Goal: Task Accomplishment & Management: Complete application form

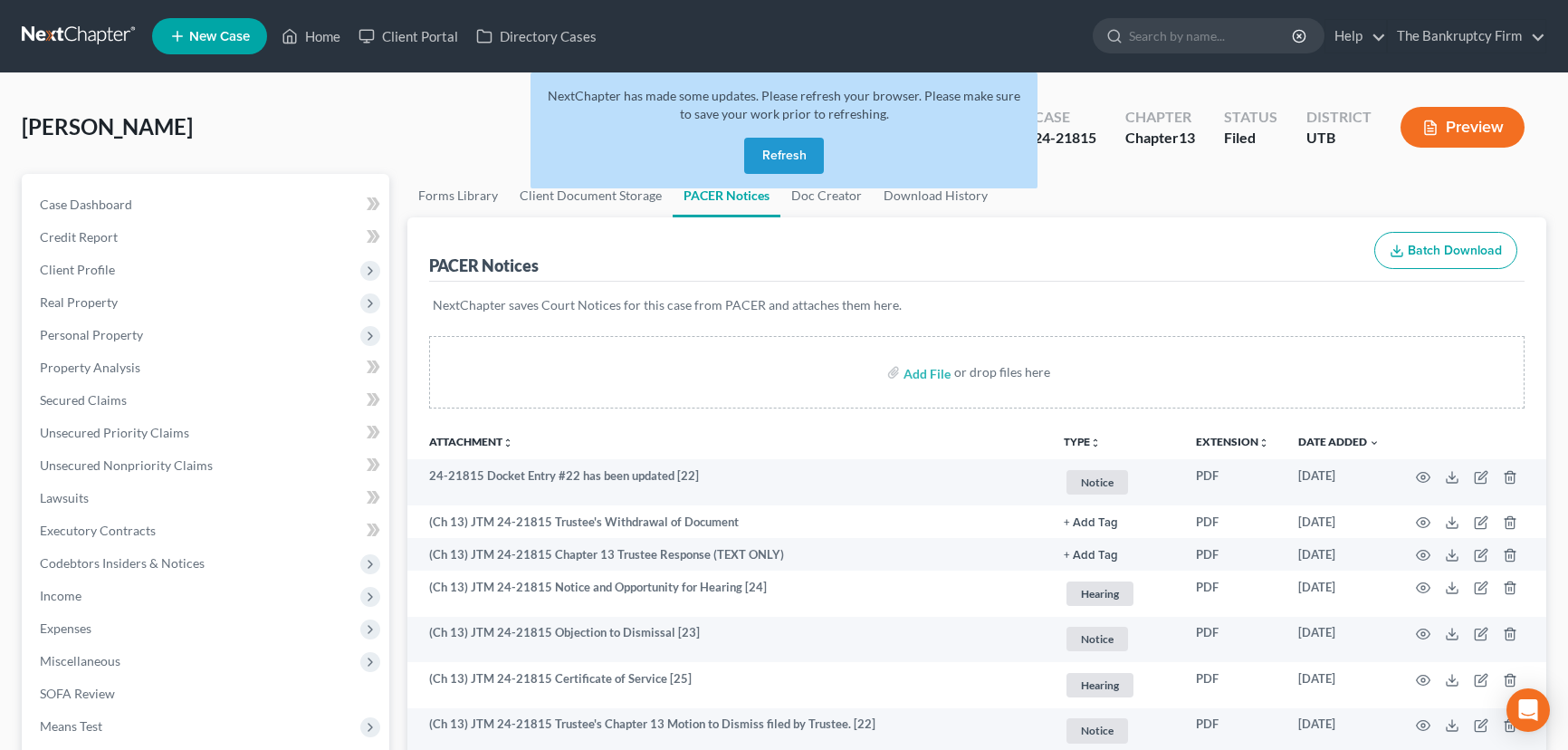
click at [786, 162] on button "Refresh" at bounding box center [784, 155] width 80 height 37
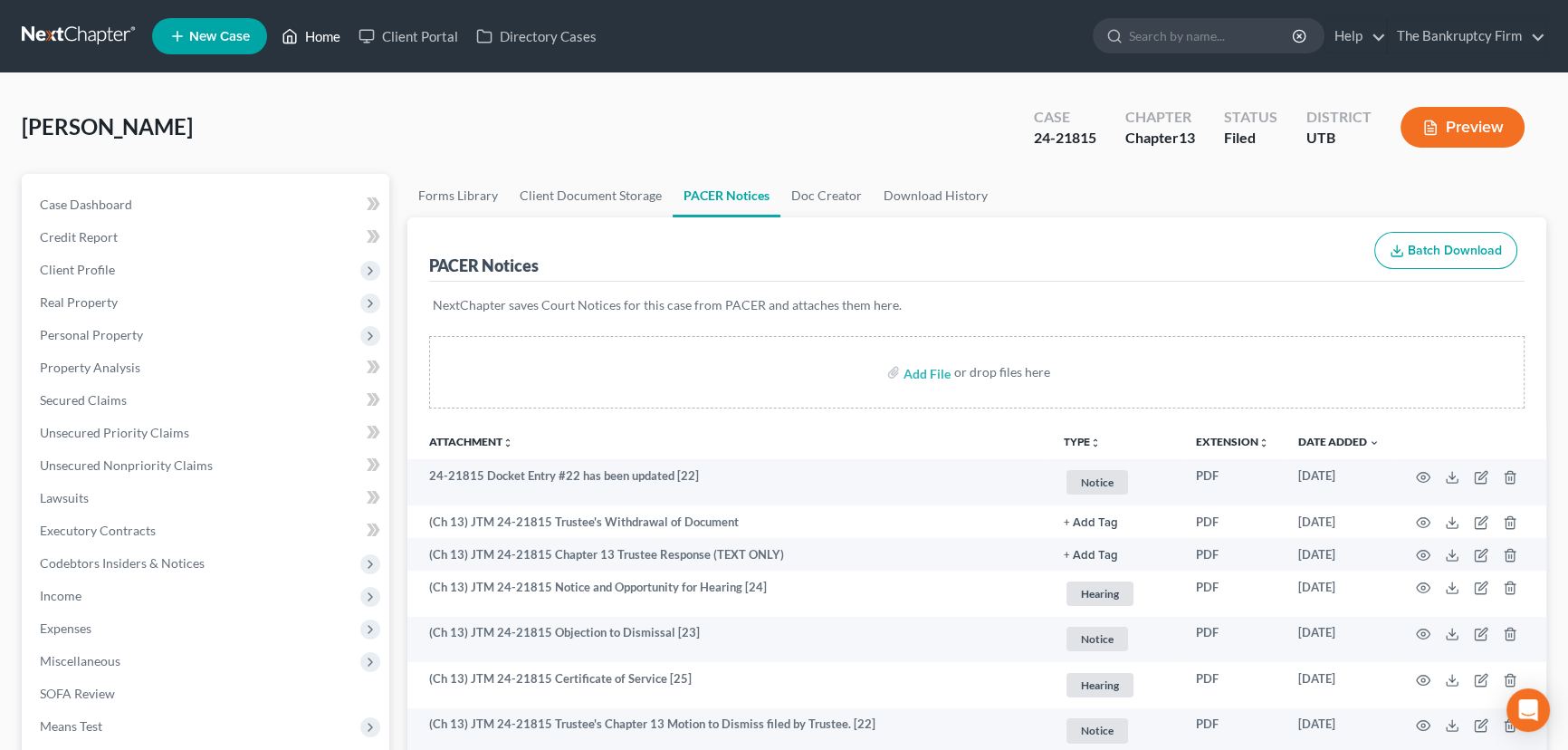
click at [326, 40] on link "Home" at bounding box center [311, 36] width 77 height 33
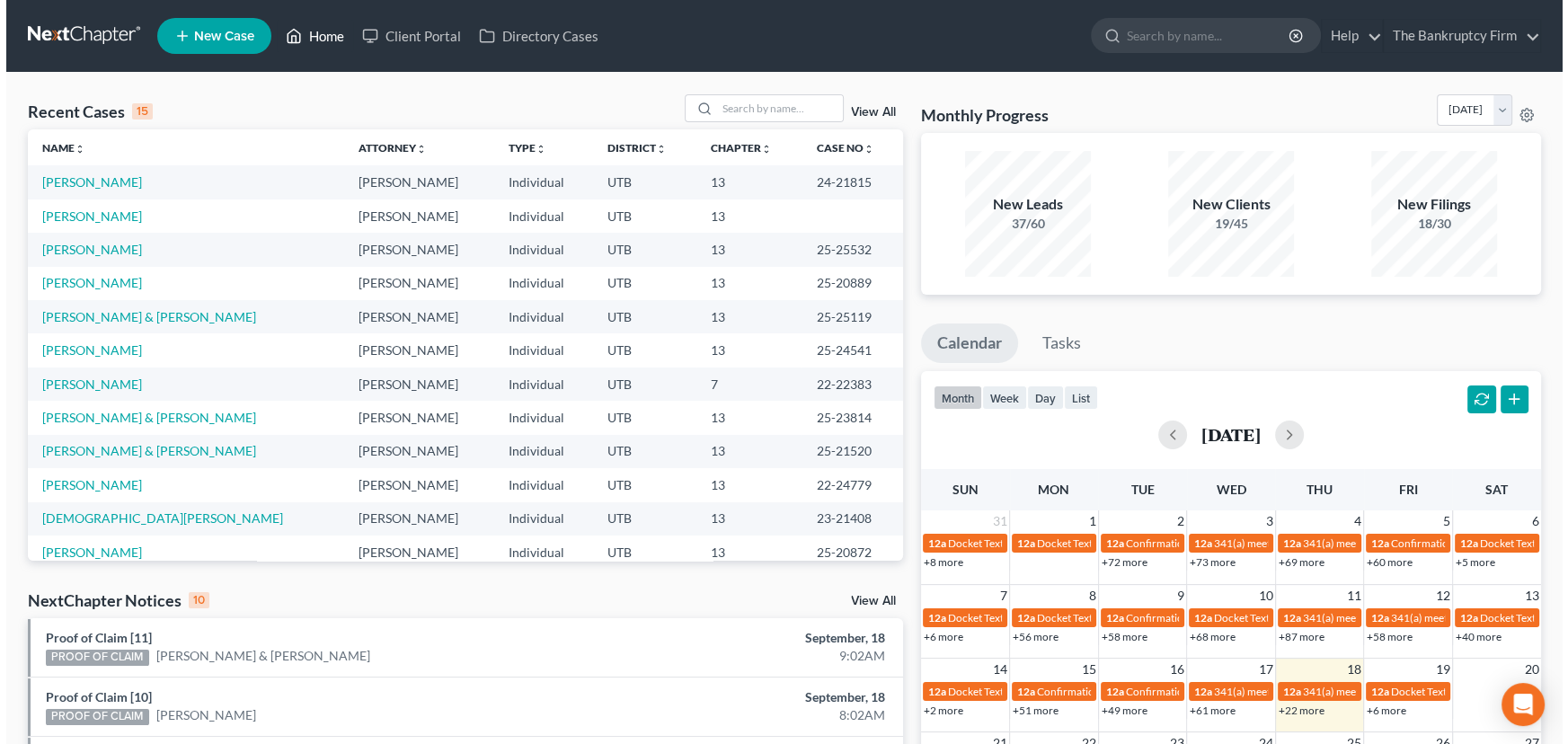
scroll to position [293, 0]
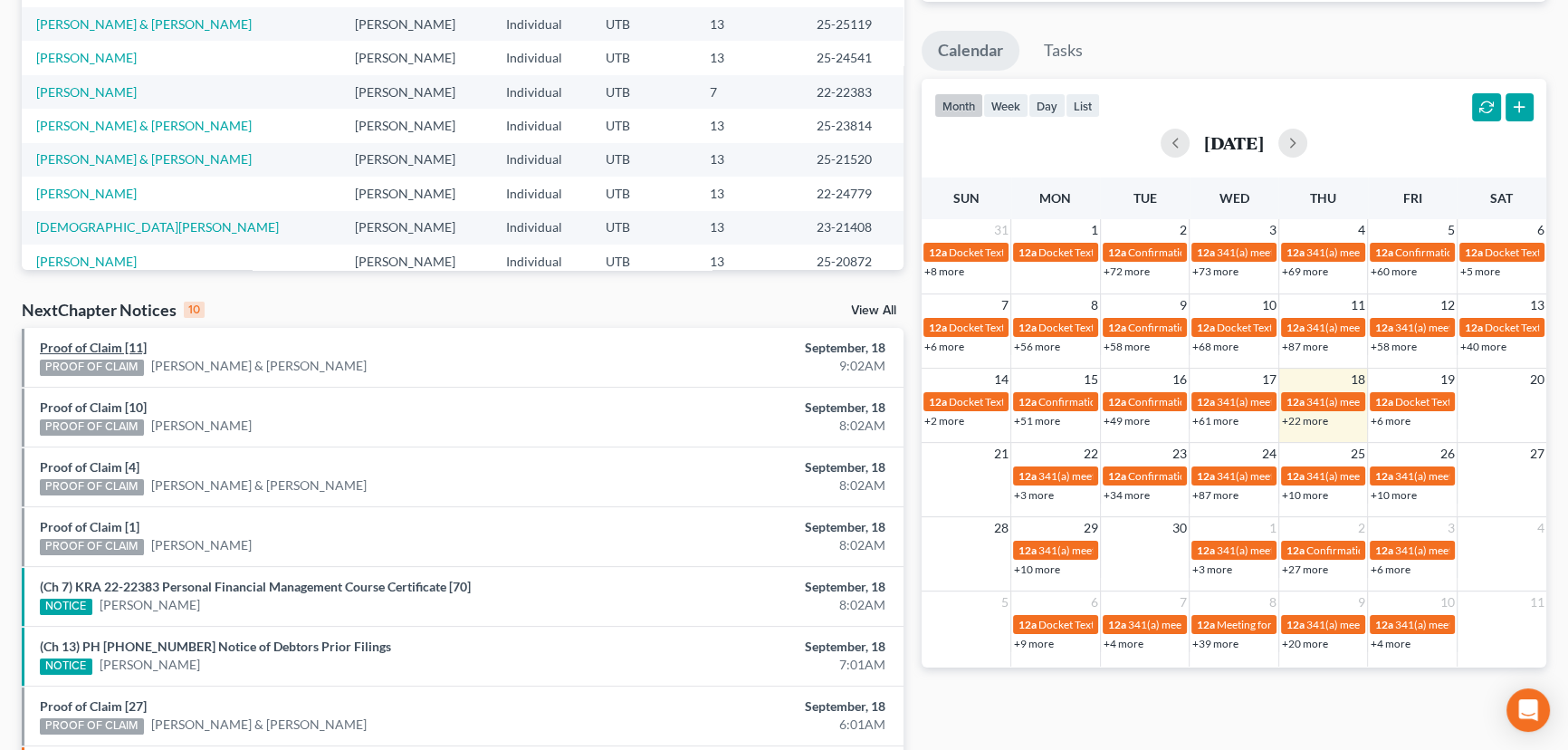
click at [105, 345] on link "Proof of Claim [11]" at bounding box center [94, 347] width 107 height 15
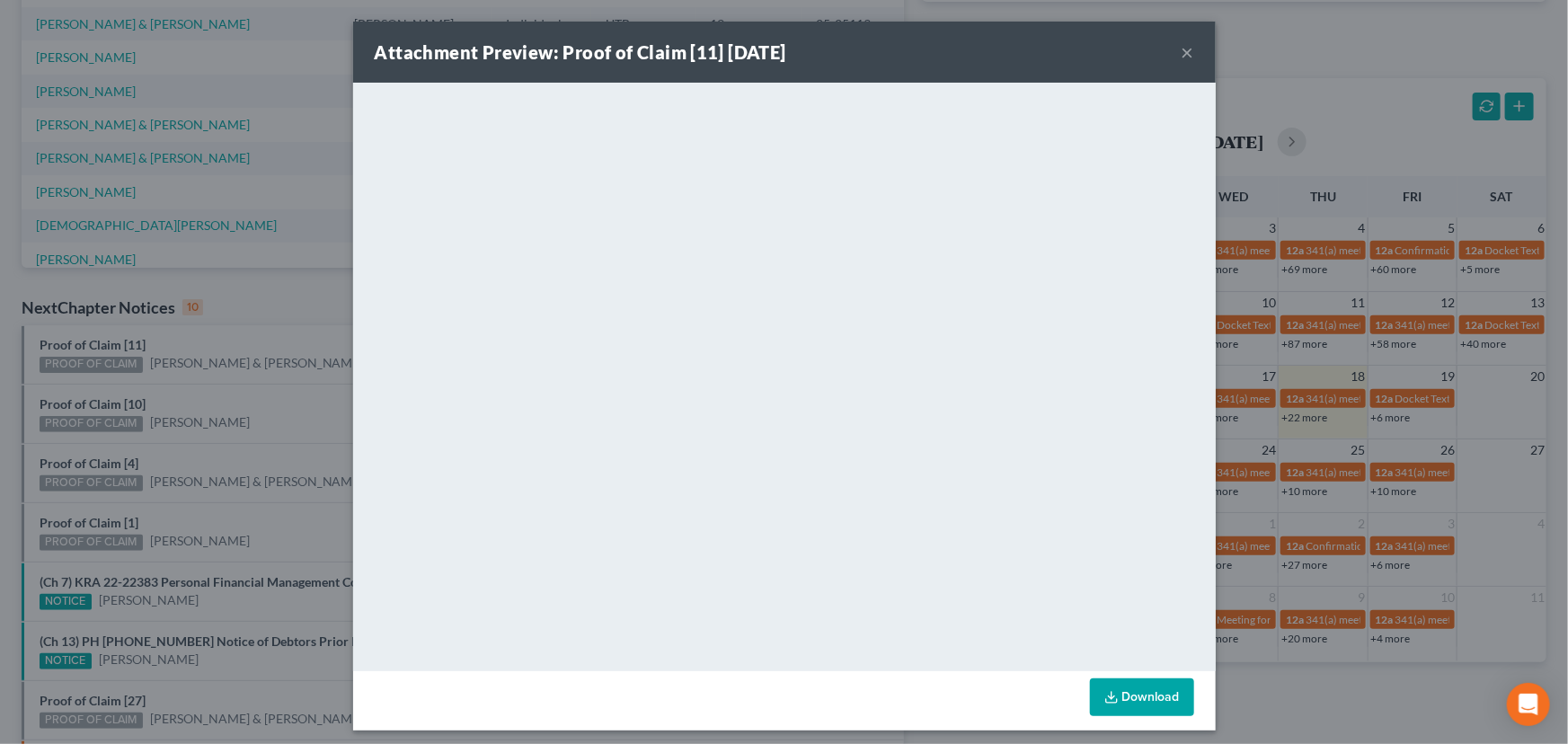
drag, startPoint x: 198, startPoint y: 381, endPoint x: 153, endPoint y: 391, distance: 46.1
click at [191, 385] on div "Attachment Preview: Proof of Claim [11] 09/18/2025 × <object ng-attr-data='http…" at bounding box center [784, 372] width 1568 height 744
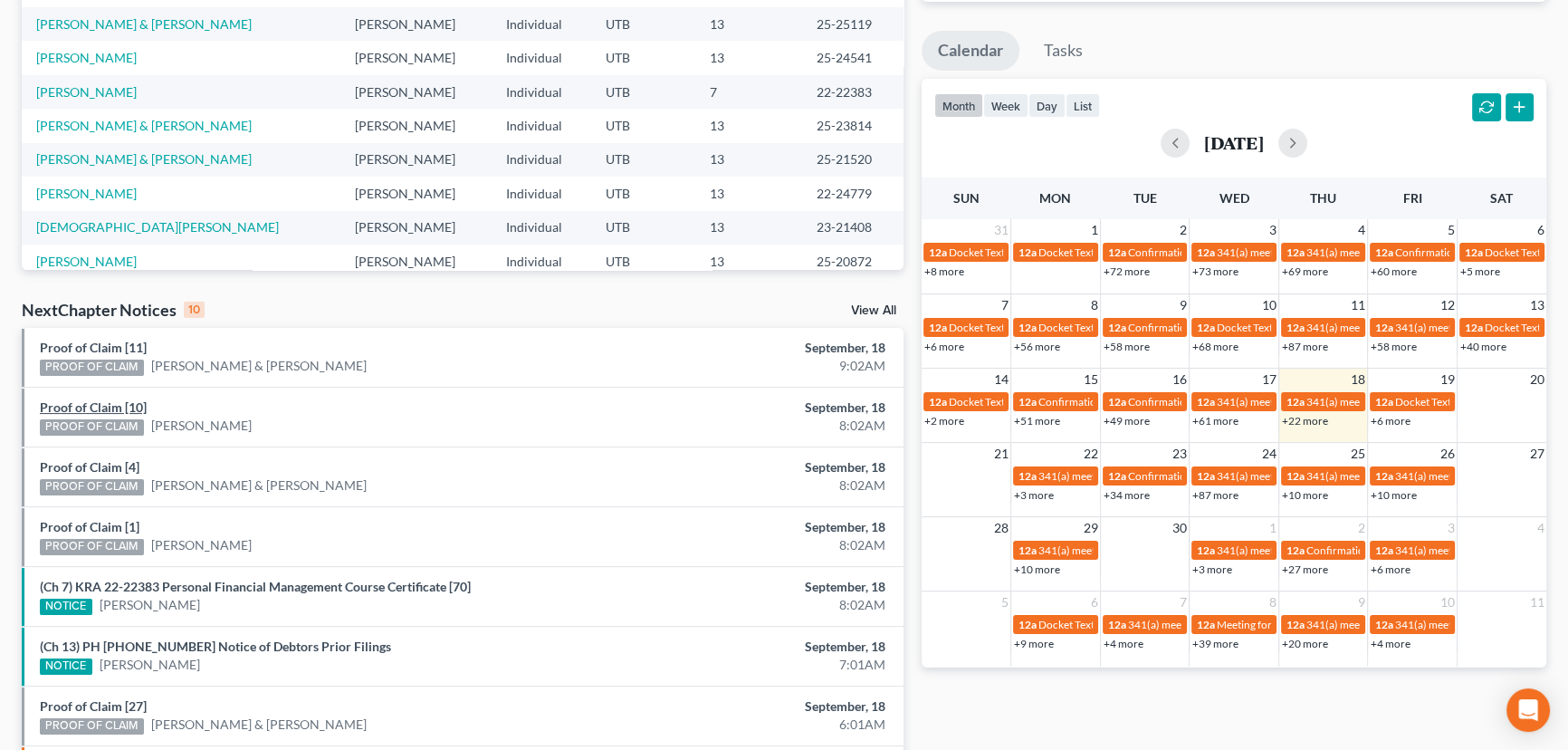
click at [110, 403] on link "Proof of Claim [10]" at bounding box center [94, 407] width 107 height 15
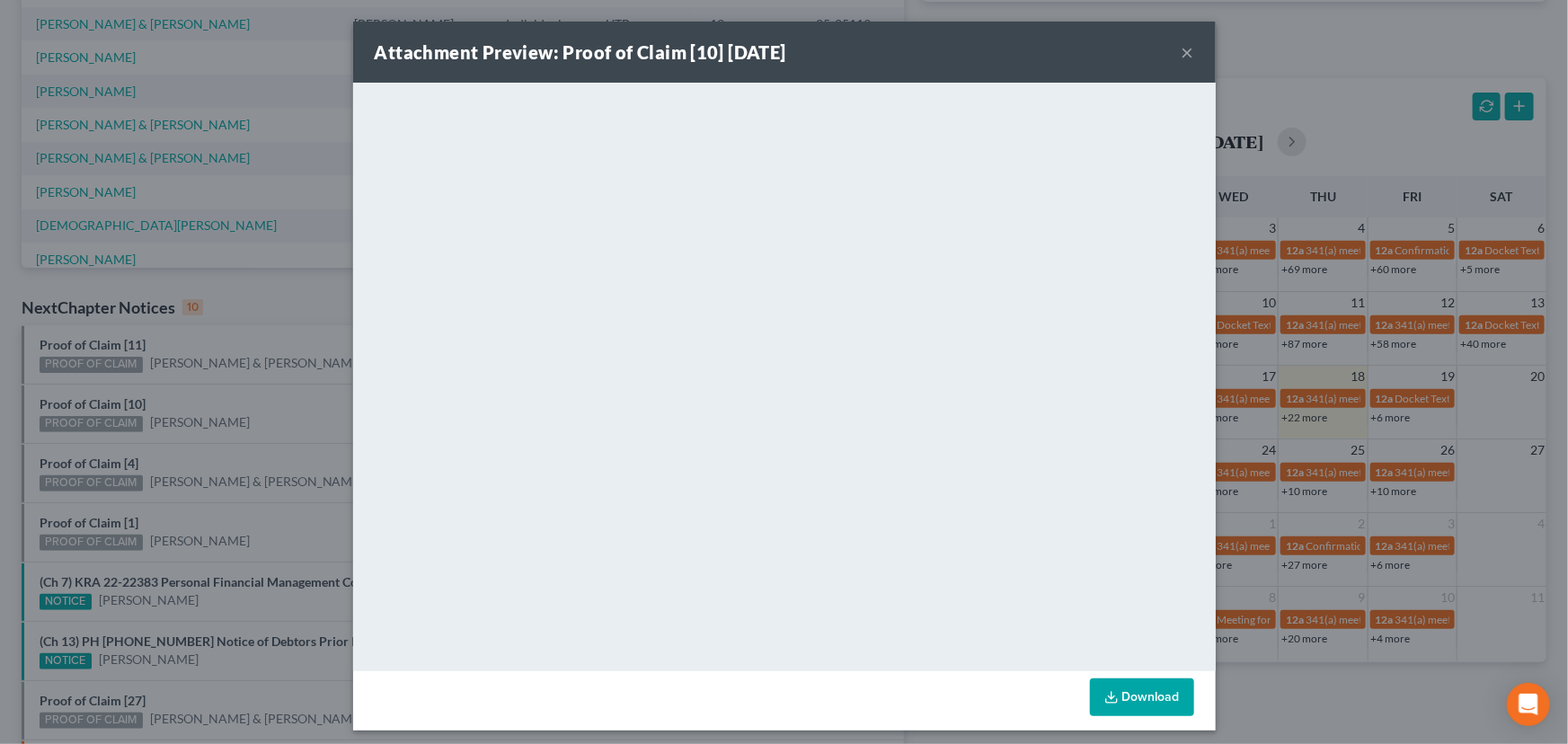
click at [217, 399] on div "Attachment Preview: Proof of Claim [10] 09/18/2025 × <object ng-attr-data='http…" at bounding box center [784, 372] width 1568 height 744
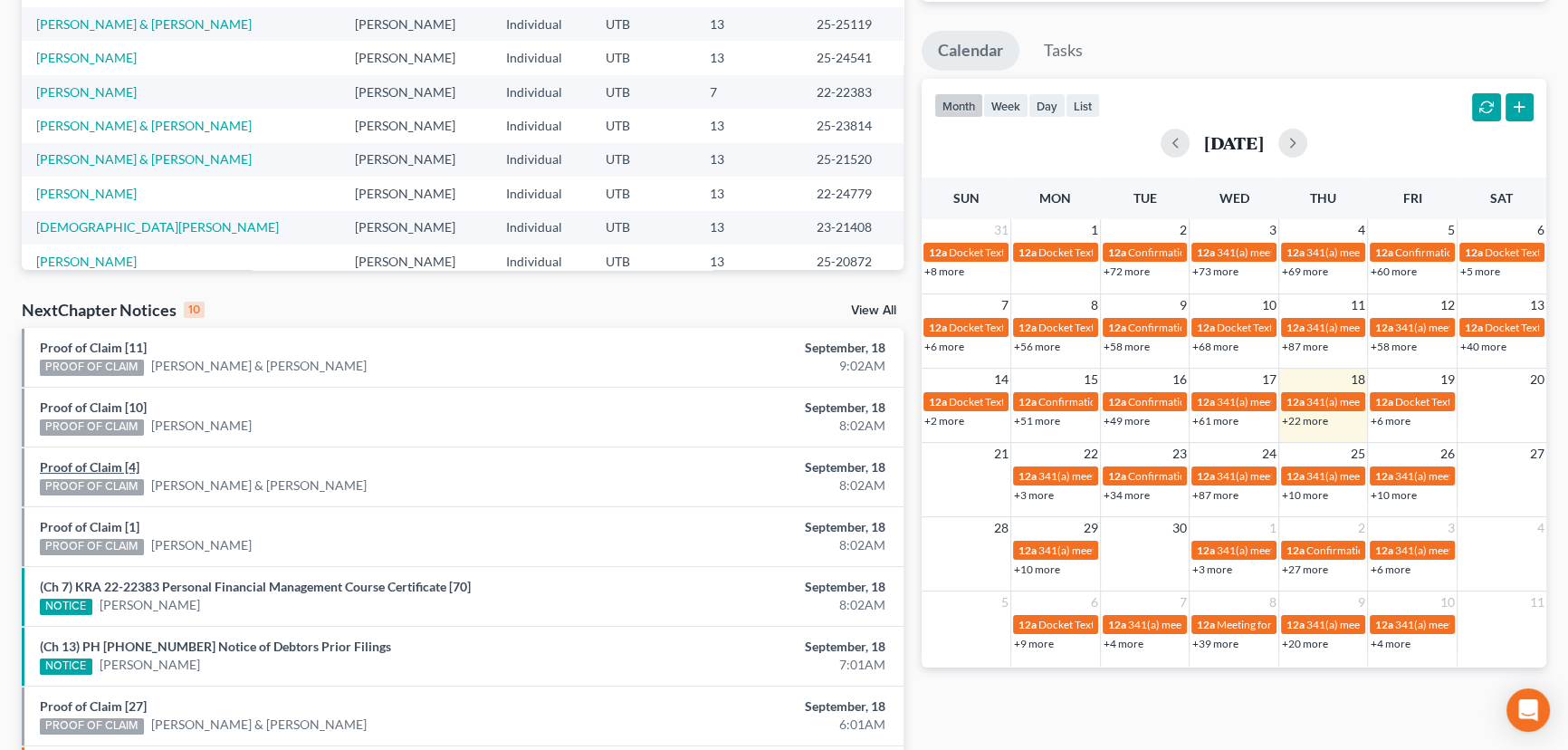
click at [105, 467] on link "Proof of Claim [4]" at bounding box center [90, 466] width 99 height 15
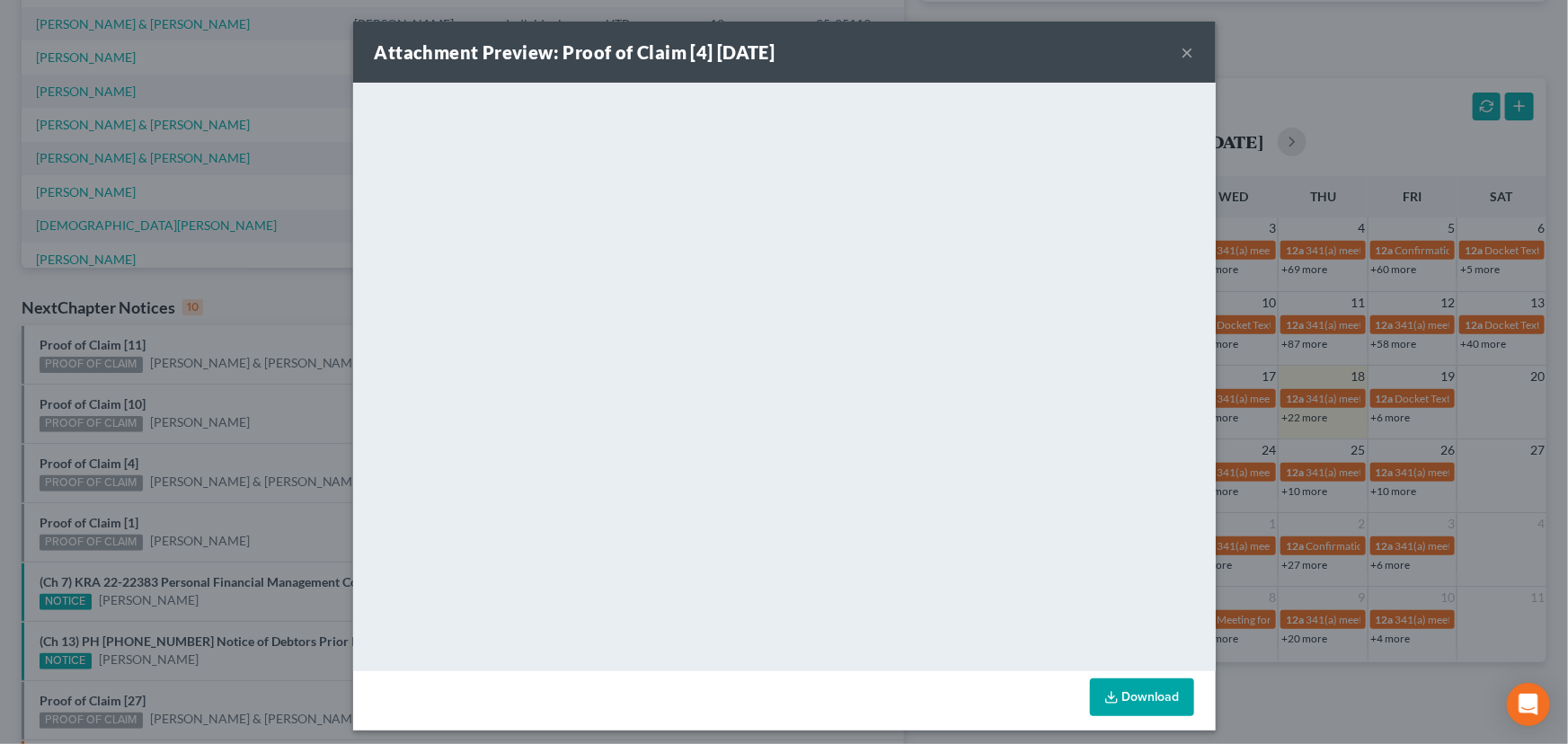
drag, startPoint x: 237, startPoint y: 446, endPoint x: 170, endPoint y: 489, distance: 79.6
click at [234, 449] on div "Attachment Preview: Proof of Claim [4] 09/18/2025 × <object ng-attr-data='https…" at bounding box center [784, 372] width 1568 height 744
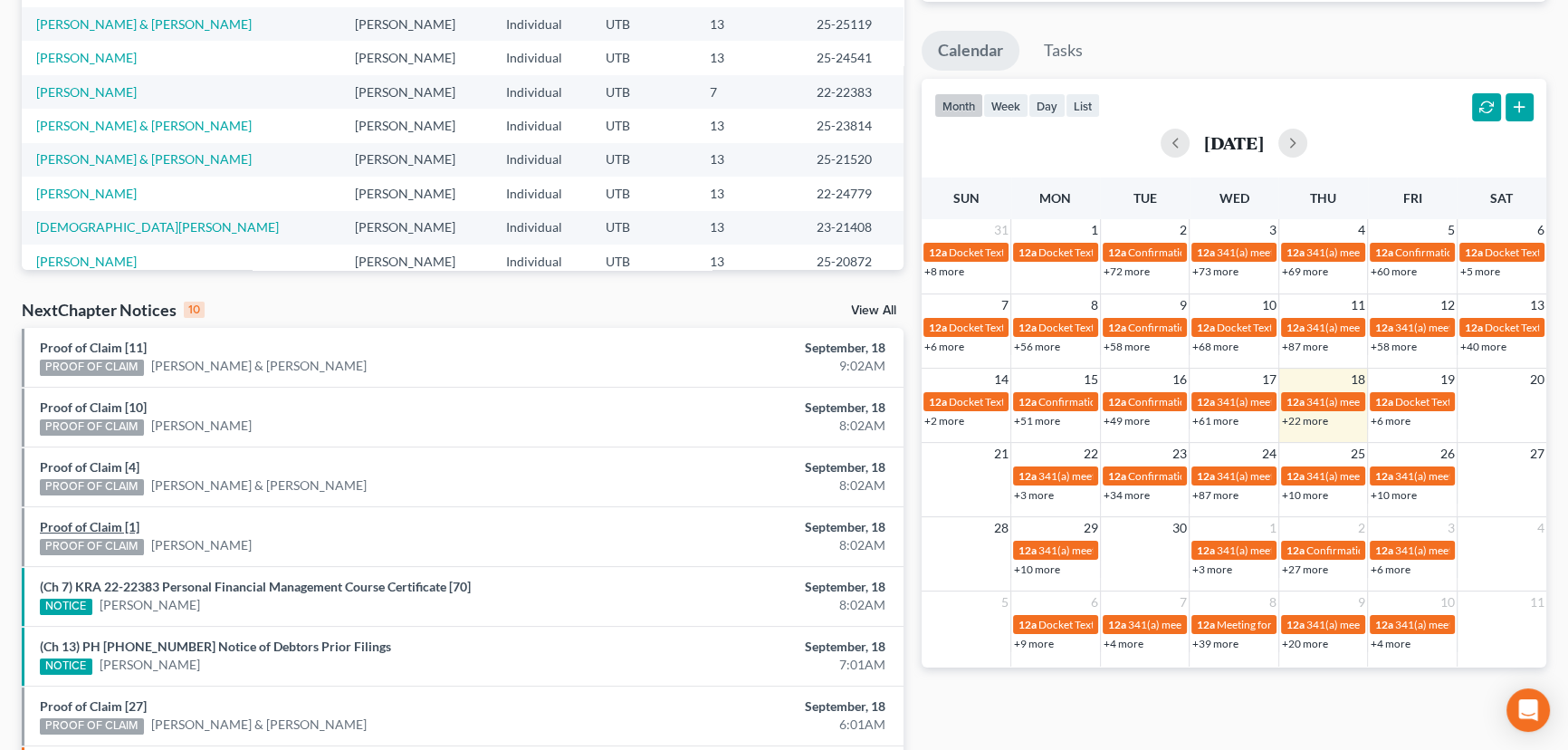
click at [103, 526] on link "Proof of Claim [1]" at bounding box center [90, 526] width 99 height 15
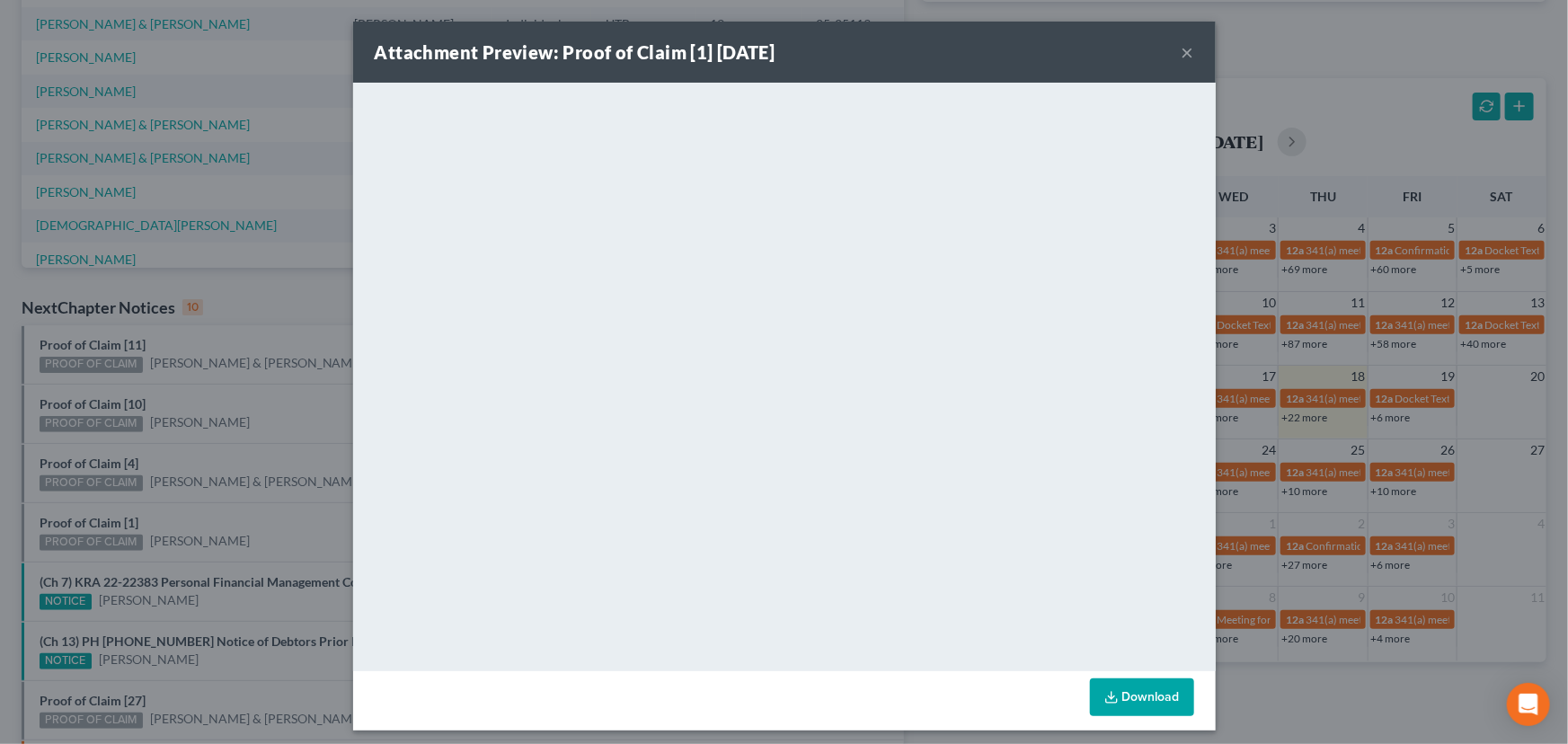
click at [233, 426] on div "Attachment Preview: Proof of Claim [1] 09/18/2025 × <object ng-attr-data='https…" at bounding box center [784, 372] width 1568 height 744
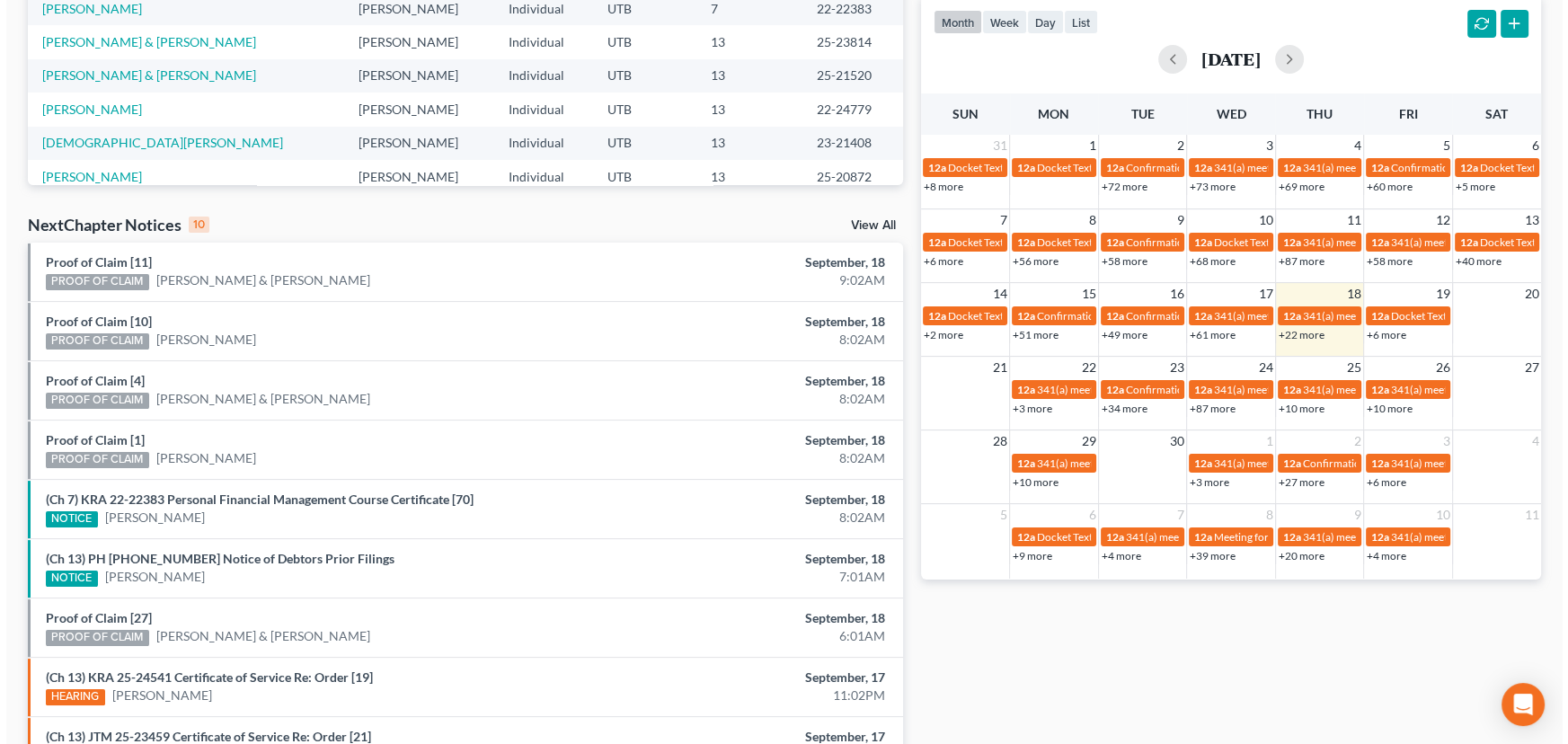
scroll to position [456, 0]
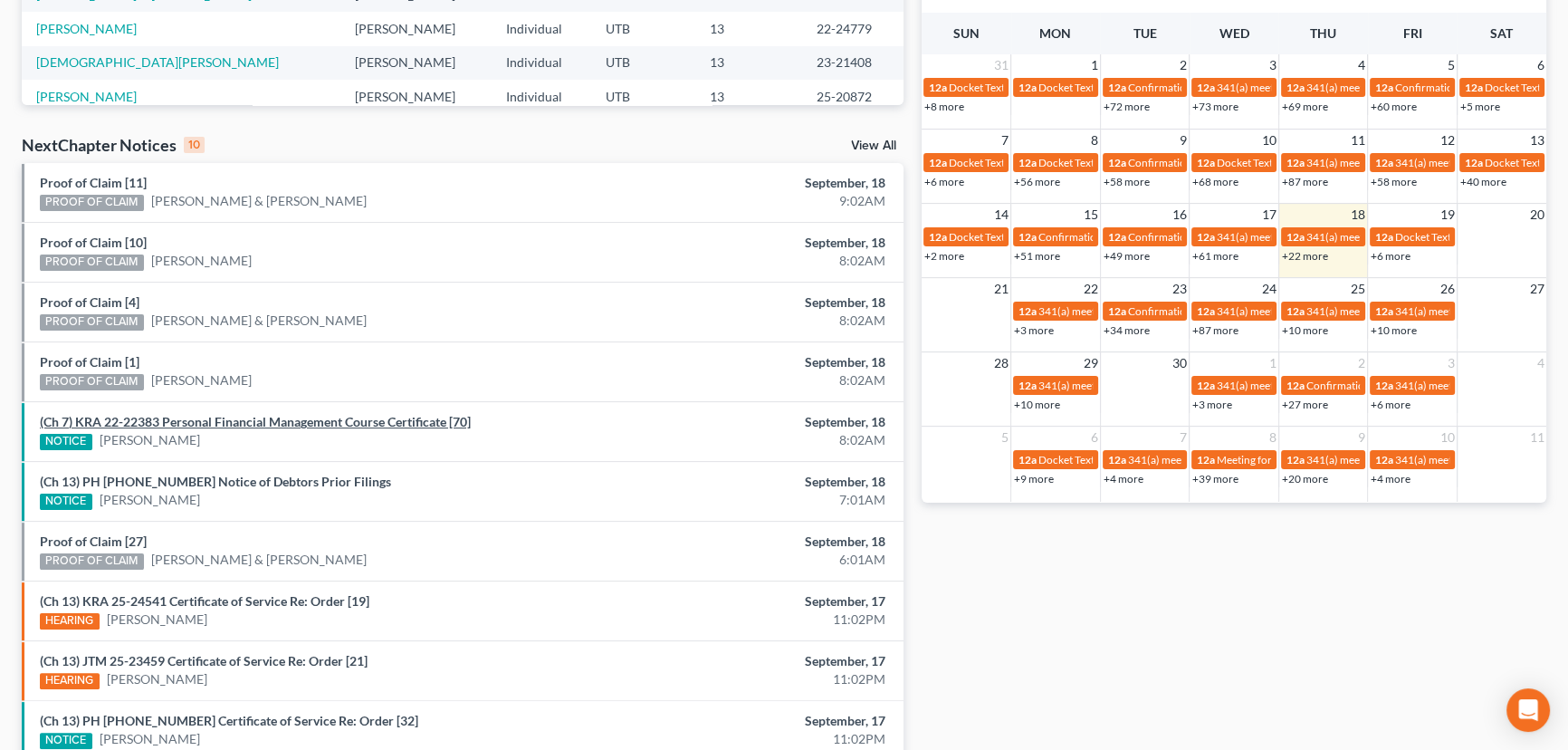
click at [233, 427] on link "(Ch 7) KRA 22-22383 Personal Financial Management Course Certificate [70]" at bounding box center [256, 421] width 431 height 15
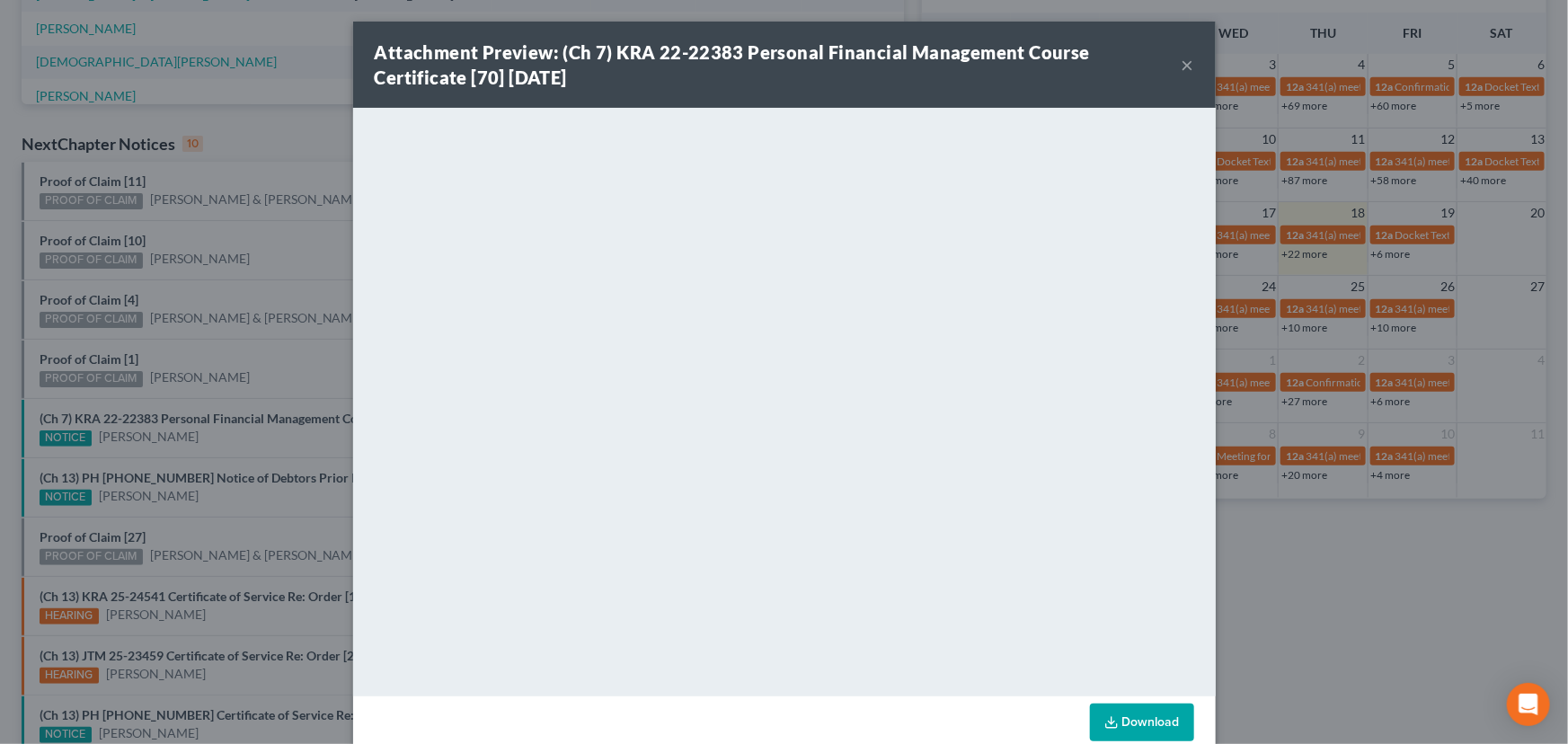
click at [224, 437] on div "Attachment Preview: (Ch 7) KRA 22-22383 Personal Financial Management Course Ce…" at bounding box center [784, 372] width 1568 height 744
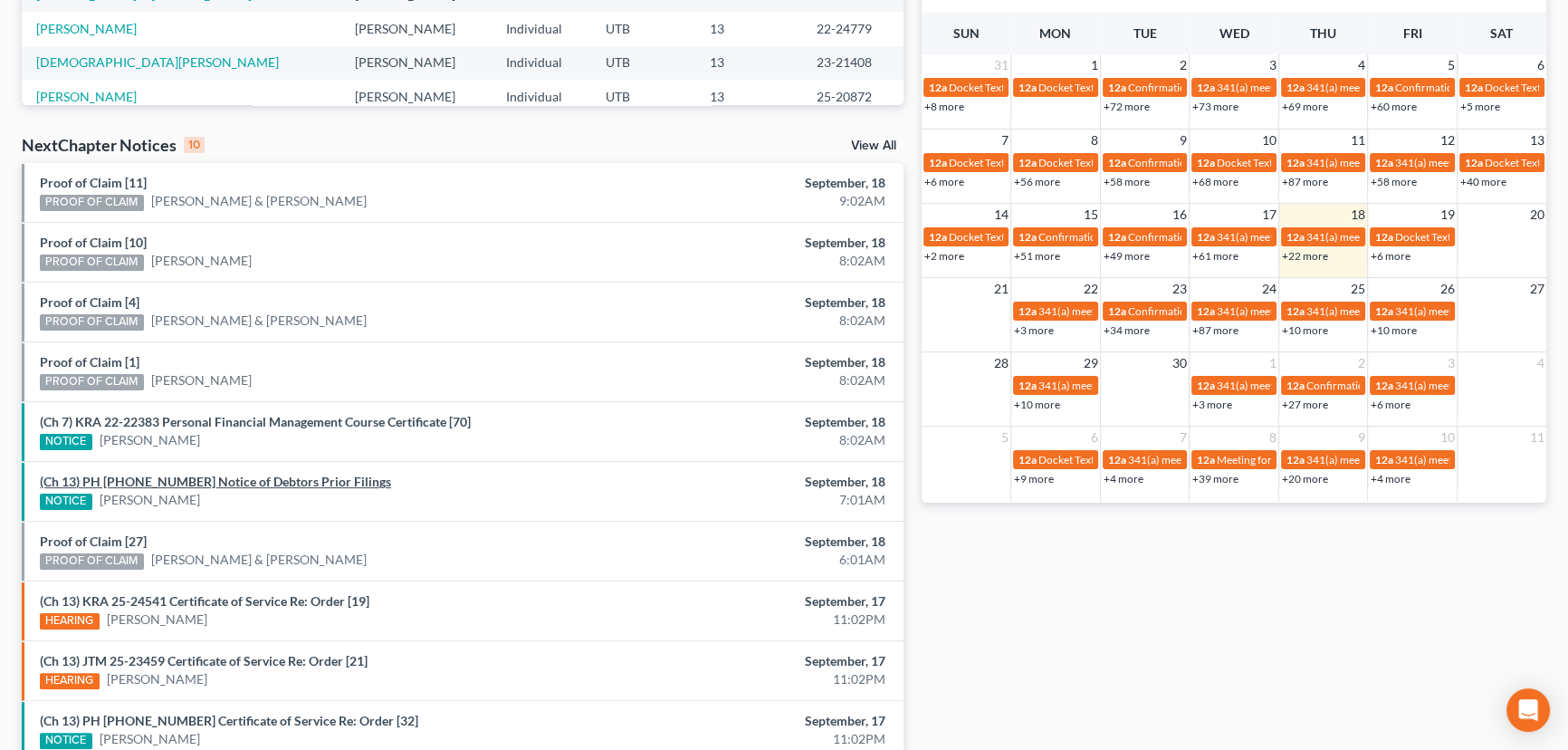
click at [217, 481] on link "(Ch 13) PH 25-25532 Notice of Debtors Prior Filings" at bounding box center [215, 481] width 351 height 15
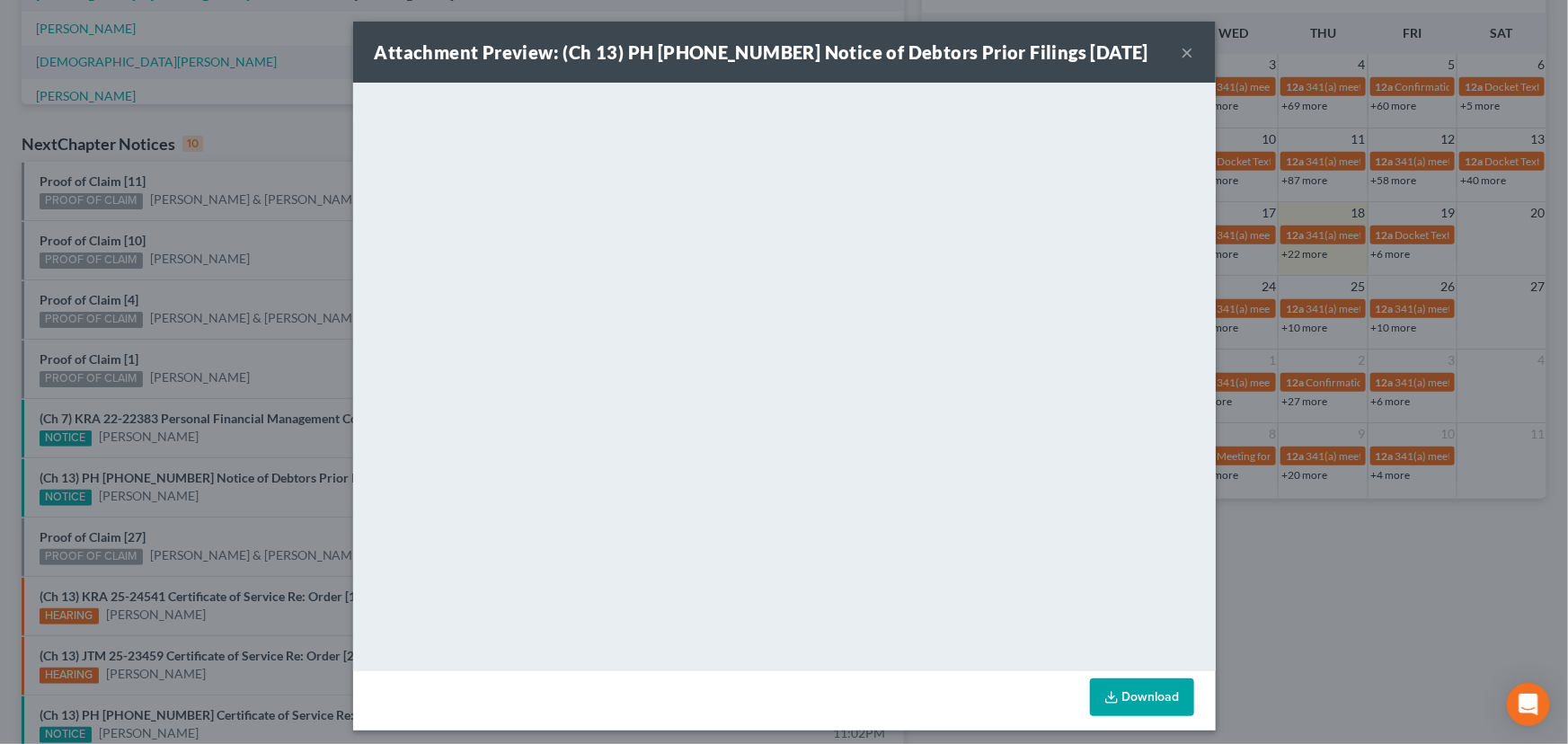
click at [207, 445] on div "Attachment Preview: (Ch 13) PH 25-25532 Notice of Debtors Prior Filings 09/18/2…" at bounding box center [784, 372] width 1568 height 744
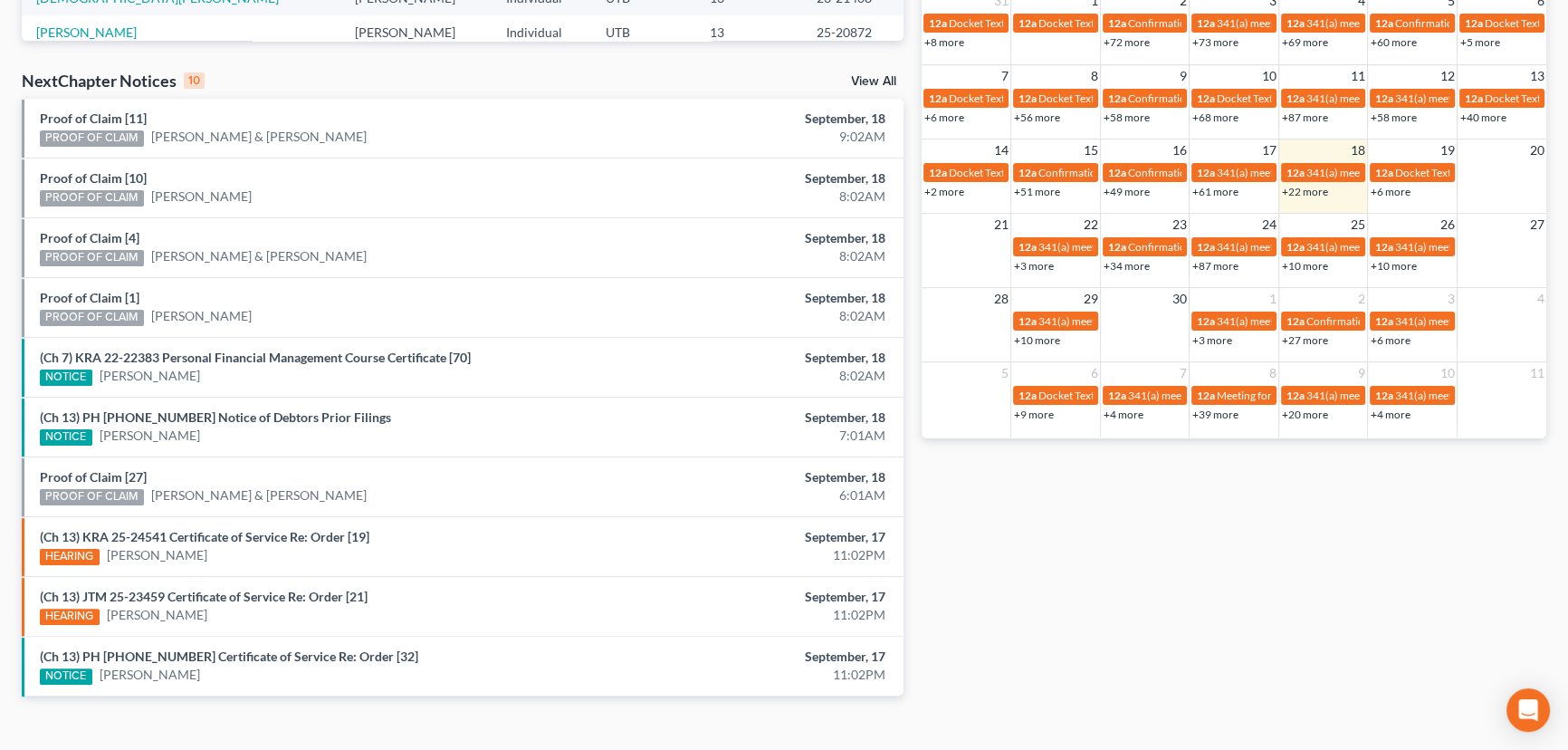
scroll to position [550, 0]
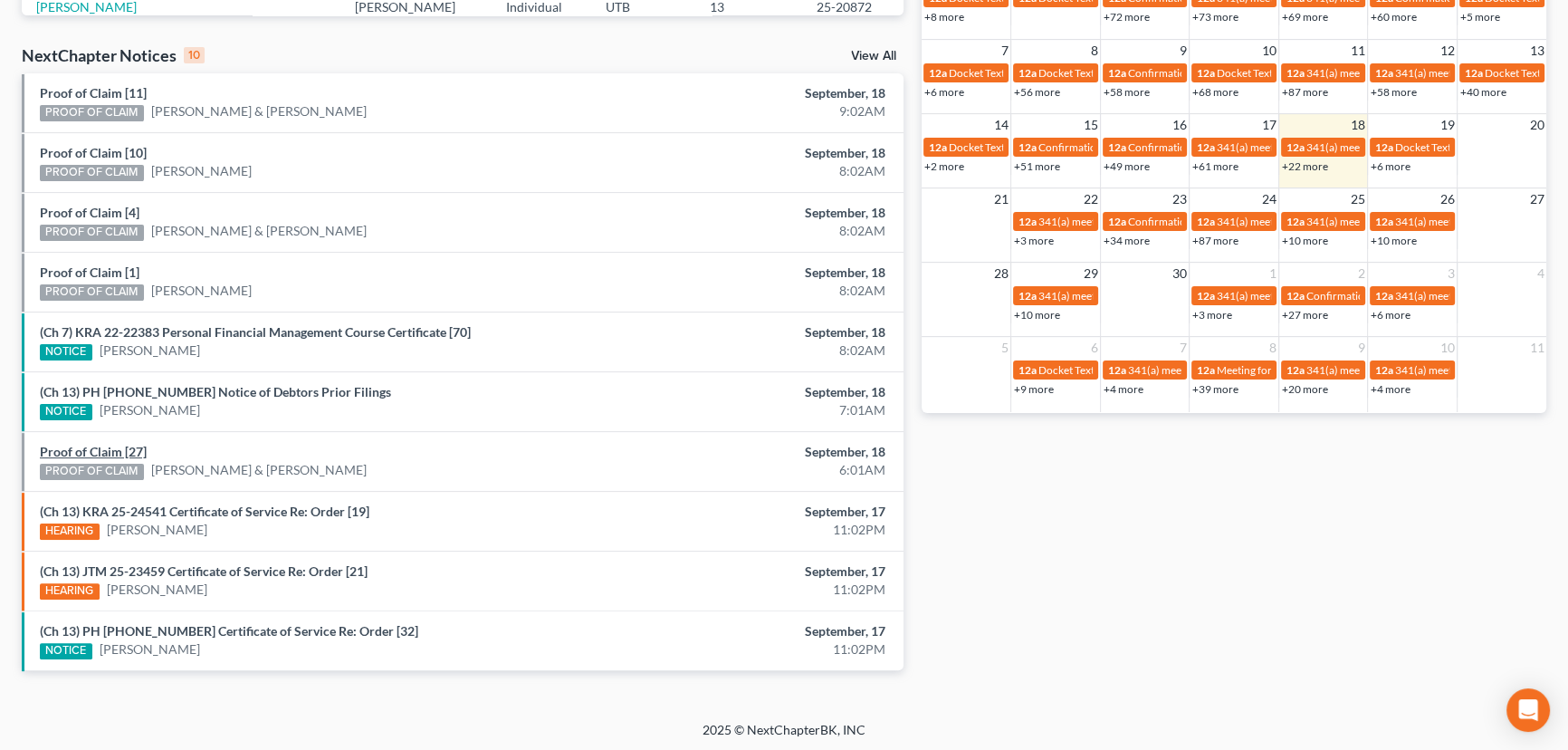
click at [95, 449] on link "Proof of Claim [27]" at bounding box center [94, 451] width 107 height 15
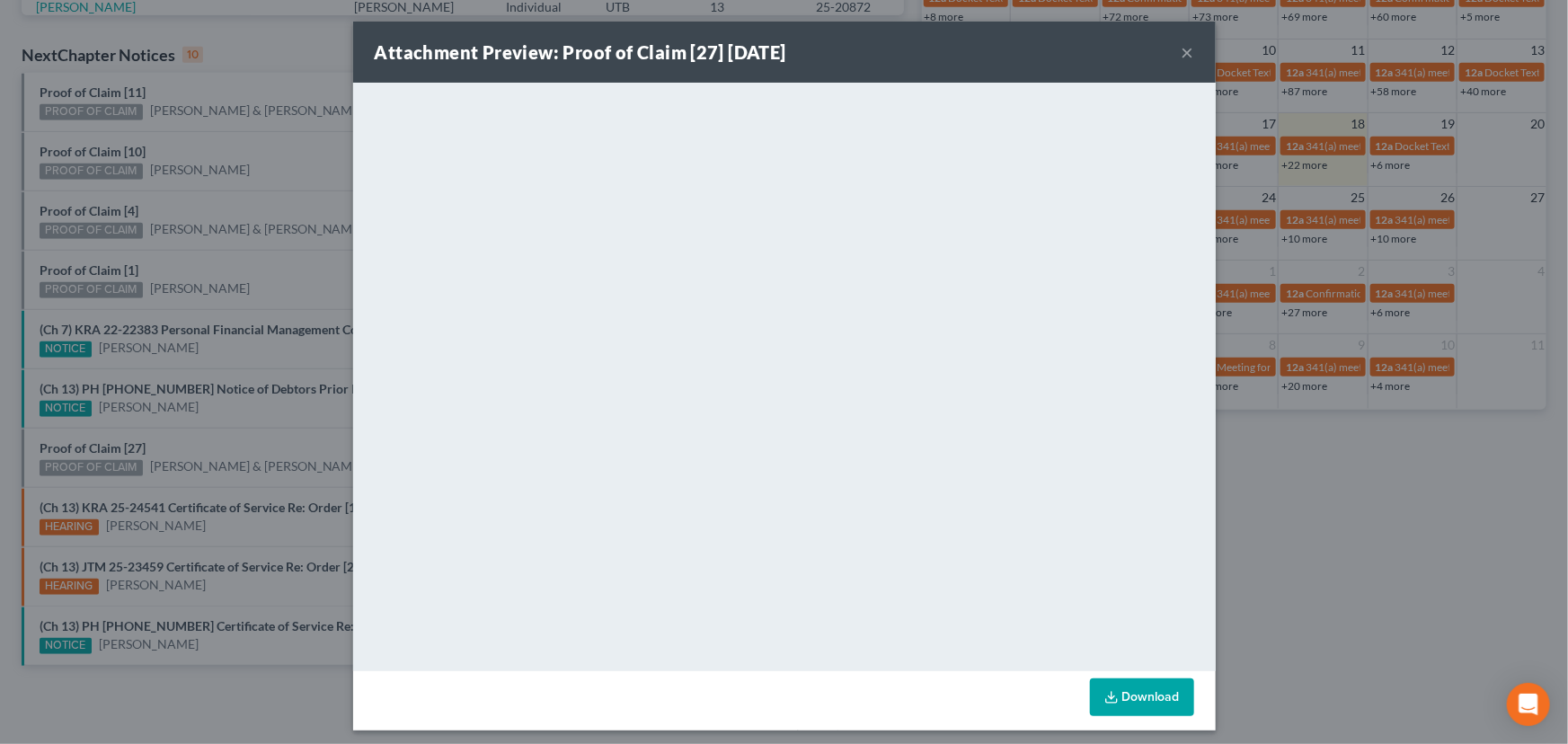
click at [203, 399] on div "Attachment Preview: Proof of Claim [27] 09/18/2025 × <object ng-attr-data='http…" at bounding box center [784, 372] width 1568 height 744
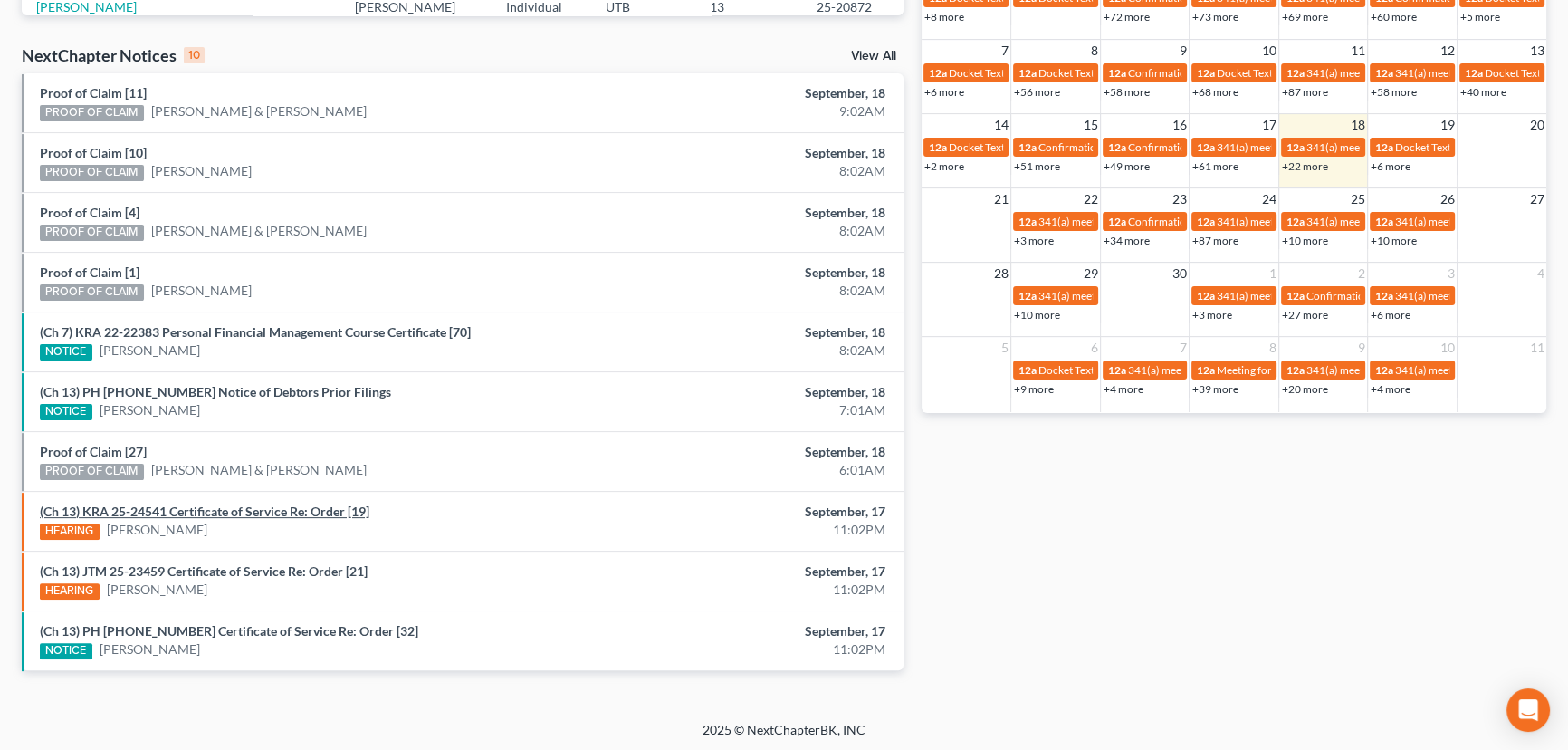
click at [203, 508] on link "(Ch 13) KRA 25-24541 Certificate of Service Re: Order [19]" at bounding box center [205, 511] width 330 height 15
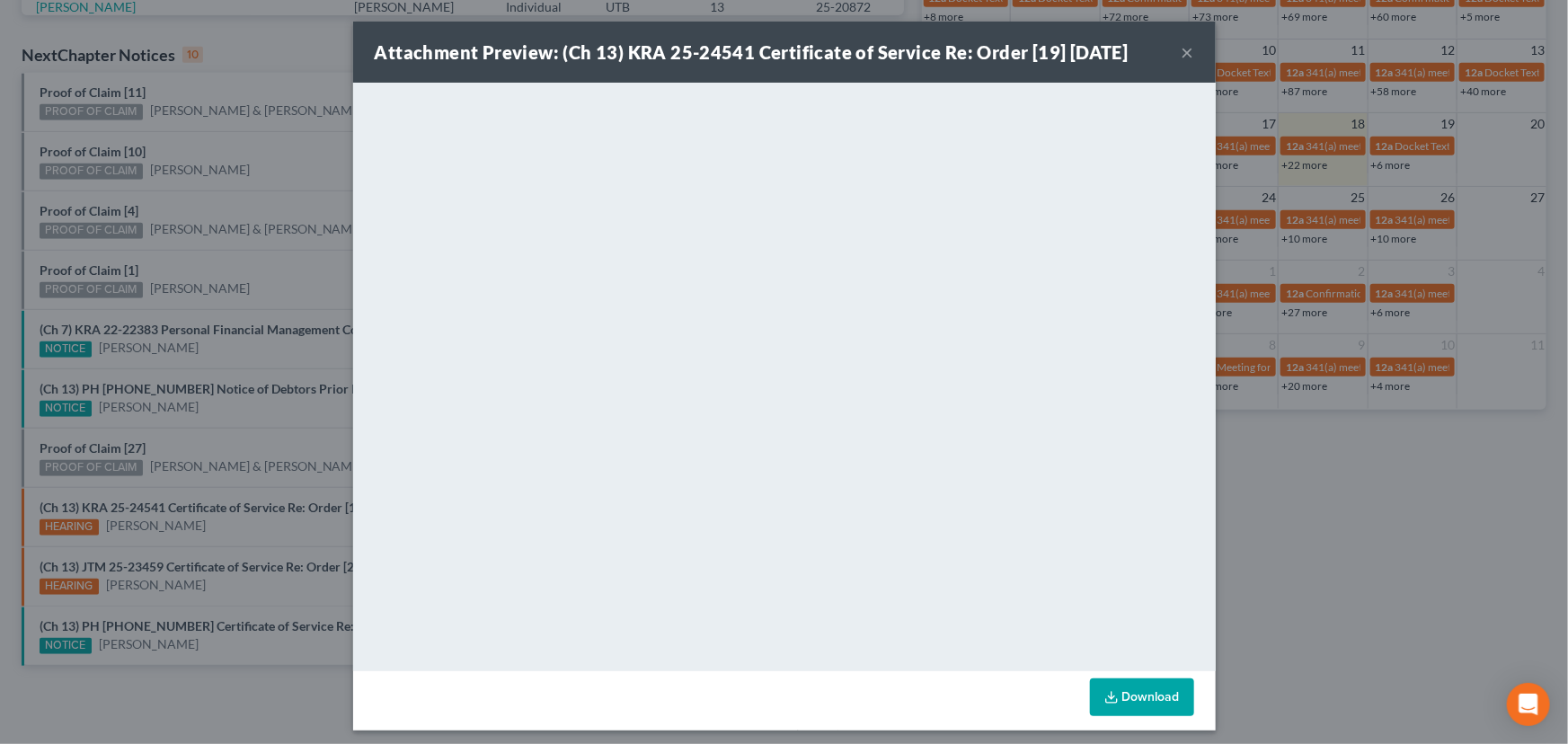
click at [294, 386] on div "Attachment Preview: (Ch 13) KRA 25-24541 Certificate of Service Re: Order [19] …" at bounding box center [784, 372] width 1568 height 744
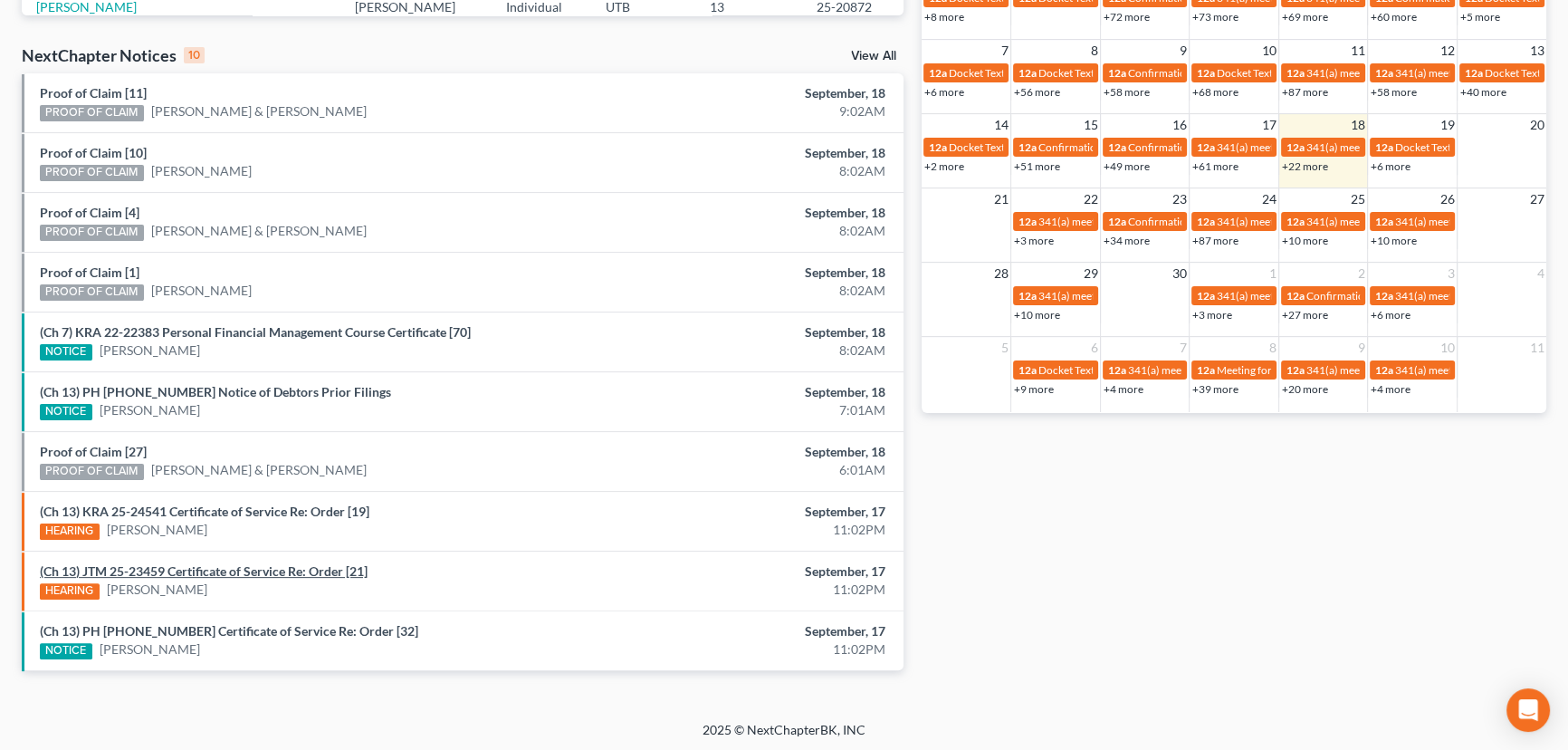
click at [213, 568] on link "(Ch 13) JTM 25-23459 Certificate of Service Re: Order [21]" at bounding box center [204, 571] width 328 height 15
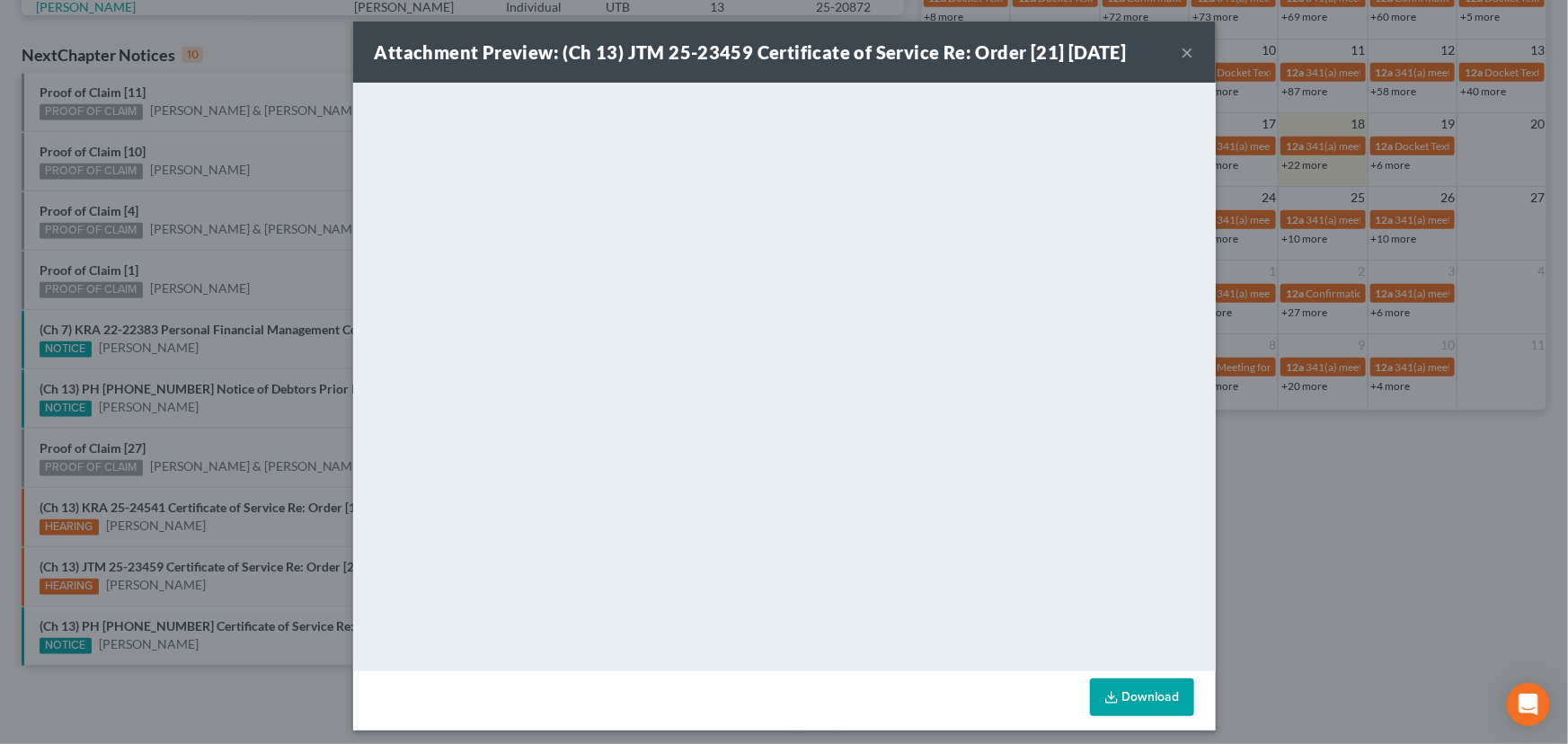
click at [278, 393] on div "Attachment Preview: (Ch 13) JTM 25-23459 Certificate of Service Re: Order [21] …" at bounding box center [784, 372] width 1568 height 744
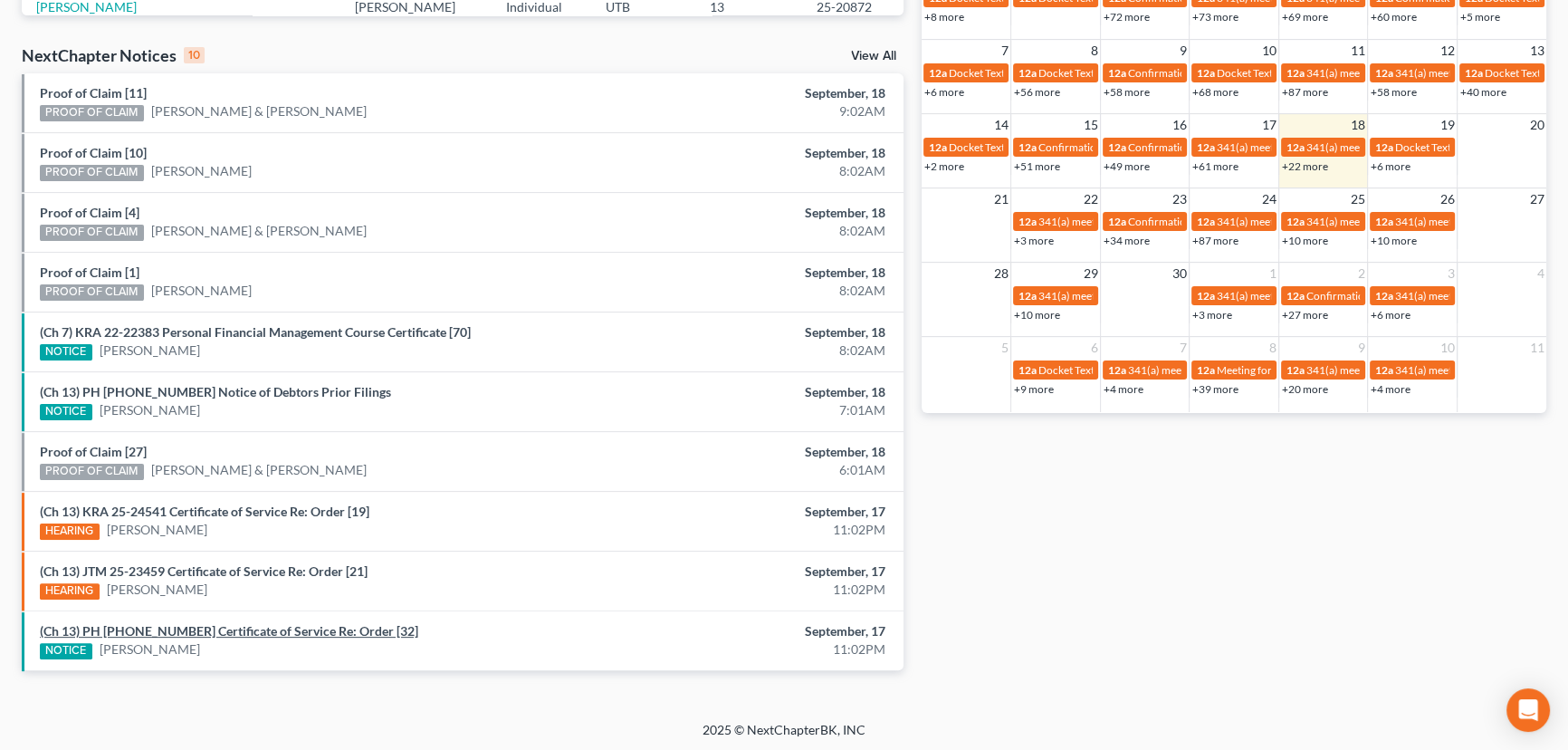
click at [220, 625] on link "(Ch 13) PH 25-20889 Certificate of Service Re: Order [32]" at bounding box center [229, 631] width 378 height 15
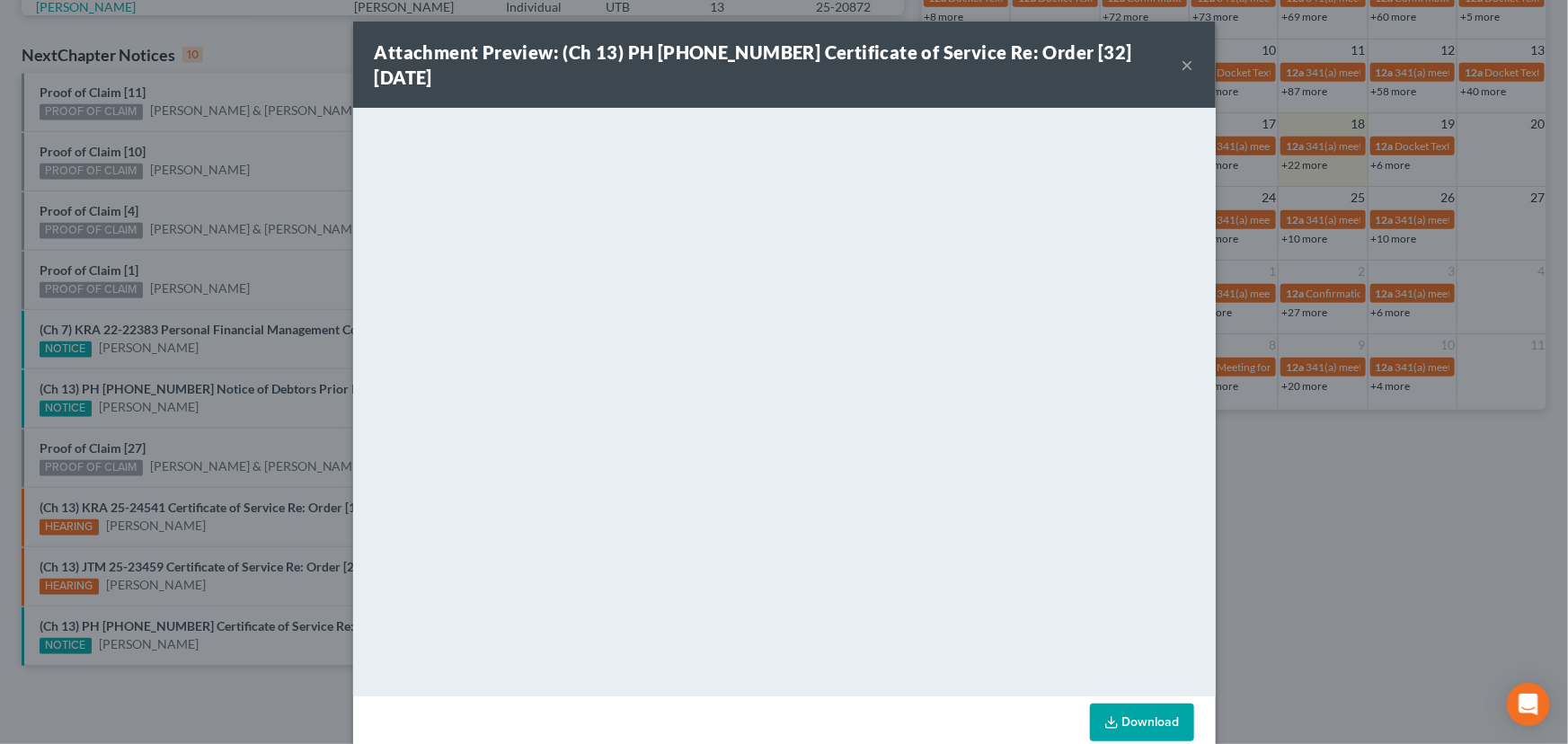
click at [255, 366] on div "Attachment Preview: (Ch 13) PH 25-20889 Certificate of Service Re: Order [32] 0…" at bounding box center [784, 372] width 1568 height 744
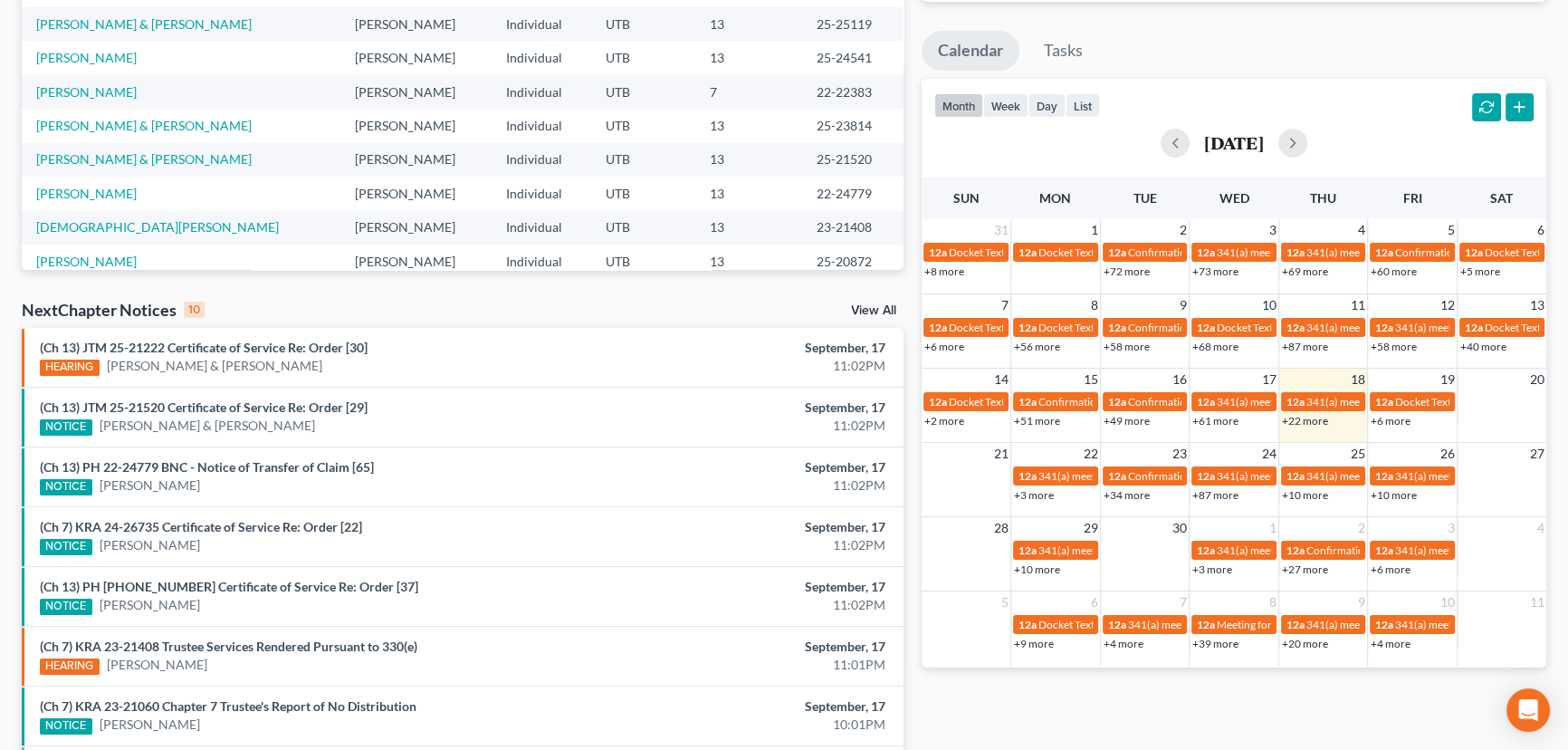
scroll to position [550, 0]
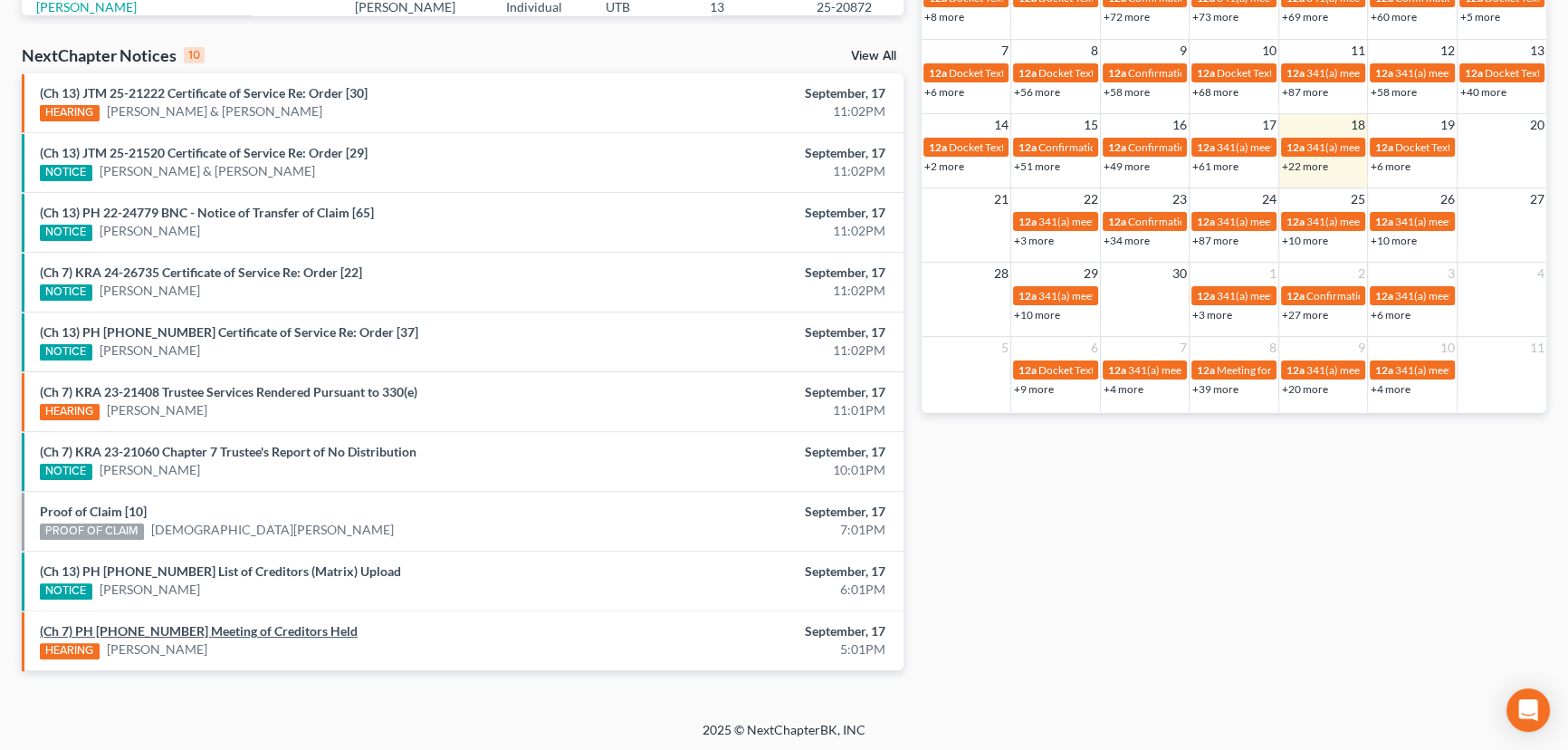
click at [201, 626] on link "(Ch 7) PH 23-21310 Meeting of Creditors Held" at bounding box center [199, 631] width 318 height 15
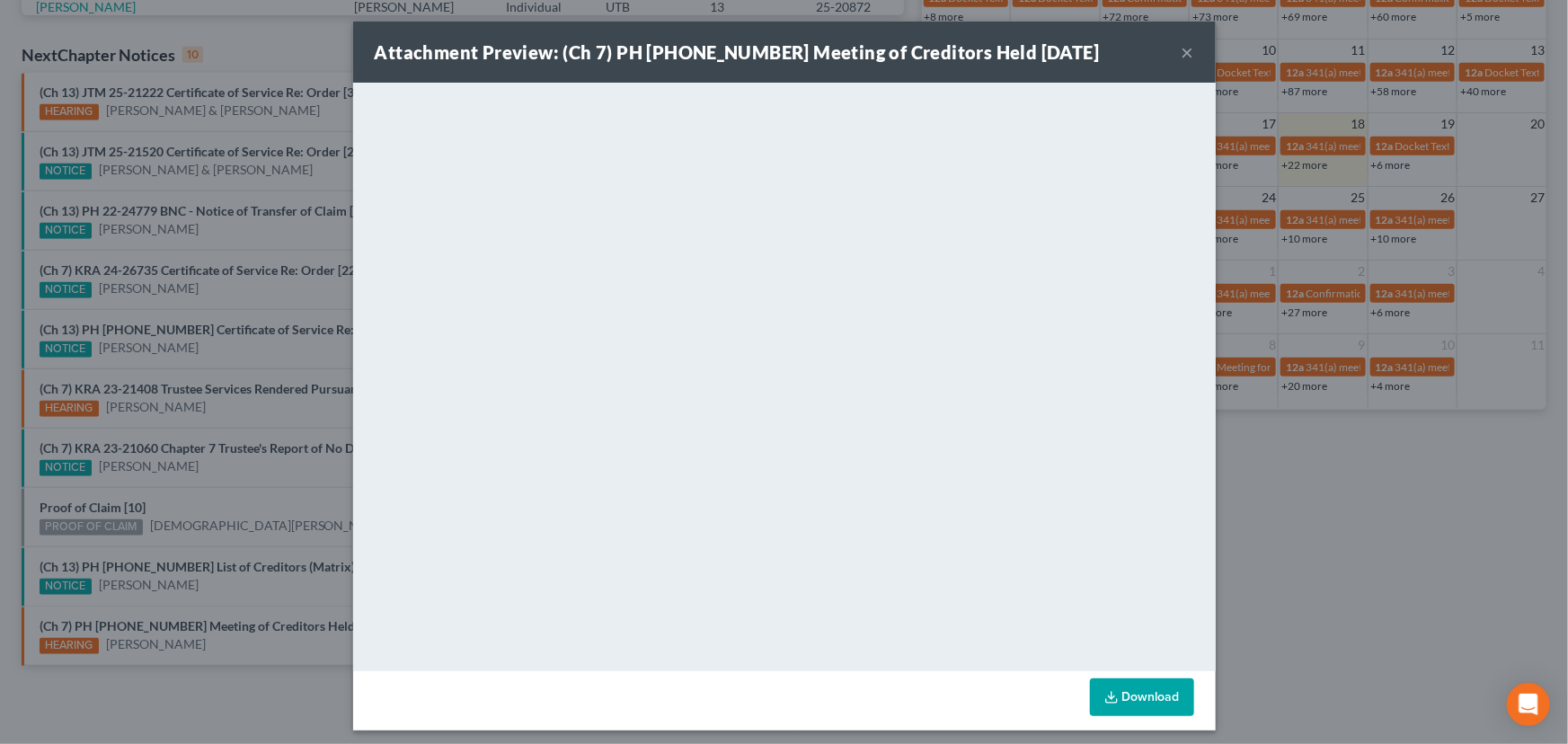
drag, startPoint x: 229, startPoint y: 597, endPoint x: 225, endPoint y: 581, distance: 16.5
click at [229, 597] on div "Attachment Preview: (Ch 7) PH 23-21310 Meeting of Creditors Held 09/17/2025 × <…" at bounding box center [784, 372] width 1568 height 744
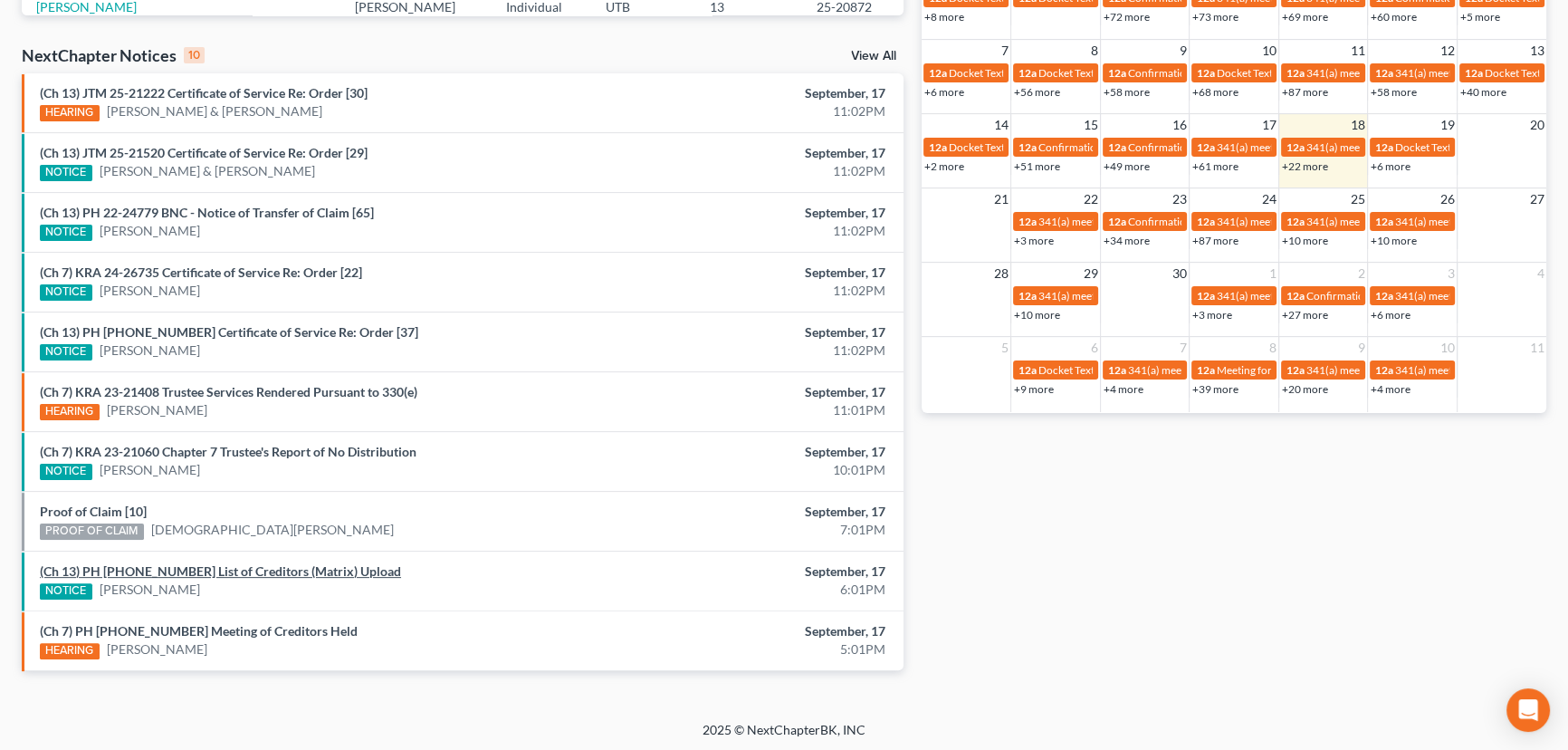
click at [226, 568] on link "(Ch 13) PH 25-25532 List of Creditors (Matrix) Upload" at bounding box center [221, 571] width 361 height 15
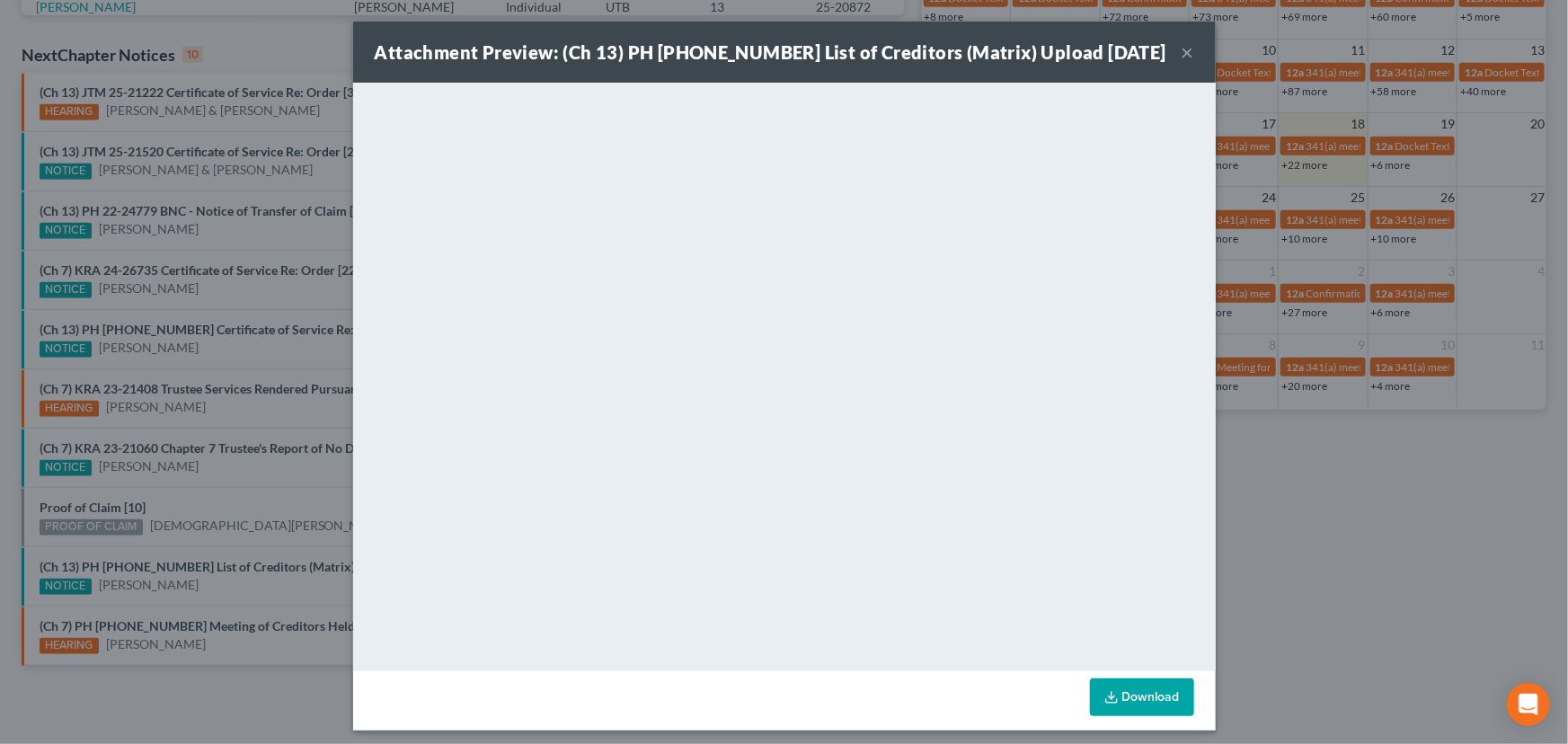
drag, startPoint x: 218, startPoint y: 549, endPoint x: 138, endPoint y: 520, distance: 85.1
click at [204, 542] on div "Attachment Preview: (Ch 13) PH 25-25532 List of Creditors (Matrix) Upload 09/17…" at bounding box center [784, 372] width 1568 height 744
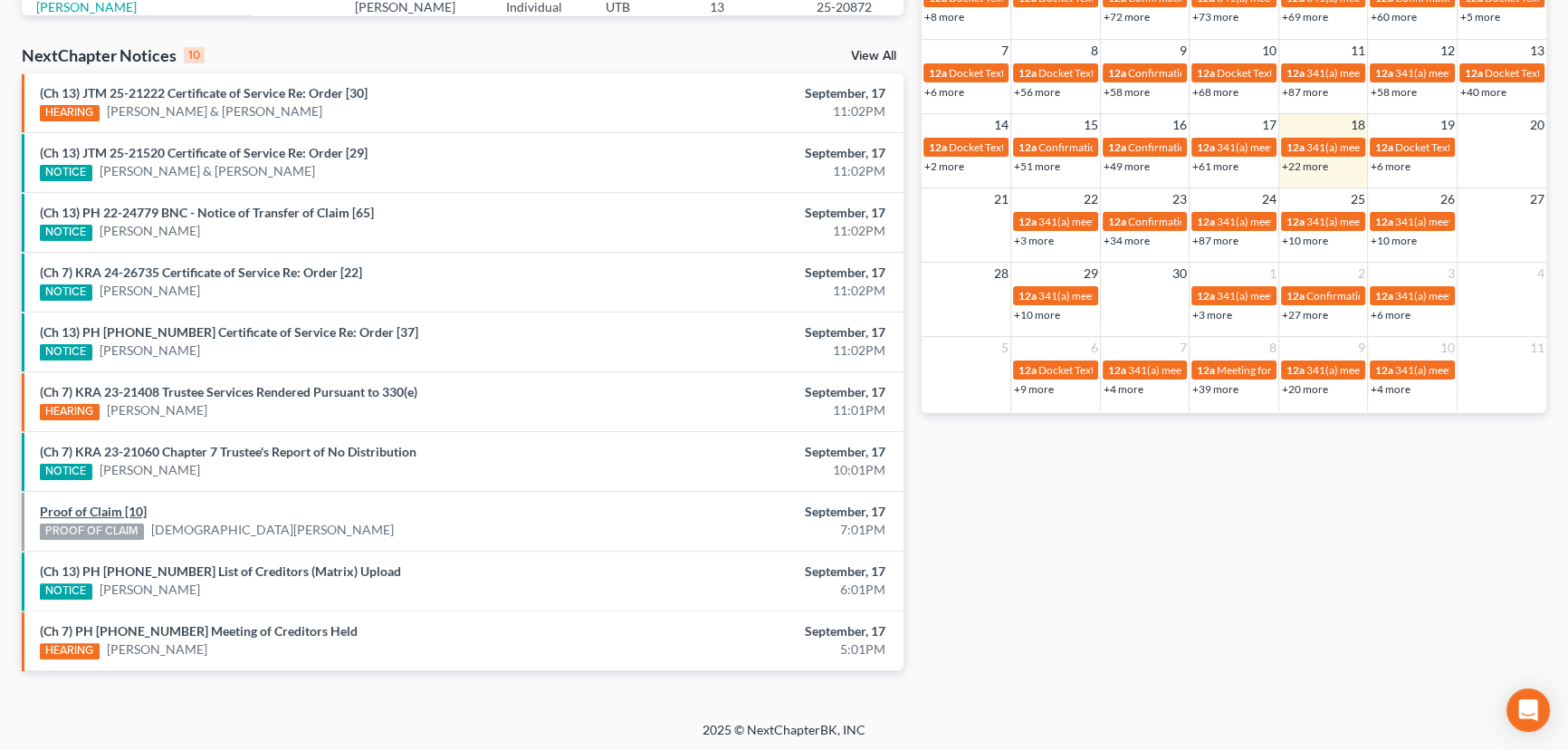
click at [86, 505] on link "Proof of Claim [10]" at bounding box center [94, 511] width 107 height 15
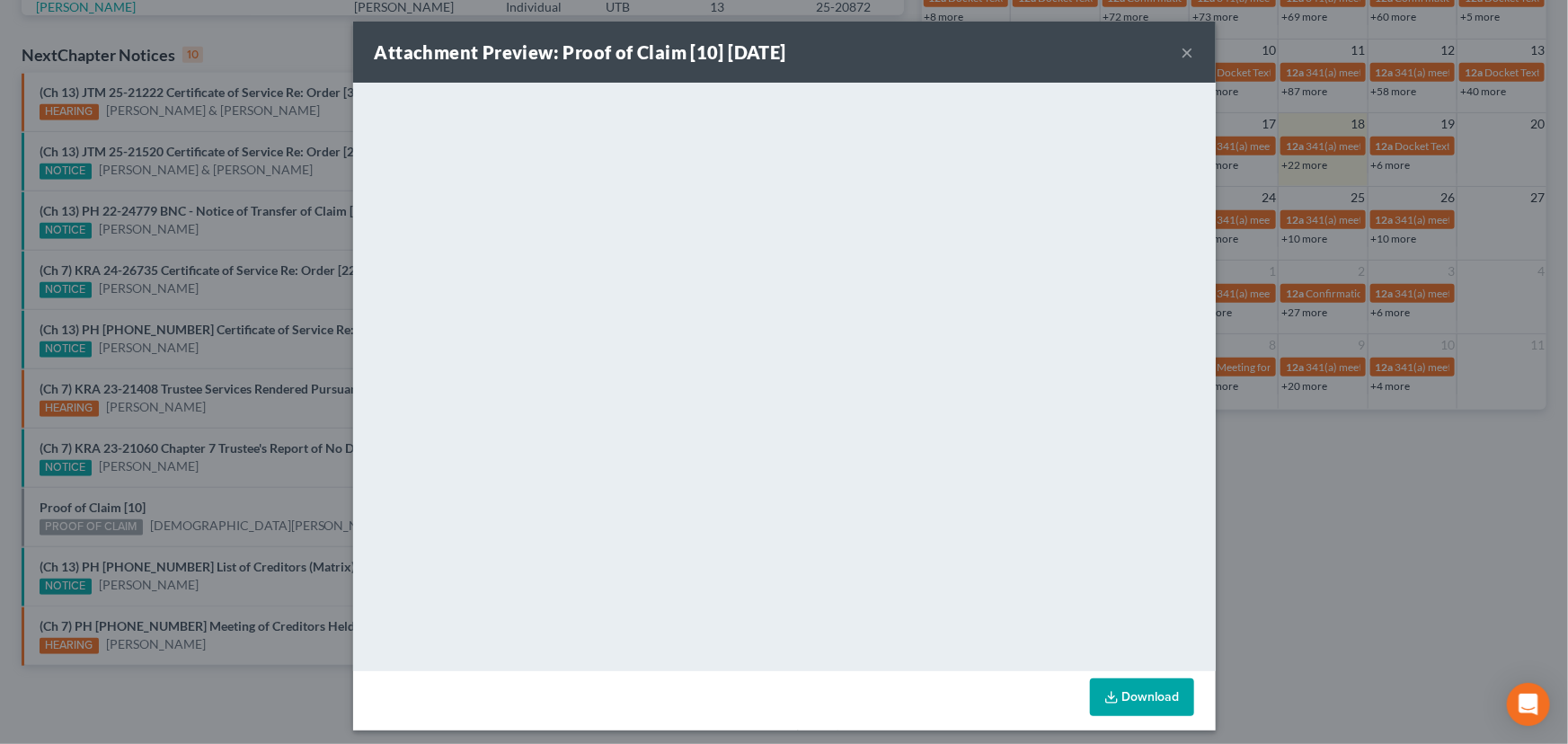
click at [208, 508] on div "Attachment Preview: Proof of Claim [10] 09/17/2025 × <object ng-attr-data='http…" at bounding box center [784, 372] width 1568 height 744
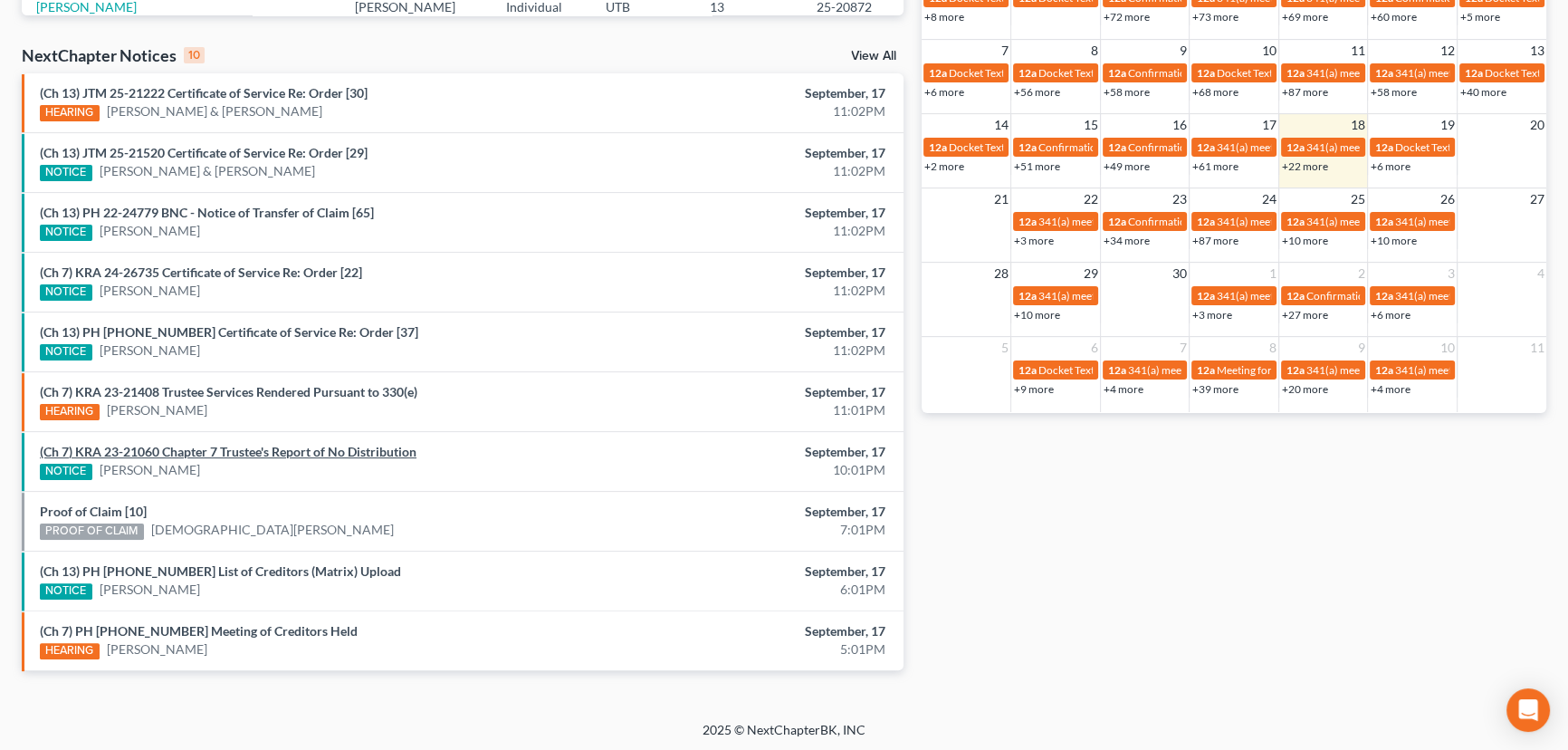
click at [240, 447] on link "(Ch 7) KRA 23-21060 Chapter 7 Trustee's Report of No Distribution" at bounding box center [228, 451] width 376 height 15
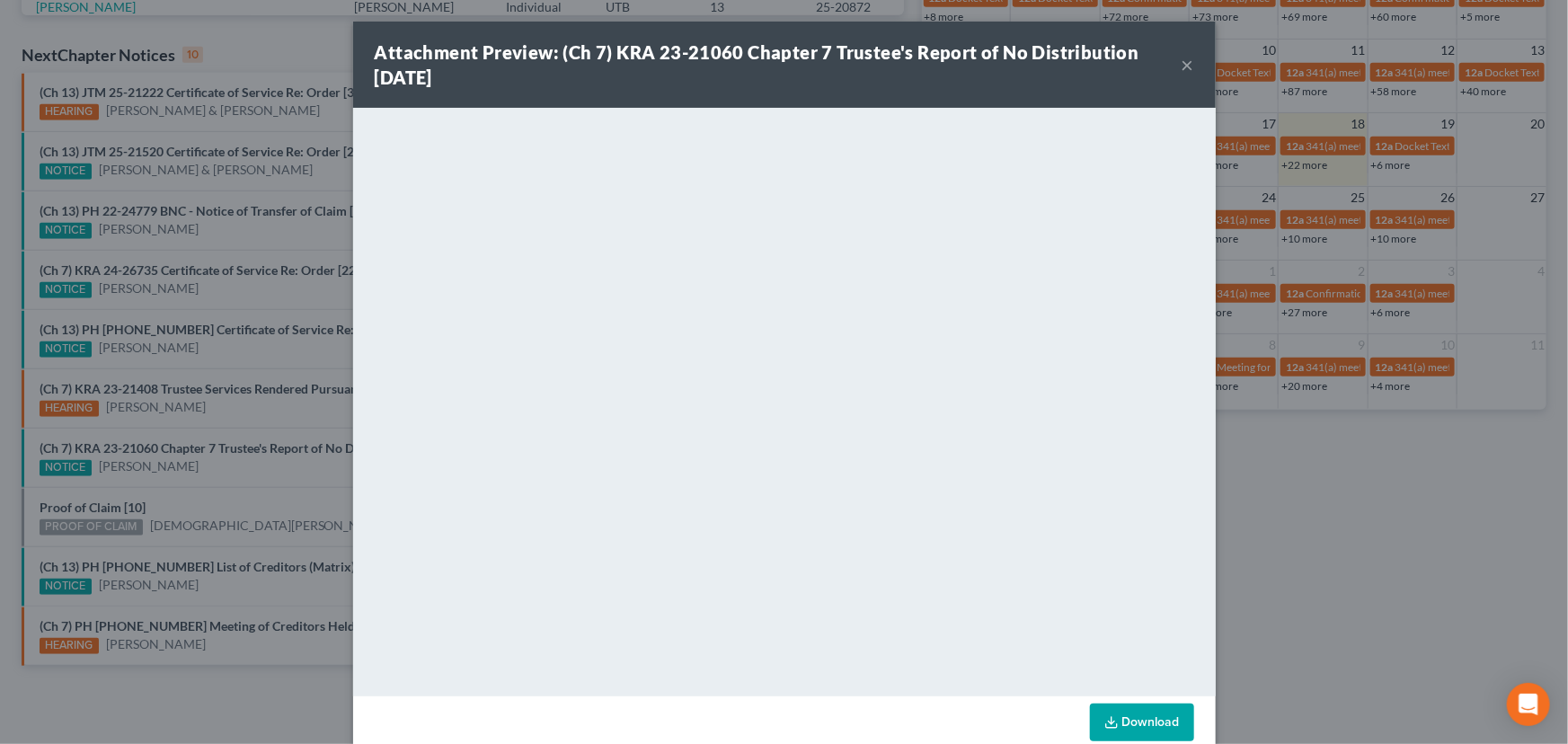
click at [247, 482] on div "Attachment Preview: (Ch 7) KRA 23-21060 Chapter 7 Trustee's Report of No Distri…" at bounding box center [784, 372] width 1568 height 744
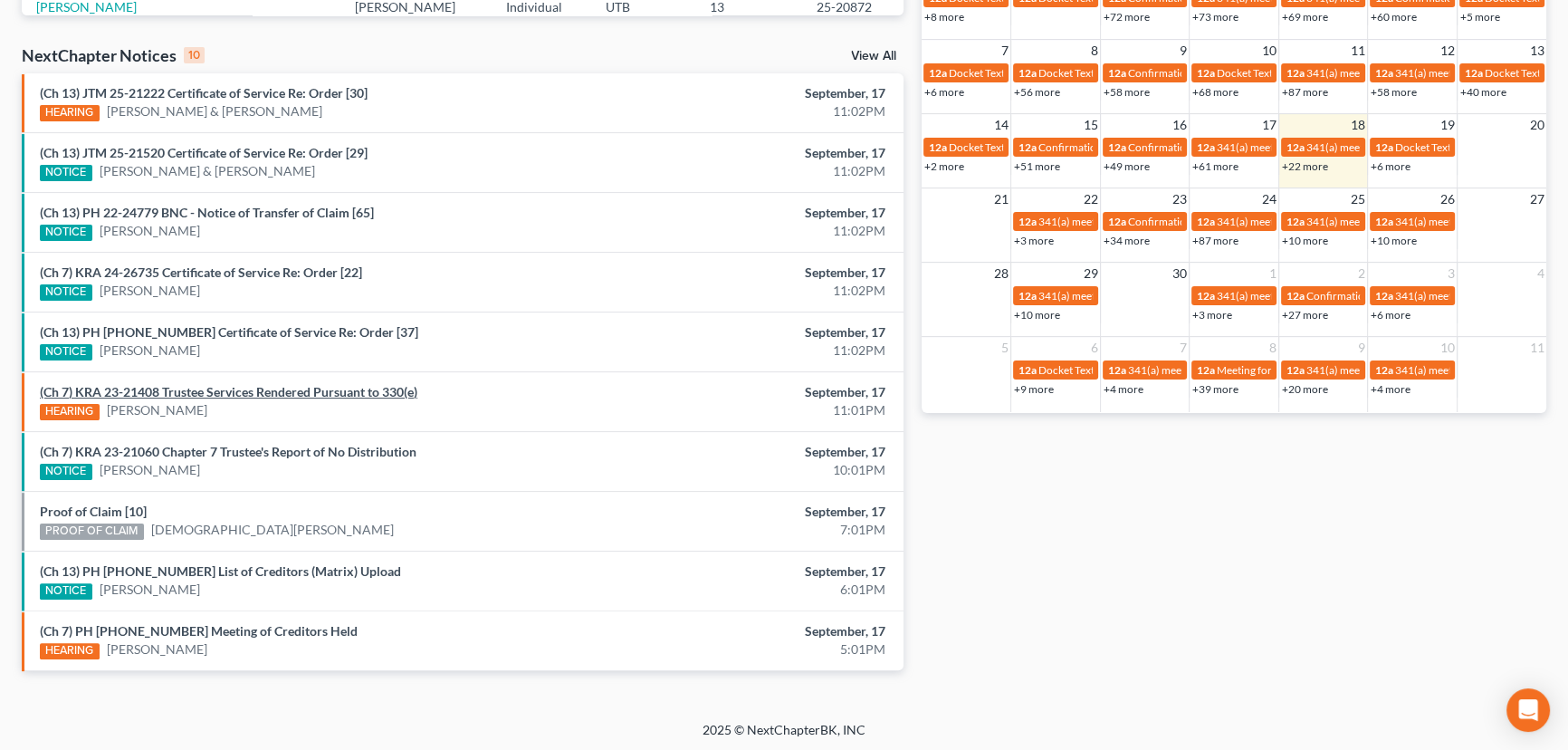
click at [232, 392] on link "(Ch 7) KRA 23-21408 Trustee Services Rendered Pursuant to 330(e)" at bounding box center [228, 391] width 377 height 15
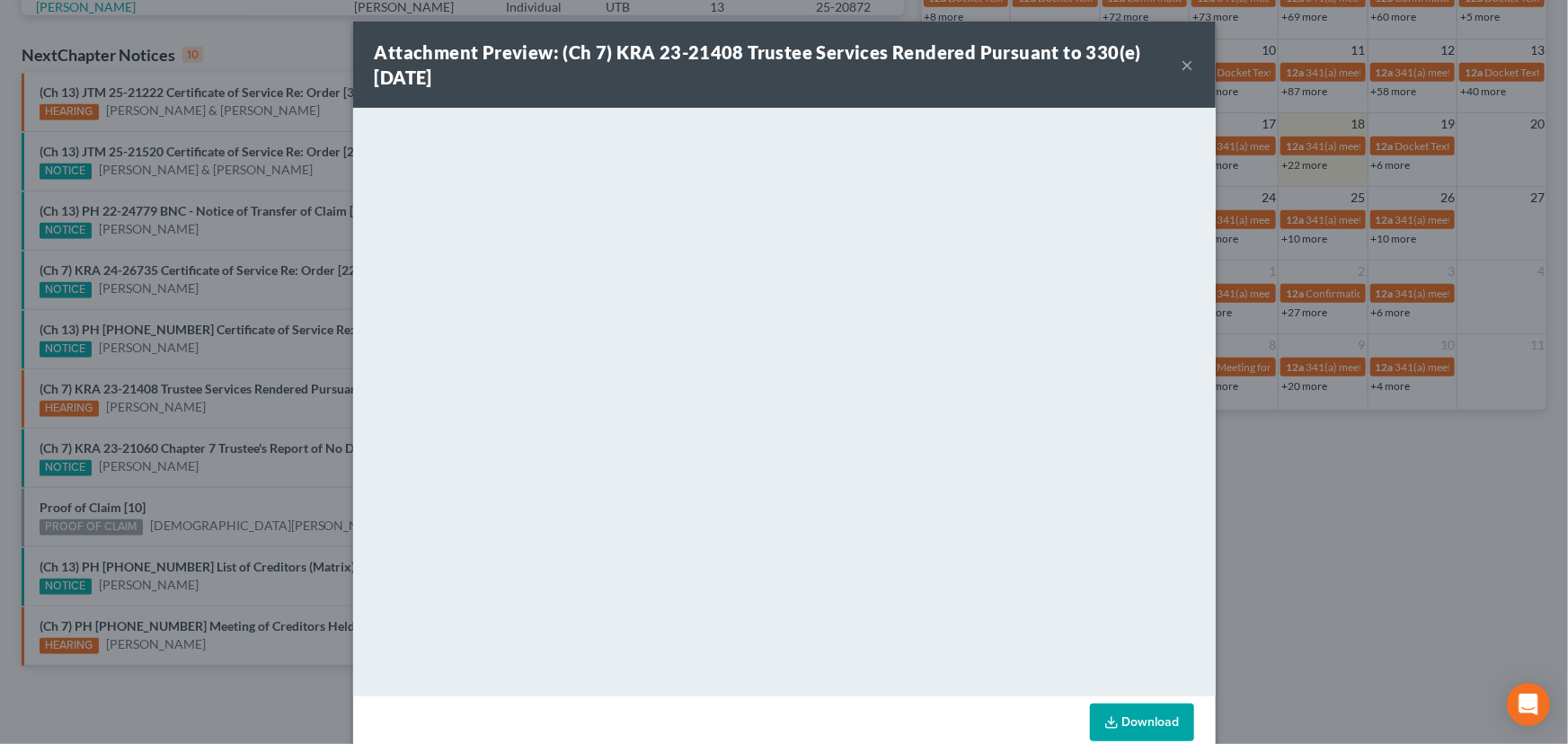
click at [228, 359] on div "Attachment Preview: (Ch 7) KRA 23-21408 Trustee Services Rendered Pursuant to 3…" at bounding box center [784, 372] width 1568 height 744
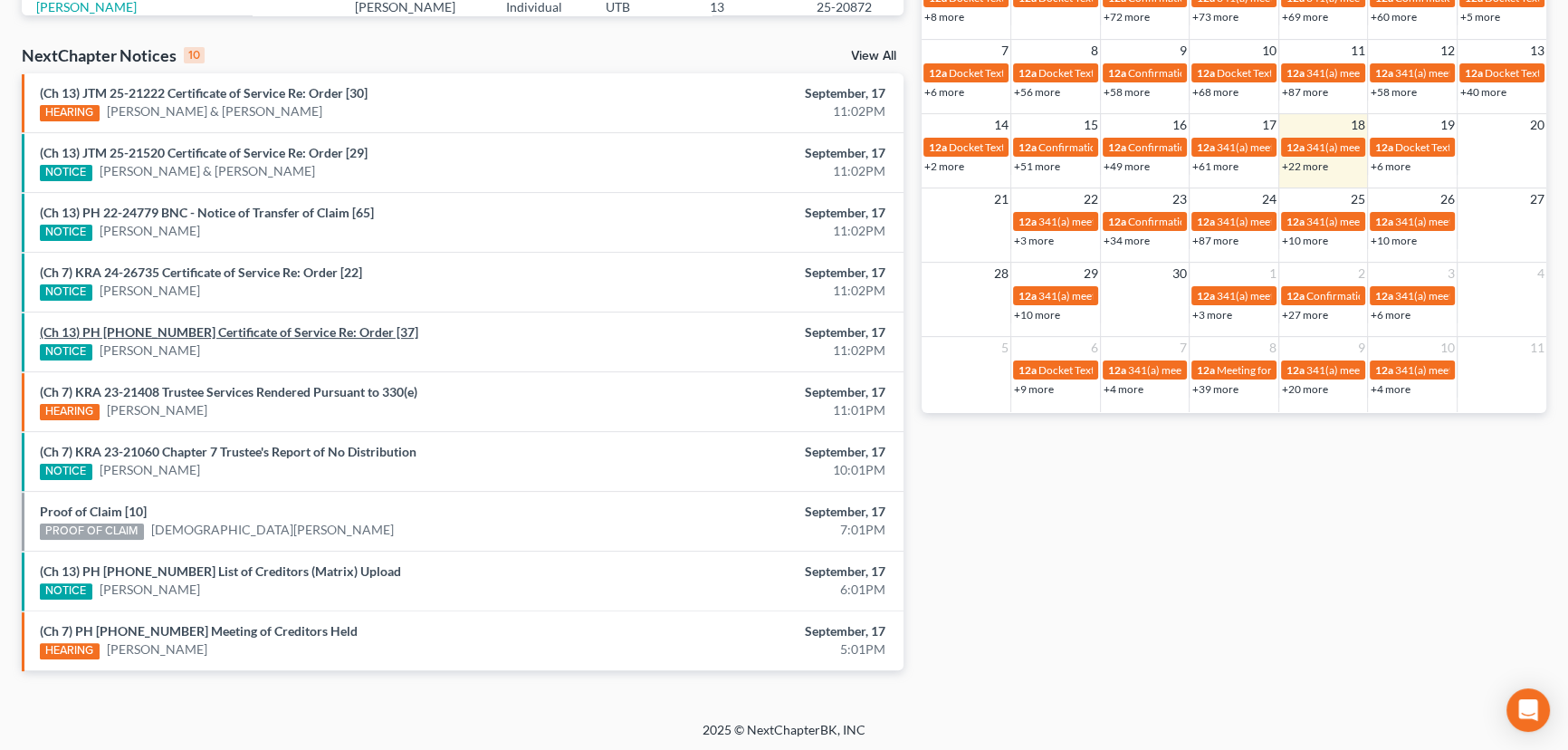
click at [235, 337] on link "(Ch 13) PH 25-20872 Certificate of Service Re: Order [37]" at bounding box center [229, 331] width 378 height 15
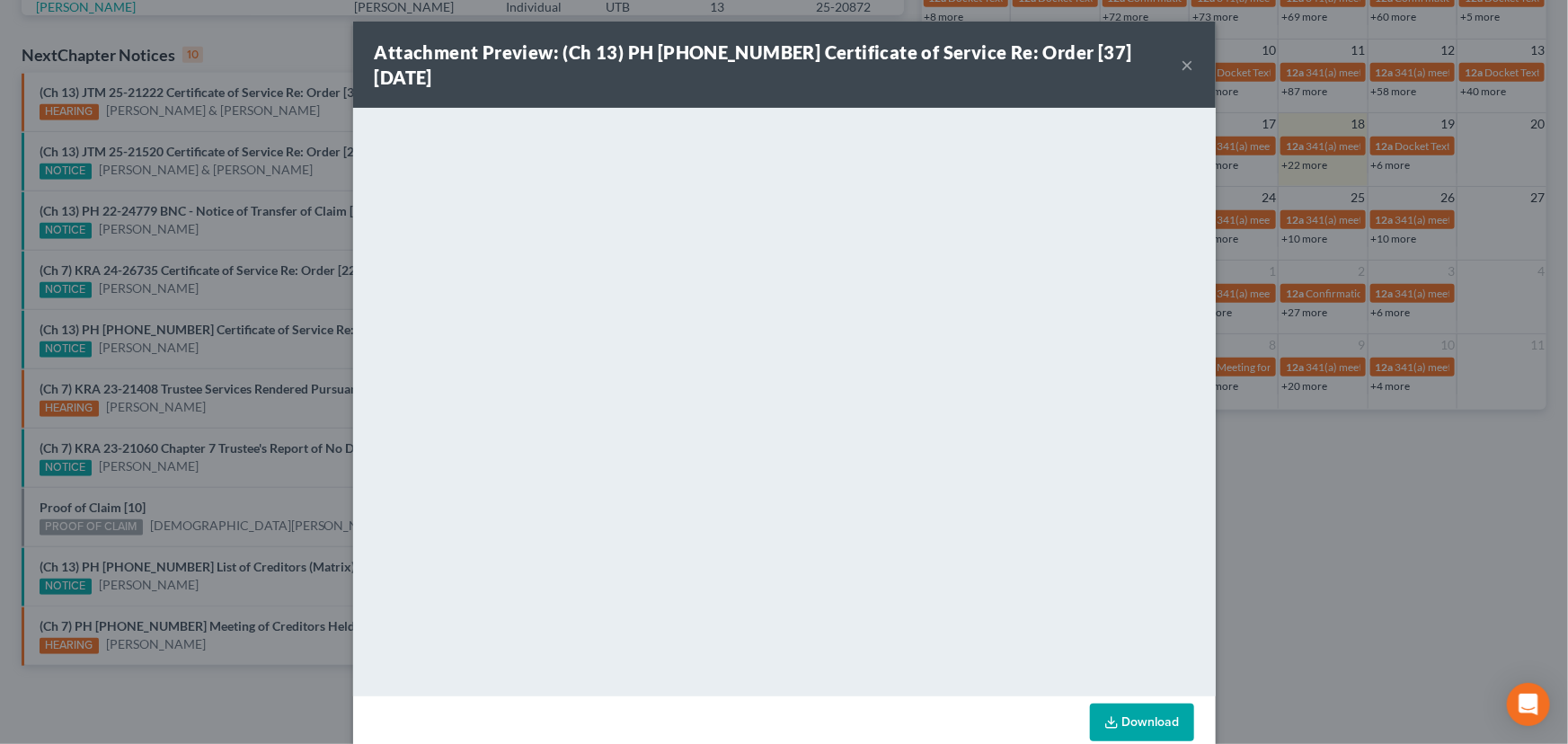
click at [246, 360] on div "Attachment Preview: (Ch 13) PH 25-20872 Certificate of Service Re: Order [37] 0…" at bounding box center [784, 372] width 1568 height 744
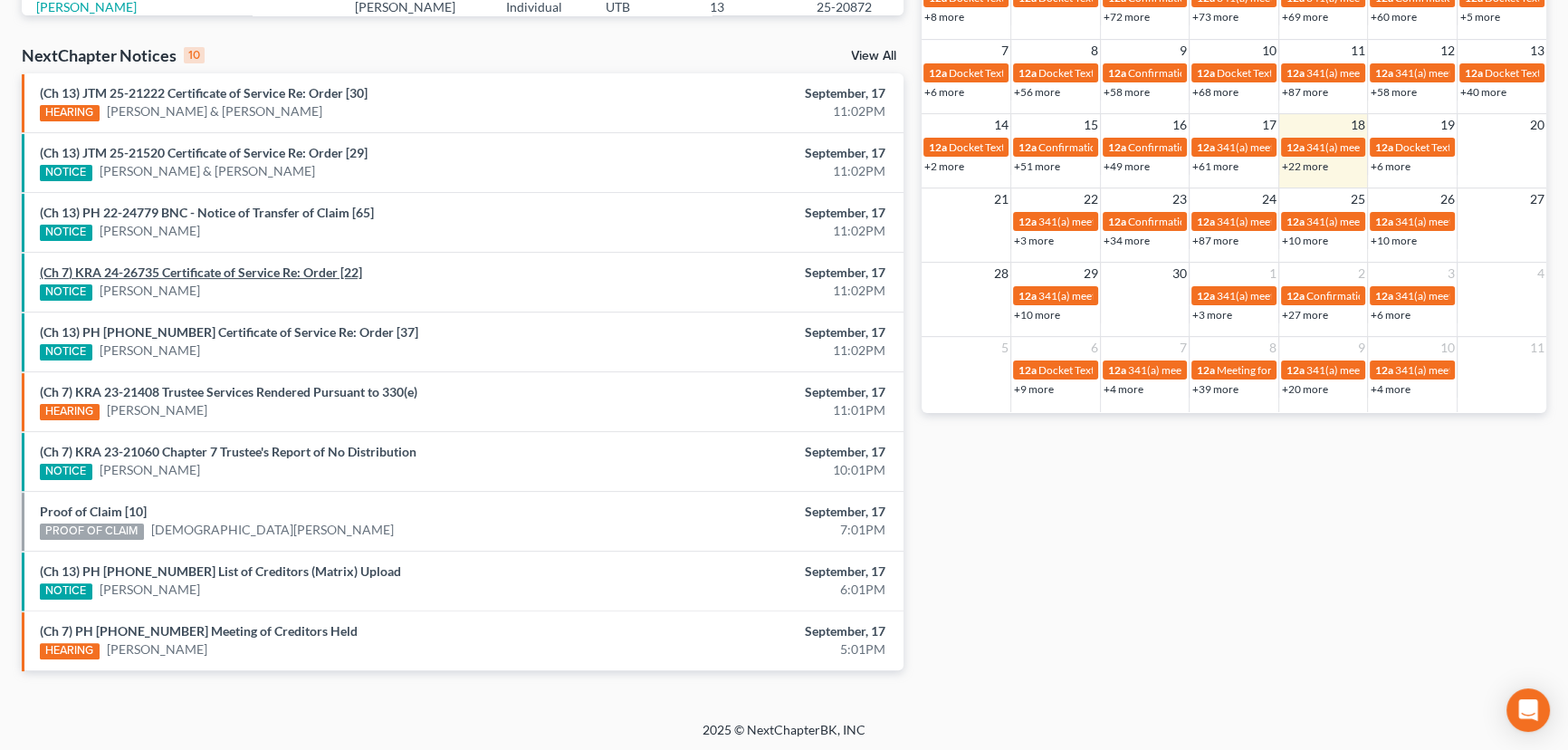
click at [260, 274] on link "(Ch 7) KRA 24-26735 Certificate of Service Re: Order [22]" at bounding box center [201, 272] width 322 height 15
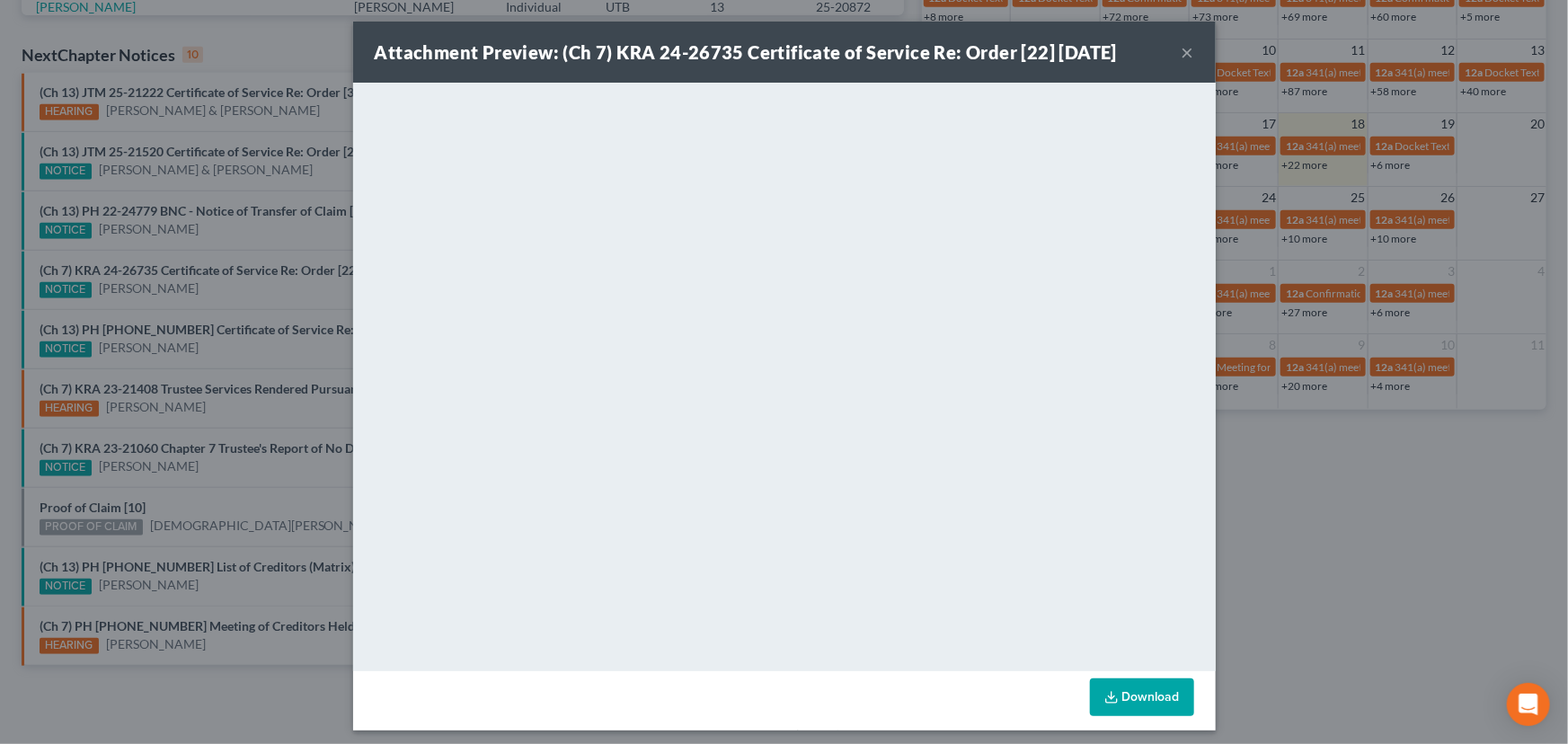
click at [253, 304] on div "Attachment Preview: (Ch 7) KRA 24-26735 Certificate of Service Re: Order [22] 0…" at bounding box center [784, 372] width 1568 height 744
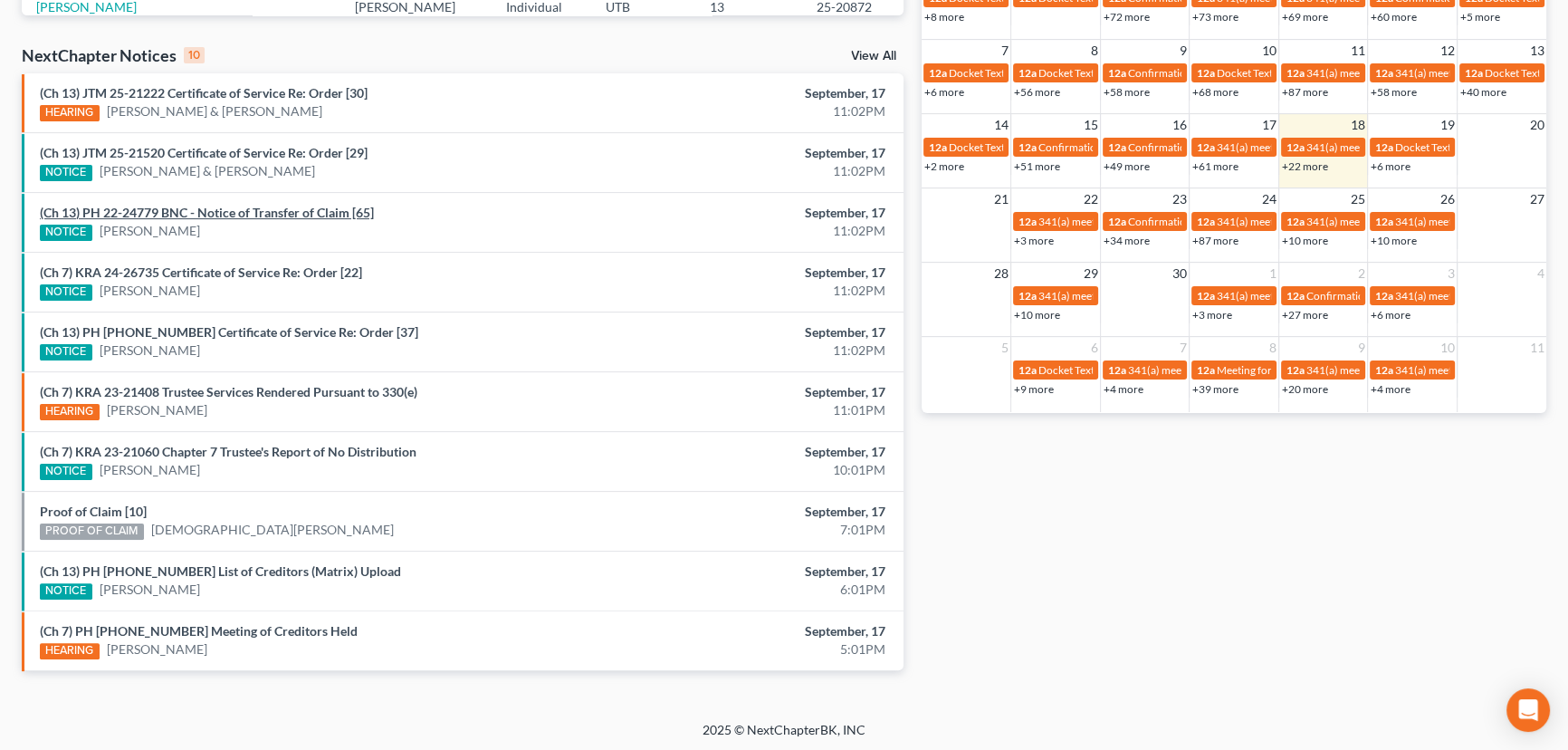
click at [271, 209] on link "(Ch 13) PH 22-24779 BNC - Notice of Transfer of Claim [65]" at bounding box center [207, 213] width 334 height 15
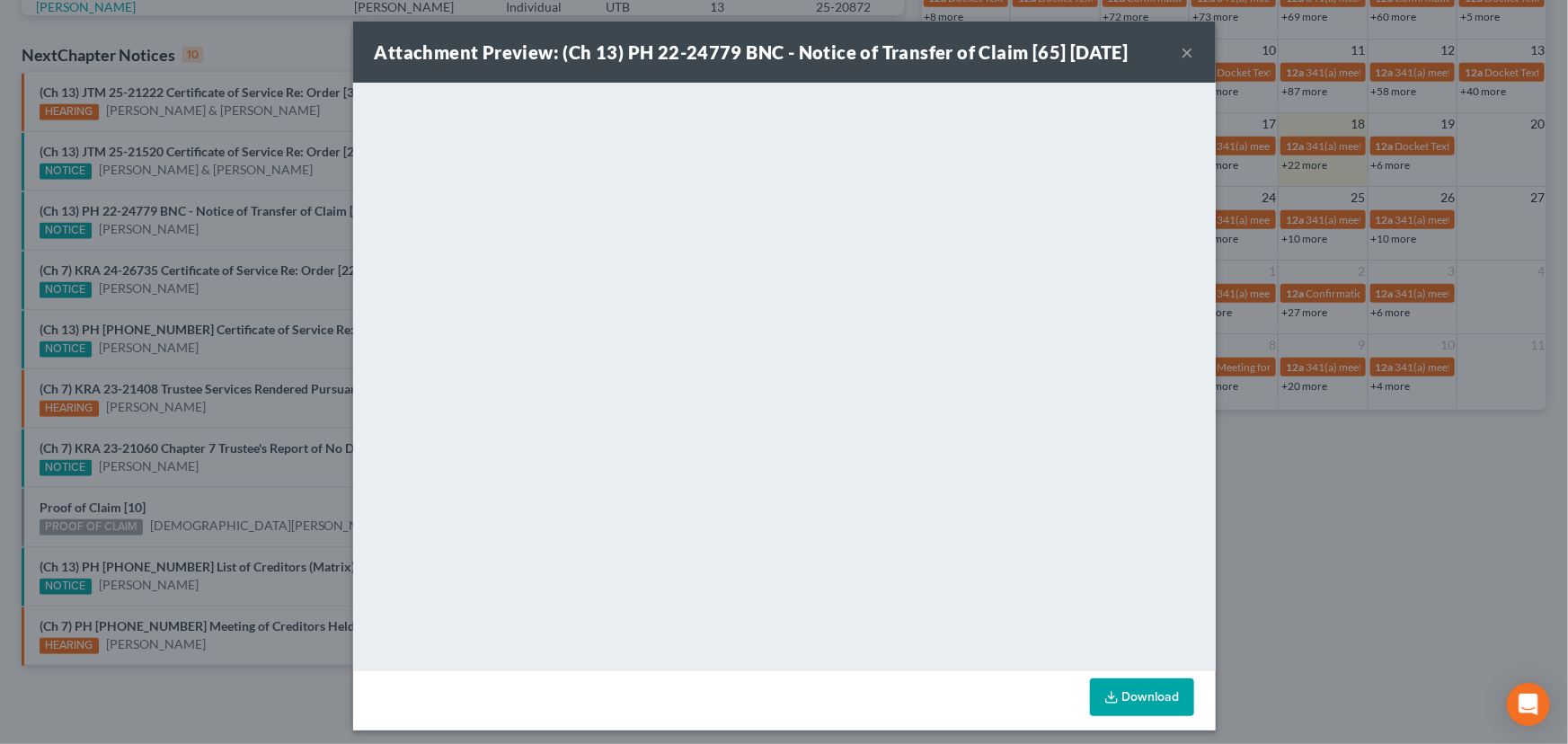
click at [260, 255] on div "Attachment Preview: (Ch 13) PH 22-24779 BNC - Notice of Transfer of Claim [65] …" at bounding box center [784, 372] width 1568 height 744
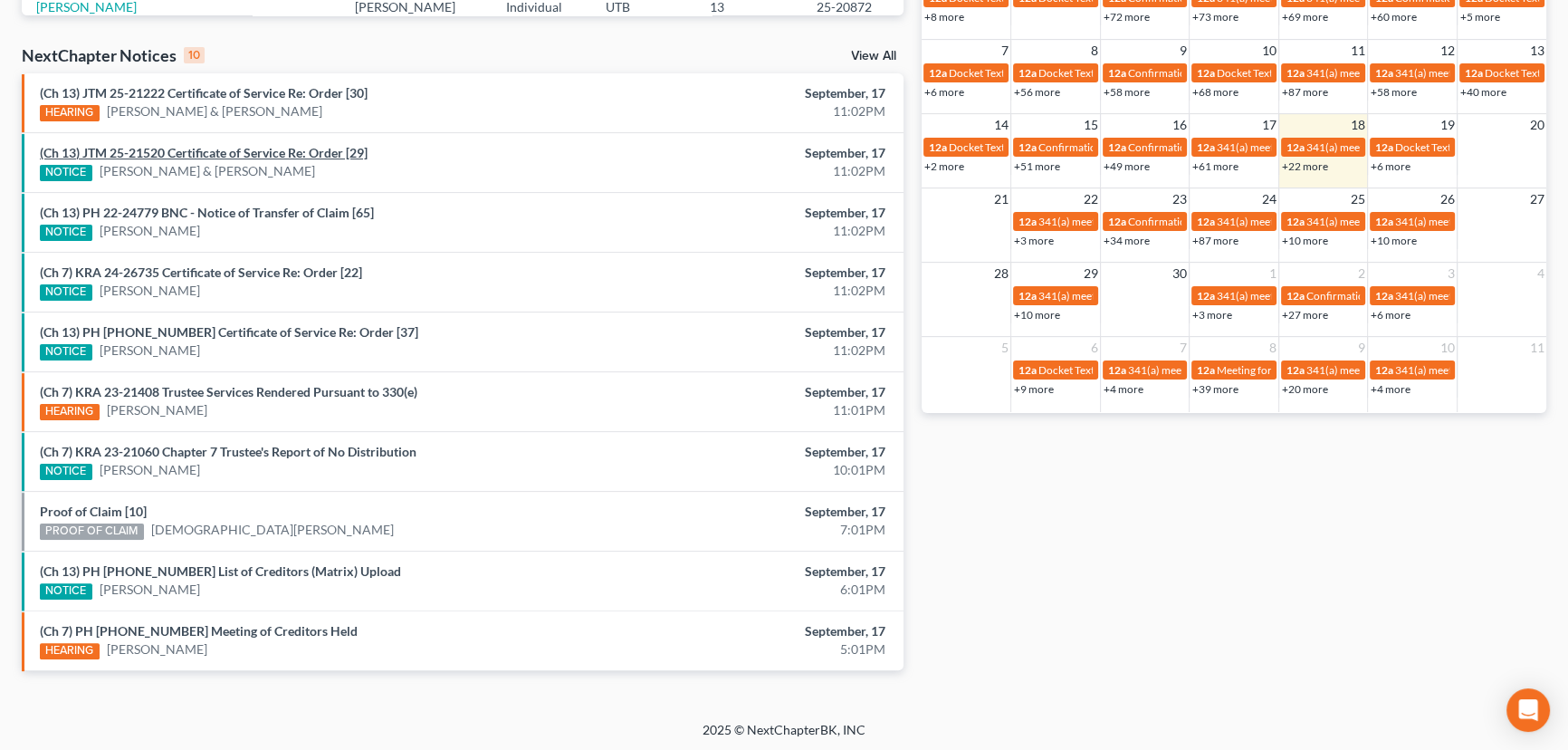
click at [285, 156] on link "(Ch 13) JTM 25-21520 Certificate of Service Re: Order [29]" at bounding box center [204, 153] width 328 height 15
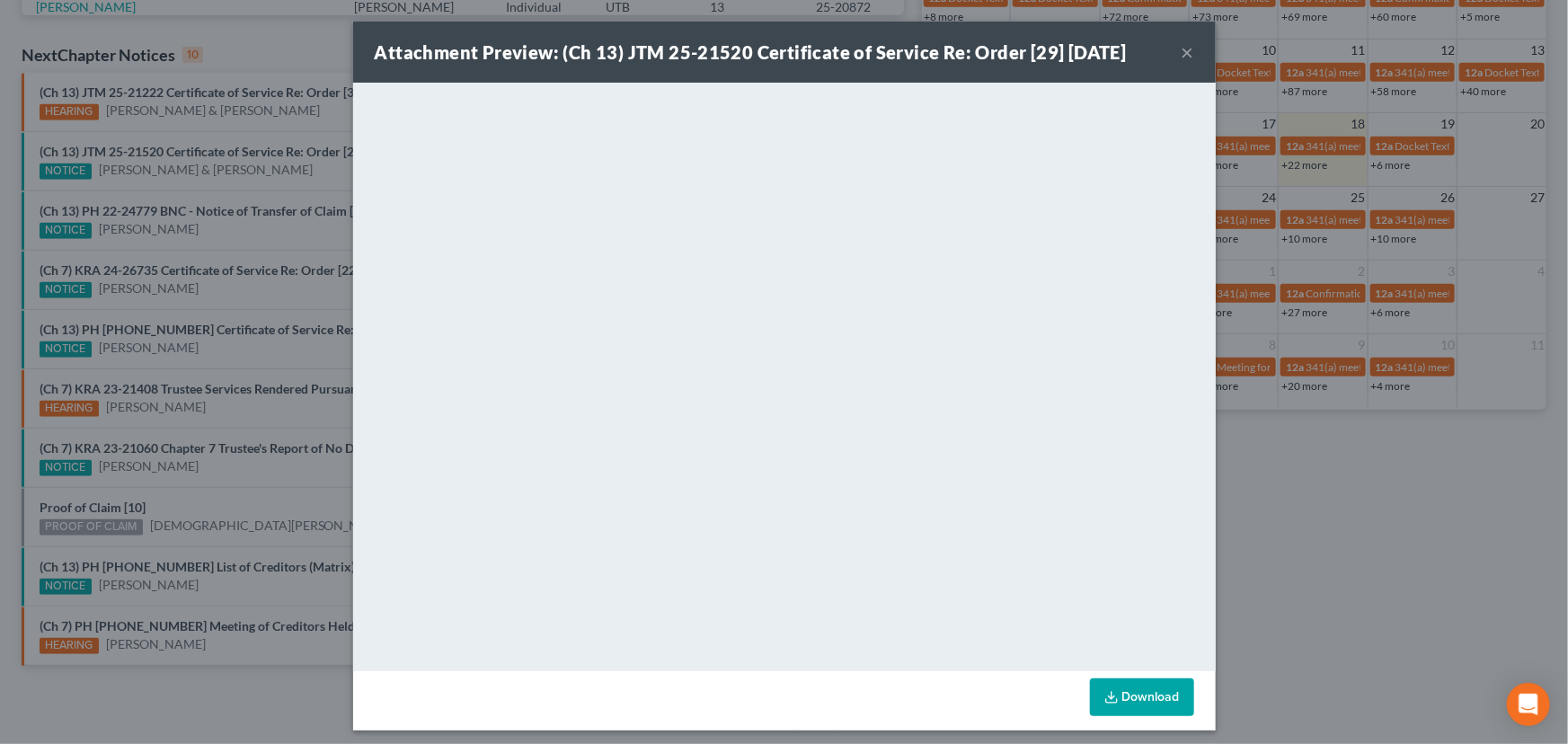
click at [294, 175] on div "Attachment Preview: (Ch 13) JTM 25-21520 Certificate of Service Re: Order [29] …" at bounding box center [784, 372] width 1568 height 744
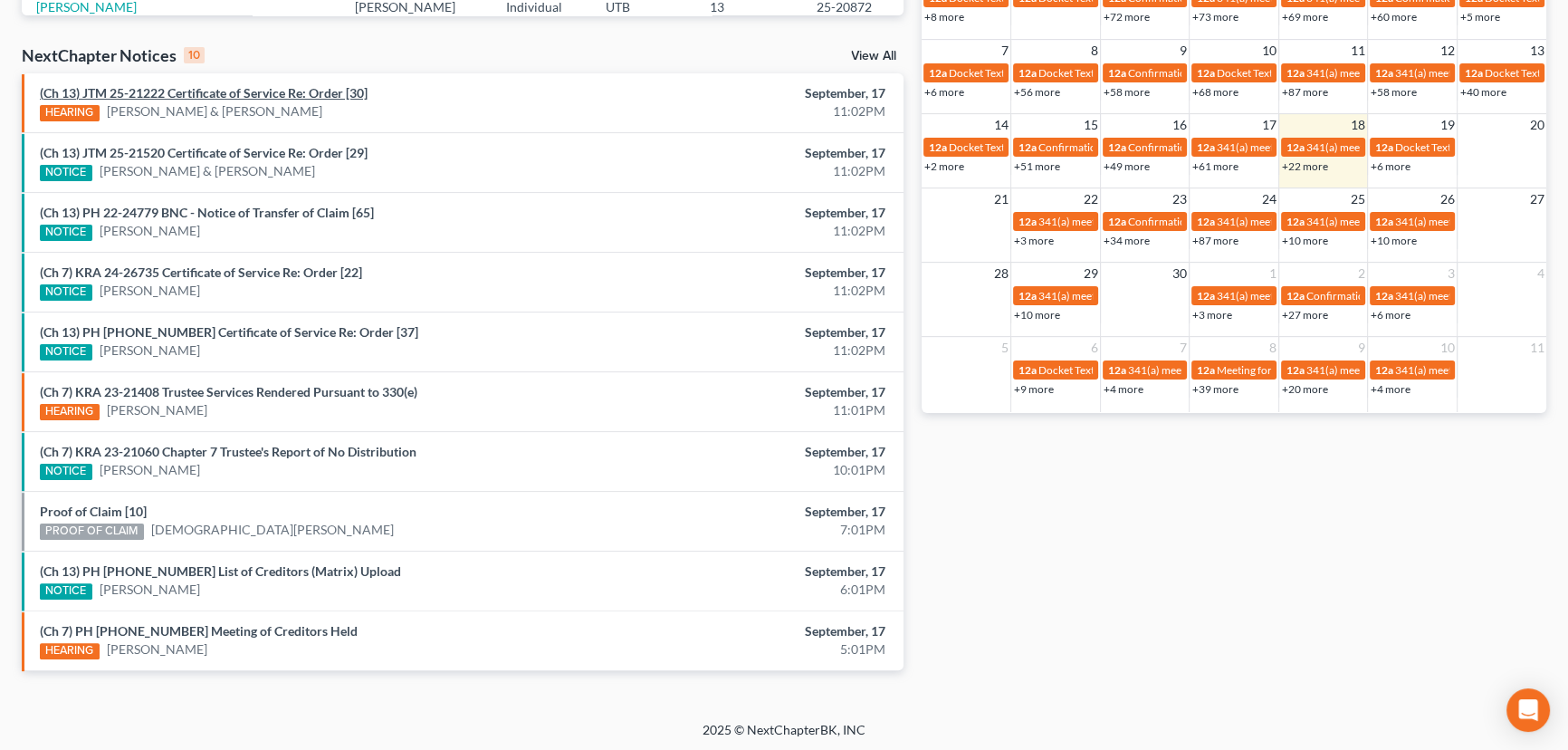
click at [298, 91] on link "(Ch 13) JTM 25-21222 Certificate of Service Re: Order [30]" at bounding box center [204, 93] width 328 height 15
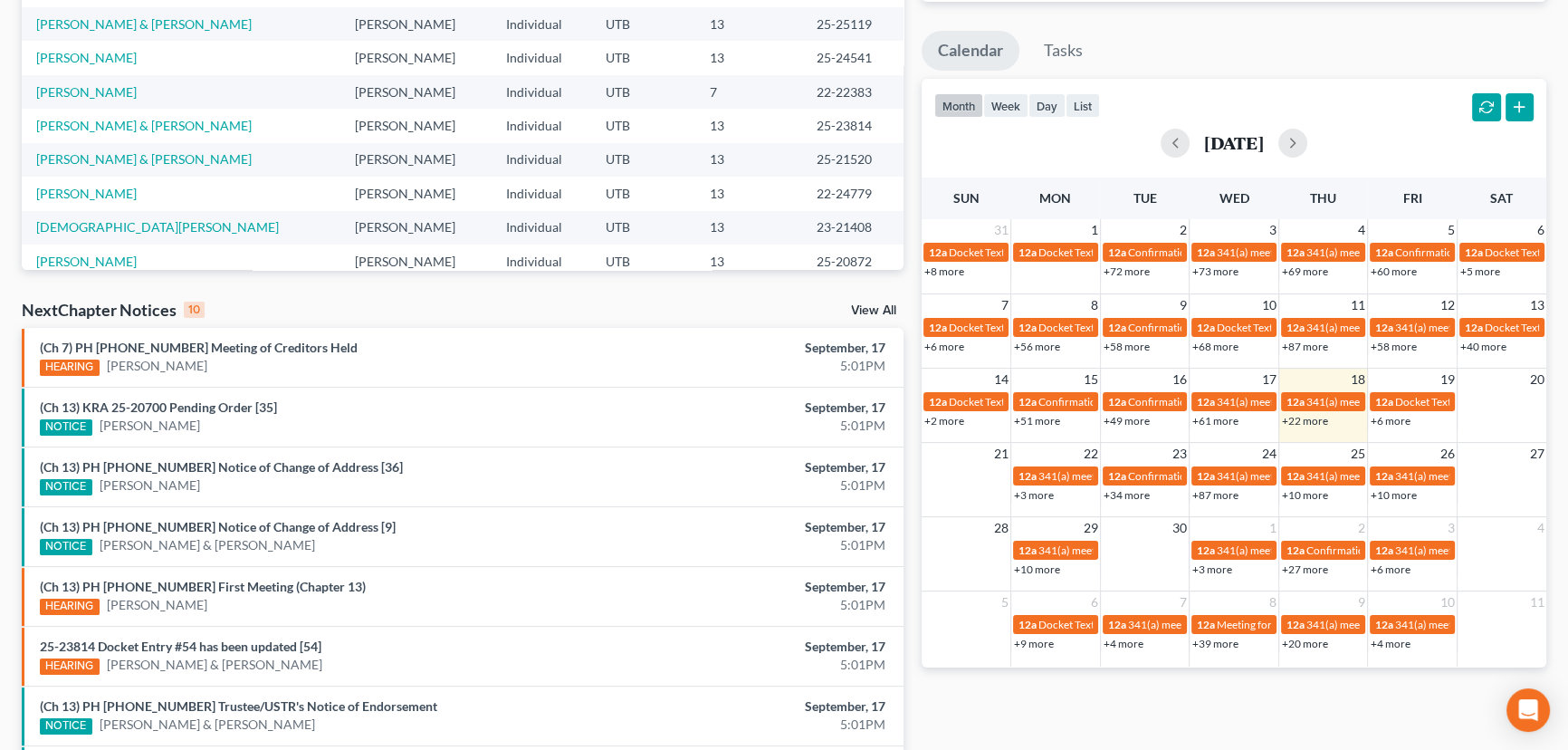
scroll to position [568, 0]
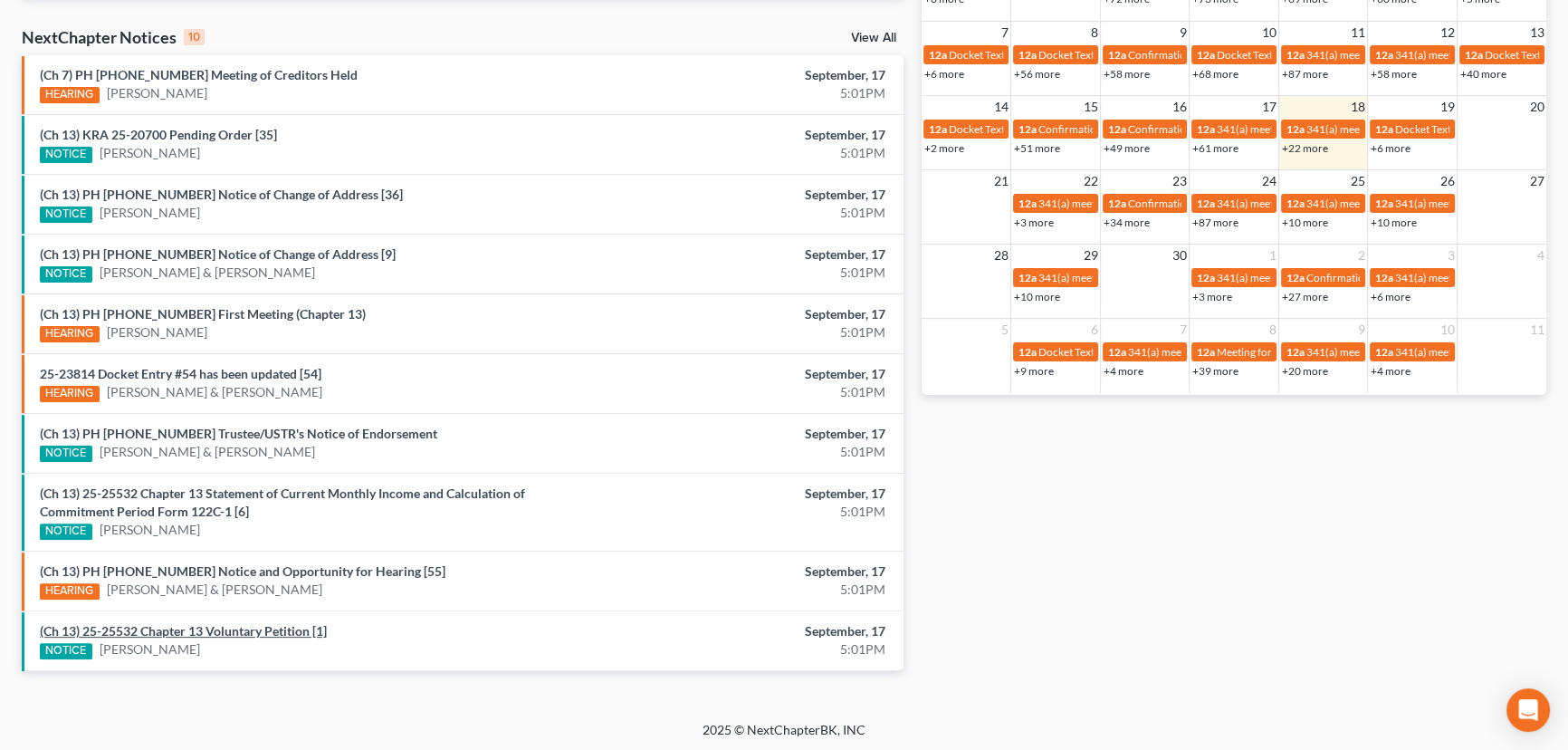
click at [236, 626] on link "(Ch 13) 25-25532 Chapter 13 Voluntary Petition [1]" at bounding box center [183, 631] width 287 height 15
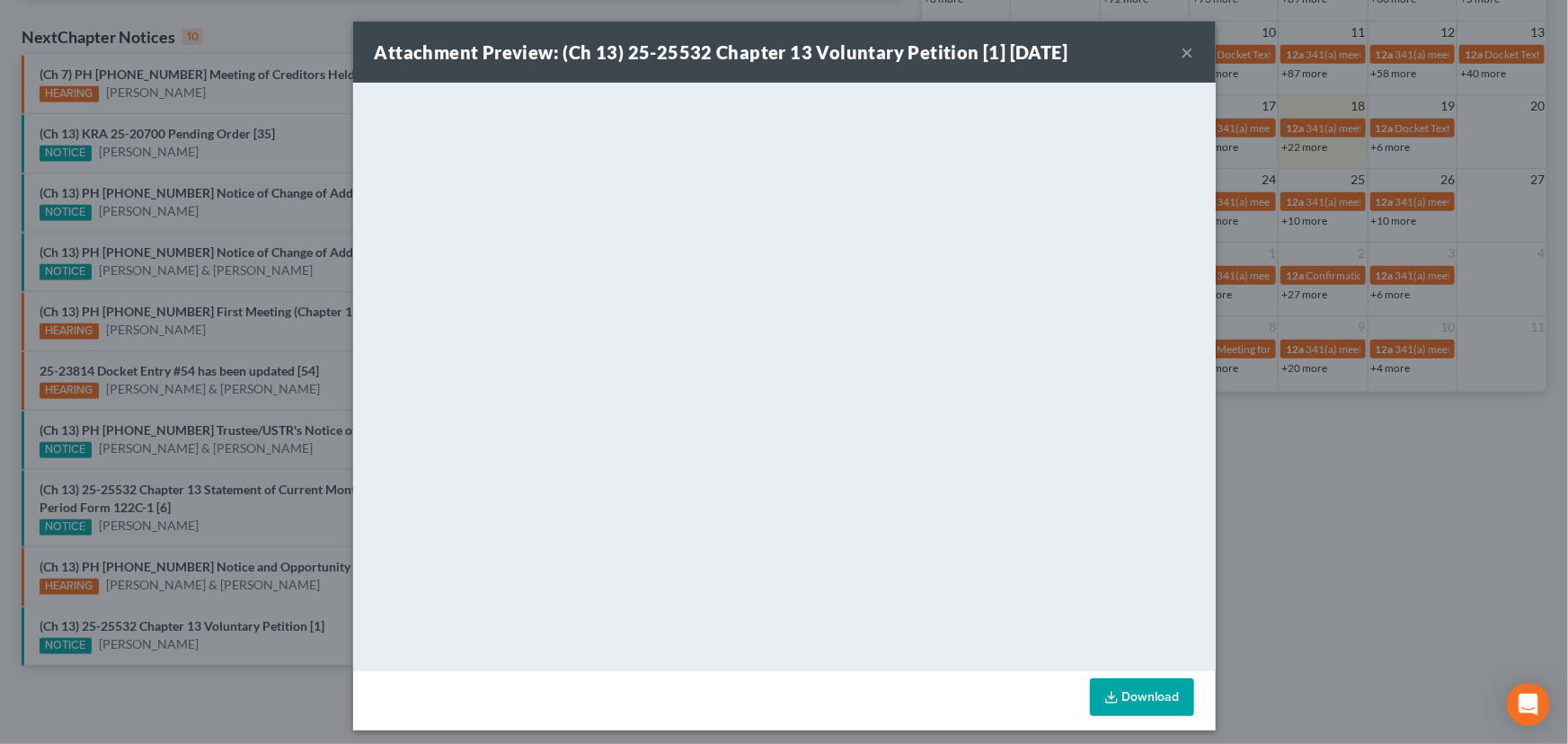
click at [282, 607] on div "Attachment Preview: (Ch 13) 25-25532 Chapter 13 Voluntary Petition [1] 09/17/20…" at bounding box center [784, 372] width 1568 height 744
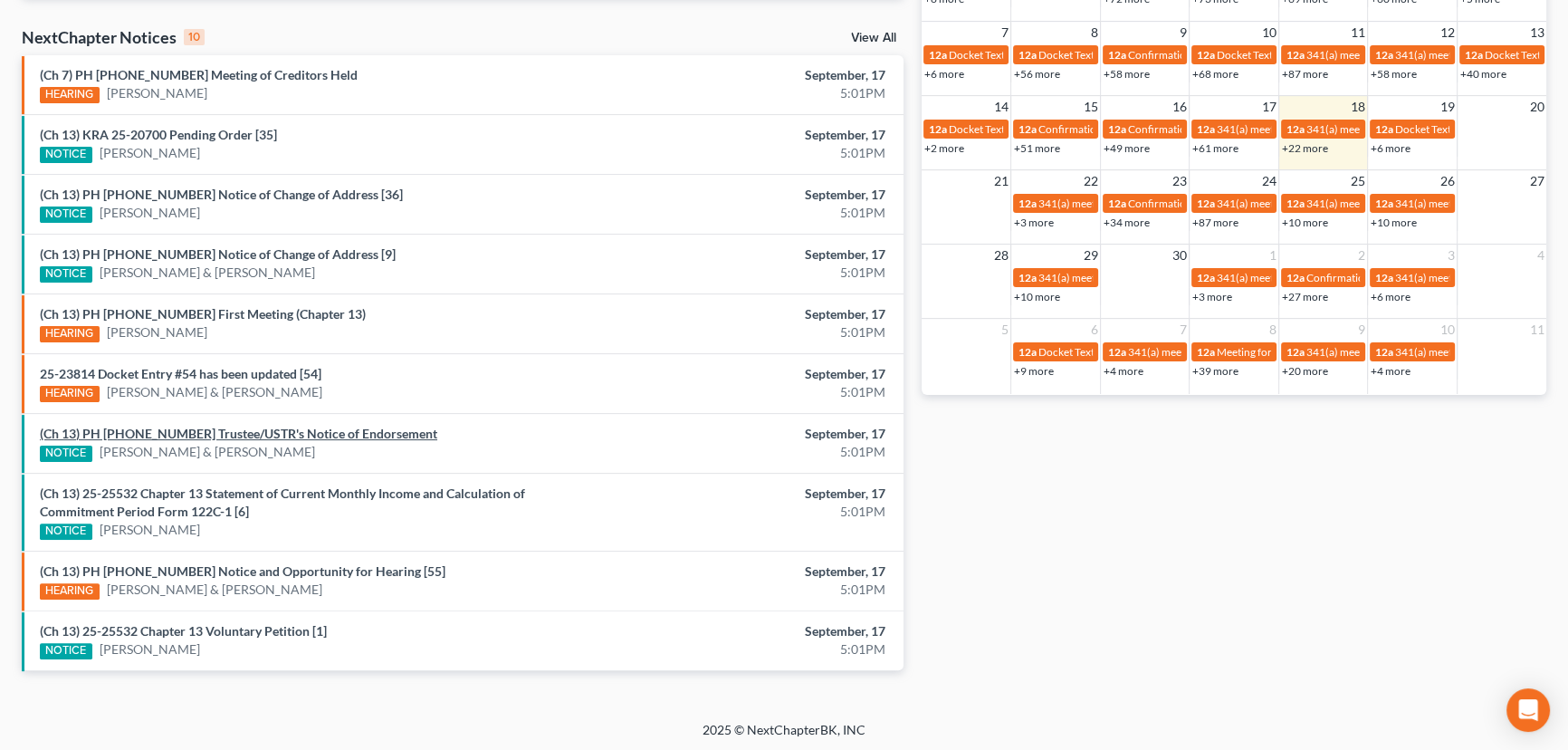
click at [254, 434] on link "(Ch 13) PH 23-23698 Trustee/USTR's Notice of Endorsement" at bounding box center [239, 434] width 398 height 15
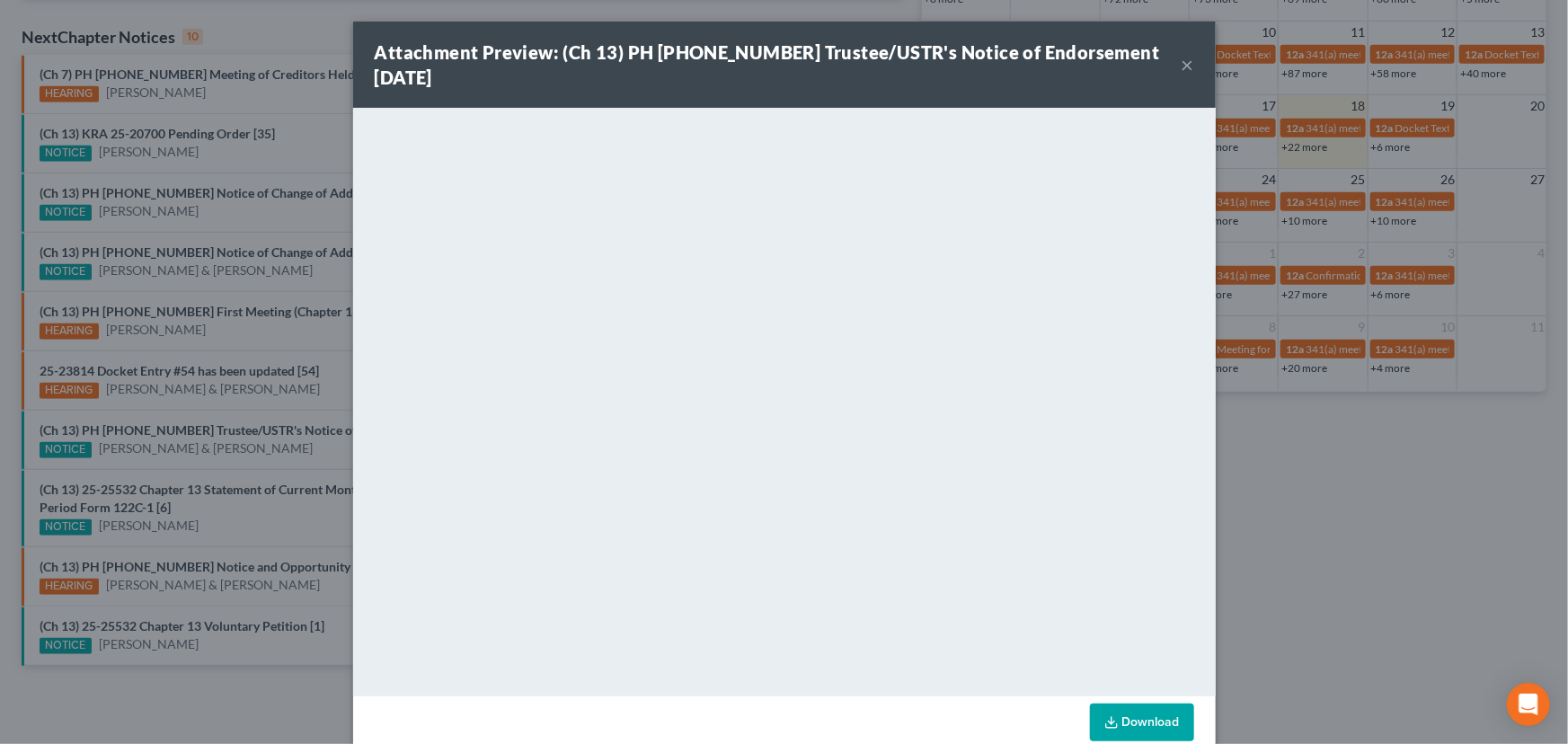
click at [301, 451] on div "Attachment Preview: (Ch 13) PH 23-23698 Trustee/USTR's Notice of Endorsement 09…" at bounding box center [784, 372] width 1568 height 744
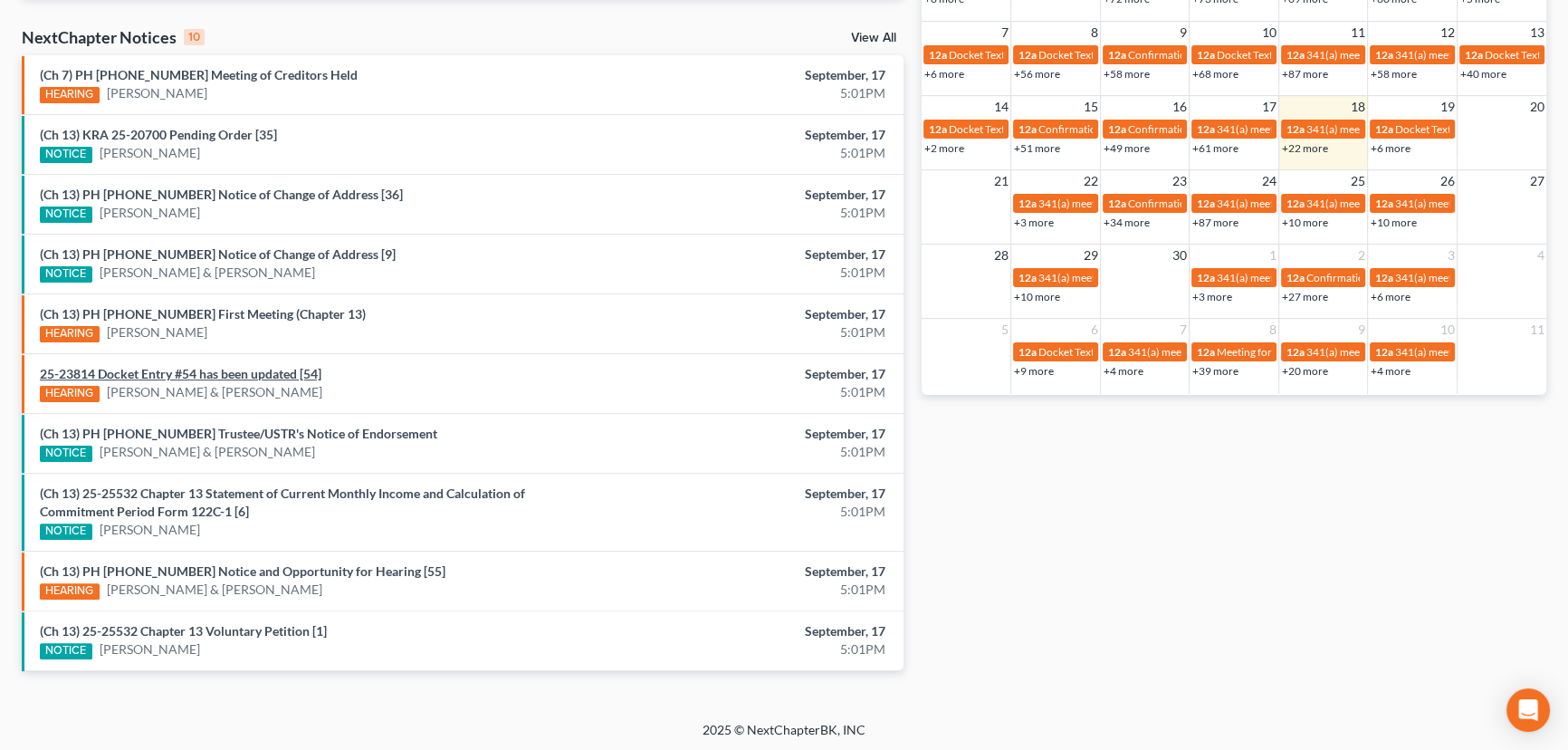
click at [236, 374] on link "25-23814 Docket Entry #54 has been updated [54]" at bounding box center [181, 374] width 282 height 15
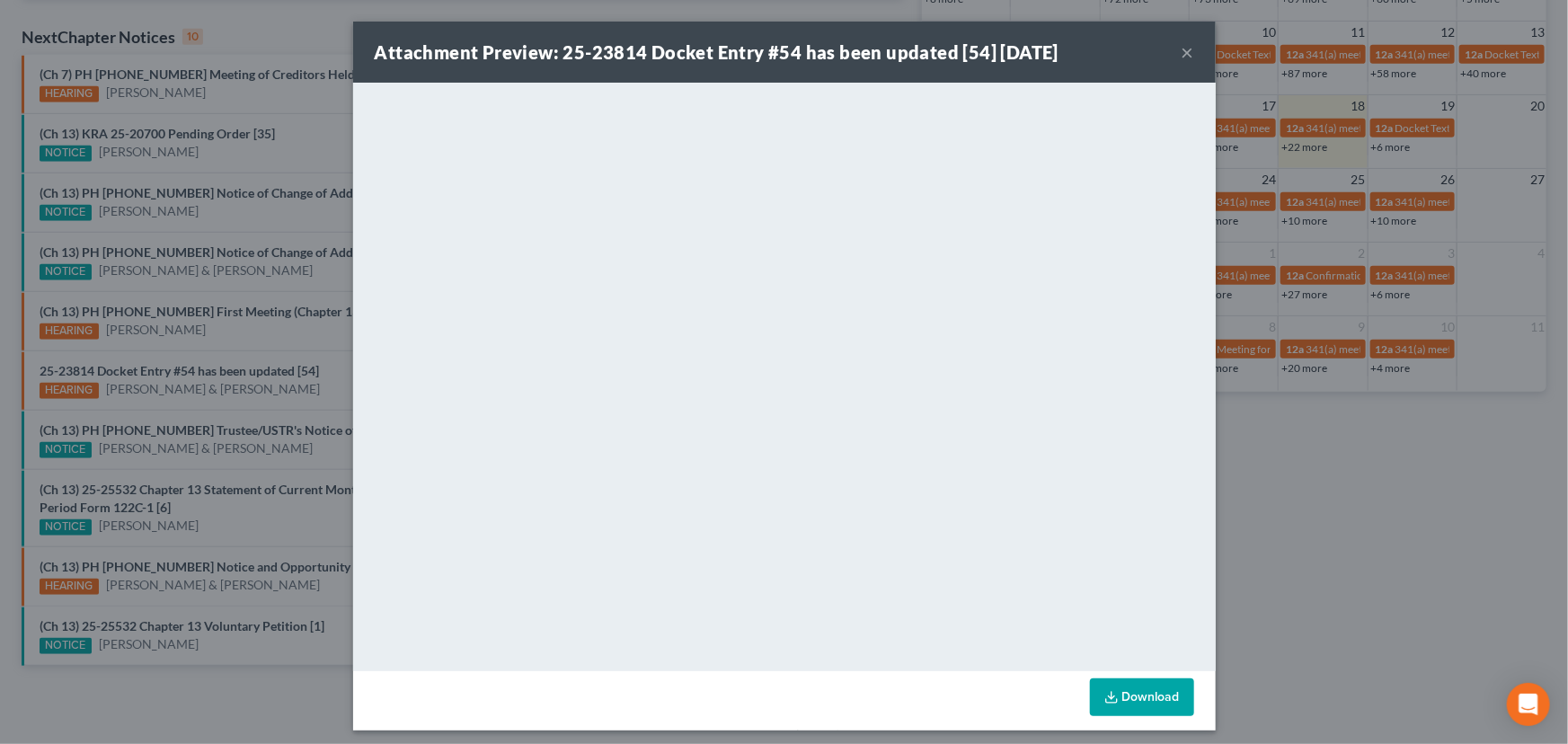
click at [307, 400] on div "Attachment Preview: 25-23814 Docket Entry #54 has been updated [54] 09/17/2025 …" at bounding box center [784, 372] width 1568 height 744
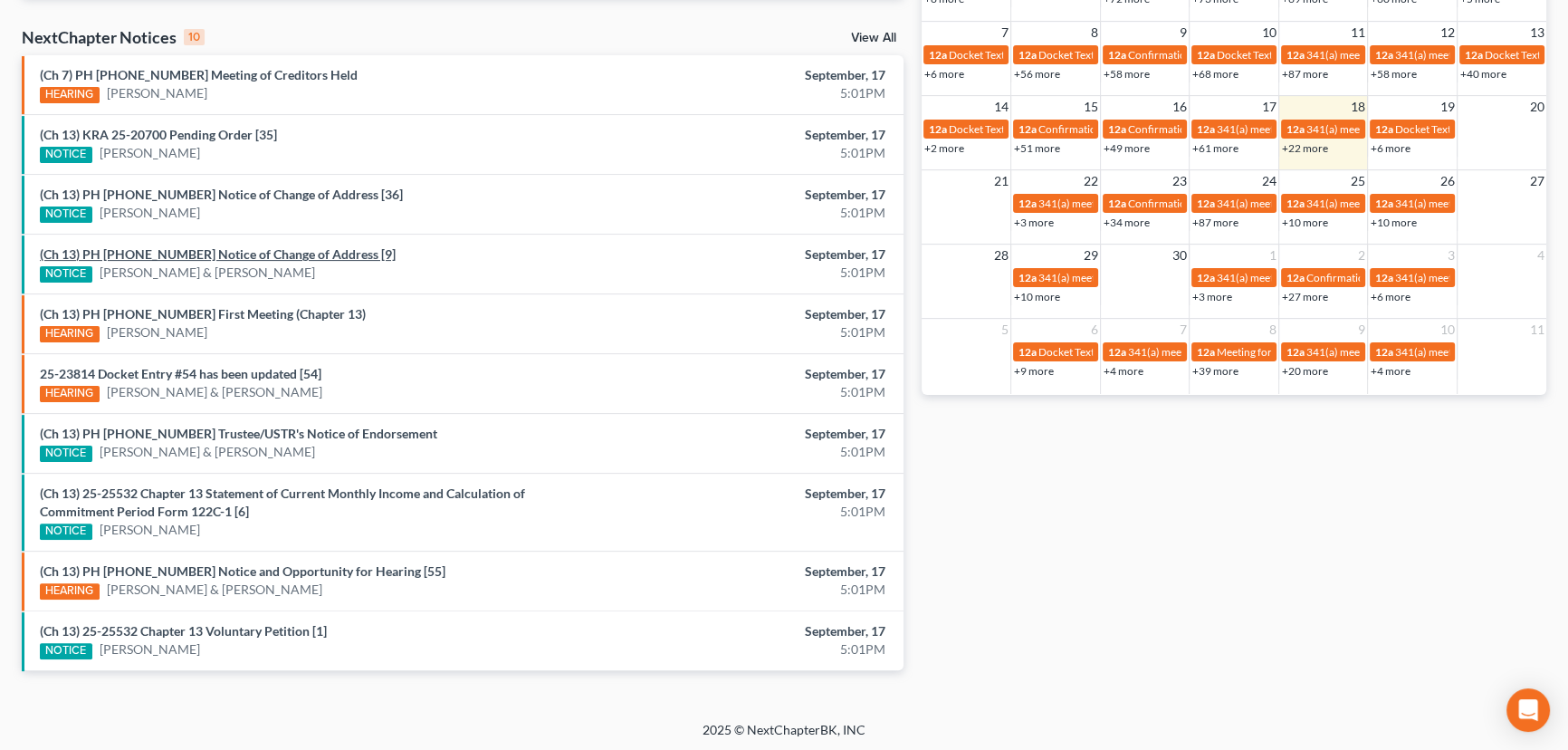
click at [240, 253] on link "(Ch 13) PH 25-25119 Notice of Change of Address [9]" at bounding box center [218, 254] width 356 height 15
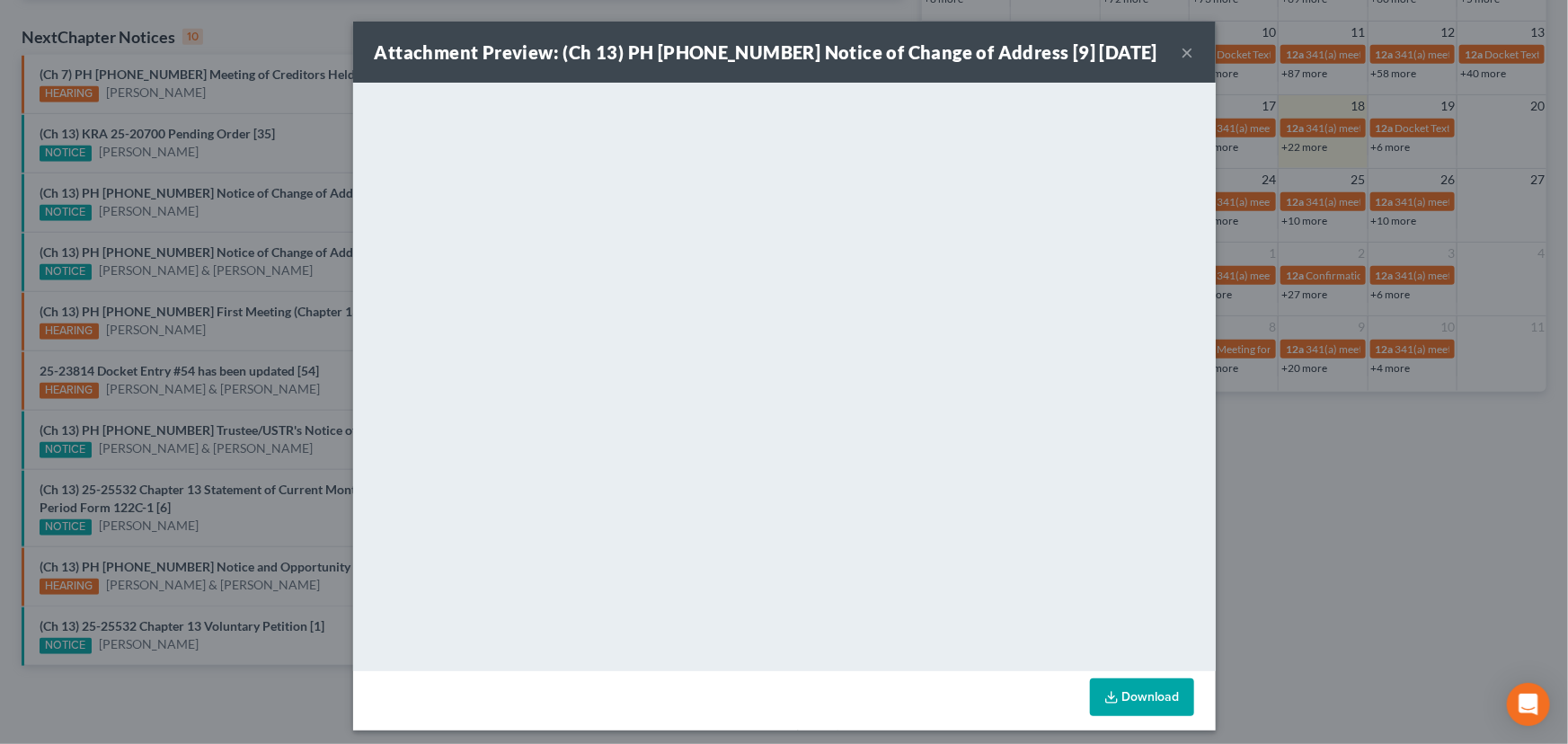
click at [238, 229] on div "Attachment Preview: (Ch 13) PH 25-25119 Notice of Change of Address [9] 09/17/2…" at bounding box center [784, 372] width 1568 height 744
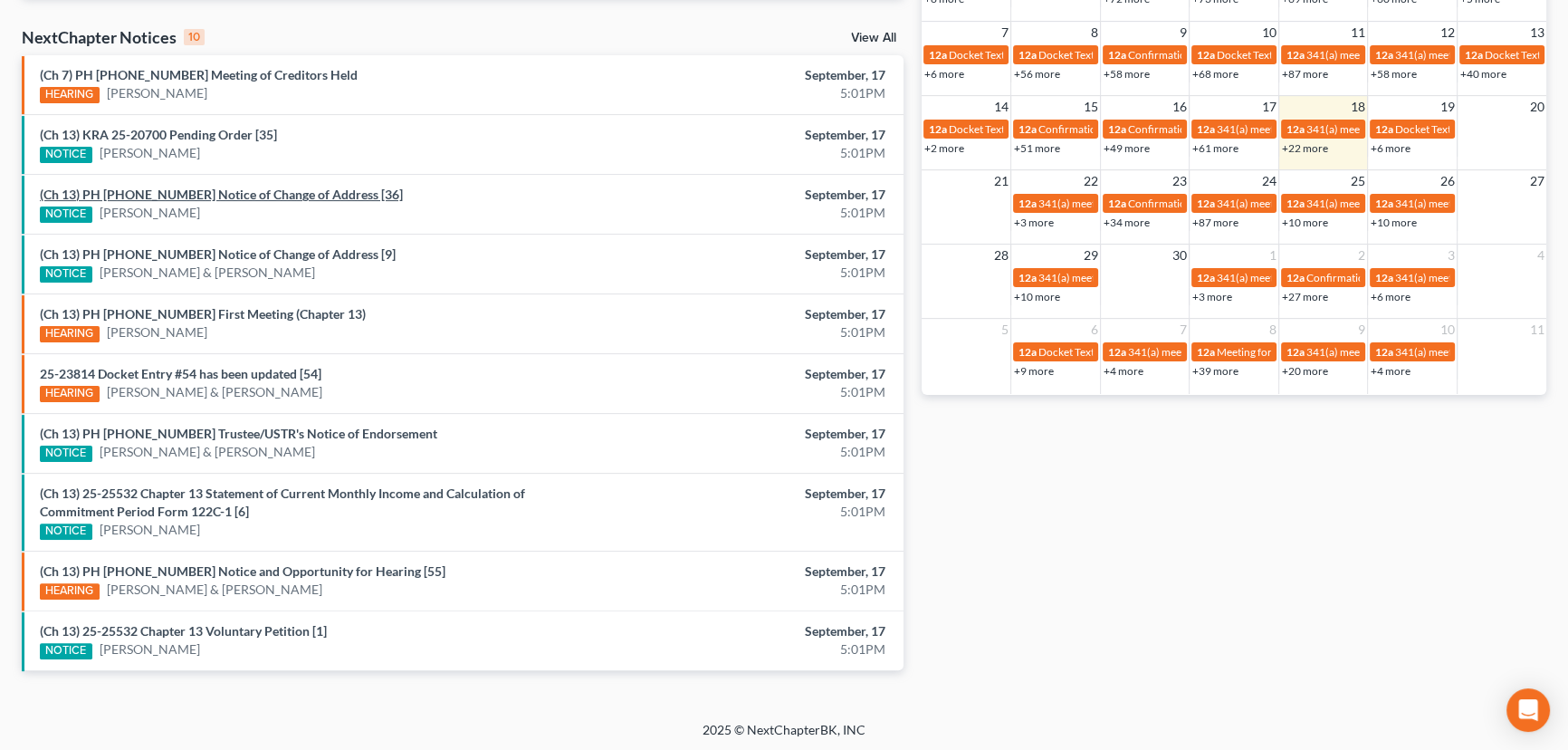
click at [224, 194] on link "(Ch 13) PH 25-20872 Notice of Change of Address [36]" at bounding box center [222, 194] width 363 height 15
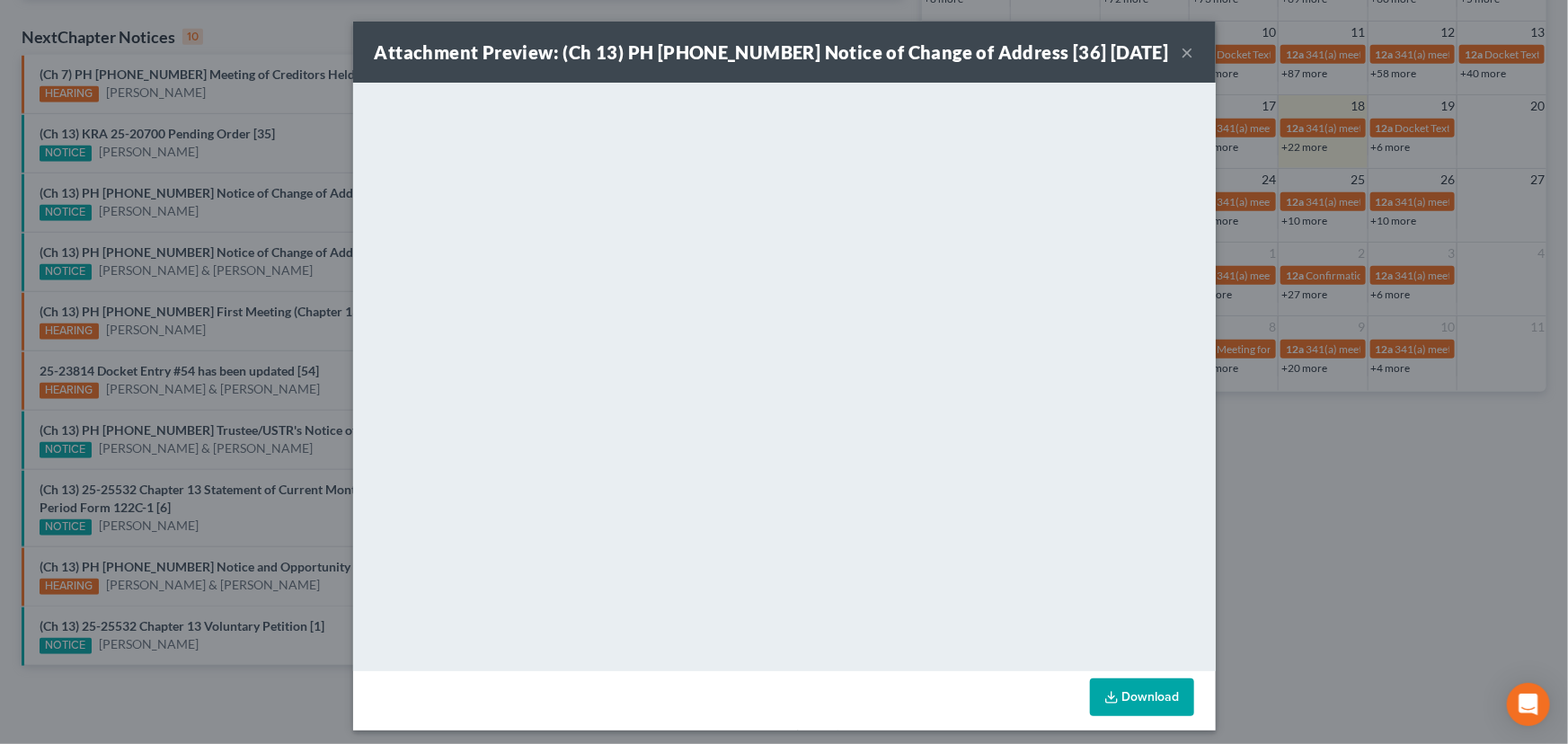
click at [233, 223] on div "Attachment Preview: (Ch 13) PH 25-20872 Notice of Change of Address [36] 09/17/…" at bounding box center [784, 372] width 1568 height 744
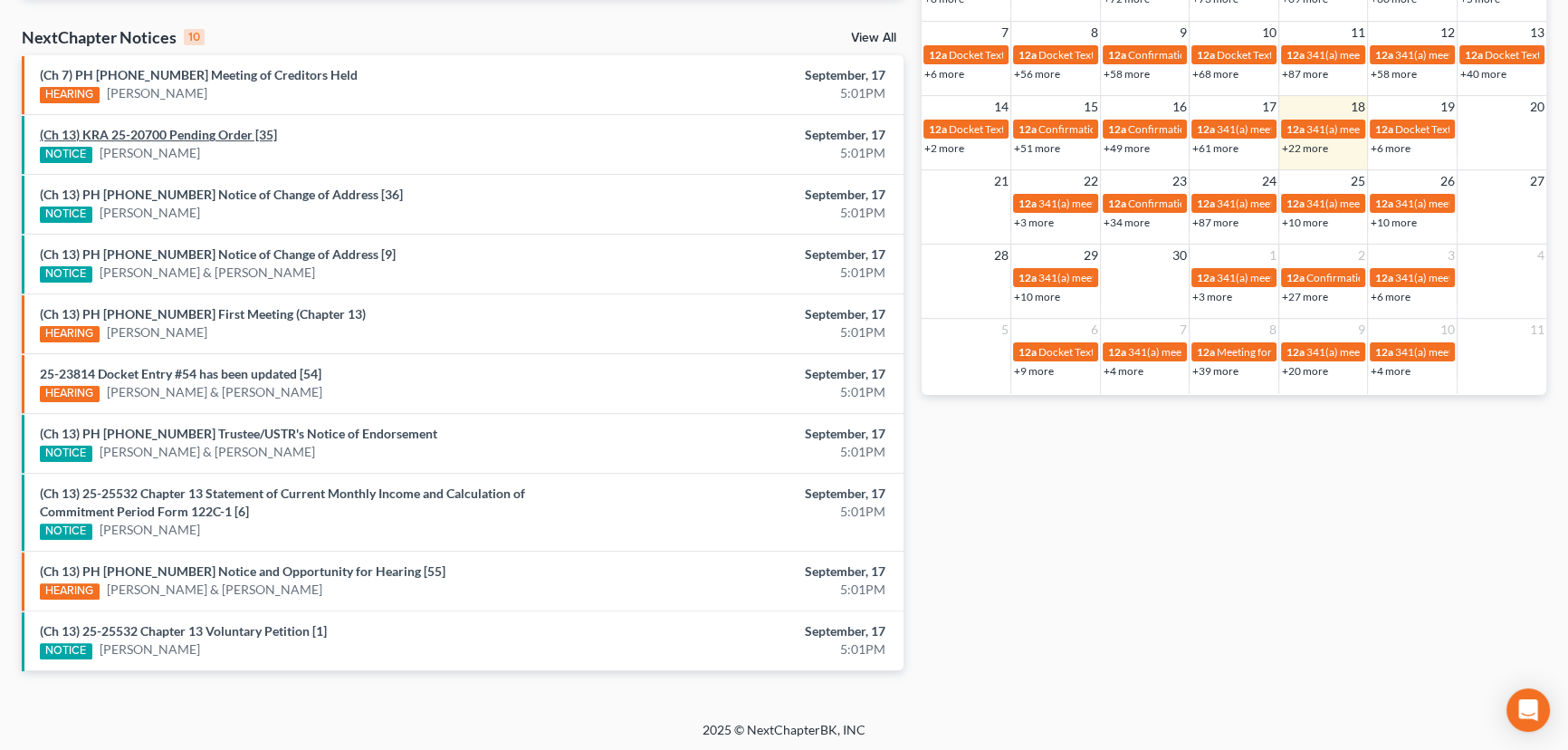
click at [189, 136] on link "(Ch 13) KRA 25-20700 Pending Order [35]" at bounding box center [158, 134] width 237 height 15
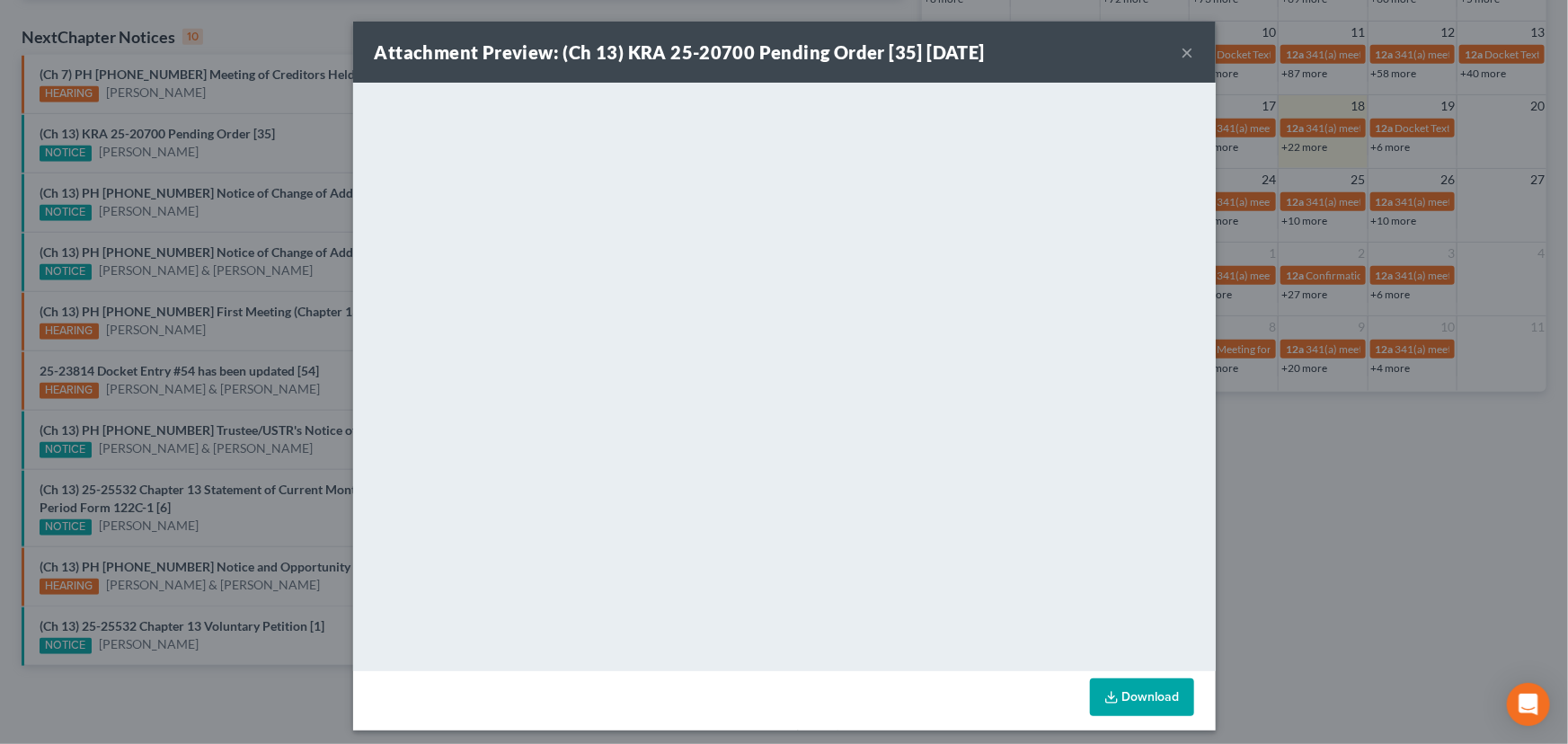
click at [216, 564] on div "Attachment Preview: (Ch 13) KRA 25-20700 Pending Order [35] 09/17/2025 × <objec…" at bounding box center [784, 372] width 1568 height 744
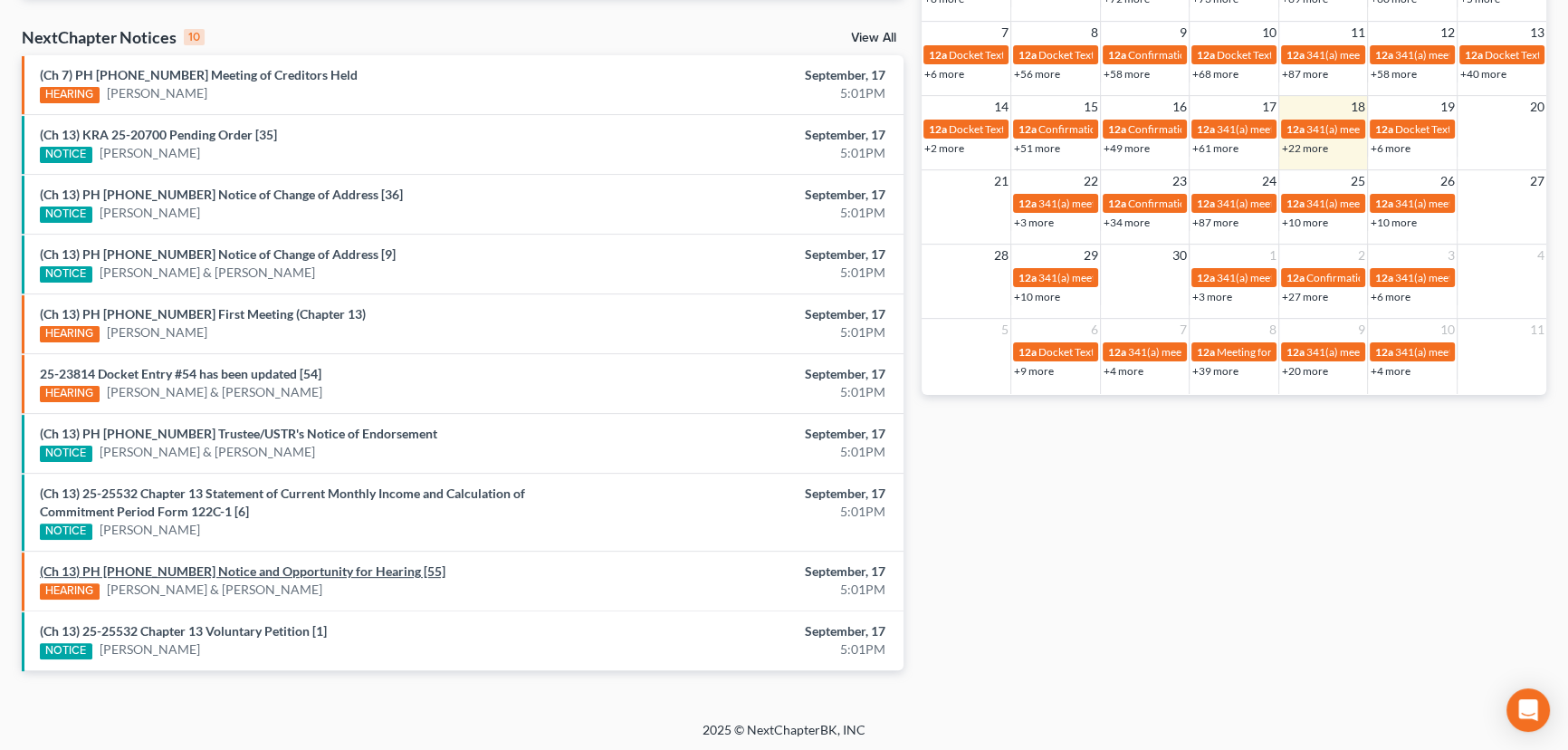
click at [217, 568] on link "(Ch 13) PH 25-23814 Notice and Opportunity for Hearing [55]" at bounding box center [242, 571] width 405 height 15
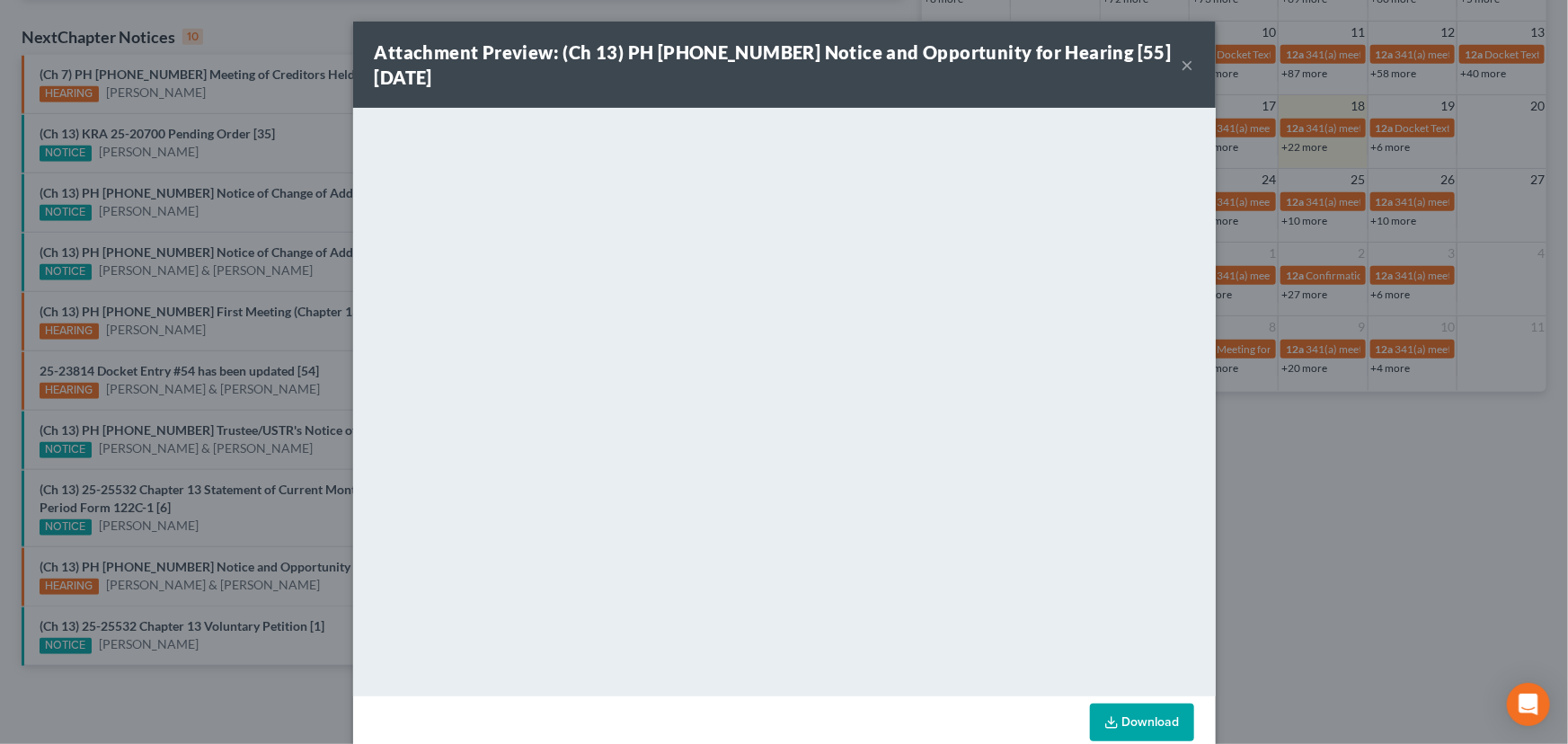
click at [1182, 64] on button "×" at bounding box center [1188, 64] width 13 height 21
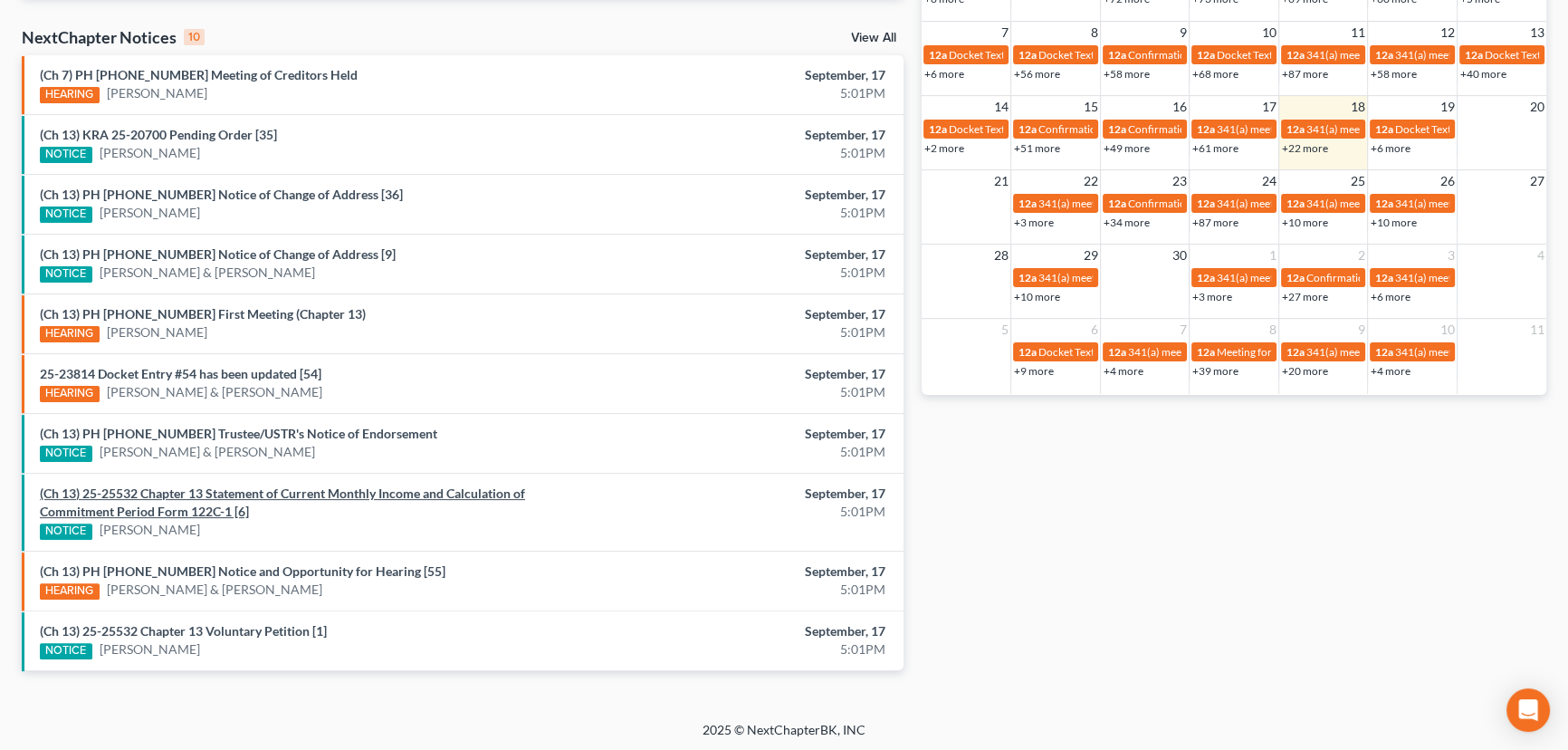
click at [263, 493] on link "(Ch 13) 25-25532 Chapter 13 Statement of Current Monthly Income and Calculation…" at bounding box center [283, 502] width 485 height 34
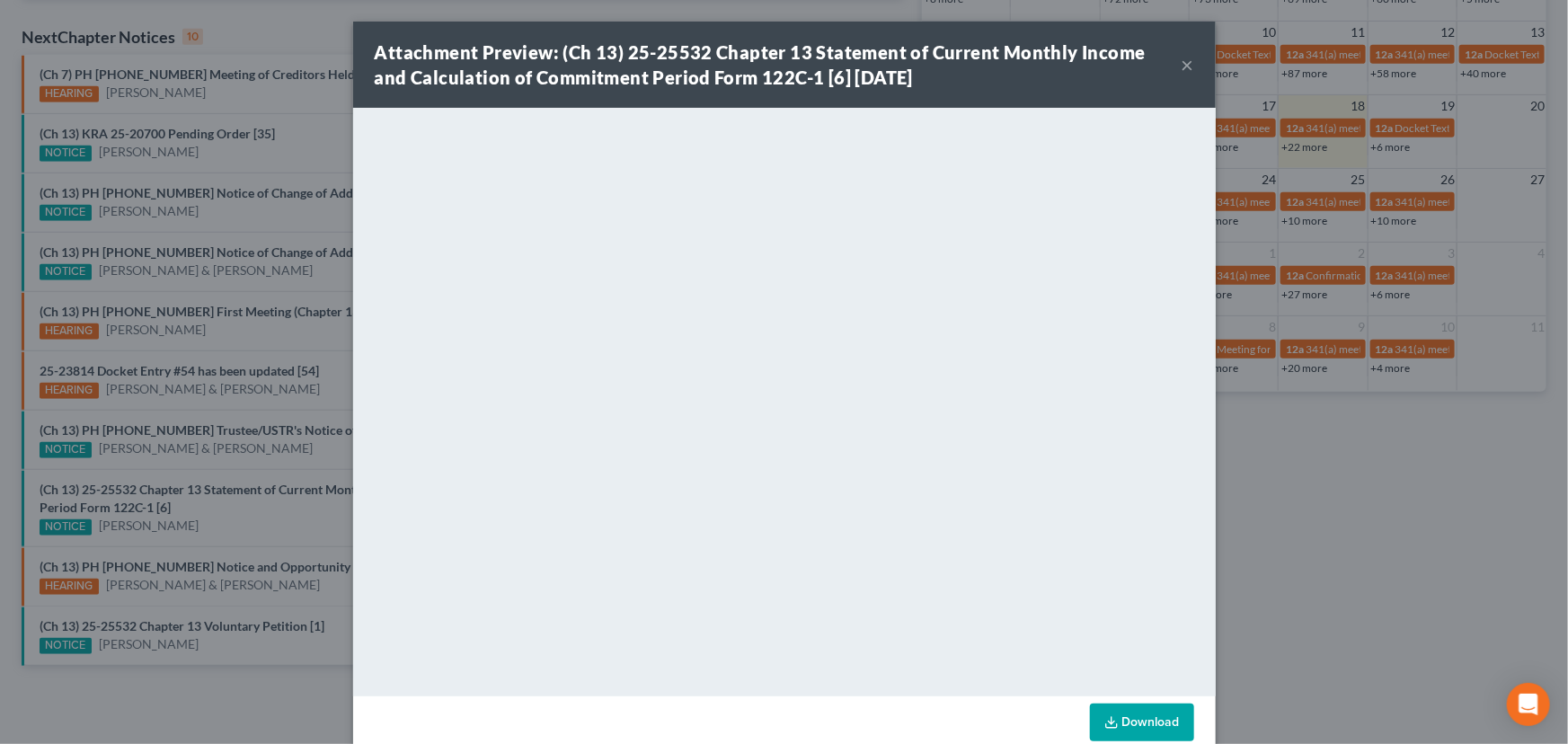
click at [289, 523] on div "Attachment Preview: (Ch 13) 25-25532 Chapter 13 Statement of Current Monthly In…" at bounding box center [784, 372] width 1568 height 744
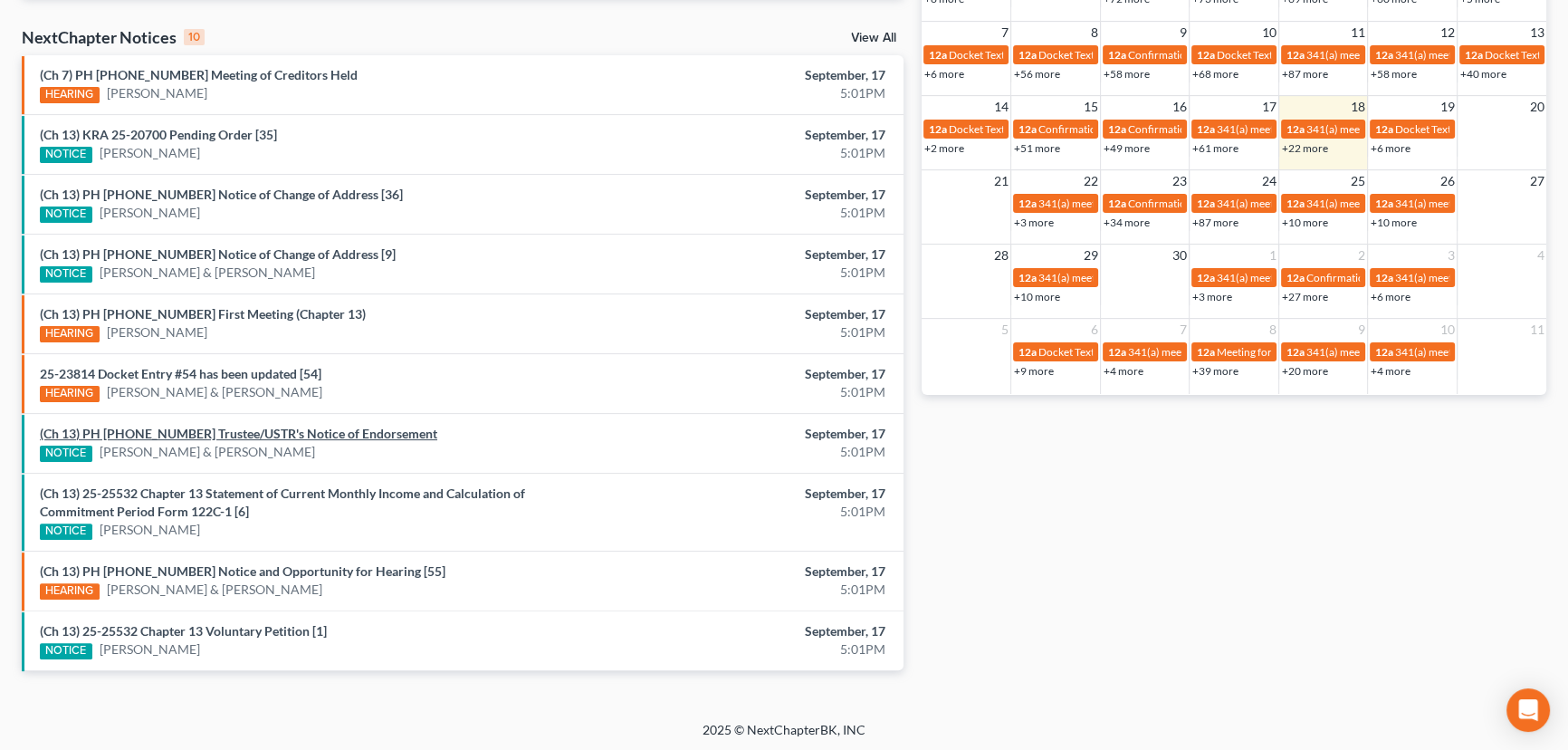
click at [290, 433] on link "(Ch 13) PH 23-23698 Trustee/USTR's Notice of Endorsement" at bounding box center [239, 434] width 398 height 15
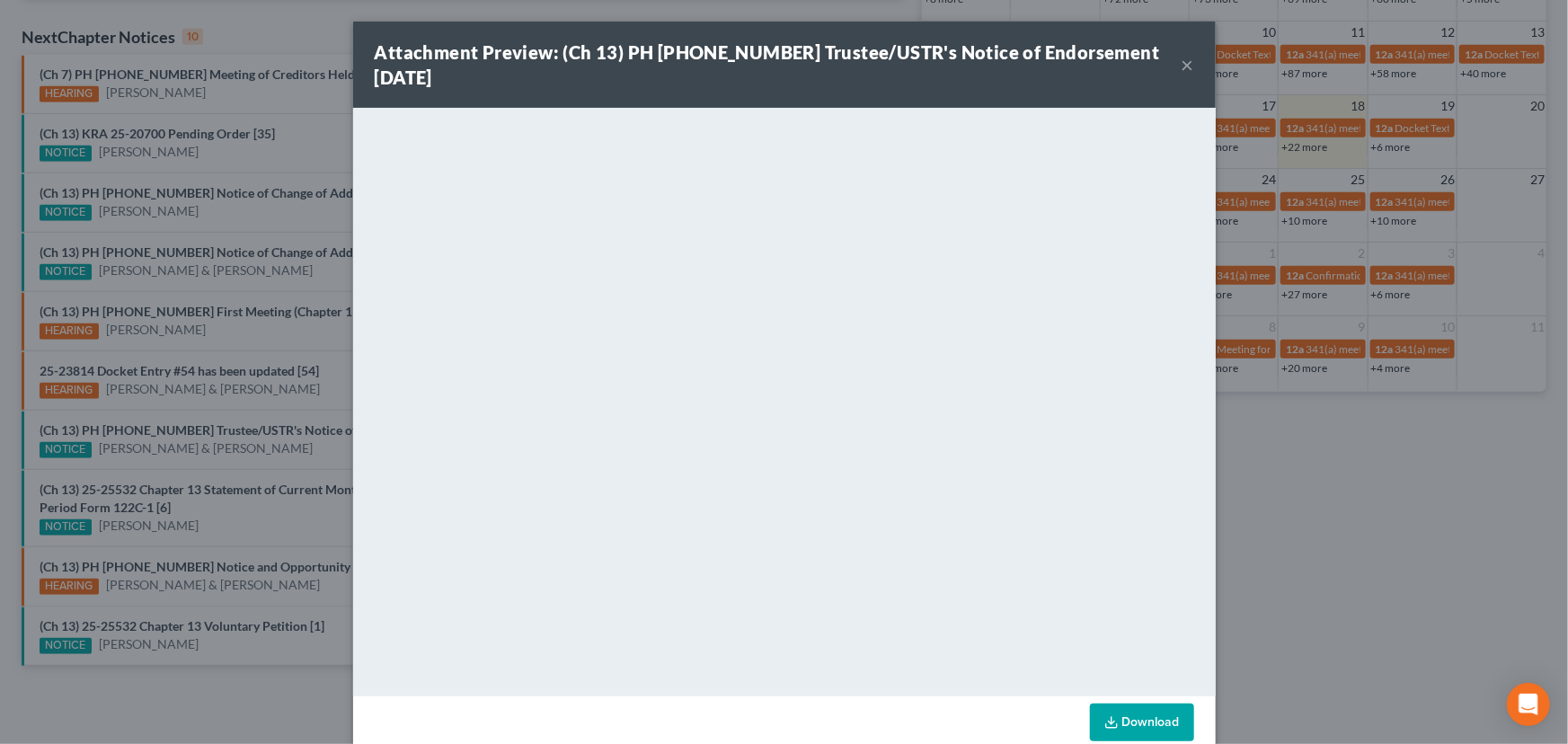
drag, startPoint x: 307, startPoint y: 460, endPoint x: 269, endPoint y: 429, distance: 49.0
click at [307, 460] on div "Attachment Preview: (Ch 13) PH 23-23698 Trustee/USTR's Notice of Endorsement 09…" at bounding box center [784, 372] width 1568 height 744
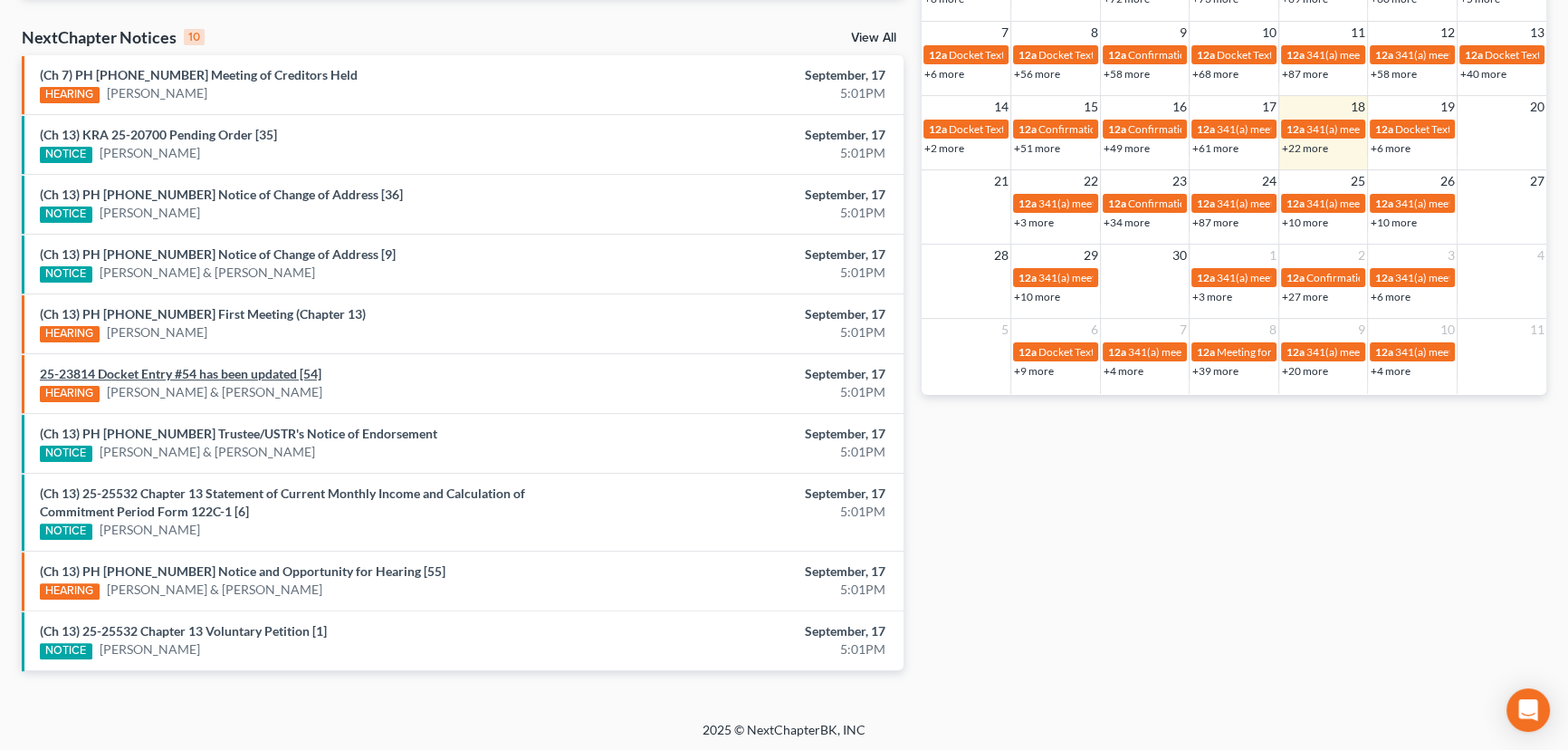
click at [263, 371] on link "25-23814 Docket Entry #54 has been updated [54]" at bounding box center [181, 374] width 282 height 15
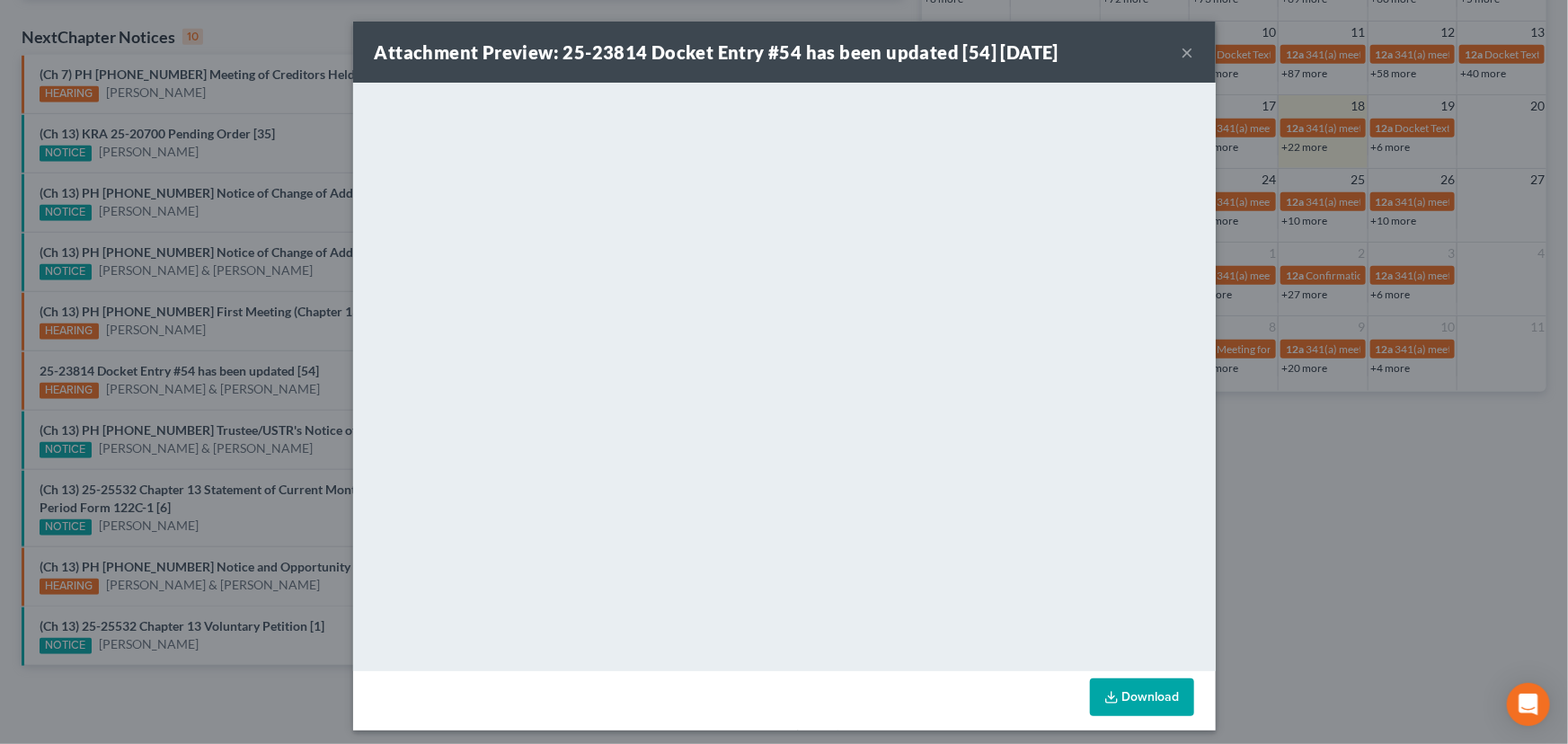
click at [305, 403] on div "Attachment Preview: 25-23814 Docket Entry #54 has been updated [54] 09/17/2025 …" at bounding box center [784, 372] width 1568 height 744
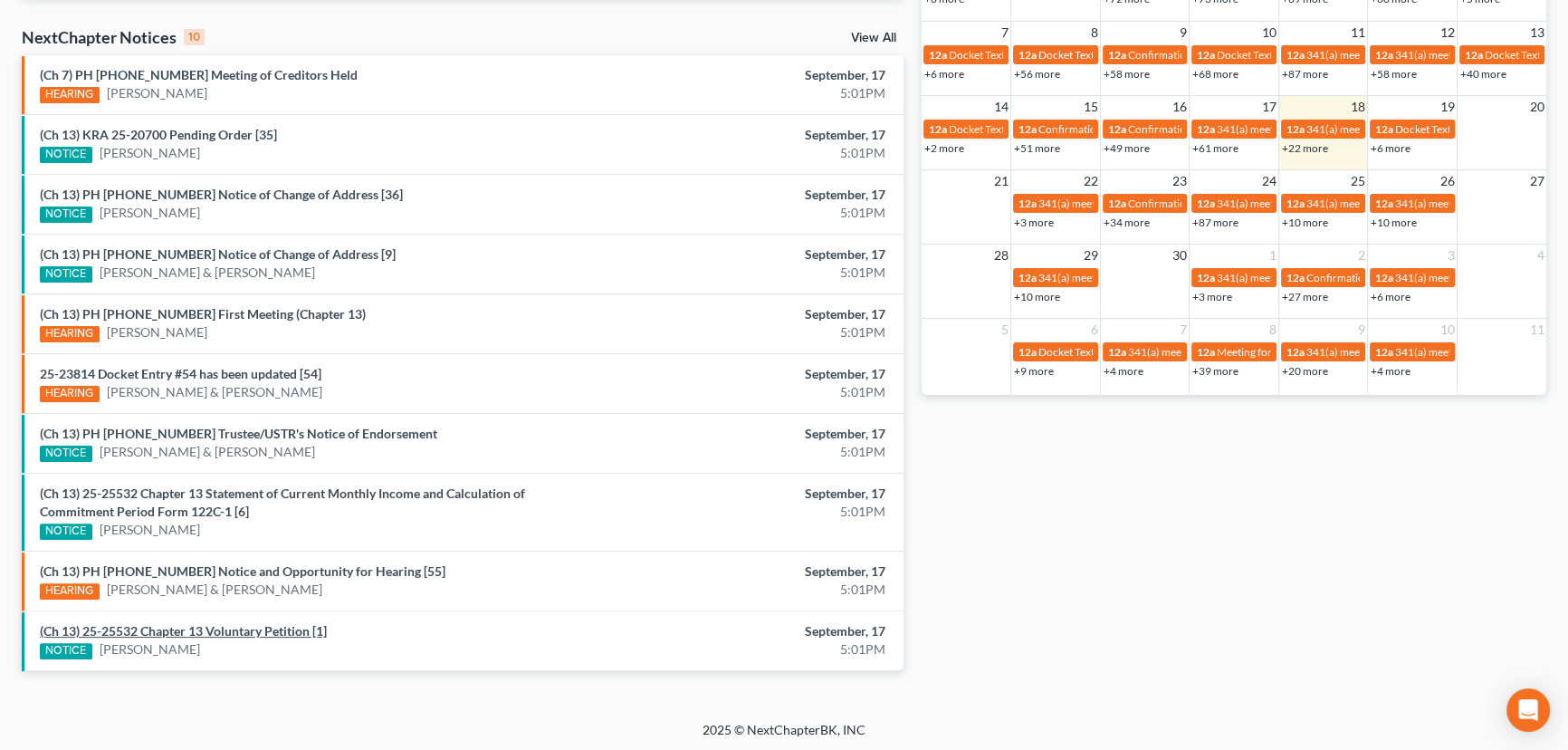
click at [215, 628] on link "(Ch 13) 25-25532 Chapter 13 Voluntary Petition [1]" at bounding box center [183, 631] width 287 height 15
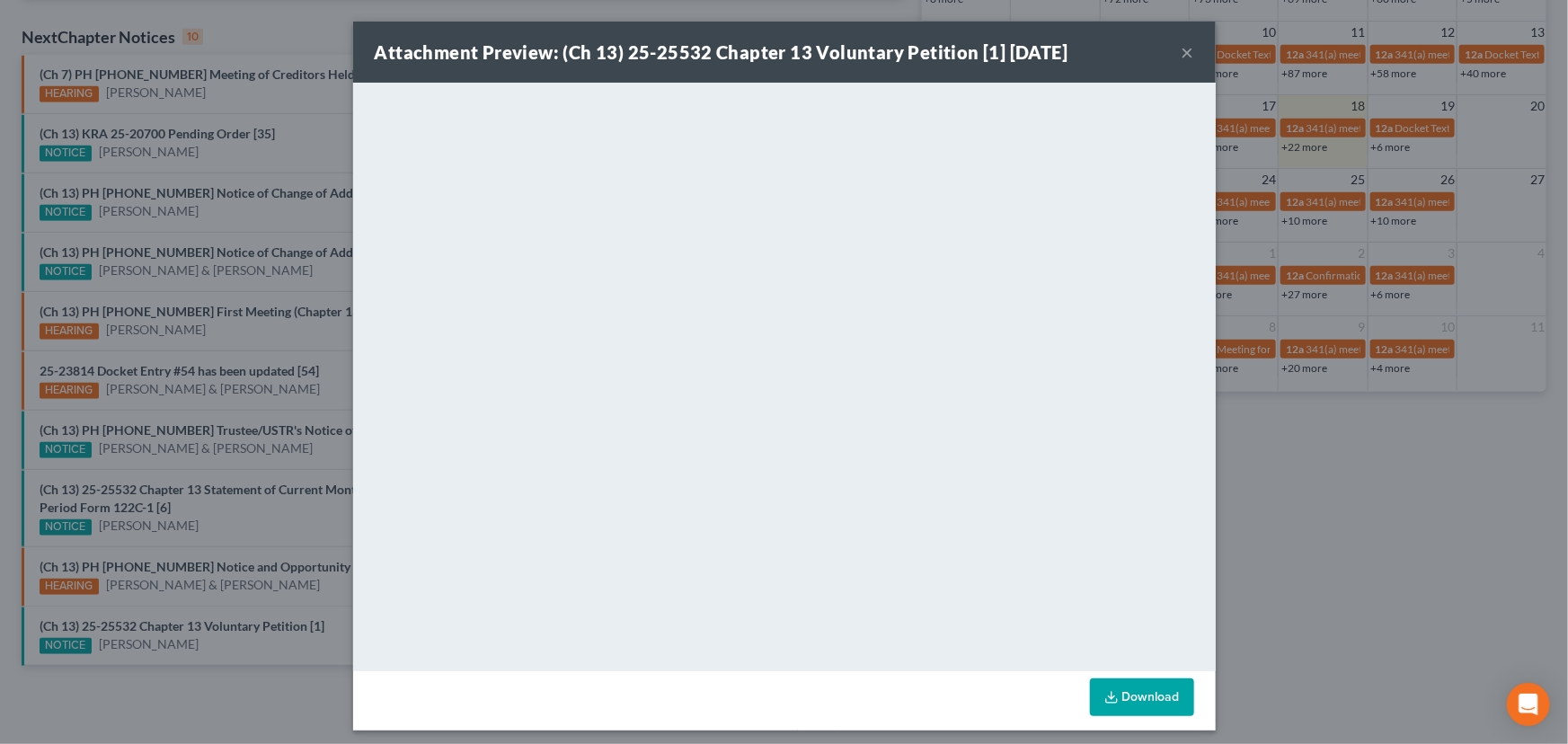
click at [238, 647] on div "Attachment Preview: (Ch 13) 25-25532 Chapter 13 Voluntary Petition [1] 09/17/20…" at bounding box center [784, 372] width 1568 height 744
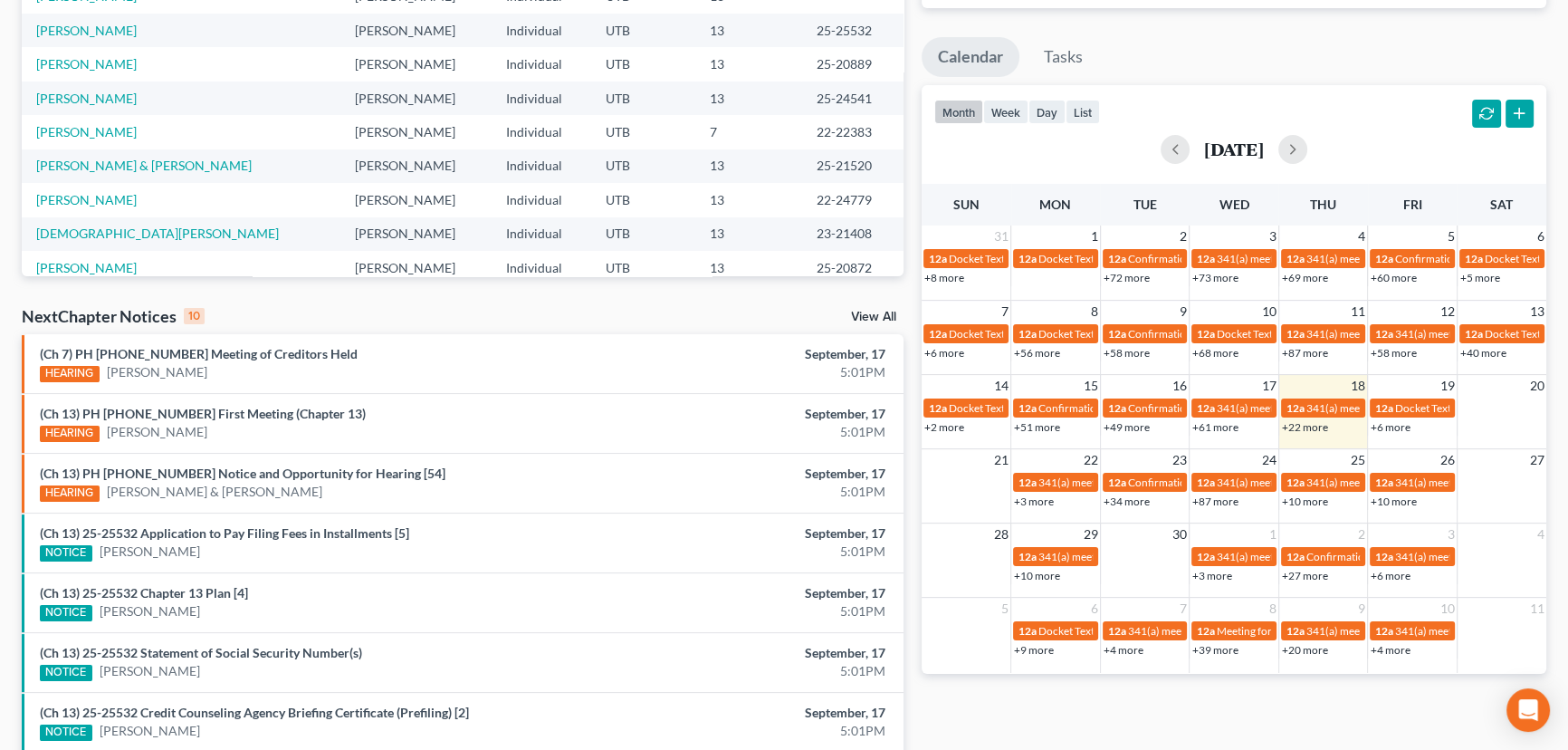
scroll to position [550, 0]
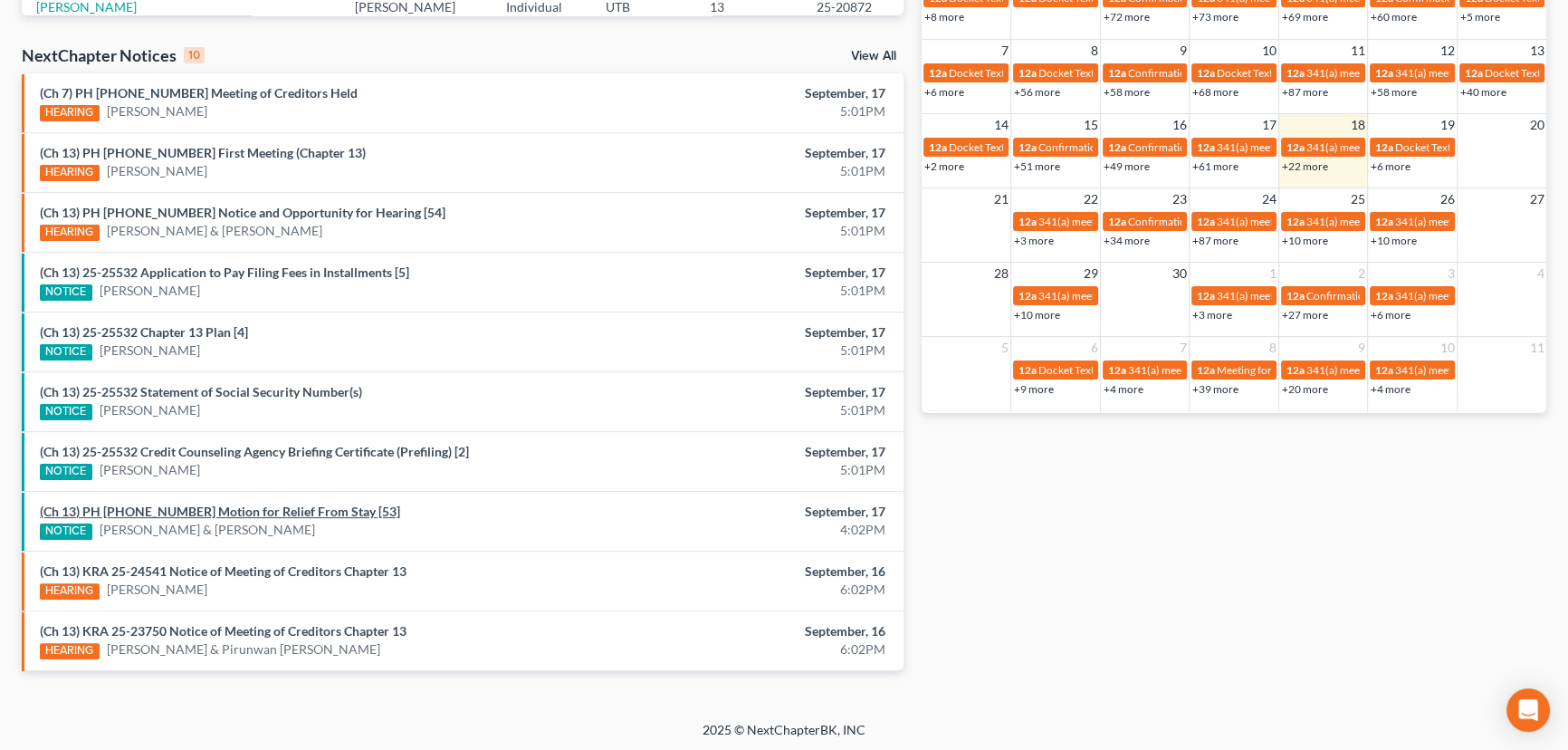
click at [215, 509] on link "(Ch 13) PH [PHONE_NUMBER] Motion for Relief From Stay [53]" at bounding box center [220, 511] width 360 height 15
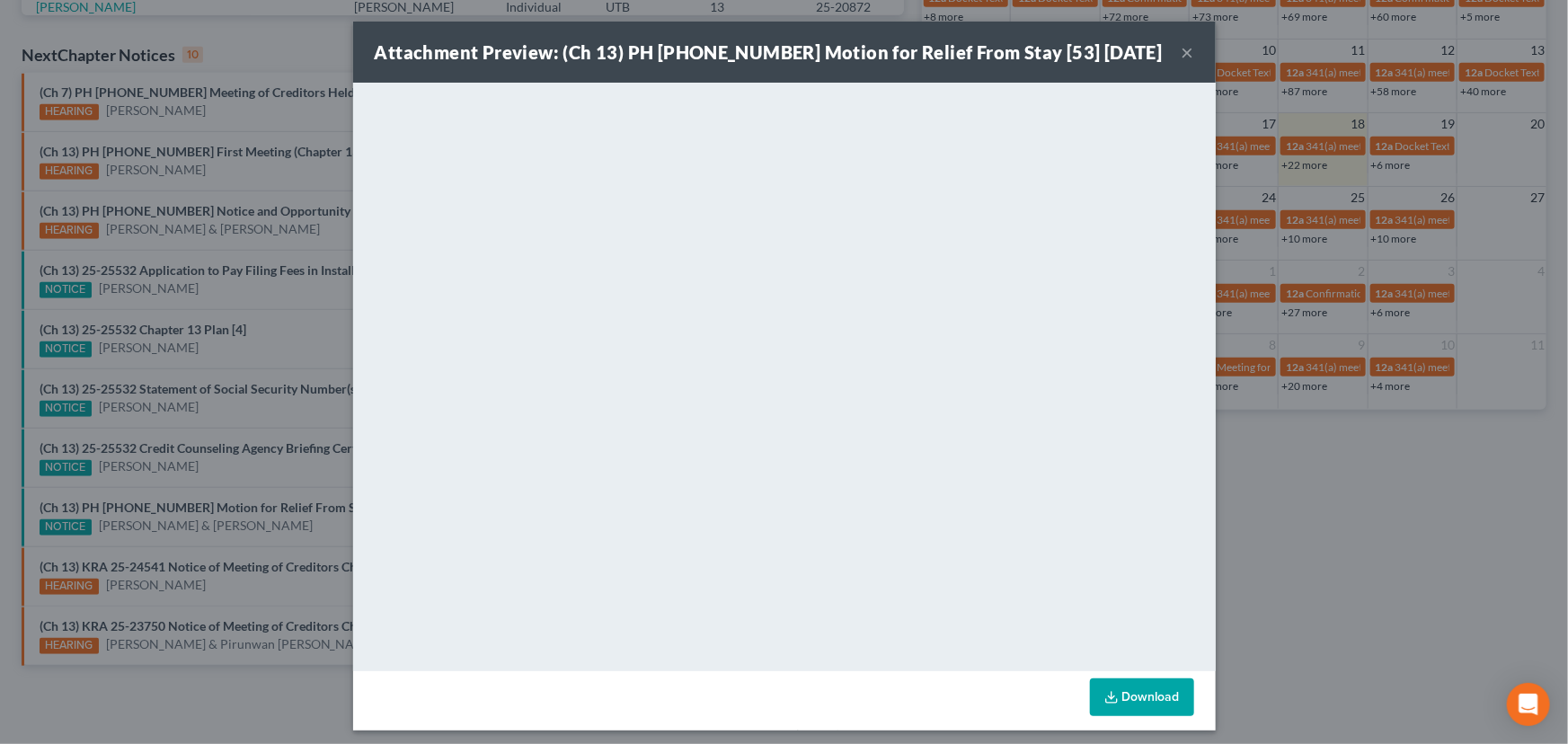
click at [1182, 51] on button "×" at bounding box center [1188, 51] width 13 height 21
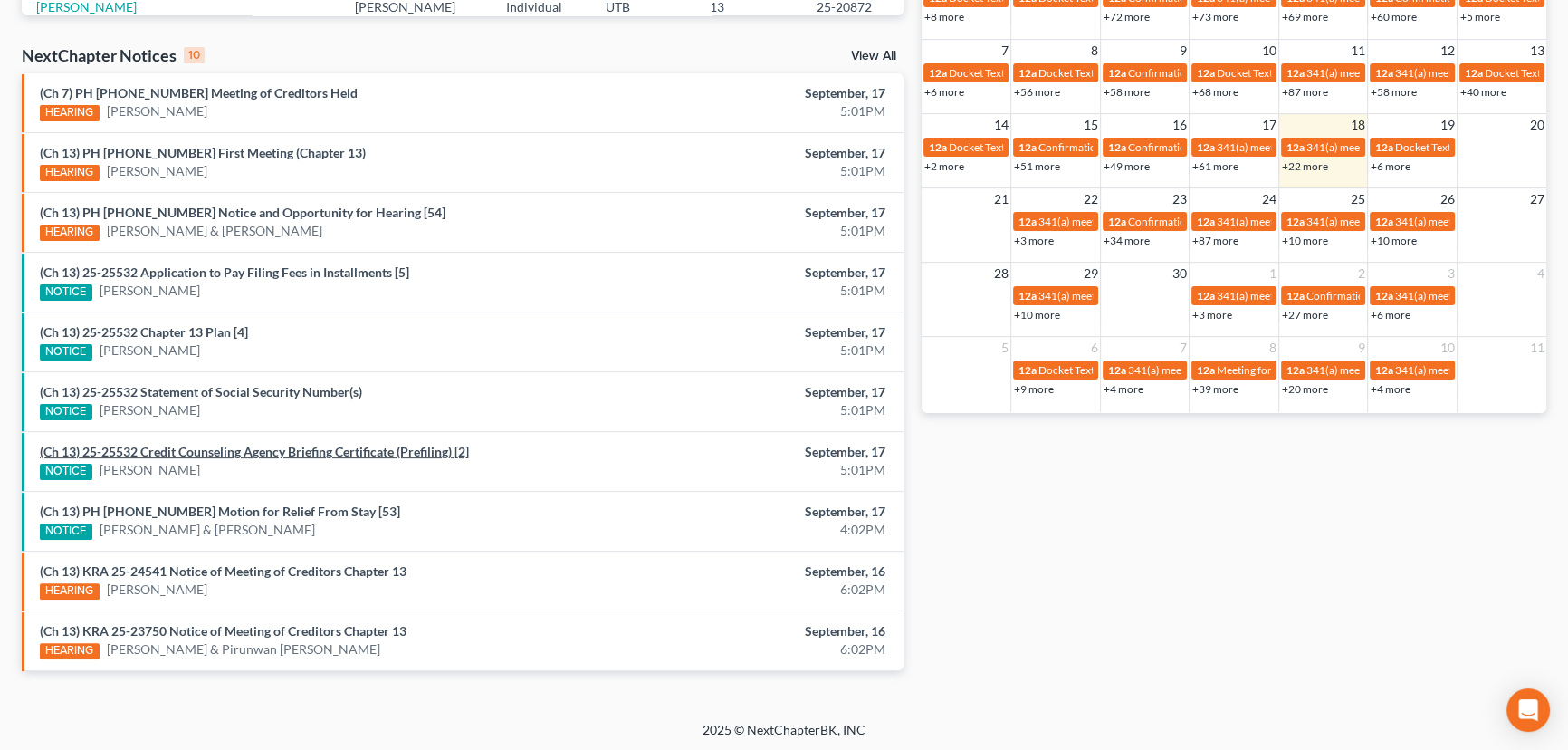
click at [247, 449] on link "(Ch 13) 25-25532 Credit Counseling Agency Briefing Certificate (Prefiling) [2]" at bounding box center [255, 451] width 430 height 15
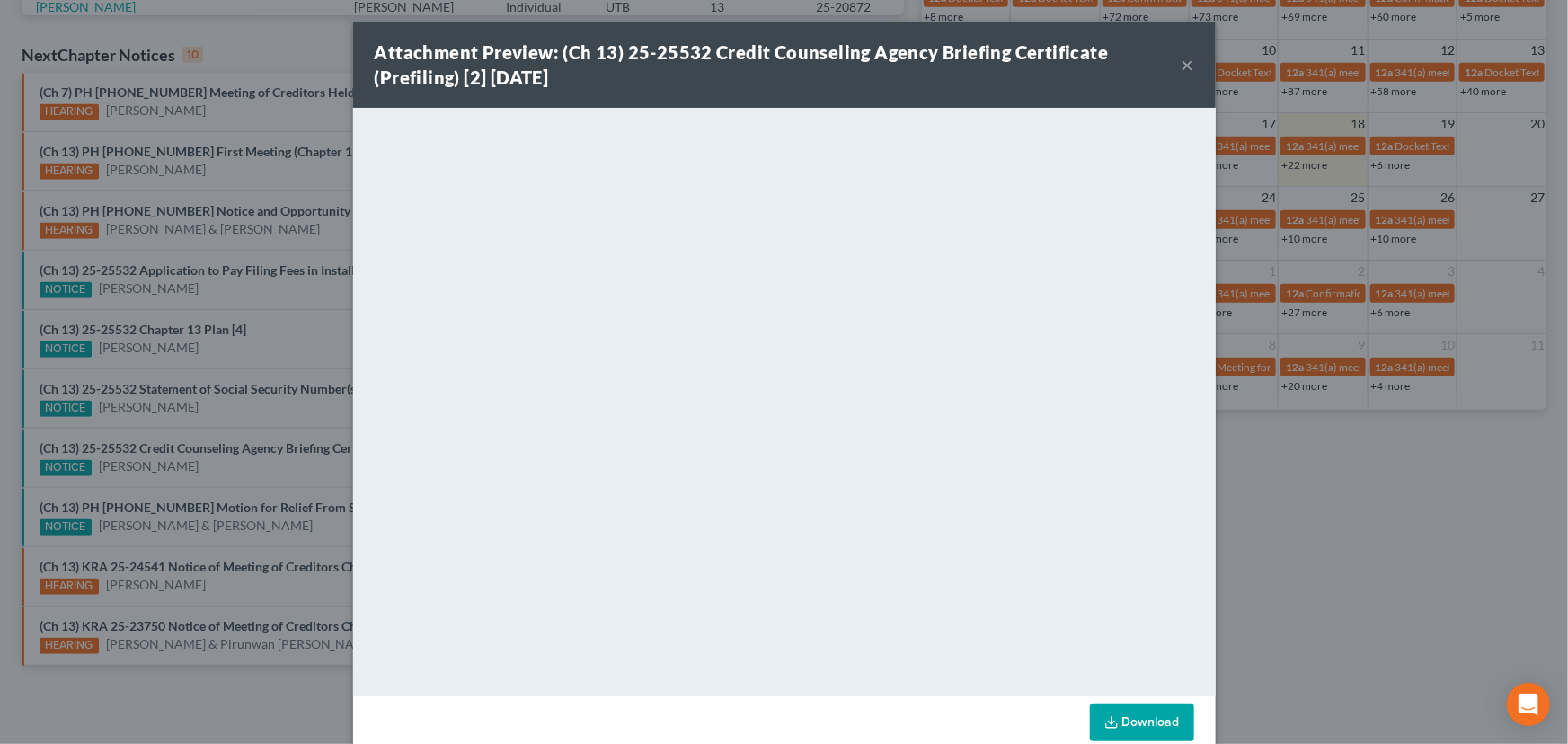
click at [227, 462] on div "Attachment Preview: (Ch 13) 25-25532 Credit Counseling Agency Briefing Certific…" at bounding box center [784, 372] width 1568 height 744
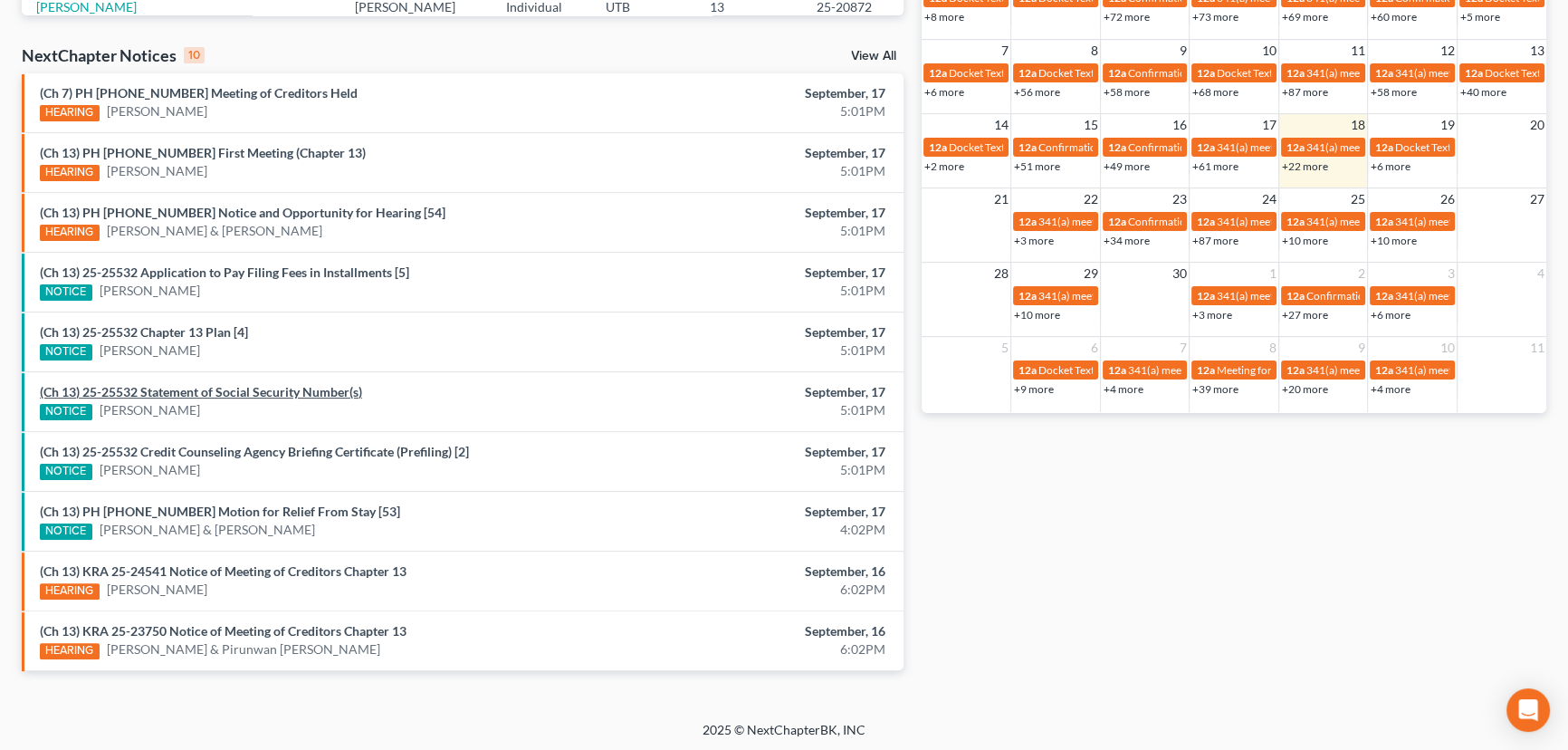
click at [225, 387] on link "(Ch 13) 25-25532 Statement of Social Security Number(s)" at bounding box center [201, 391] width 322 height 15
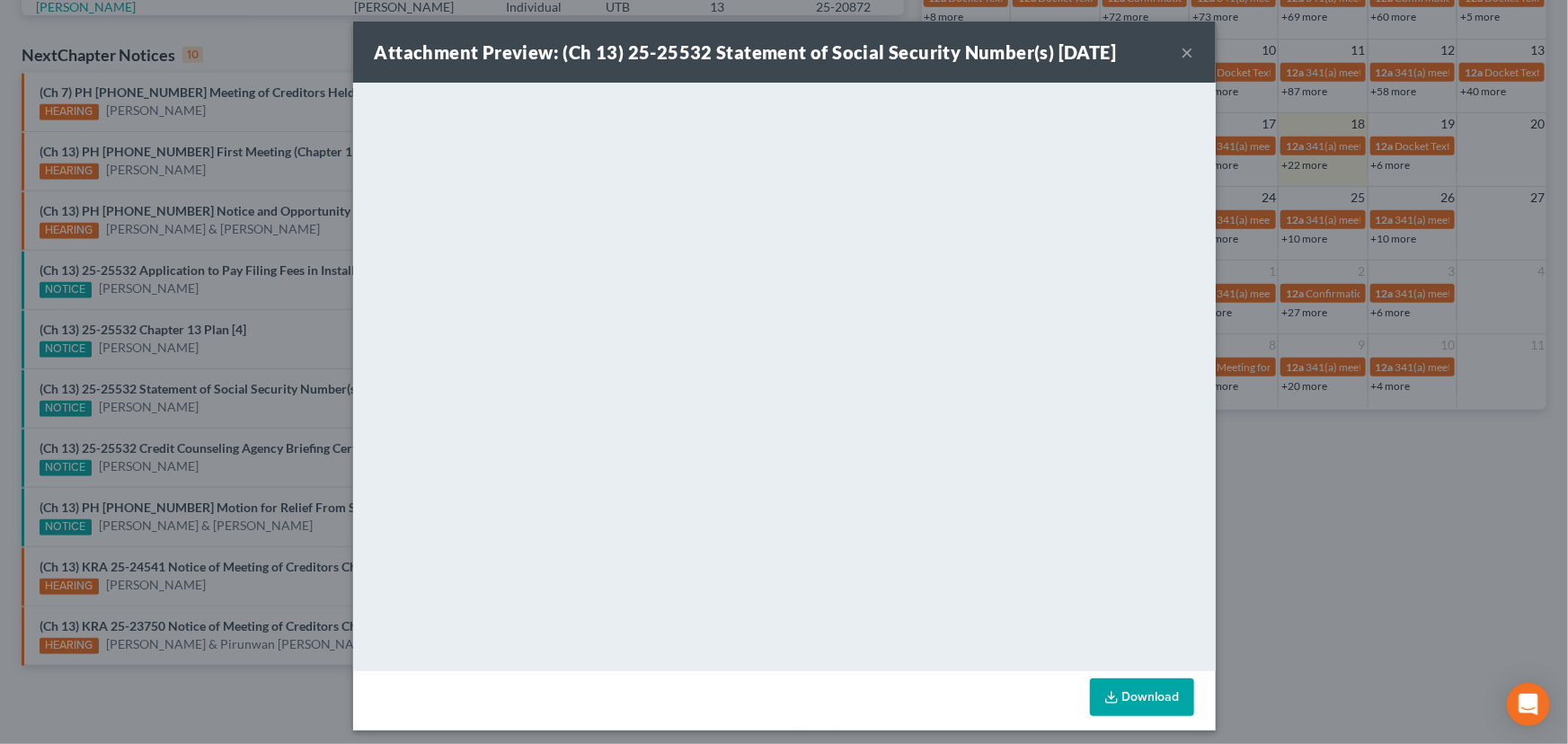
click at [226, 405] on div "Attachment Preview: (Ch 13) 25-25532 Statement of Social Security Number(s) 09/…" at bounding box center [784, 372] width 1568 height 744
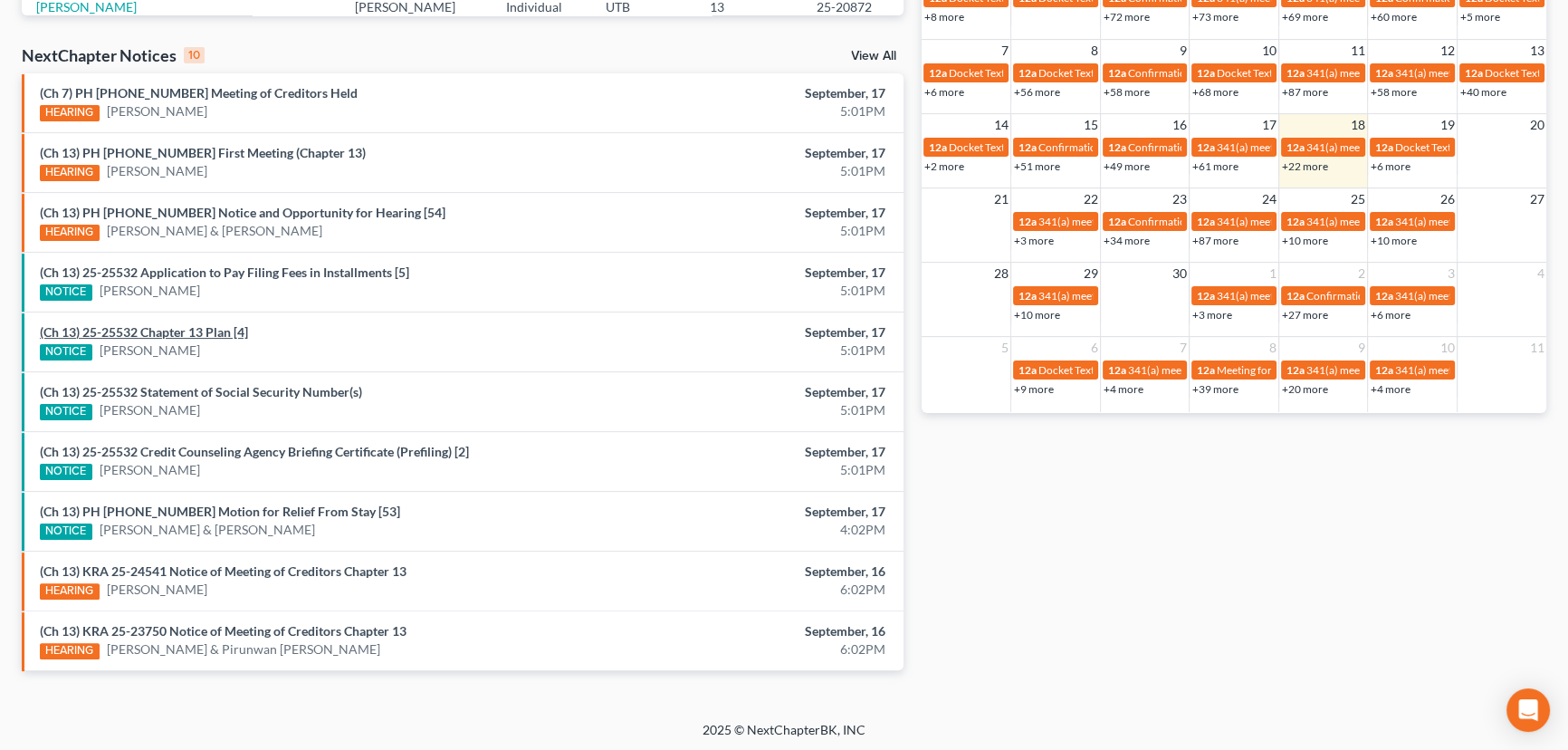
click at [202, 332] on link "(Ch 13) 25-25532 Chapter 13 Plan [4]" at bounding box center [144, 331] width 208 height 15
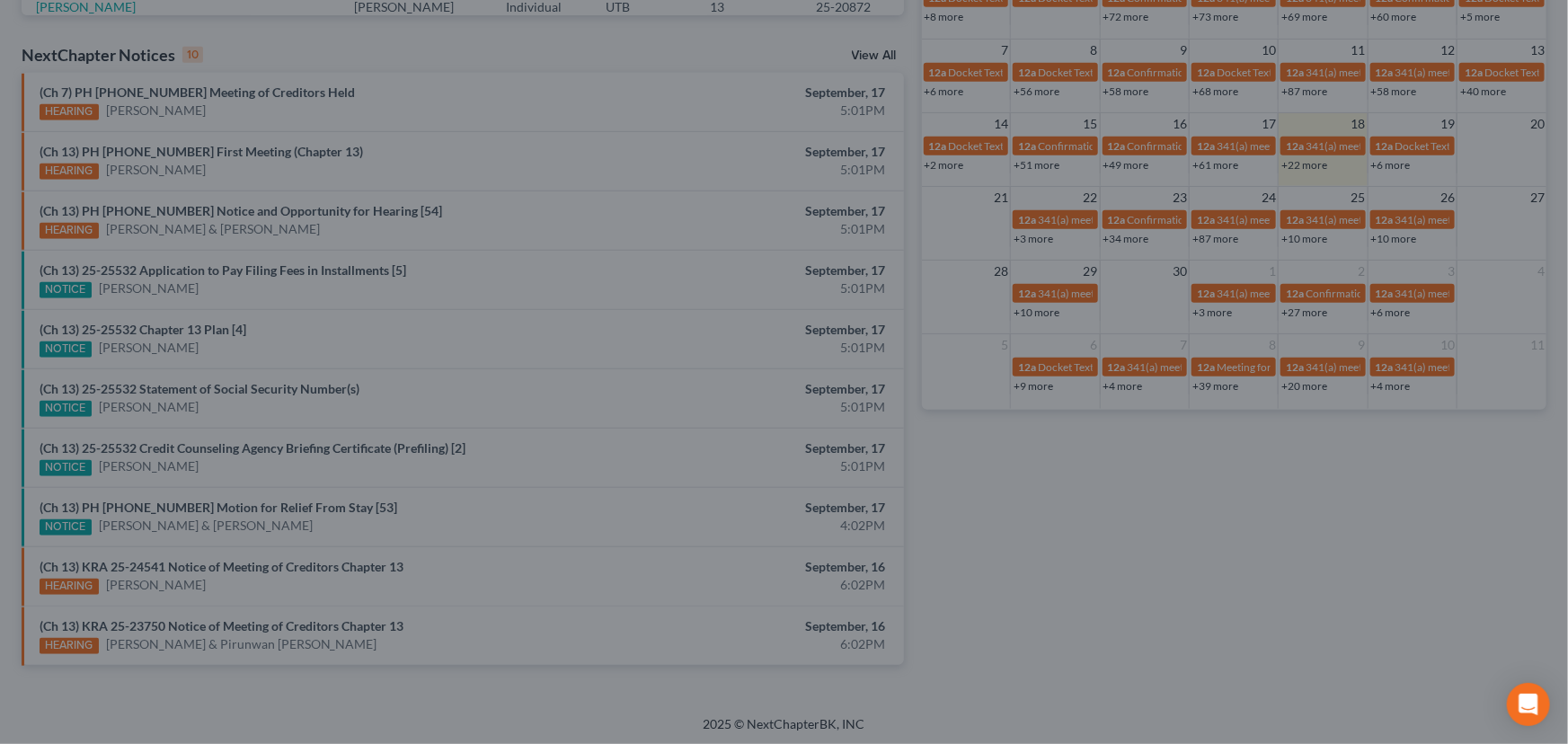
click at [244, 345] on div "Attachment Preview: (Ch 13) 25-25532 Chapter 13 Plan [4] 09/17/2025 × <object n…" at bounding box center [784, 372] width 1568 height 744
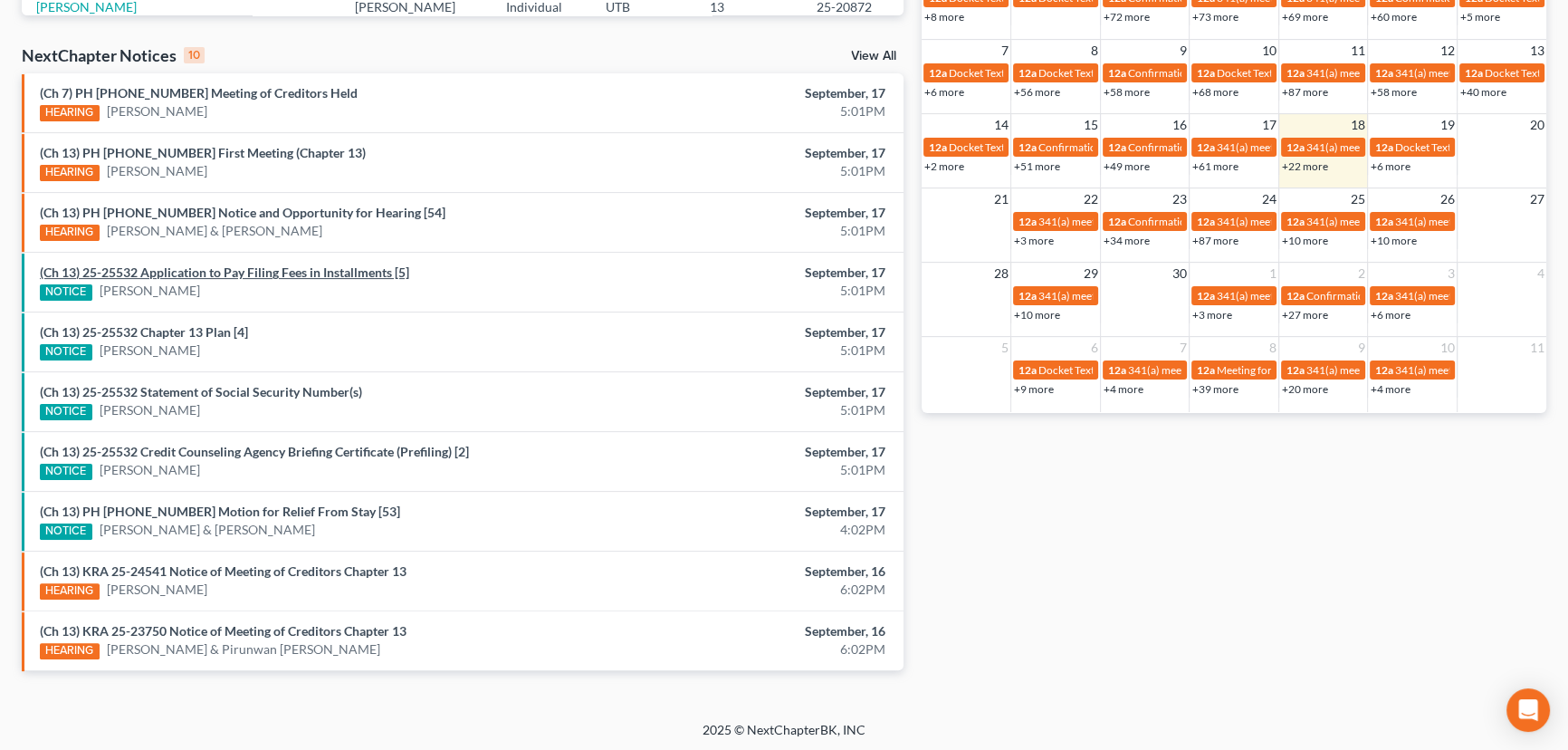
click at [244, 271] on link "(Ch 13) 25-25532 Application to Pay Filing Fees in Installments [5]" at bounding box center [225, 272] width 370 height 15
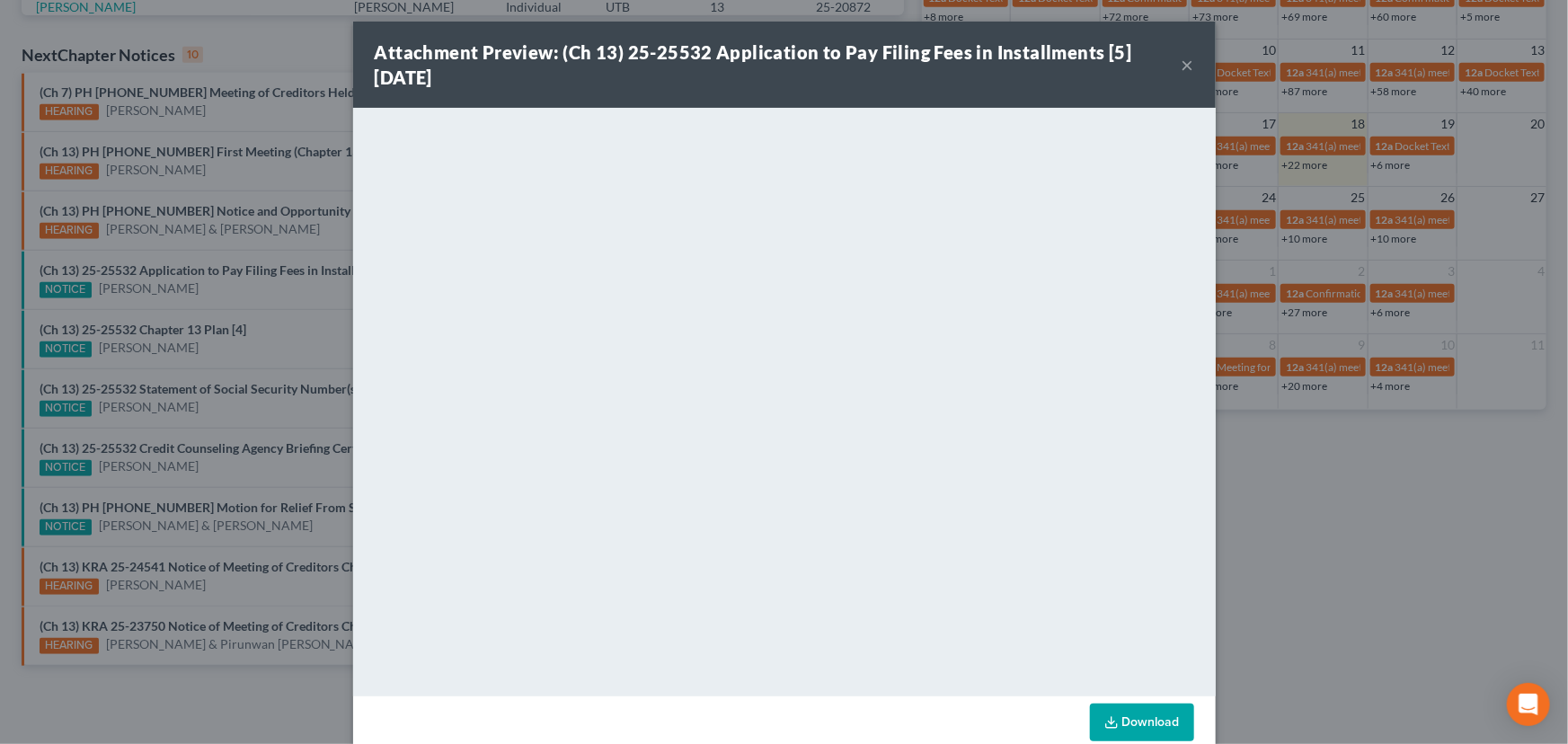
drag, startPoint x: 267, startPoint y: 314, endPoint x: 266, endPoint y: 279, distance: 35.0
click at [268, 306] on div "Attachment Preview: (Ch 13) 25-25532 Application to Pay Filing Fees in Installm…" at bounding box center [784, 372] width 1568 height 744
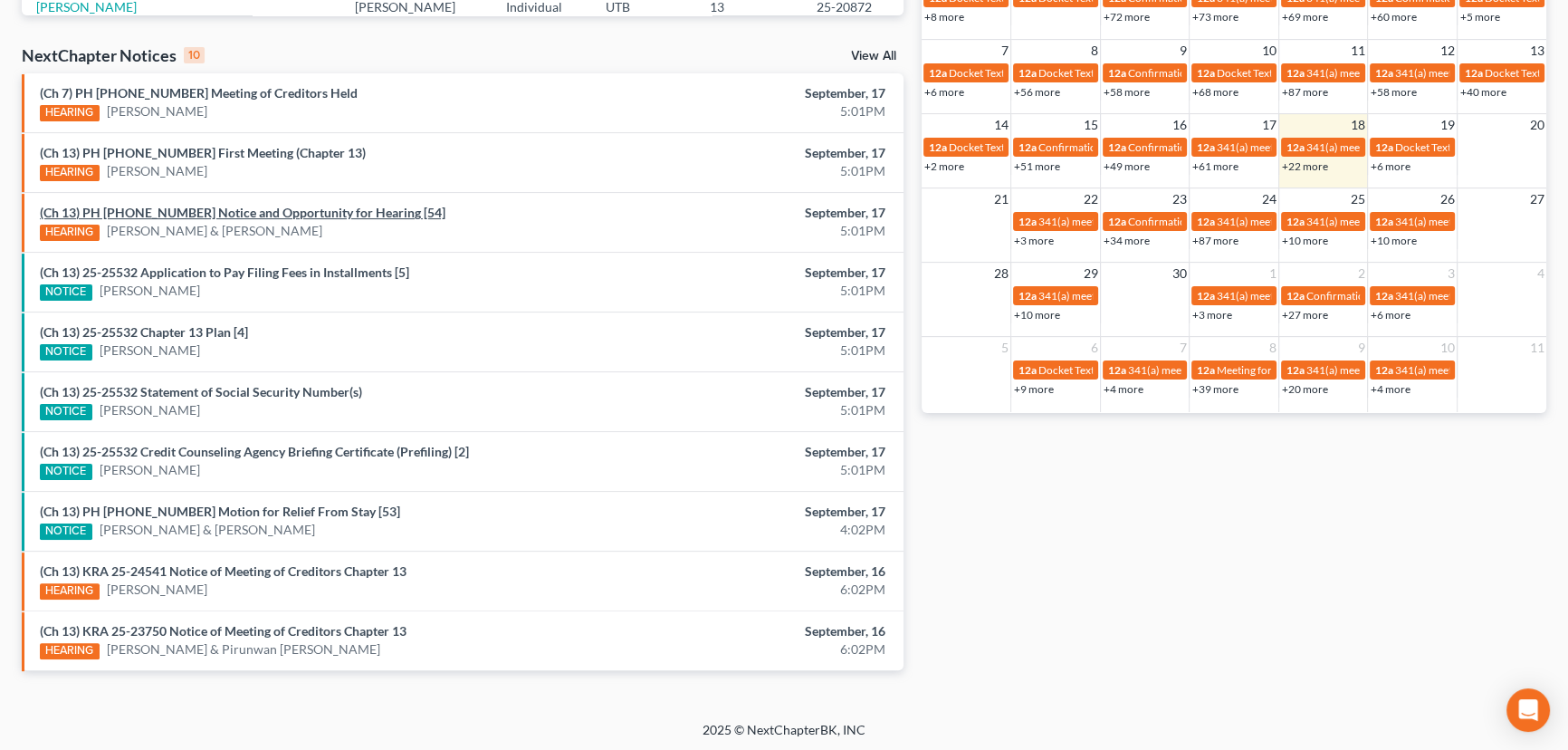
click at [256, 212] on link "(Ch 13) PH 25-23814 Notice and Opportunity for Hearing [54]" at bounding box center [242, 213] width 405 height 15
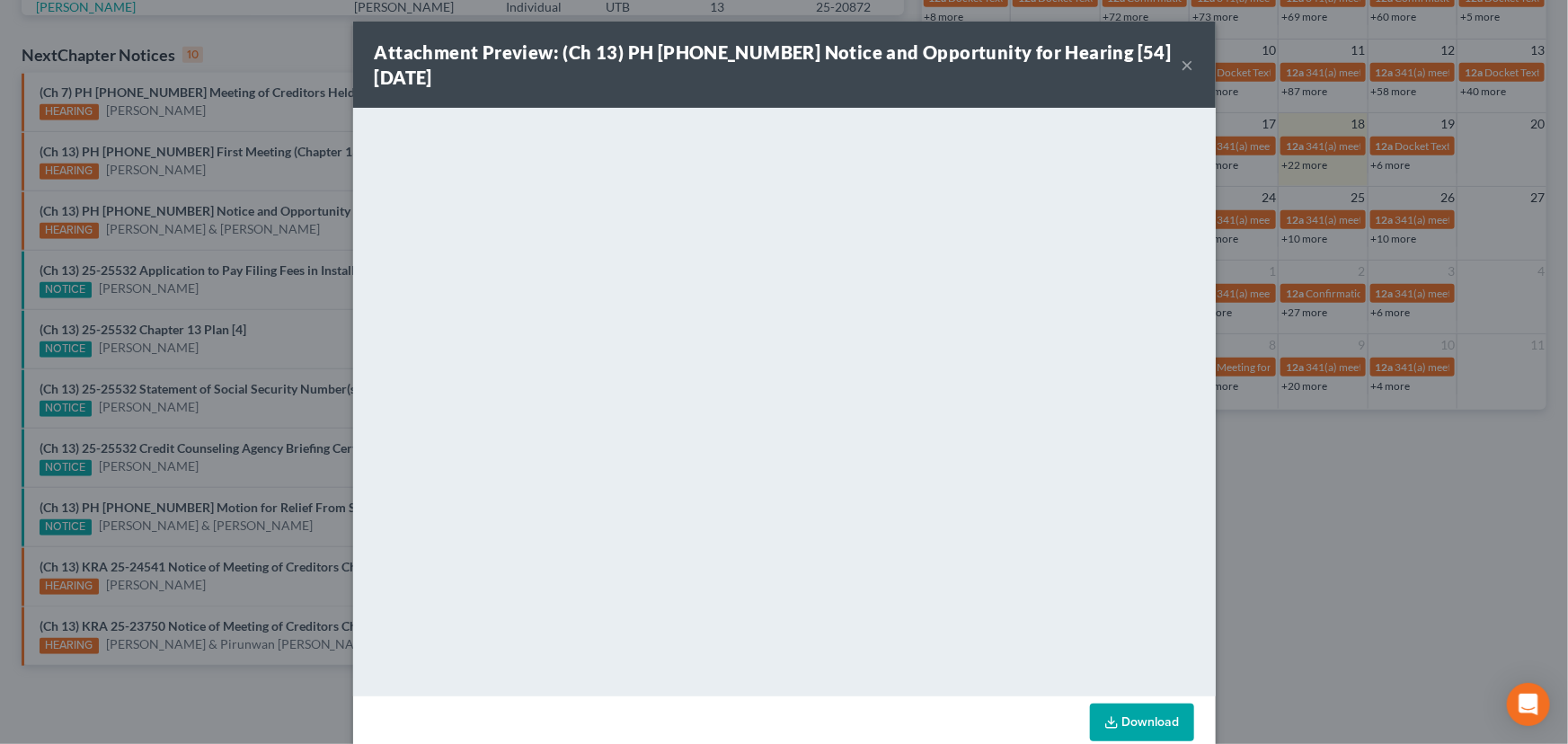
click at [289, 245] on div "Attachment Preview: (Ch 13) PH 25-23814 Notice and Opportunity for Hearing [54]…" at bounding box center [784, 372] width 1568 height 744
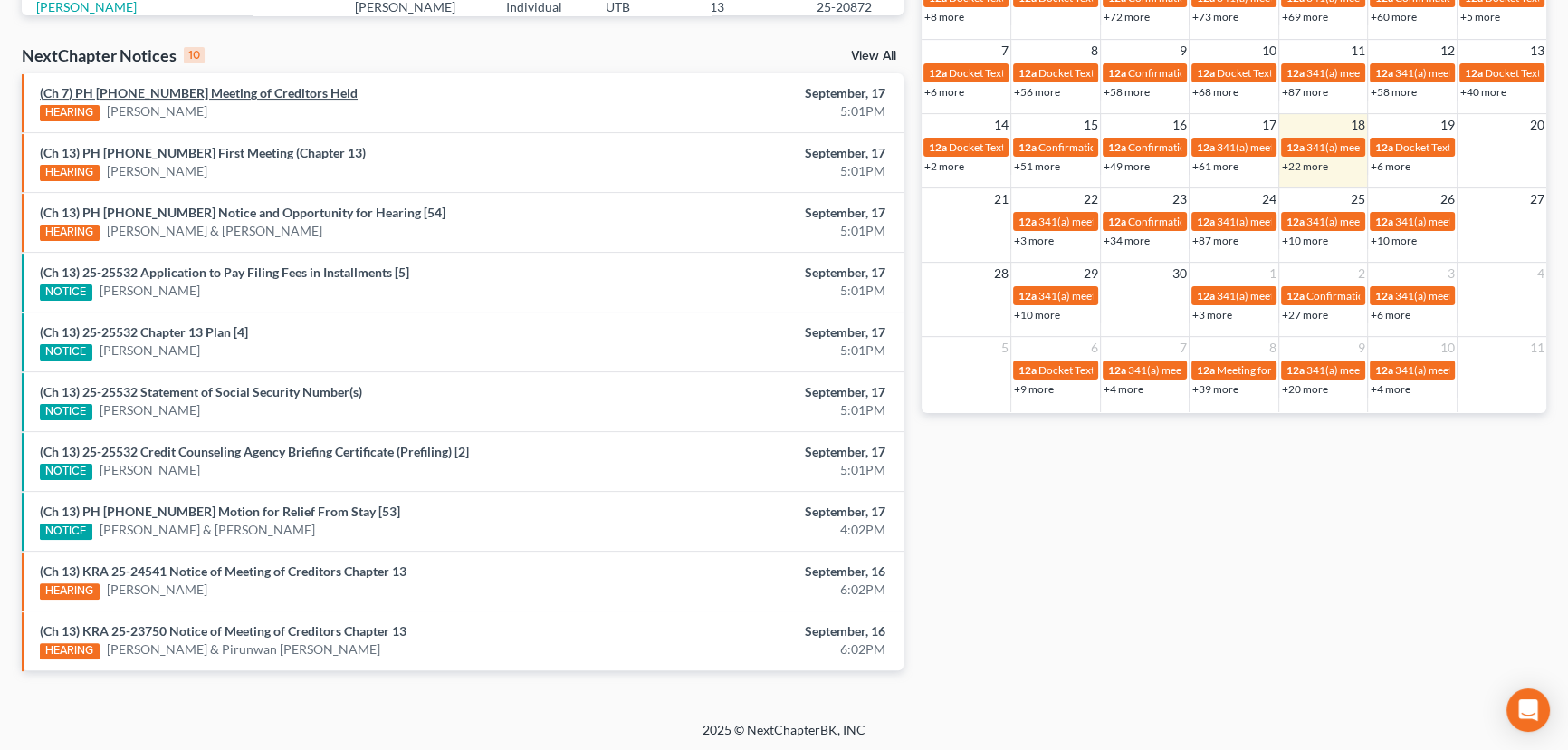
click at [189, 93] on link "(Ch 7) PH 23-21328 Meeting of Creditors Held" at bounding box center [199, 93] width 318 height 15
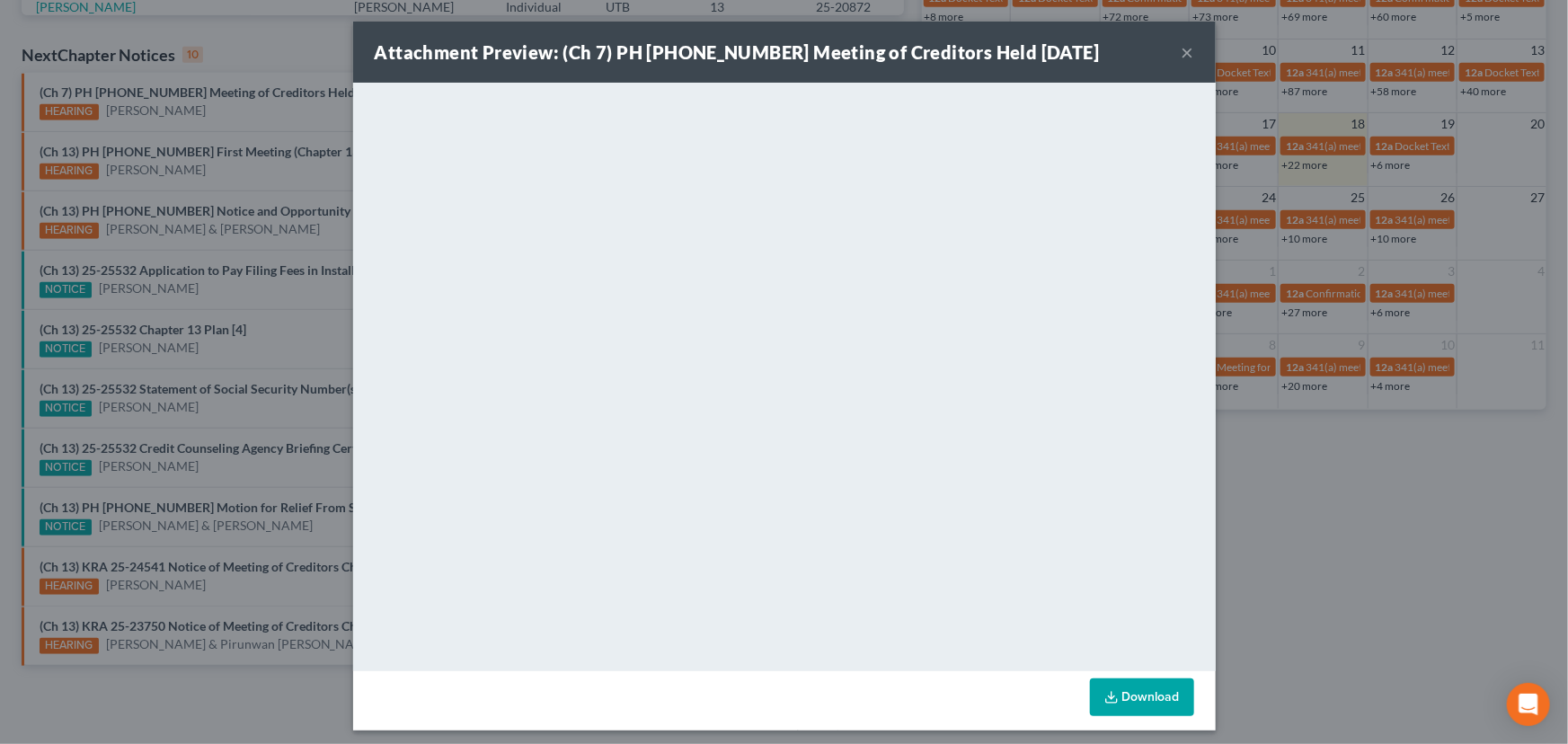
drag, startPoint x: 217, startPoint y: 108, endPoint x: 248, endPoint y: 111, distance: 31.1
click at [217, 108] on div "Attachment Preview: (Ch 7) PH 23-21328 Meeting of Creditors Held 09/17/2025 × <…" at bounding box center [784, 372] width 1568 height 744
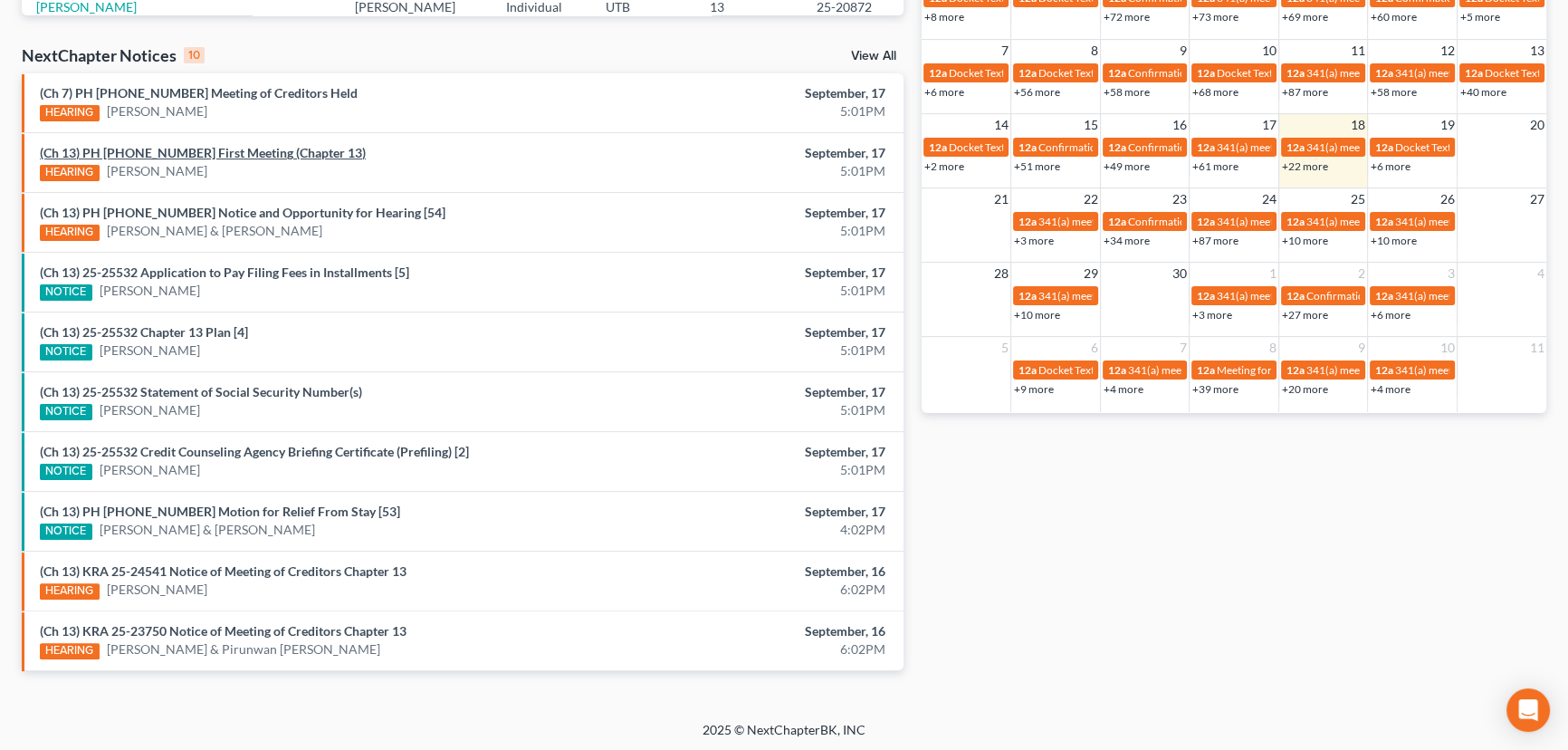
click at [216, 153] on link "(Ch 13) PH 25-25532 First Meeting (Chapter 13)" at bounding box center [203, 153] width 326 height 15
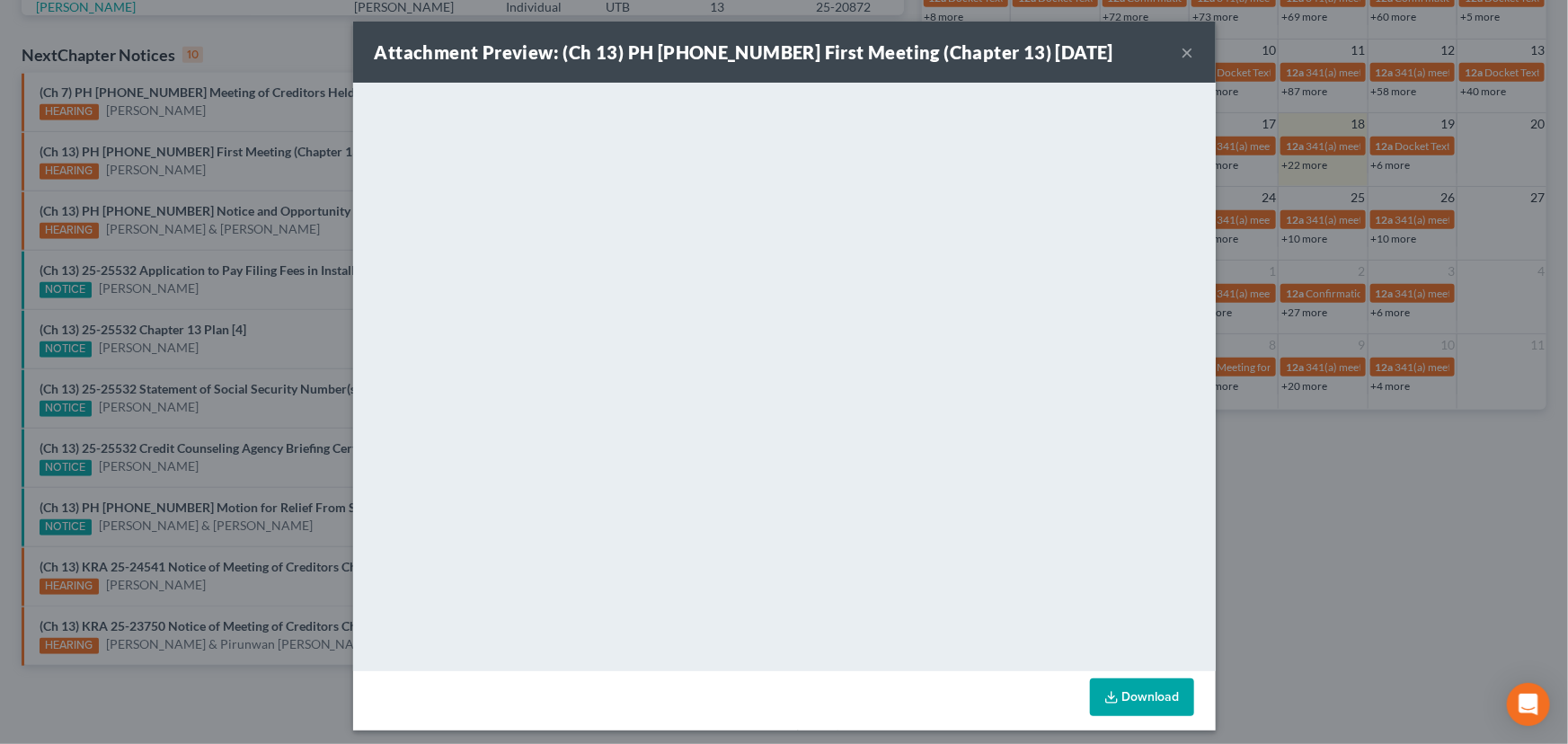
click at [223, 171] on div "Attachment Preview: (Ch 13) PH 25-25532 First Meeting (Chapter 13) 09/17/2025 ×…" at bounding box center [784, 372] width 1568 height 744
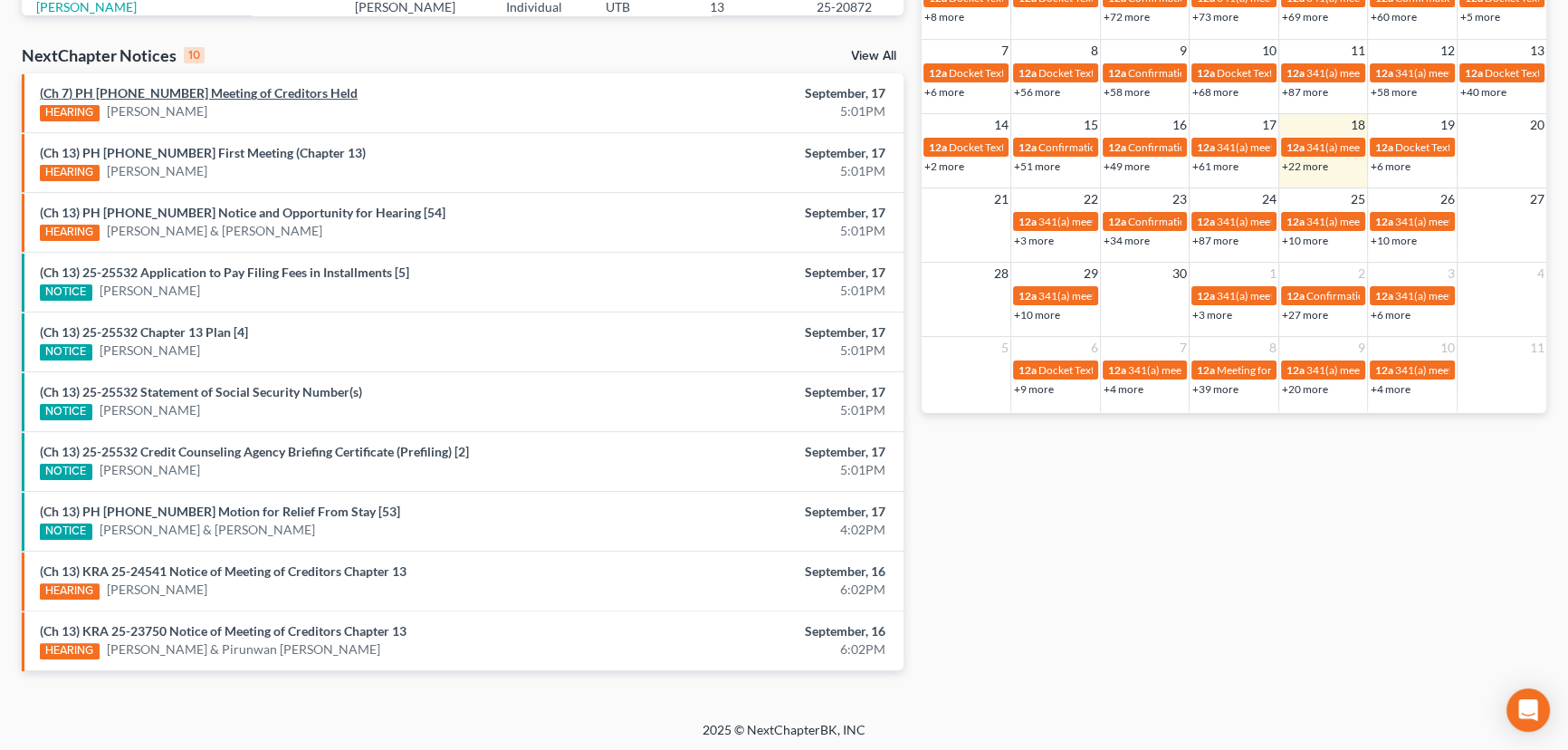
click at [226, 97] on link "(Ch 7) PH 23-21328 Meeting of Creditors Held" at bounding box center [199, 93] width 318 height 15
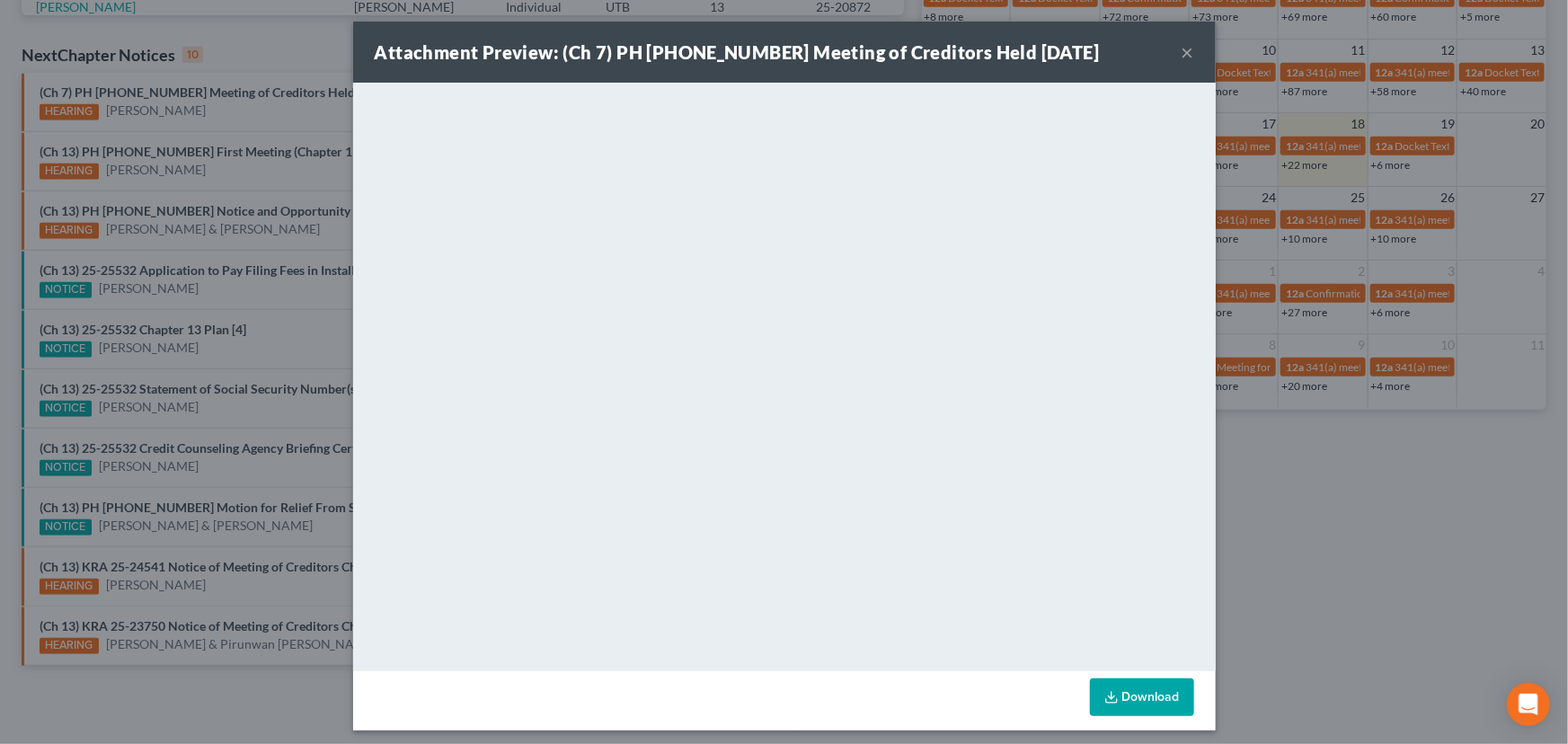
drag, startPoint x: 241, startPoint y: 117, endPoint x: 112, endPoint y: 50, distance: 145.4
click at [241, 117] on div "Attachment Preview: (Ch 7) PH 23-21328 Meeting of Creditors Held 09/17/2025 × <…" at bounding box center [784, 372] width 1568 height 744
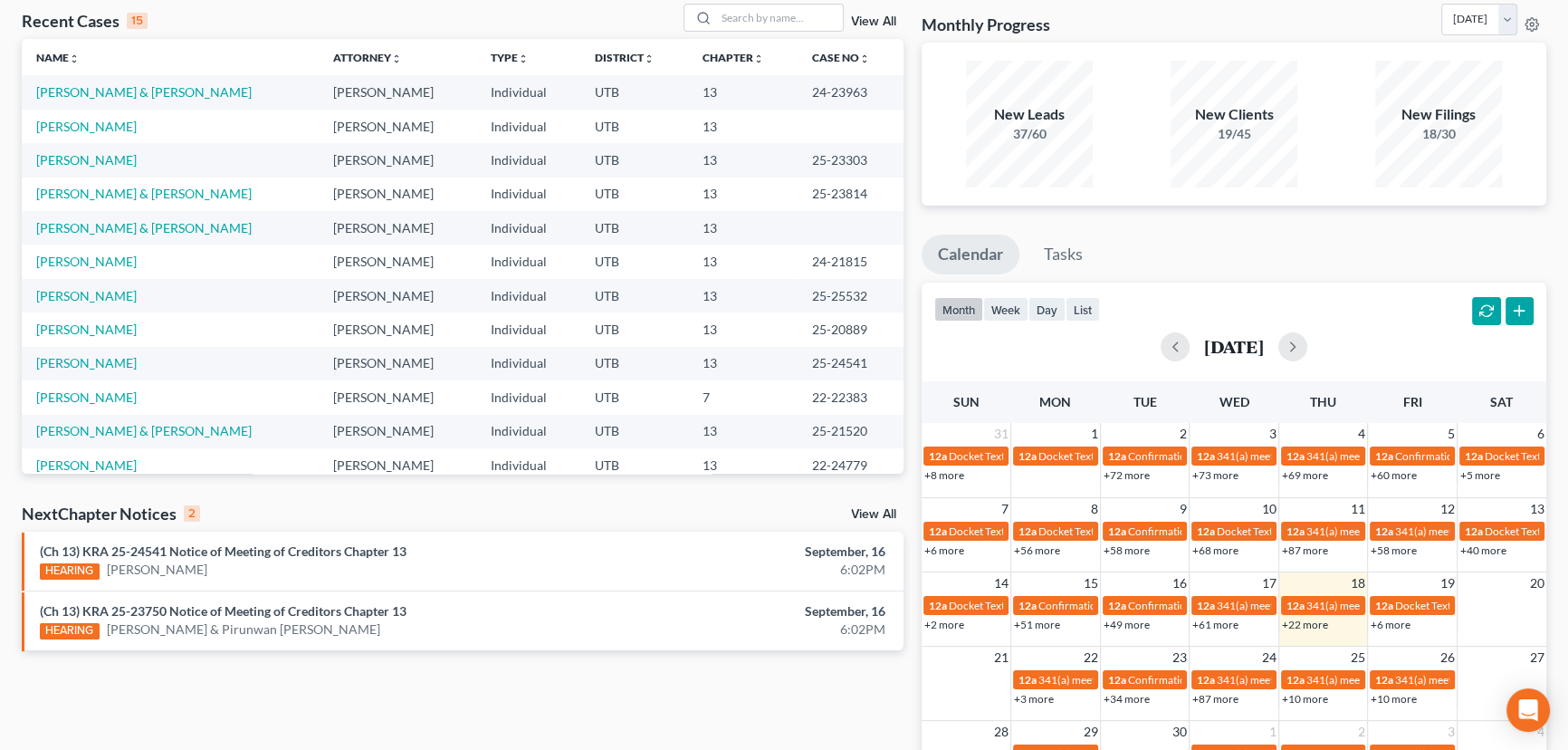
scroll to position [48, 0]
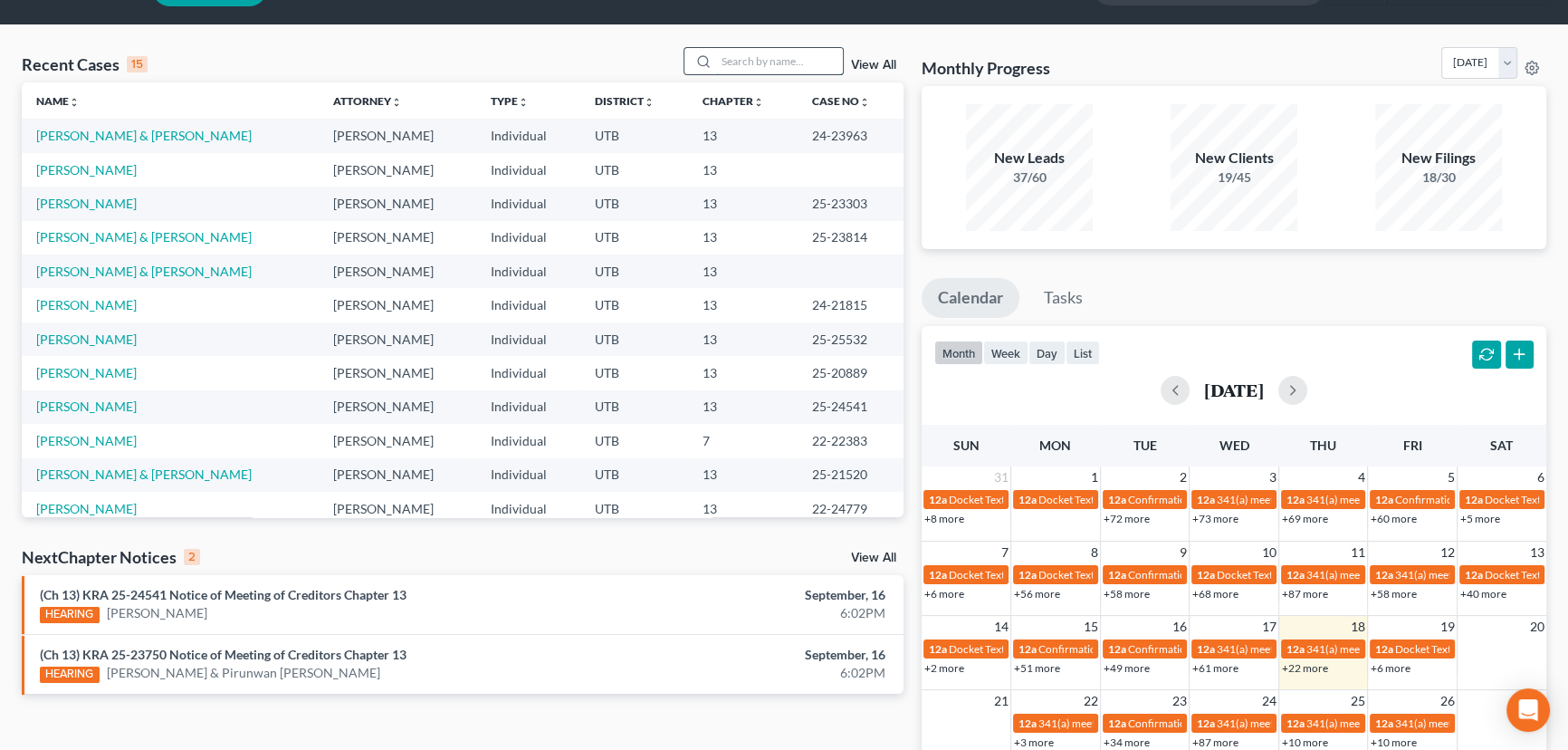
click at [746, 59] on input "search" at bounding box center [779, 61] width 126 height 26
type input "[PERSON_NAME]"
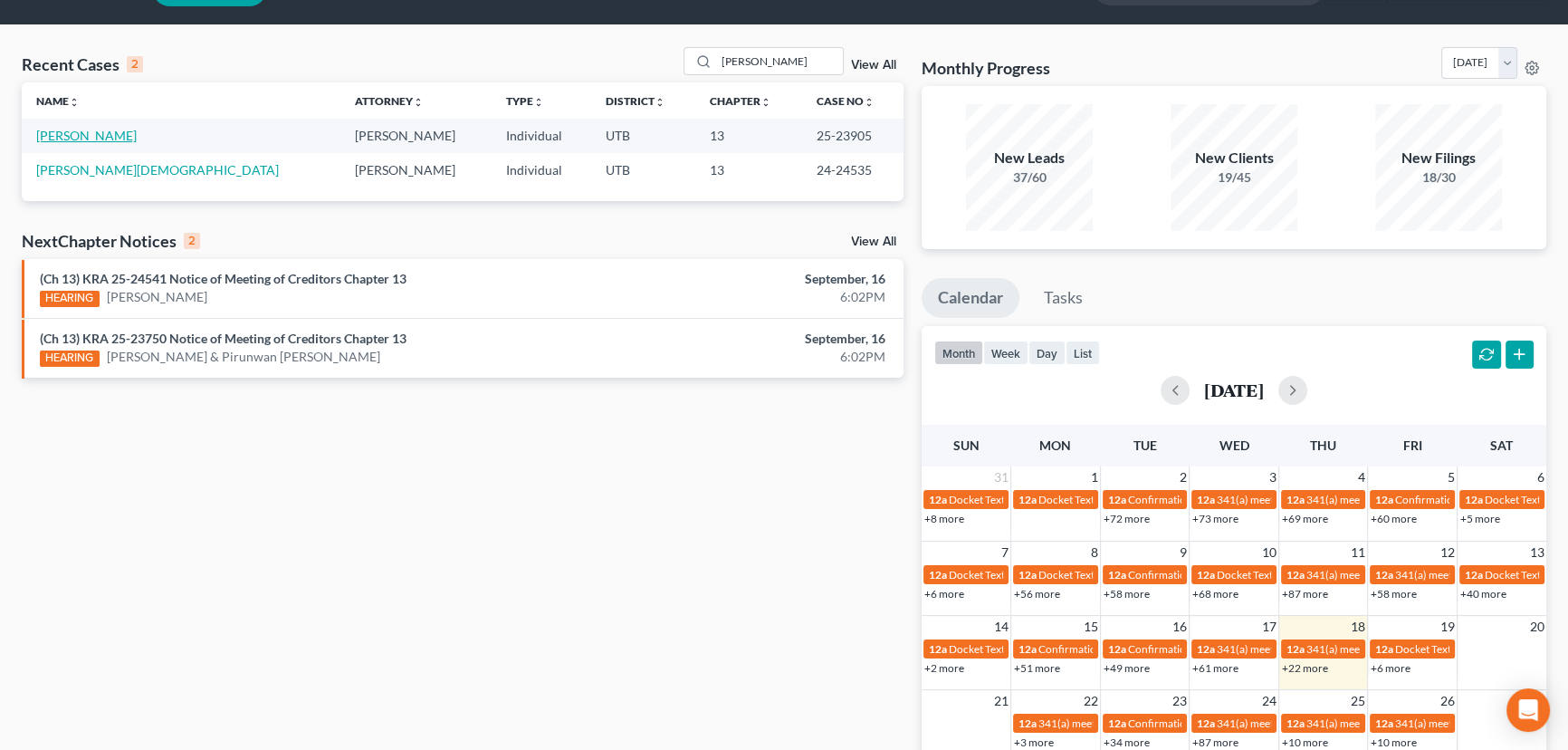
click at [82, 136] on link "[PERSON_NAME]" at bounding box center [86, 135] width 100 height 15
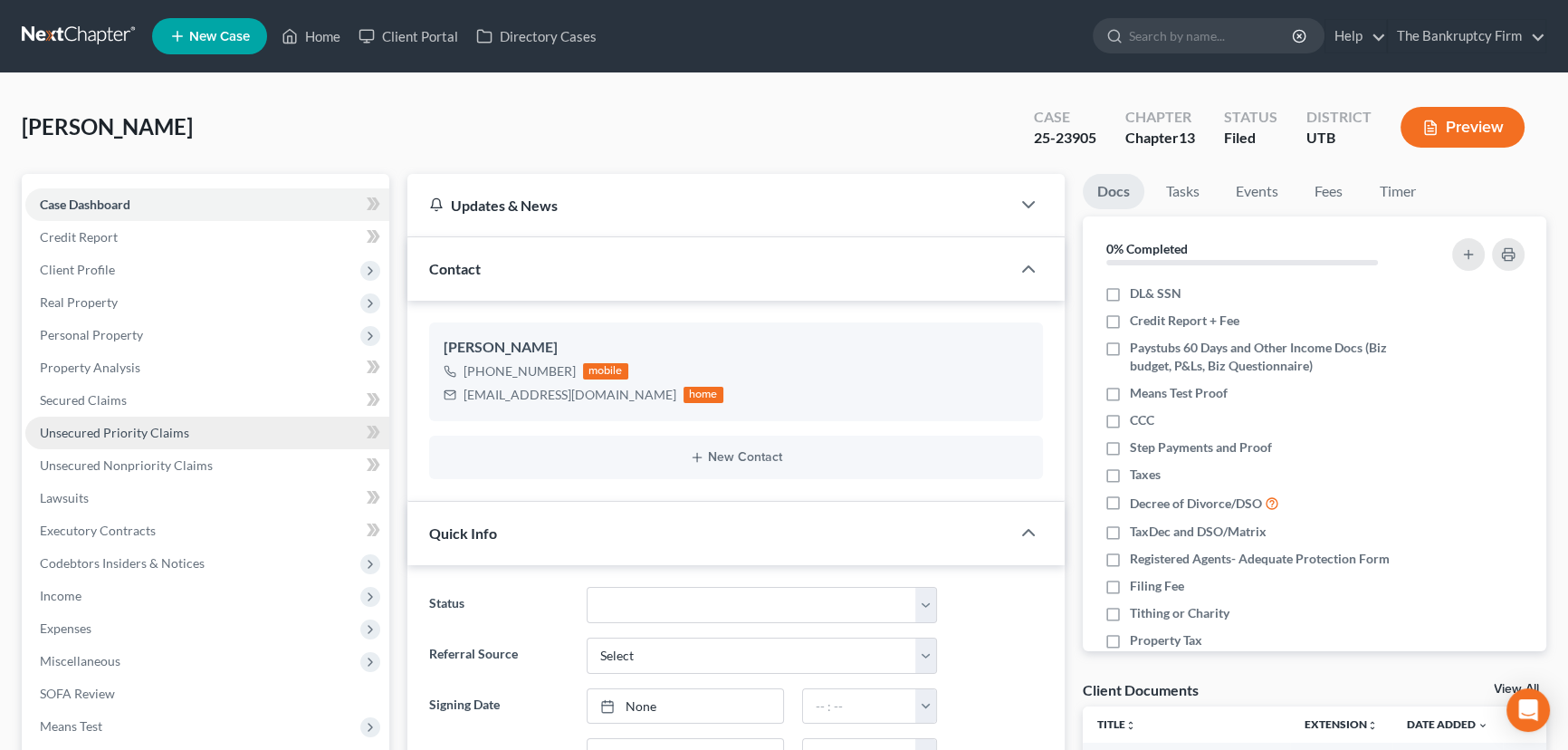
scroll to position [143, 0]
click at [77, 397] on span "Secured Claims" at bounding box center [83, 400] width 87 height 15
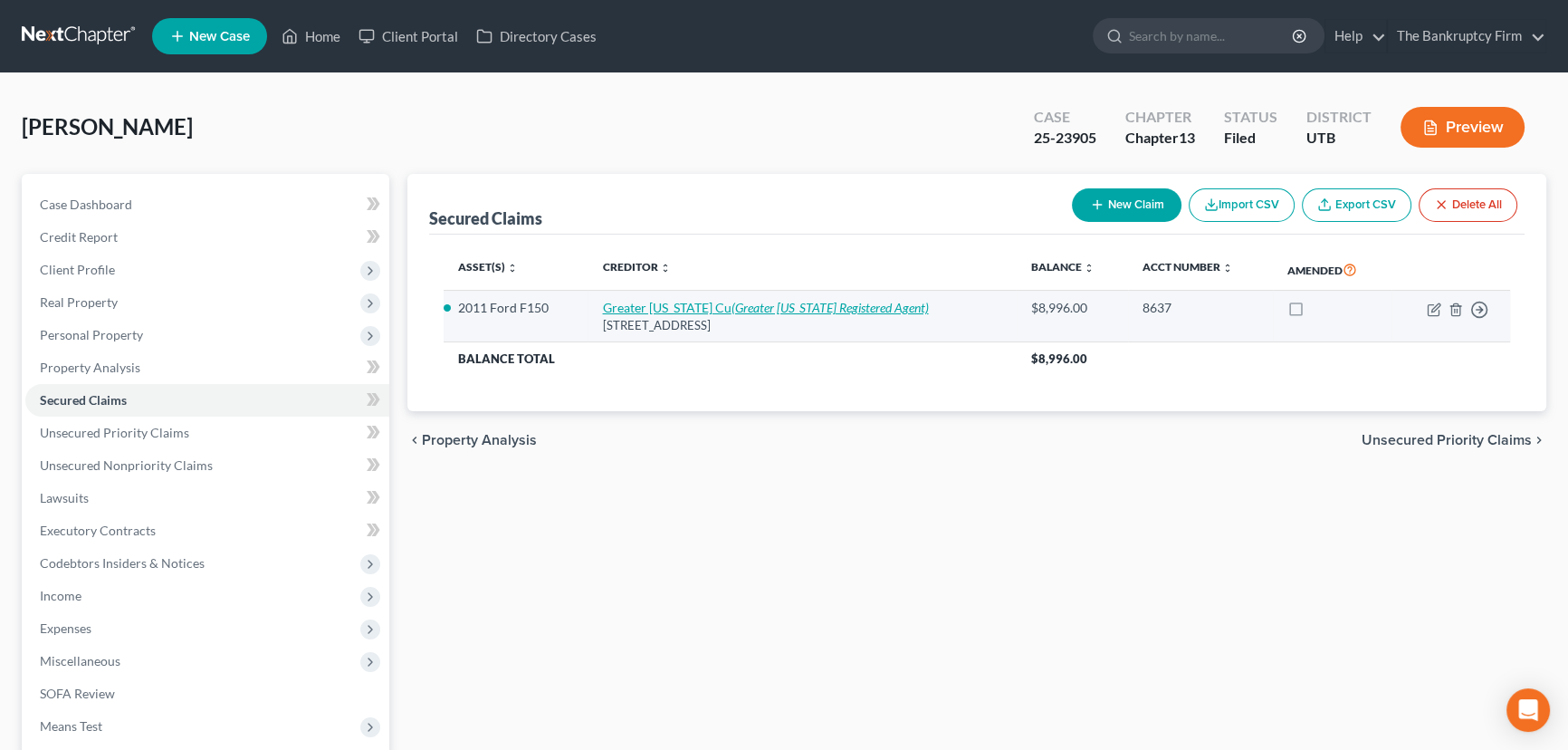
click at [697, 307] on link "[GEOGRAPHIC_DATA][US_STATE] ([GEOGRAPHIC_DATA][US_STATE] Registered Agent)" at bounding box center [765, 307] width 326 height 15
select select "31"
select select "2"
select select "0"
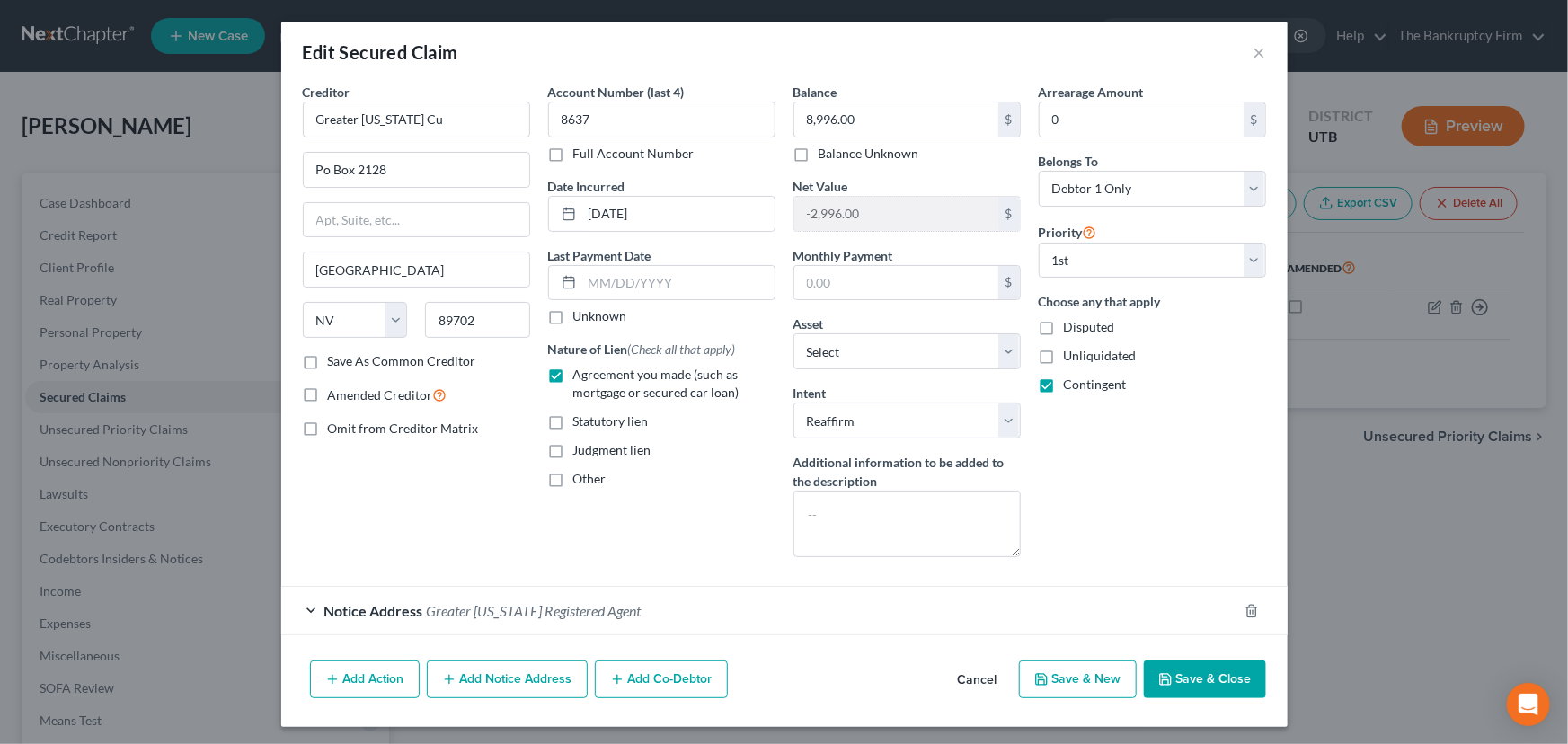
click at [1199, 670] on button "Save & Close" at bounding box center [1205, 679] width 123 height 38
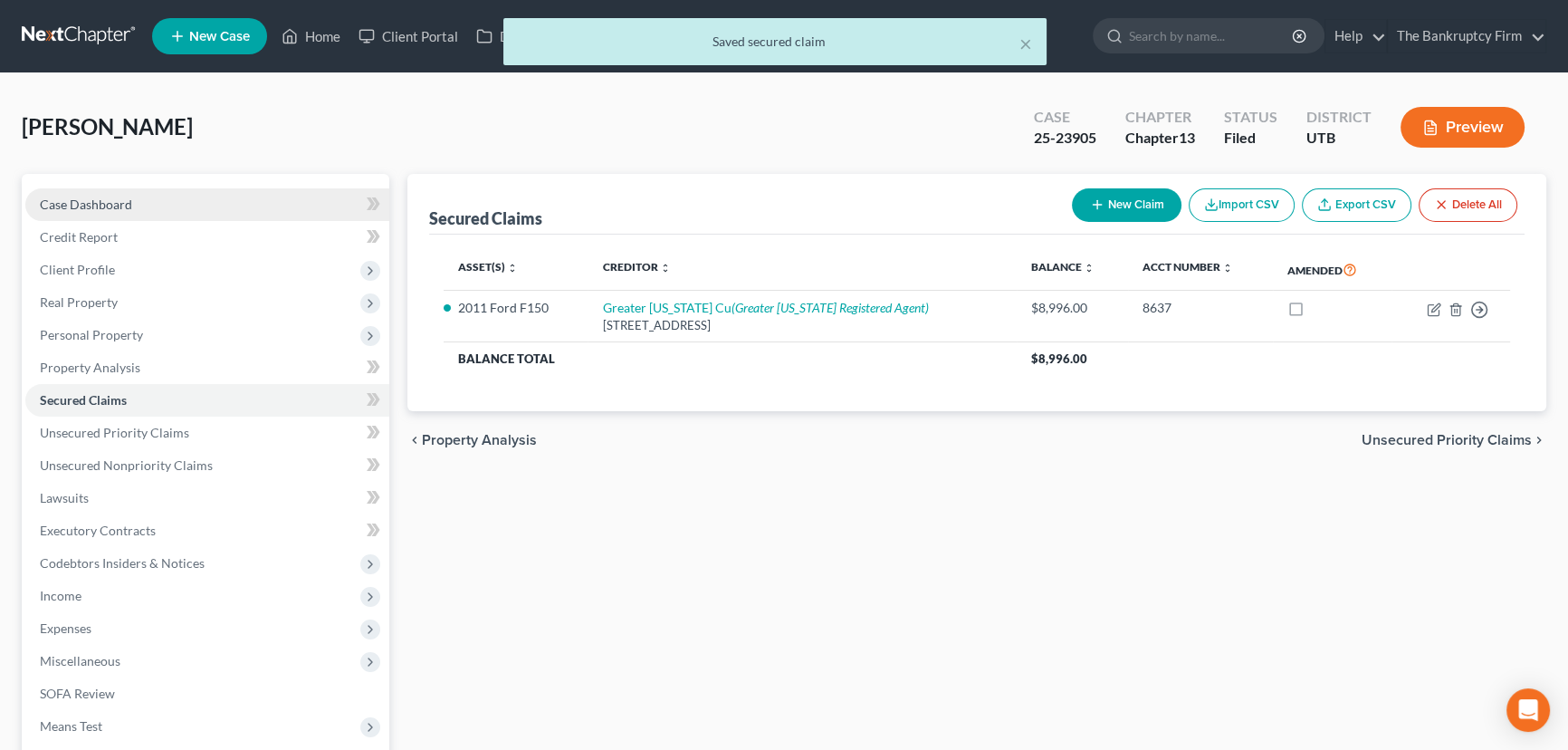
click at [96, 202] on span "Case Dashboard" at bounding box center [86, 204] width 93 height 15
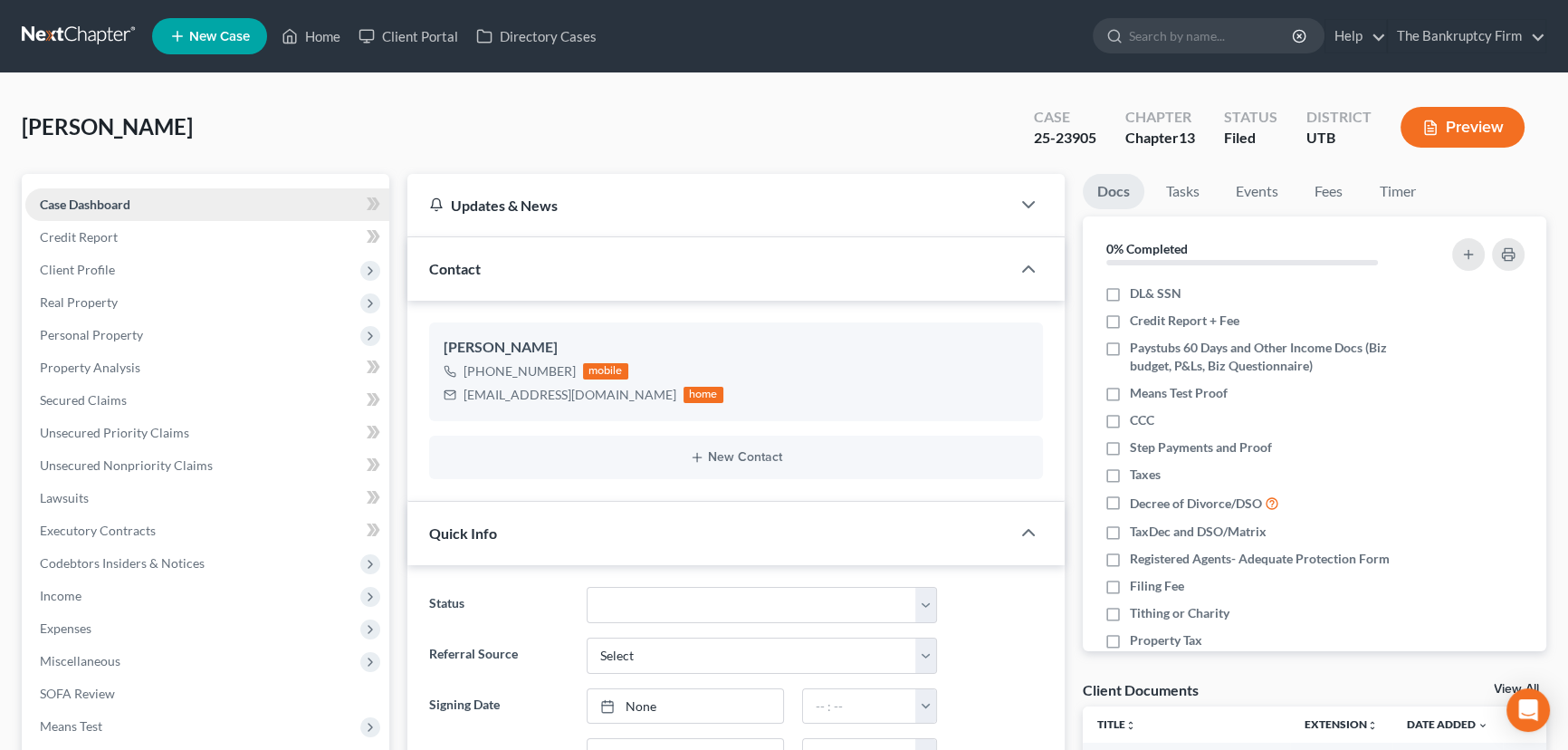
scroll to position [143, 0]
click at [88, 270] on span "Client Profile" at bounding box center [78, 270] width 75 height 15
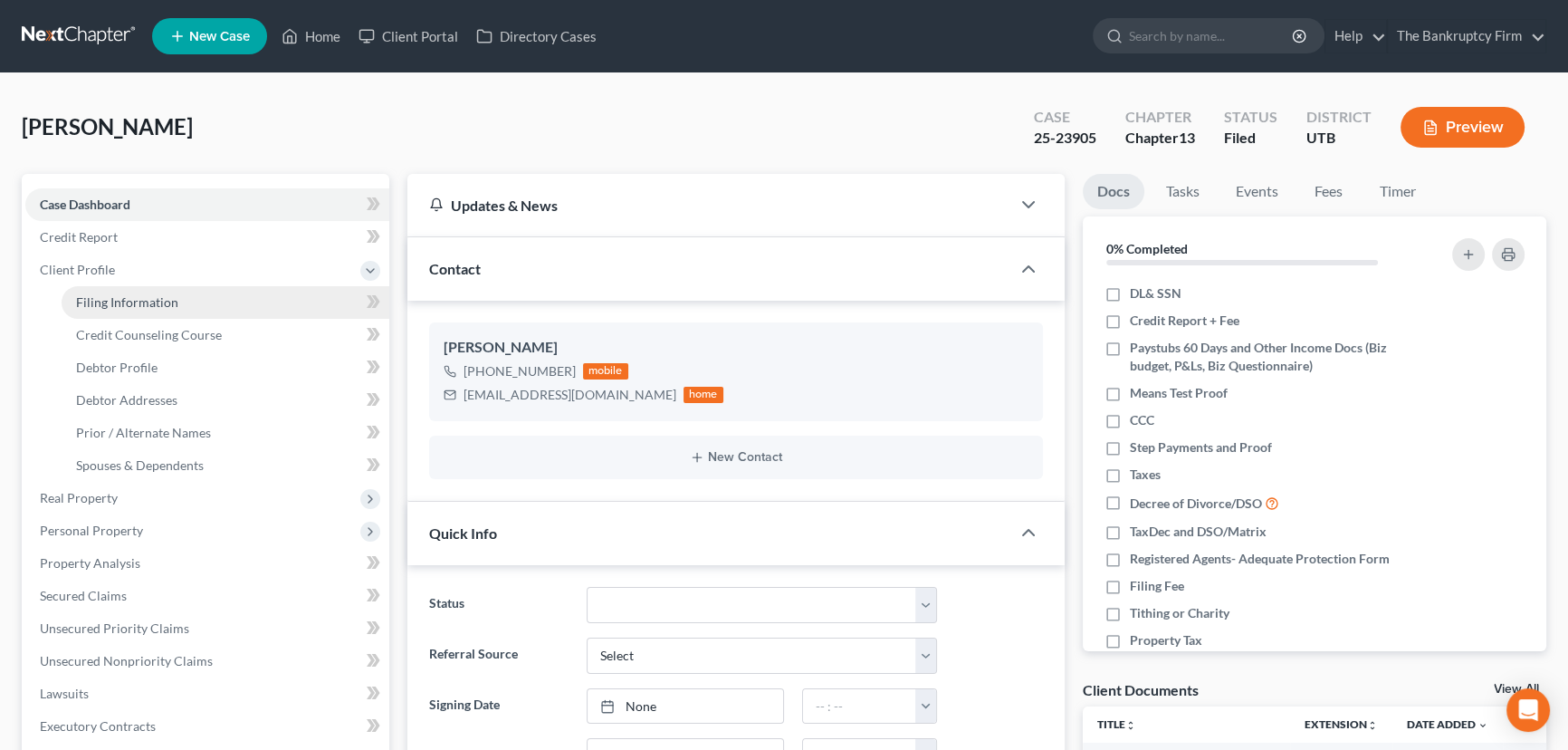
click at [116, 306] on span "Filing Information" at bounding box center [126, 301] width 102 height 15
select select "1"
select select "0"
select select "3"
select select "46"
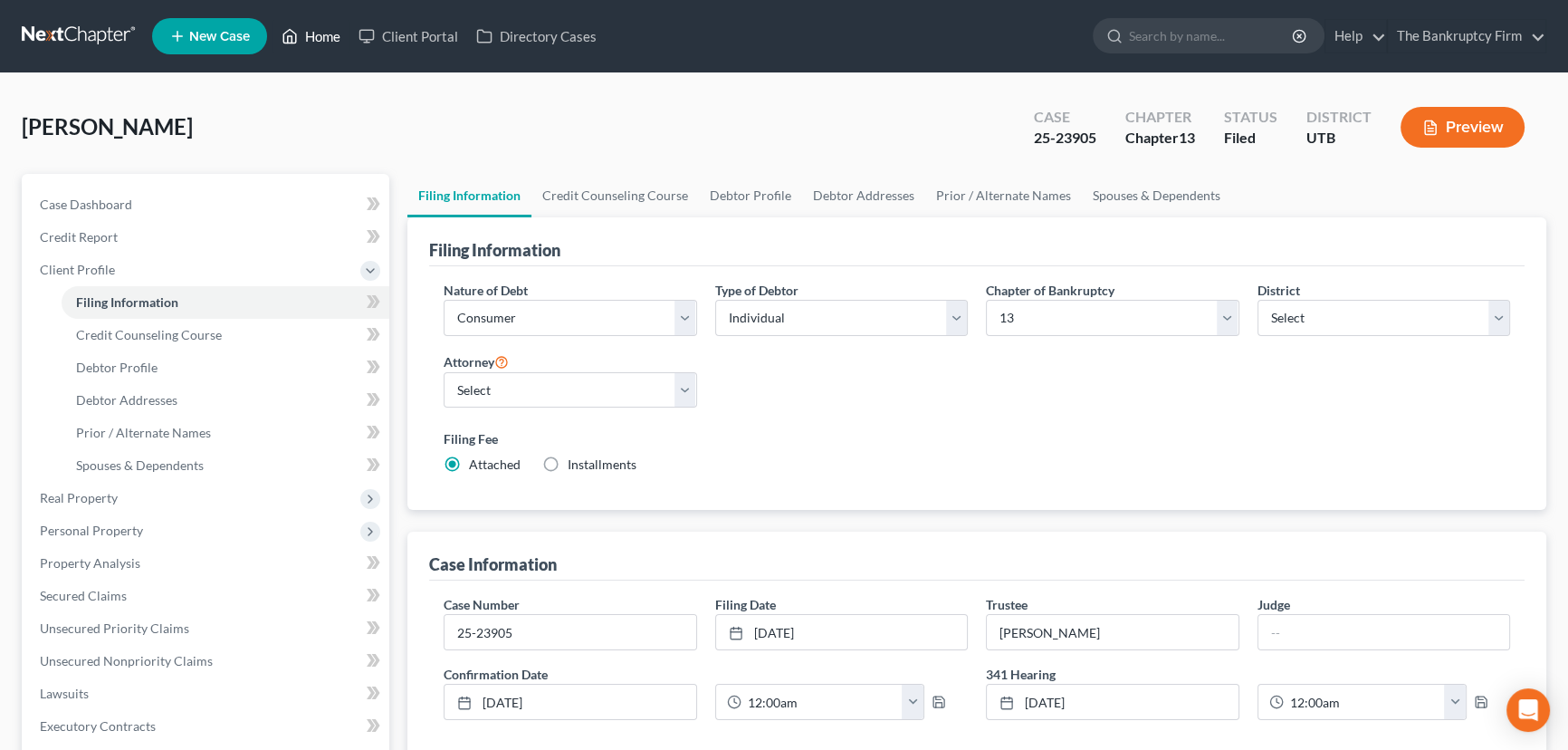
click at [318, 37] on link "Home" at bounding box center [311, 36] width 77 height 33
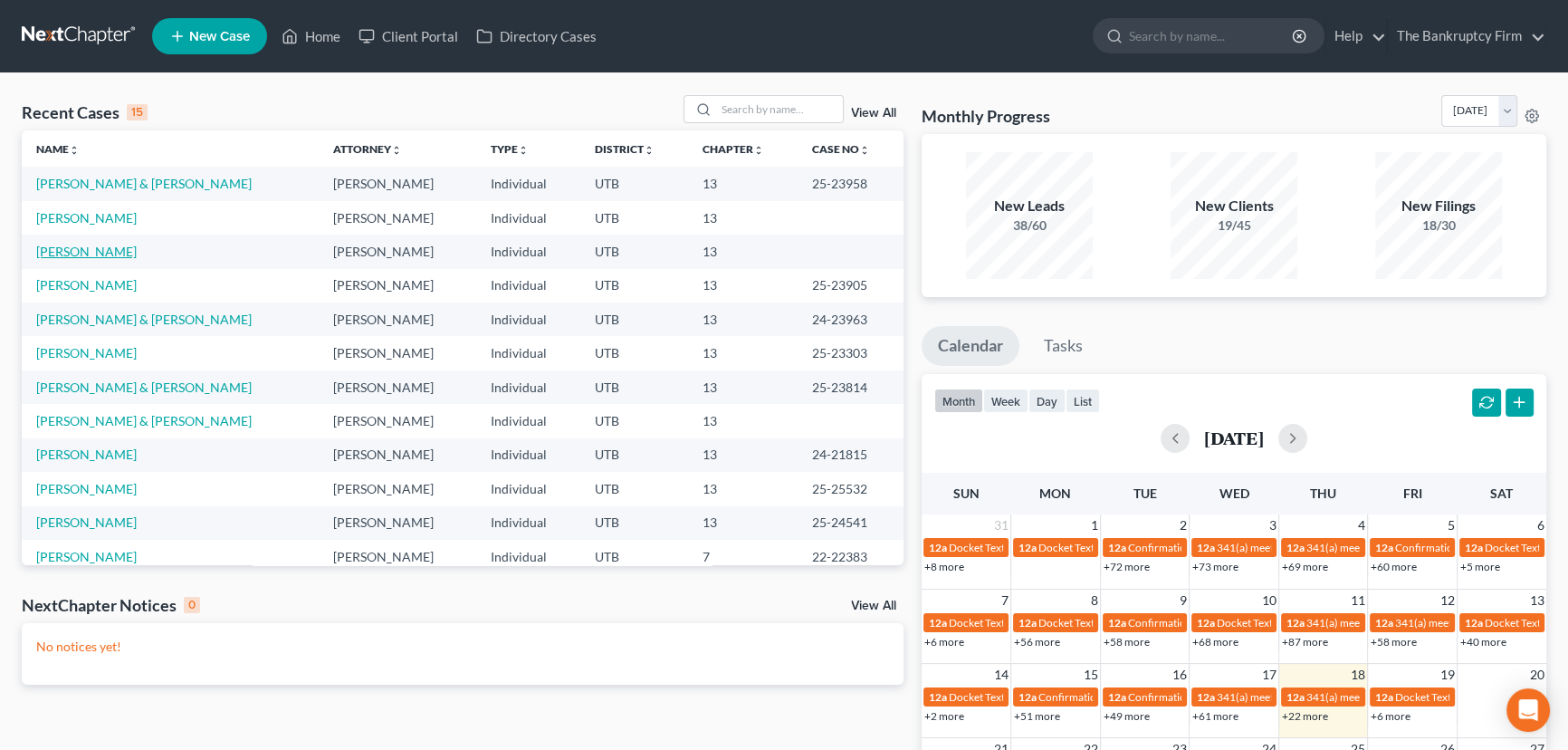
click at [95, 253] on link "[PERSON_NAME]" at bounding box center [86, 251] width 100 height 15
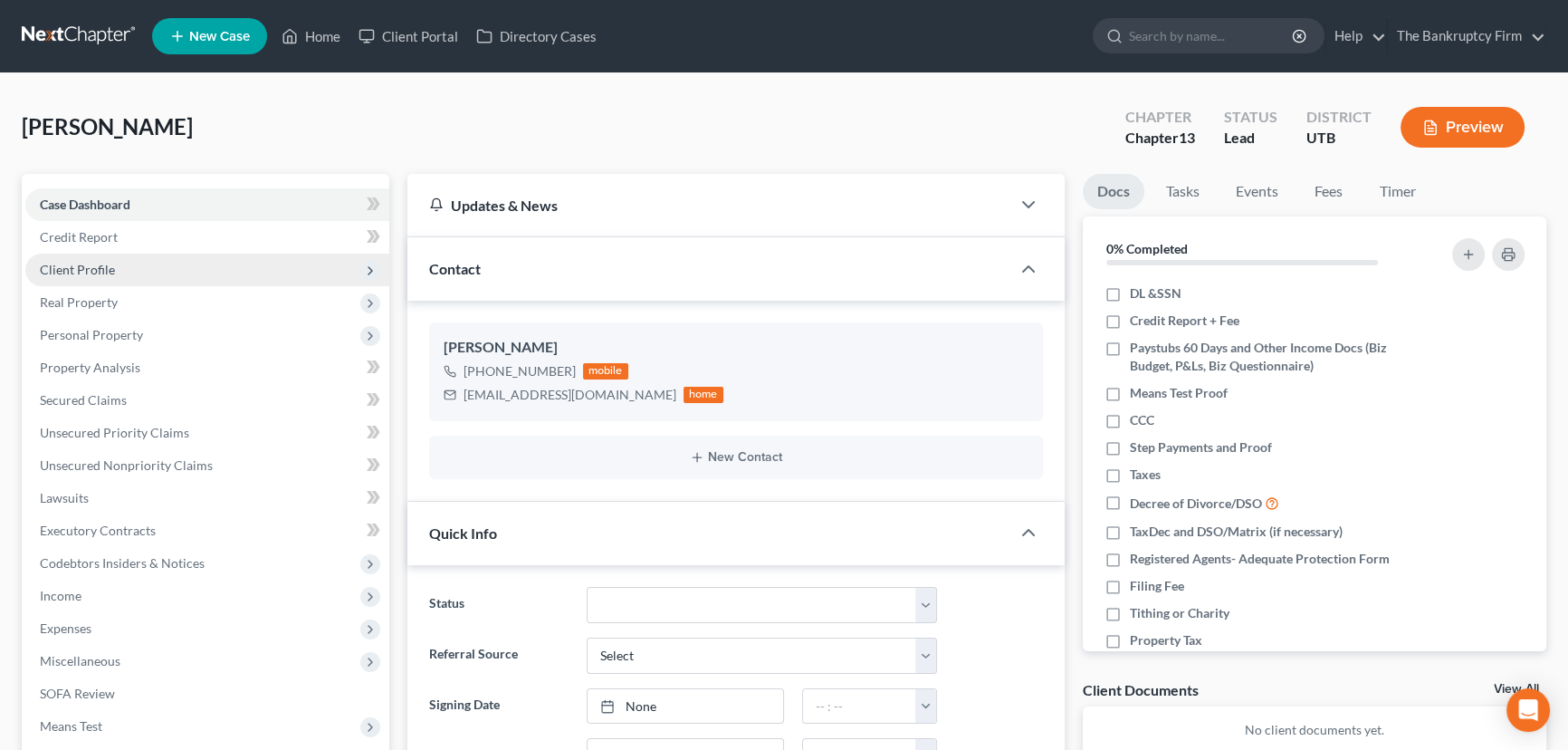
scroll to position [143, 0]
click at [95, 272] on span "Client Profile" at bounding box center [78, 270] width 75 height 15
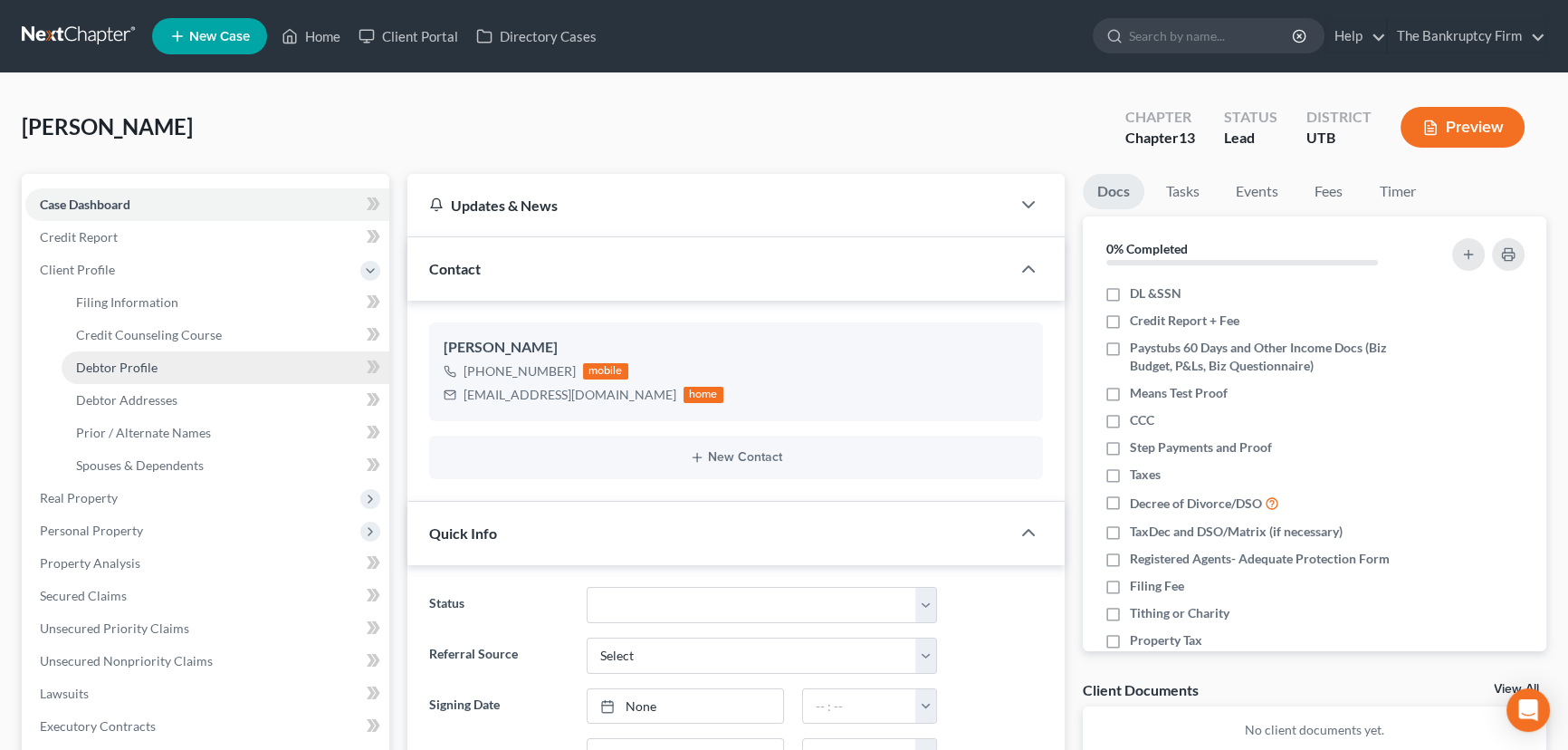
click at [118, 370] on span "Debtor Profile" at bounding box center [116, 367] width 81 height 15
select select "0"
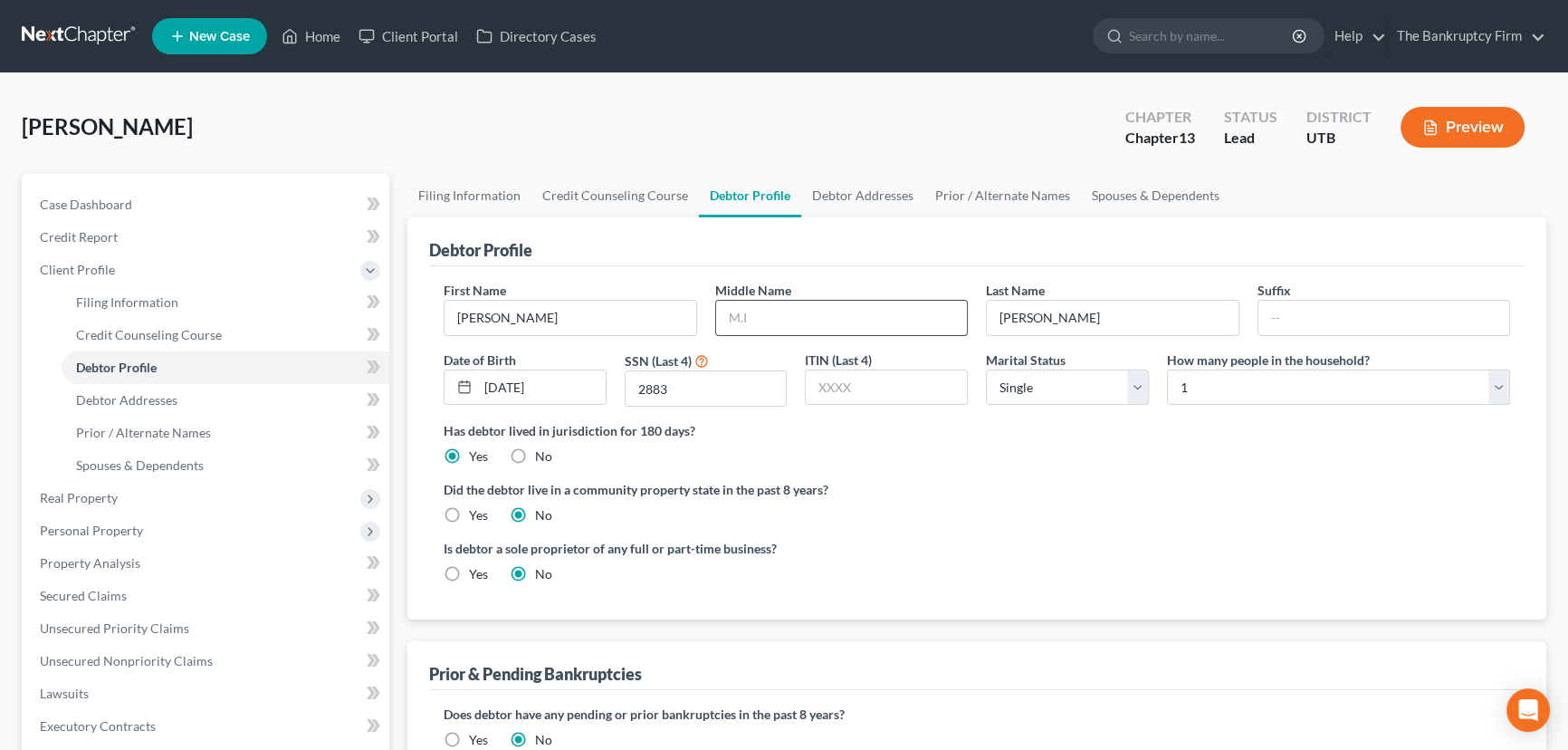
drag, startPoint x: 743, startPoint y: 318, endPoint x: 741, endPoint y: 327, distance: 9.2
click at [743, 318] on input "text" at bounding box center [842, 317] width 252 height 35
type input "Ryan"
click at [97, 500] on span "Real Property" at bounding box center [79, 497] width 78 height 15
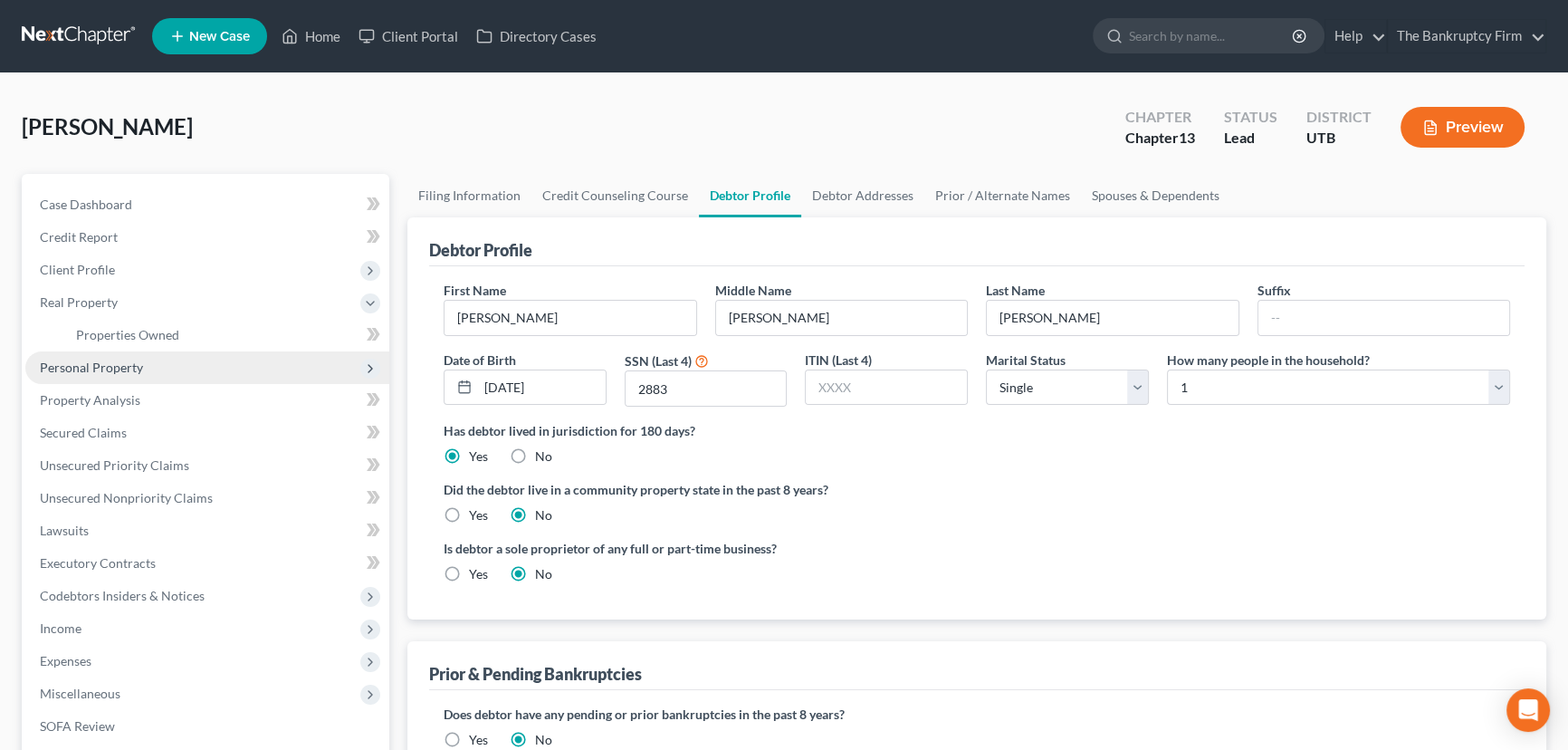
click at [96, 365] on span "Personal Property" at bounding box center [92, 367] width 103 height 15
click at [153, 372] on span "Vehicles Owned" at bounding box center [121, 367] width 91 height 15
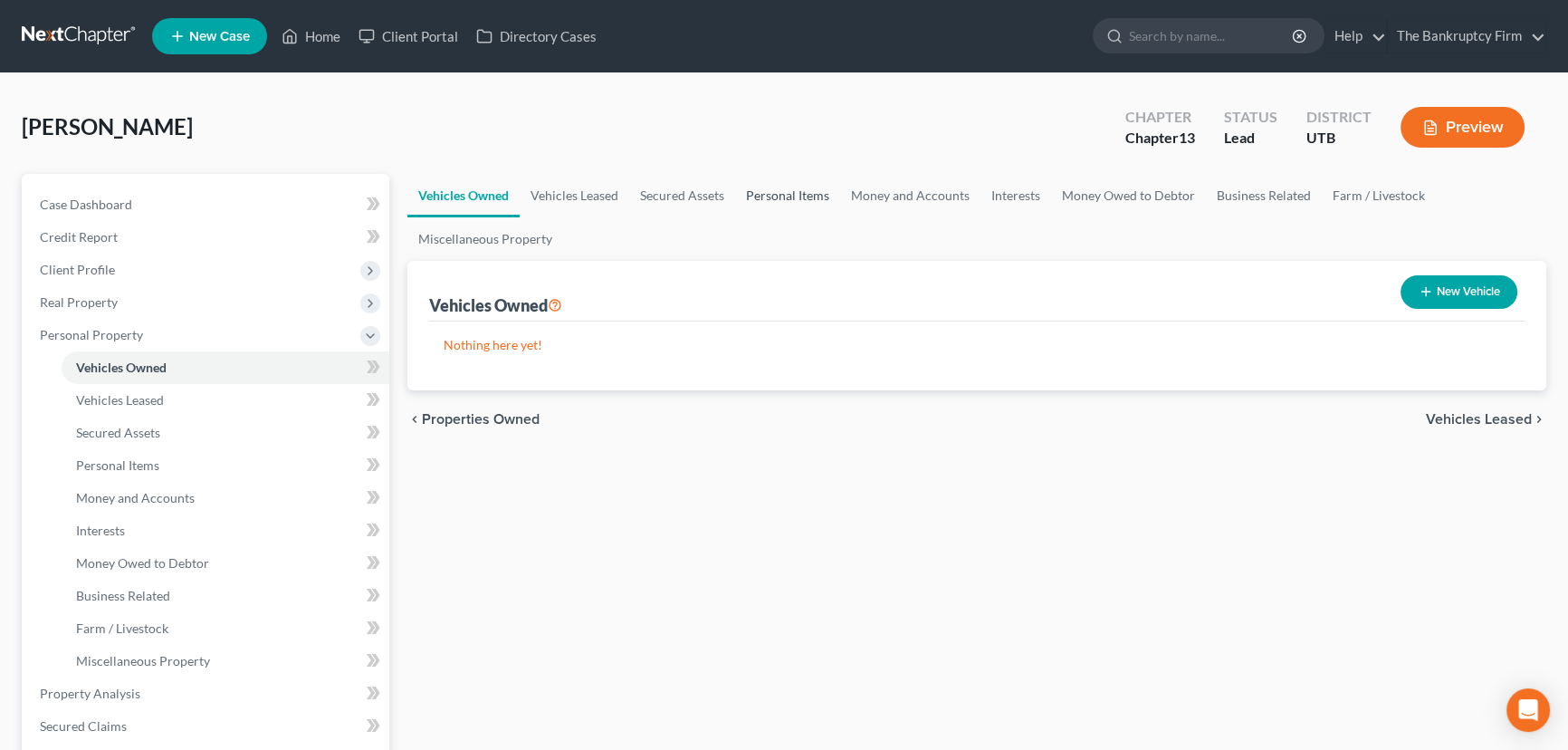
click at [786, 191] on link "Personal Items" at bounding box center [787, 196] width 105 height 43
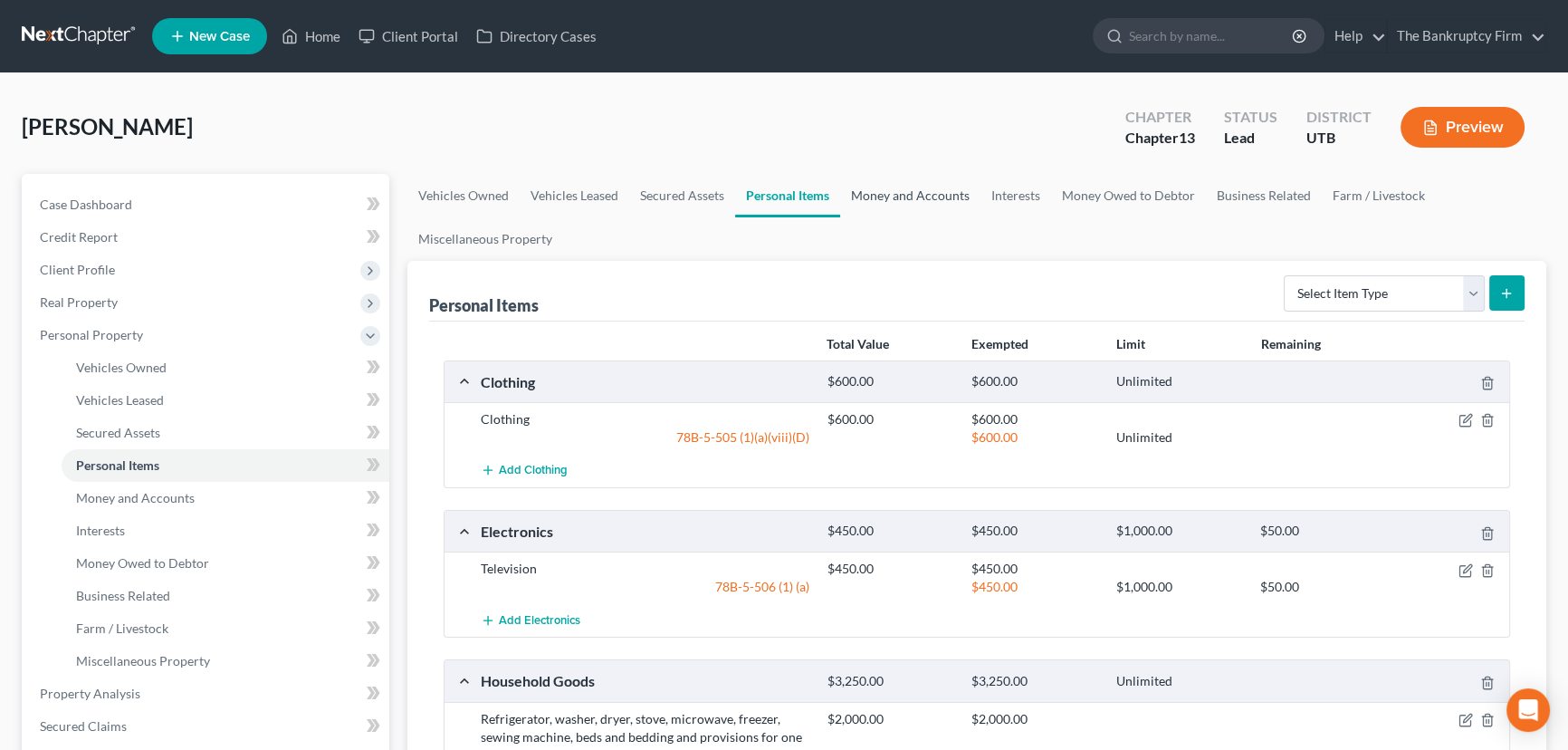
click at [929, 197] on link "Money and Accounts" at bounding box center [911, 196] width 140 height 43
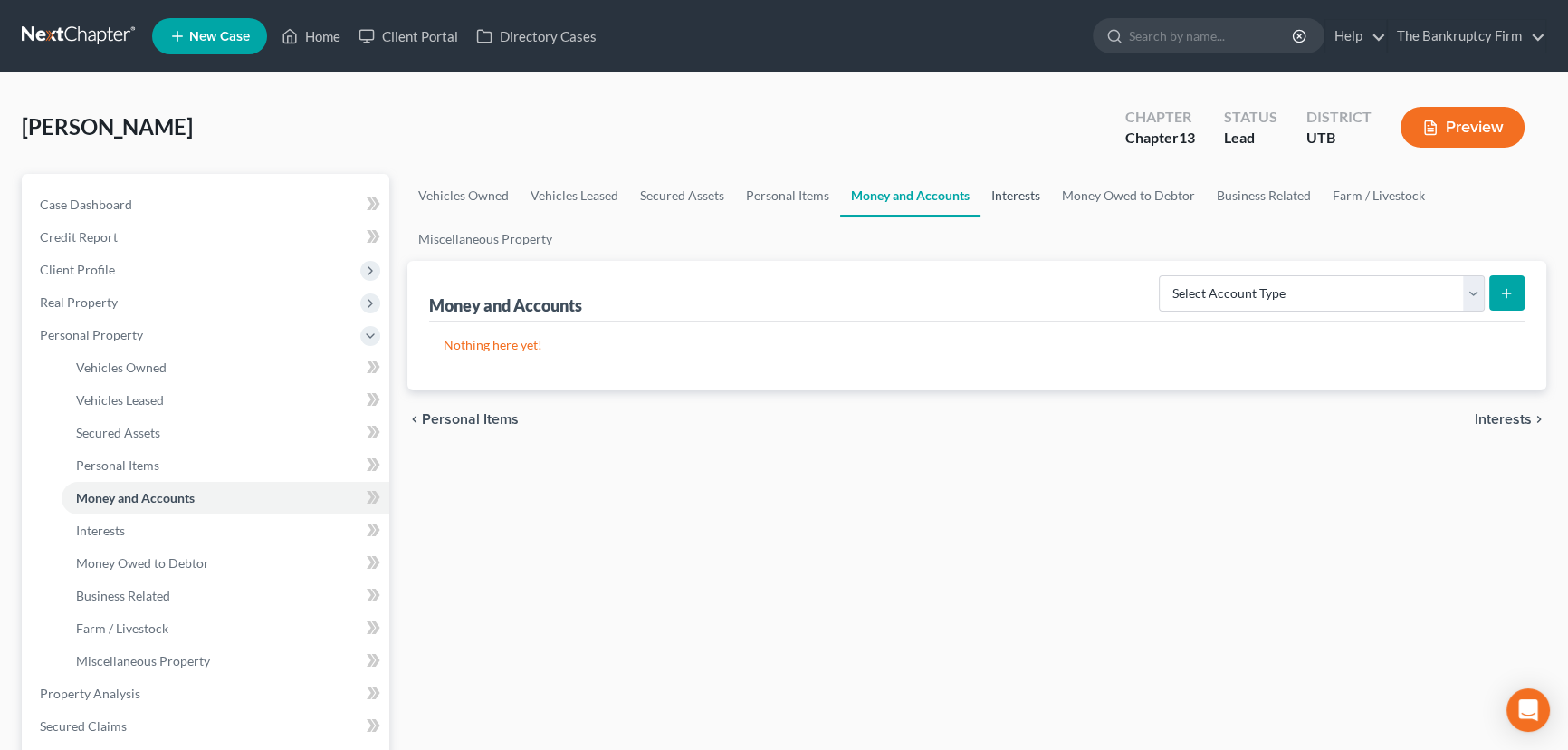
click at [1015, 194] on link "Interests" at bounding box center [1016, 196] width 70 height 43
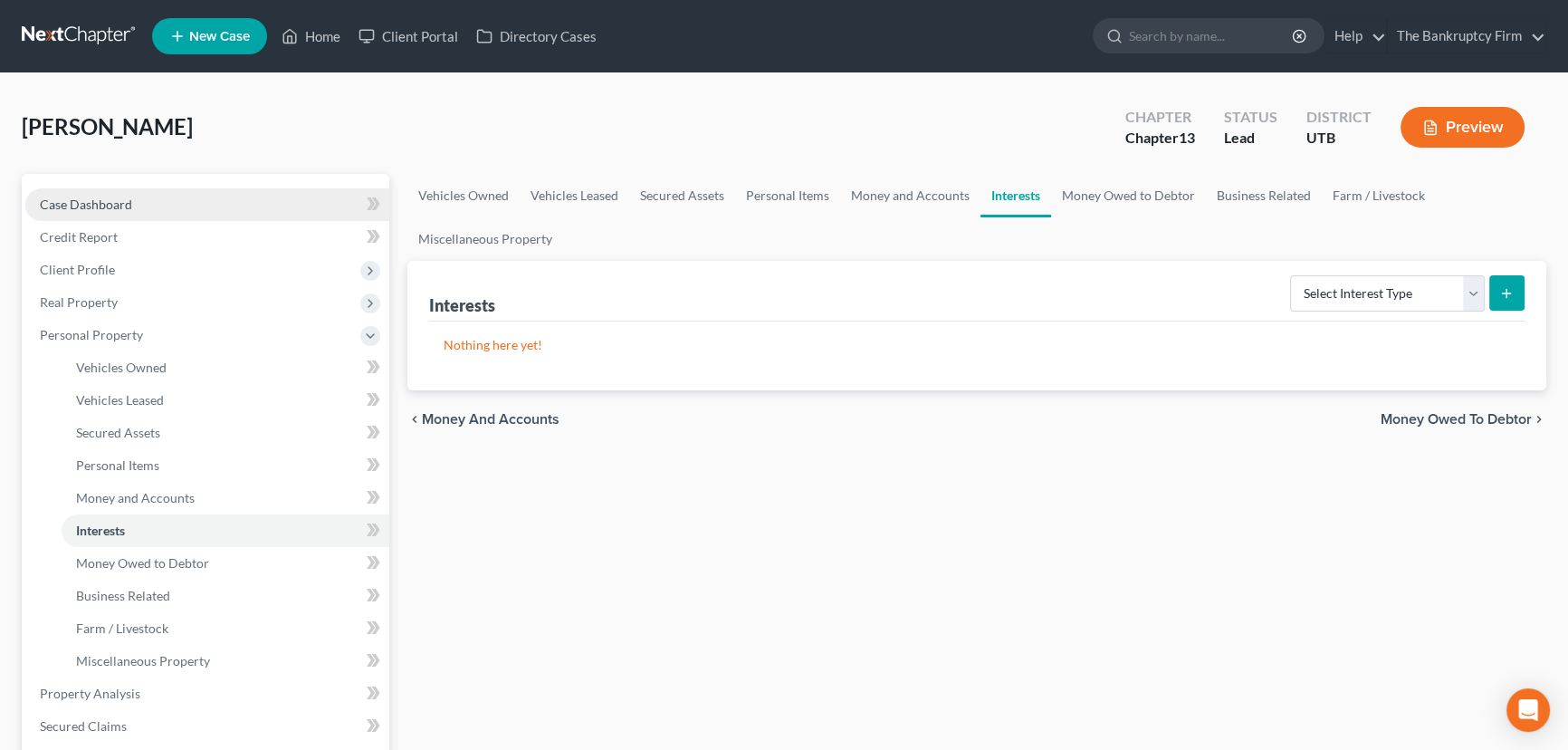
click at [101, 199] on span "Case Dashboard" at bounding box center [86, 204] width 93 height 15
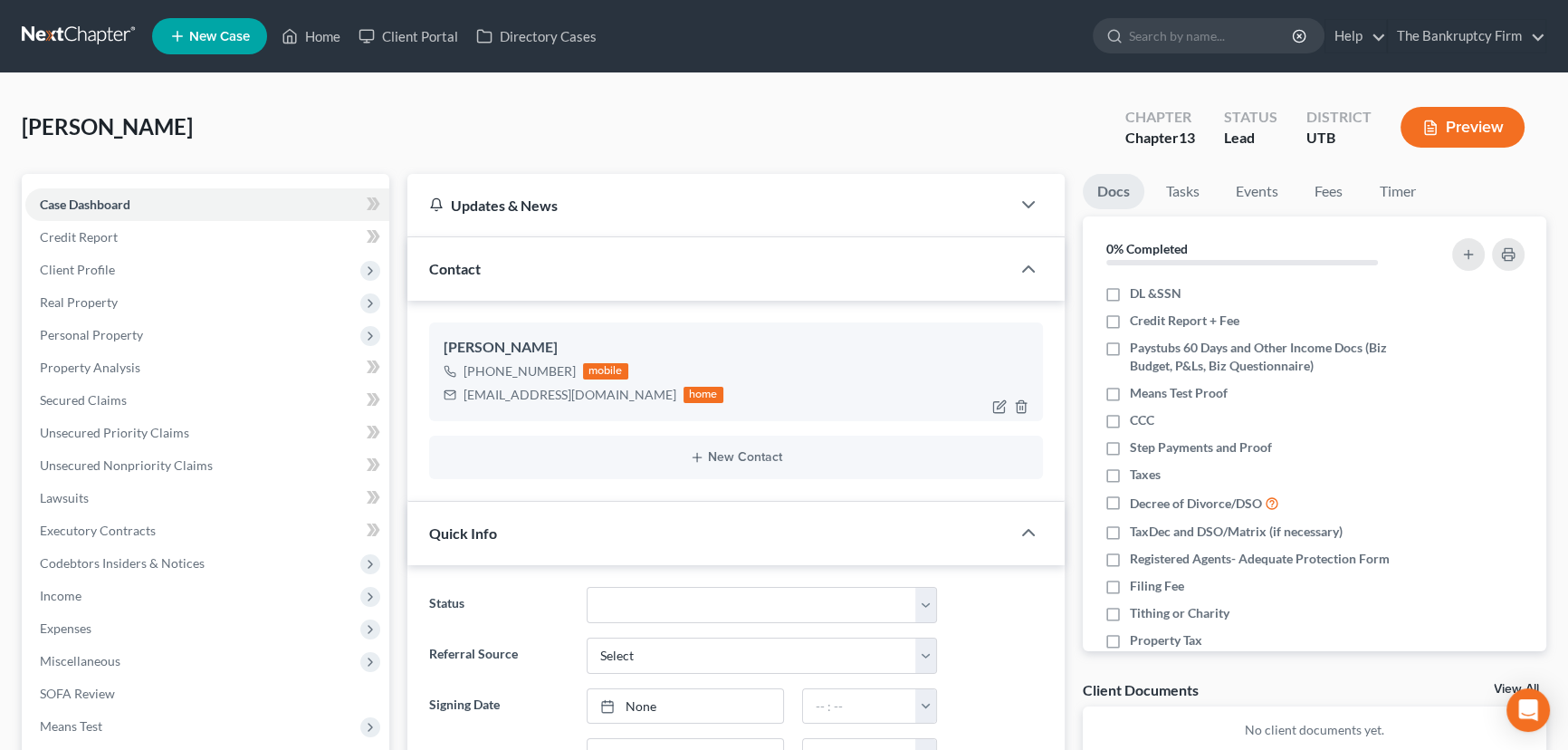
scroll to position [143, 0]
click at [582, 373] on img at bounding box center [587, 370] width 14 height 14
drag, startPoint x: 319, startPoint y: 36, endPoint x: 335, endPoint y: 50, distance: 21.3
click at [319, 36] on link "Home" at bounding box center [311, 36] width 77 height 33
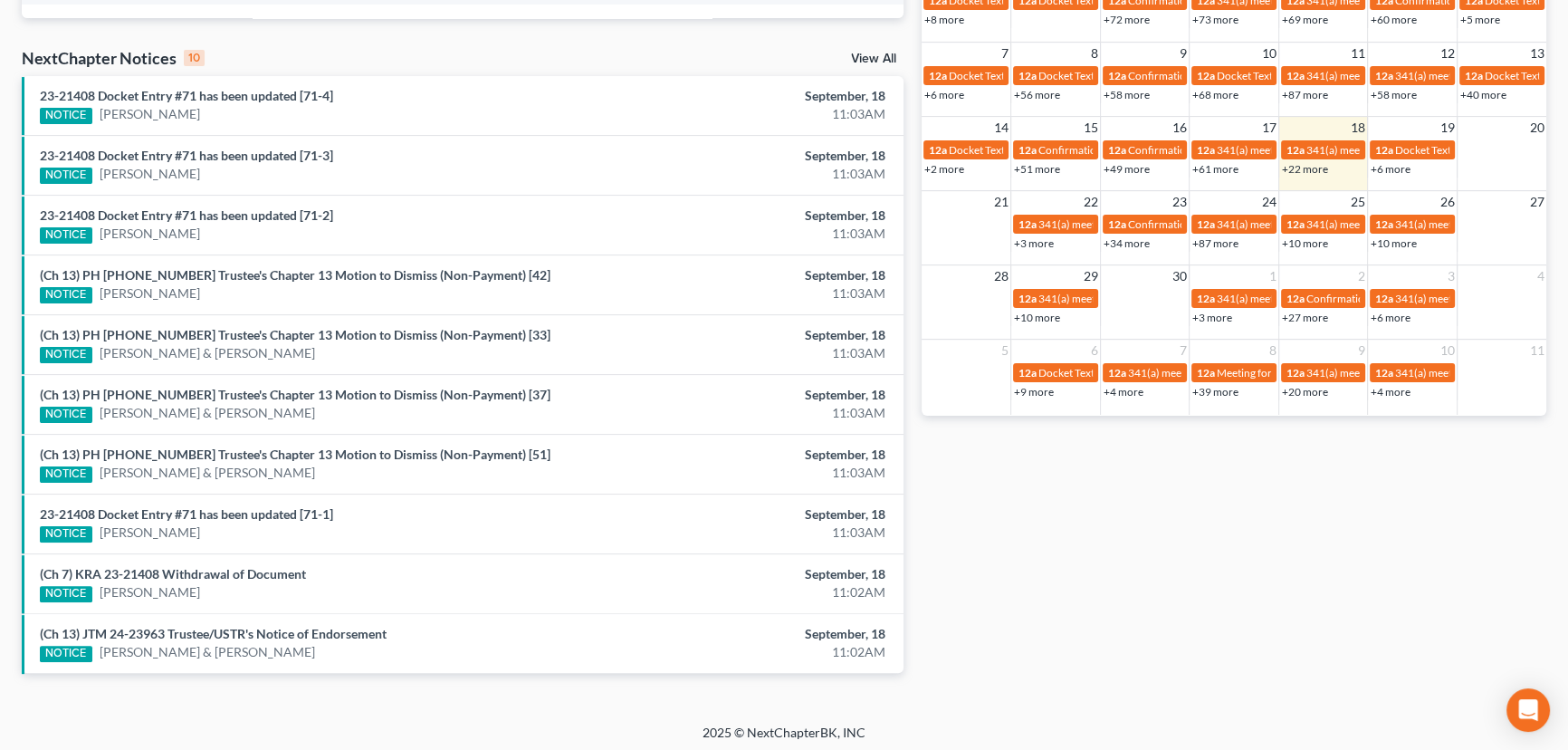
scroll to position [550, 0]
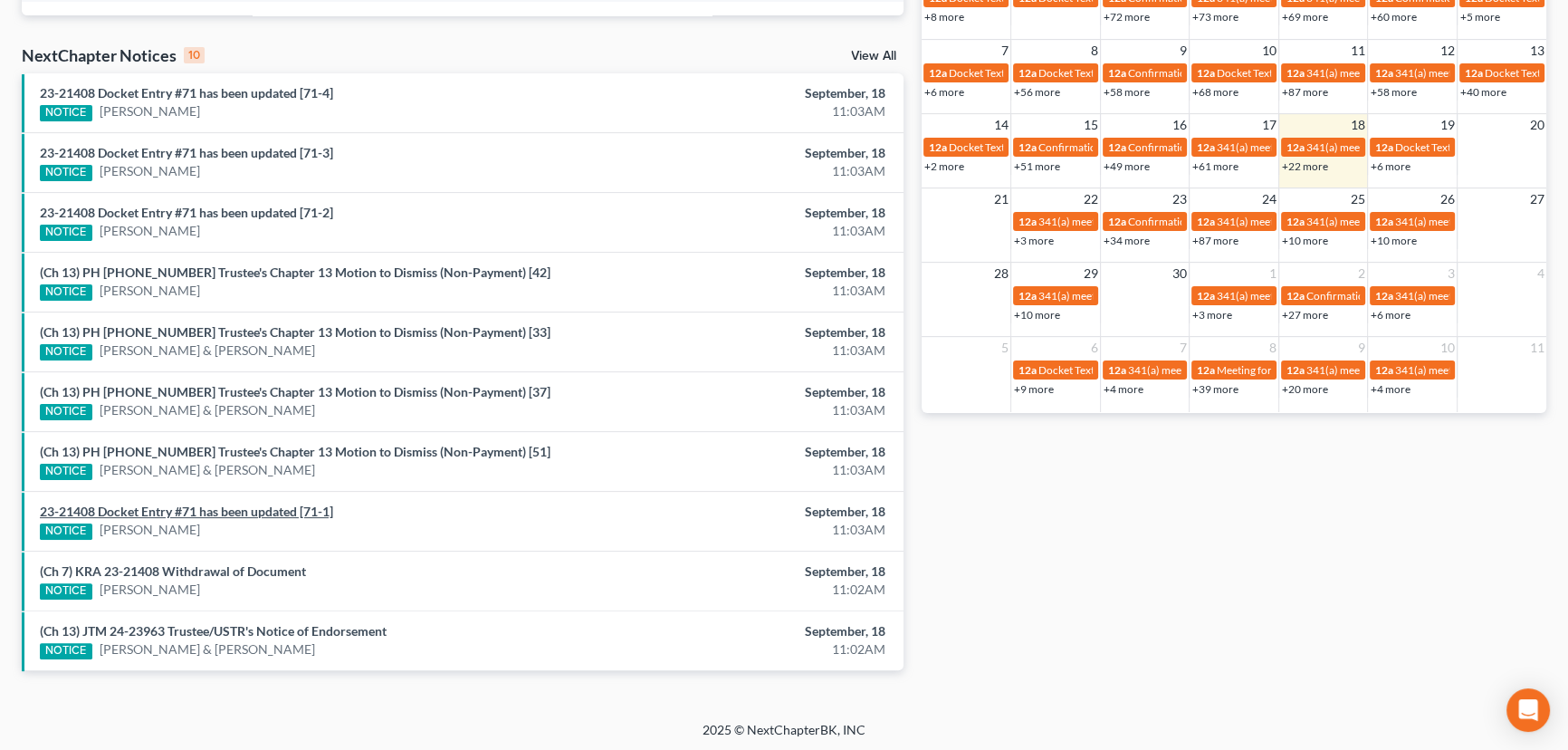
click at [236, 510] on link "23-21408 Docket Entry #71 has been updated [71-1]" at bounding box center [186, 511] width 293 height 15
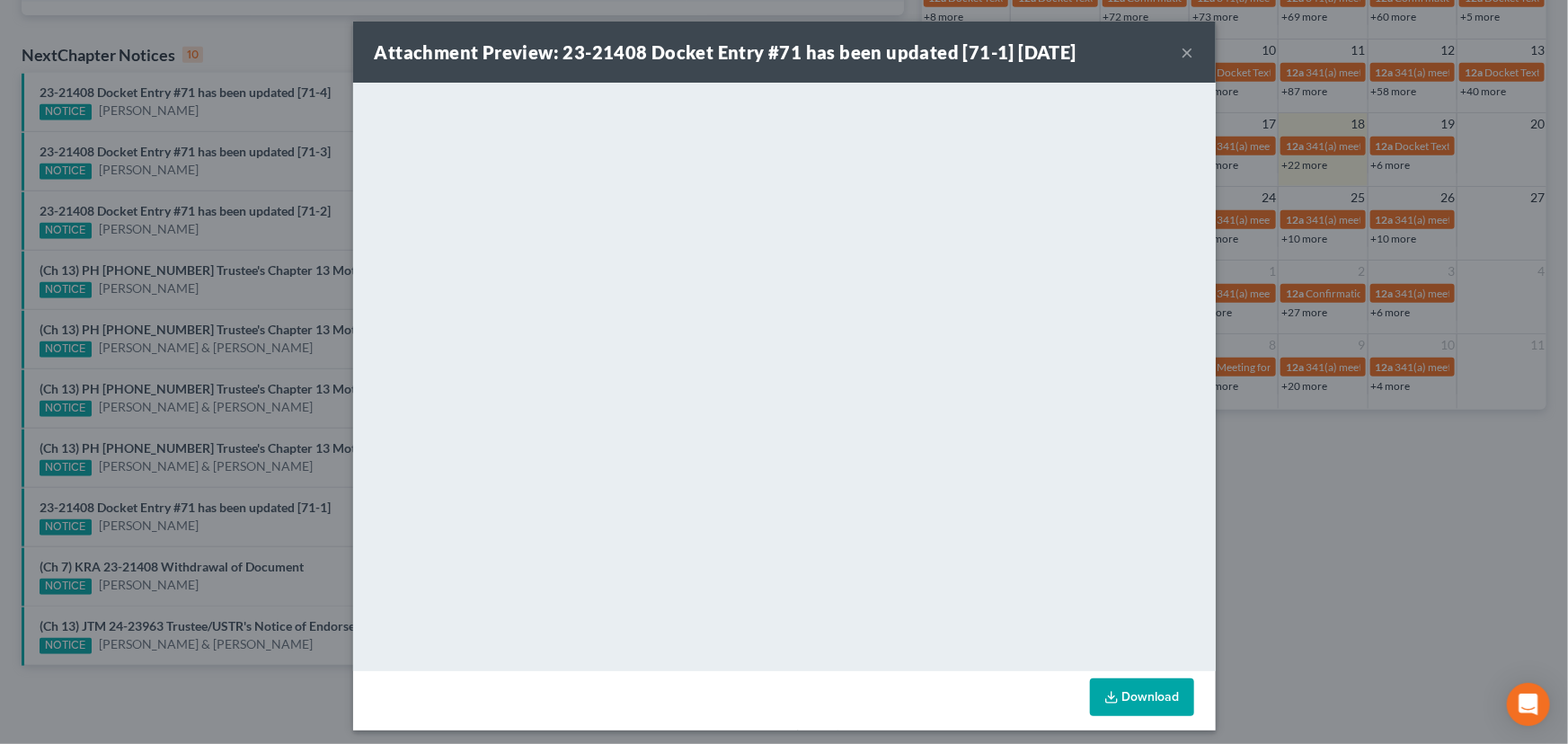
drag, startPoint x: 225, startPoint y: 531, endPoint x: 215, endPoint y: 551, distance: 22.4
click at [224, 532] on div "Attachment Preview: 23-21408 Docket Entry #71 has been updated [71-1] 09/18/202…" at bounding box center [784, 372] width 1568 height 744
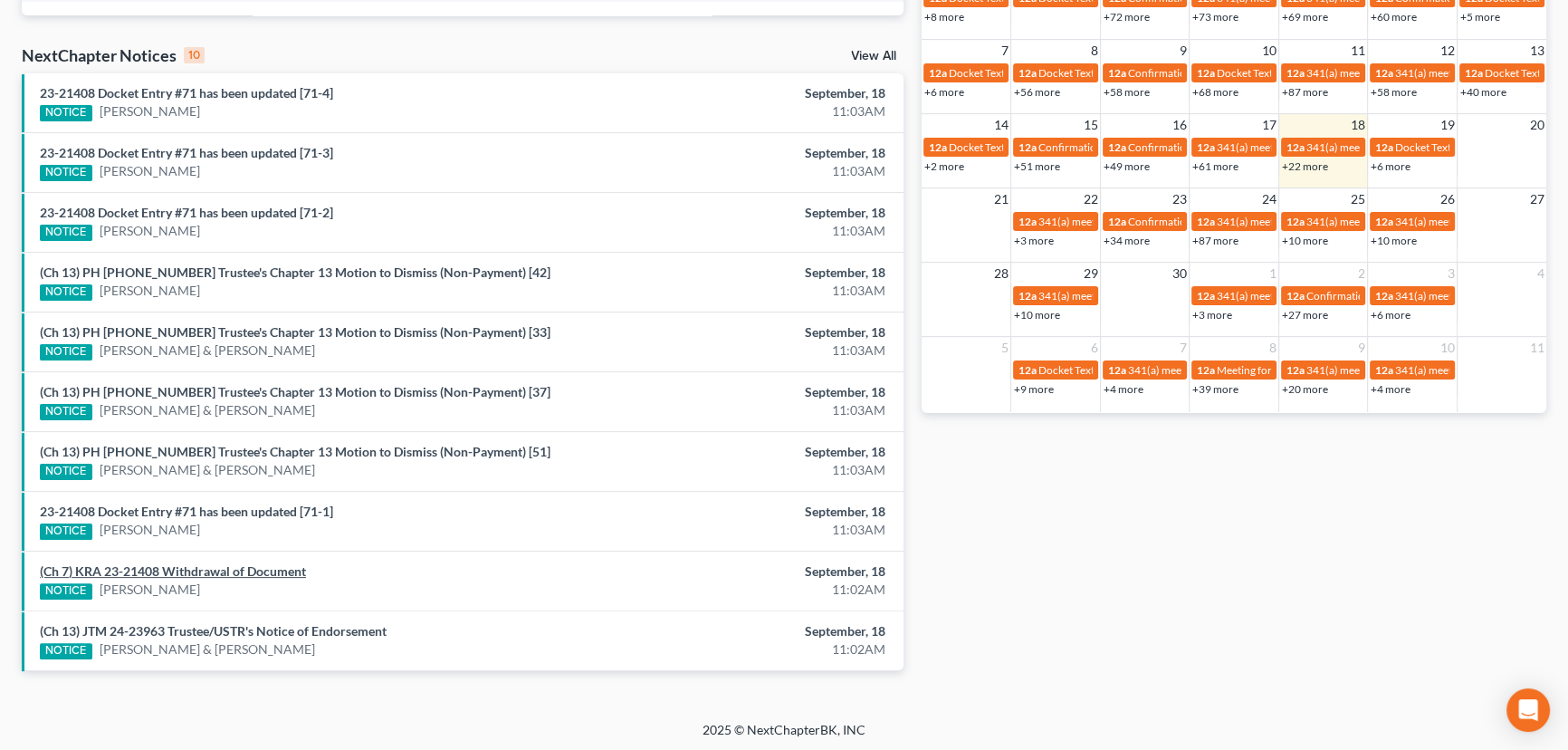
click at [211, 568] on link "(Ch 7) KRA 23-21408 Withdrawal of Document" at bounding box center [173, 571] width 266 height 15
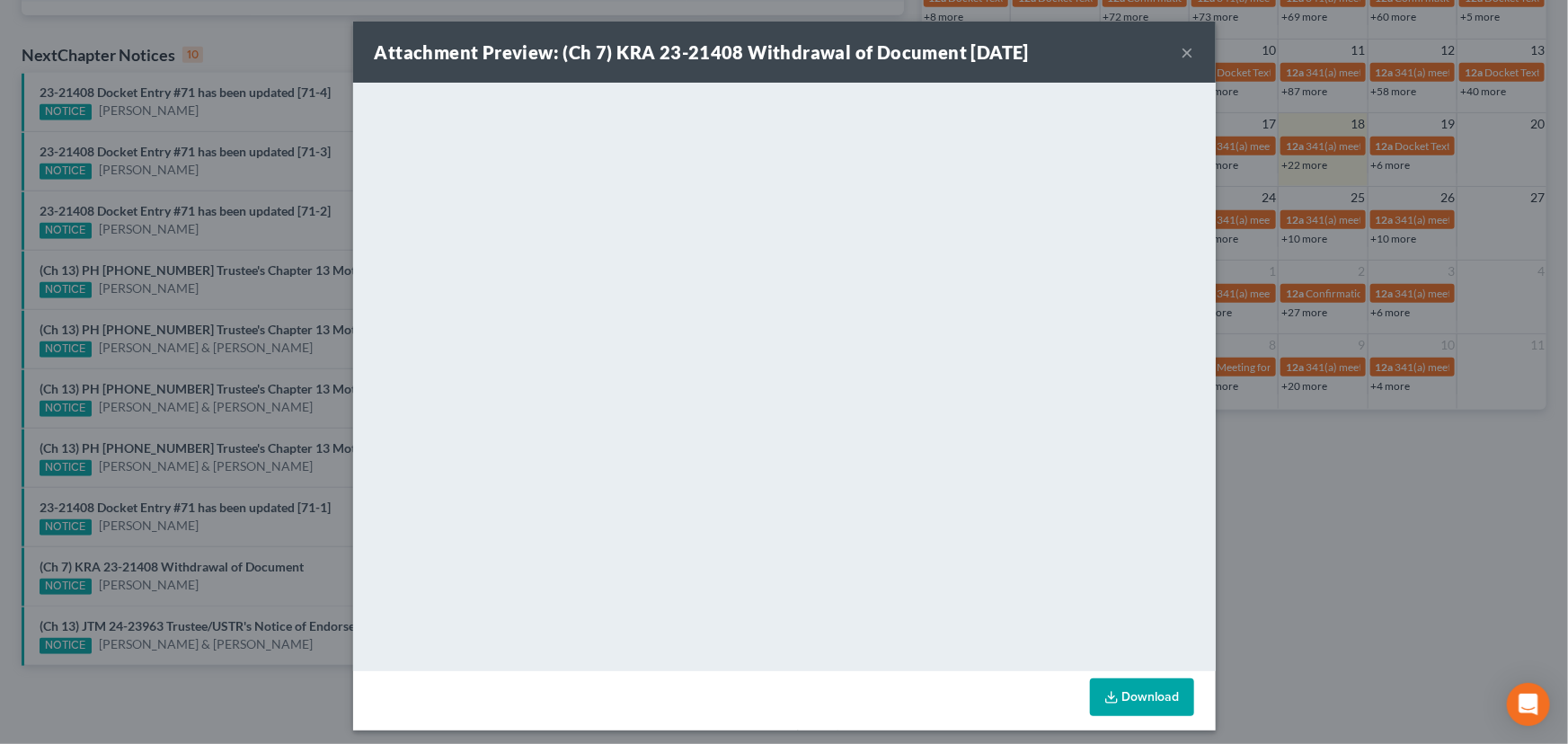
click at [218, 593] on div "Attachment Preview: (Ch 7) KRA 23-21408 Withdrawal of Document 09/18/2025 × <ob…" at bounding box center [784, 372] width 1568 height 744
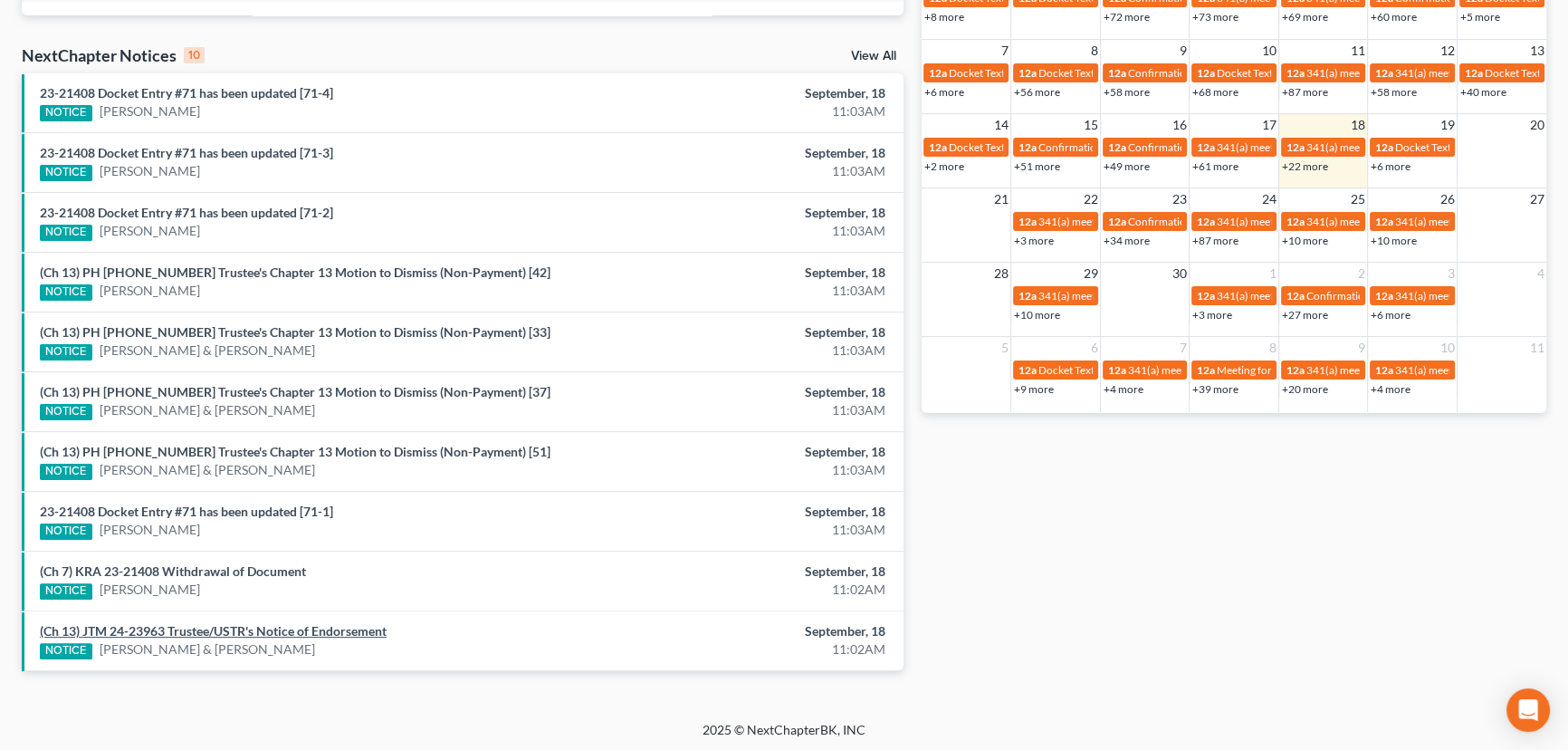
click at [240, 628] on link "(Ch 13) JTM 24-23963 Trustee/USTR's Notice of Endorsement" at bounding box center [213, 631] width 346 height 15
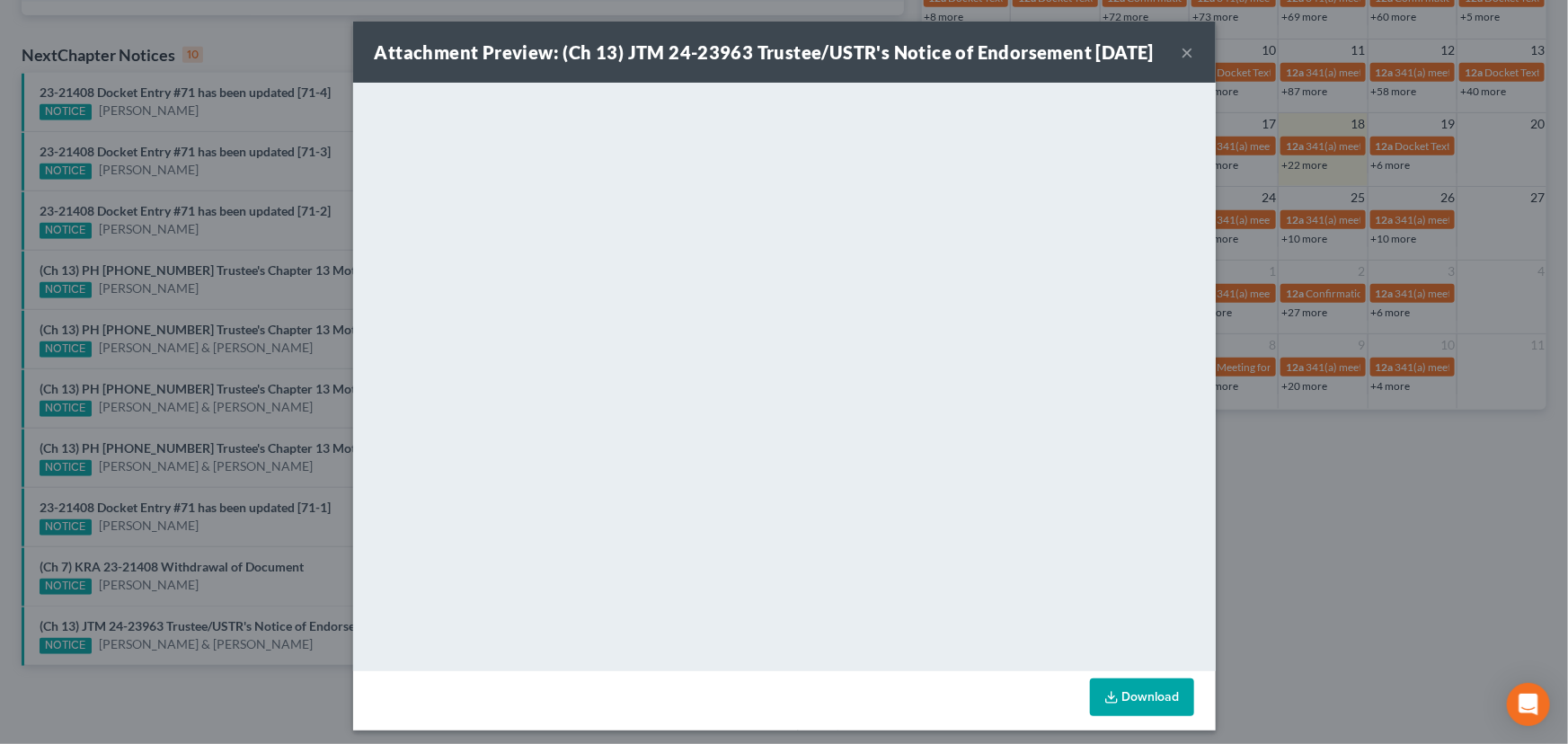
drag, startPoint x: 238, startPoint y: 612, endPoint x: 280, endPoint y: 598, distance: 44.3
click at [240, 611] on div "Attachment Preview: (Ch 13) JTM 24-23963 Trustee/USTR's Notice of Endorsement 0…" at bounding box center [784, 372] width 1568 height 744
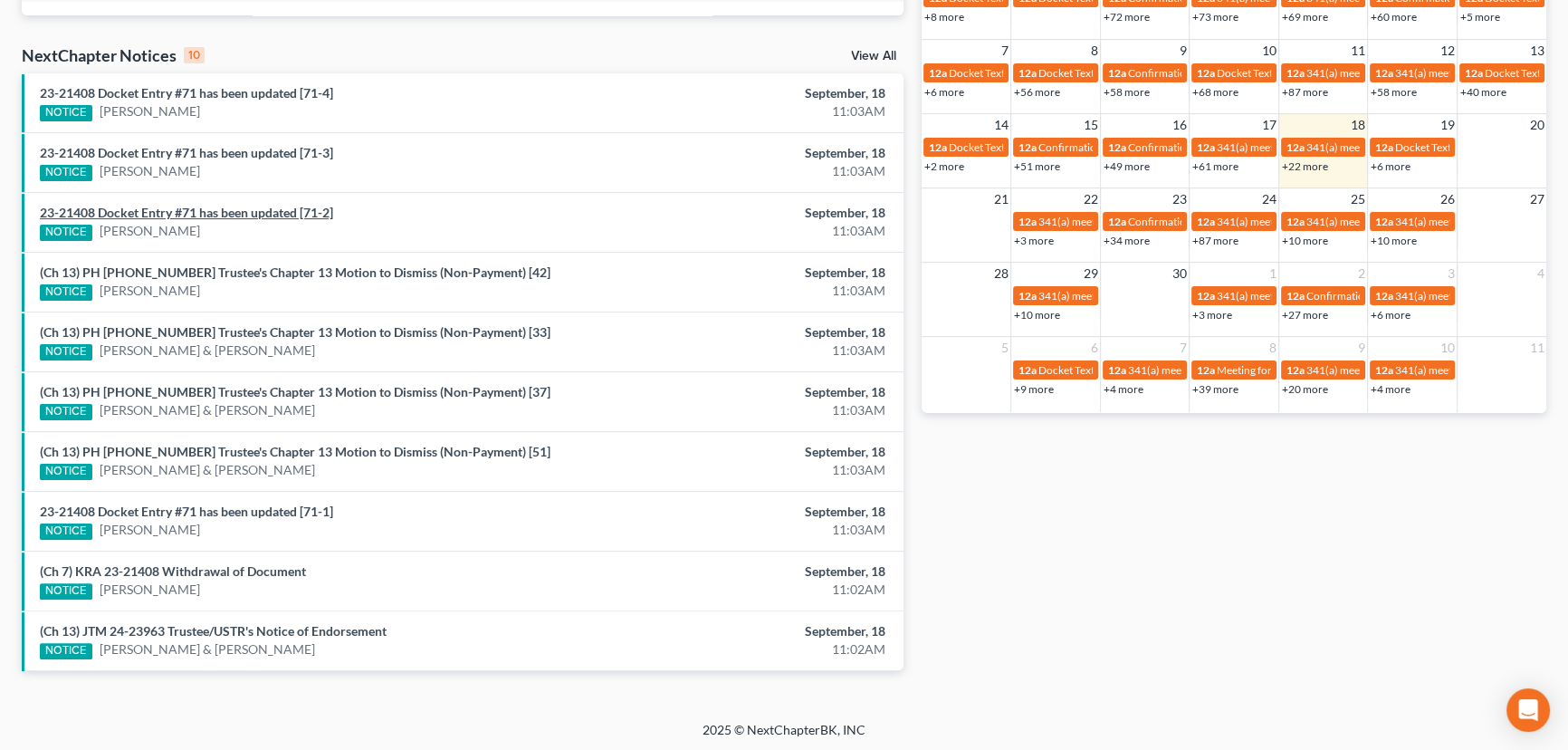
click at [243, 213] on link "23-21408 Docket Entry #71 has been updated [71-2]" at bounding box center [186, 213] width 293 height 15
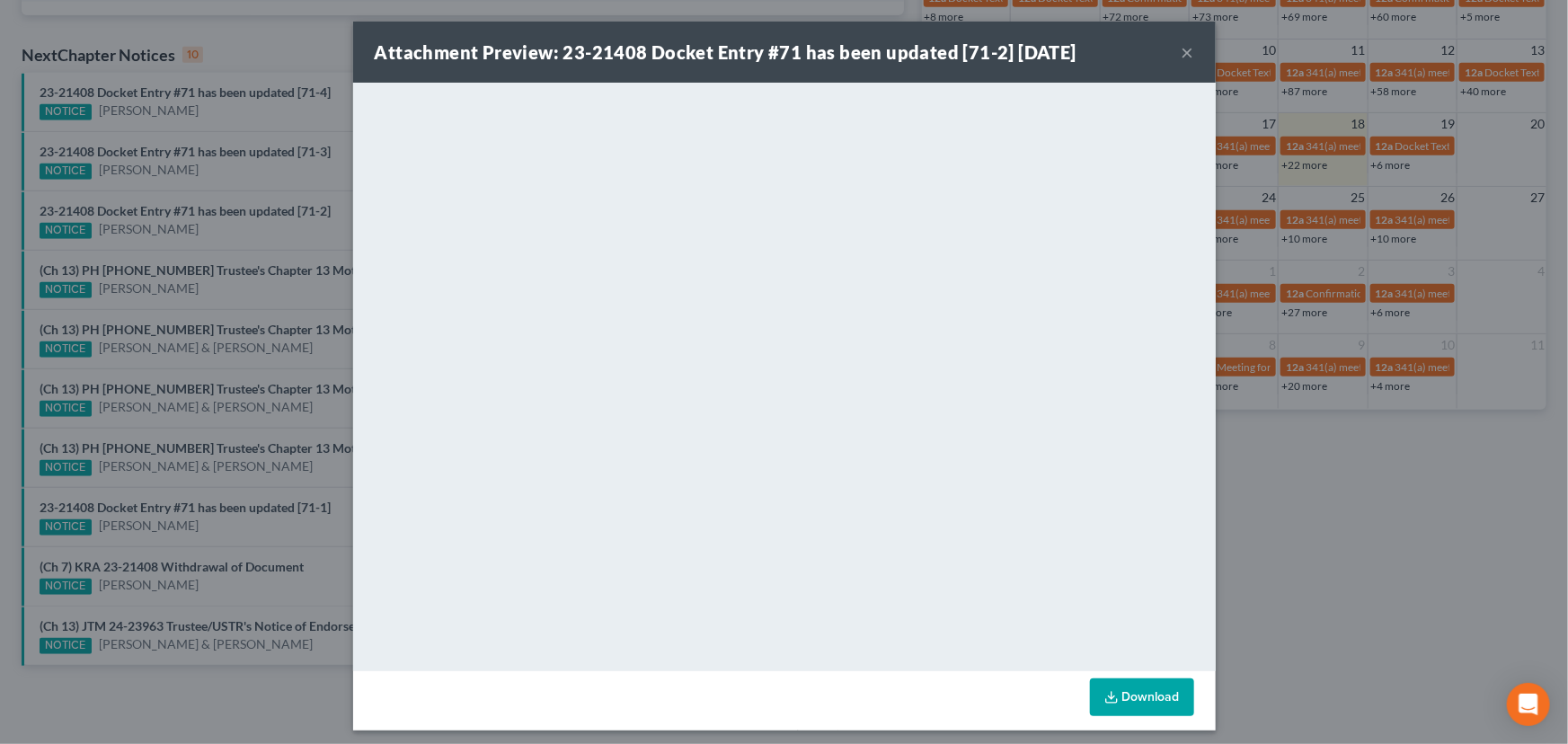
drag, startPoint x: 258, startPoint y: 198, endPoint x: 257, endPoint y: 185, distance: 13.0
click at [258, 193] on div "Attachment Preview: 23-21408 Docket Entry #71 has been updated [71-2] 09/18/202…" at bounding box center [784, 372] width 1568 height 744
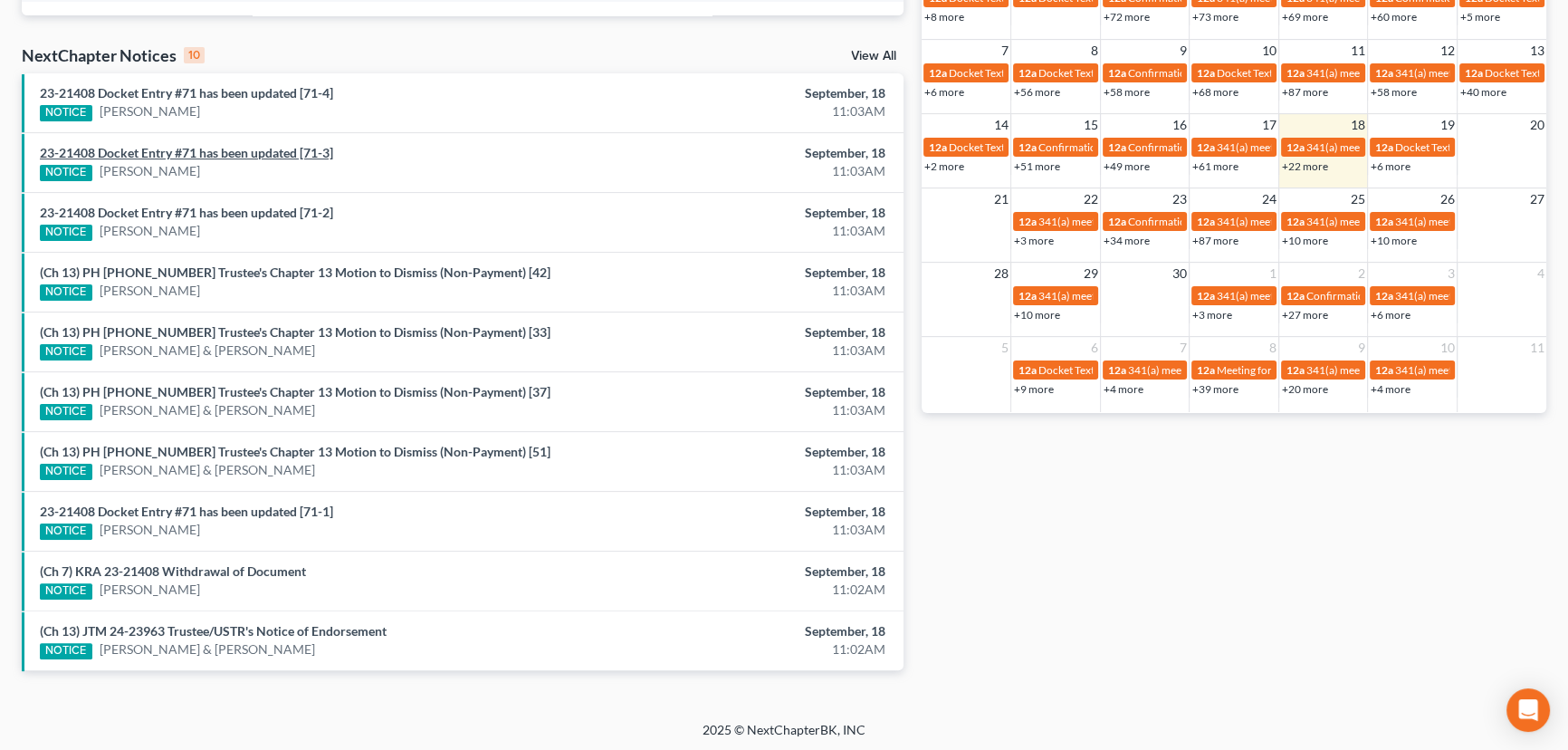
click at [249, 154] on link "23-21408 Docket Entry #71 has been updated [71-3]" at bounding box center [186, 153] width 293 height 15
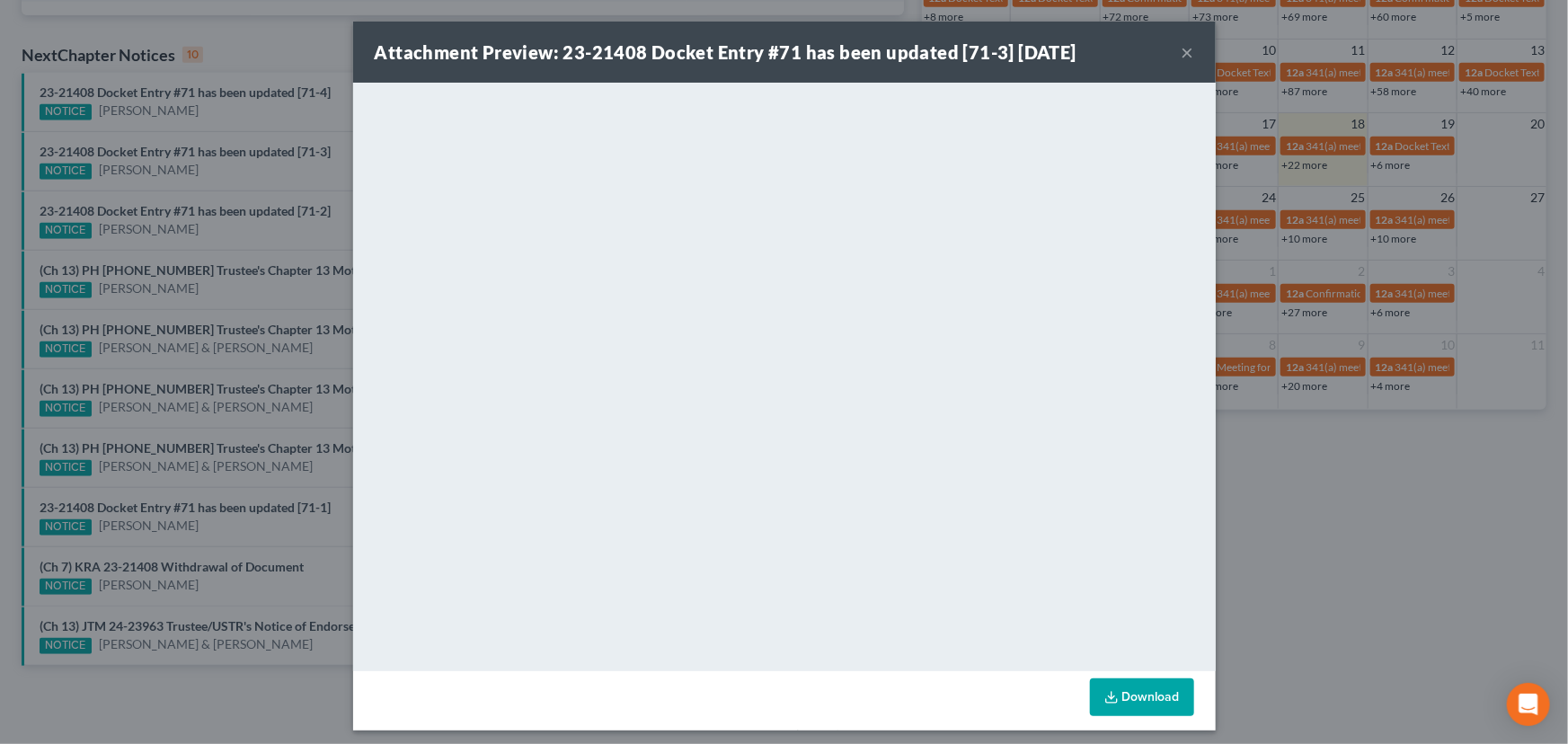
click at [258, 125] on div "Attachment Preview: 23-21408 Docket Entry #71 has been updated [71-3] 09/18/202…" at bounding box center [784, 372] width 1568 height 744
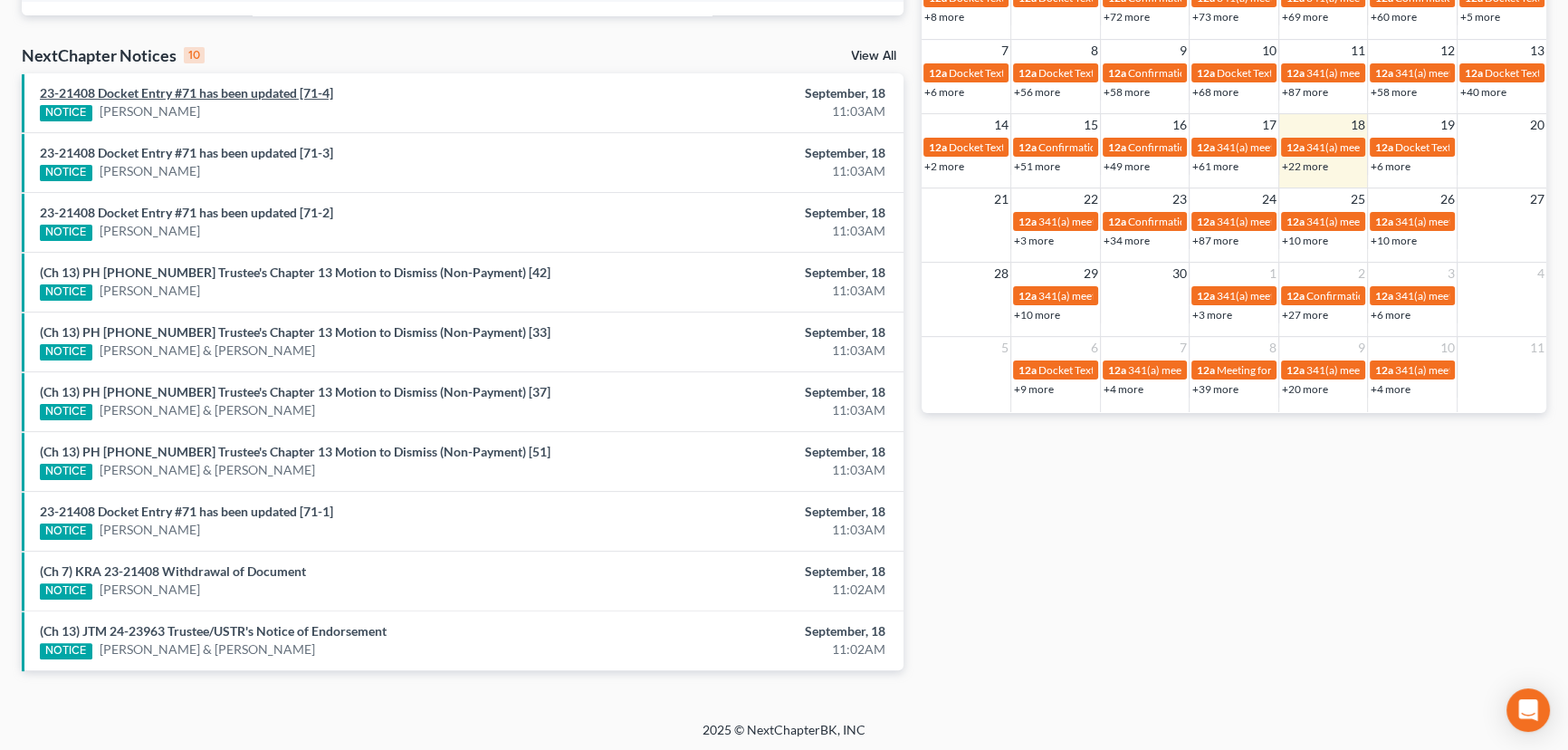
click at [263, 96] on link "23-21408 Docket Entry #71 has been updated [71-4]" at bounding box center [186, 93] width 293 height 15
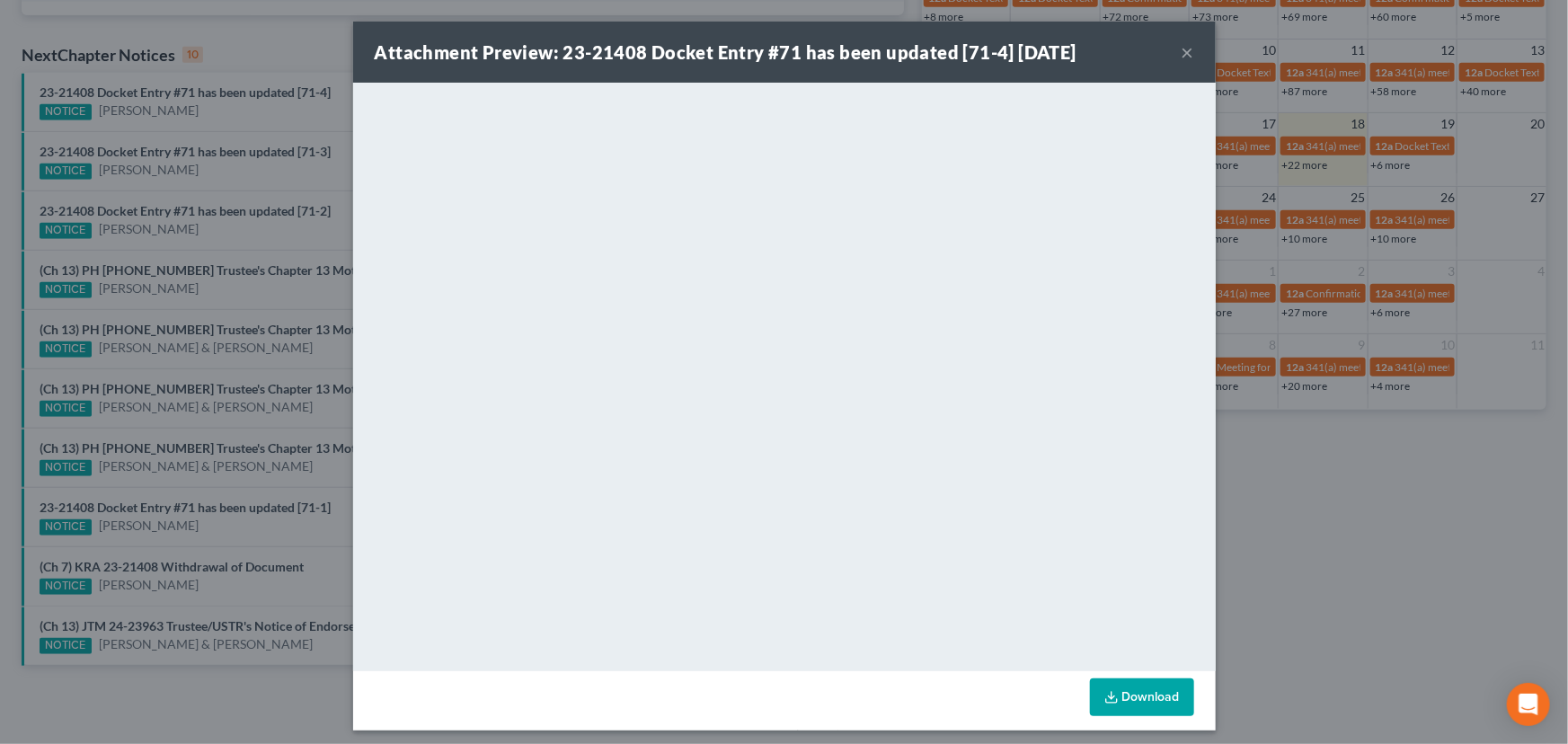
click at [279, 124] on div "Attachment Preview: 23-21408 Docket Entry #71 has been updated [71-4] 09/18/202…" at bounding box center [784, 372] width 1568 height 744
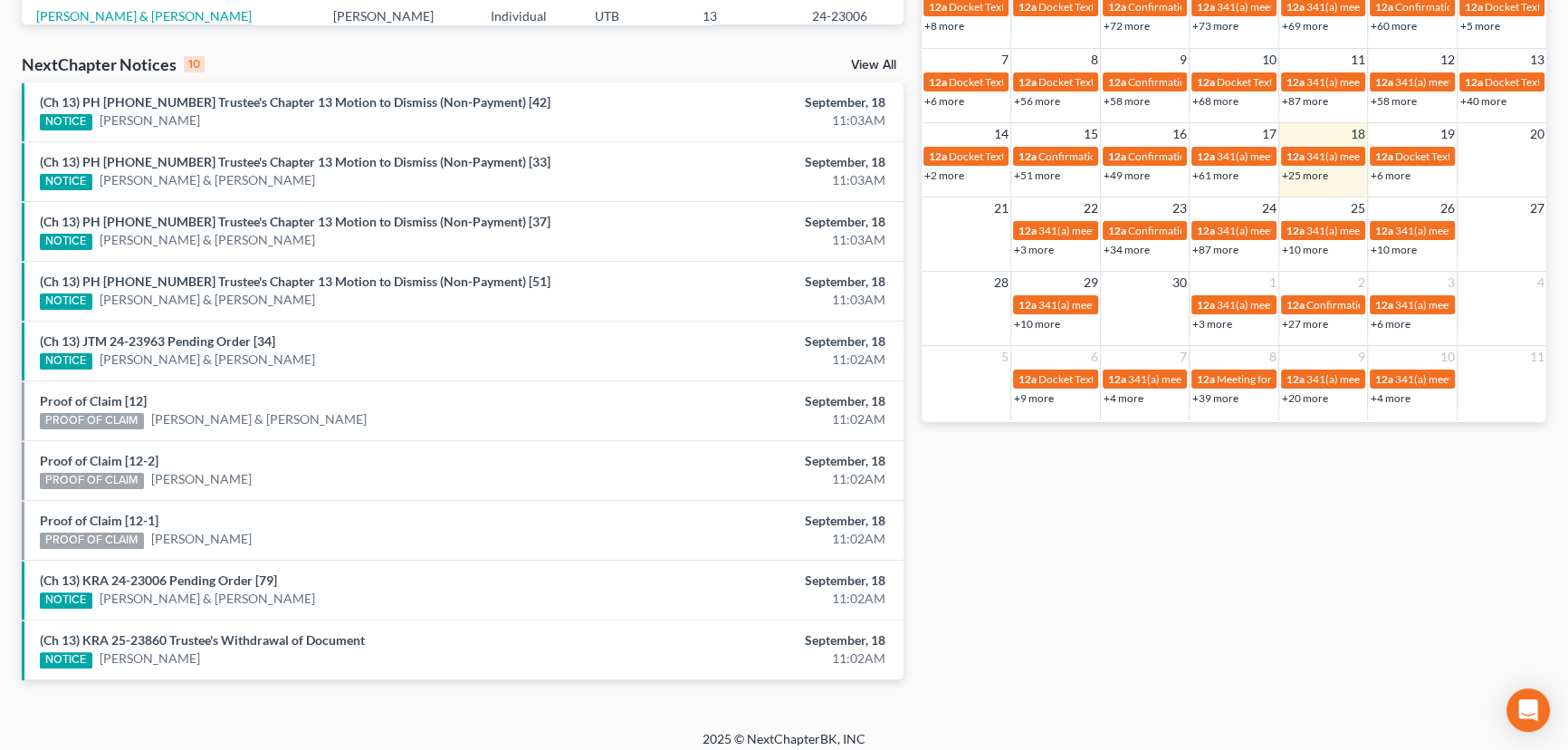
scroll to position [550, 0]
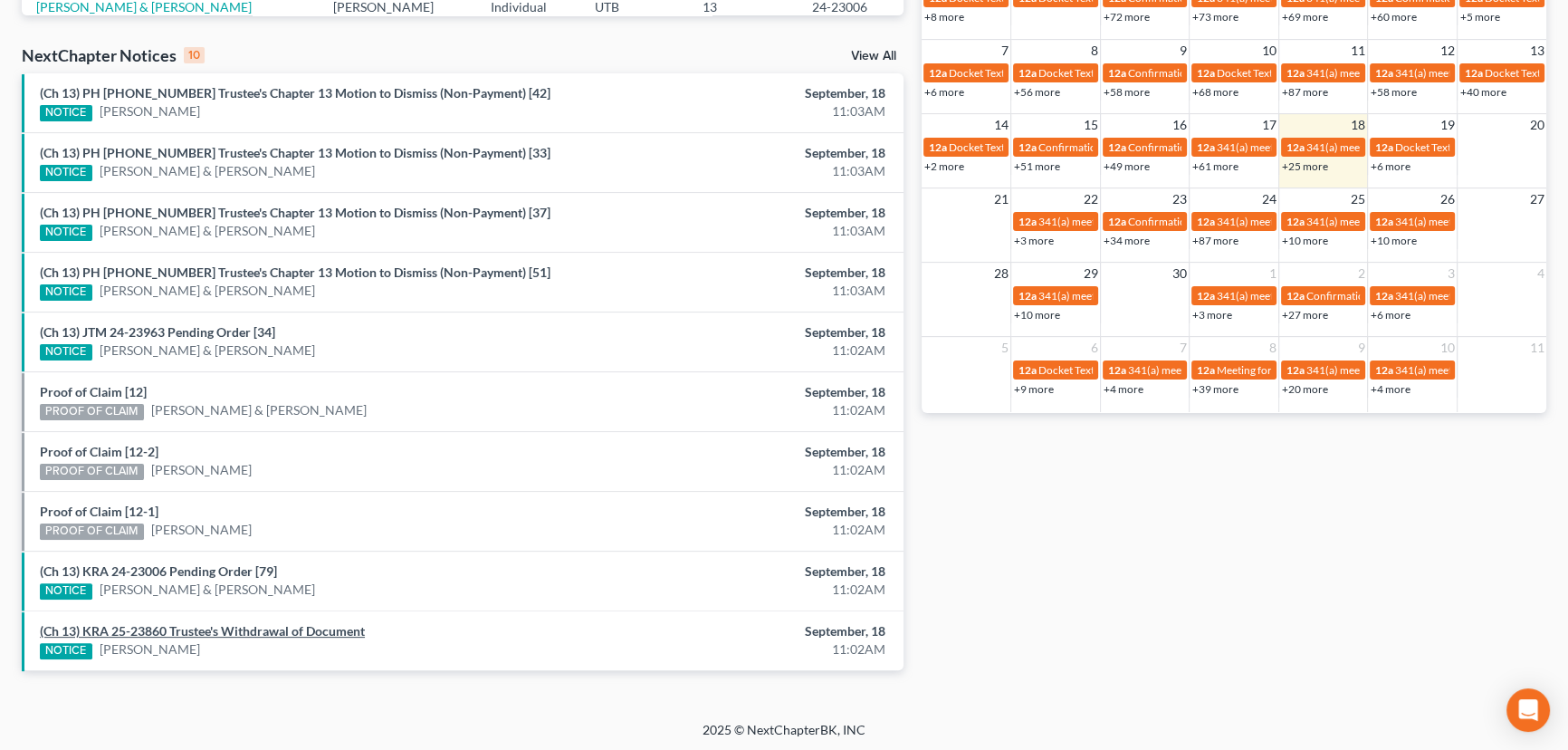
click at [169, 631] on link "(Ch 13) KRA 25-23860 Trustee's Withdrawal of Document" at bounding box center [202, 631] width 325 height 15
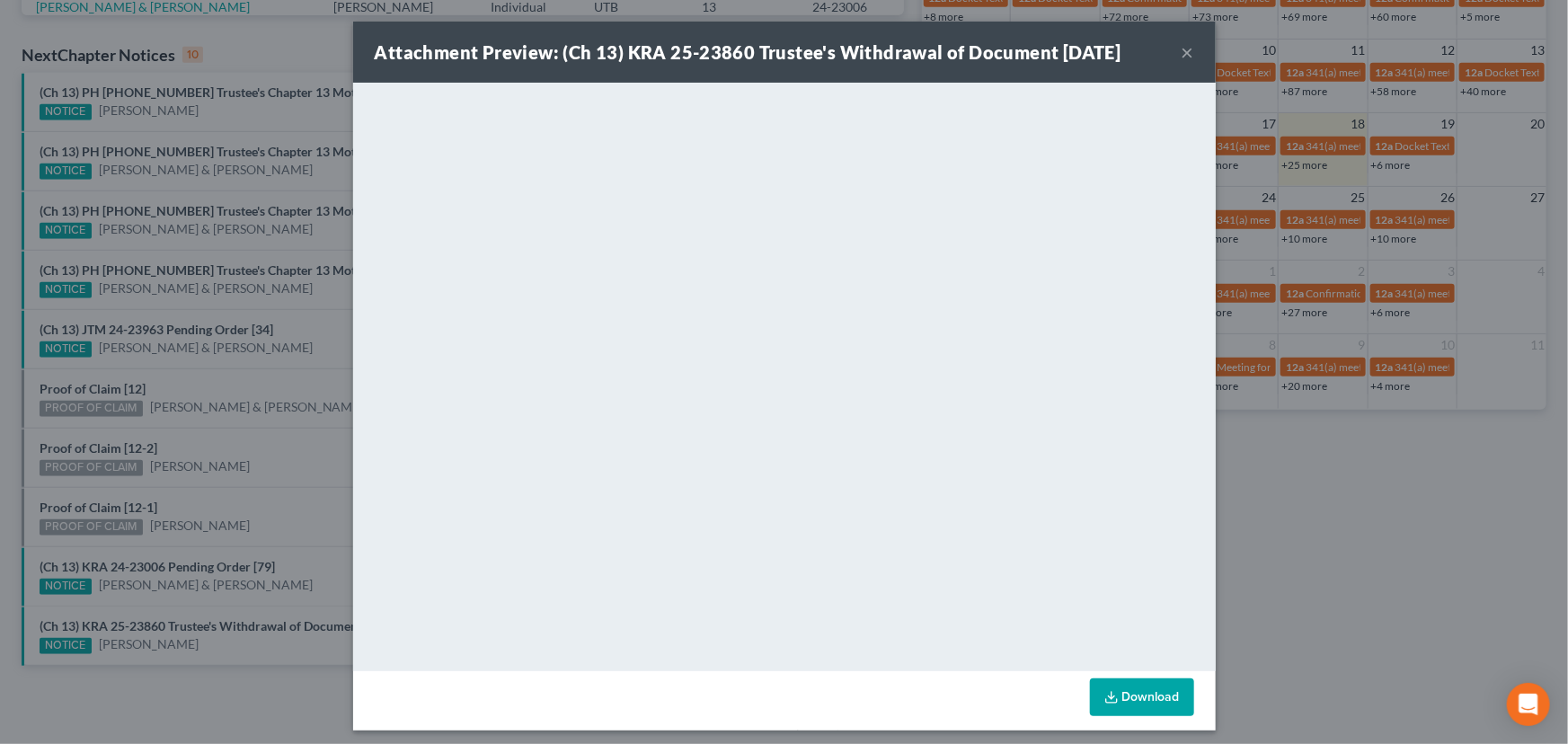
click at [292, 518] on div "Attachment Preview: (Ch 13) KRA 25-23860 Trustee's Withdrawal of Document 09/18…" at bounding box center [784, 372] width 1568 height 744
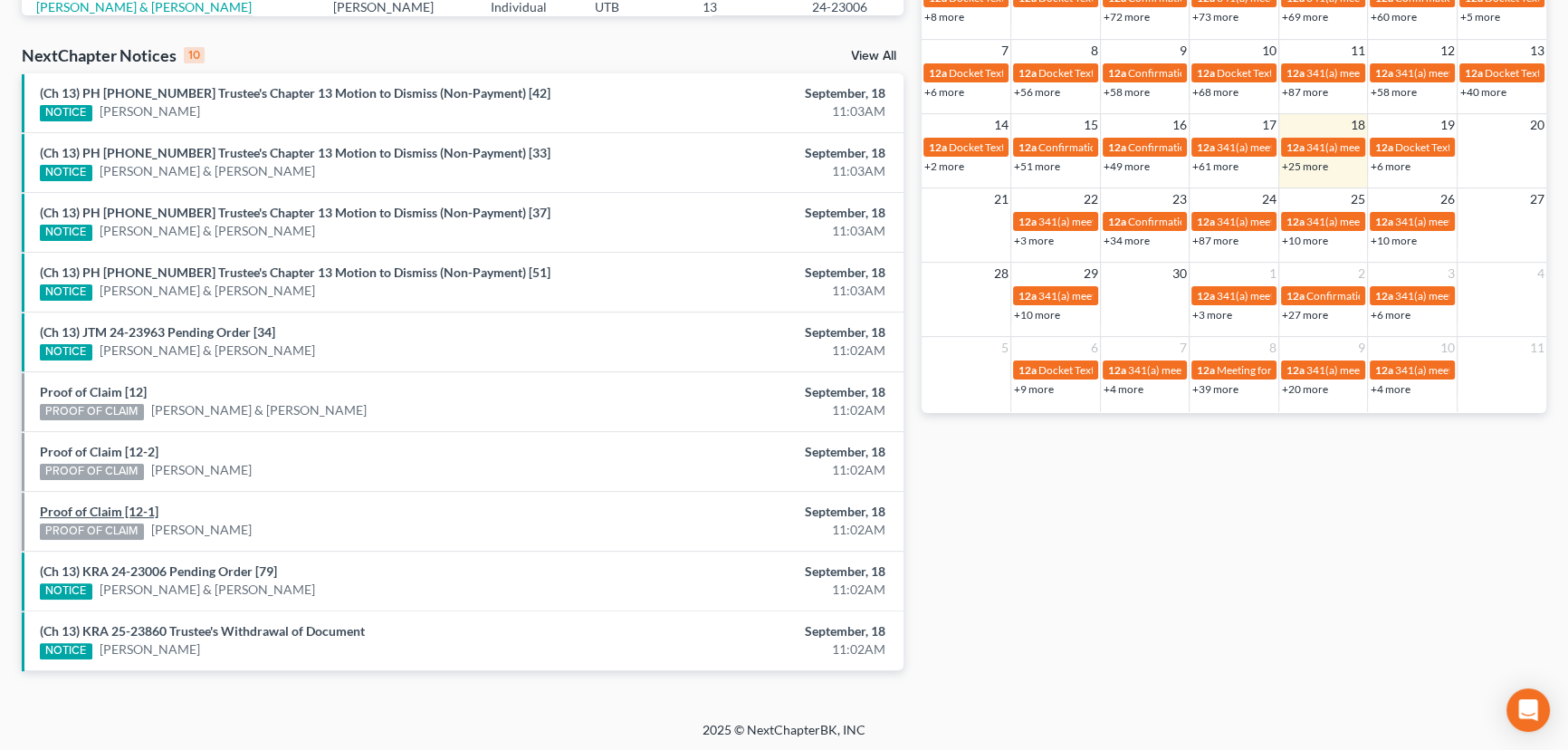
click at [97, 513] on link "Proof of Claim [12-1]" at bounding box center [99, 511] width 119 height 15
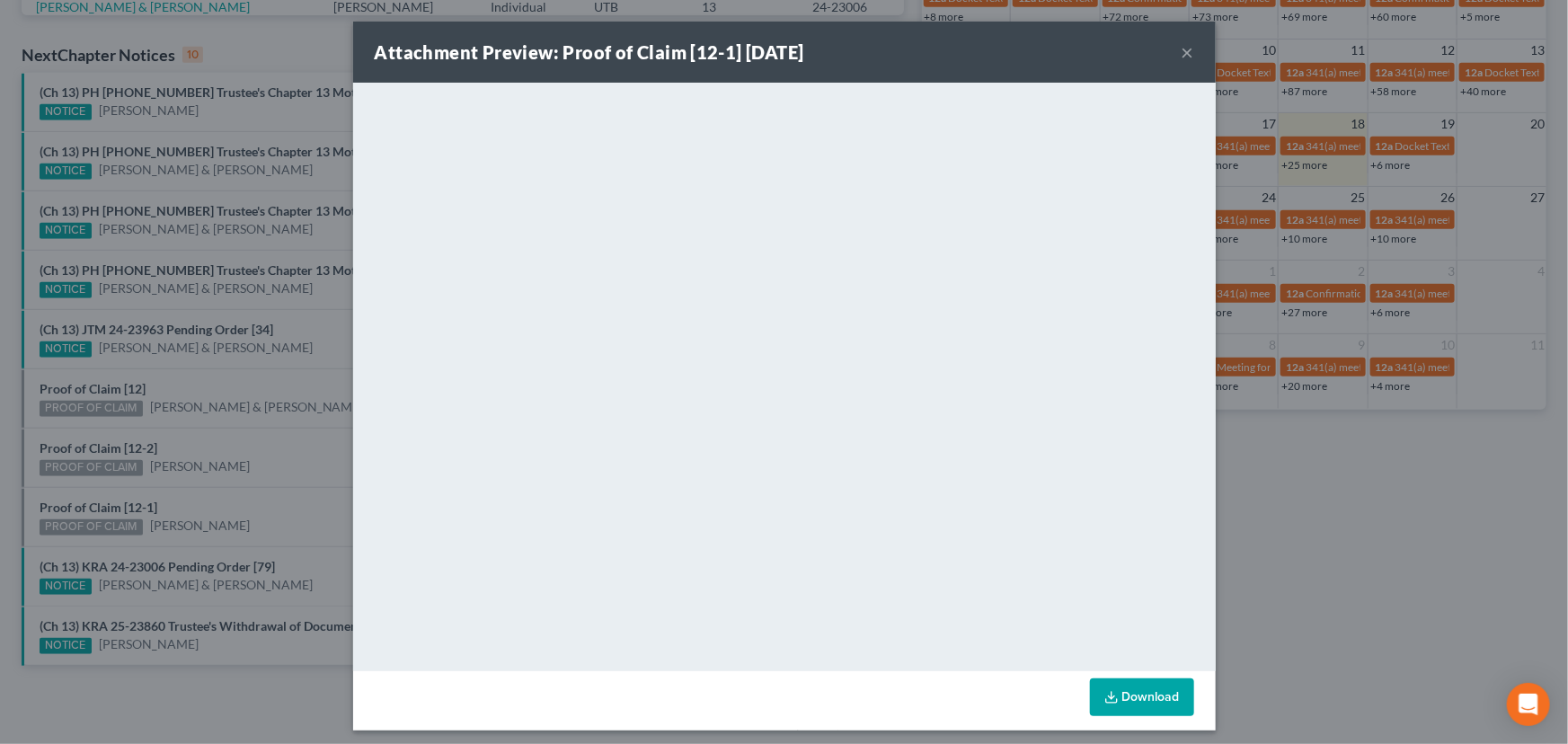
click at [211, 504] on div "Attachment Preview: Proof of Claim [12-1] 09/18/2025 × <object ng-attr-data='ht…" at bounding box center [784, 372] width 1568 height 744
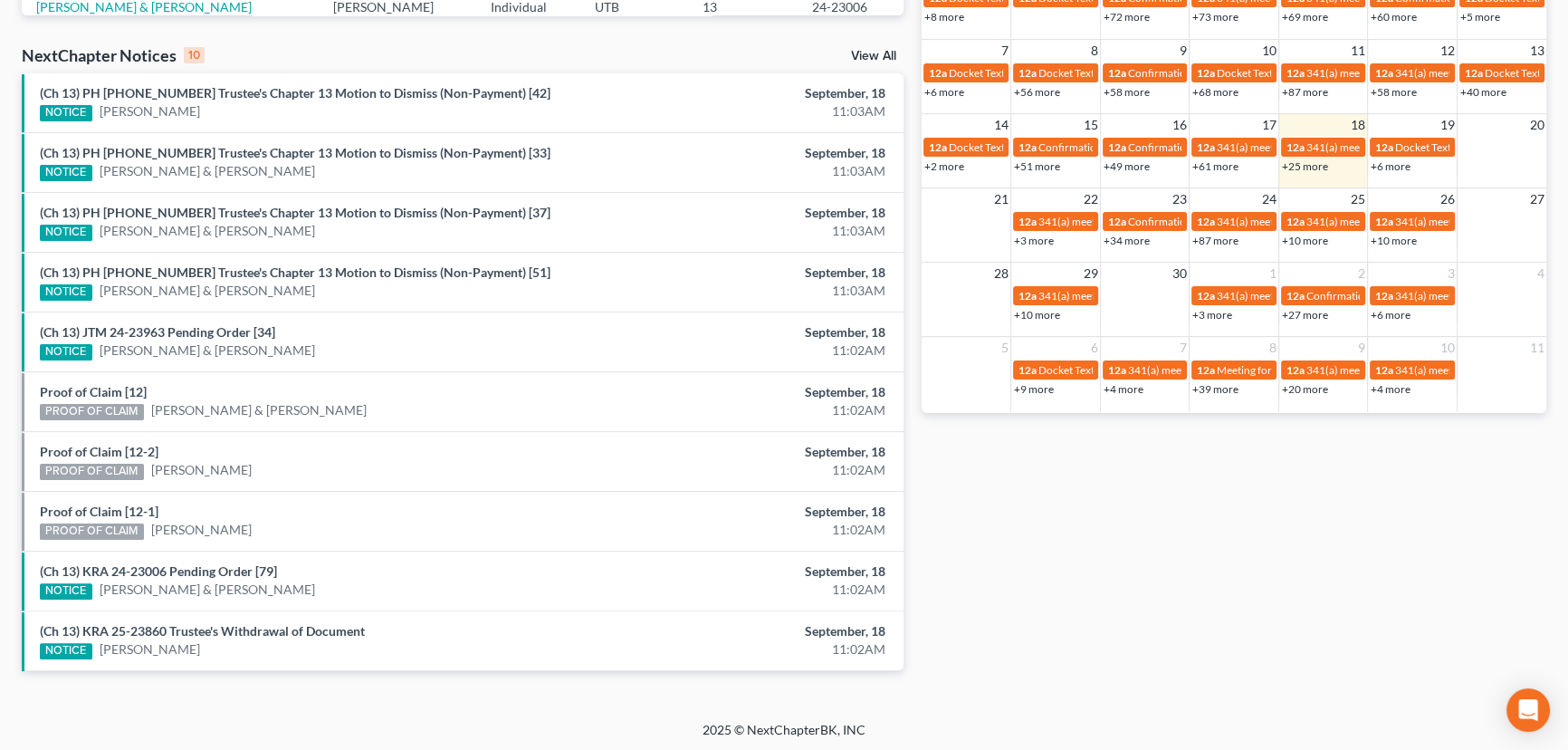
click at [182, 576] on div "(Ch 13) KRA 24-23006 Pending Order [79] NOTICE Angelo Garcia & Shalee Garcia" at bounding box center [318, 581] width 576 height 37
click at [186, 568] on link "(Ch 13) KRA 24-23006 Pending Order [79]" at bounding box center [158, 571] width 237 height 15
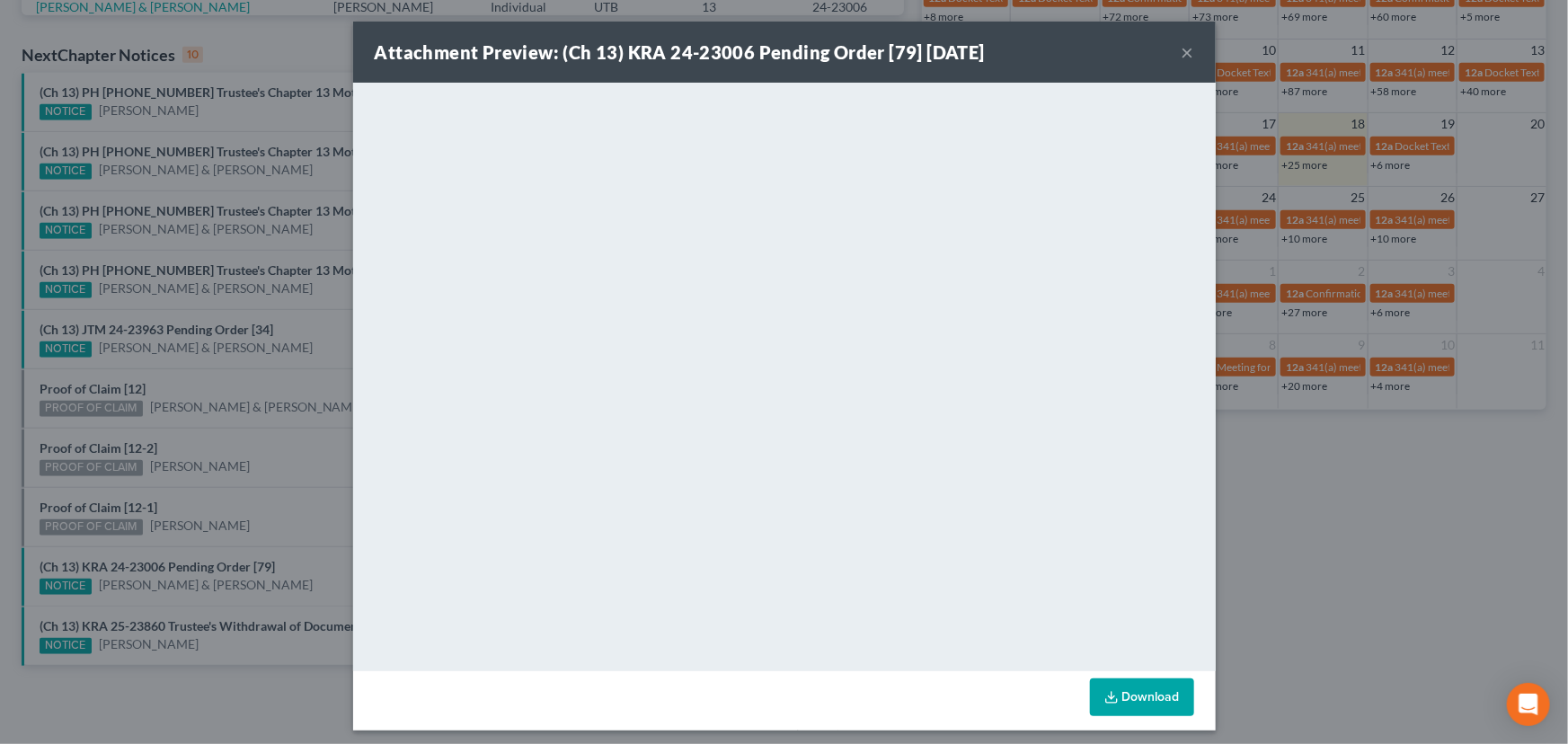
click at [225, 507] on div "Attachment Preview: (Ch 13) KRA 24-23006 Pending Order [79] 09/18/2025 × <objec…" at bounding box center [784, 372] width 1568 height 744
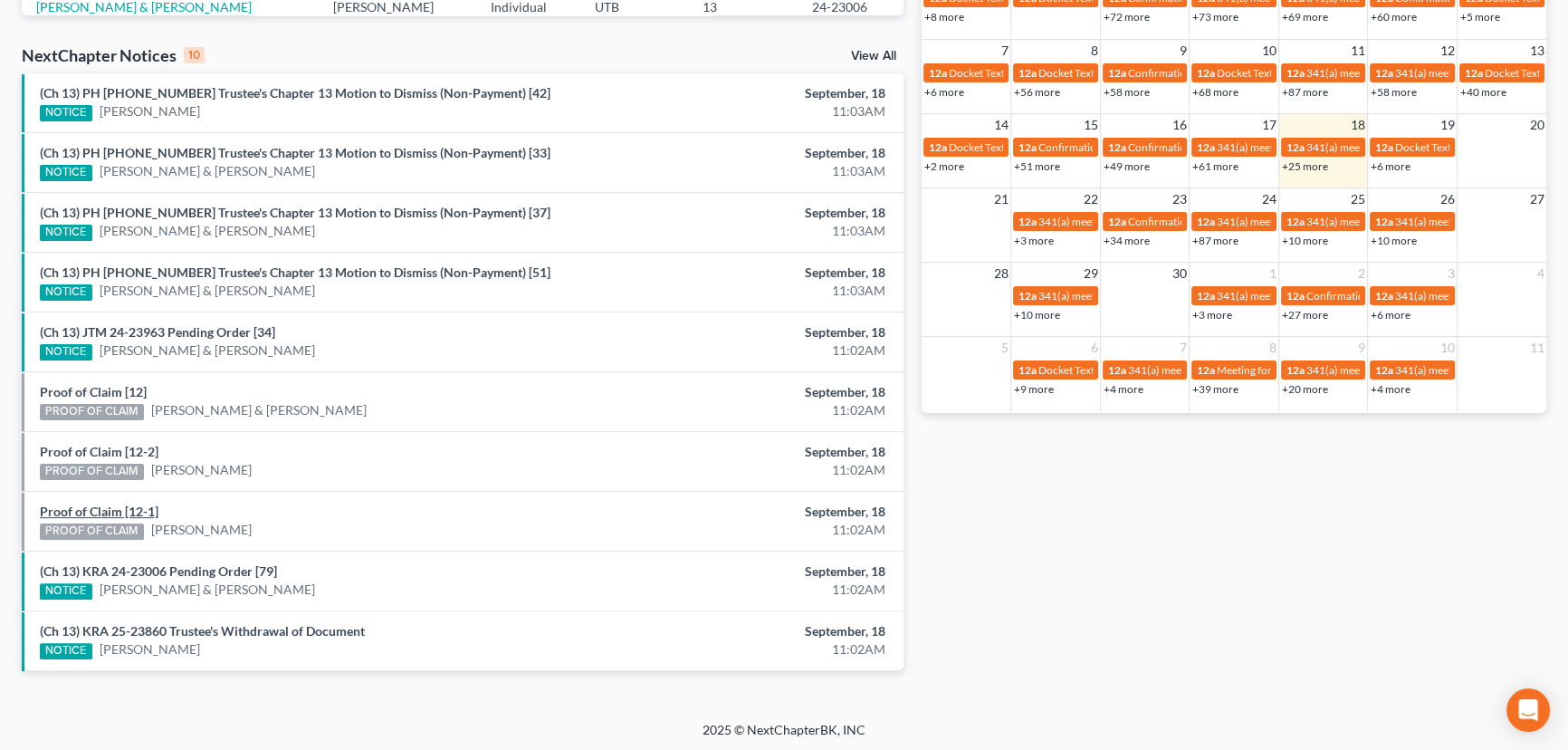
click at [88, 504] on link "Proof of Claim [12-1]" at bounding box center [99, 511] width 119 height 15
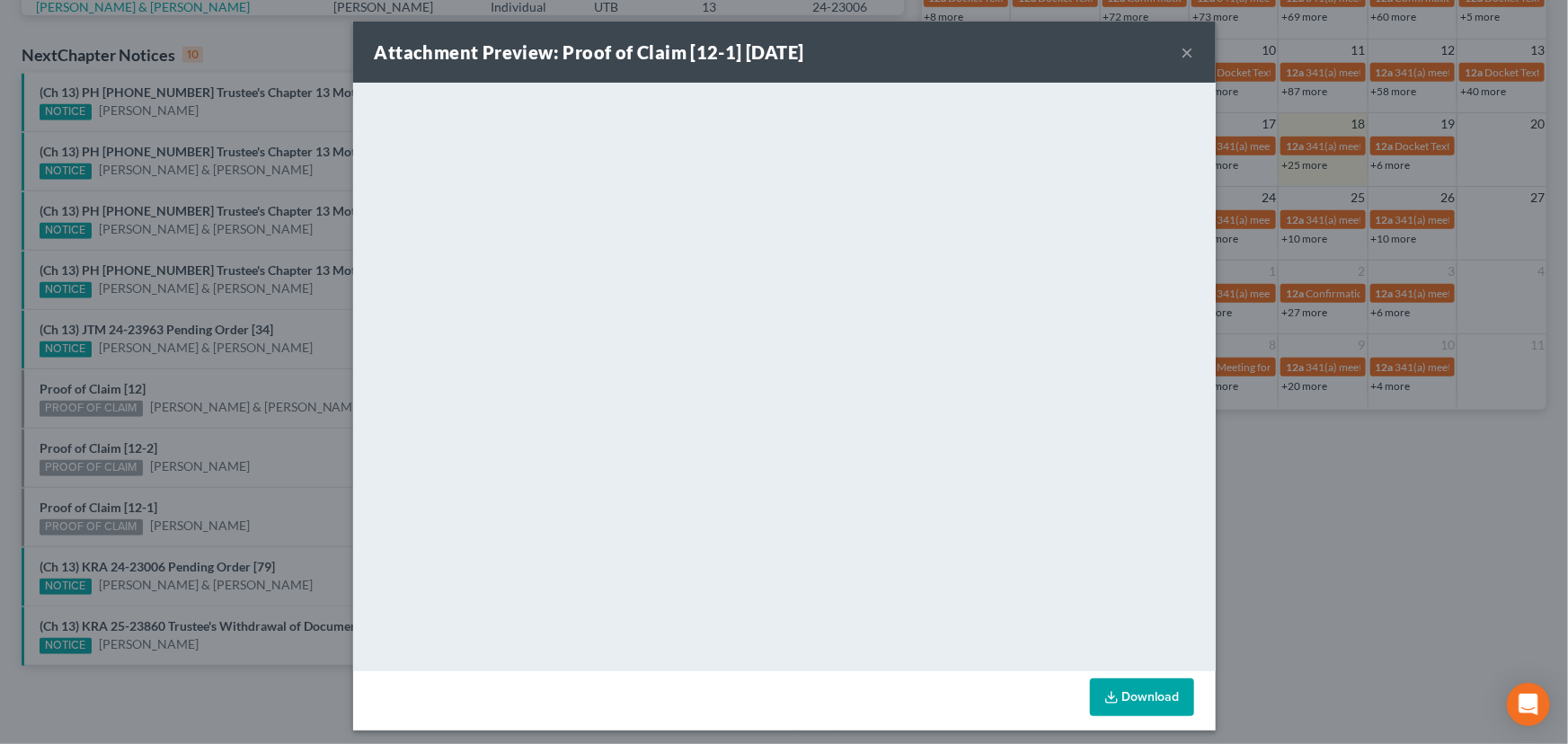
click at [163, 496] on div "Attachment Preview: Proof of Claim [12-1] 09/18/2025 × <object ng-attr-data='ht…" at bounding box center [784, 372] width 1568 height 744
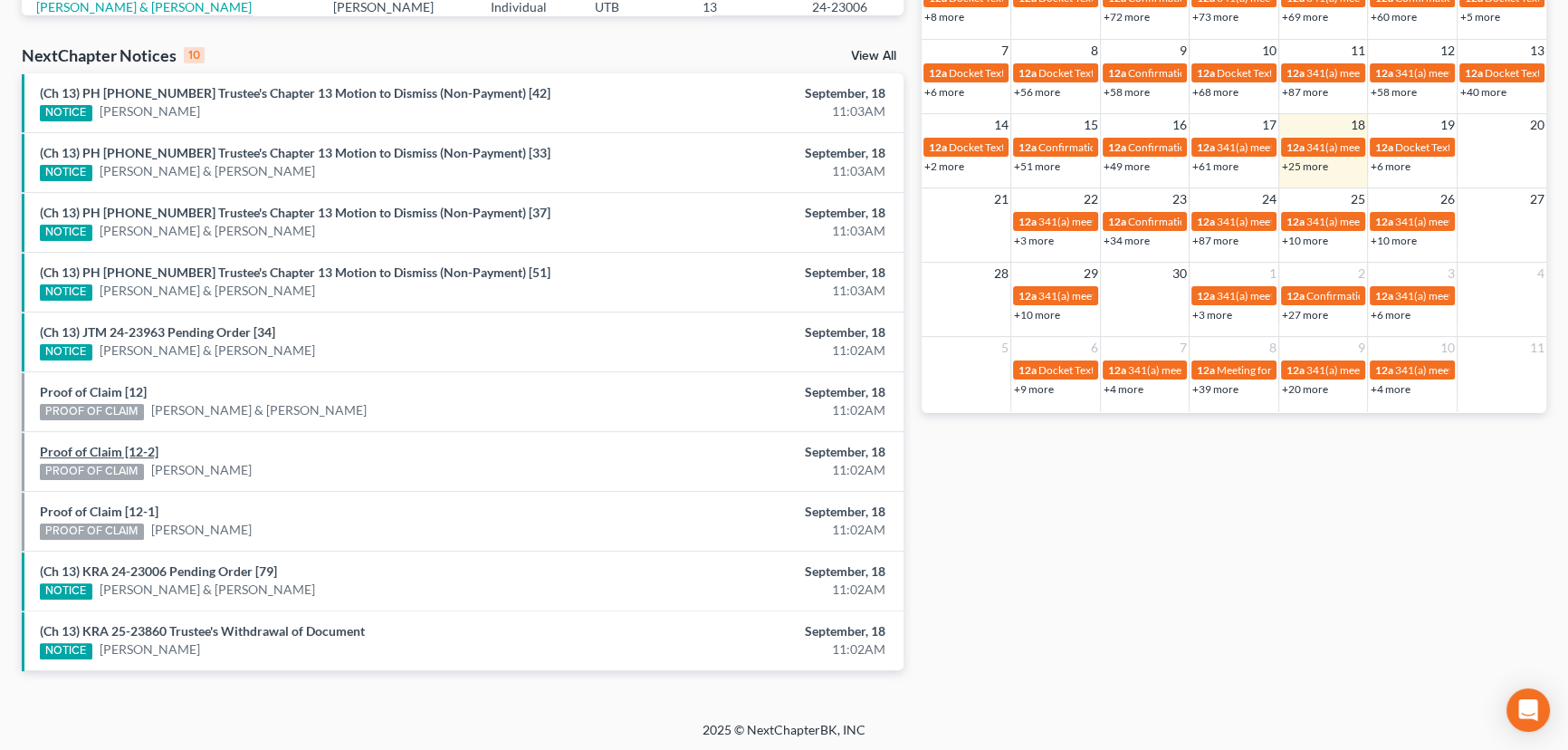
click at [101, 447] on link "Proof of Claim [12-2]" at bounding box center [99, 451] width 119 height 15
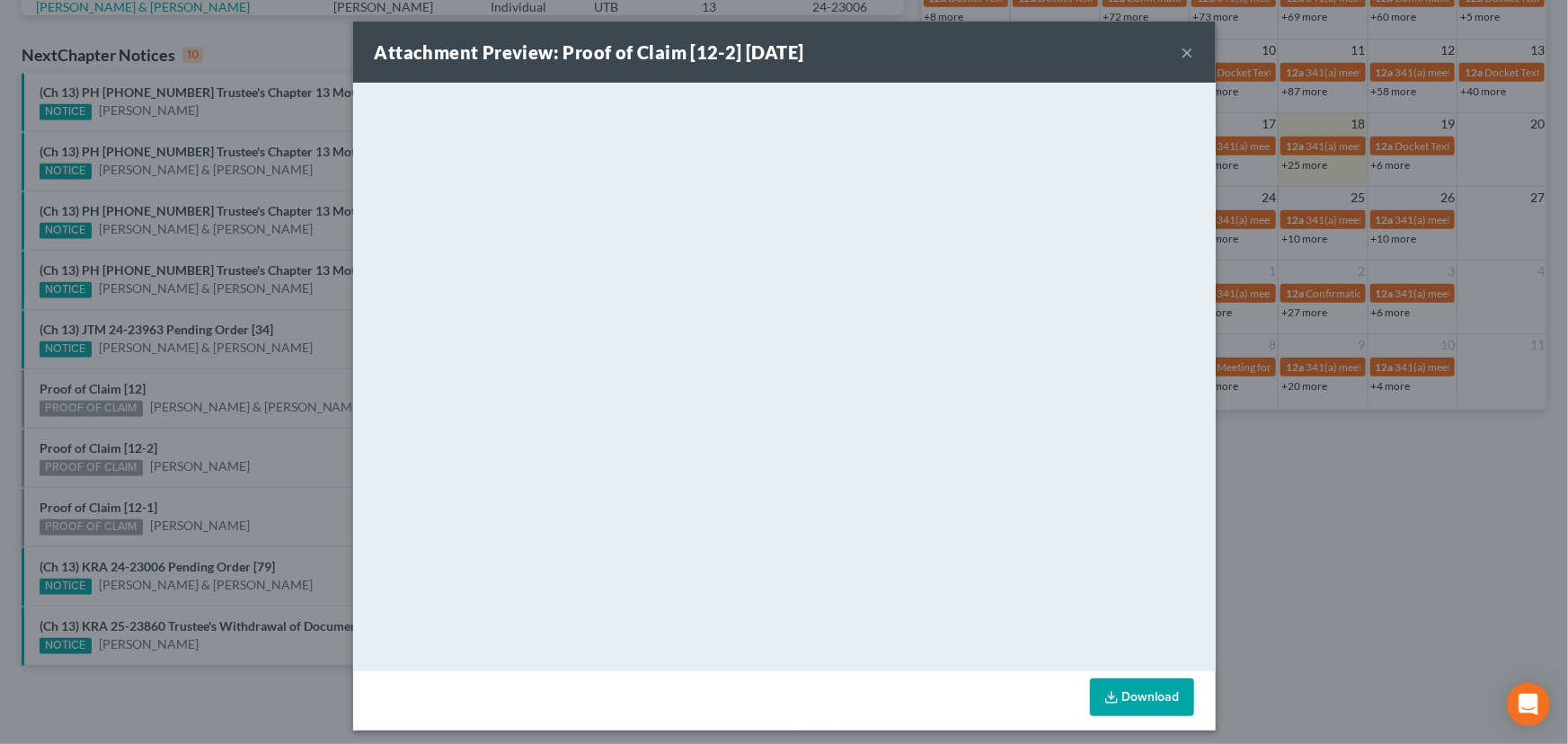
click at [183, 442] on div "Attachment Preview: Proof of Claim [12-2] 09/18/2025 × <object ng-attr-data='ht…" at bounding box center [784, 372] width 1568 height 744
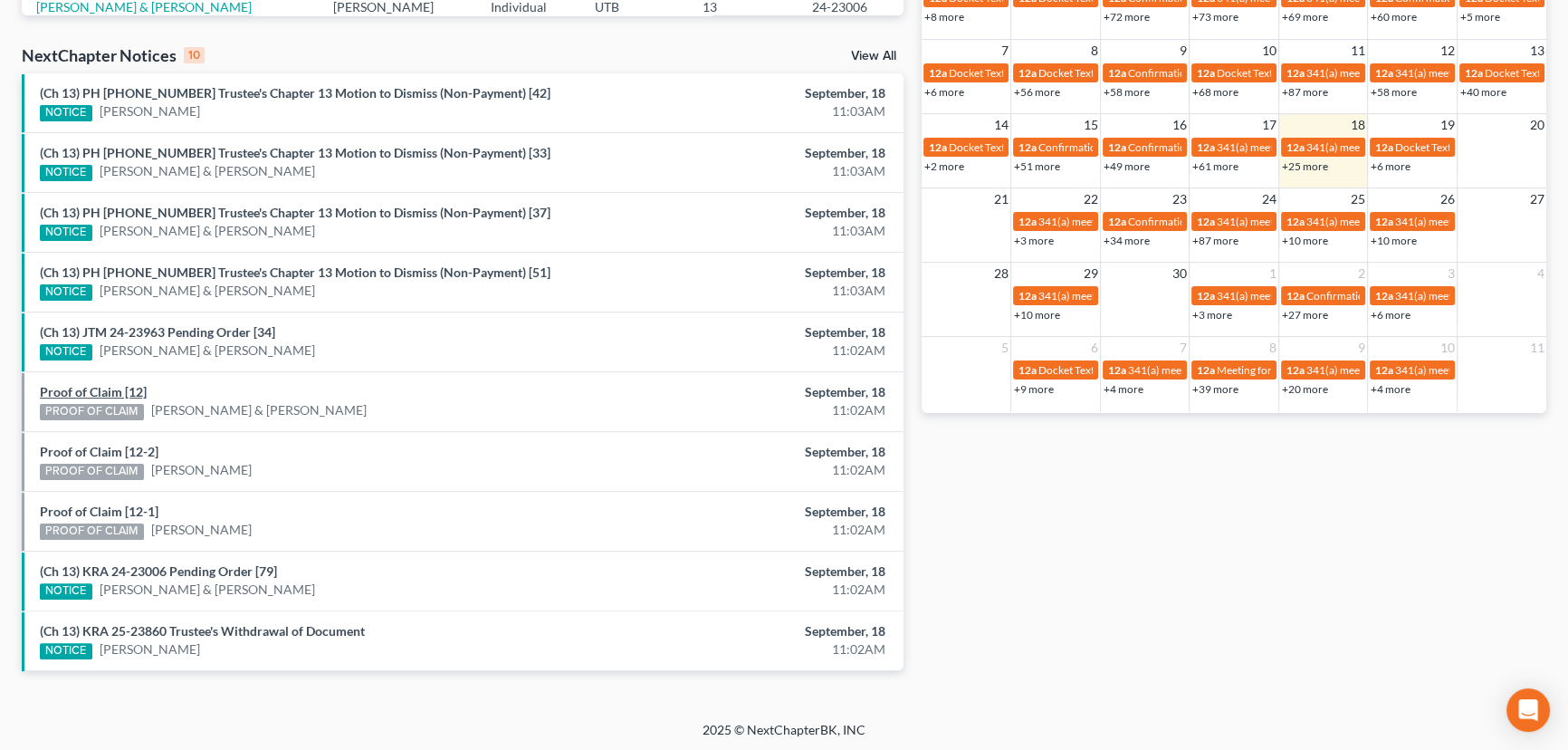
click at [117, 390] on link "Proof of Claim [12]" at bounding box center [94, 391] width 107 height 15
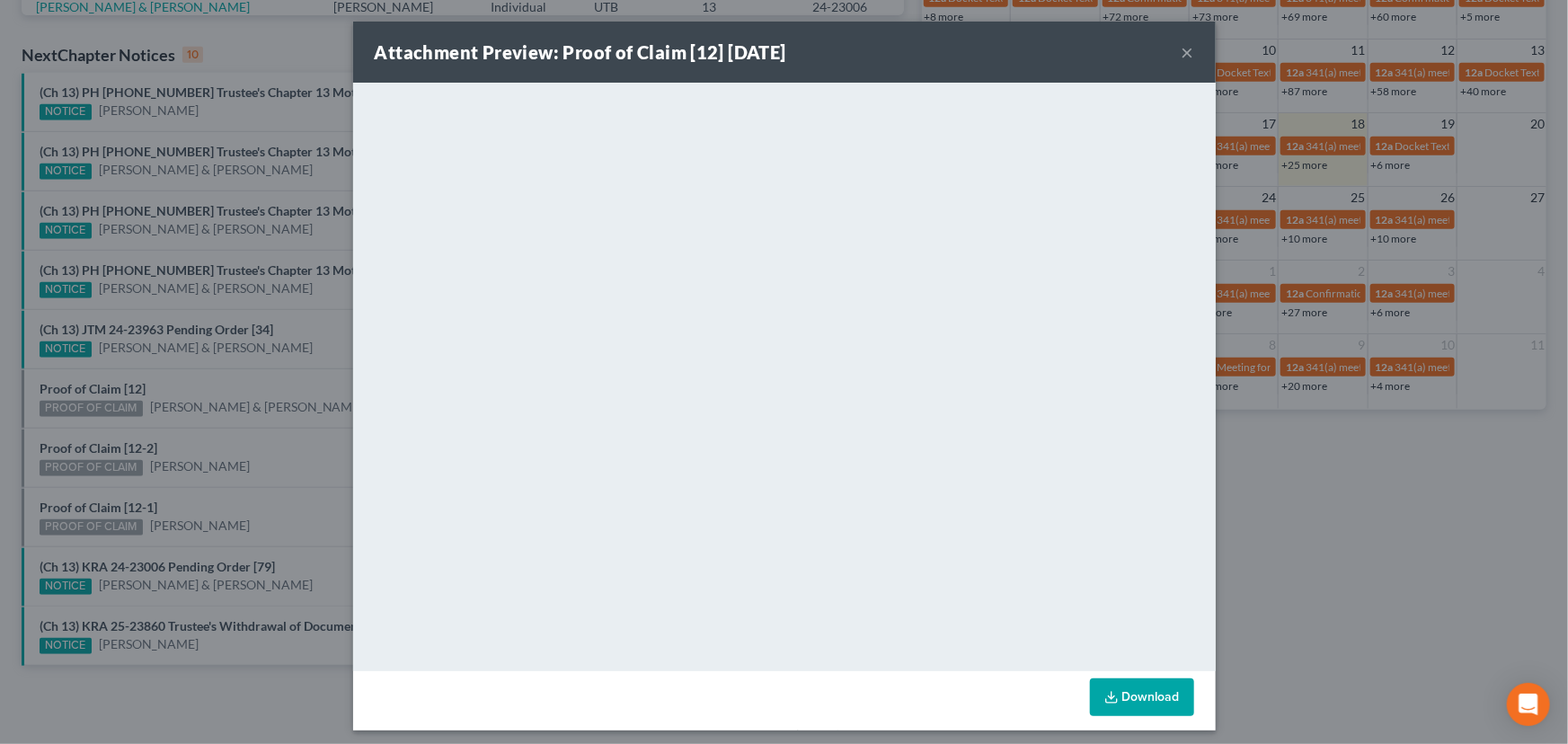
click at [181, 390] on div "Attachment Preview: Proof of Claim [12] 09/18/2025 × <object ng-attr-data='http…" at bounding box center [784, 372] width 1568 height 744
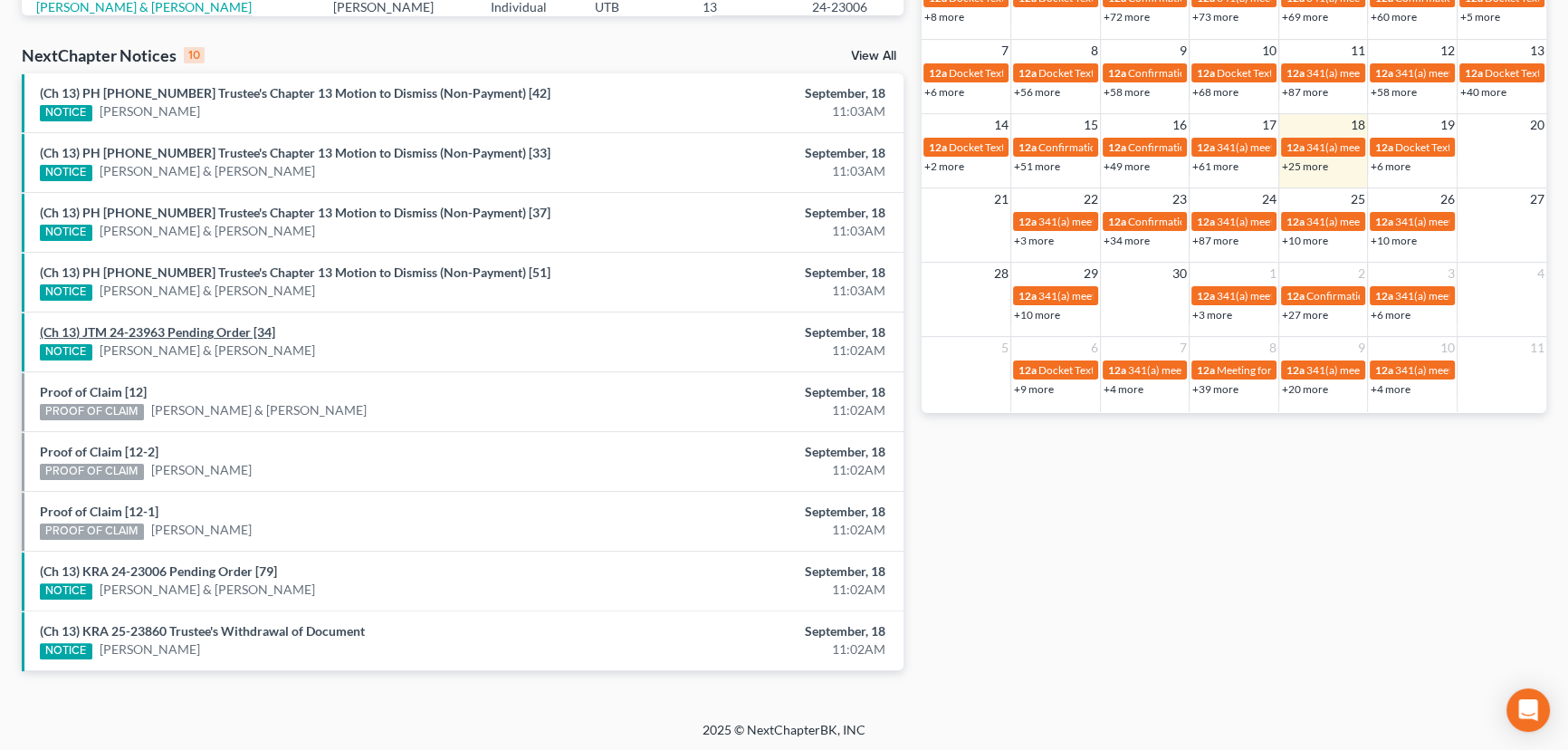
click at [219, 330] on link "(Ch 13) JTM 24-23963 Pending Order [34]" at bounding box center [158, 331] width 236 height 15
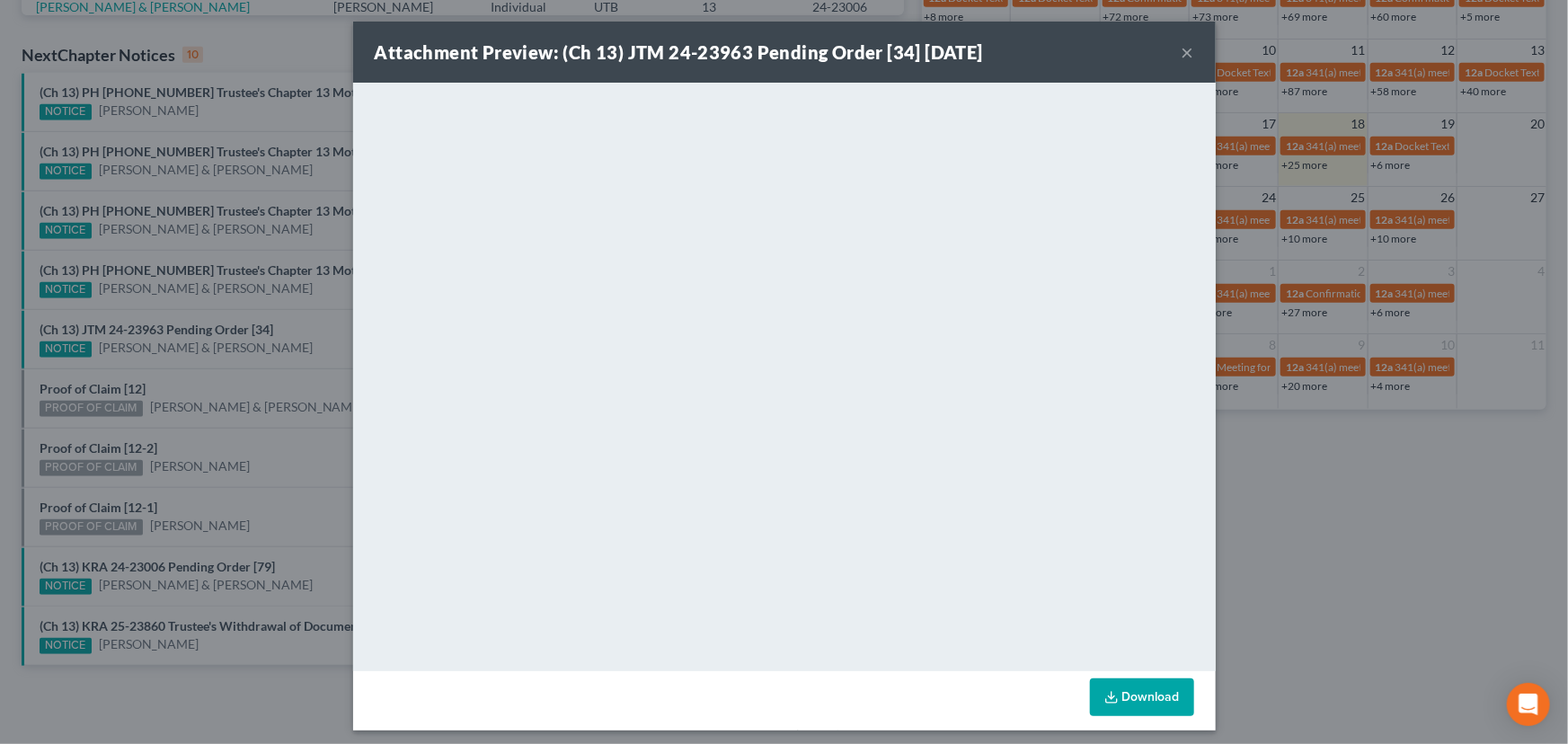
click at [266, 505] on div "Attachment Preview: (Ch 13) JTM 24-23963 Pending Order [34] 09/18/2025 × <objec…" at bounding box center [784, 372] width 1568 height 744
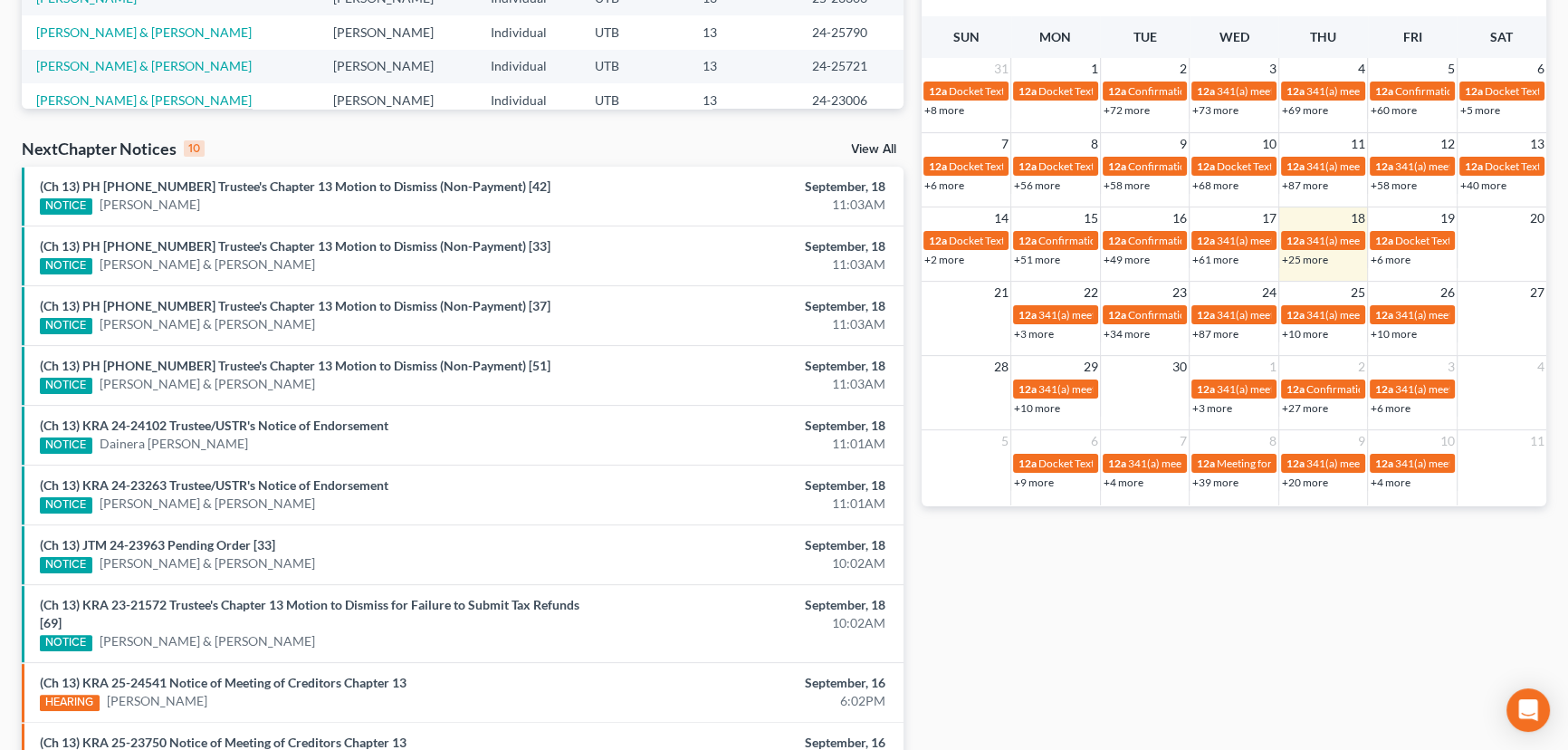
scroll to position [493, 0]
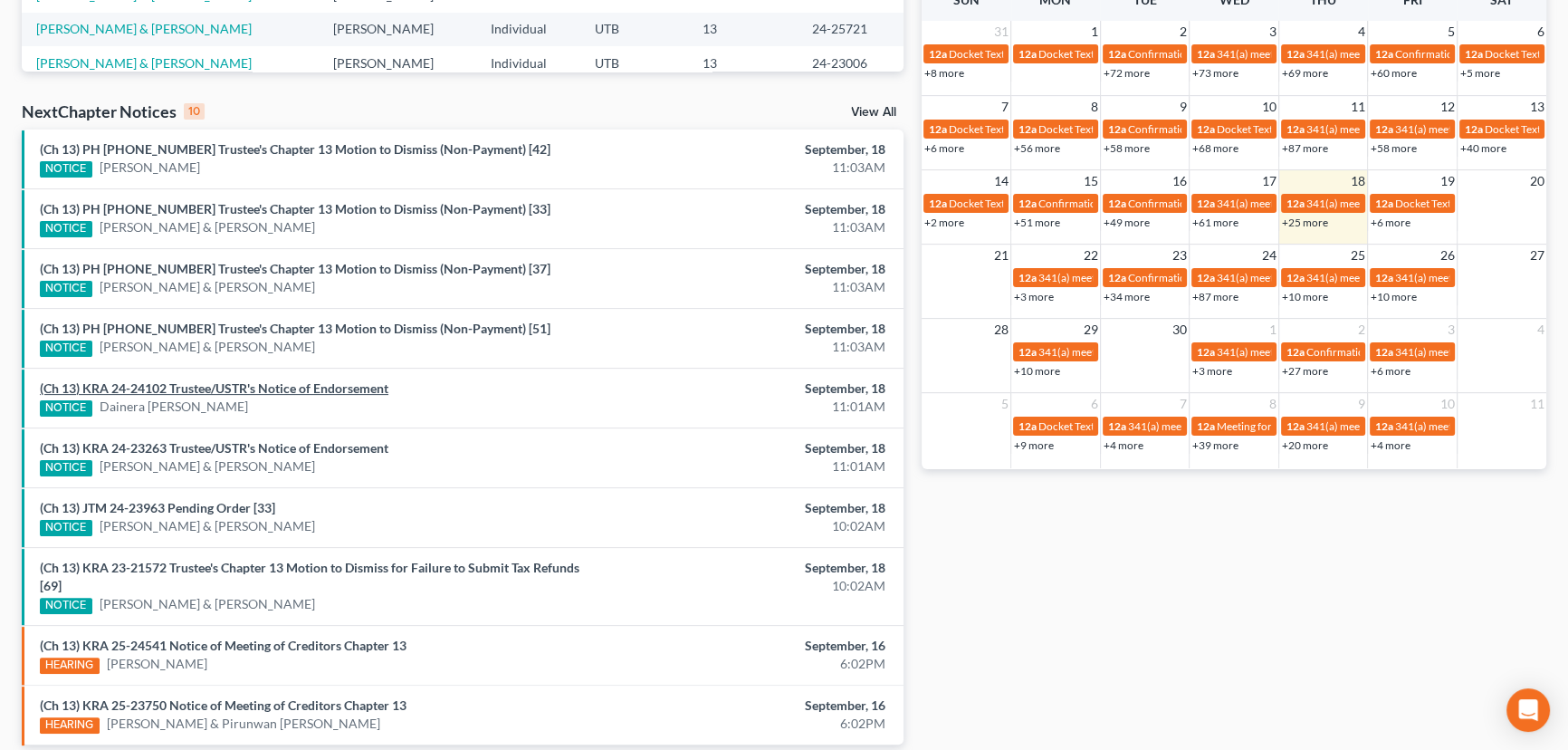
click at [320, 389] on link "(Ch 13) KRA 24-24102 Trustee/USTR's Notice of Endorsement" at bounding box center [214, 388] width 348 height 15
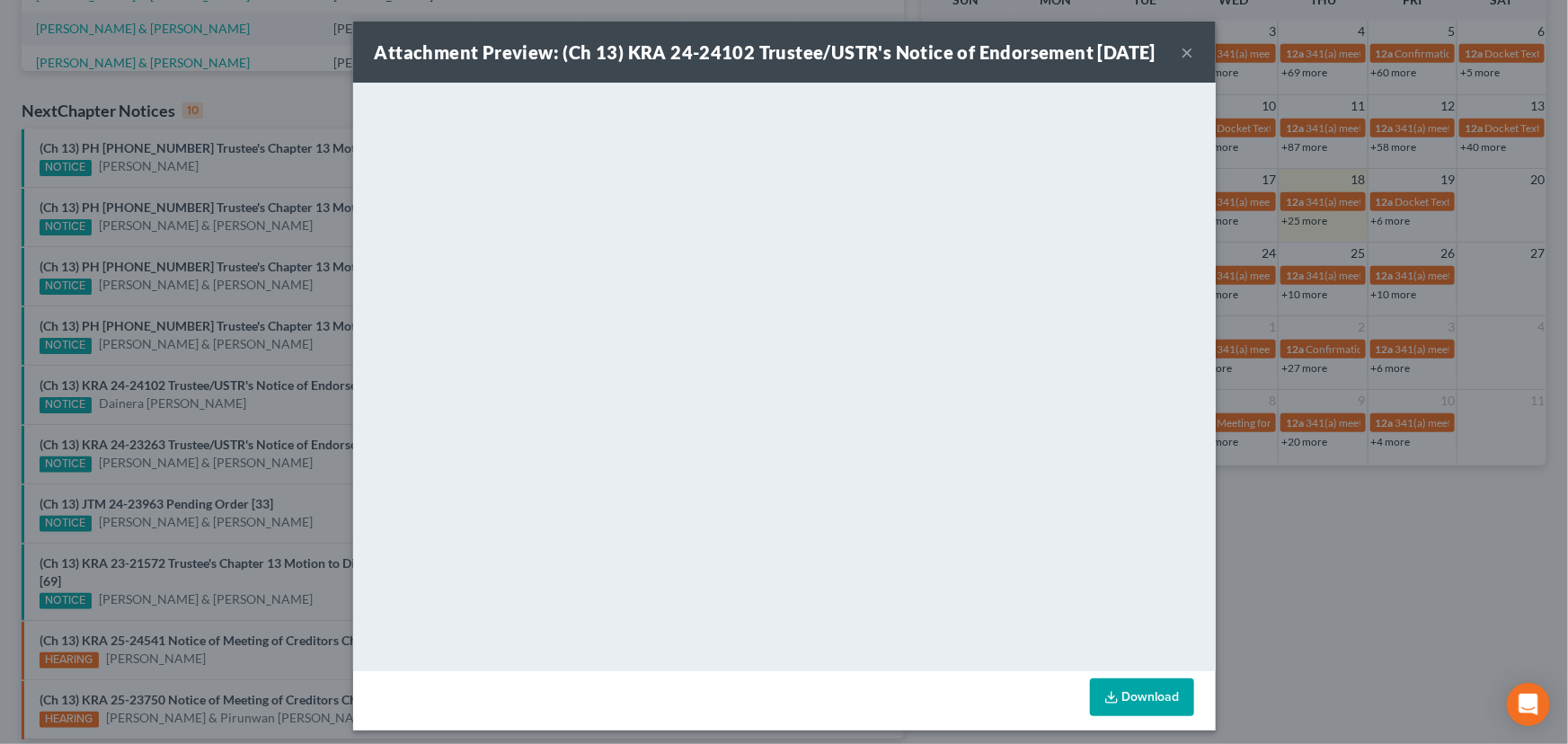
click at [275, 401] on div "Attachment Preview: (Ch 13) KRA 24-24102 Trustee/USTR's Notice of Endorsement 0…" at bounding box center [784, 372] width 1568 height 744
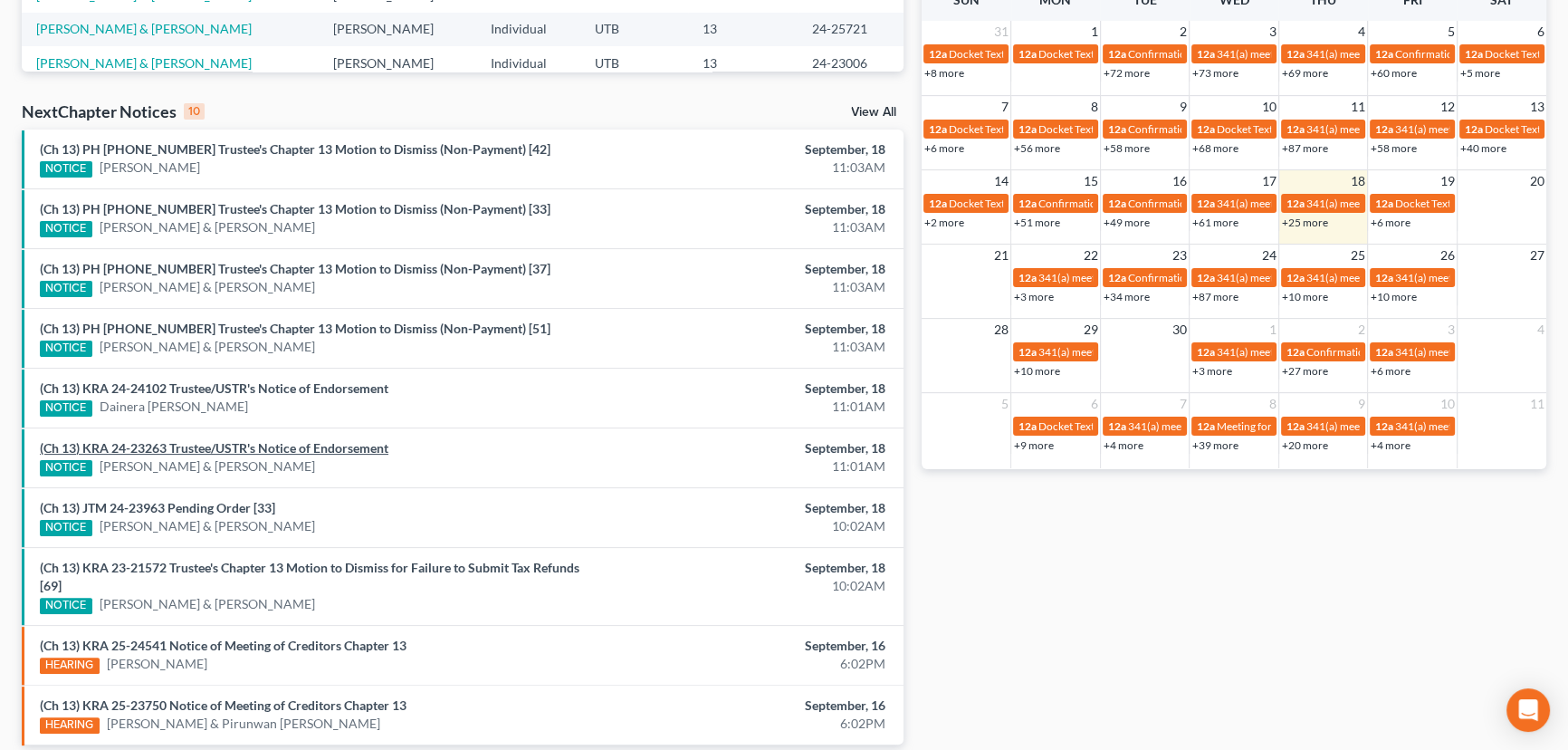
click at [256, 449] on link "(Ch 13) KRA 24-23263 Trustee/USTR's Notice of Endorsement" at bounding box center [214, 448] width 348 height 15
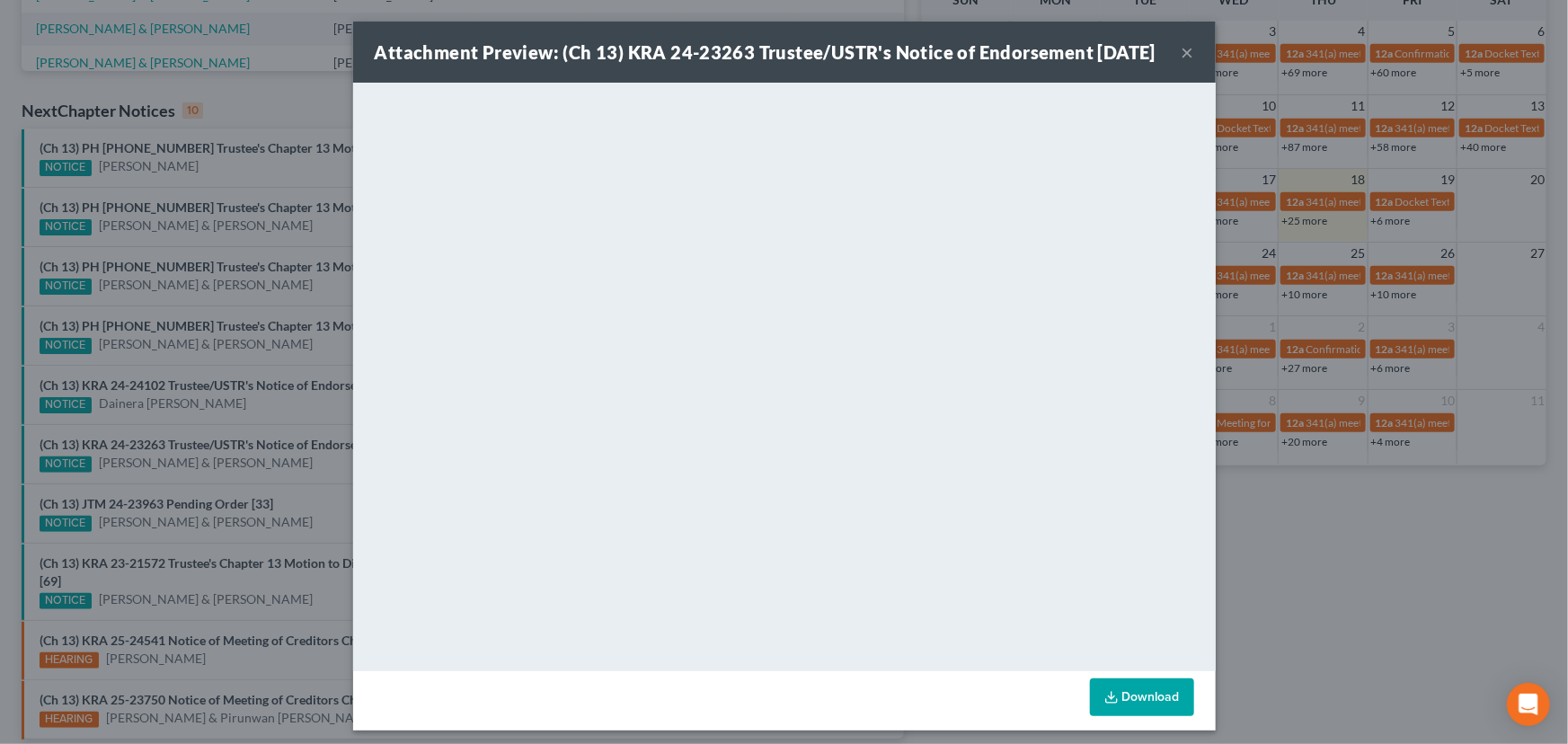
click at [240, 483] on div "Attachment Preview: (Ch 13) KRA 24-23263 Trustee/USTR's Notice of Endorsement 0…" at bounding box center [784, 372] width 1568 height 744
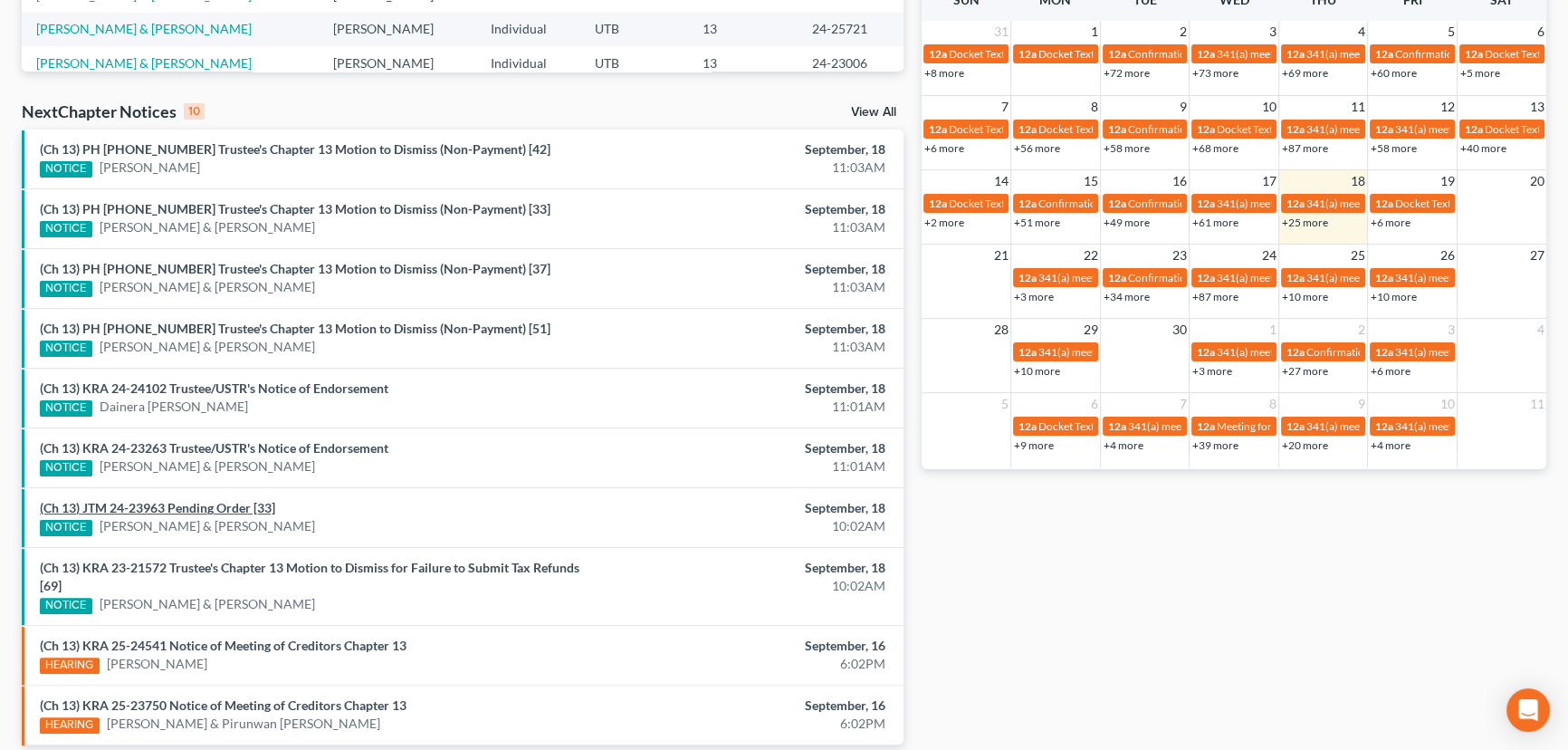
click at [205, 504] on link "(Ch 13) JTM 24-23963 Pending Order [33]" at bounding box center [158, 507] width 236 height 15
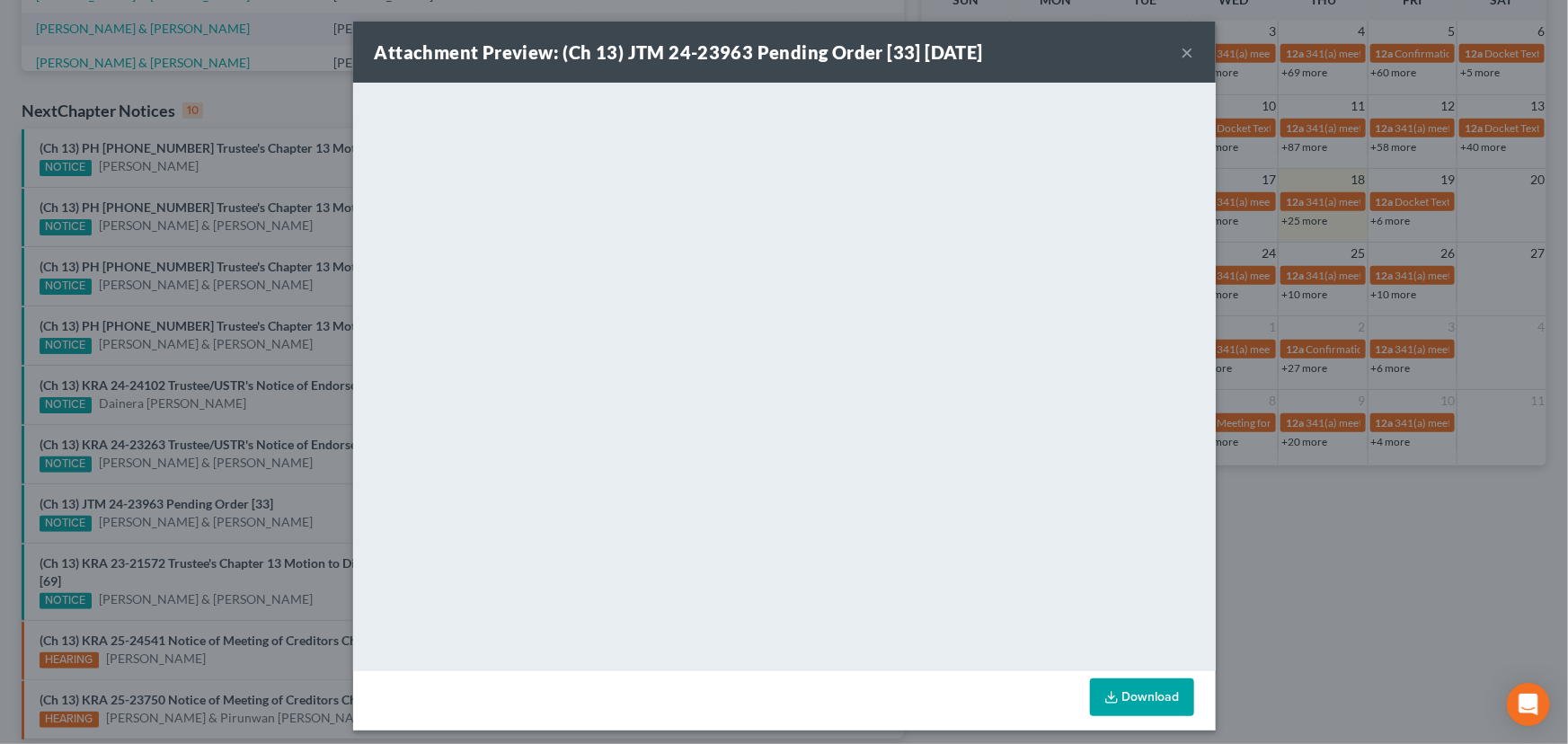
click at [305, 501] on div "Attachment Preview: (Ch 13) JTM 24-23963 Pending Order [33] 09/18/2025 × <objec…" at bounding box center [784, 372] width 1568 height 744
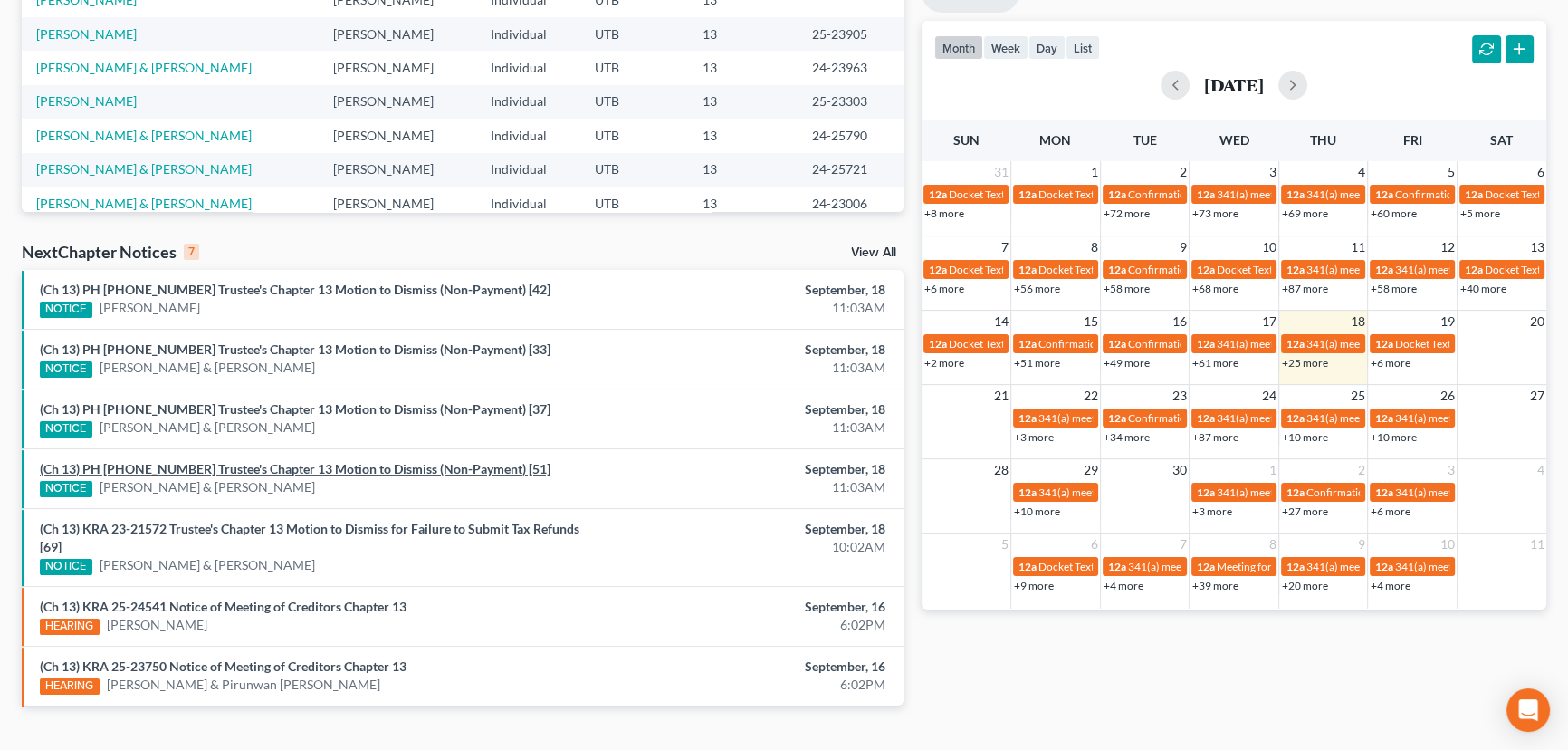
scroll to position [390, 0]
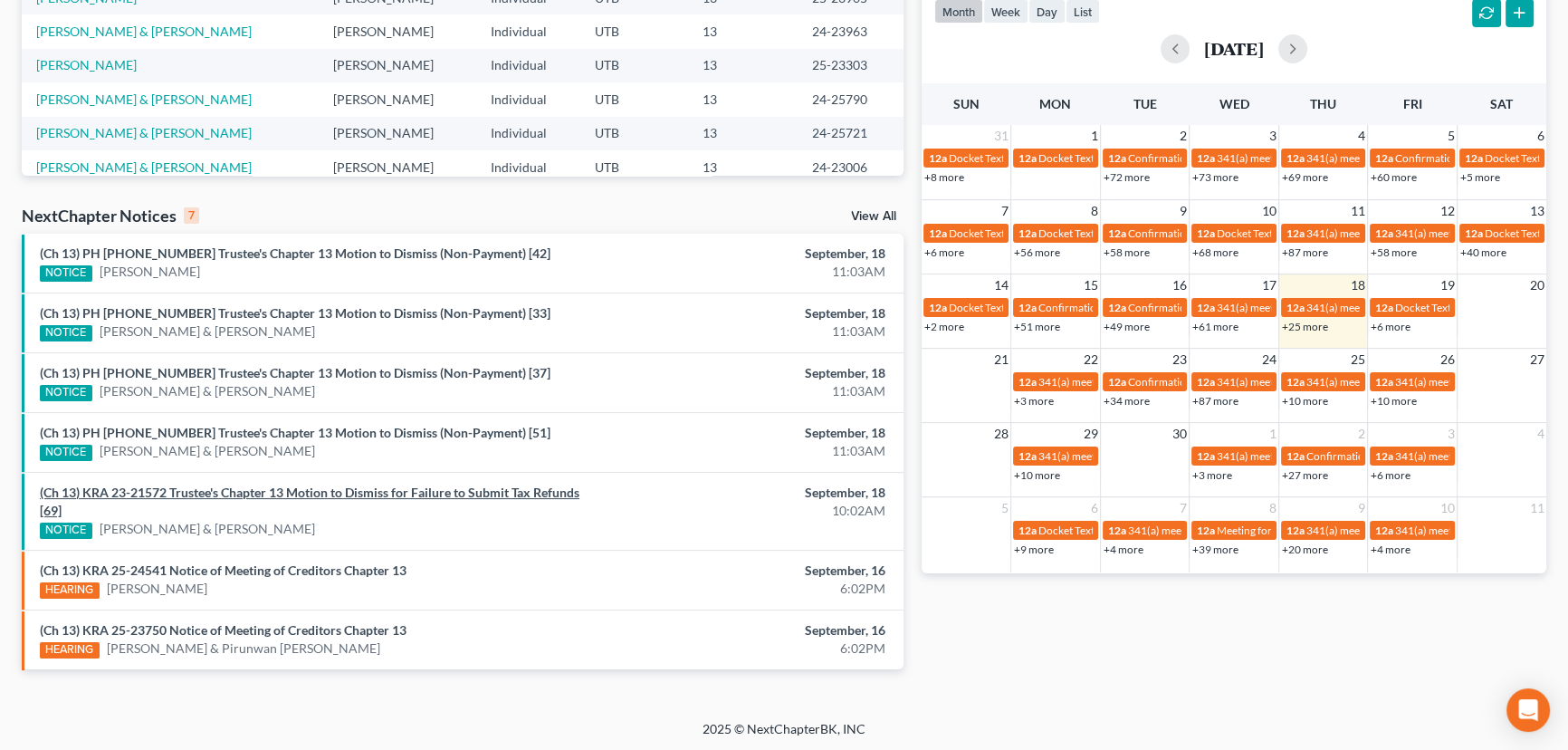
click at [317, 492] on link "(Ch 13) KRA 23-21572 Trustee's Chapter 13 Motion to Dismiss for Failure to Subm…" at bounding box center [310, 502] width 540 height 34
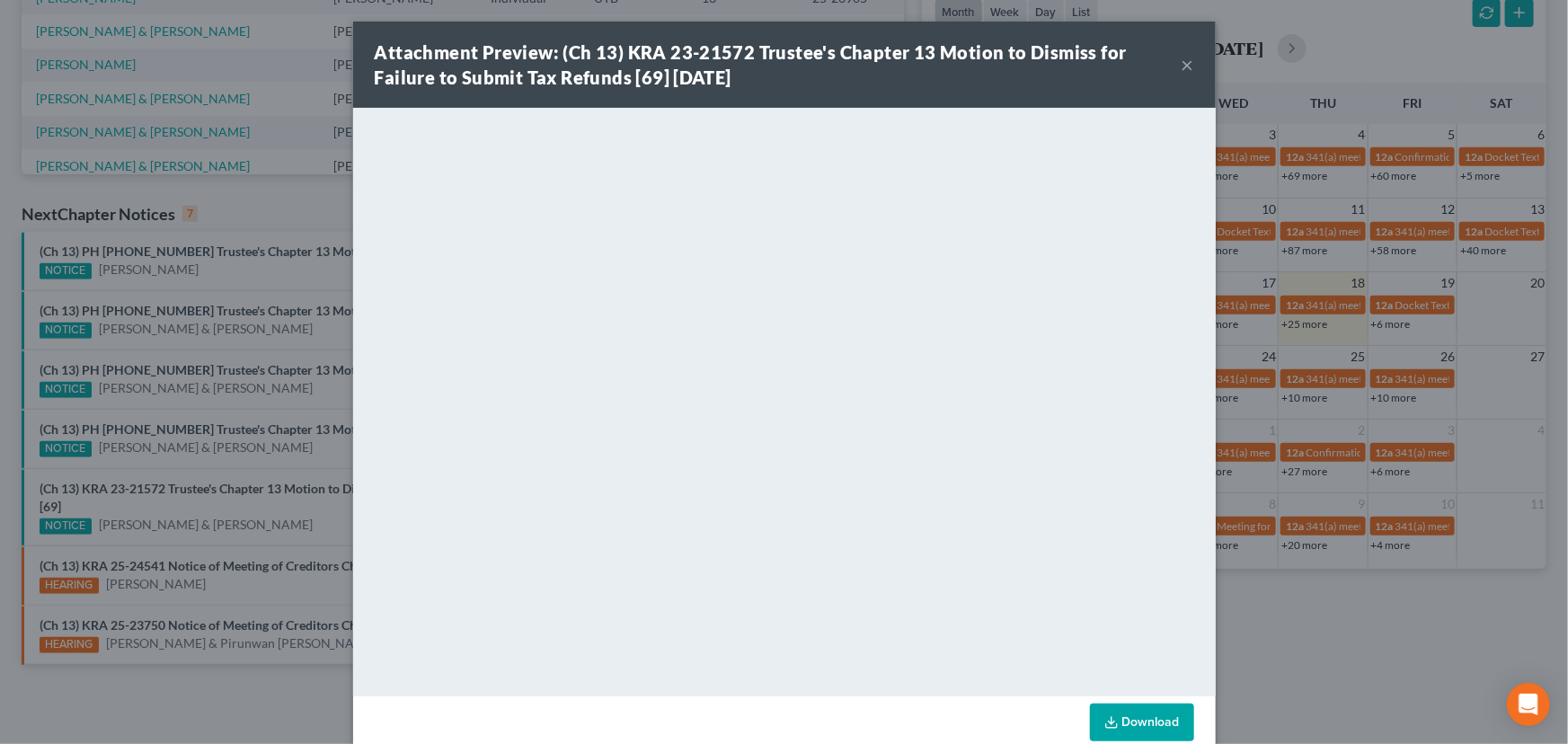
click at [1182, 66] on button "×" at bounding box center [1188, 64] width 13 height 21
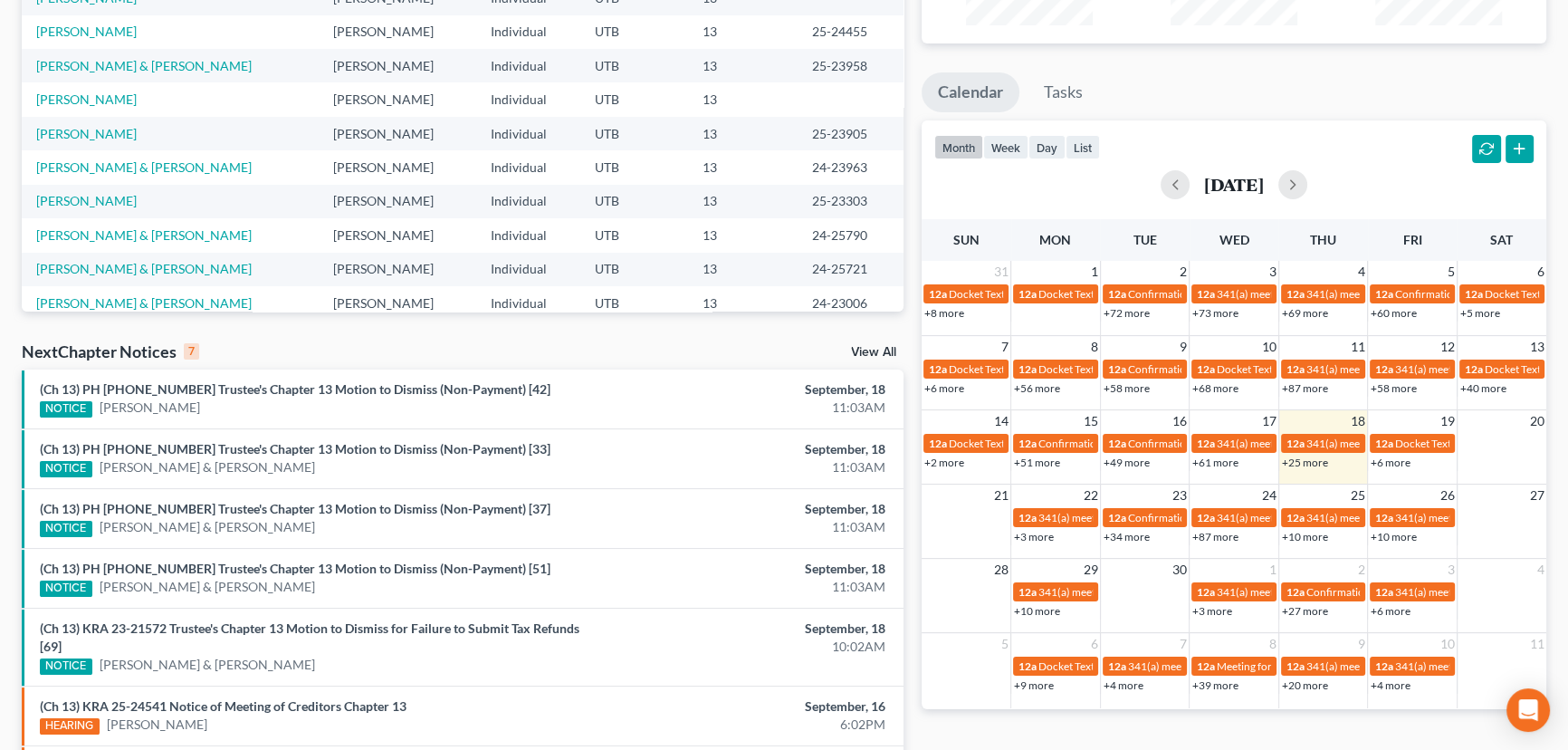
scroll to position [0, 0]
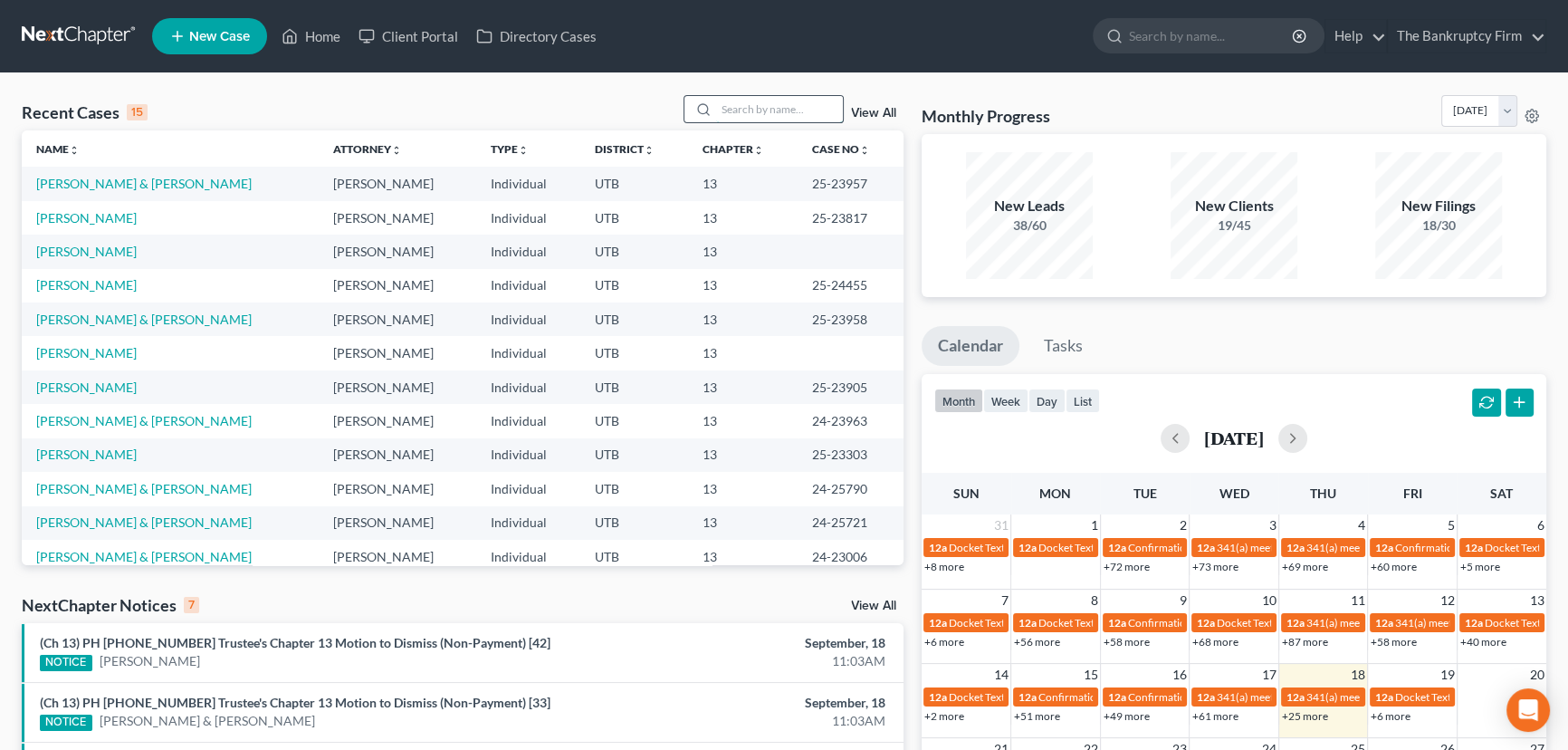
drag, startPoint x: 742, startPoint y: 108, endPoint x: 736, endPoint y: 120, distance: 13.4
click at [742, 108] on input "search" at bounding box center [779, 110] width 126 height 26
type input "[PERSON_NAME]"
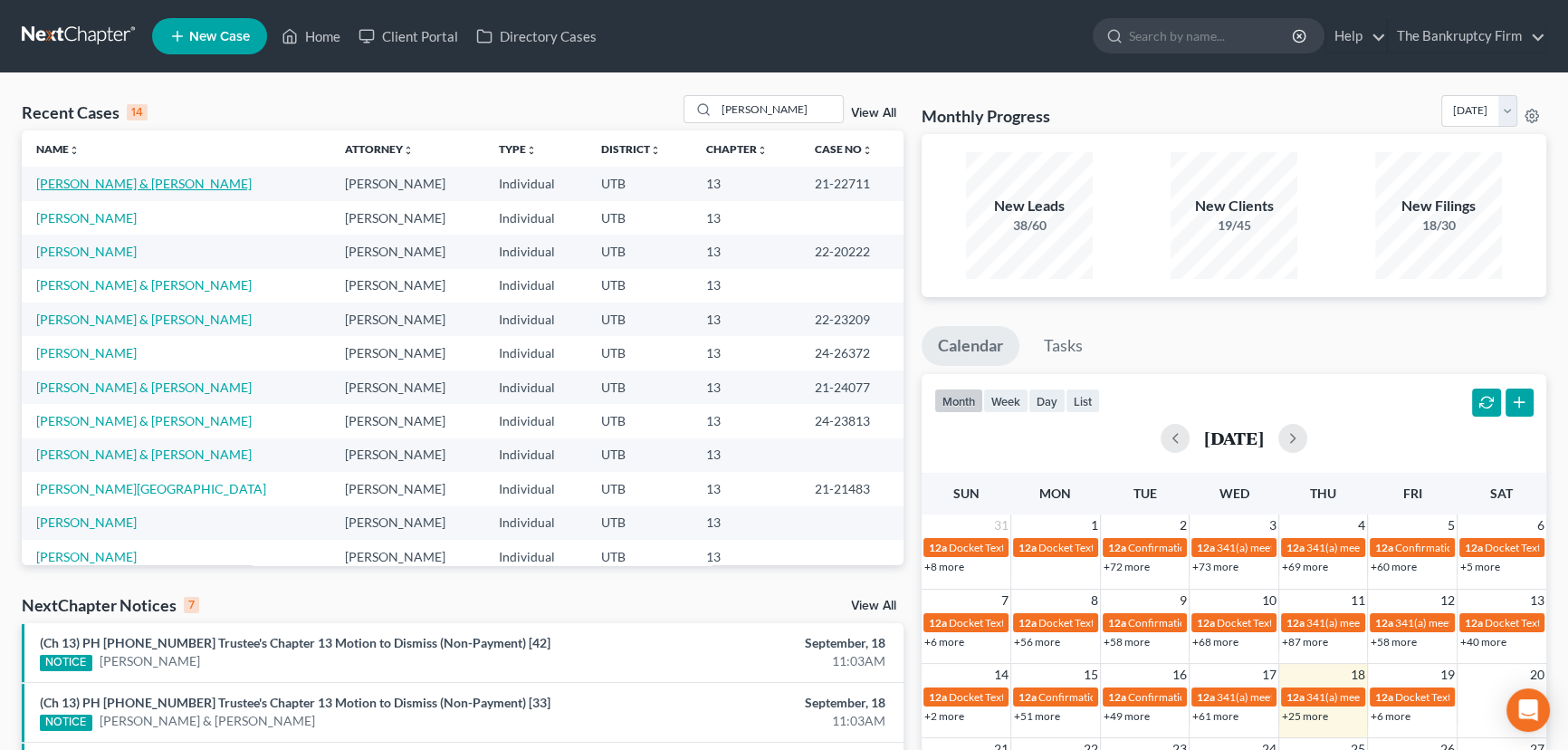
click at [116, 190] on link "[PERSON_NAME] & [PERSON_NAME]" at bounding box center [144, 184] width 215 height 15
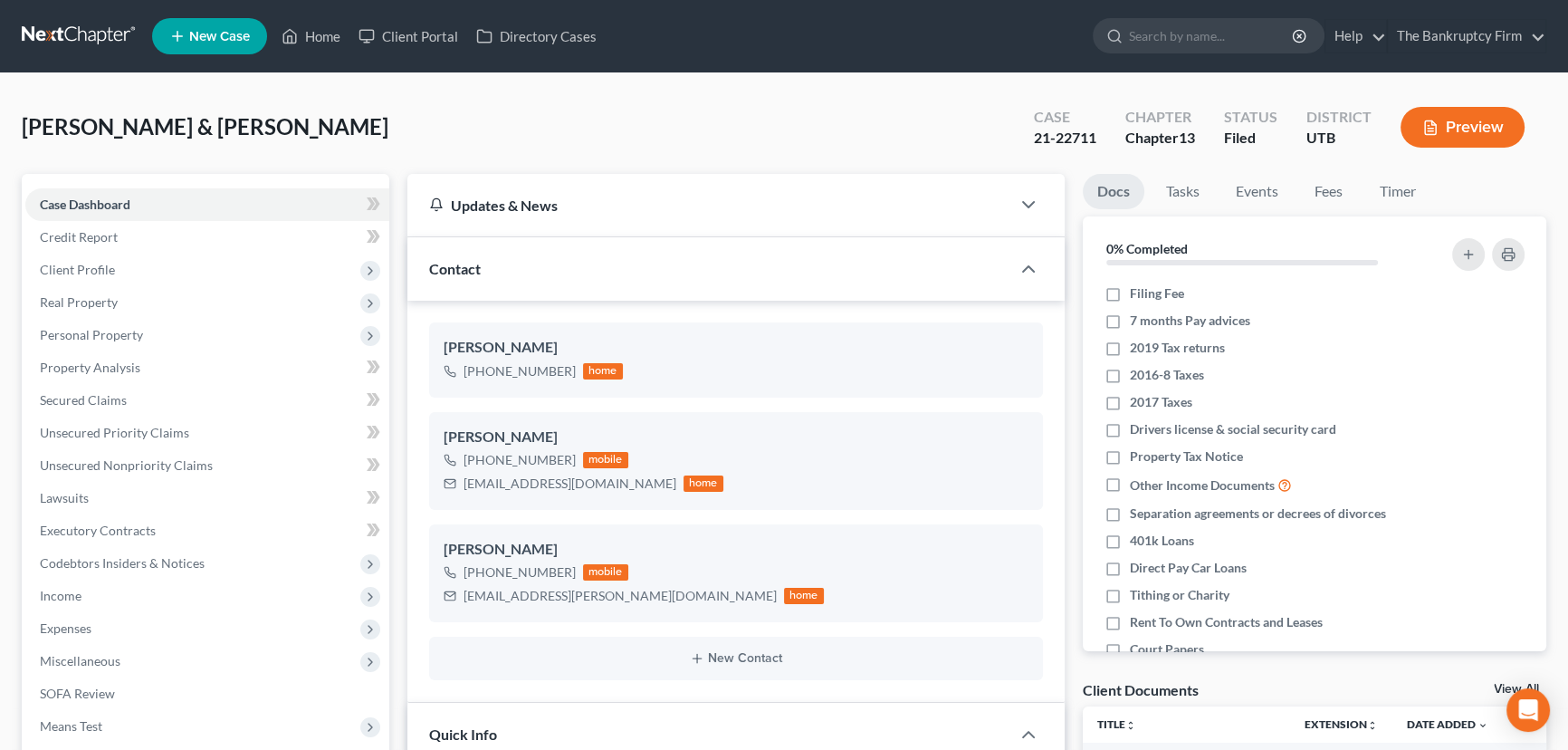
click at [1502, 685] on link "View All" at bounding box center [1517, 689] width 45 height 13
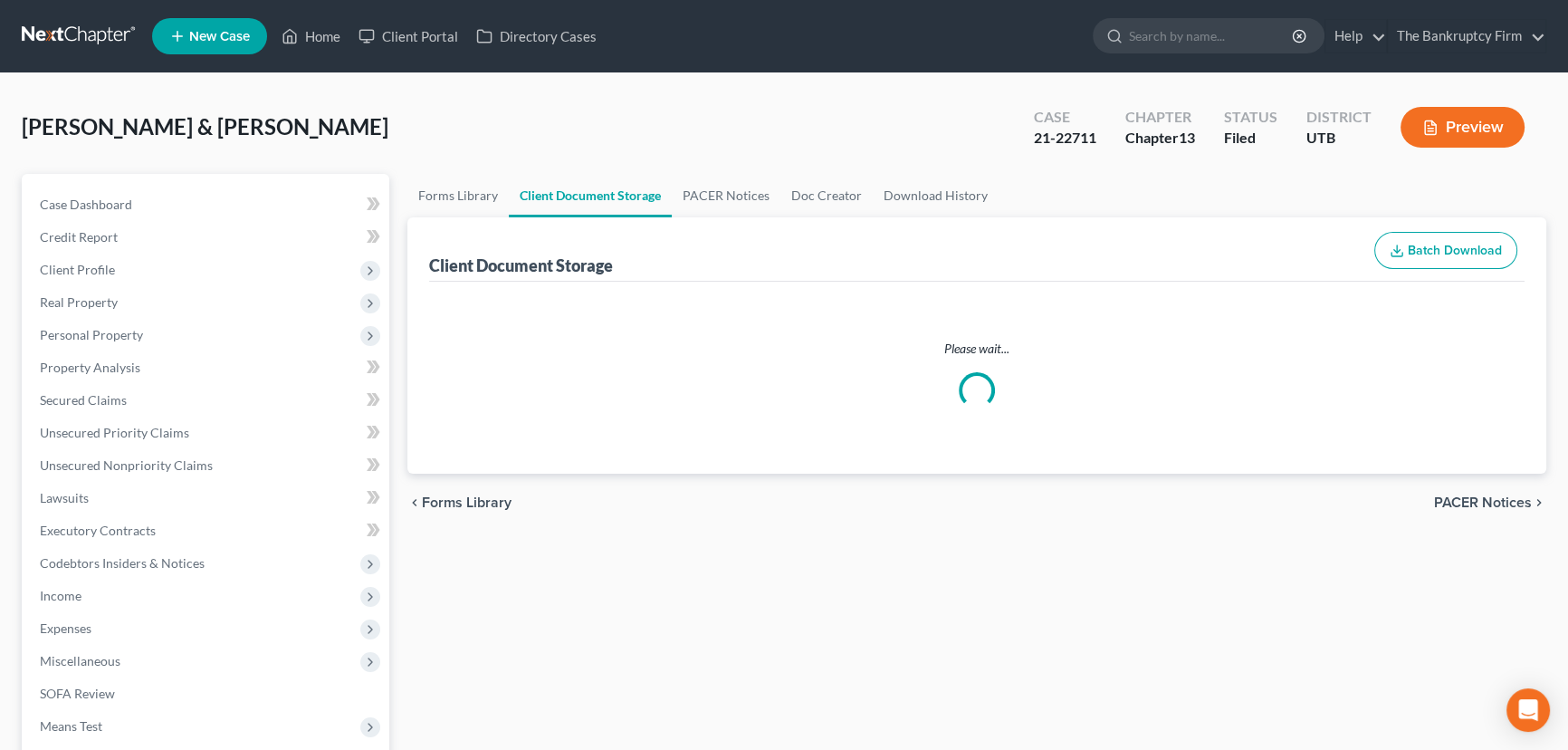
select select "30"
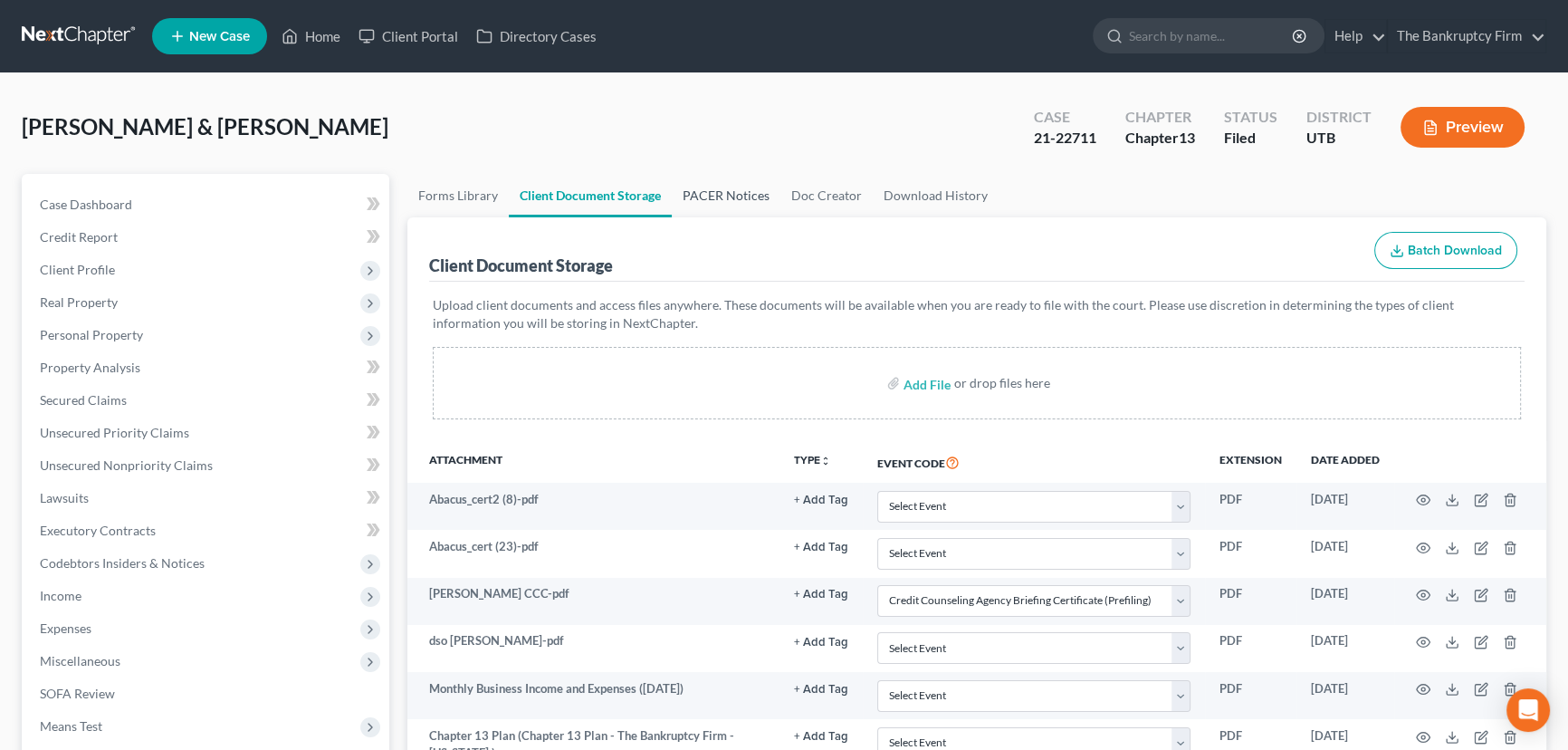
click at [710, 194] on link "PACER Notices" at bounding box center [726, 196] width 109 height 43
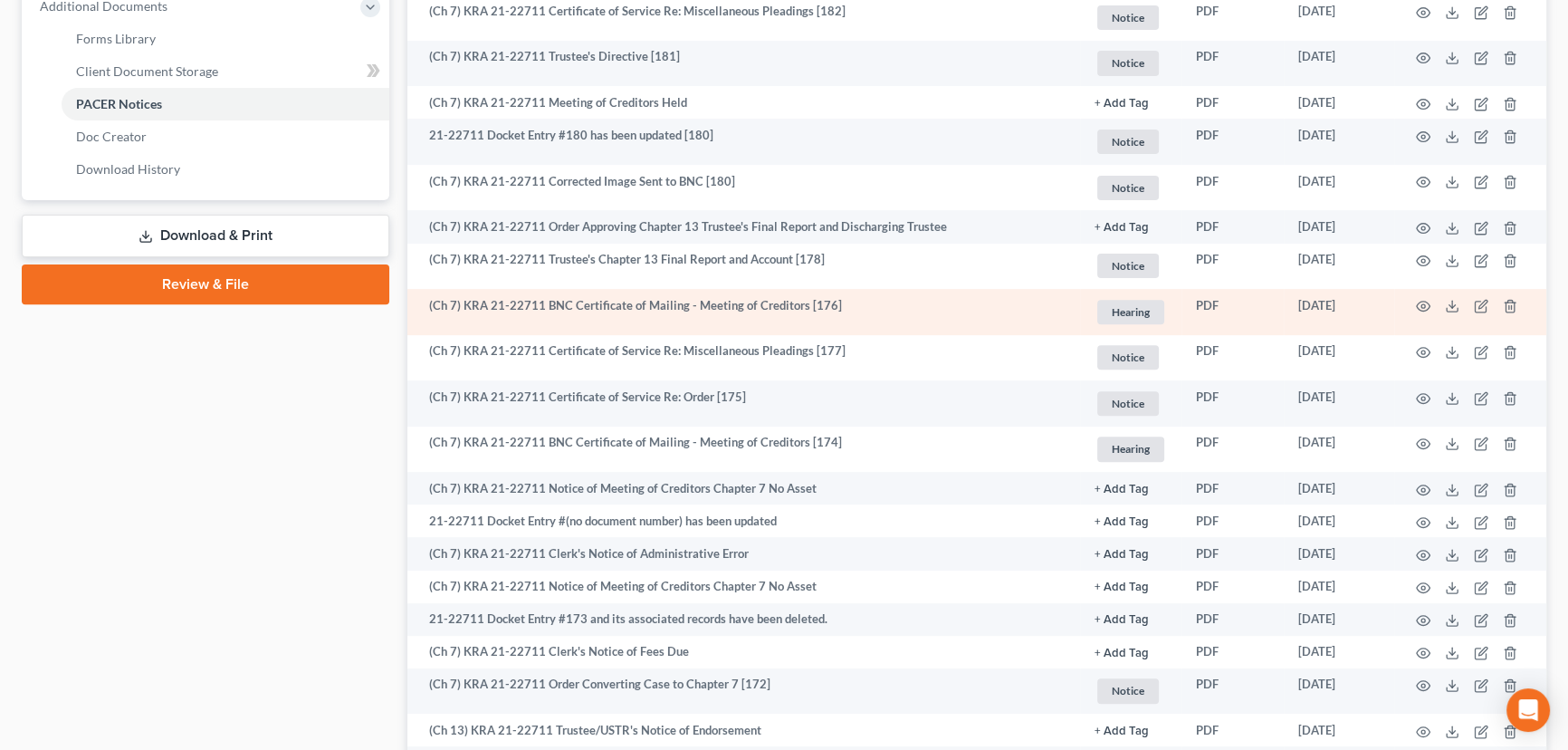
scroll to position [823, 0]
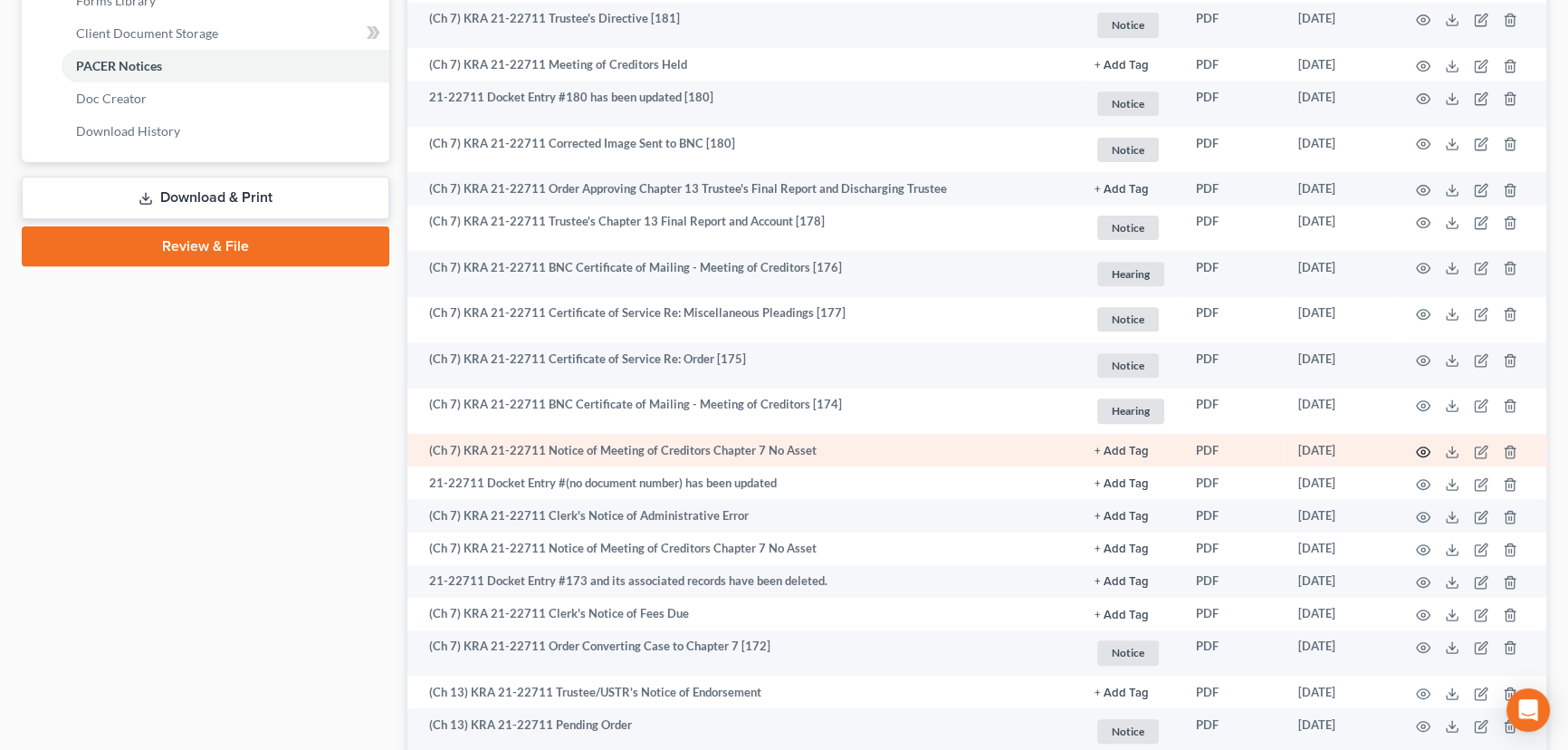
click at [1425, 450] on circle "button" at bounding box center [1424, 452] width 4 height 4
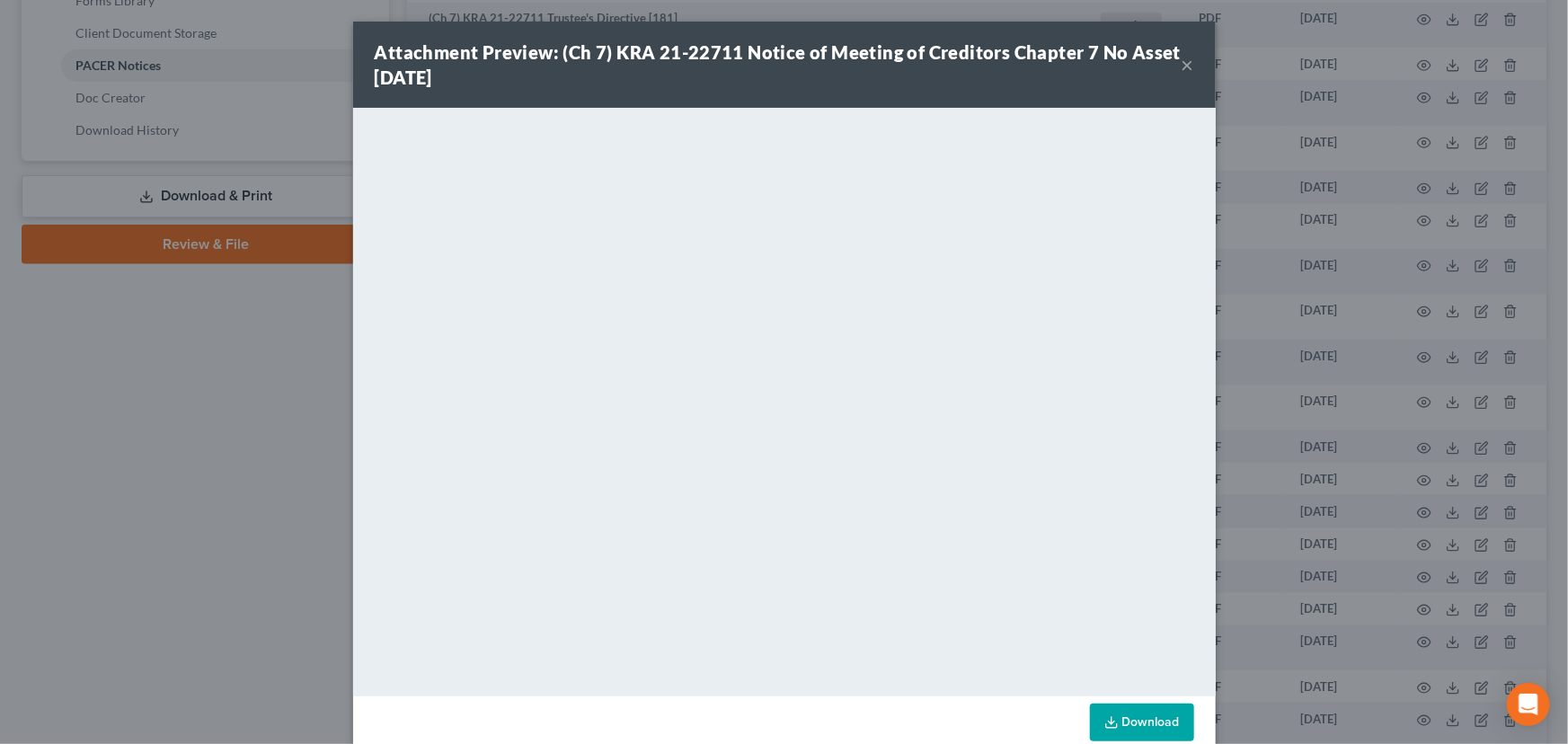
click at [1183, 67] on button "×" at bounding box center [1188, 64] width 13 height 21
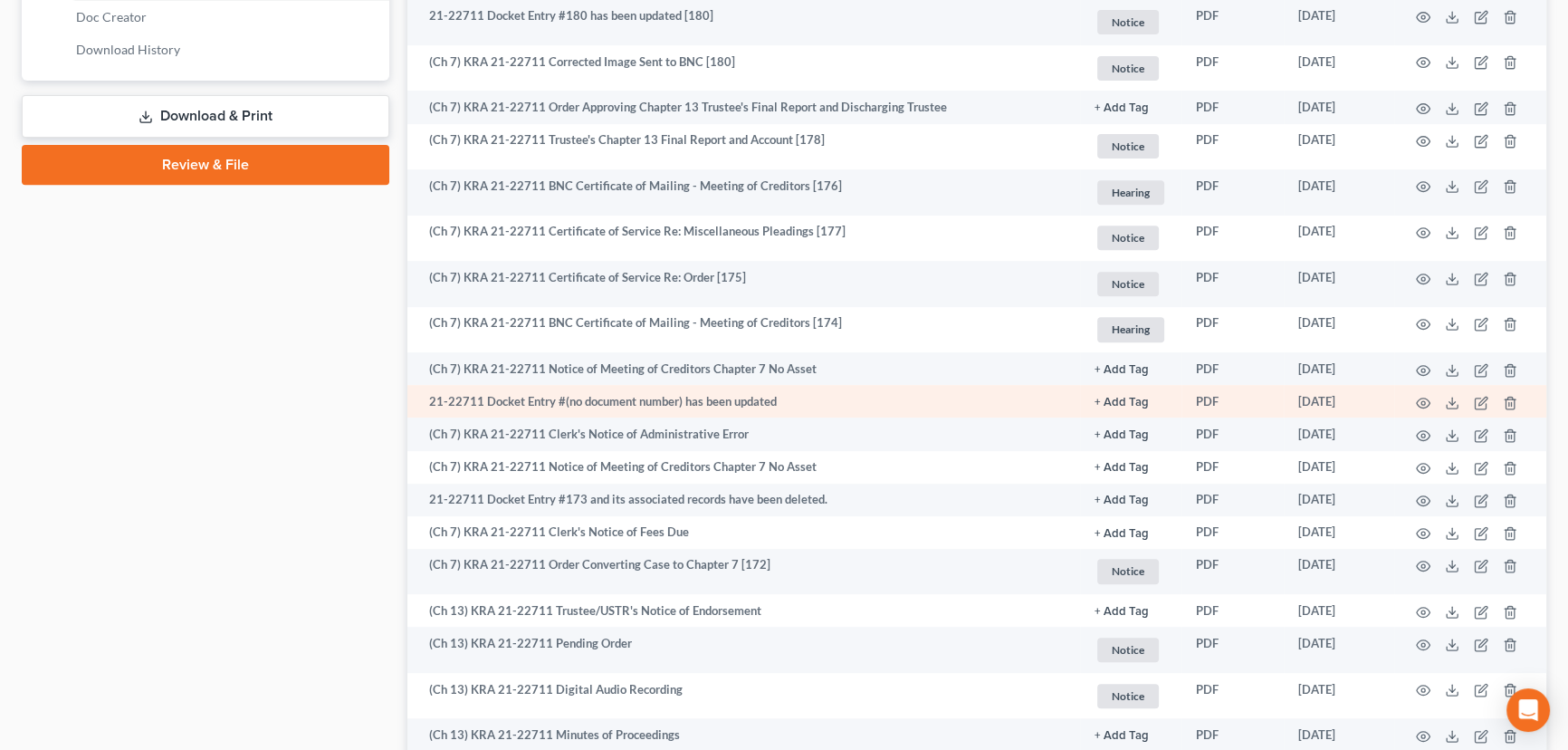
scroll to position [905, 0]
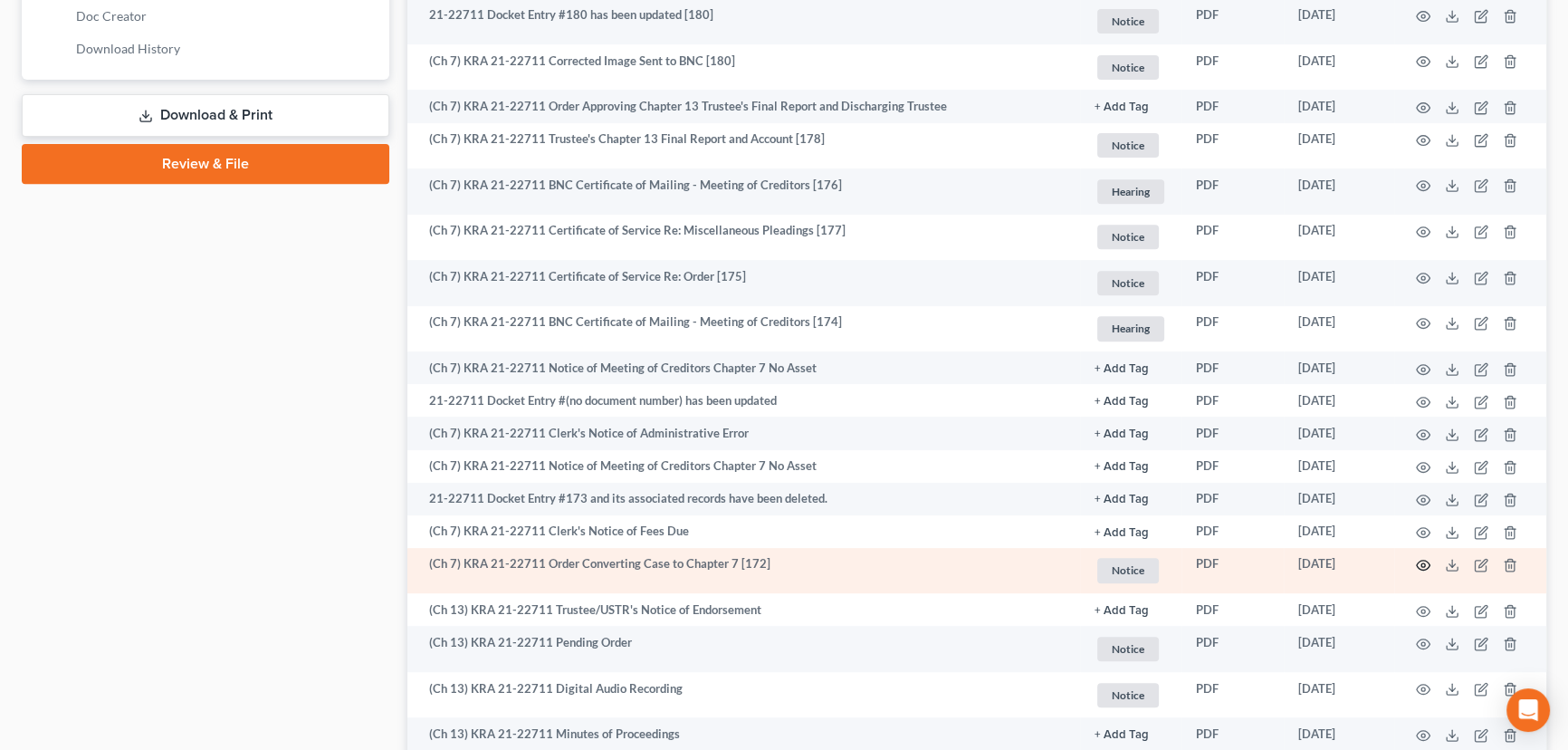
click at [1417, 562] on icon "button" at bounding box center [1424, 566] width 14 height 10
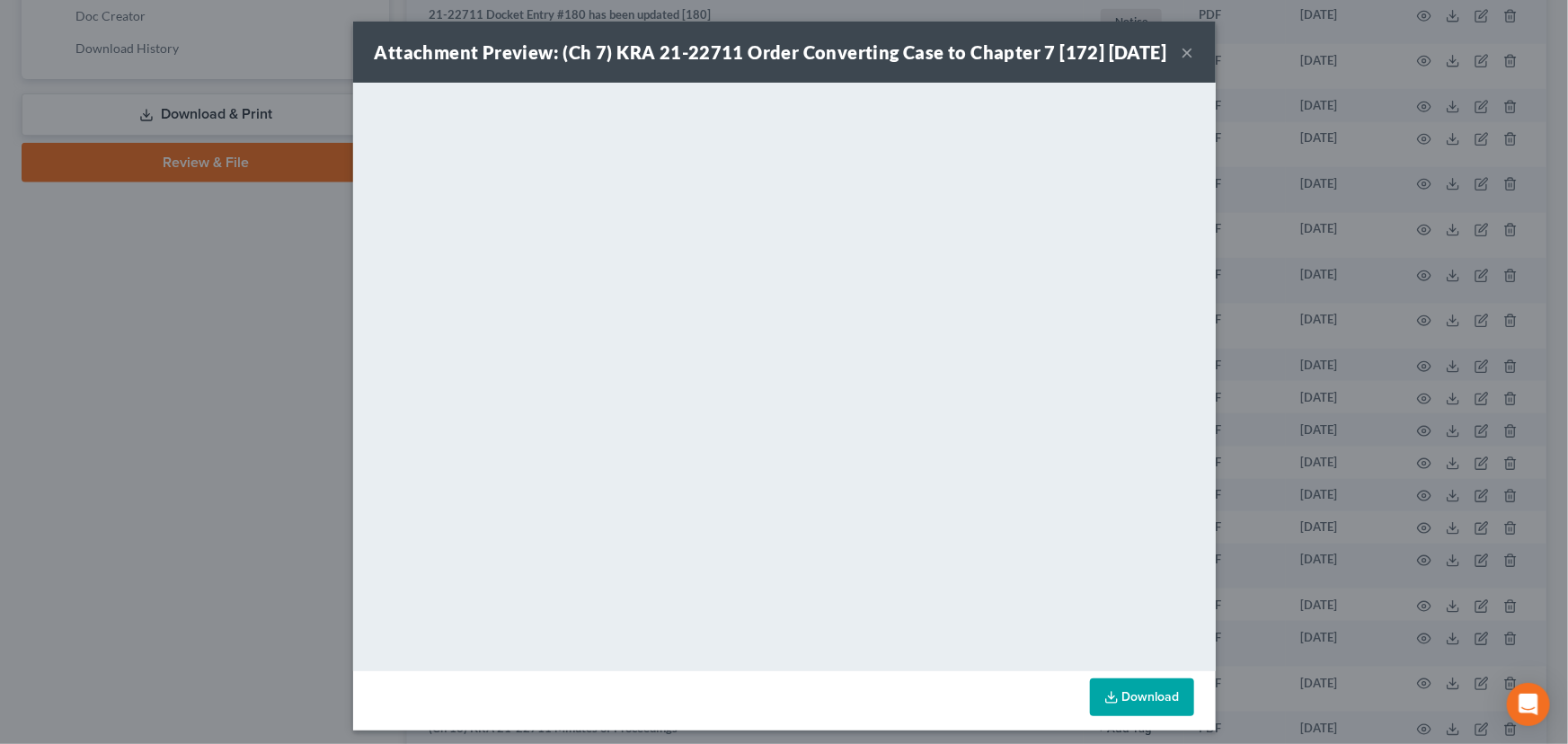
click at [1182, 63] on button "×" at bounding box center [1188, 51] width 13 height 21
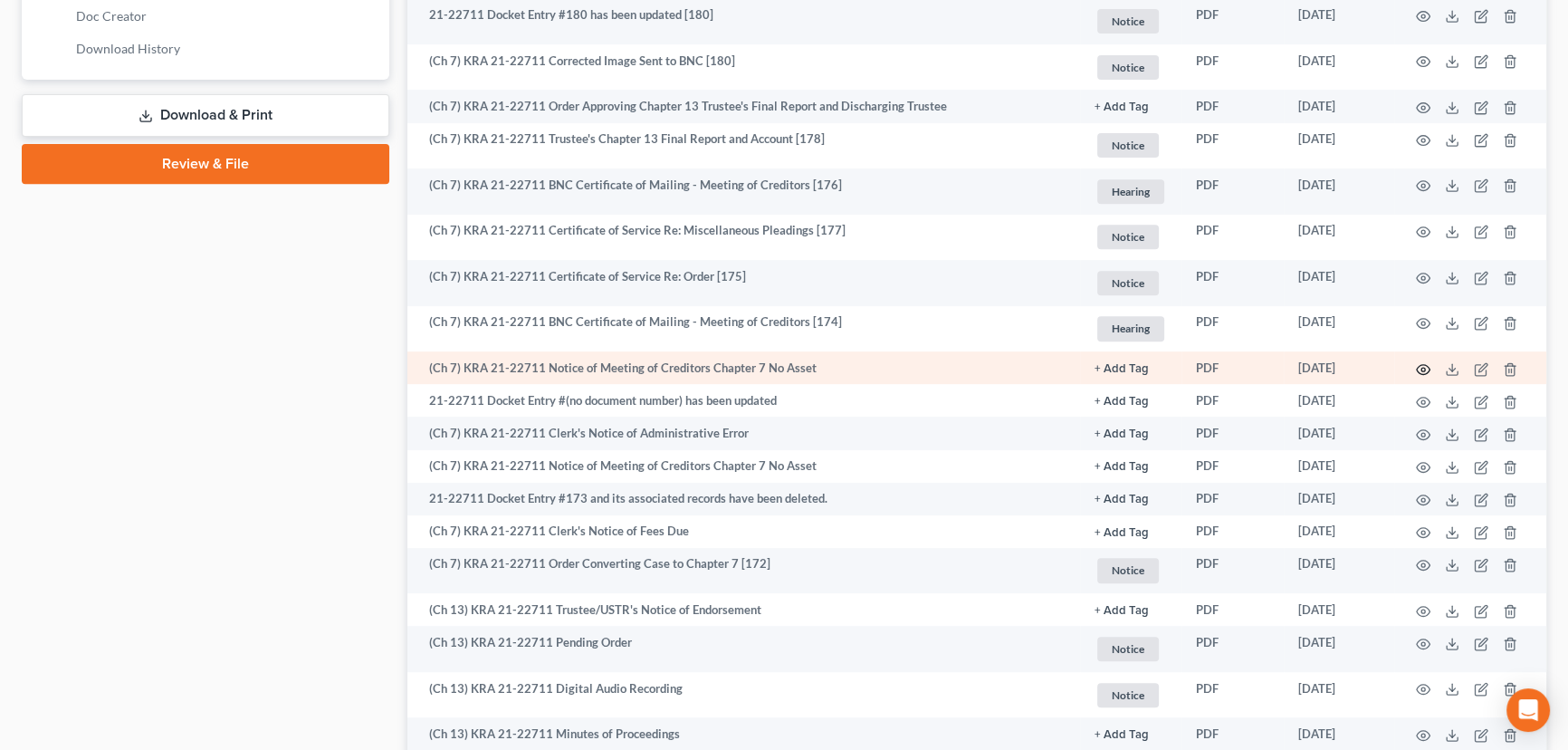
click at [1424, 362] on icon "button" at bounding box center [1423, 369] width 14 height 14
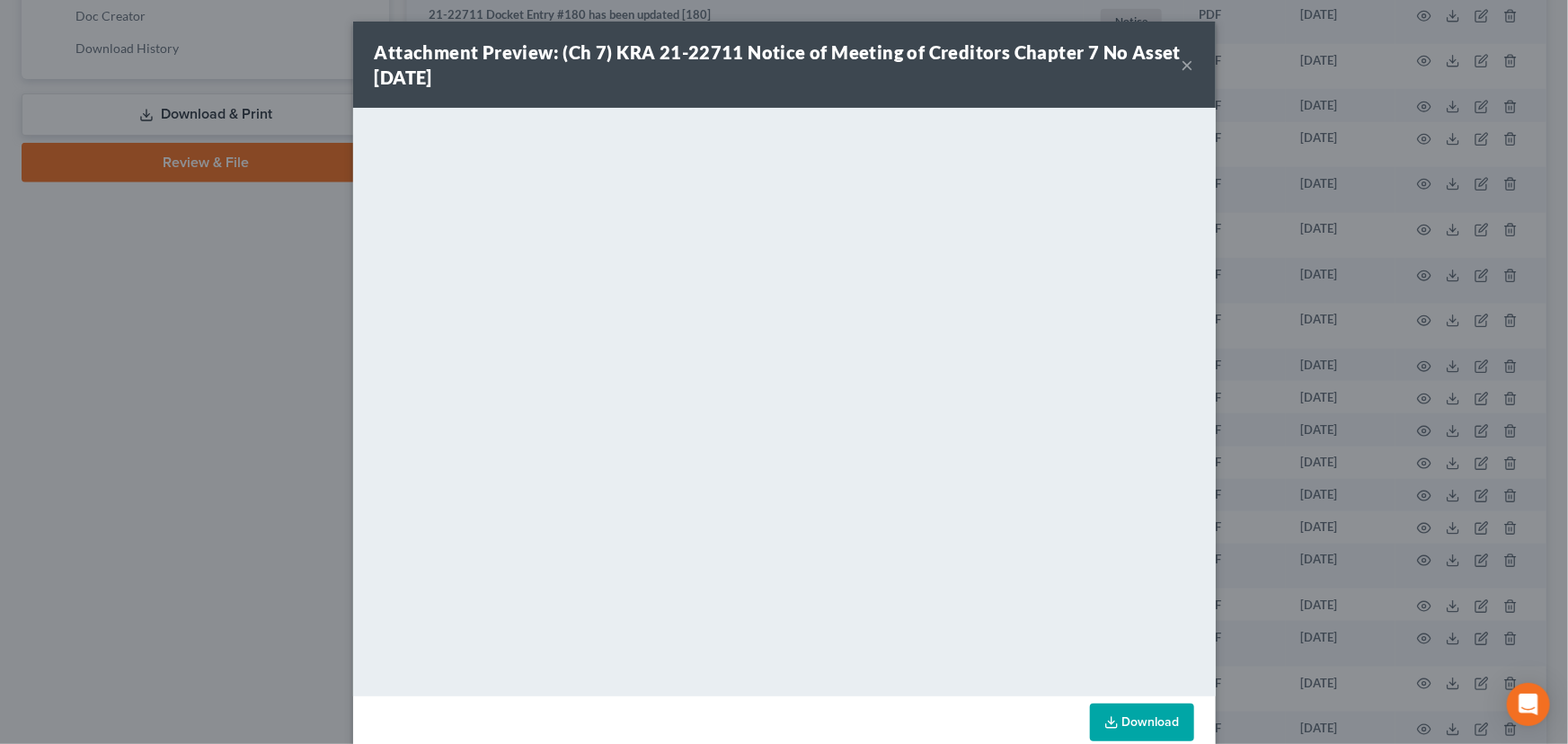
click at [1186, 63] on button "×" at bounding box center [1188, 64] width 13 height 21
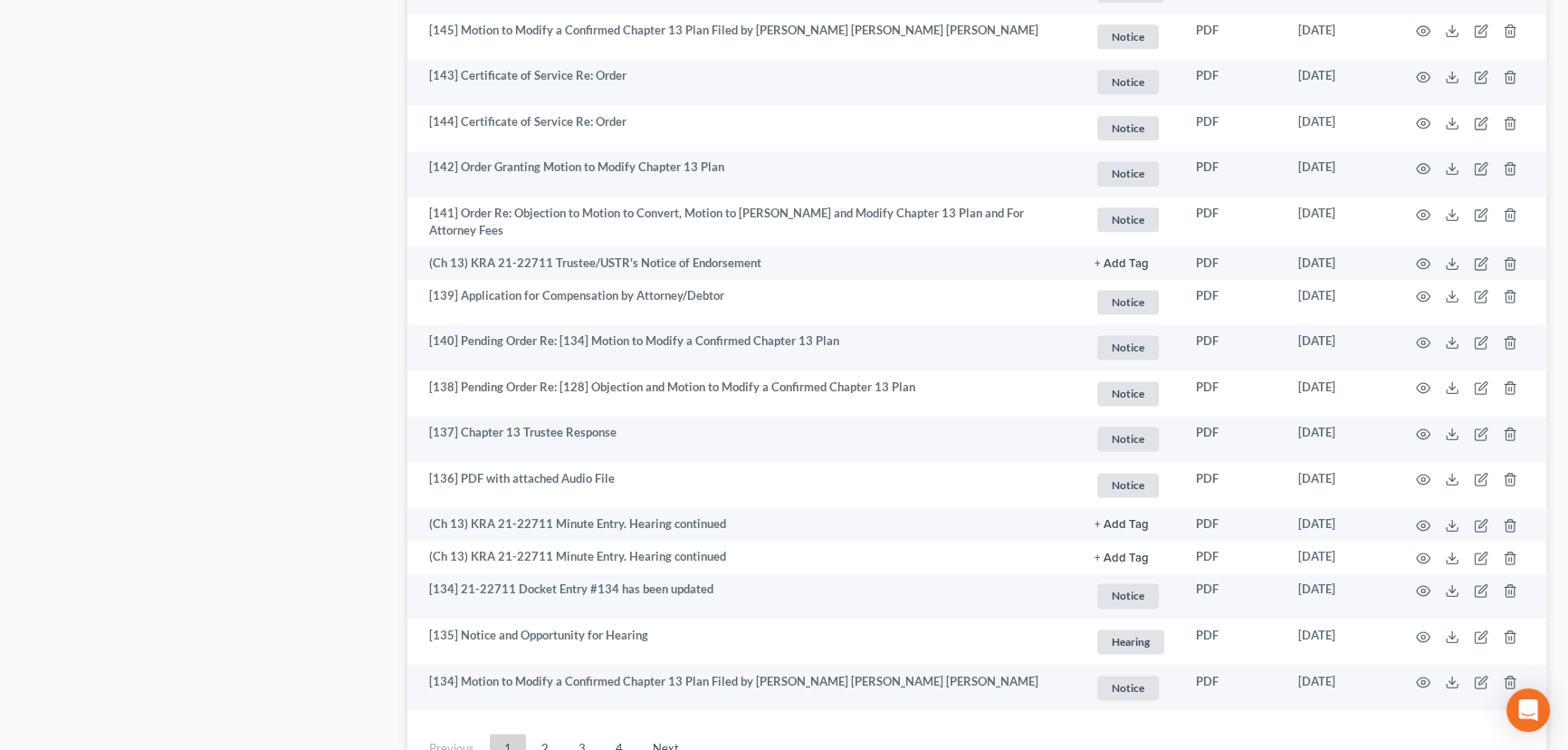
scroll to position [3120, 0]
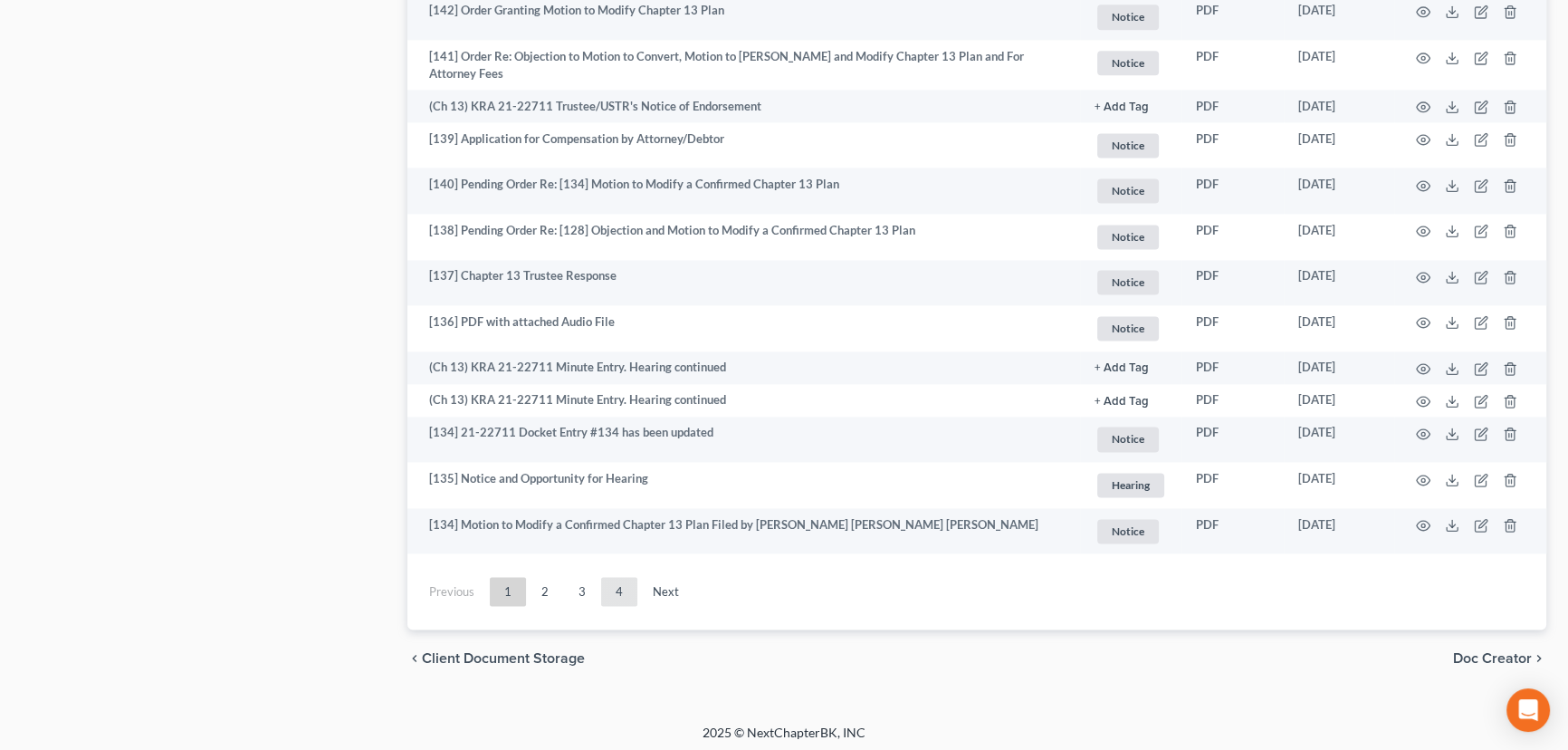
click at [619, 585] on link "4" at bounding box center [619, 591] width 37 height 29
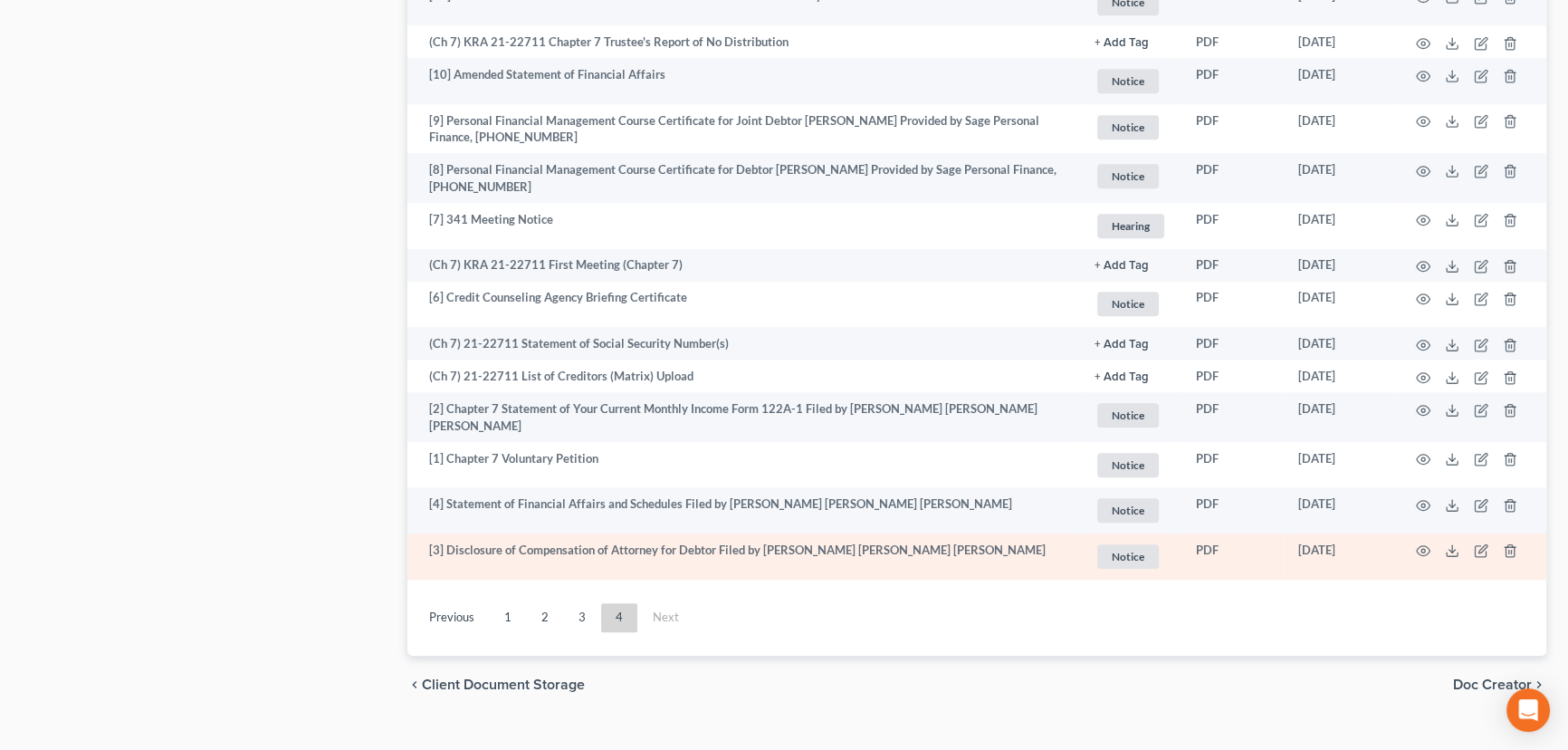
scroll to position [1624, 0]
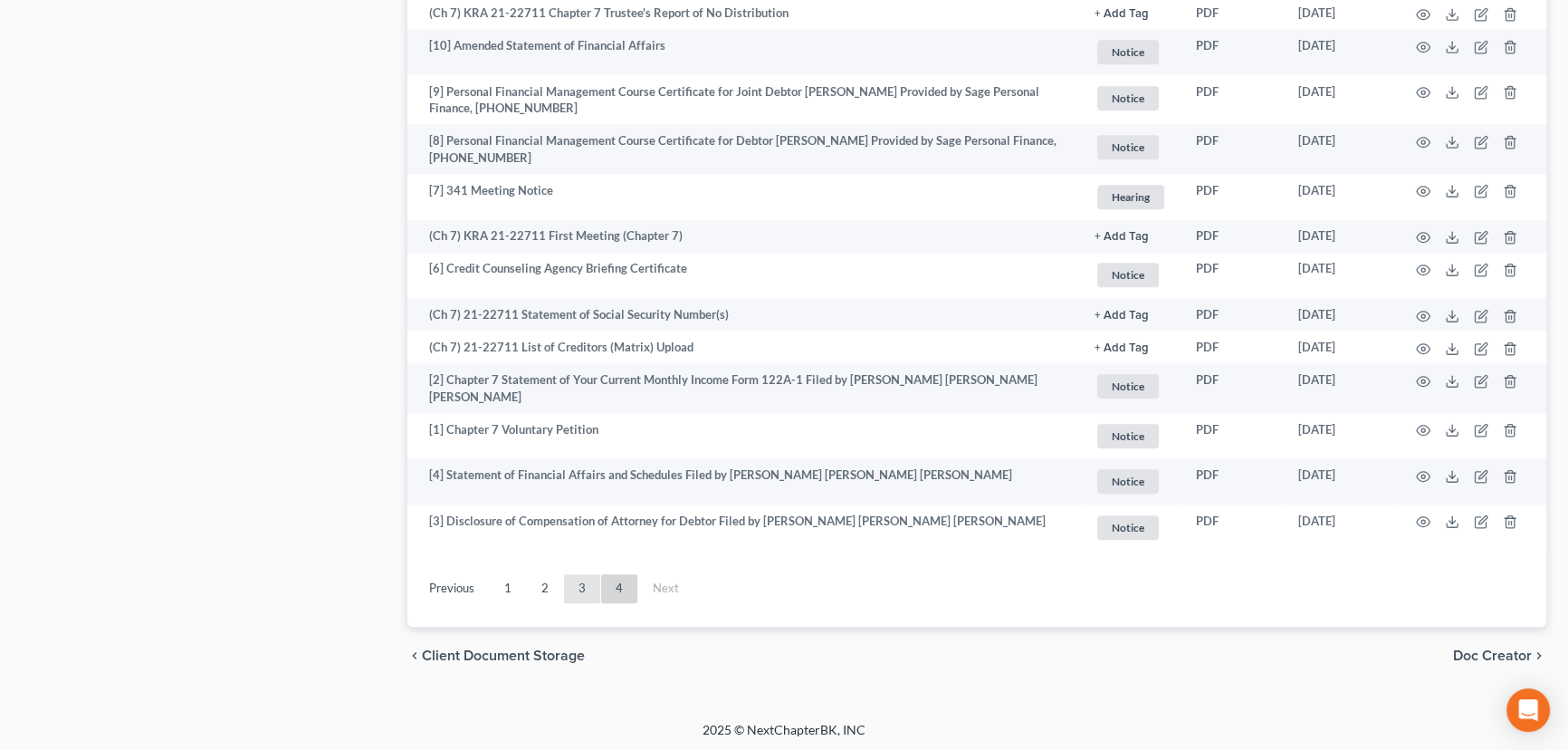
click at [579, 587] on link "3" at bounding box center [582, 588] width 37 height 29
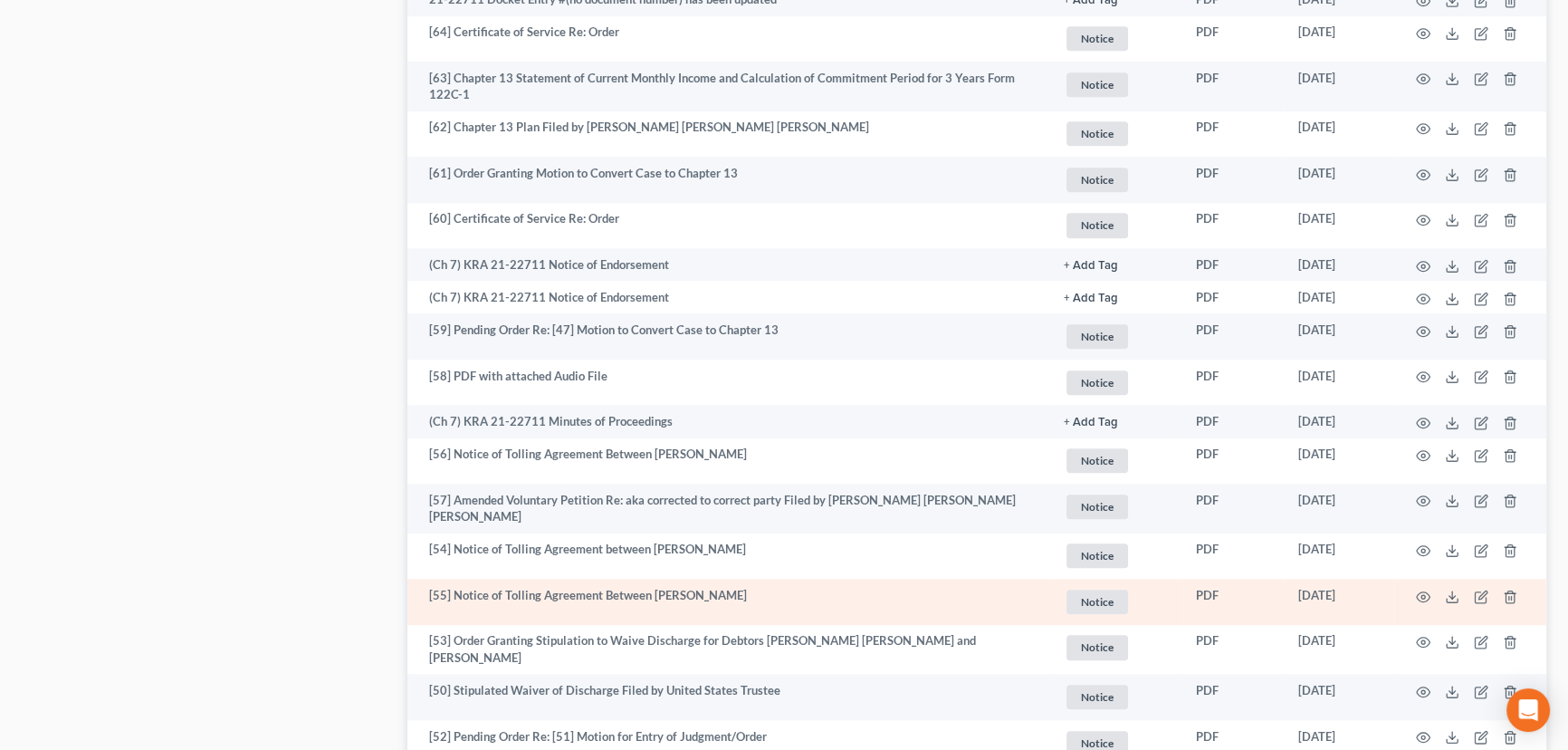
scroll to position [1788, 0]
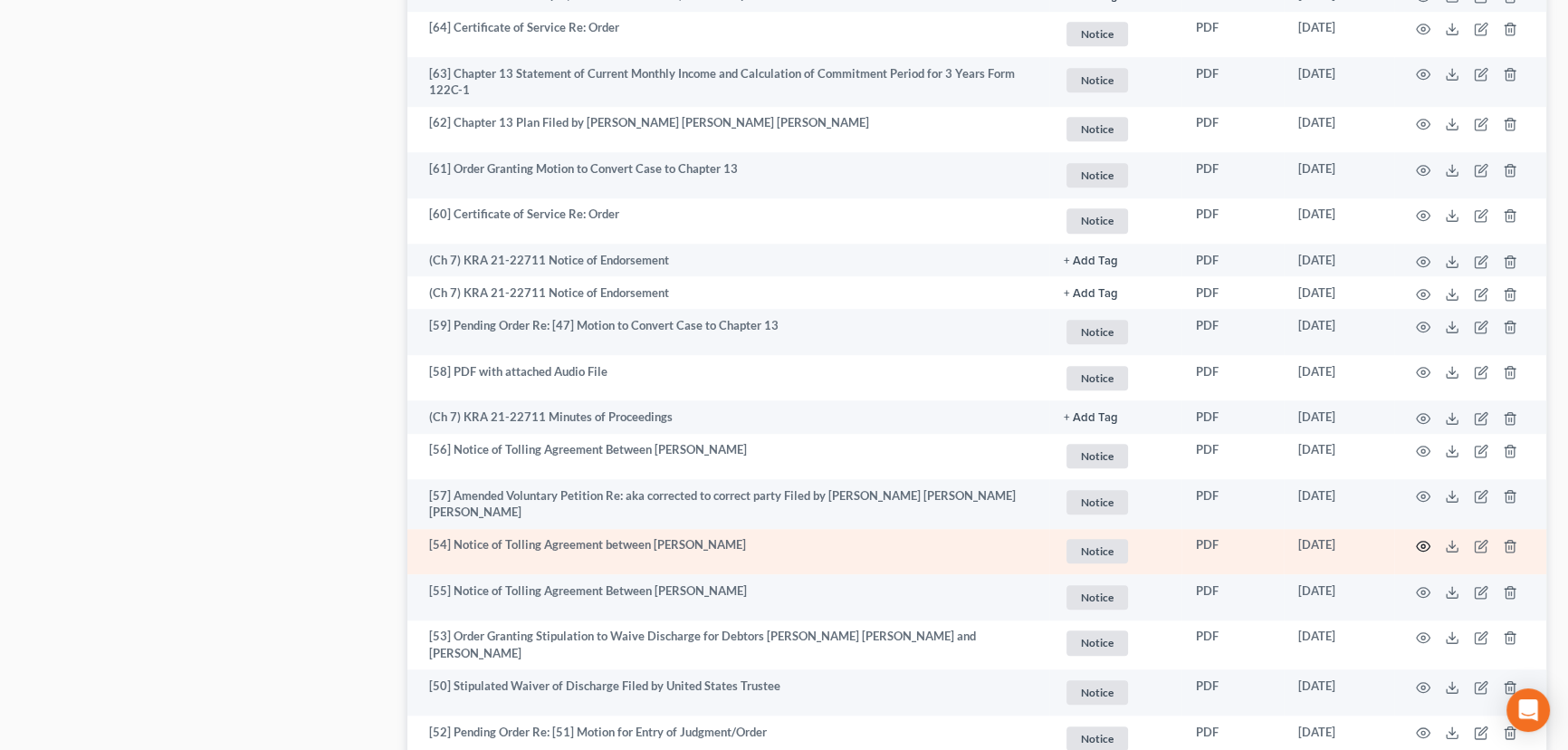
click at [1422, 544] on circle "button" at bounding box center [1424, 546] width 4 height 4
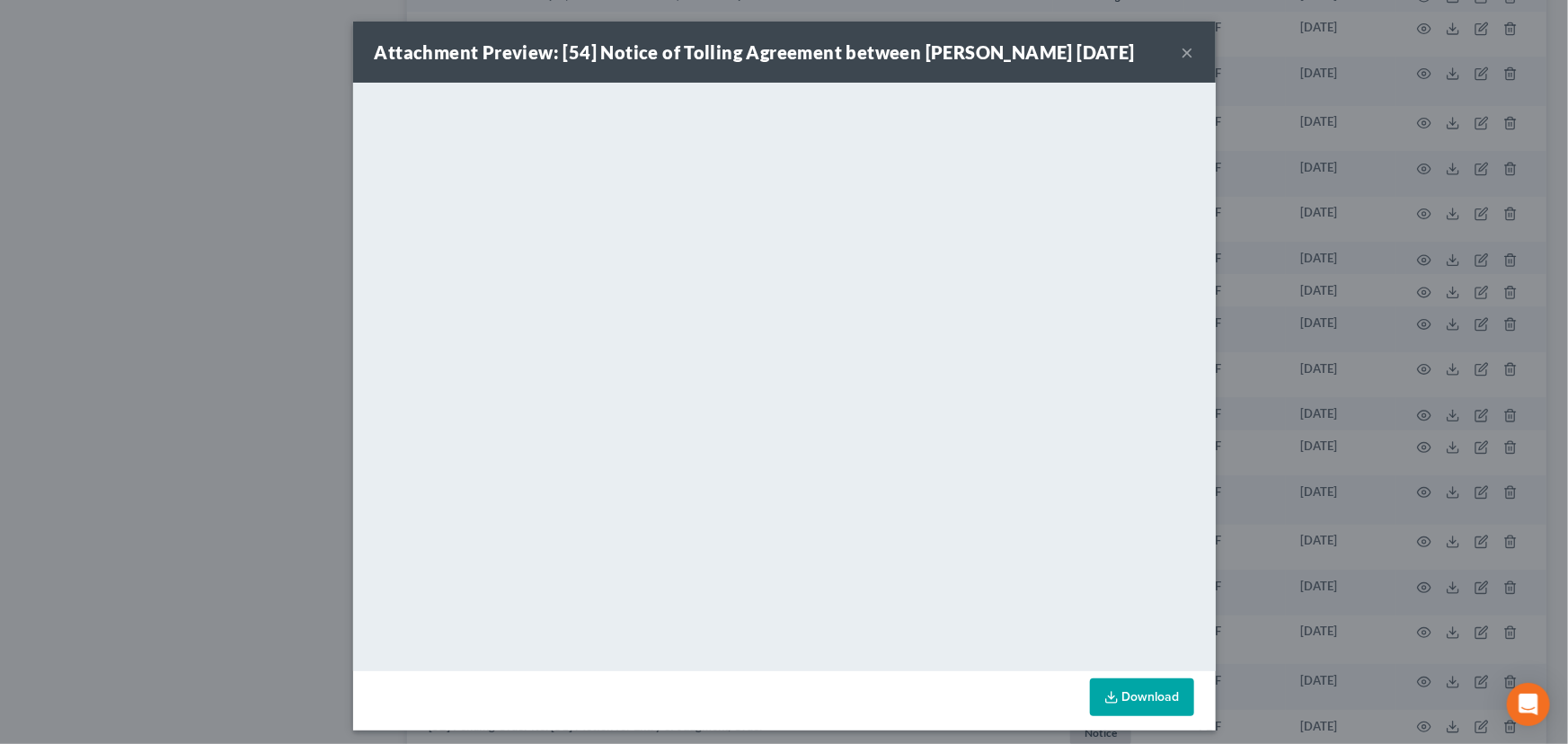
click at [1182, 52] on button "×" at bounding box center [1188, 51] width 13 height 21
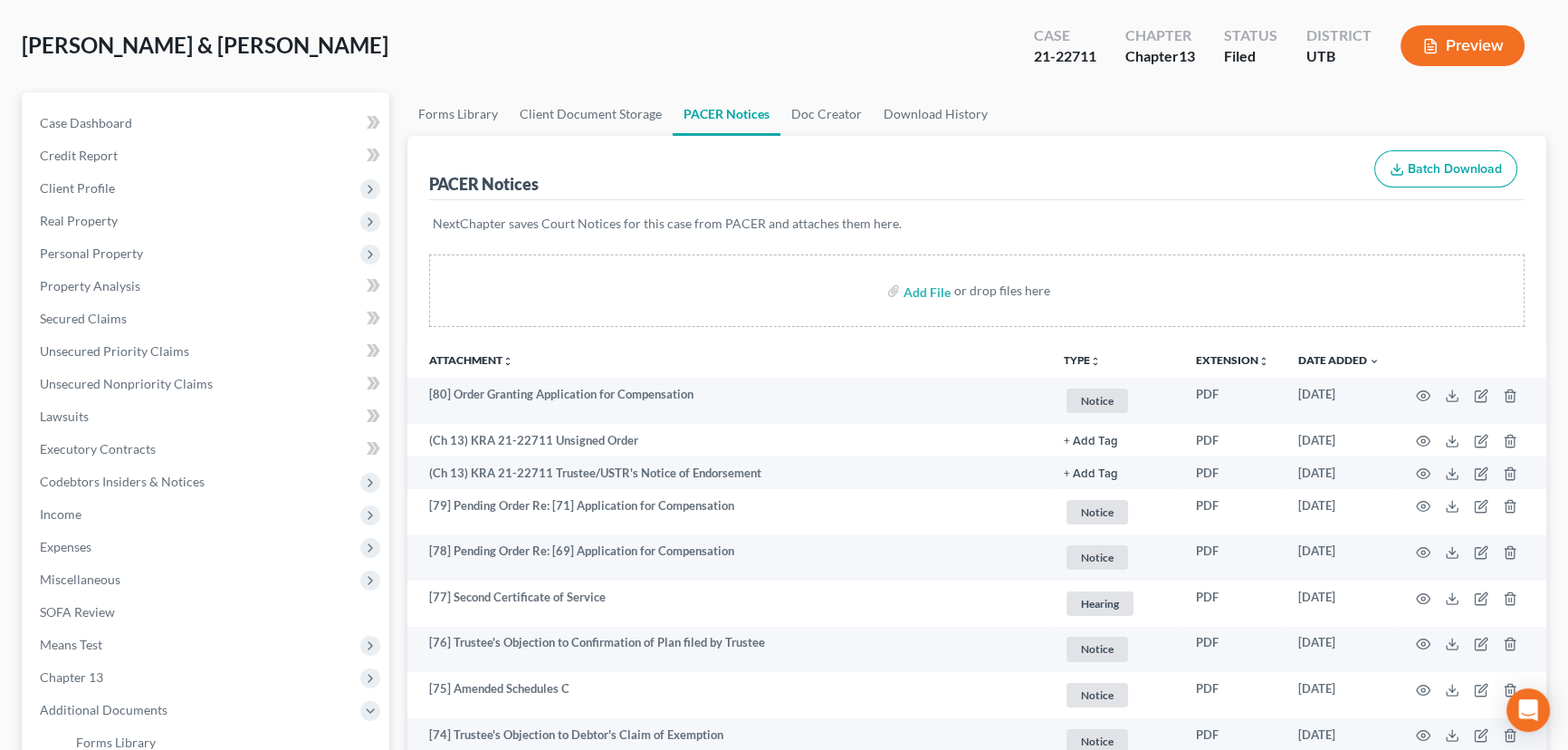
scroll to position [0, 0]
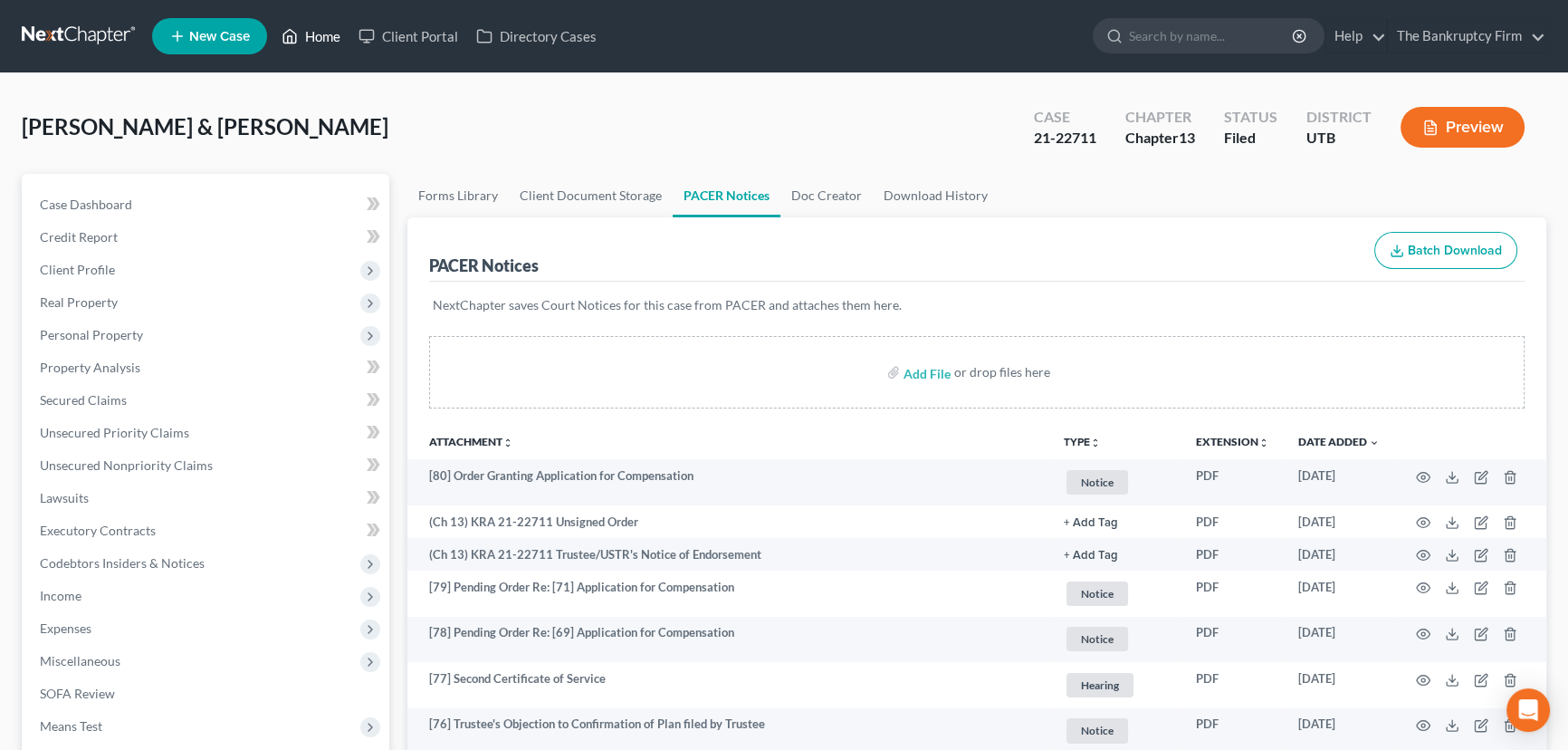
drag, startPoint x: 324, startPoint y: 31, endPoint x: 338, endPoint y: 38, distance: 15.7
click at [324, 31] on link "Home" at bounding box center [311, 36] width 77 height 33
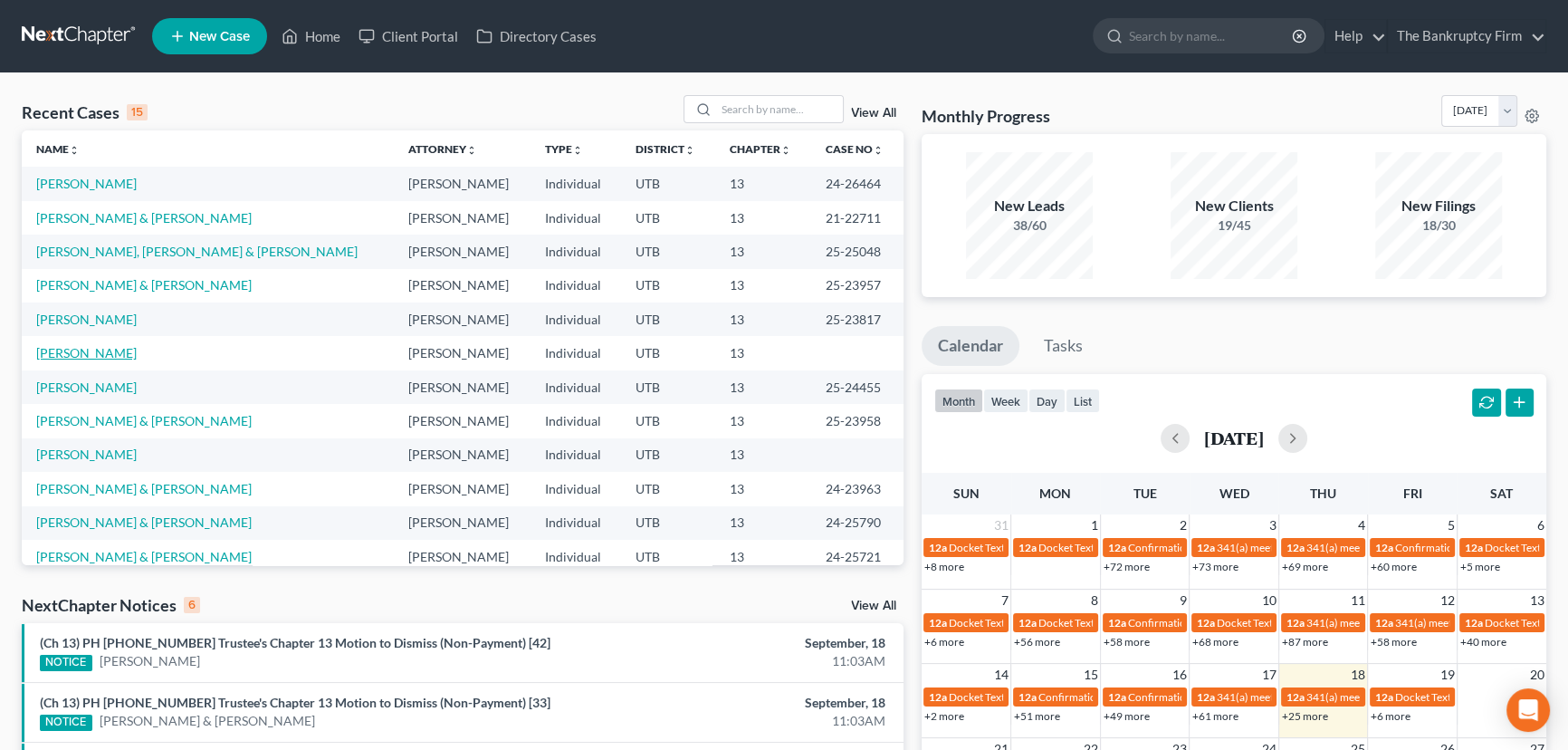
click at [62, 353] on link "[PERSON_NAME]" at bounding box center [86, 353] width 100 height 15
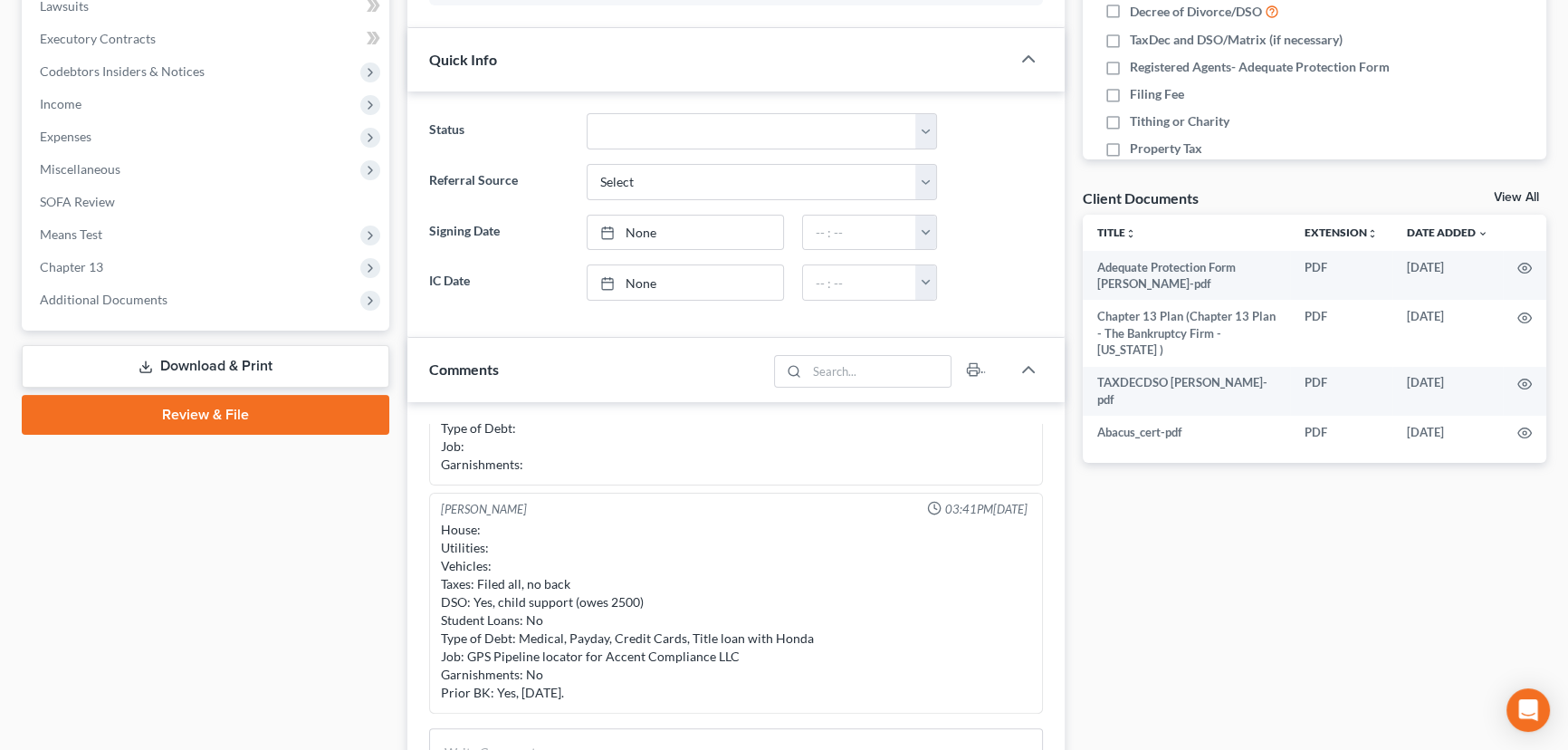
scroll to position [493, 0]
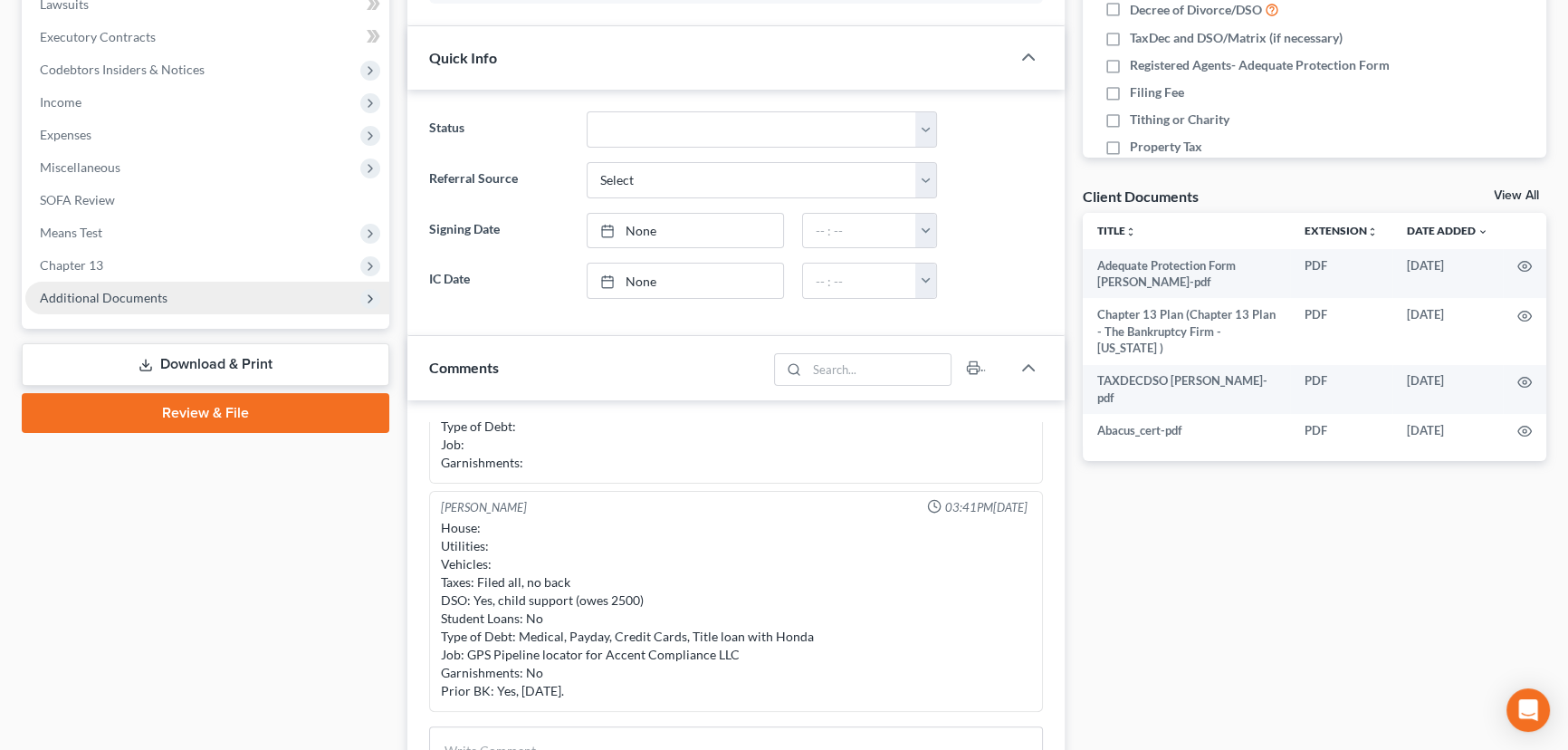
click at [99, 292] on span "Additional Documents" at bounding box center [104, 298] width 127 height 15
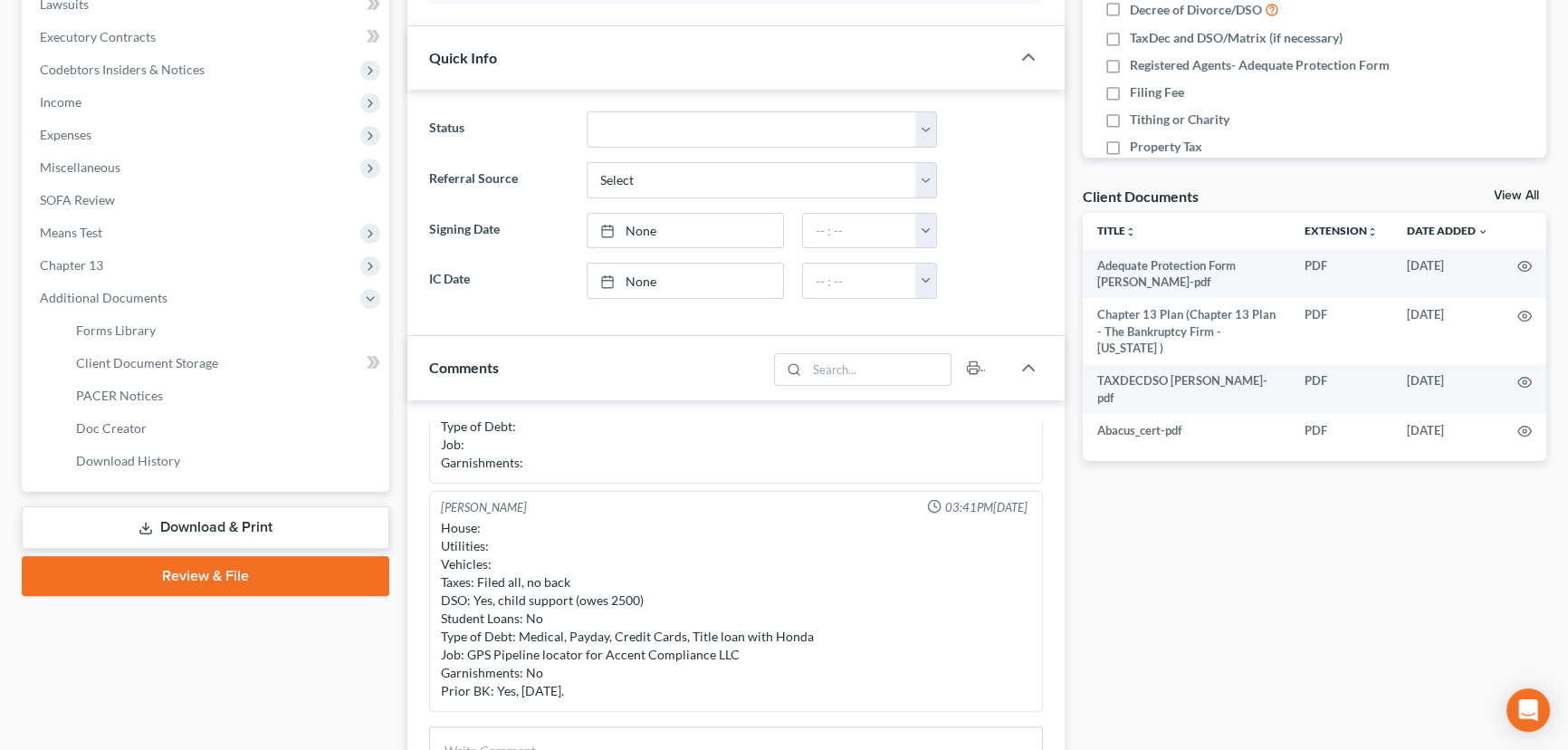
click at [215, 526] on link "Download & Print" at bounding box center [205, 527] width 368 height 42
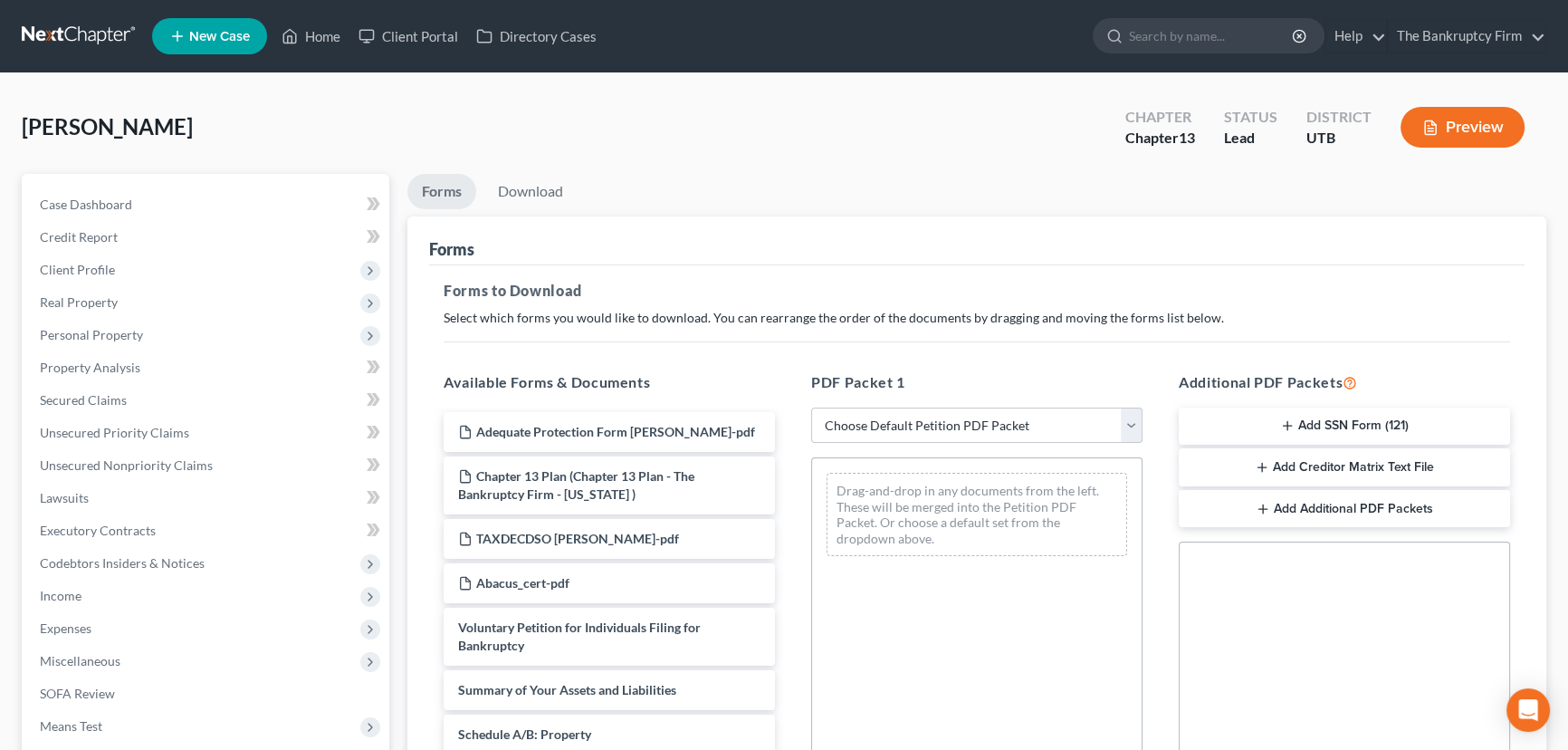
click at [1295, 420] on button "Add SSN Form (121)" at bounding box center [1344, 426] width 331 height 38
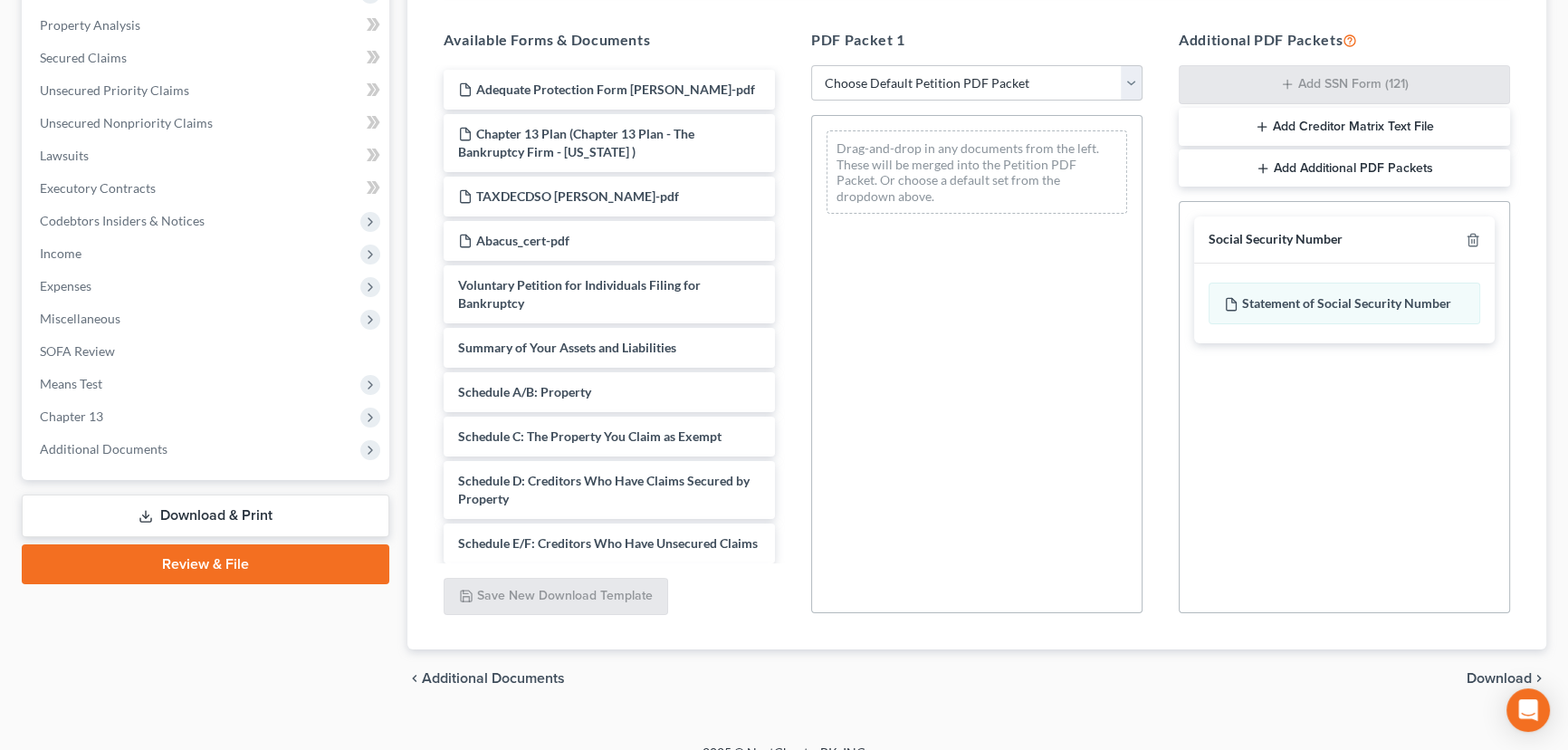
scroll to position [367, 0]
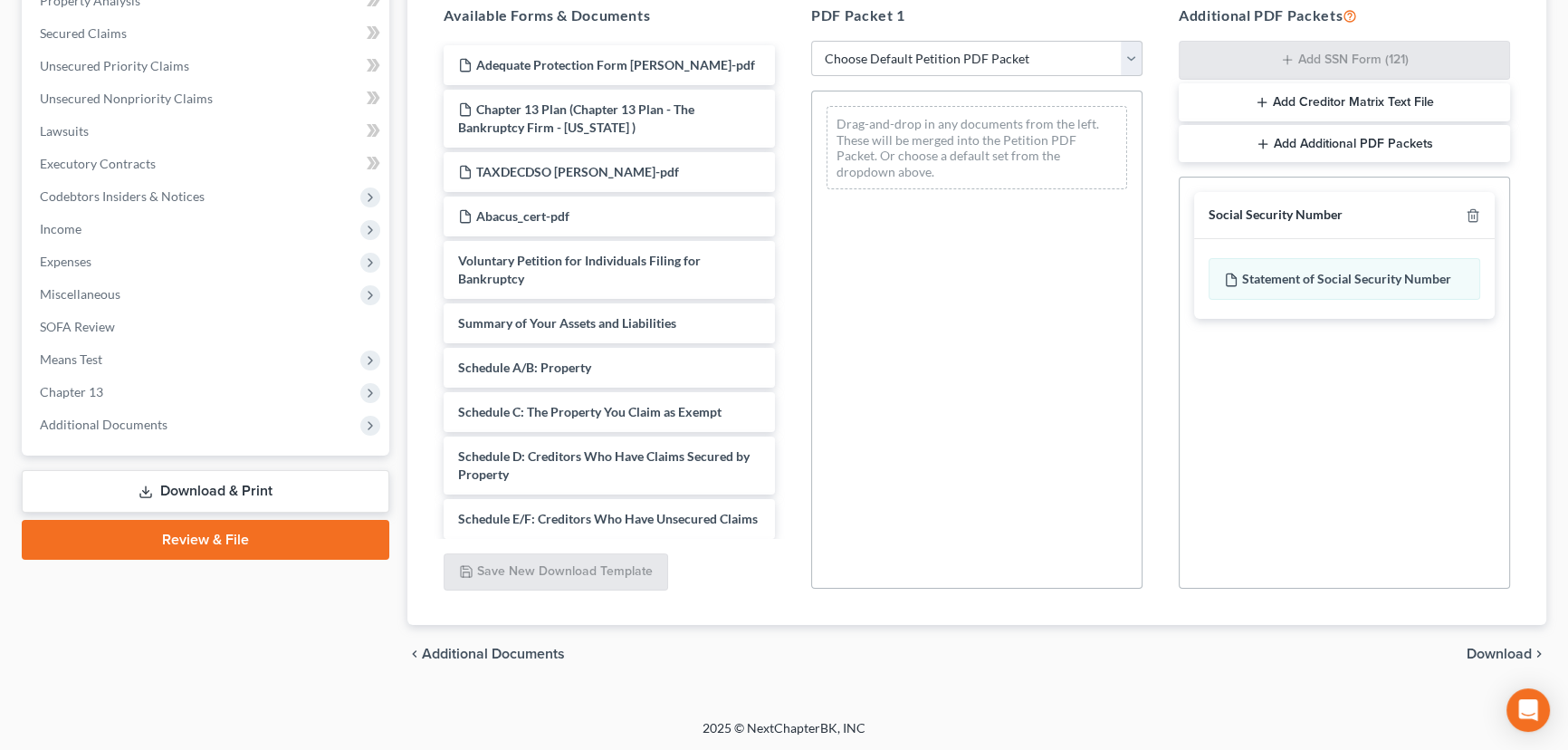
click at [1500, 652] on span "Download" at bounding box center [1500, 654] width 66 height 14
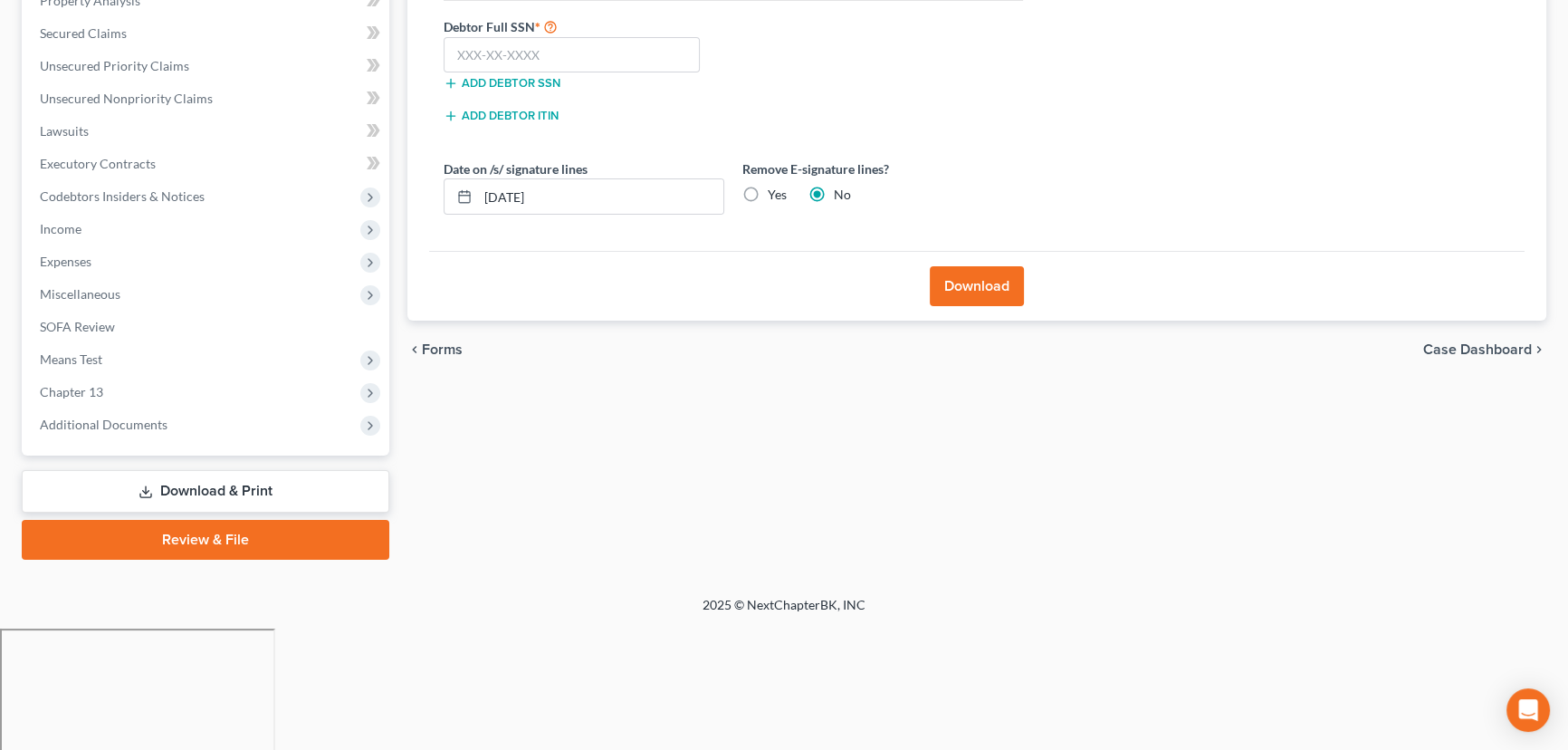
scroll to position [243, 0]
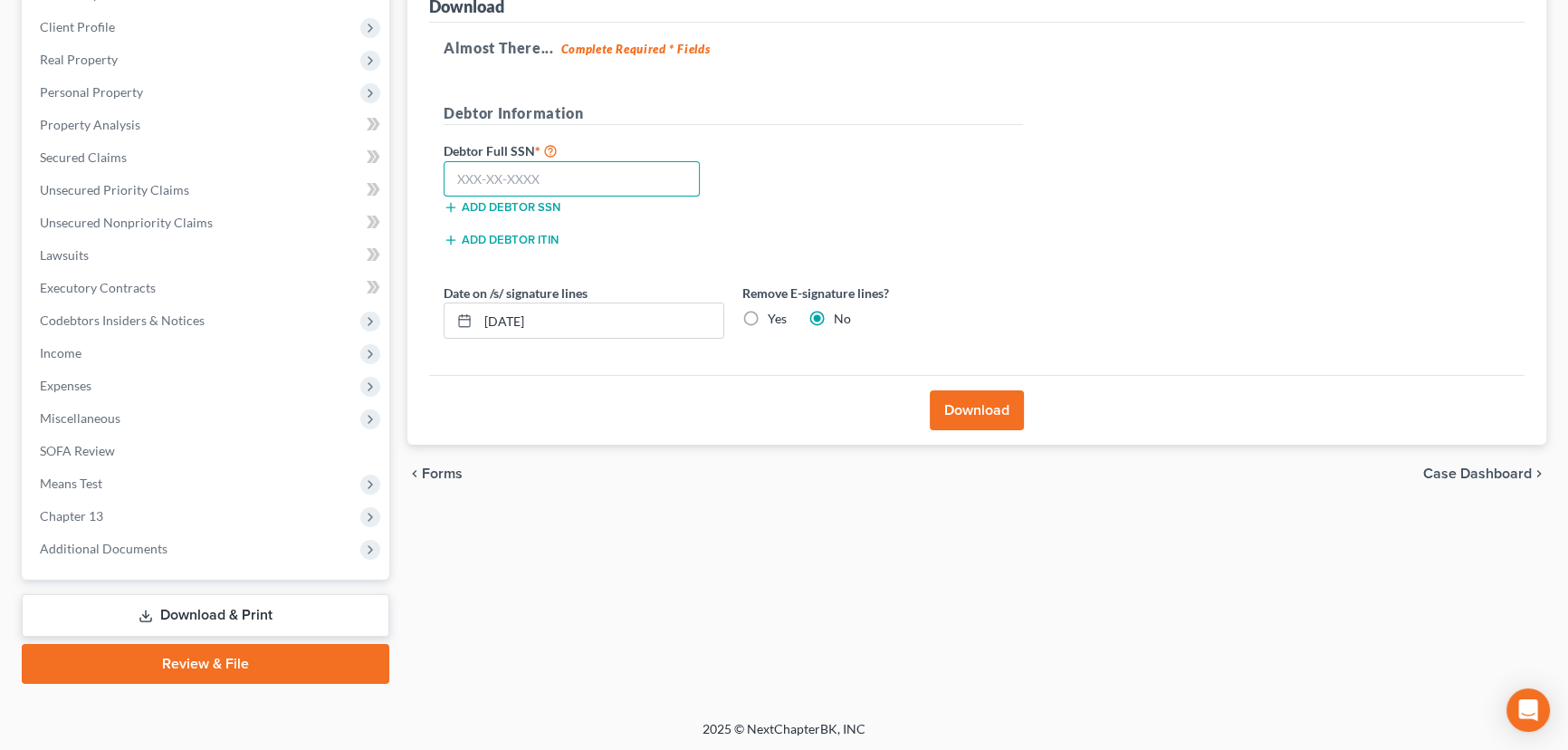
click at [525, 179] on input "text" at bounding box center [572, 179] width 256 height 37
paste input "529-59-8517"
type input "529-59-8517"
click at [969, 404] on button "Download" at bounding box center [976, 410] width 95 height 40
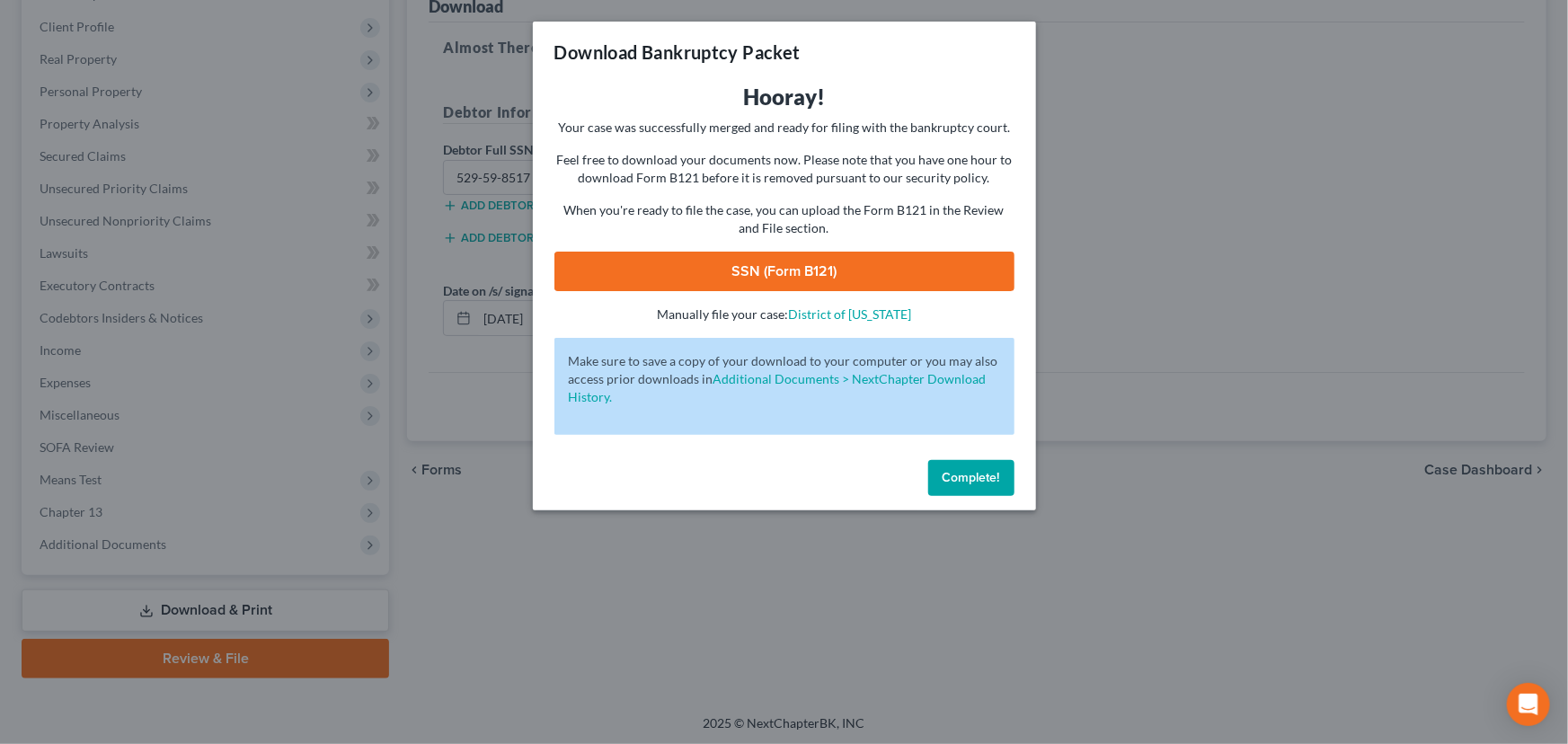
click at [764, 273] on link "SSN (Form B121)" at bounding box center [784, 271] width 460 height 40
click at [977, 480] on span "Complete!" at bounding box center [972, 477] width 58 height 15
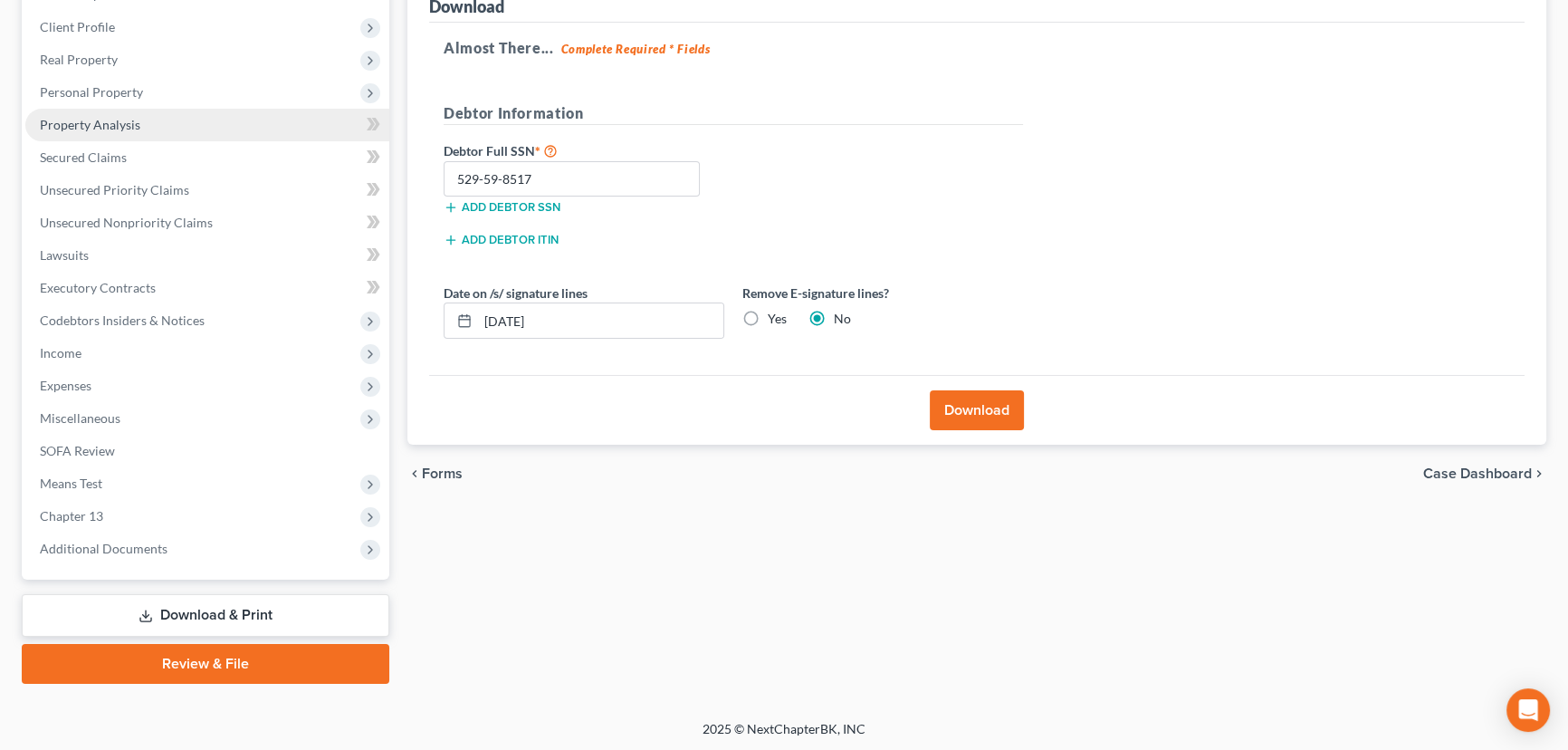
click at [73, 128] on span "Property Analysis" at bounding box center [90, 125] width 100 height 15
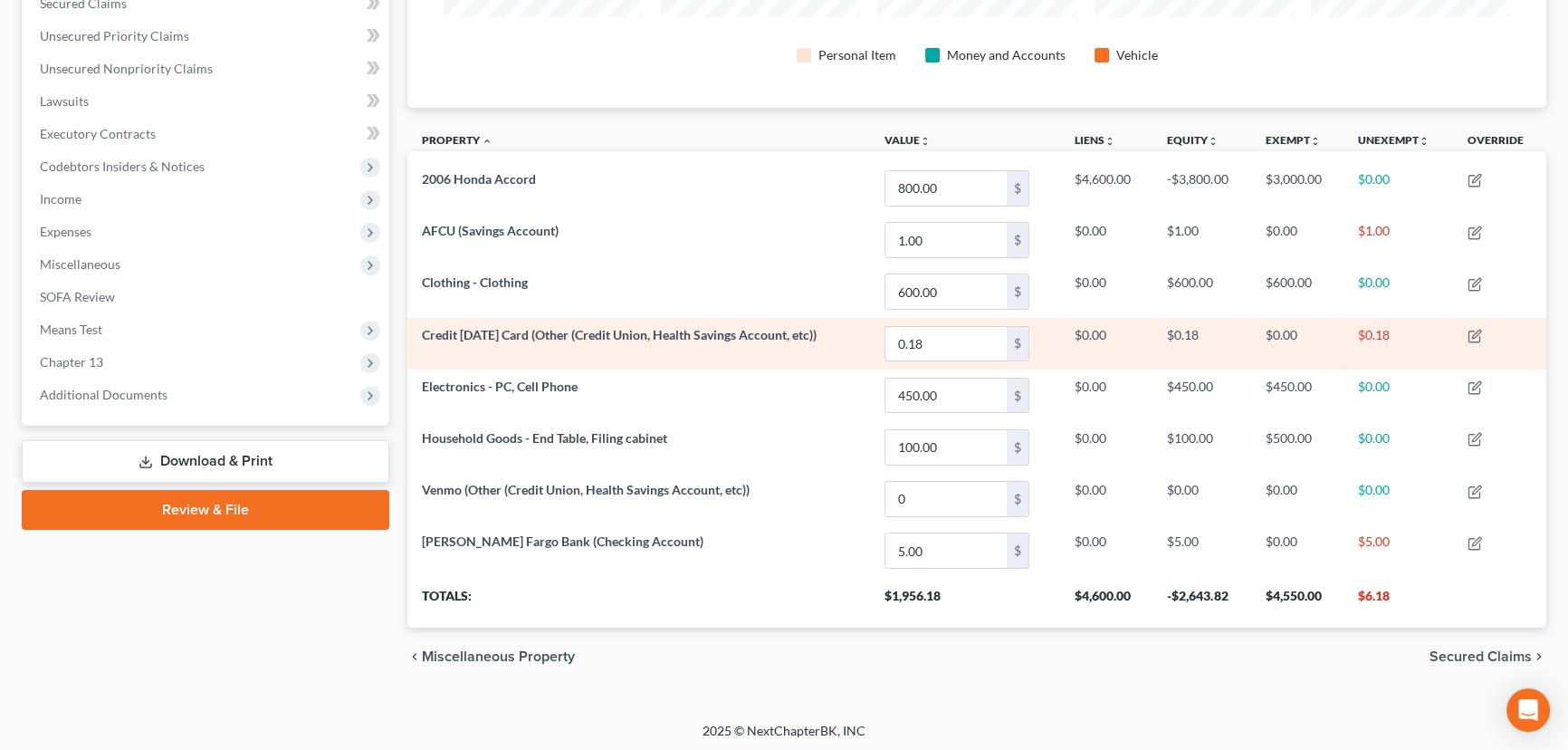
scroll to position [398, 0]
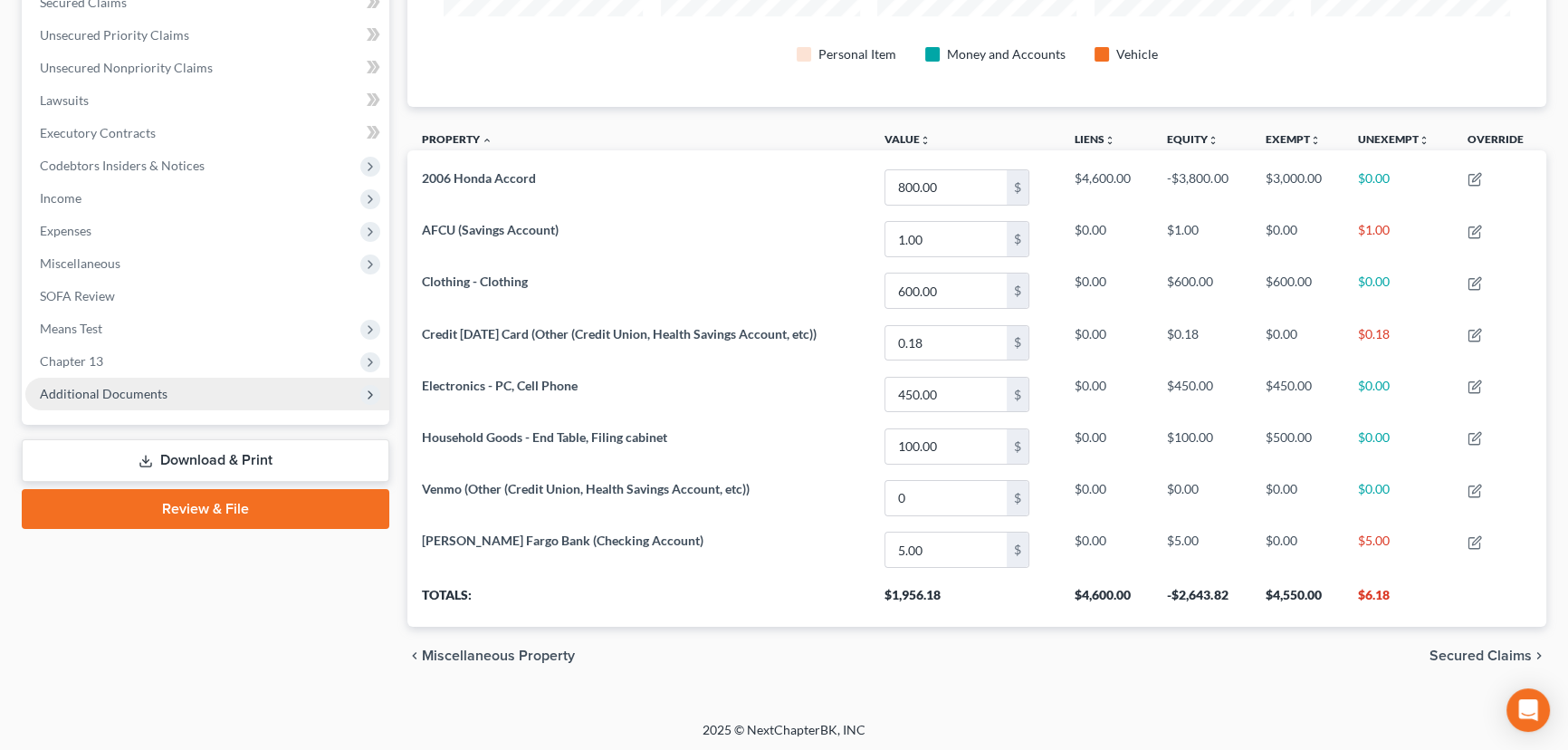
click at [126, 389] on span "Additional Documents" at bounding box center [104, 393] width 127 height 15
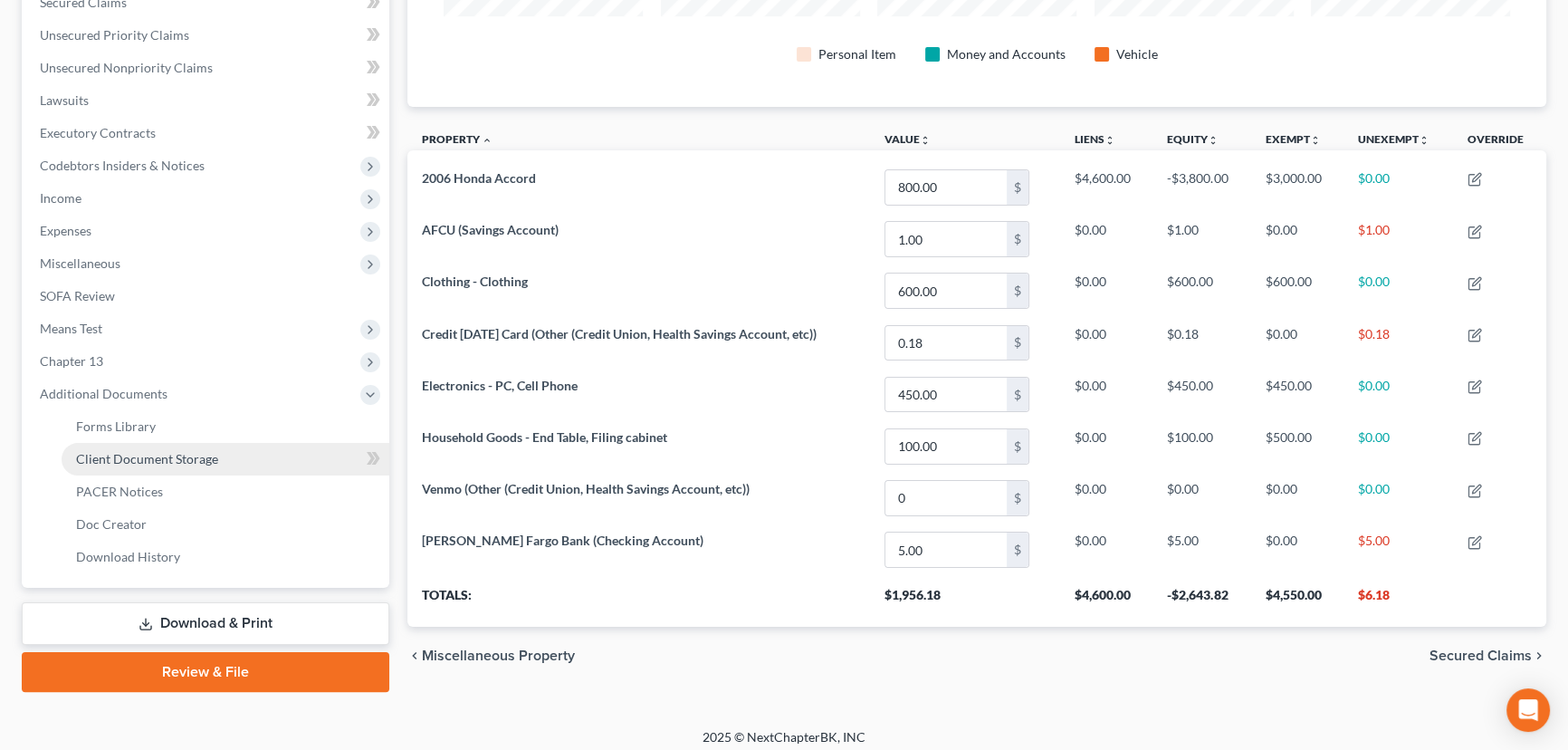
click at [169, 459] on span "Client Document Storage" at bounding box center [147, 459] width 142 height 15
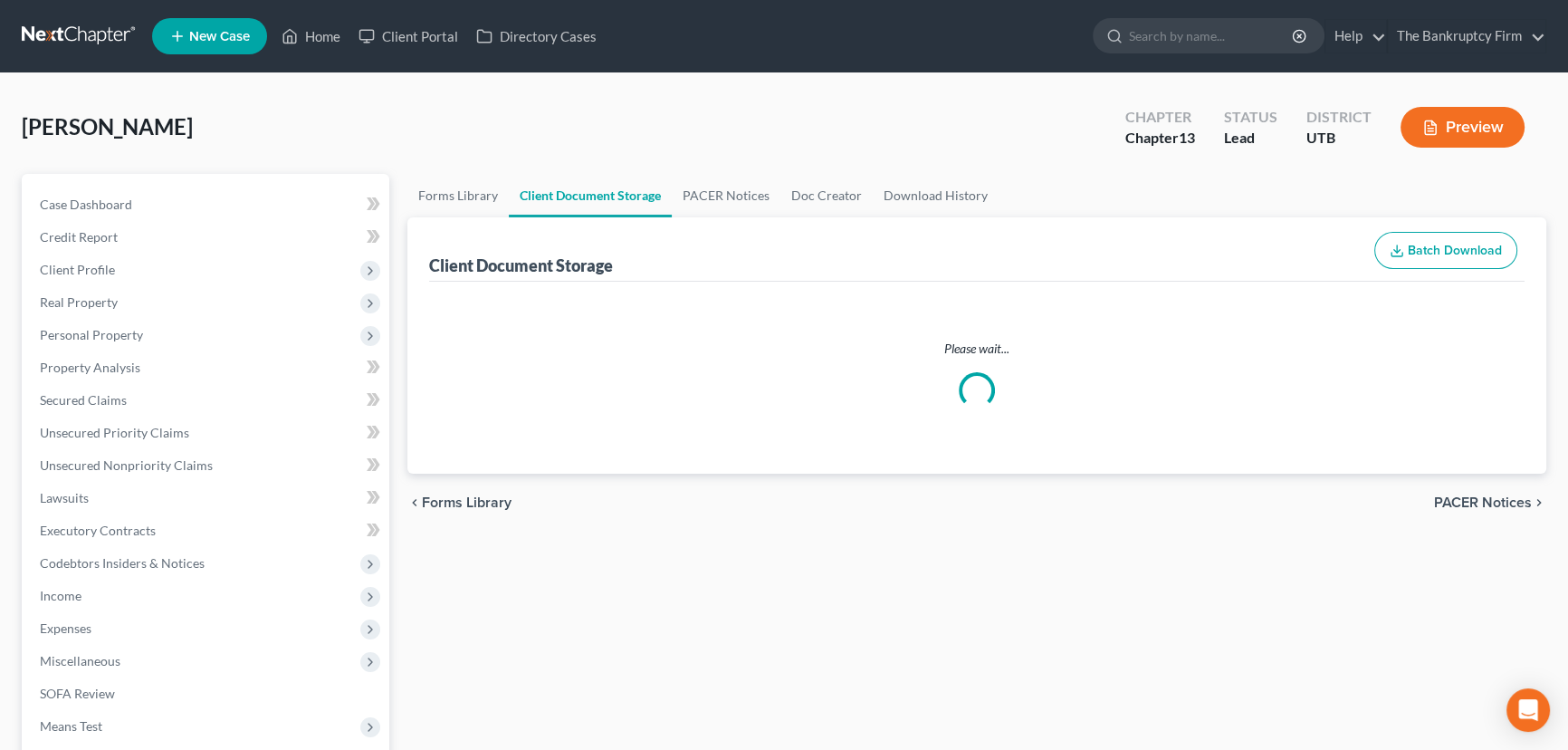
select select "30"
select select "26"
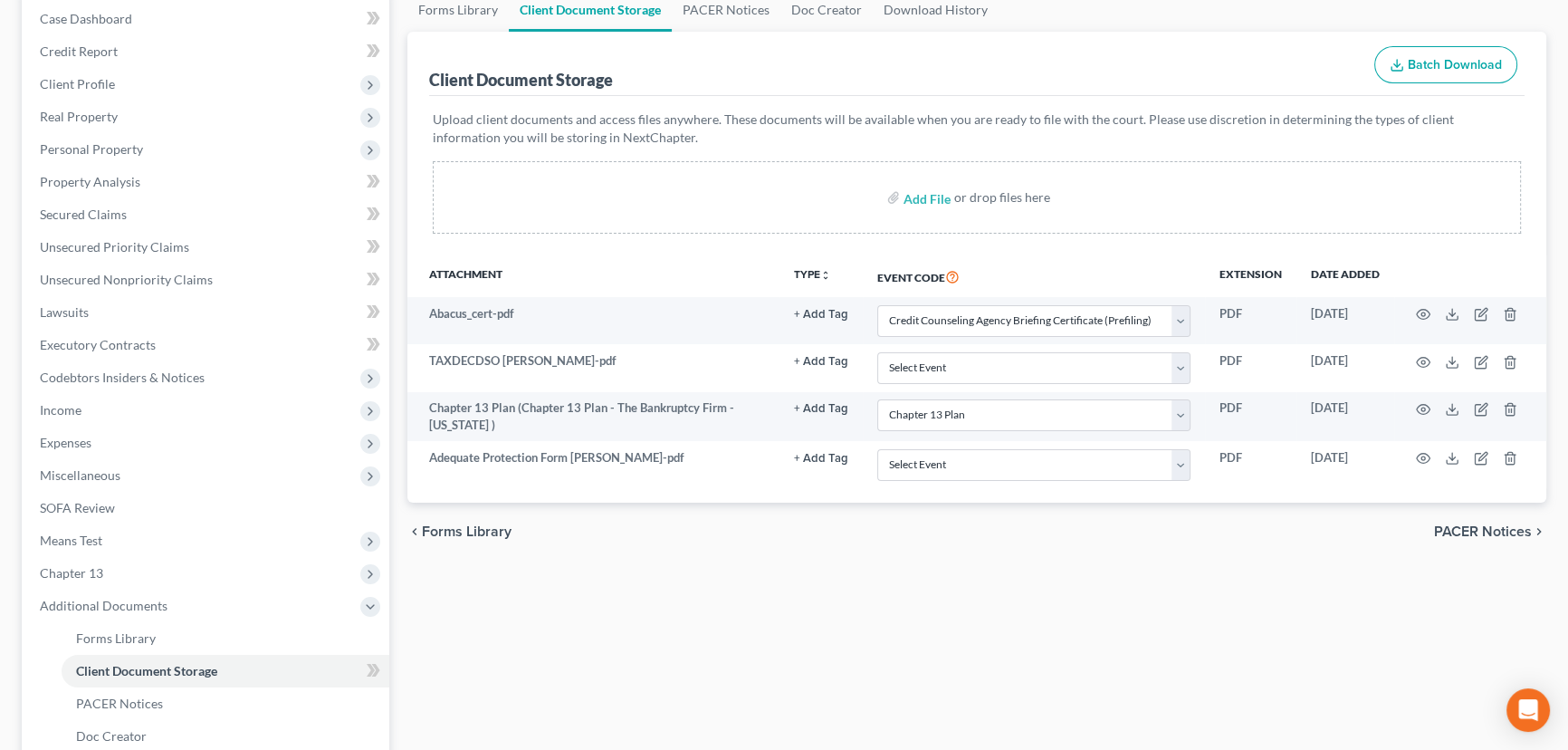
scroll to position [246, 0]
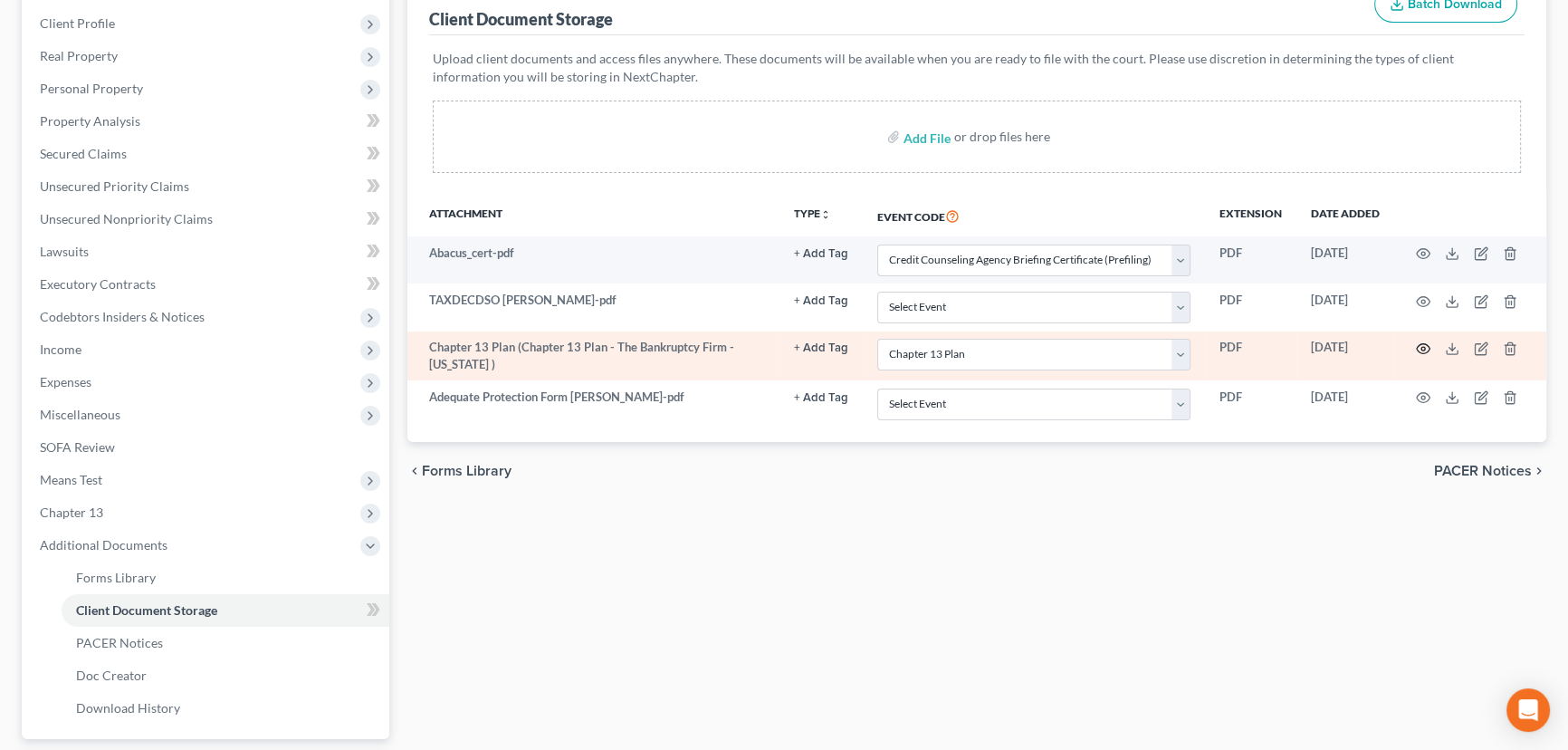
click at [1421, 344] on icon "button" at bounding box center [1423, 348] width 14 height 14
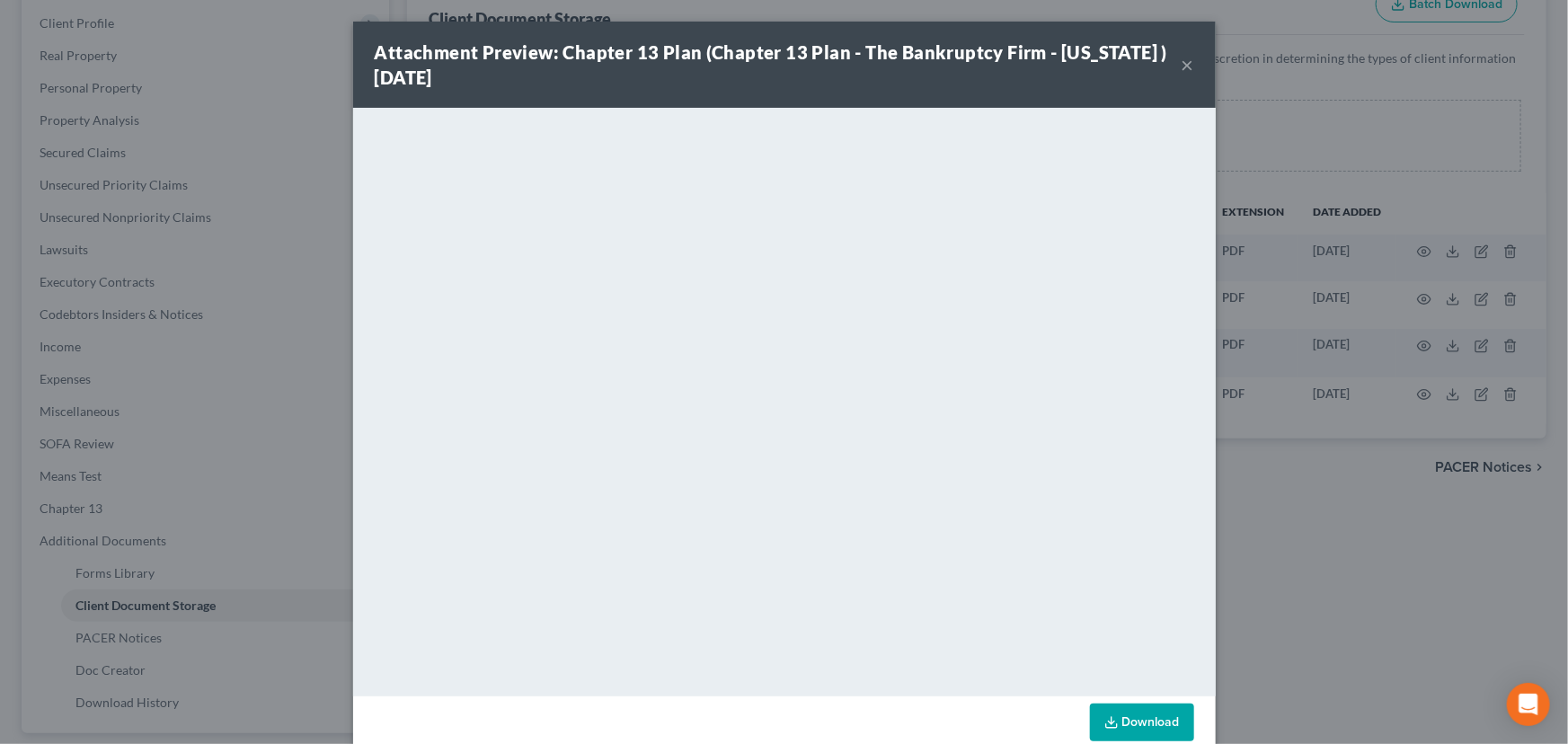
click at [1182, 67] on button "×" at bounding box center [1188, 64] width 13 height 21
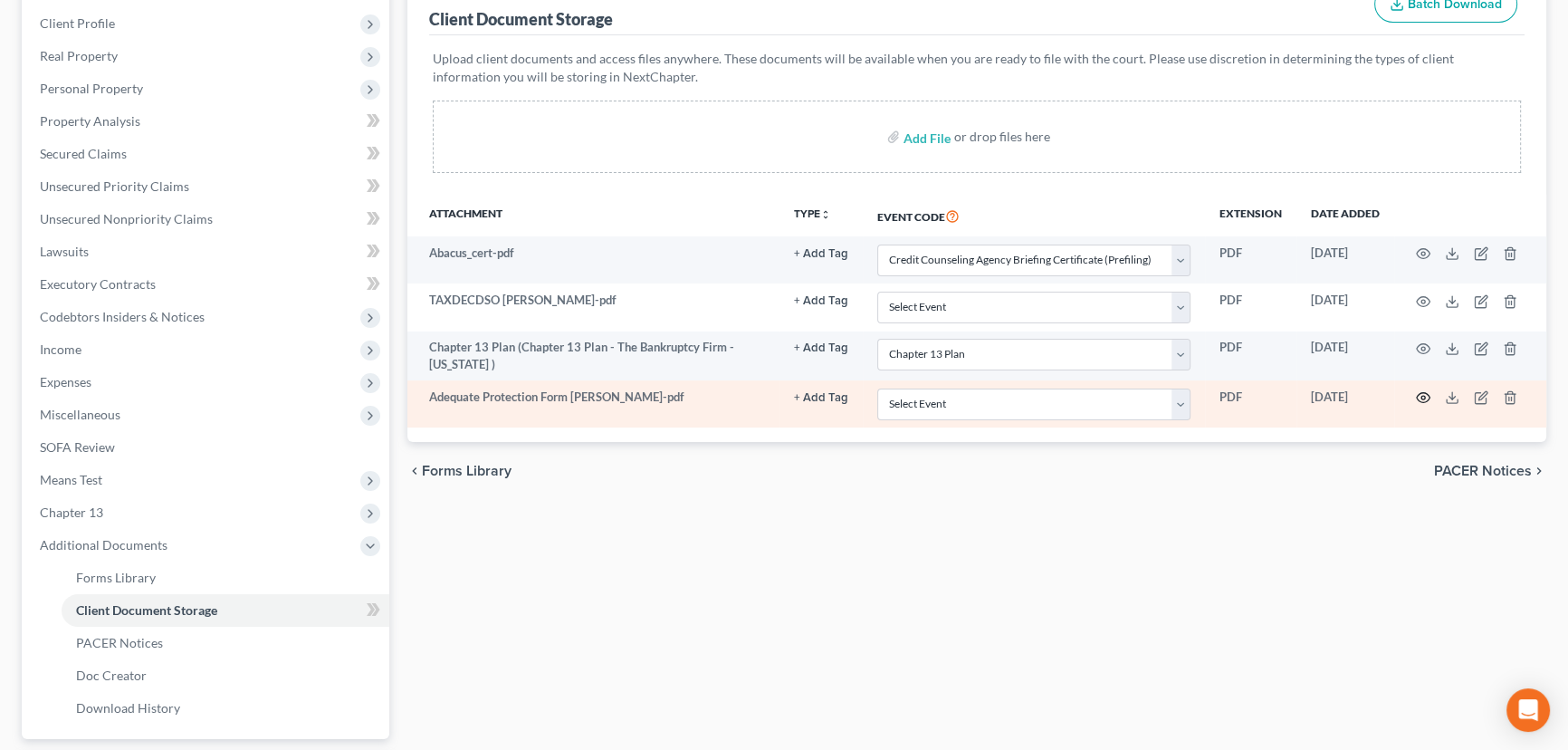
click at [1423, 390] on icon "button" at bounding box center [1423, 397] width 14 height 14
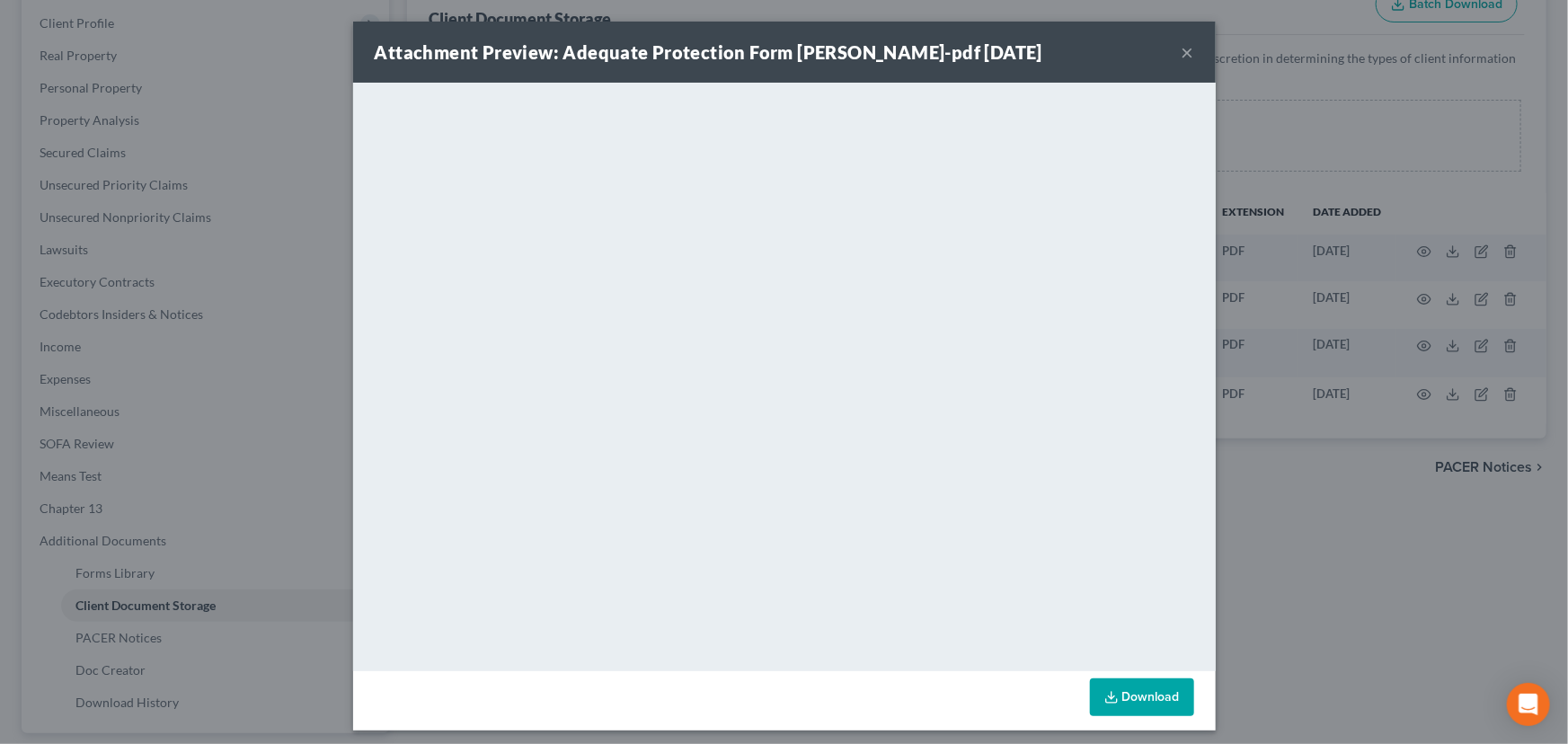
click at [1184, 52] on button "×" at bounding box center [1188, 51] width 13 height 21
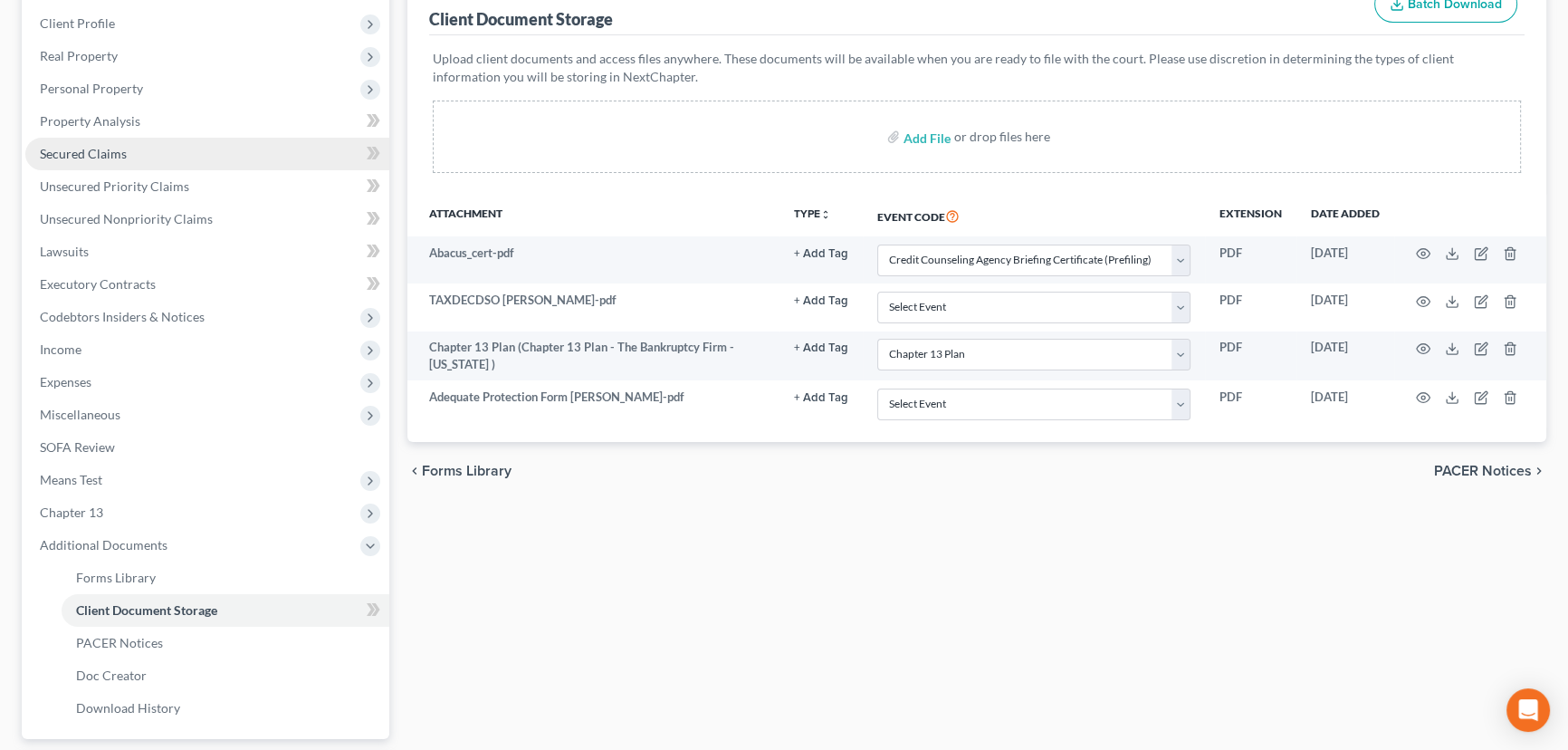
click at [104, 151] on span "Secured Claims" at bounding box center [83, 154] width 87 height 15
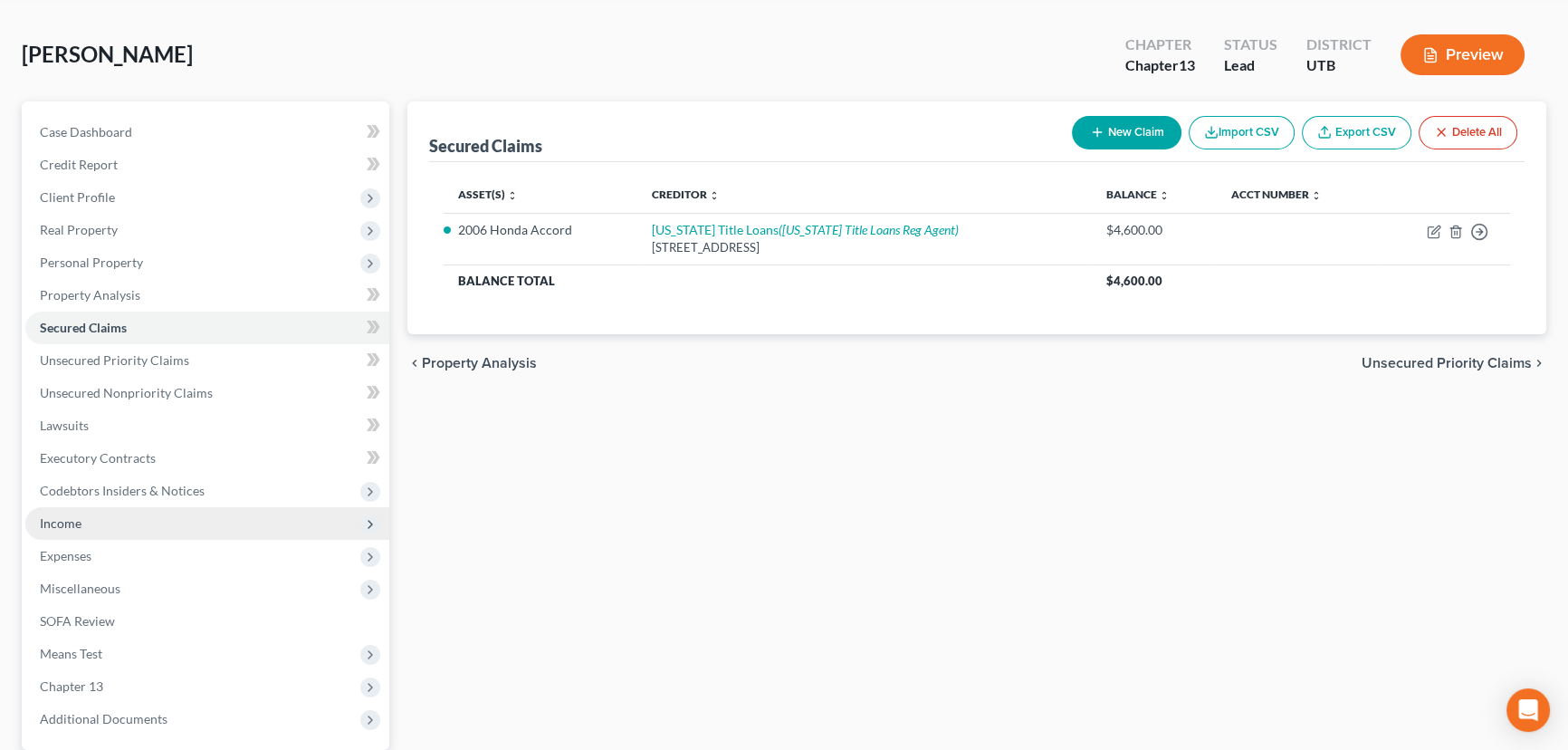
scroll to position [243, 0]
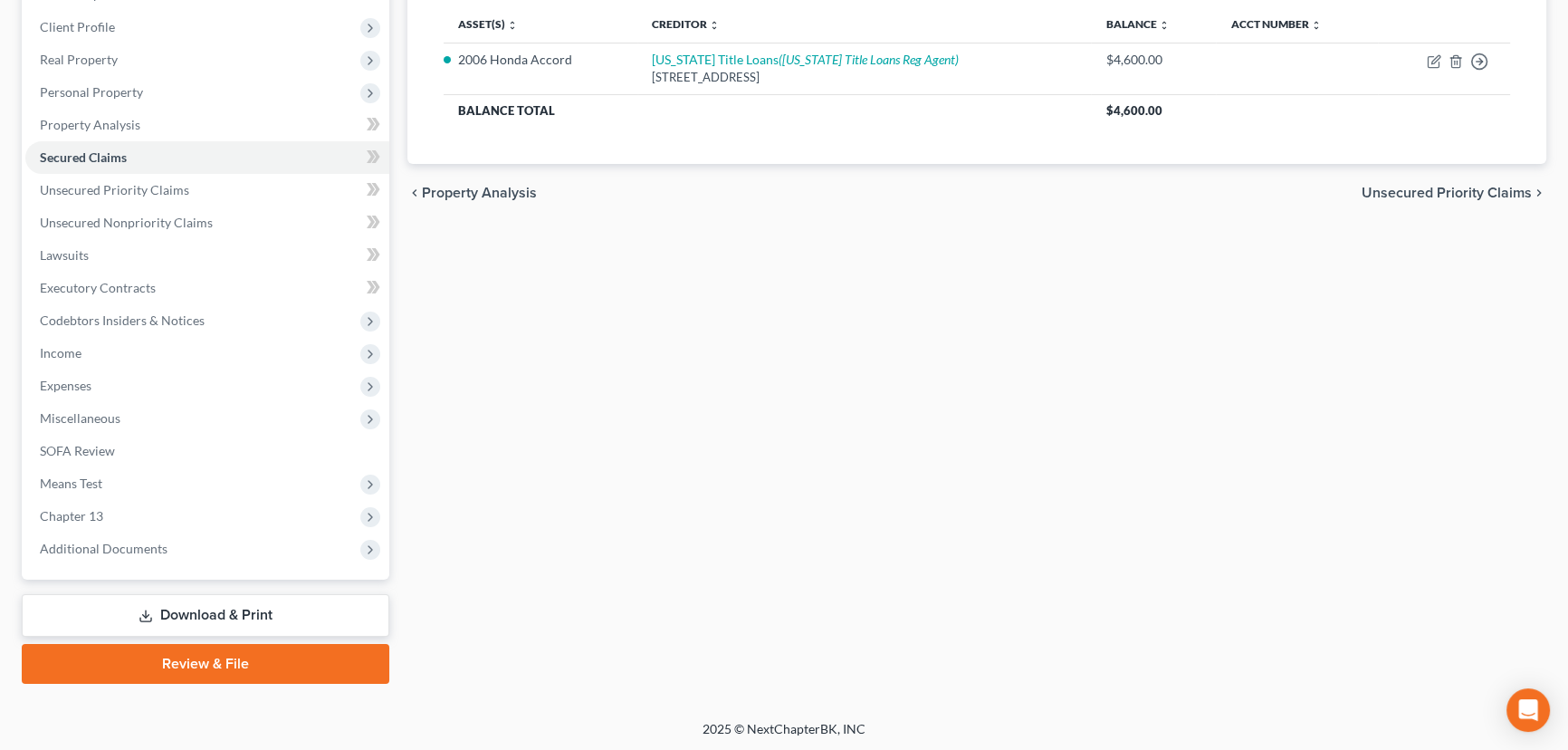
click at [220, 666] on link "Review & File" at bounding box center [205, 664] width 368 height 40
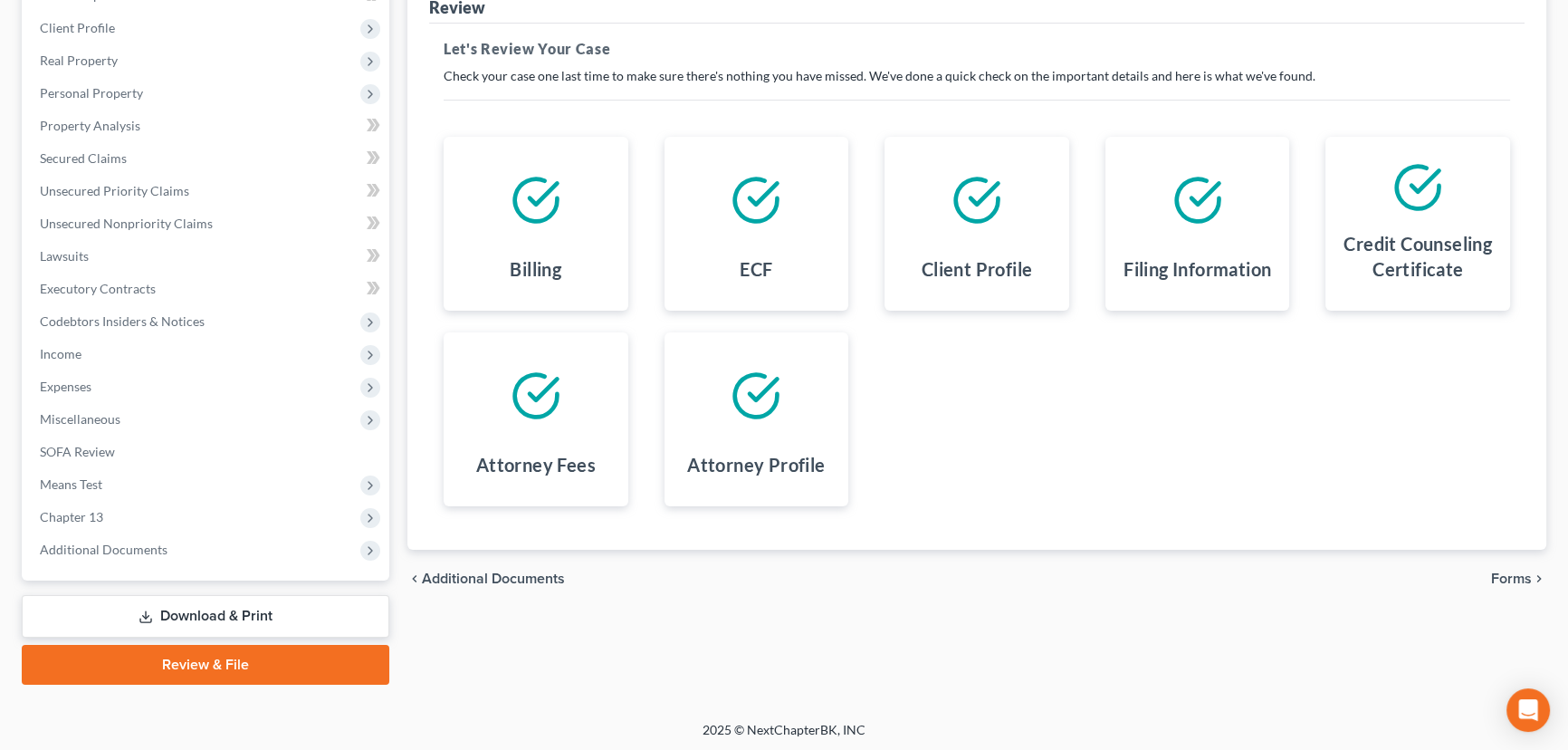
scroll to position [243, 0]
click at [1517, 577] on span "Forms" at bounding box center [1512, 577] width 41 height 14
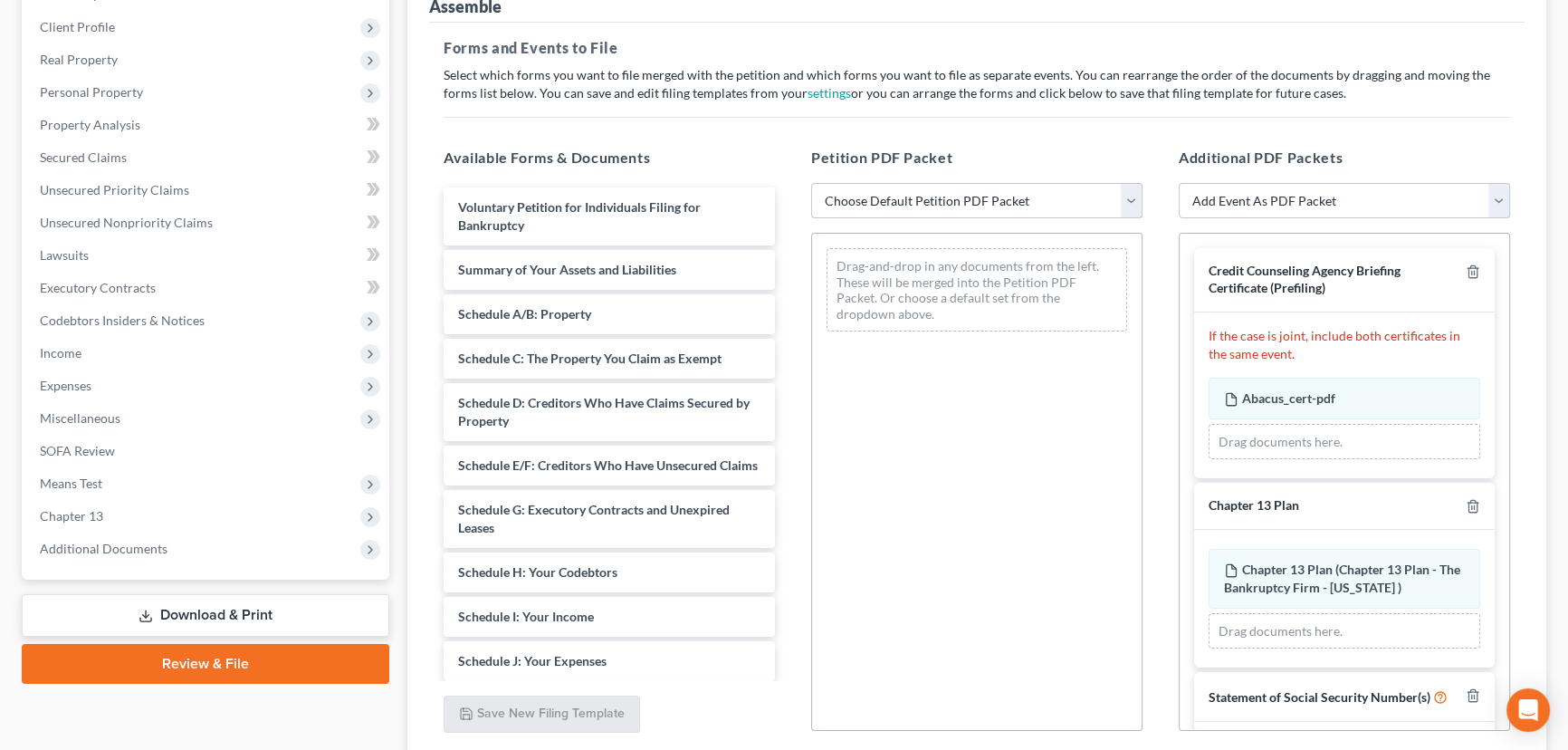
click at [877, 193] on select "Choose Default Petition PDF Packet Emergency Filing (Voluntary Petition and Cre…" at bounding box center [977, 200] width 331 height 37
select select "6"
click at [812, 183] on select "Choose Default Petition PDF Packet Emergency Filing (Voluntary Petition and Cre…" at bounding box center [977, 200] width 331 height 37
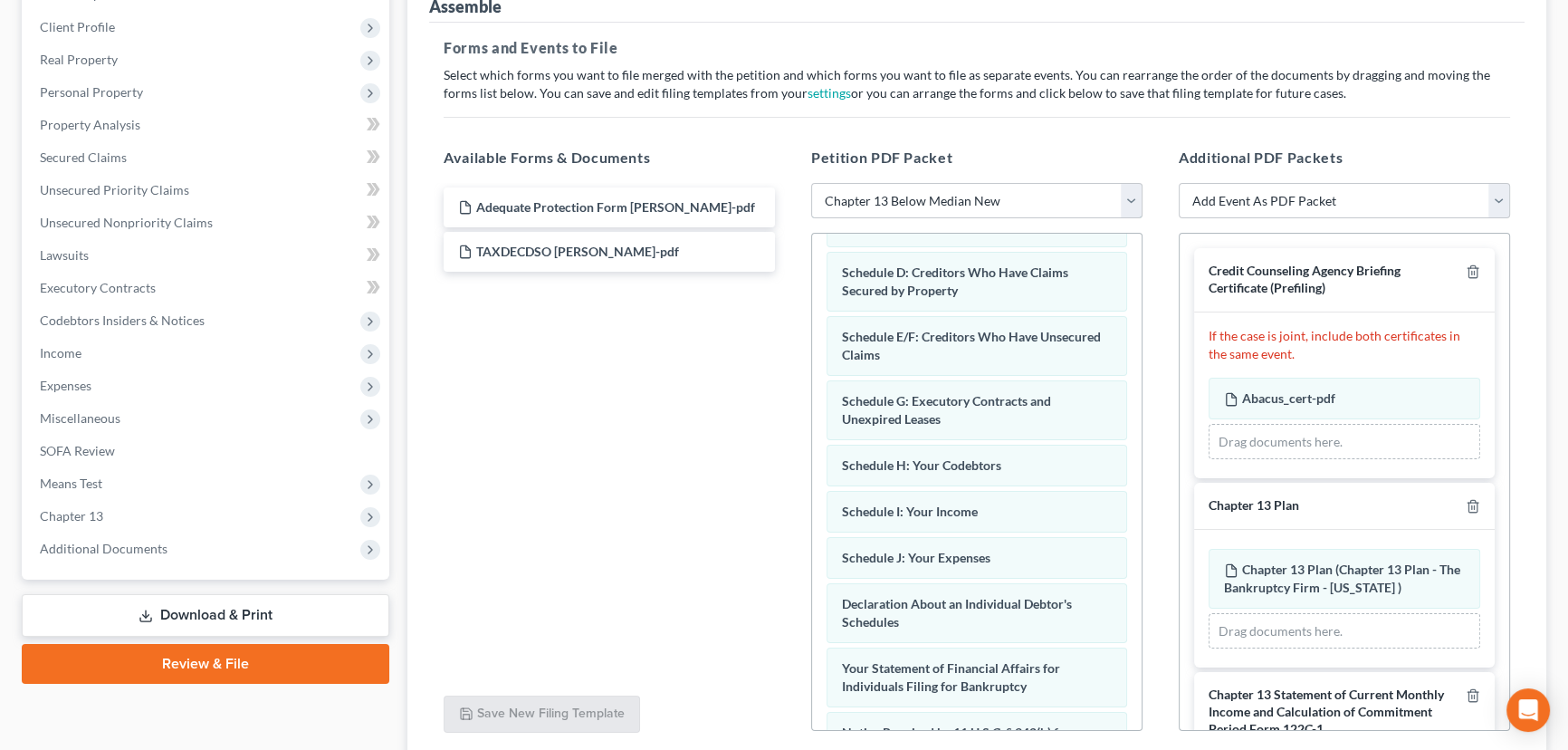
scroll to position [246, 0]
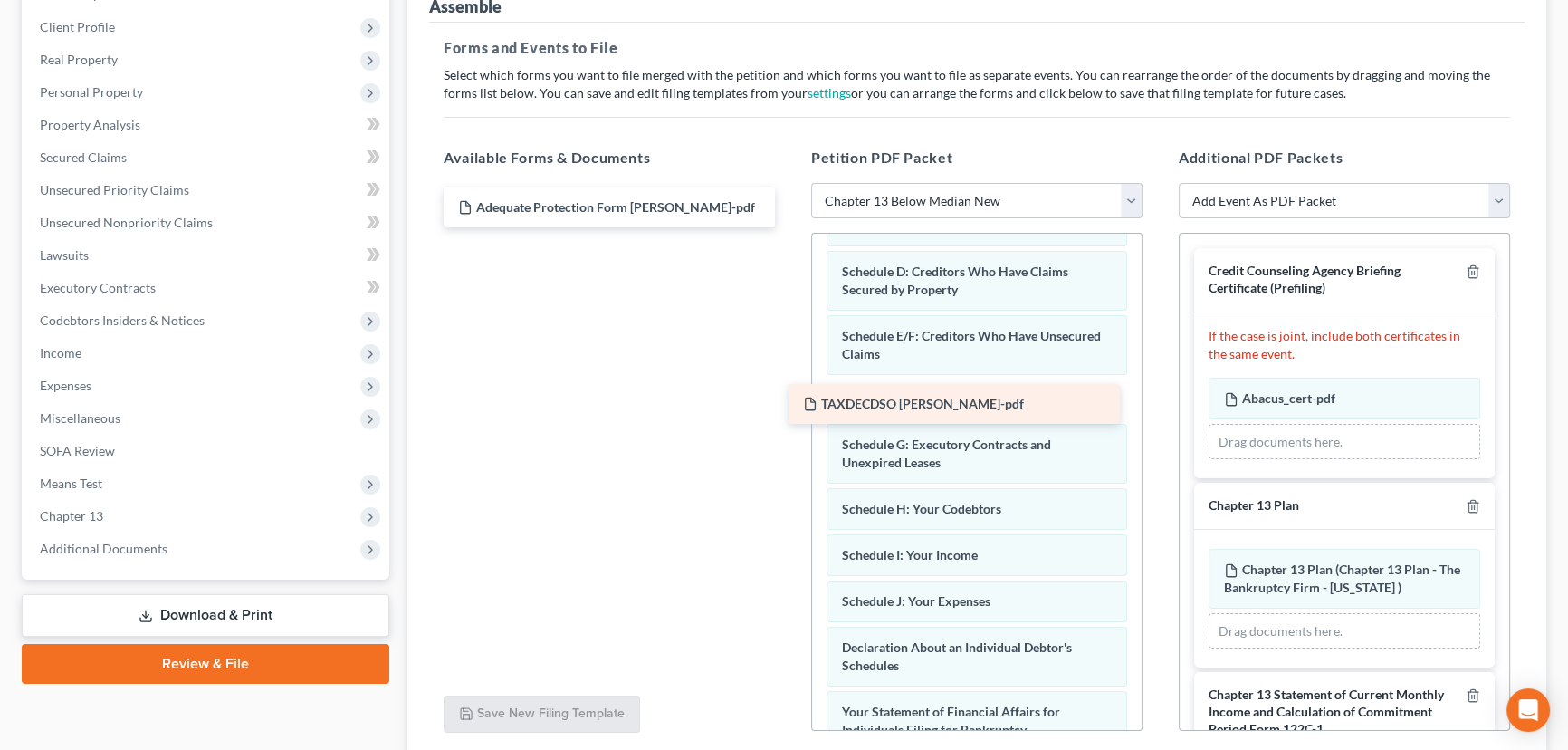
drag, startPoint x: 550, startPoint y: 241, endPoint x: 896, endPoint y: 395, distance: 378.7
click at [790, 228] on div "TAXDECDSO DERR-pdf Adequate Protection Form Derr-pdf TAXDECDSO DERR-pdf" at bounding box center [609, 207] width 360 height 40
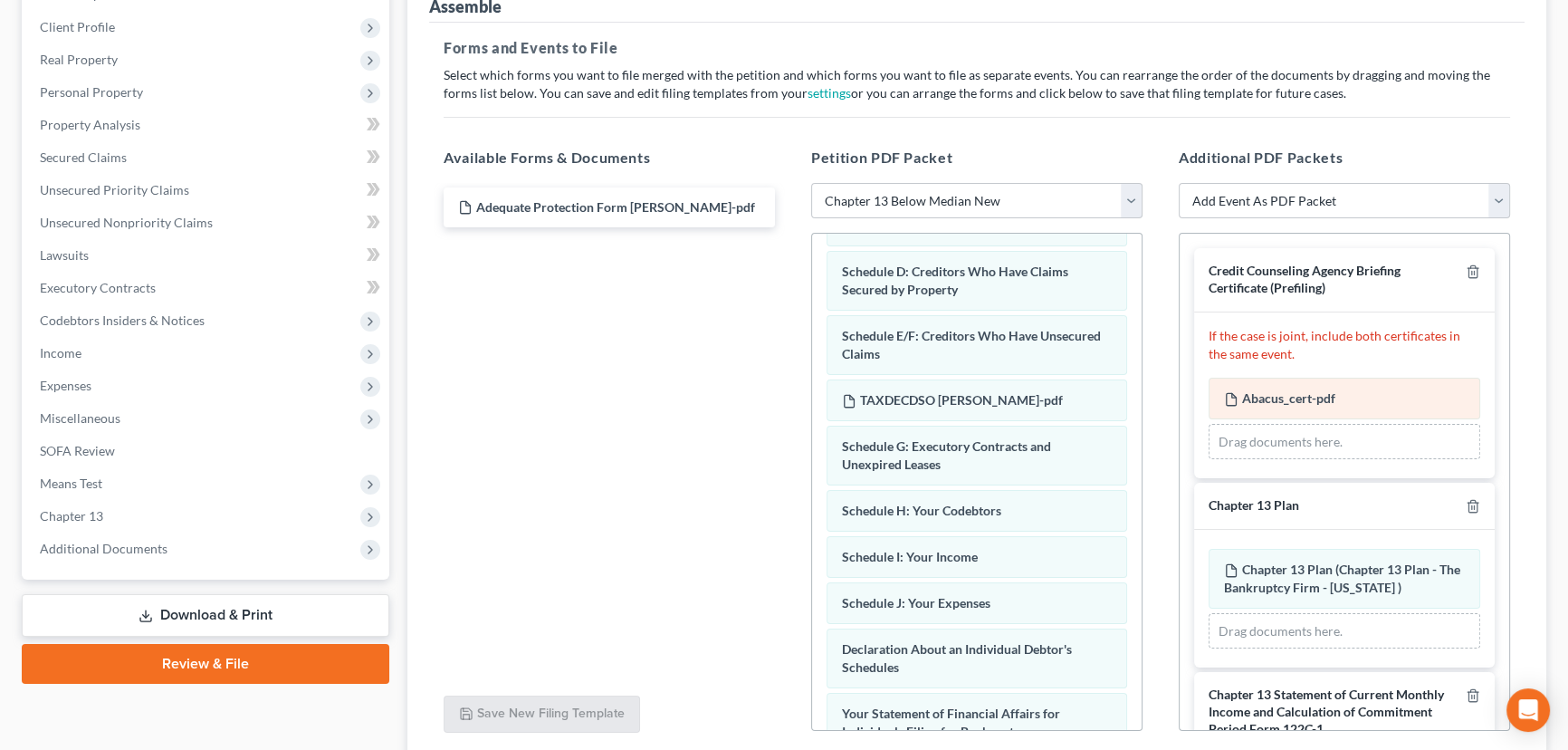
scroll to position [81, 0]
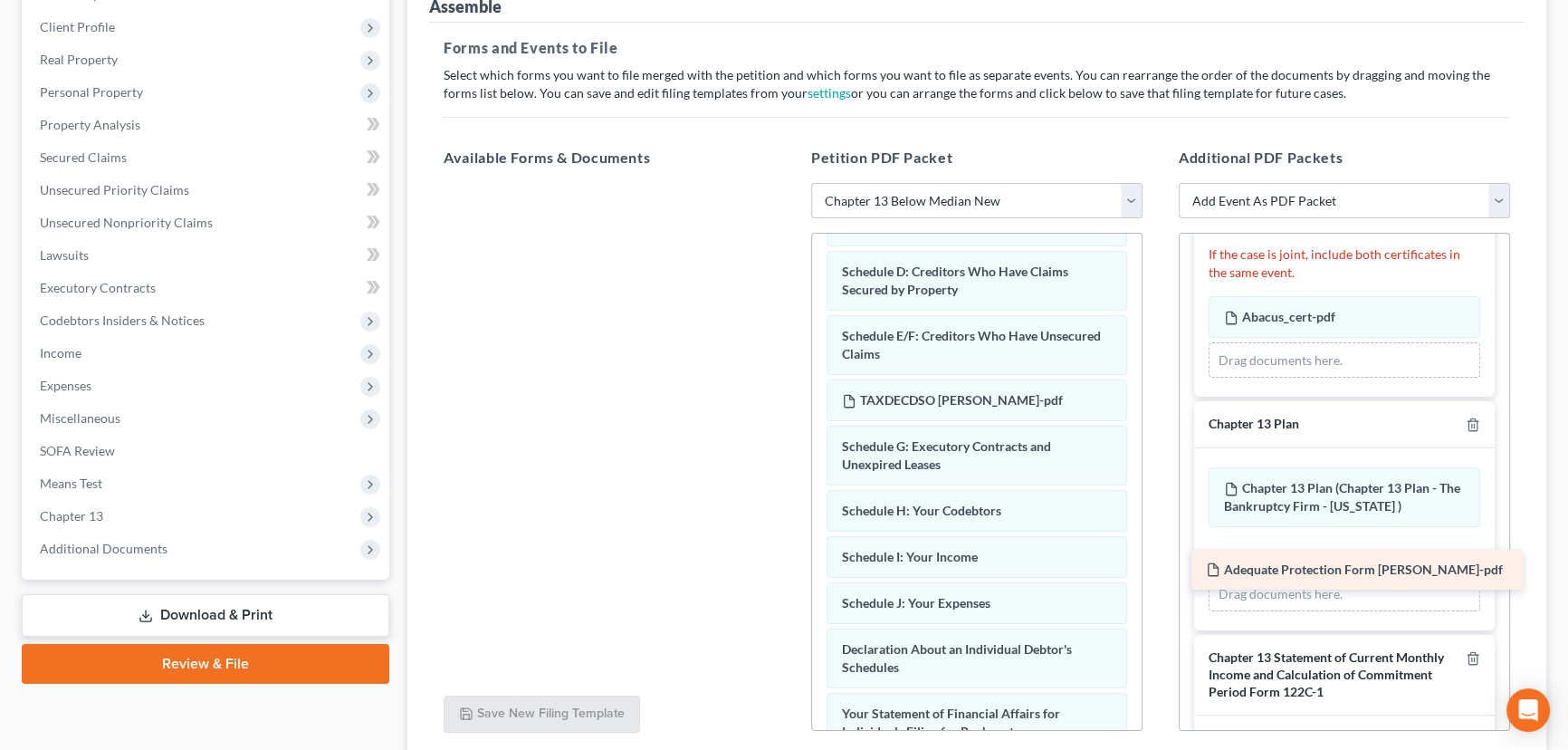
drag, startPoint x: 525, startPoint y: 205, endPoint x: 1272, endPoint y: 556, distance: 825.4
click at [790, 183] on div "Adequate Protection Form Derr-pdf Adequate Protection Form Derr-pdf" at bounding box center [609, 183] width 360 height 0
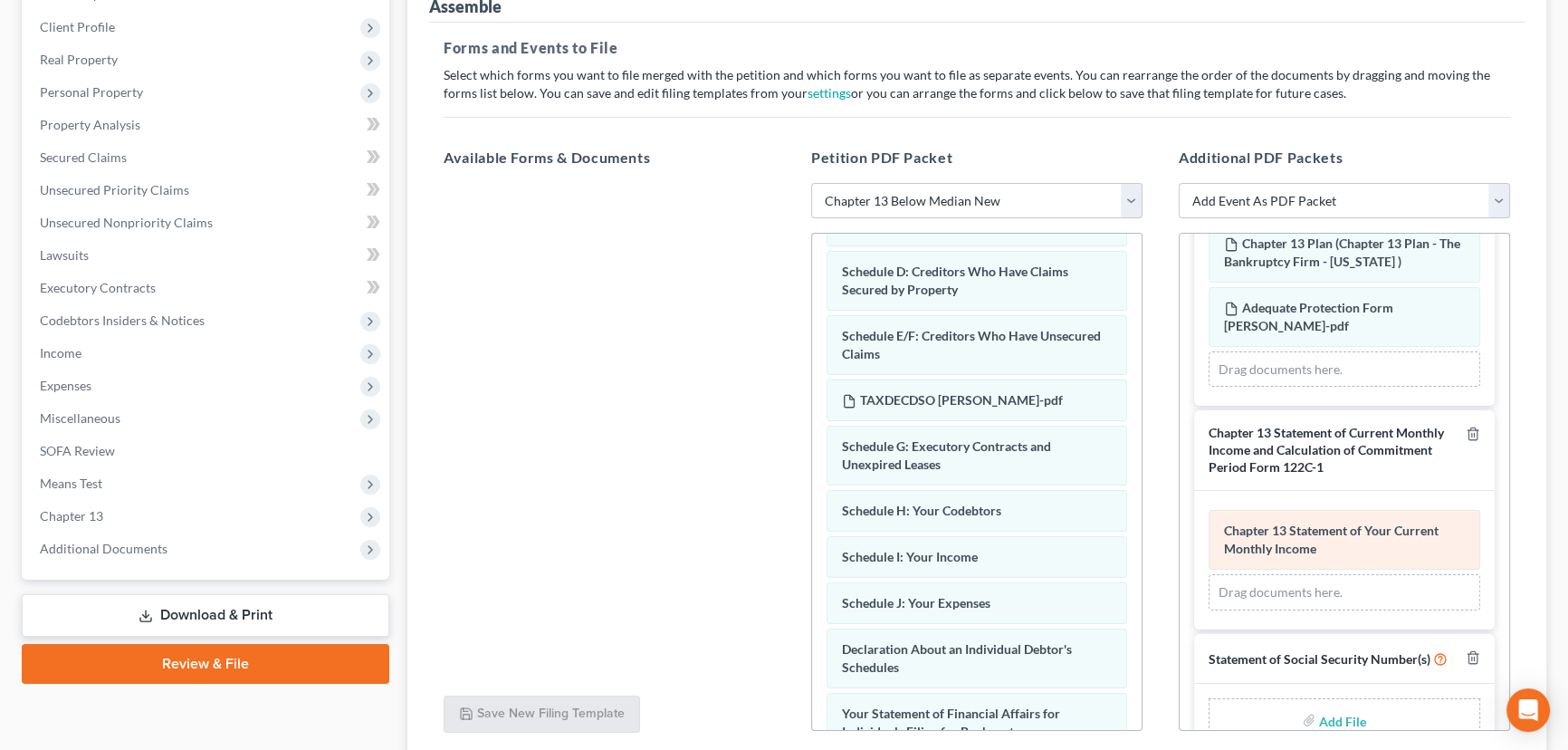
scroll to position [362, 0]
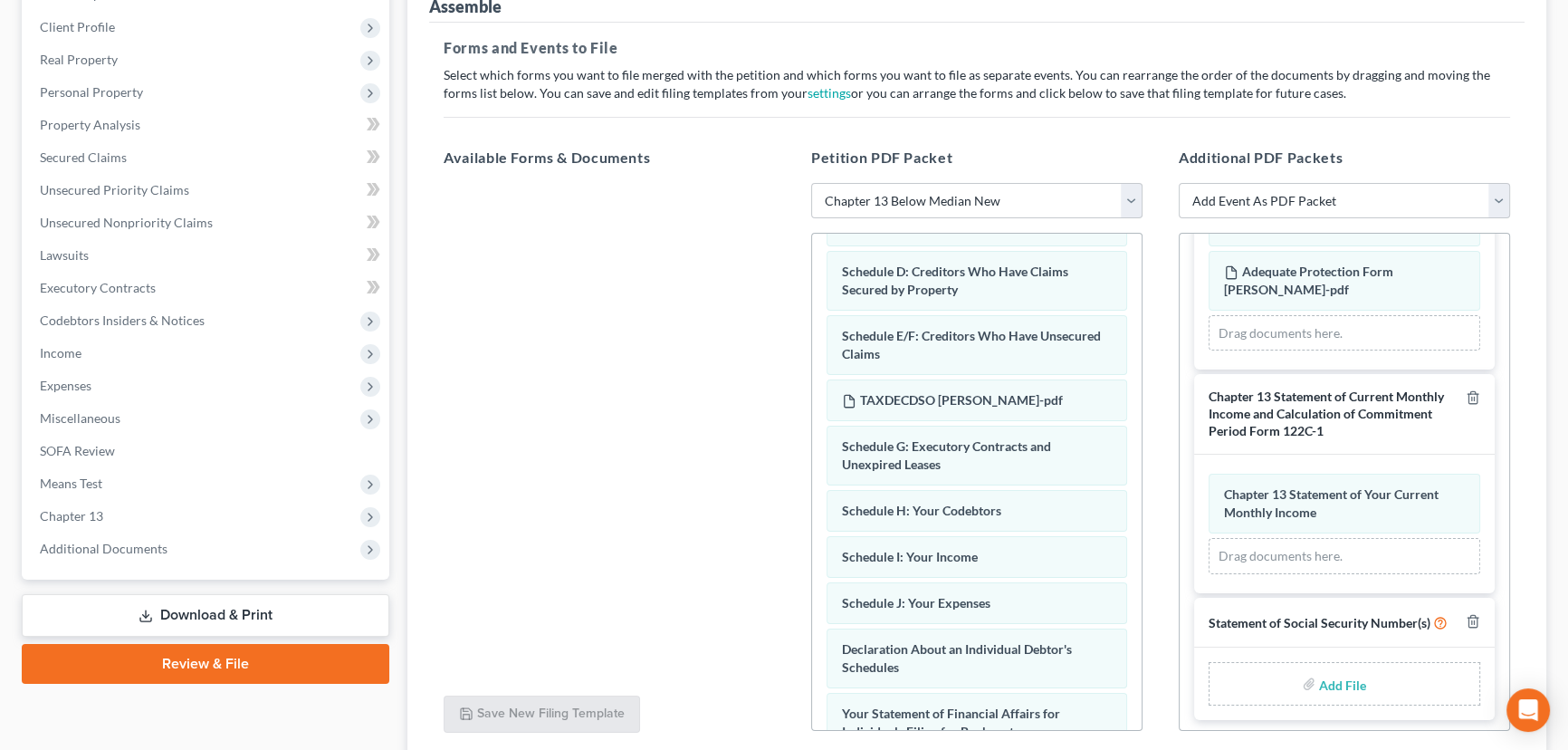
type input "C:\fakepath\Form 121 Derr.pdf"
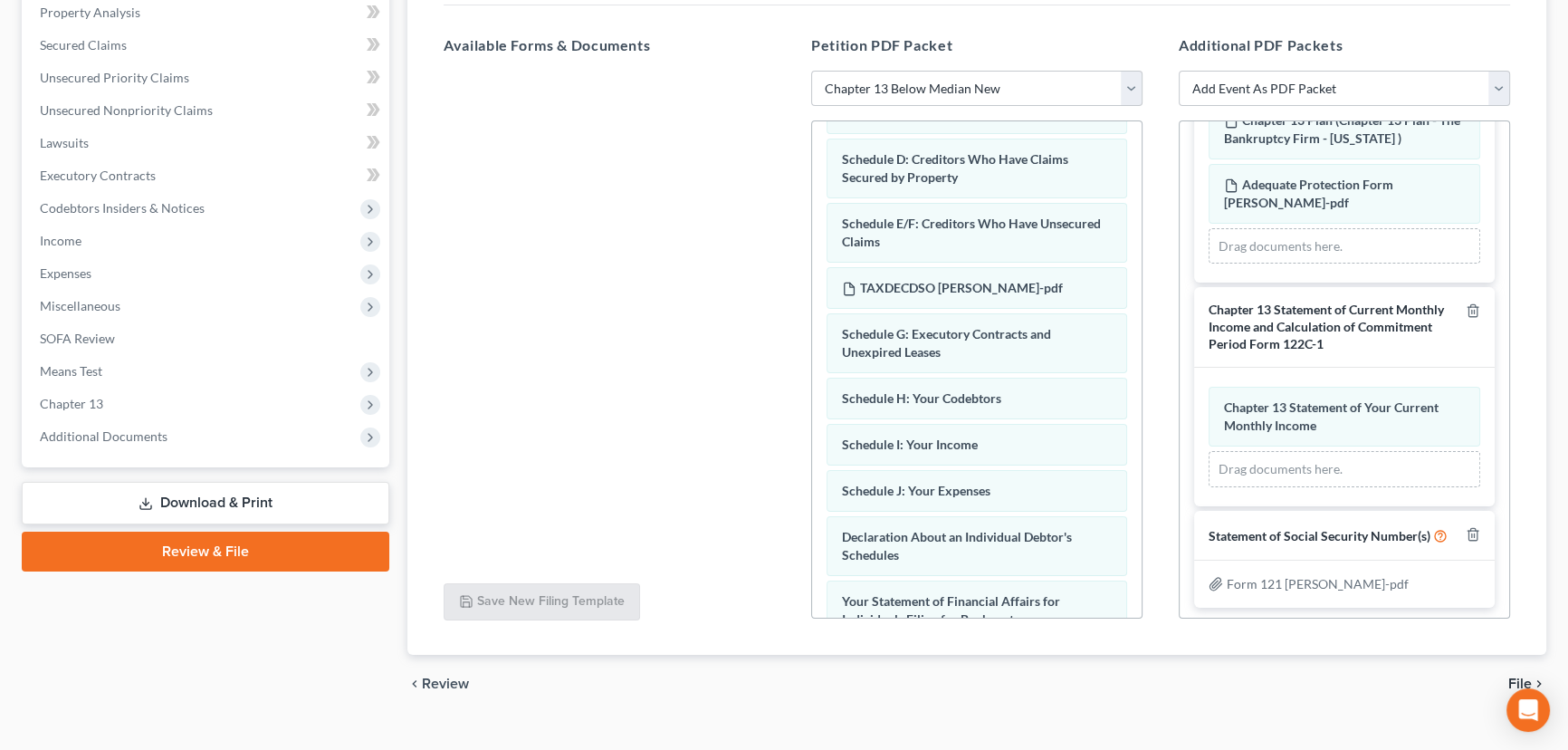
scroll to position [385, 0]
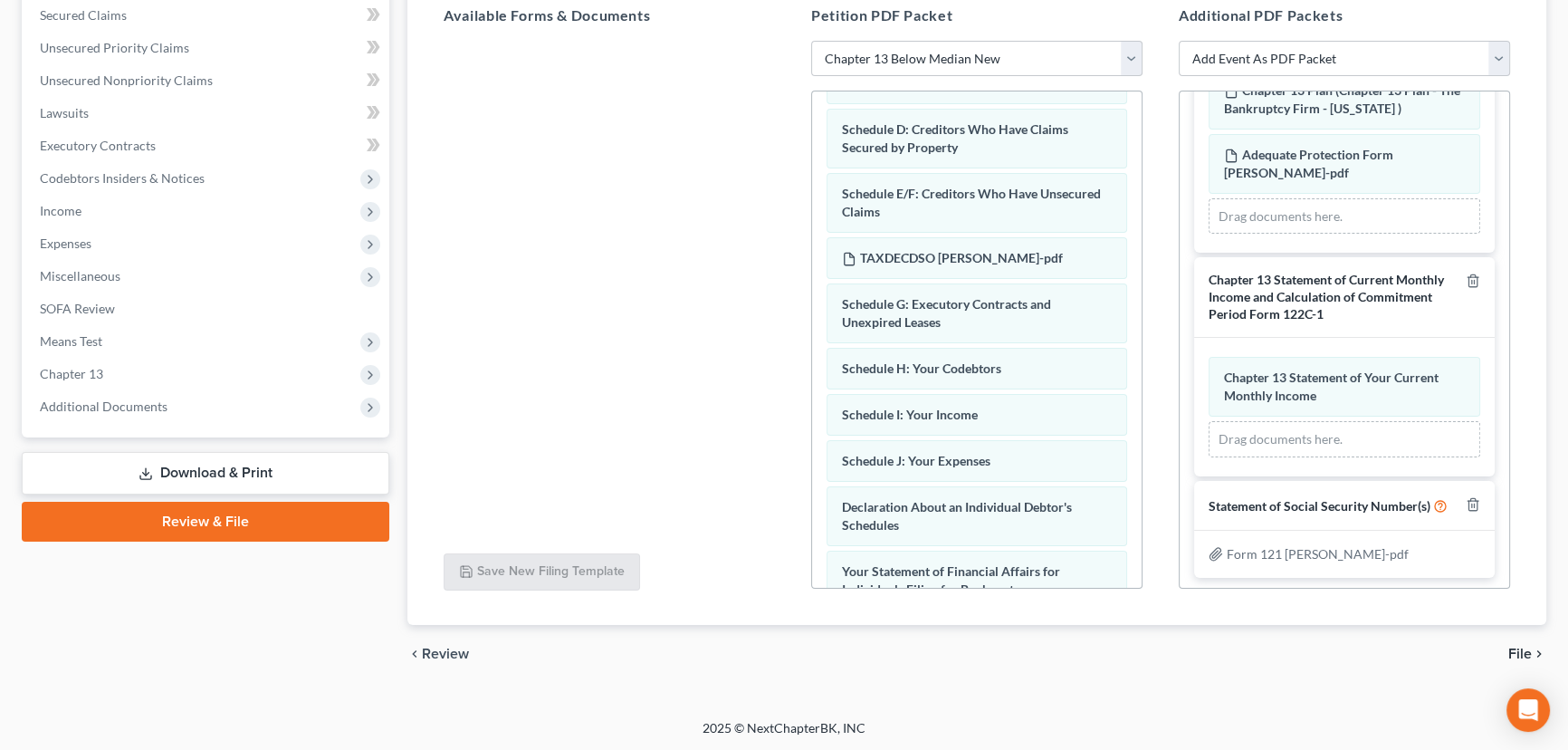
click at [1522, 650] on span "File" at bounding box center [1520, 654] width 23 height 14
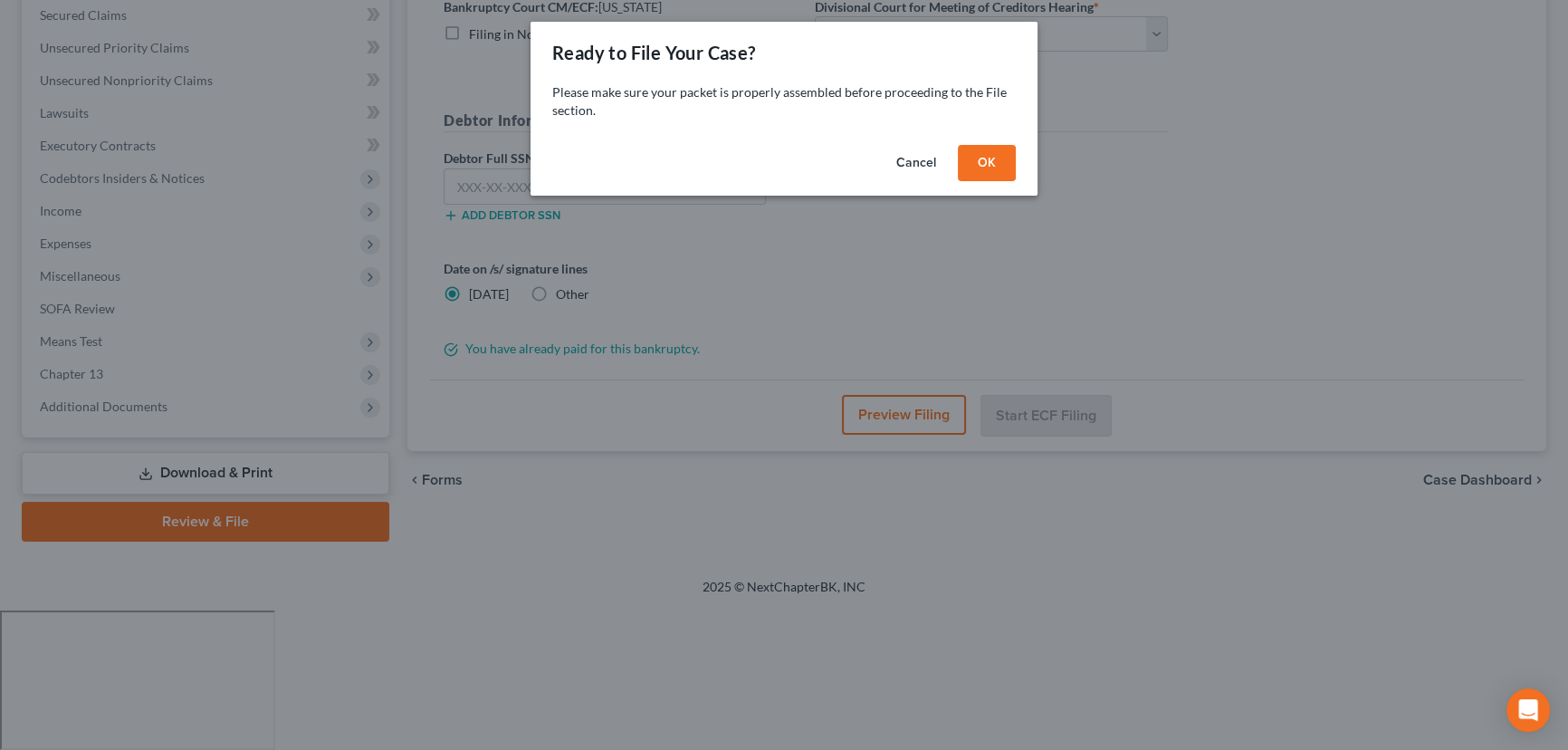
scroll to position [243, 0]
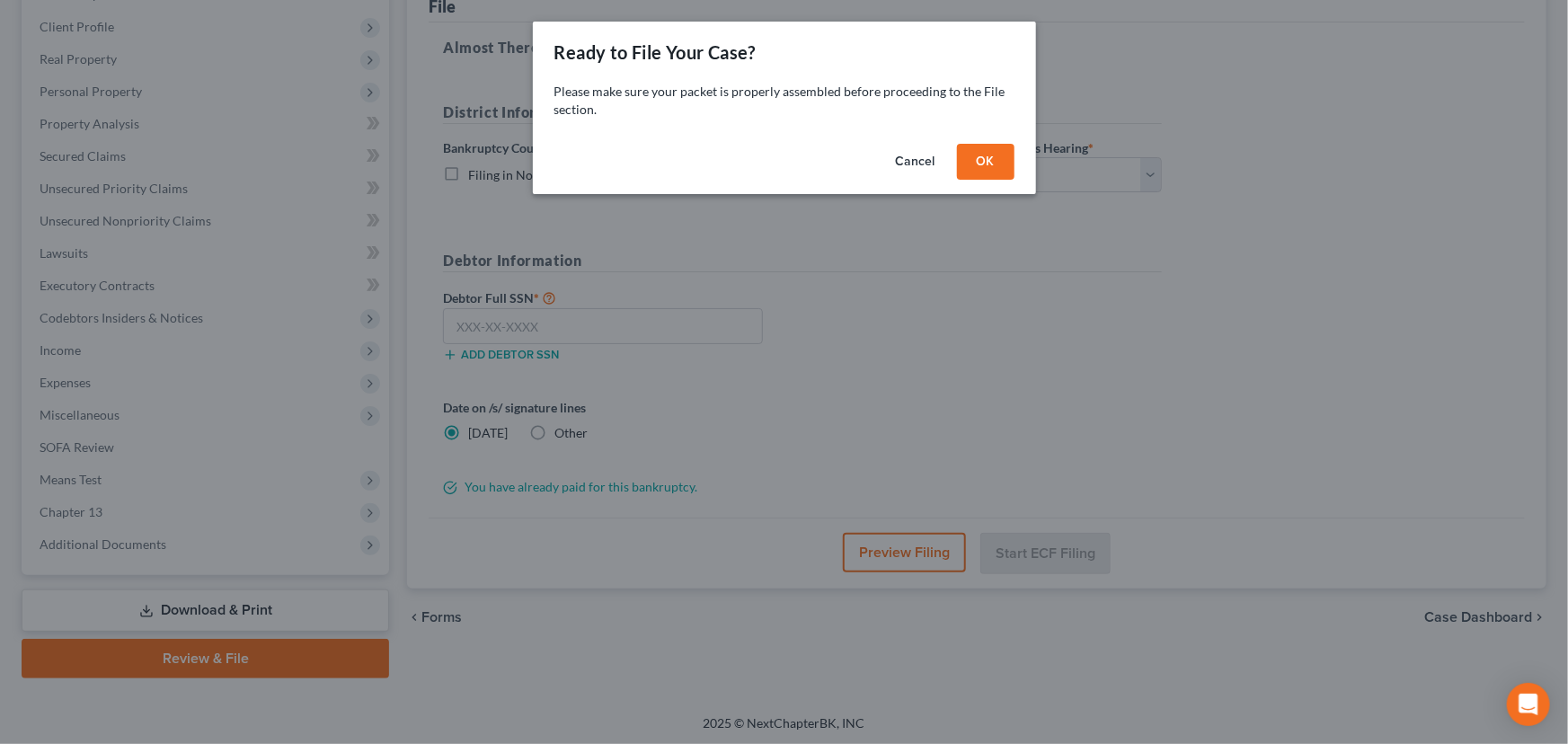
click at [998, 160] on button "OK" at bounding box center [986, 162] width 58 height 36
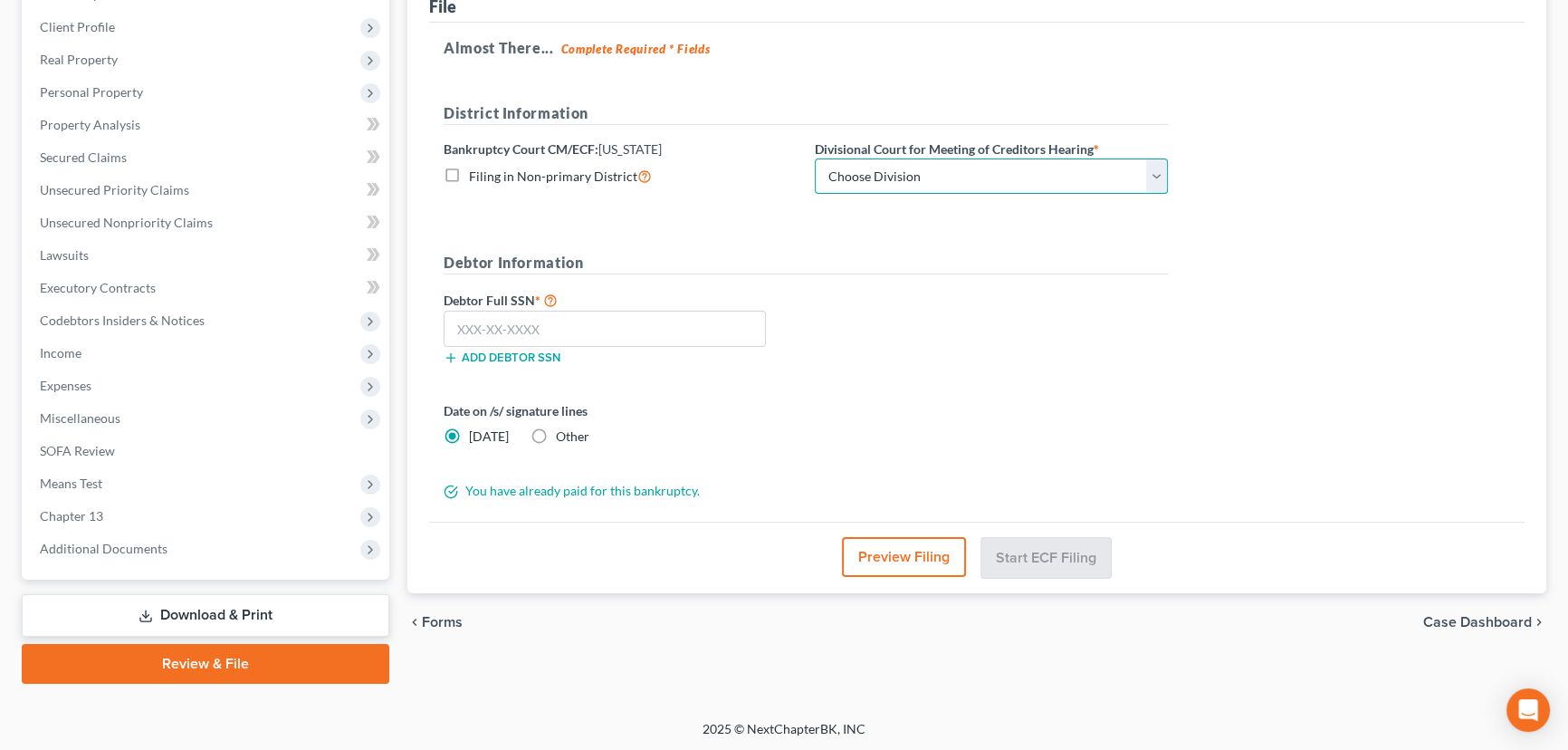
click at [933, 178] on select "Choose Division Salt Lake city" at bounding box center [991, 176] width 353 height 37
select select "0"
click at [815, 158] on select "Choose Division Salt Lake city" at bounding box center [991, 176] width 353 height 37
click at [513, 332] on input "text" at bounding box center [605, 329] width 322 height 37
paste input "529-59-8517"
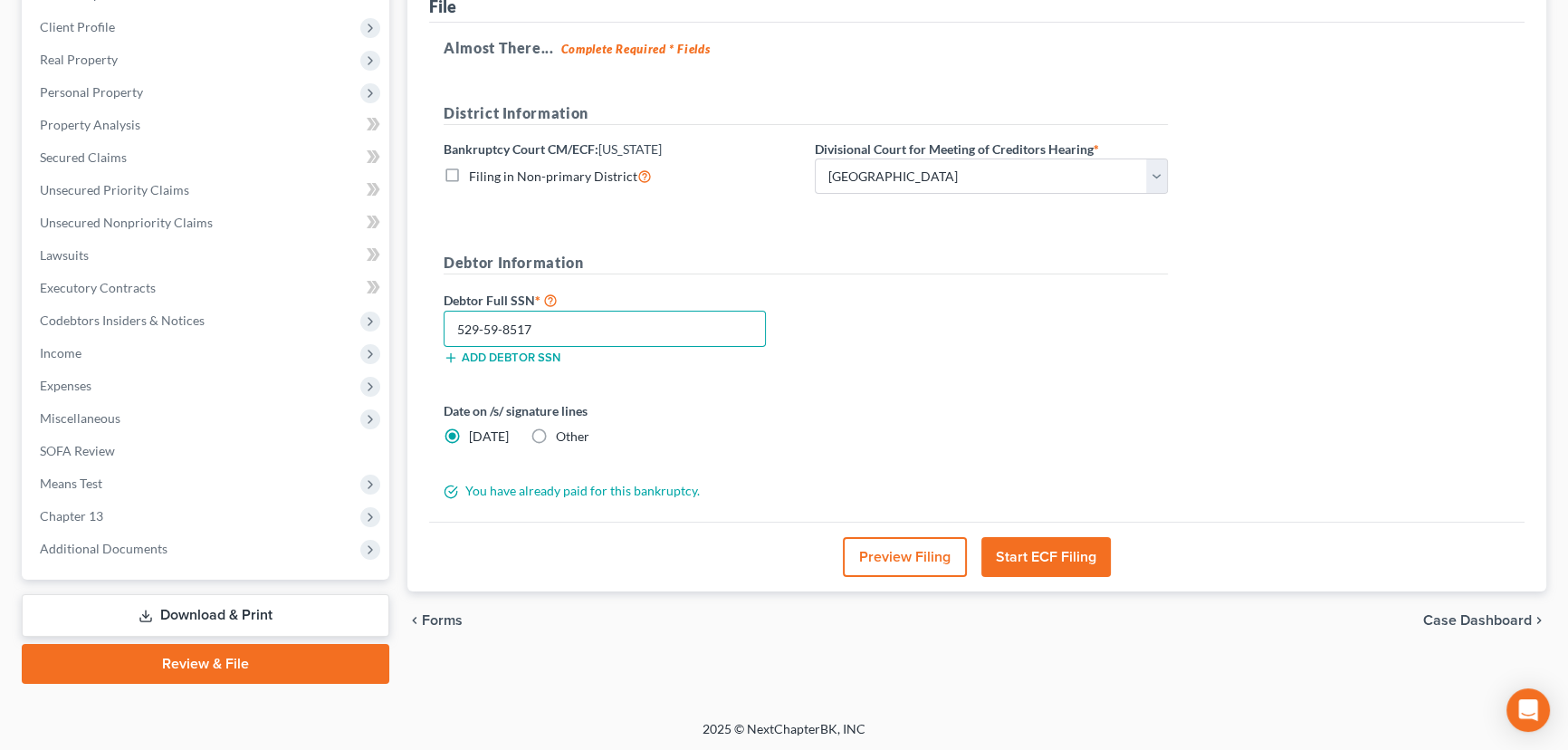
type input "529-59-8517"
click at [1038, 552] on button "Start ECF Filing" at bounding box center [1047, 557] width 129 height 40
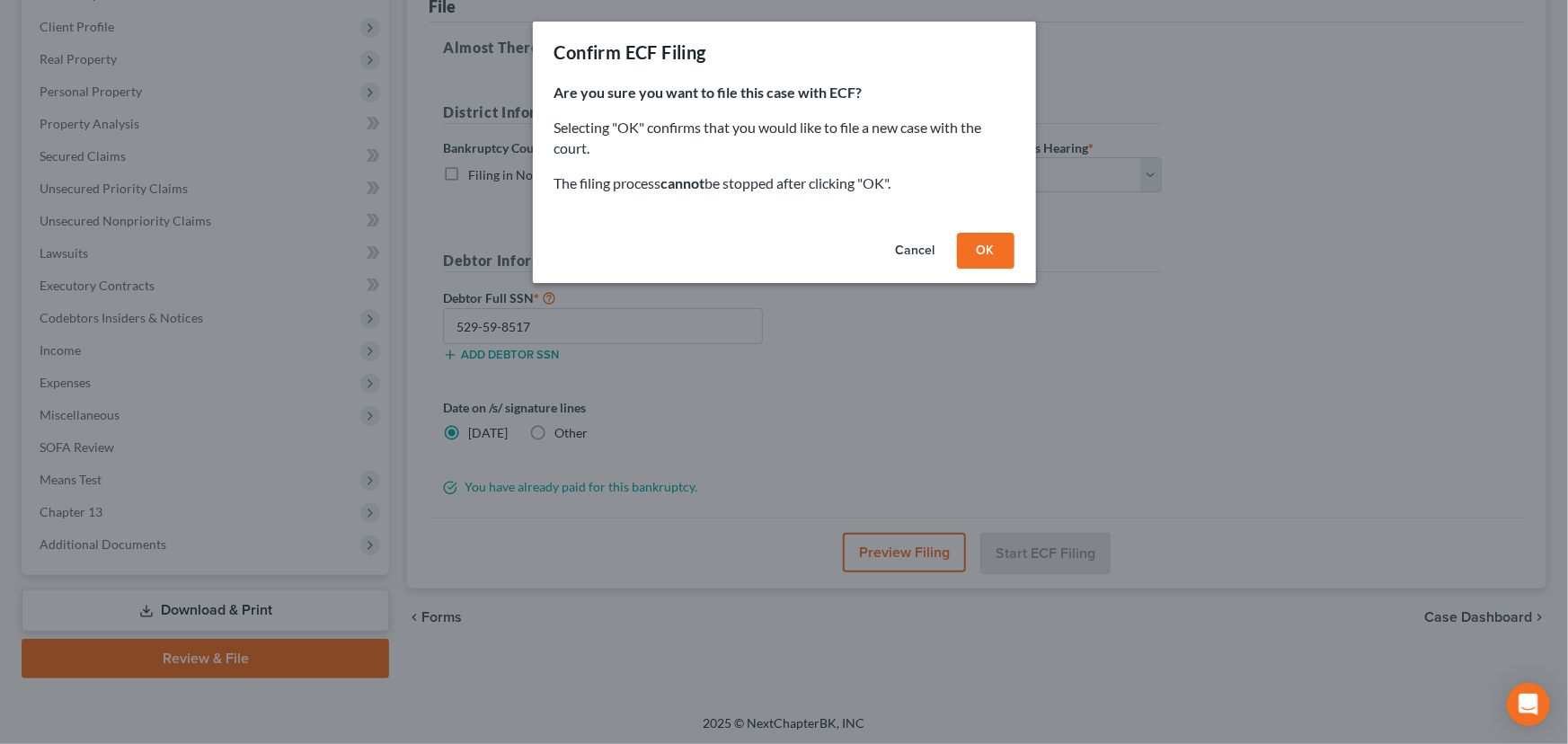
click at [984, 252] on button "OK" at bounding box center [986, 251] width 58 height 36
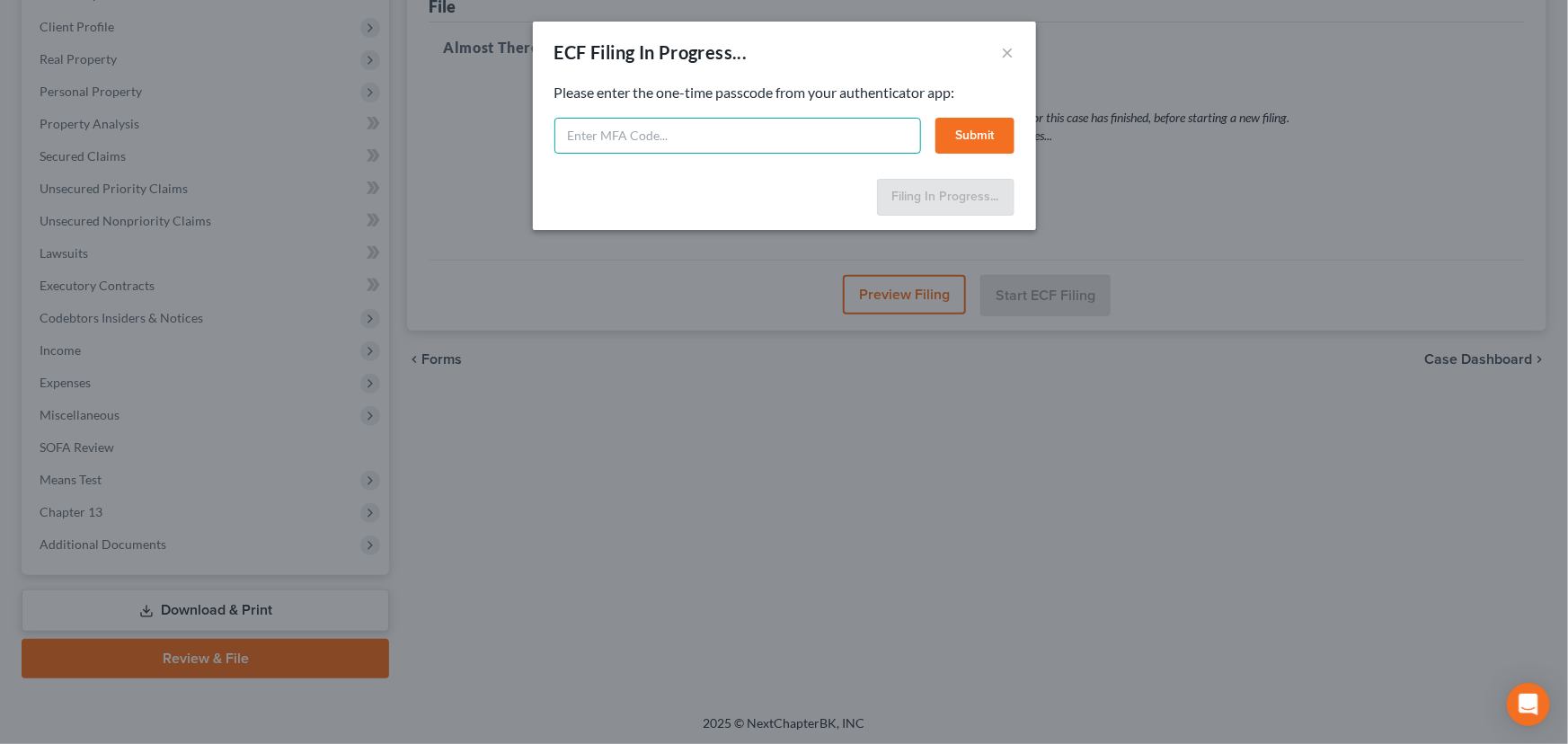
click at [656, 142] on input "text" at bounding box center [738, 136] width 367 height 36
type input "146460"
click at [971, 133] on button "Submit" at bounding box center [974, 136] width 79 height 36
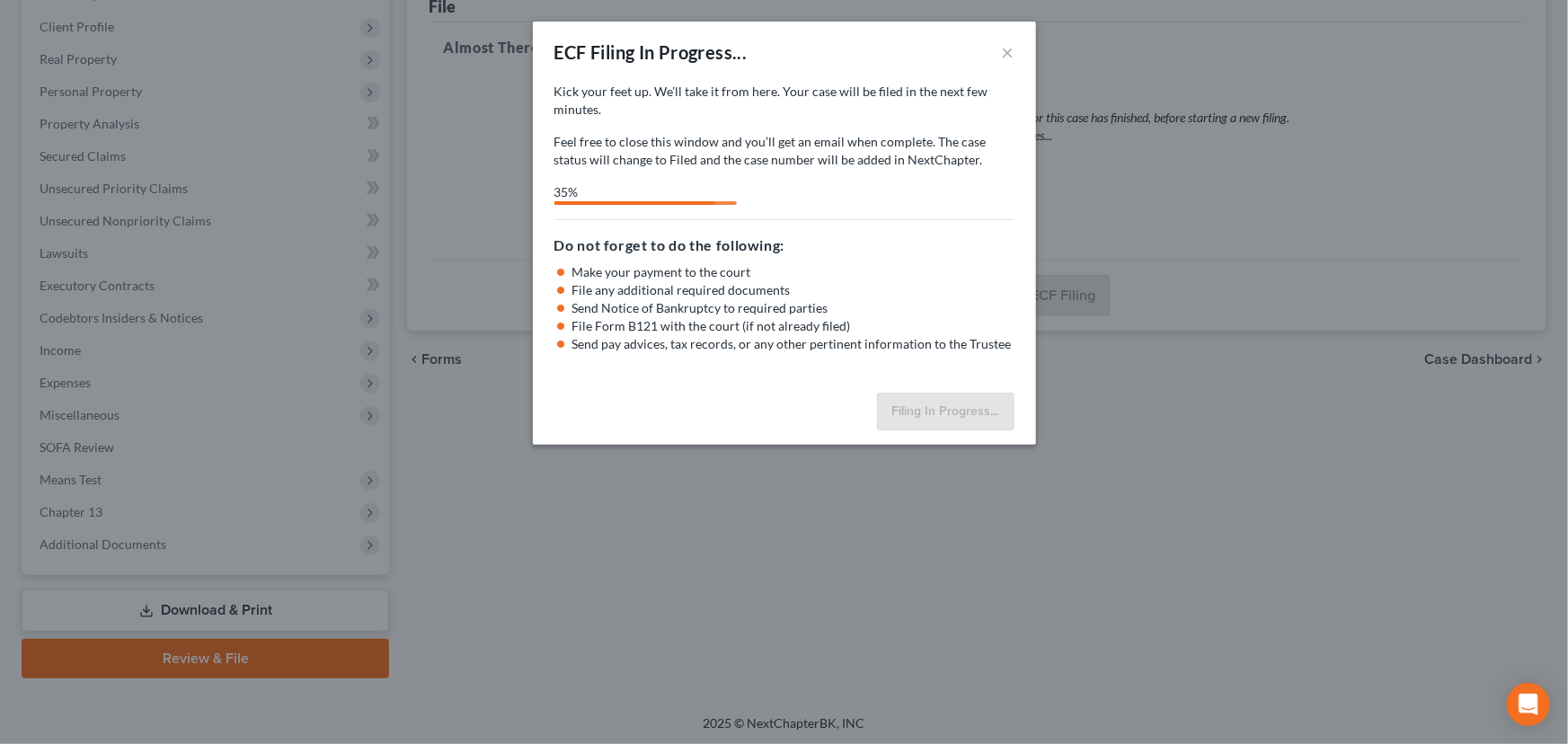
select select "0"
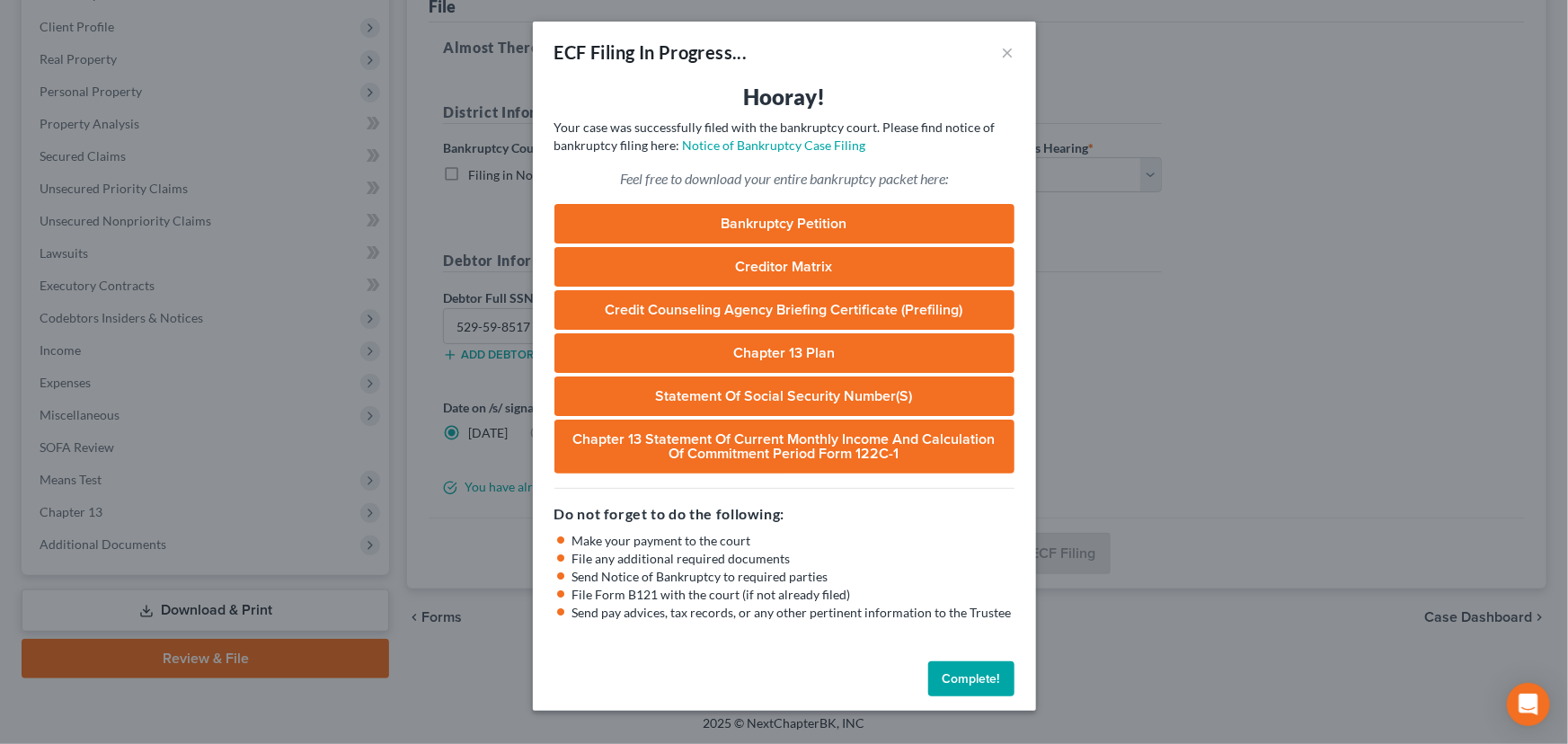
click at [961, 677] on button "Complete!" at bounding box center [971, 679] width 86 height 36
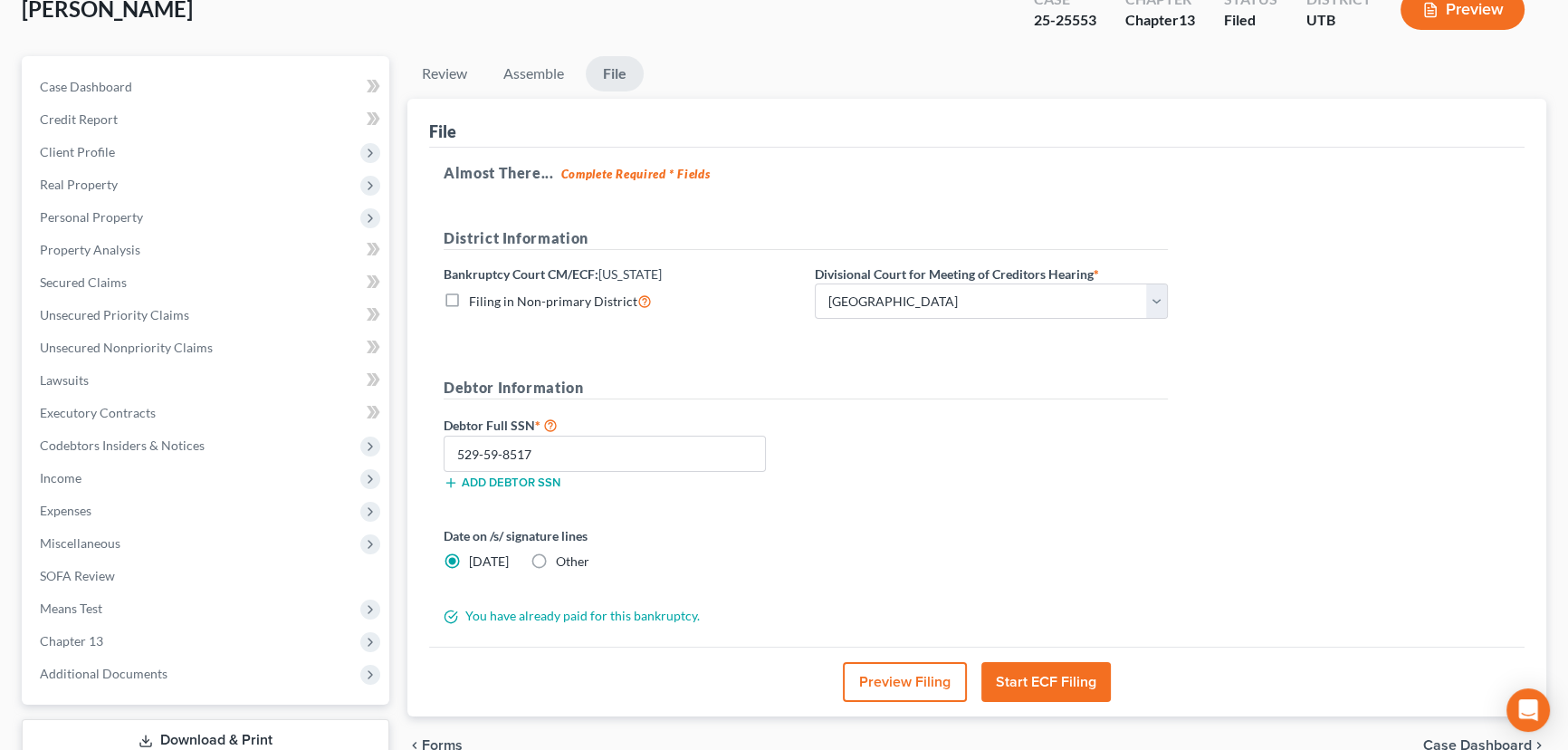
scroll to position [0, 0]
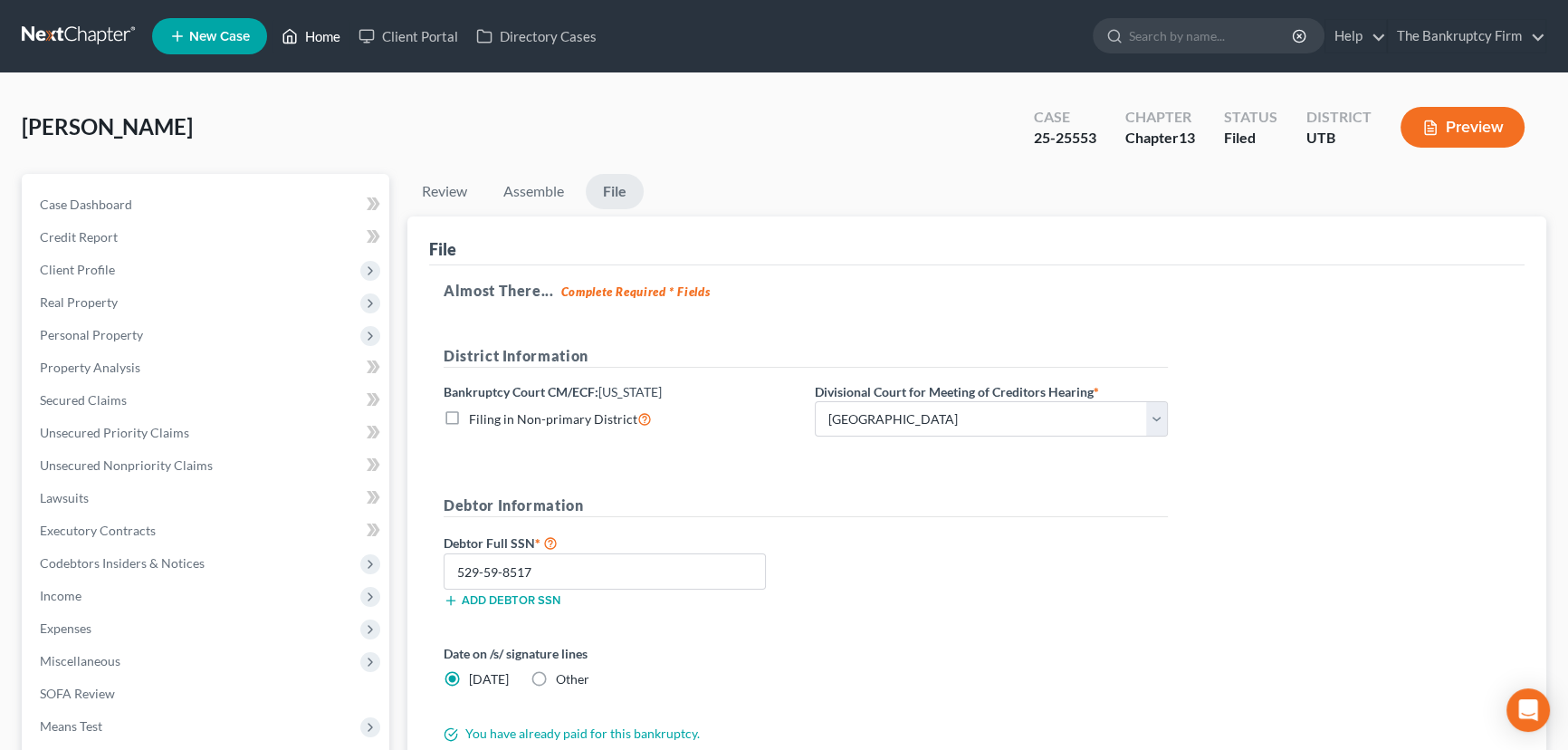
drag, startPoint x: 324, startPoint y: 36, endPoint x: 669, endPoint y: 223, distance: 392.4
click at [324, 36] on link "Home" at bounding box center [311, 36] width 77 height 33
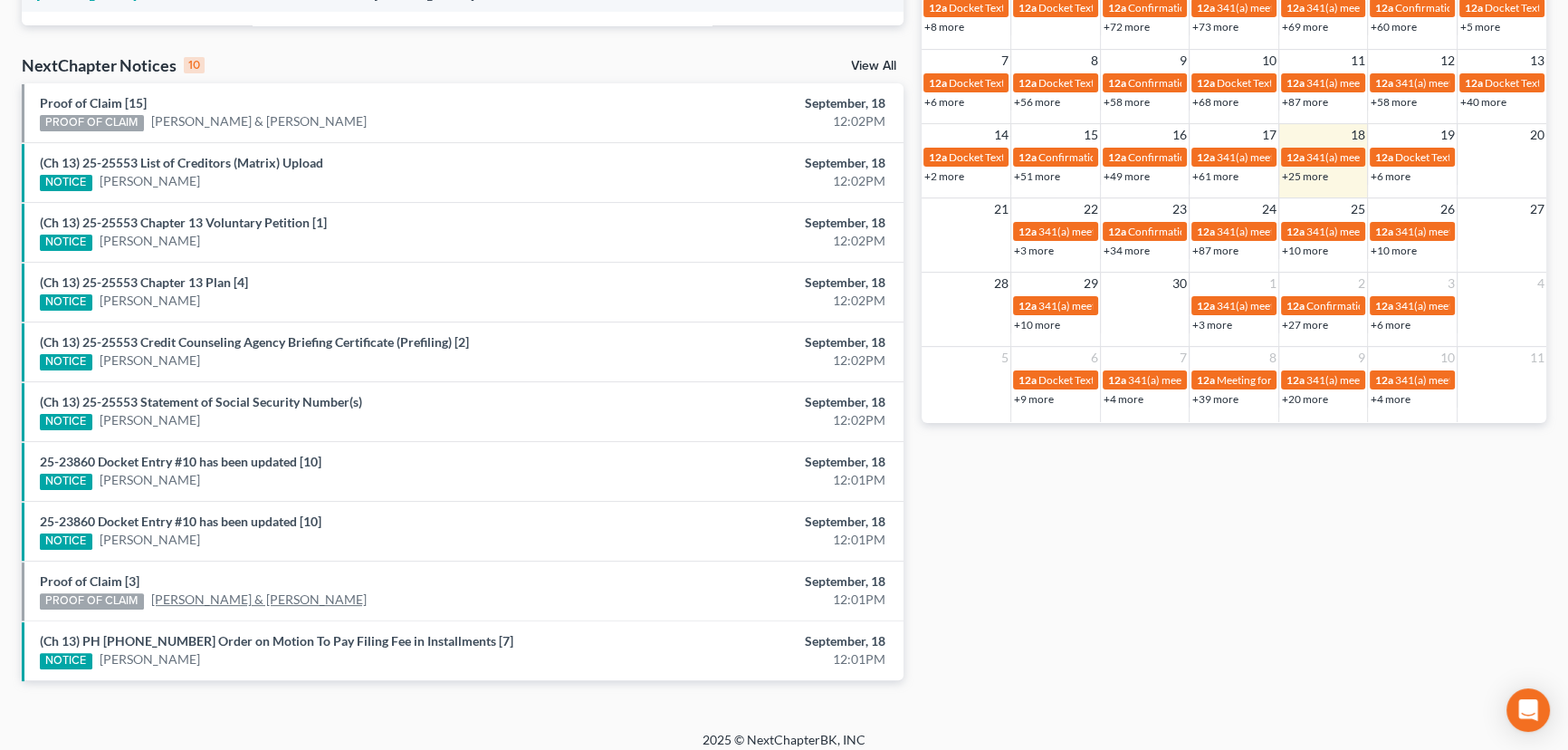
scroll to position [550, 0]
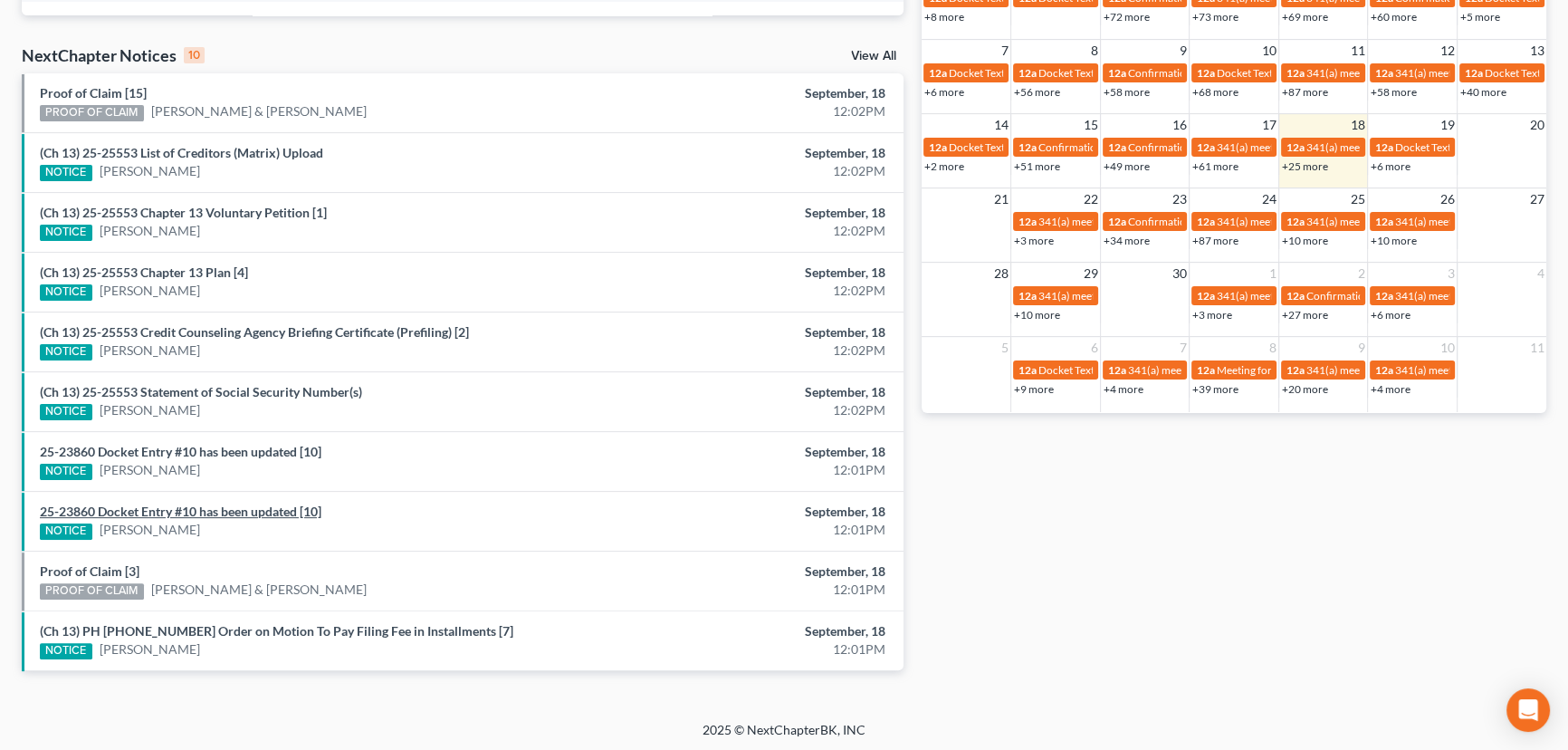
click at [244, 513] on link "25-23860 Docket Entry #10 has been updated [10]" at bounding box center [181, 511] width 282 height 15
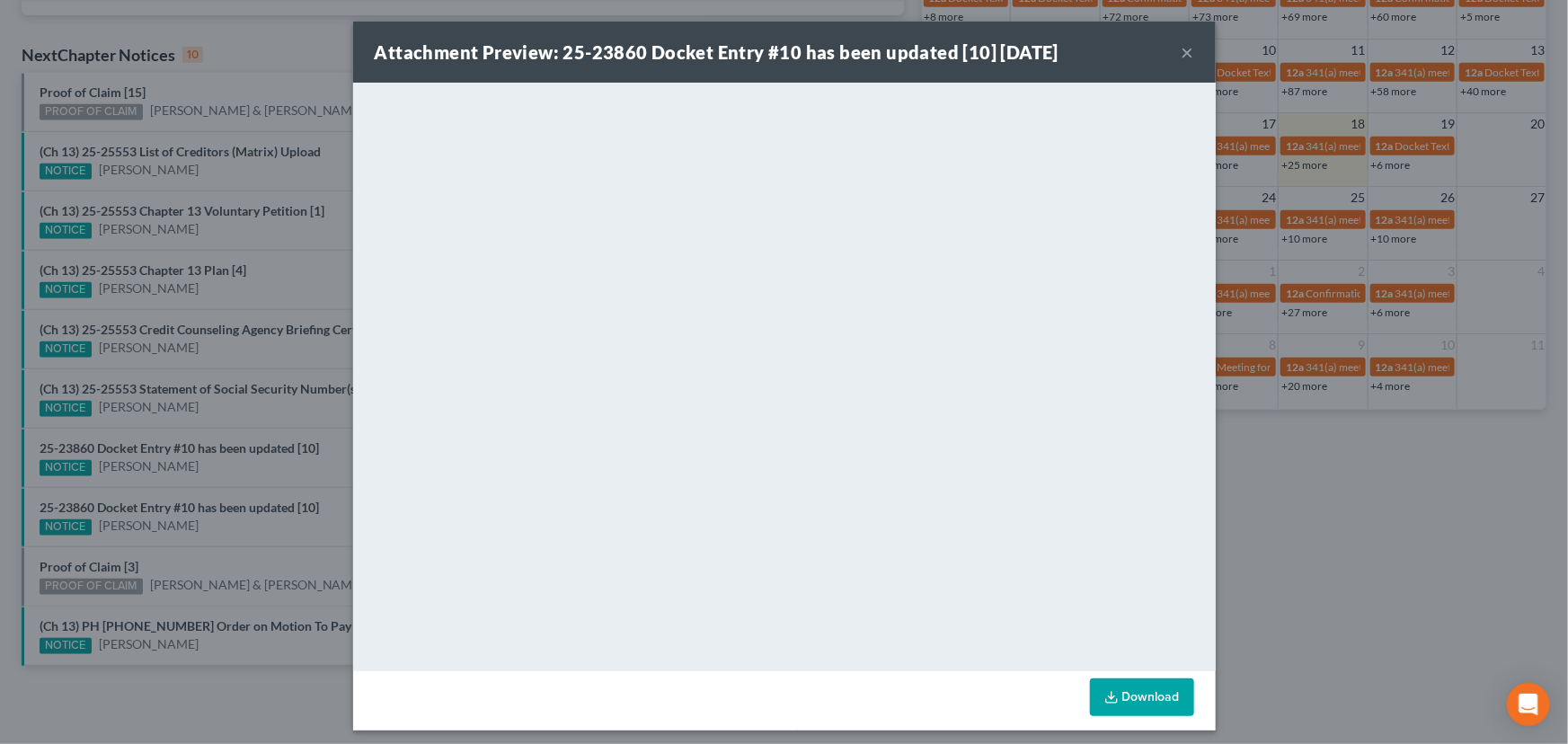
drag, startPoint x: 239, startPoint y: 487, endPoint x: 236, endPoint y: 462, distance: 25.2
click at [239, 479] on div "Attachment Preview: 25-23860 Docket Entry #10 has been updated [10] 09/18/2025 …" at bounding box center [784, 372] width 1568 height 744
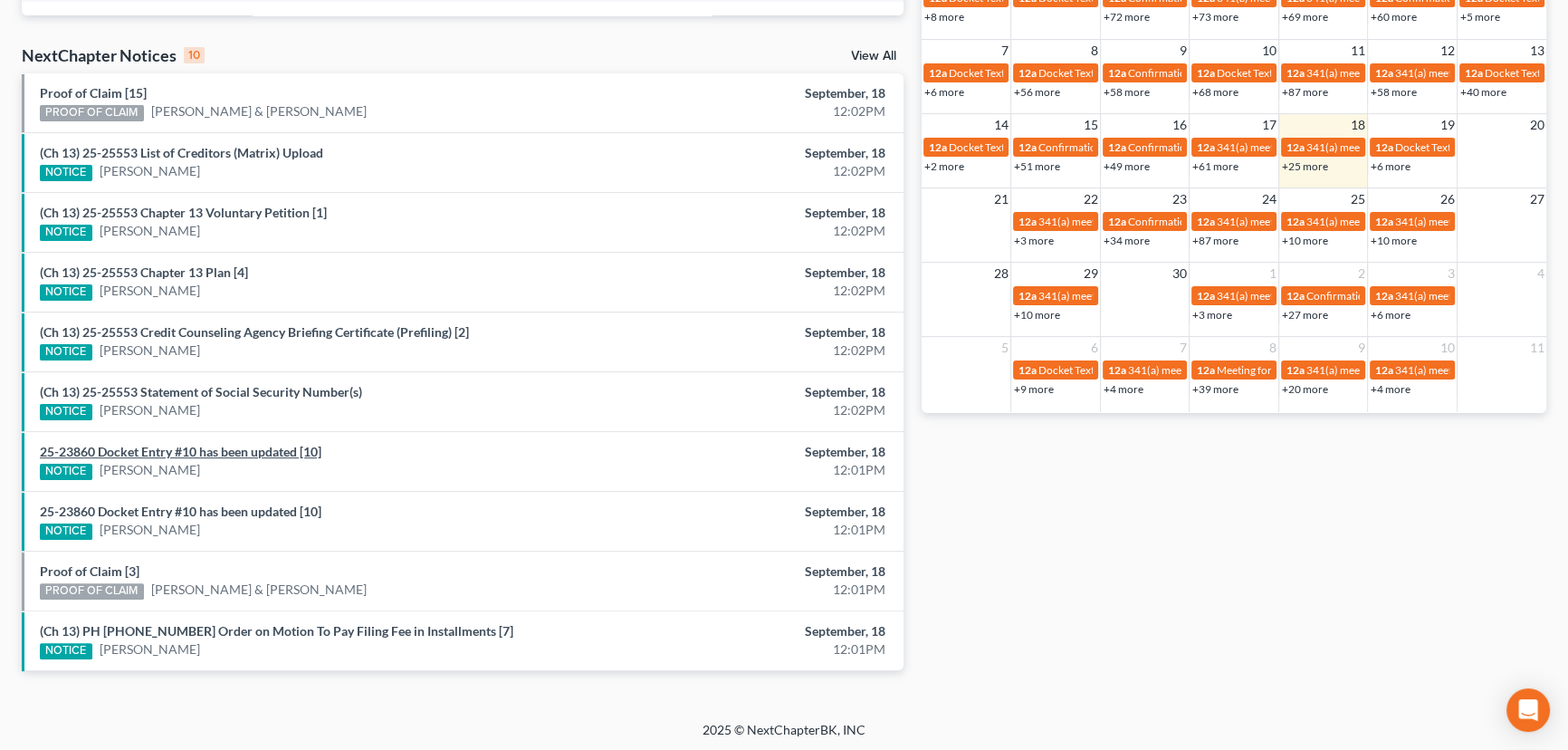
click at [236, 450] on link "25-23860 Docket Entry #10 has been updated [10]" at bounding box center [181, 451] width 282 height 15
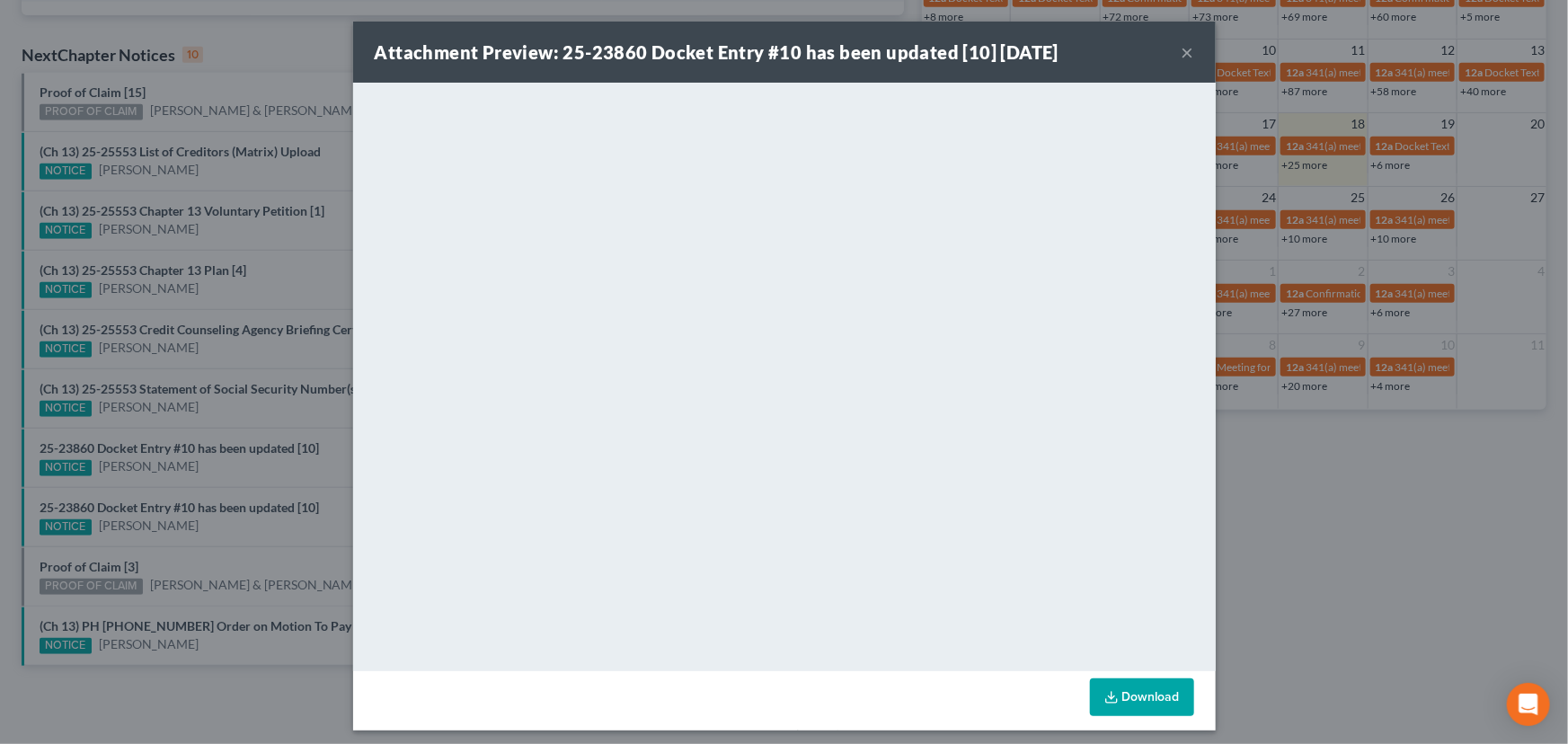
click at [234, 416] on div "Attachment Preview: 25-23860 Docket Entry #10 has been updated [10] 09/18/2025 …" at bounding box center [784, 372] width 1568 height 744
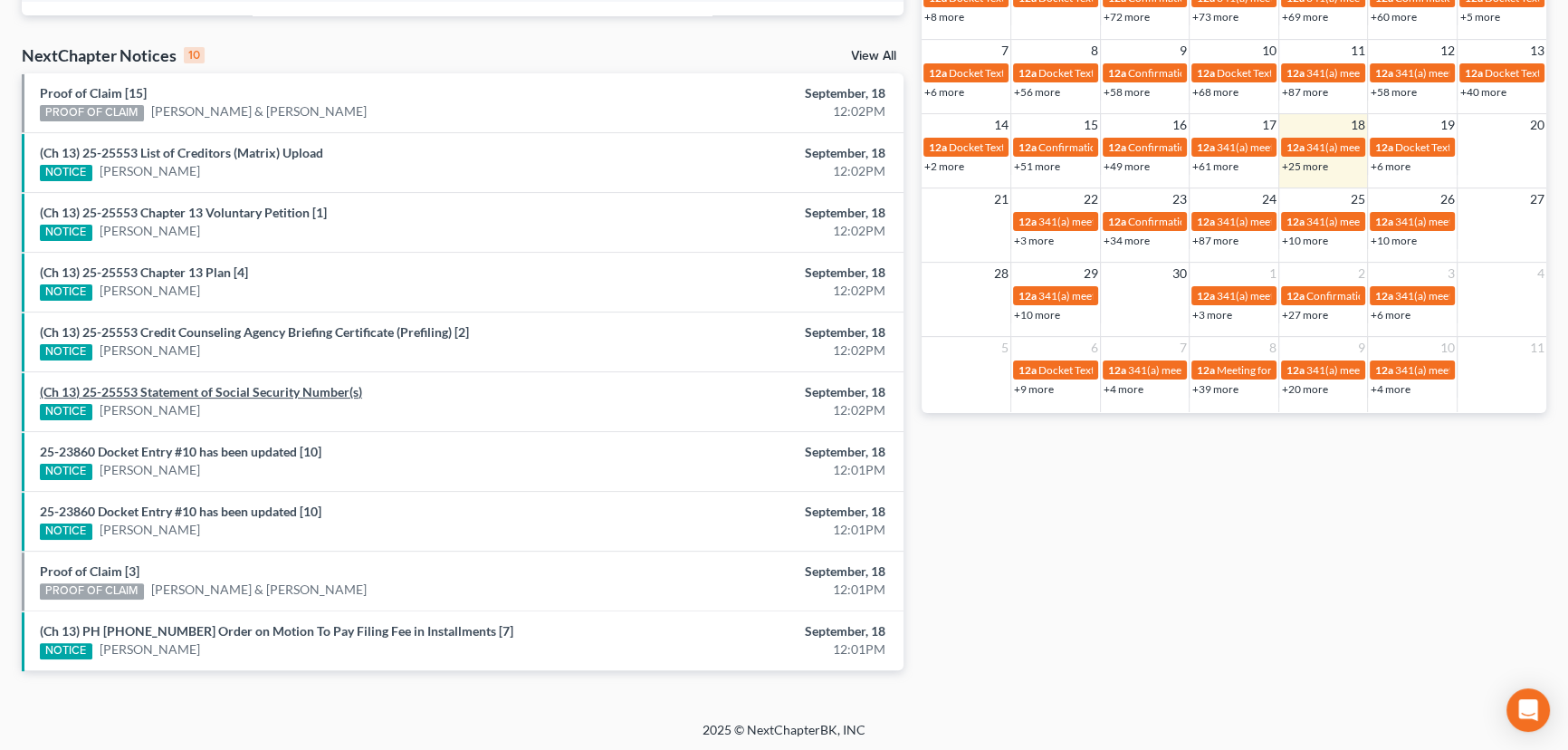
click at [232, 392] on link "(Ch 13) 25-25553 Statement of Social Security Number(s)" at bounding box center [201, 391] width 322 height 15
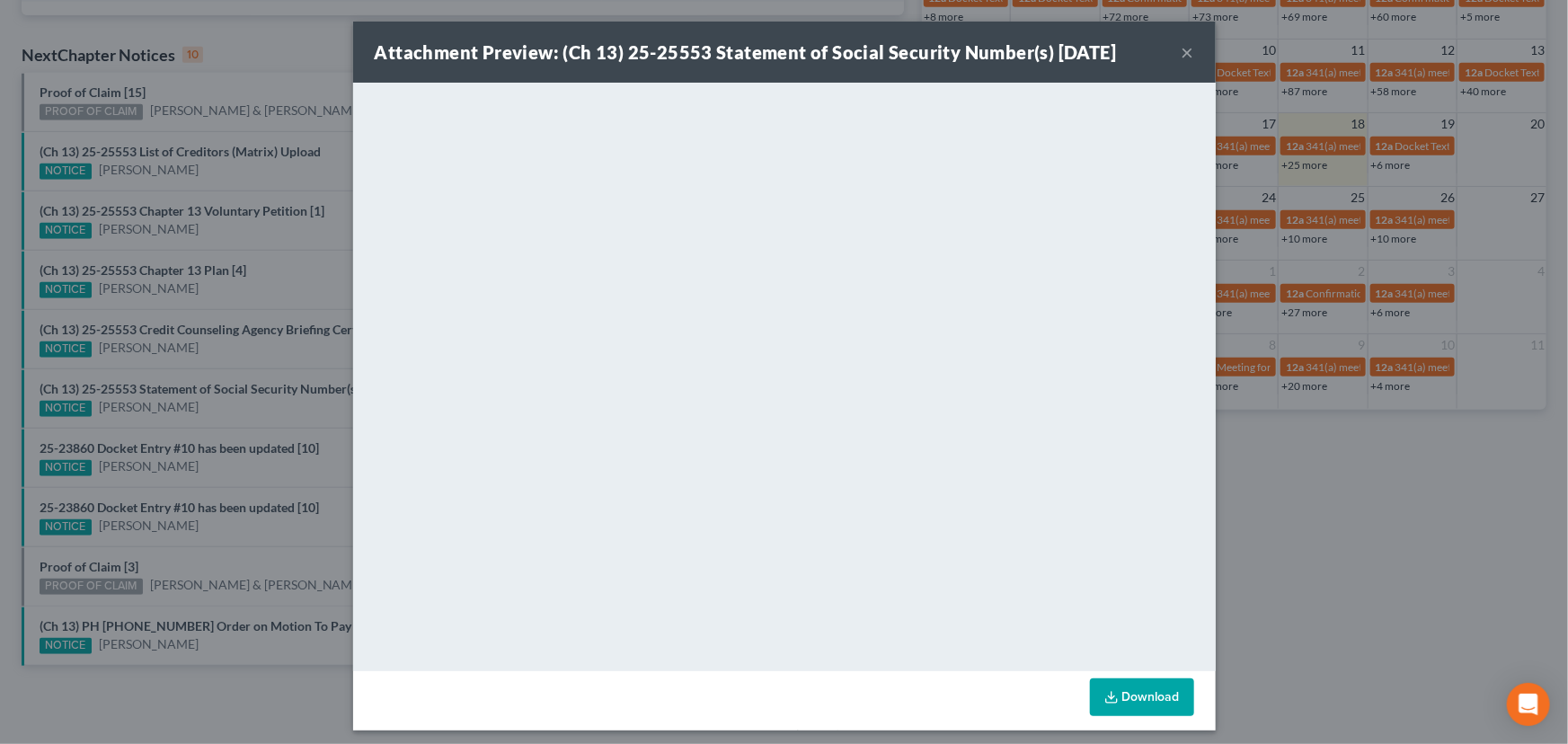
drag, startPoint x: 229, startPoint y: 358, endPoint x: 224, endPoint y: 338, distance: 20.6
click at [229, 356] on div "Attachment Preview: (Ch 13) 25-25553 Statement of Social Security Number(s) 09/…" at bounding box center [784, 372] width 1568 height 744
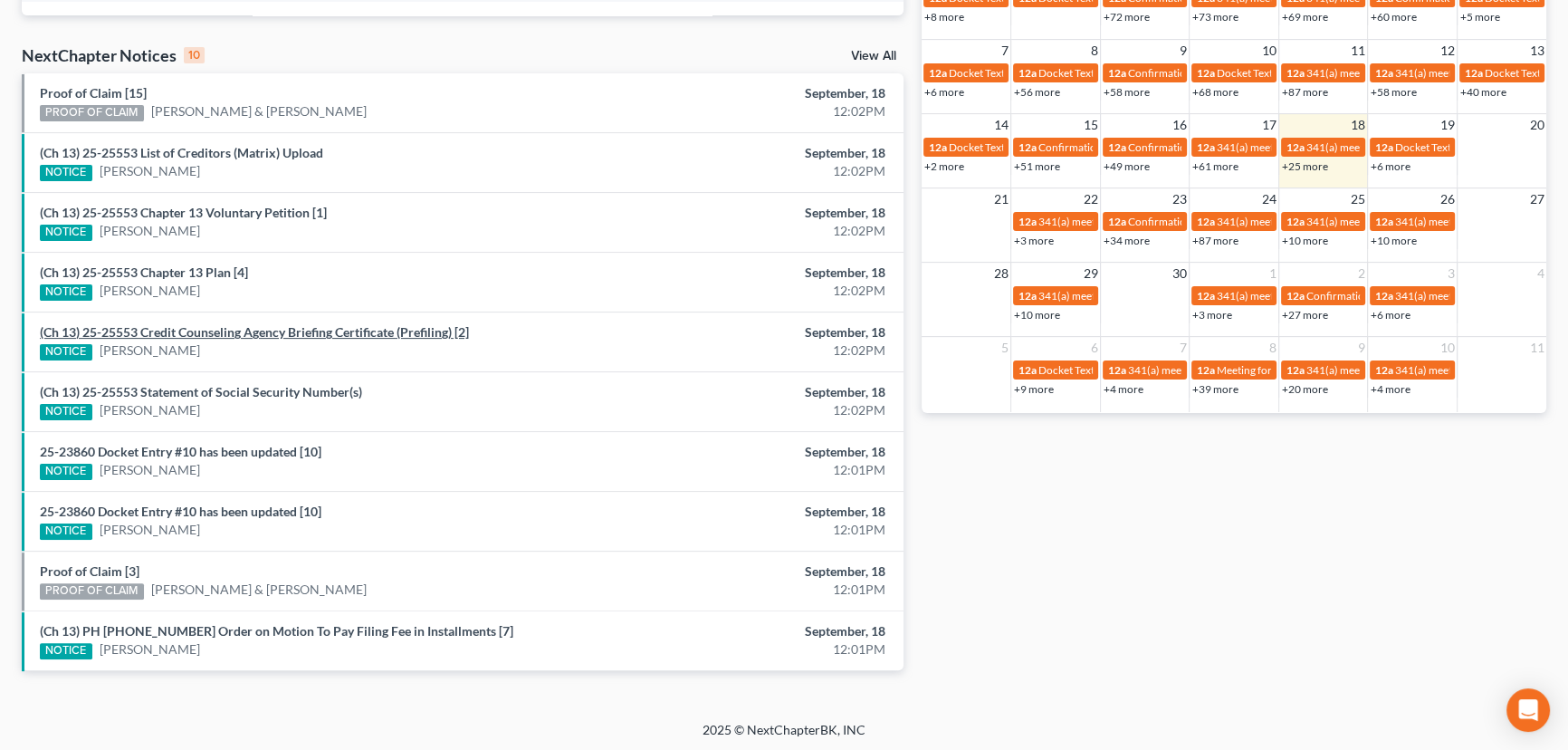
click at [224, 334] on link "(Ch 13) 25-25553 Credit Counseling Agency Briefing Certificate (Prefiling) [2]" at bounding box center [255, 331] width 430 height 15
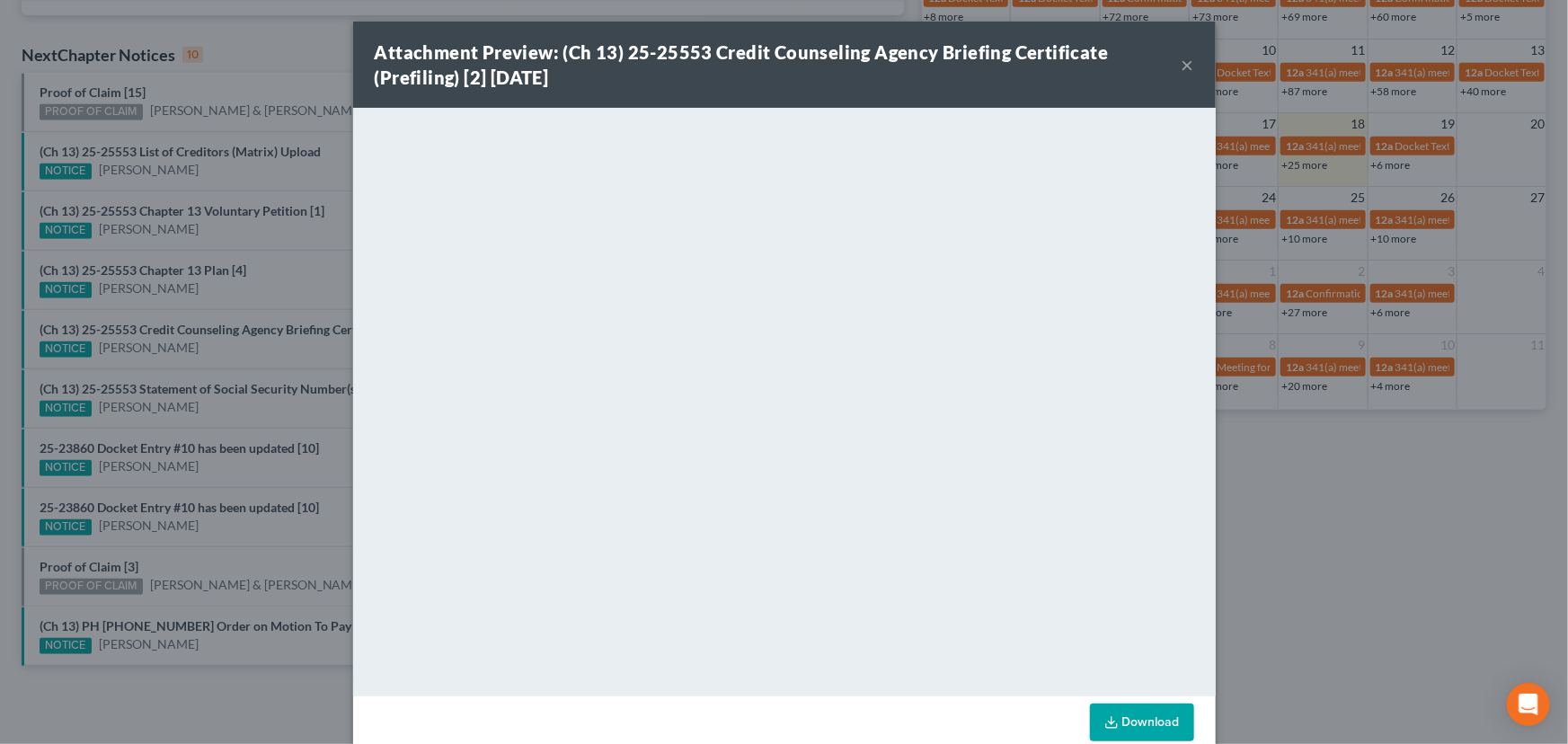
click at [212, 300] on div "Attachment Preview: (Ch 13) 25-25553 Credit Counseling Agency Briefing Certific…" at bounding box center [784, 372] width 1568 height 744
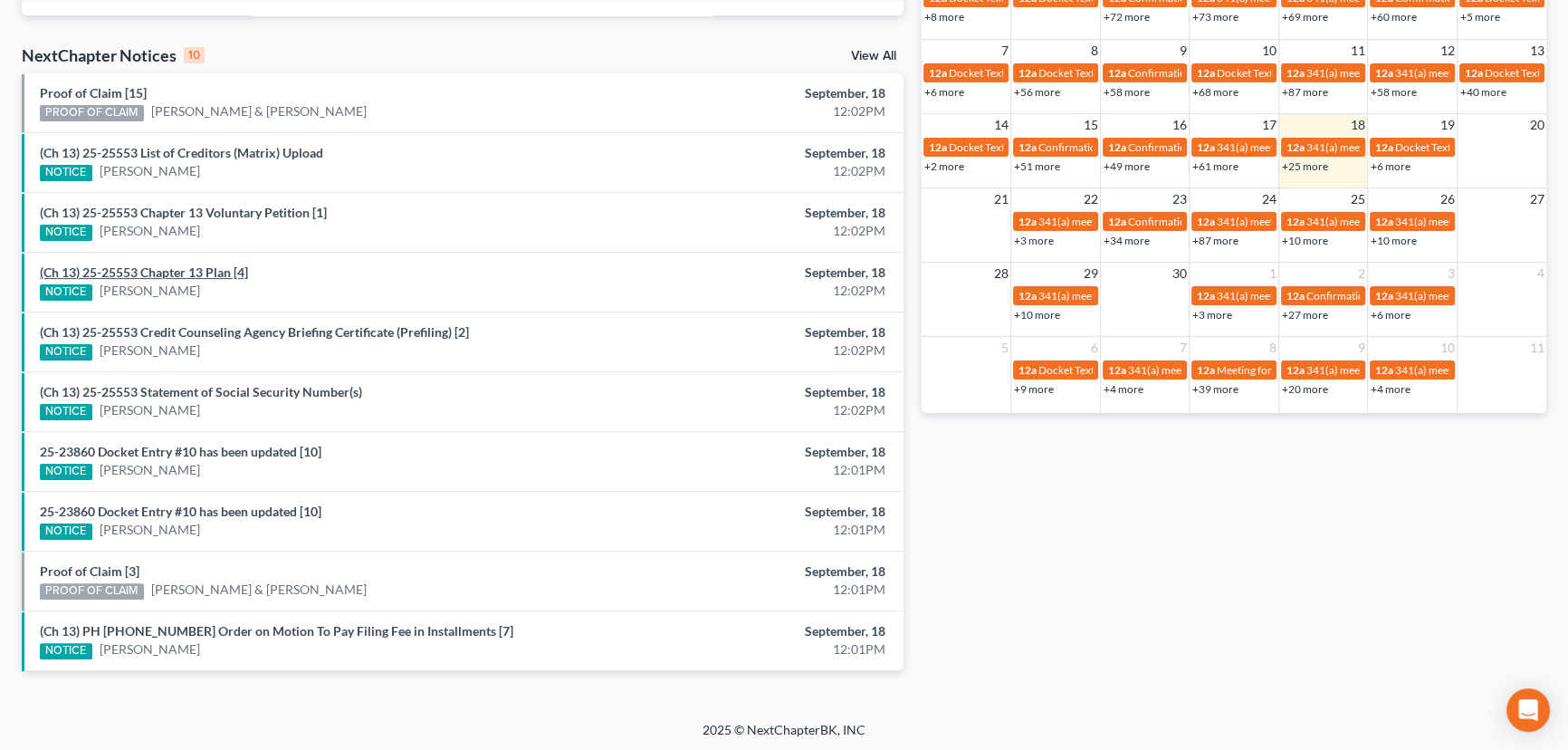
click at [182, 270] on link "(Ch 13) 25-25553 Chapter 13 Plan [4]" at bounding box center [144, 272] width 208 height 15
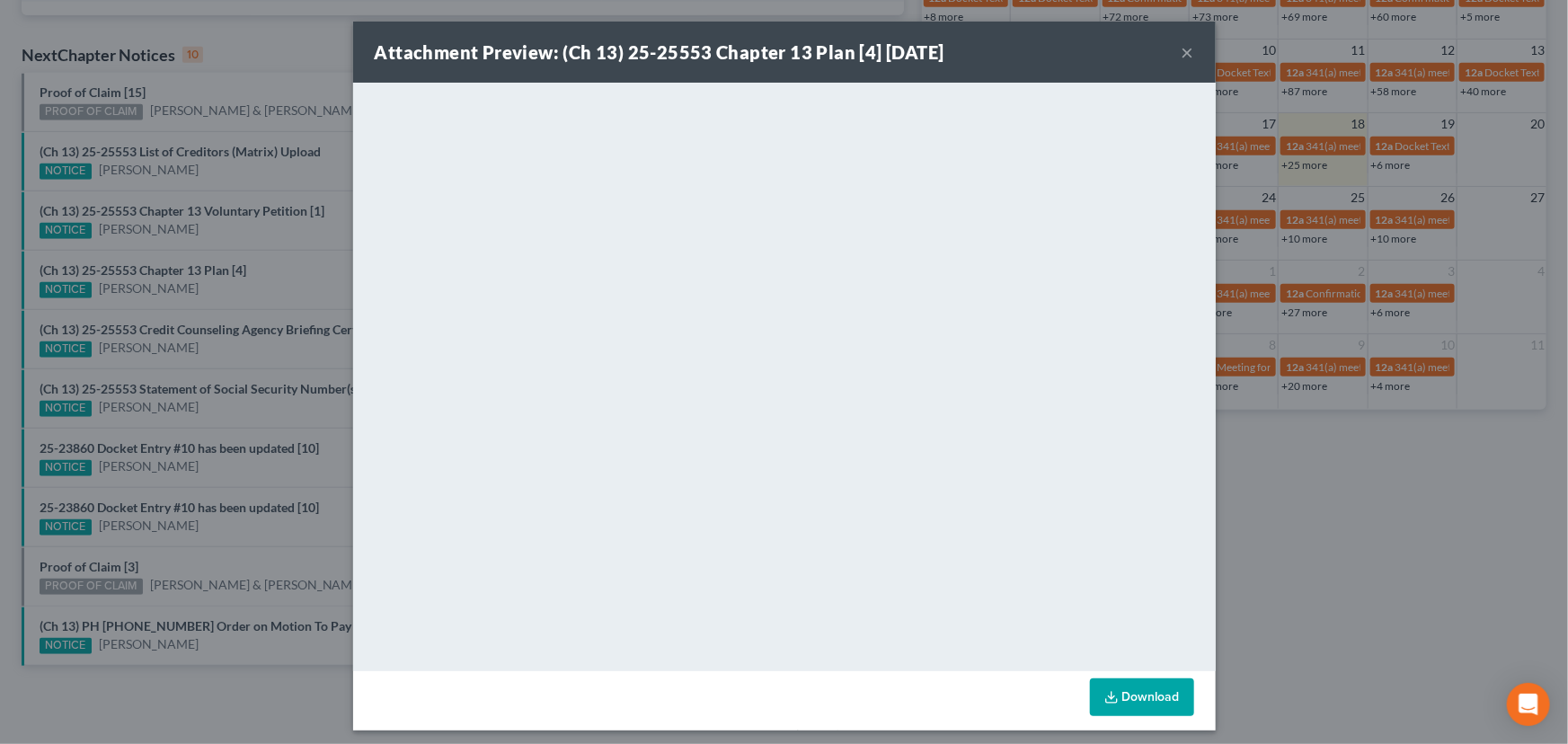
drag, startPoint x: 261, startPoint y: 251, endPoint x: 234, endPoint y: 217, distance: 43.4
click at [259, 239] on div "Attachment Preview: (Ch 13) 25-25553 Chapter 13 Plan [4] 09/18/2025 × <object n…" at bounding box center [784, 372] width 1568 height 744
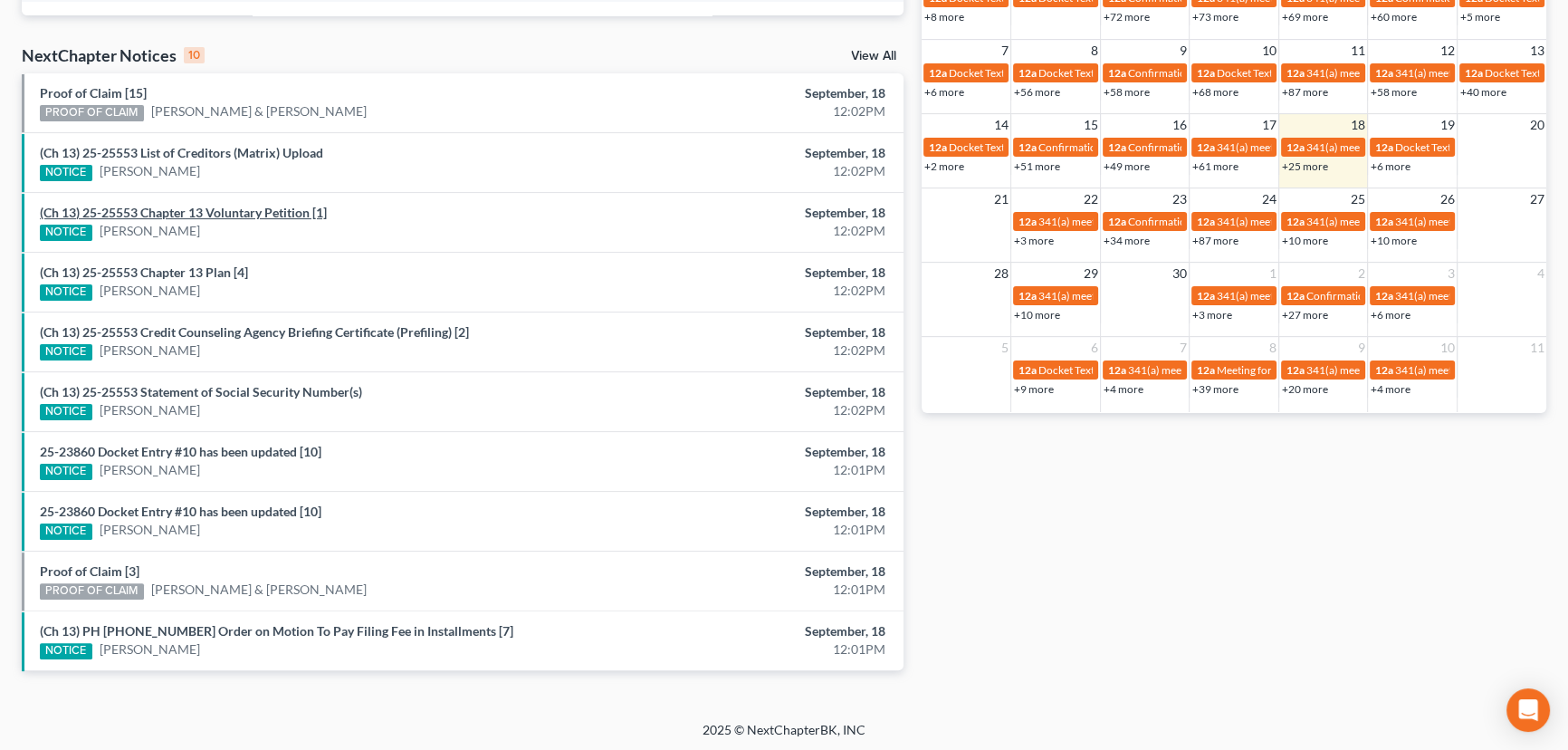
click at [206, 213] on link "(Ch 13) 25-25553 Chapter 13 Voluntary Petition [1]" at bounding box center [183, 213] width 287 height 15
click at [215, 154] on link "(Ch 13) 25-25553 List of Creditors (Matrix) Upload" at bounding box center [182, 153] width 284 height 15
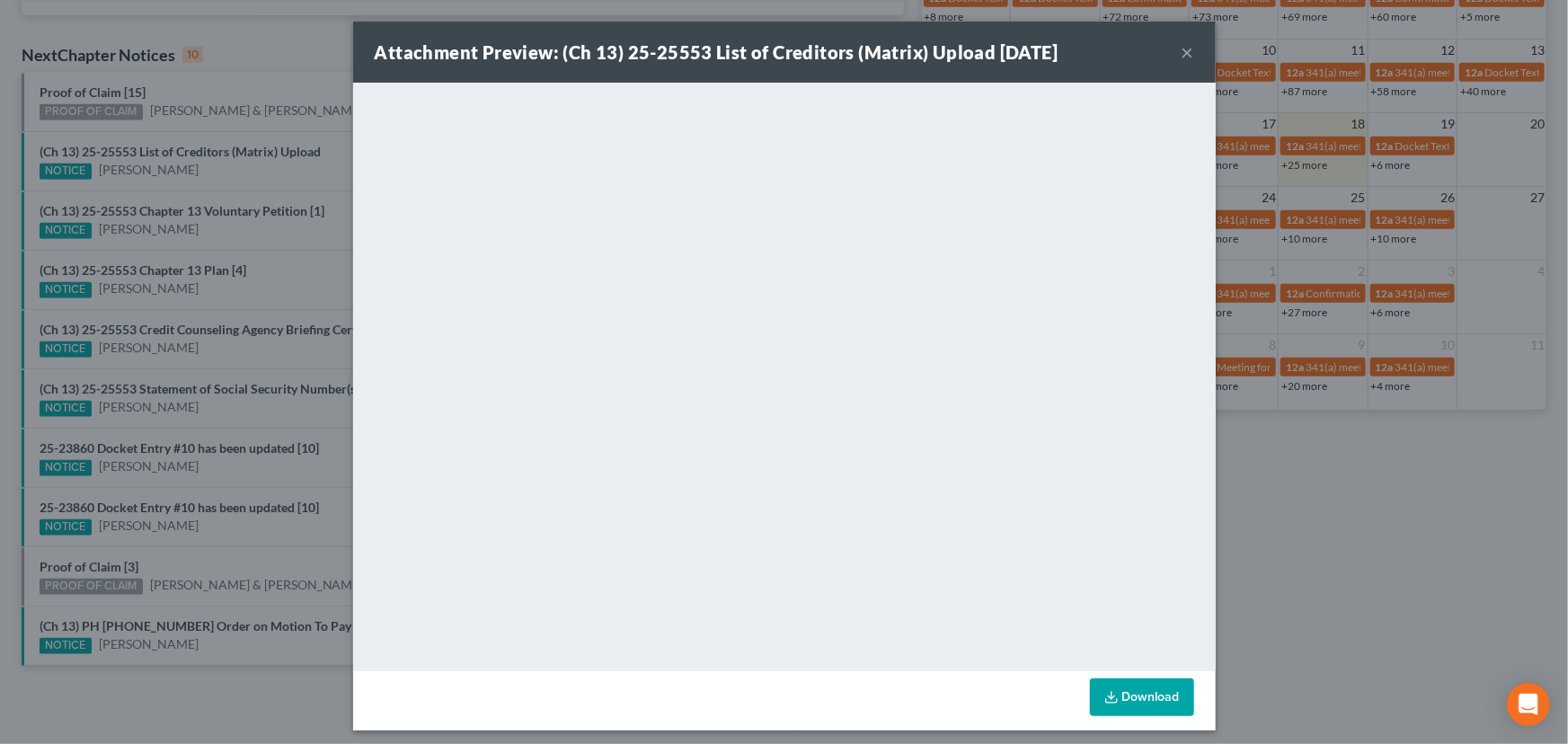
drag, startPoint x: 189, startPoint y: 163, endPoint x: 140, endPoint y: 129, distance: 59.6
click at [179, 158] on div "Attachment Preview: (Ch 13) 25-25553 List of Creditors (Matrix) Upload 09/18/20…" at bounding box center [784, 372] width 1568 height 744
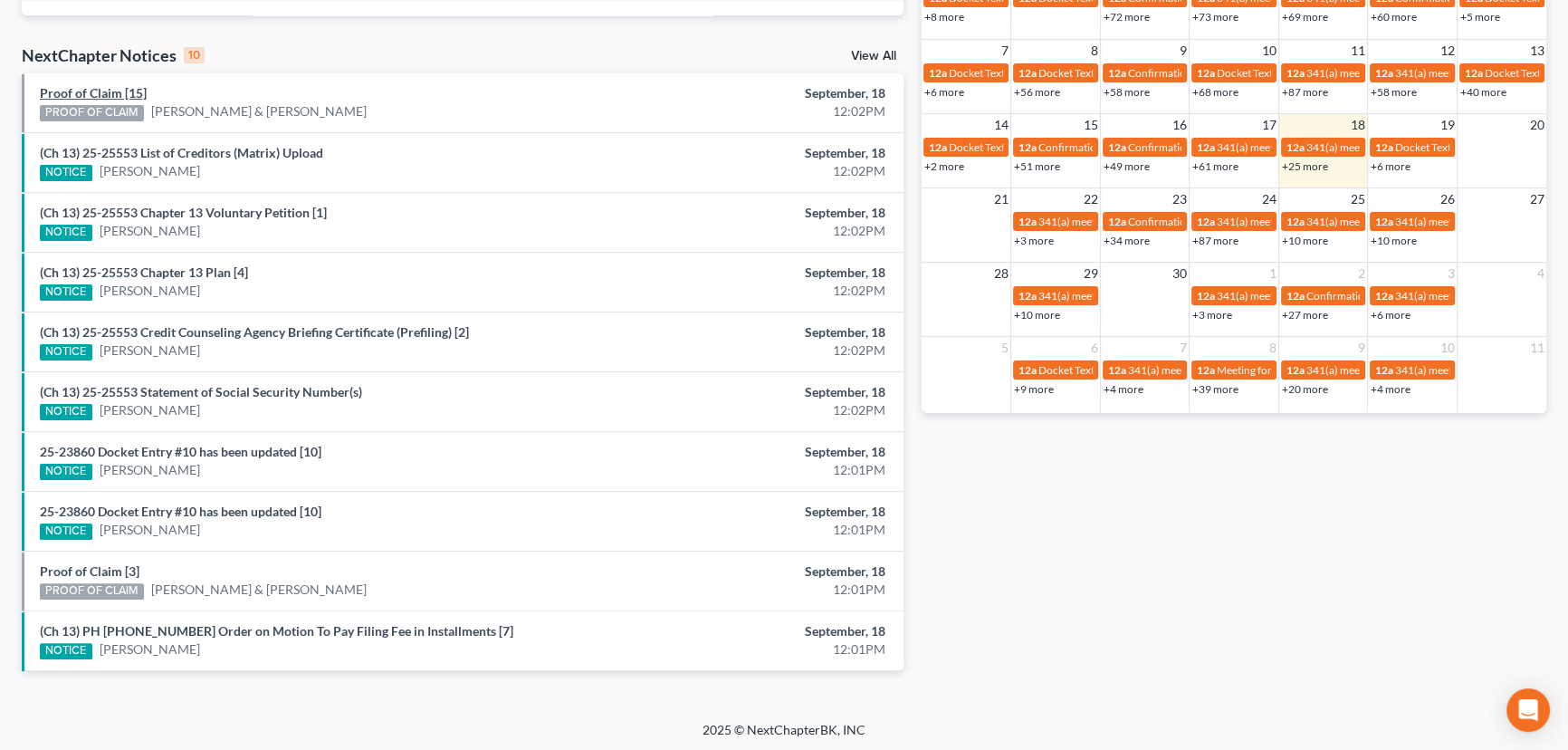
click at [103, 96] on link "Proof of Claim [15]" at bounding box center [94, 93] width 107 height 15
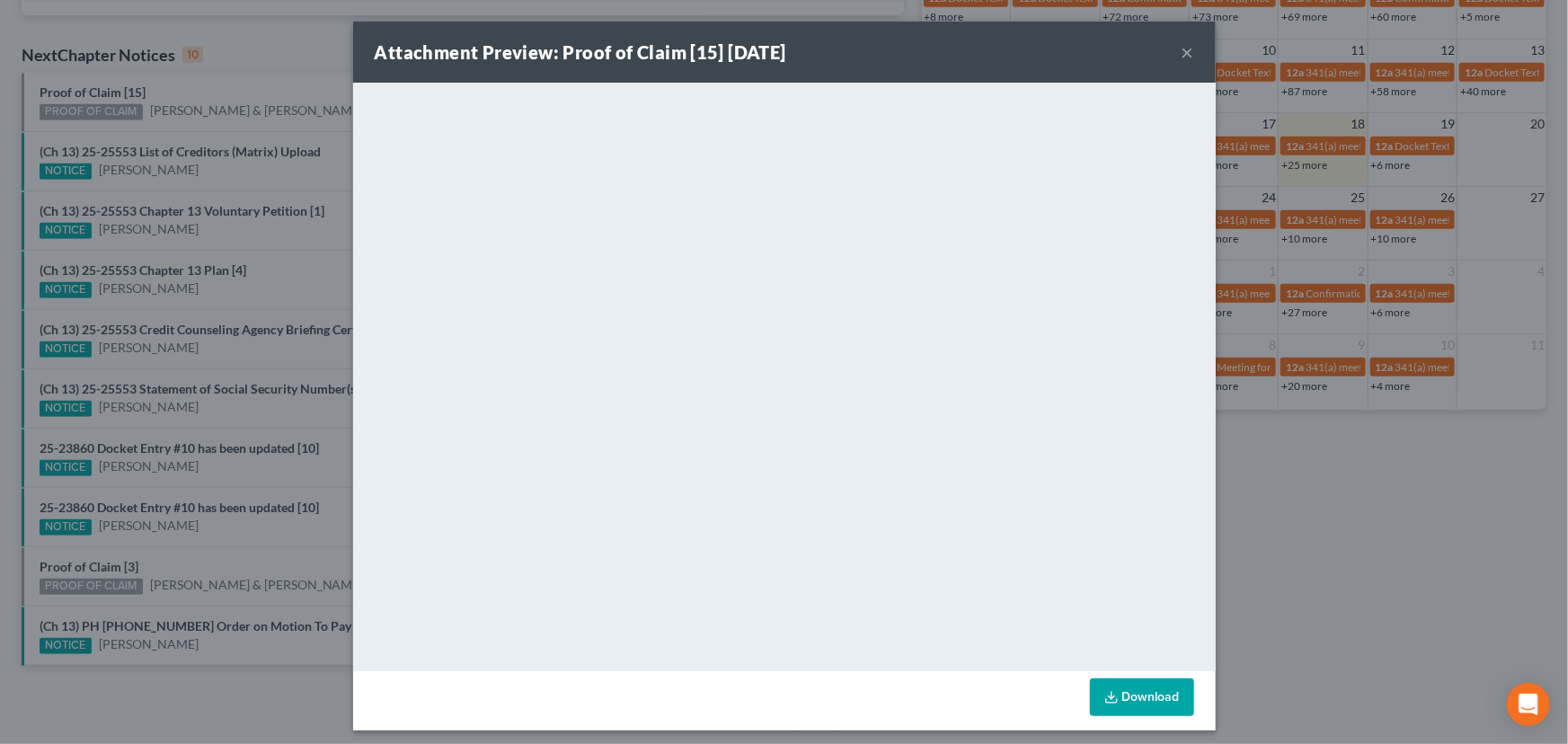
click at [179, 97] on div "Attachment Preview: Proof of Claim [15] 09/18/2025 × <object ng-attr-data='http…" at bounding box center [784, 372] width 1568 height 744
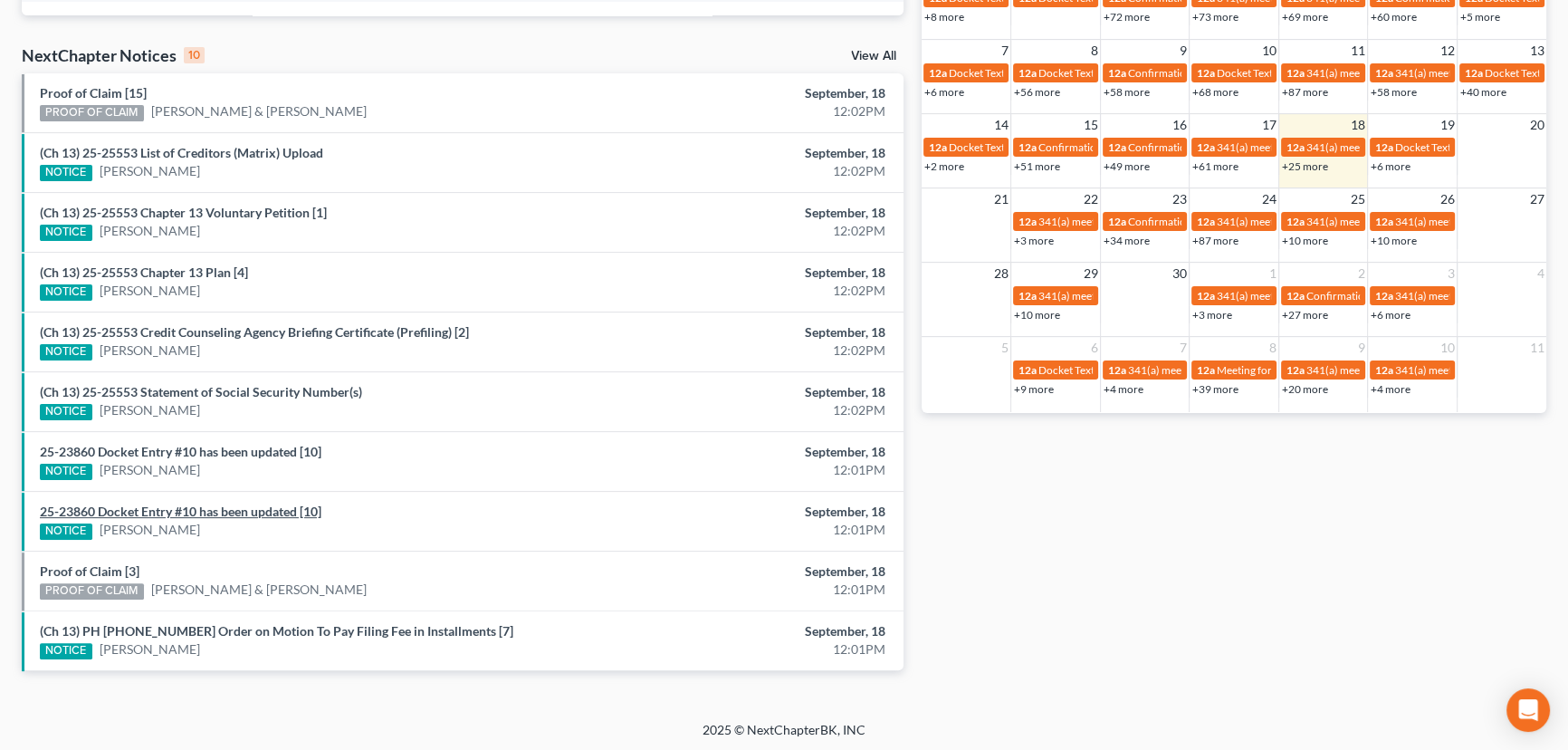
click at [153, 508] on link "25-23860 Docket Entry #10 has been updated [10]" at bounding box center [181, 511] width 282 height 15
click at [104, 568] on link "Proof of Claim [3]" at bounding box center [90, 571] width 99 height 15
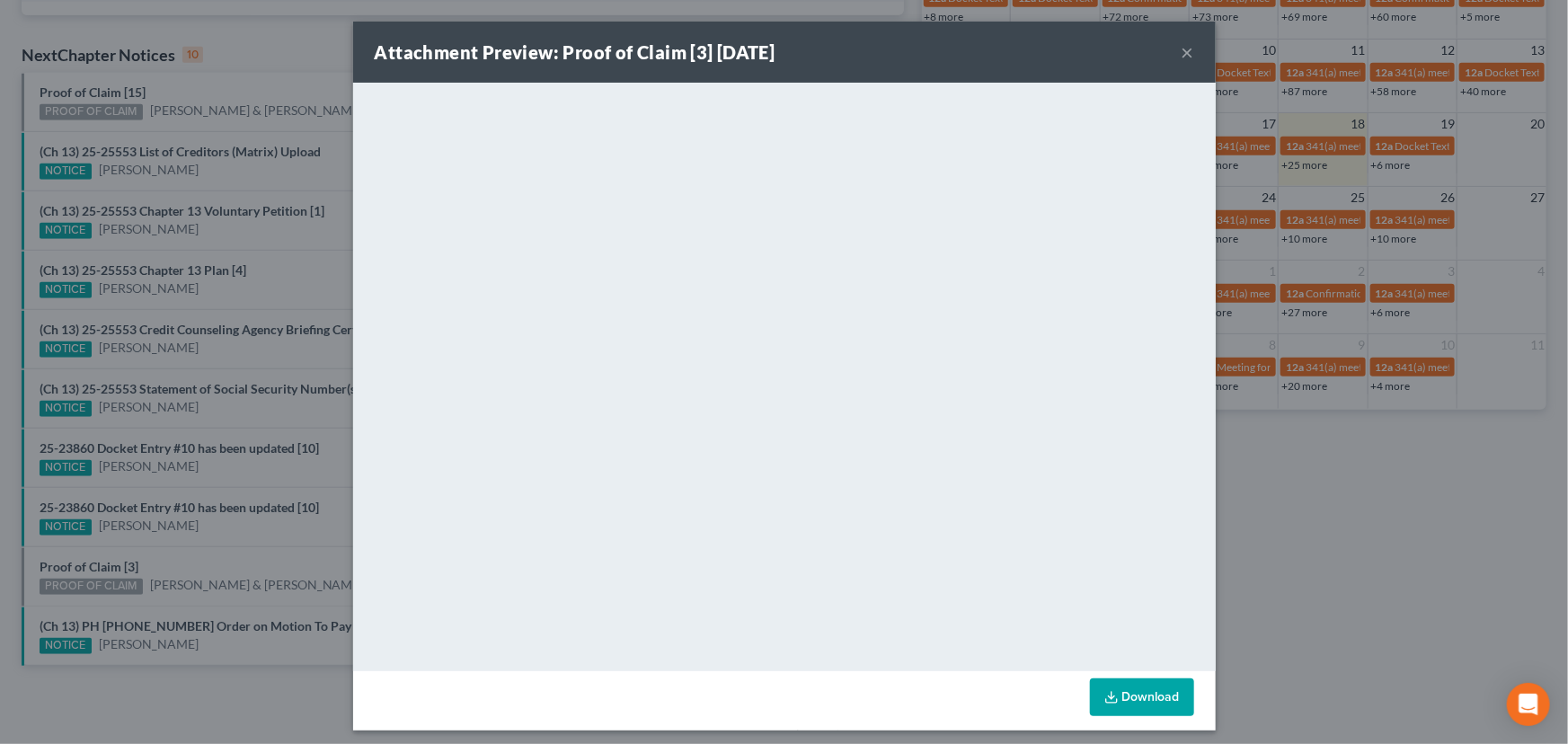
click at [179, 544] on div "Attachment Preview: Proof of Claim [3] 09/18/2025 × <object ng-attr-data='https…" at bounding box center [784, 372] width 1568 height 744
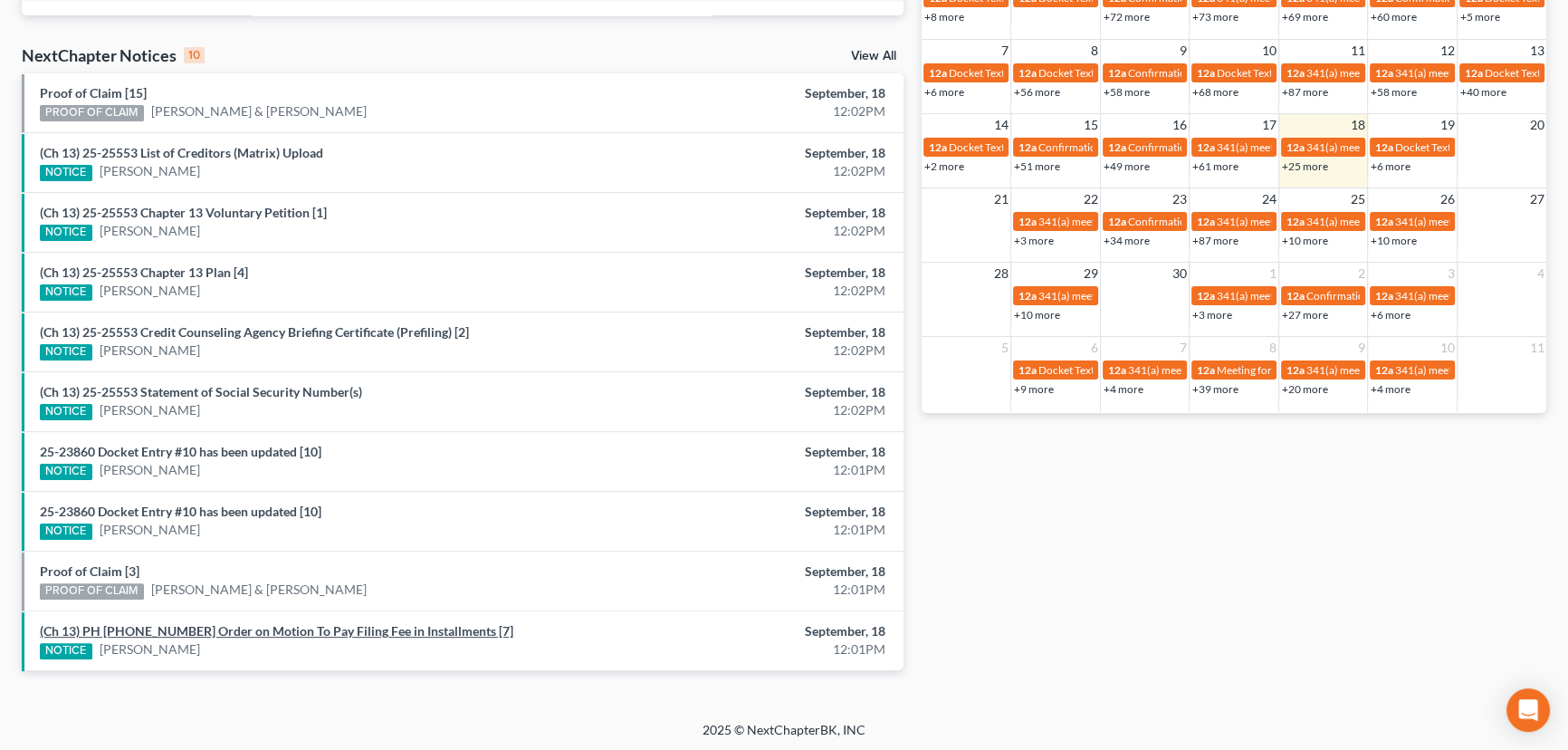
click at [253, 630] on link "(Ch 13) PH 25-25532 Order on Motion To Pay Filing Fee in Installments [7]" at bounding box center [277, 631] width 474 height 15
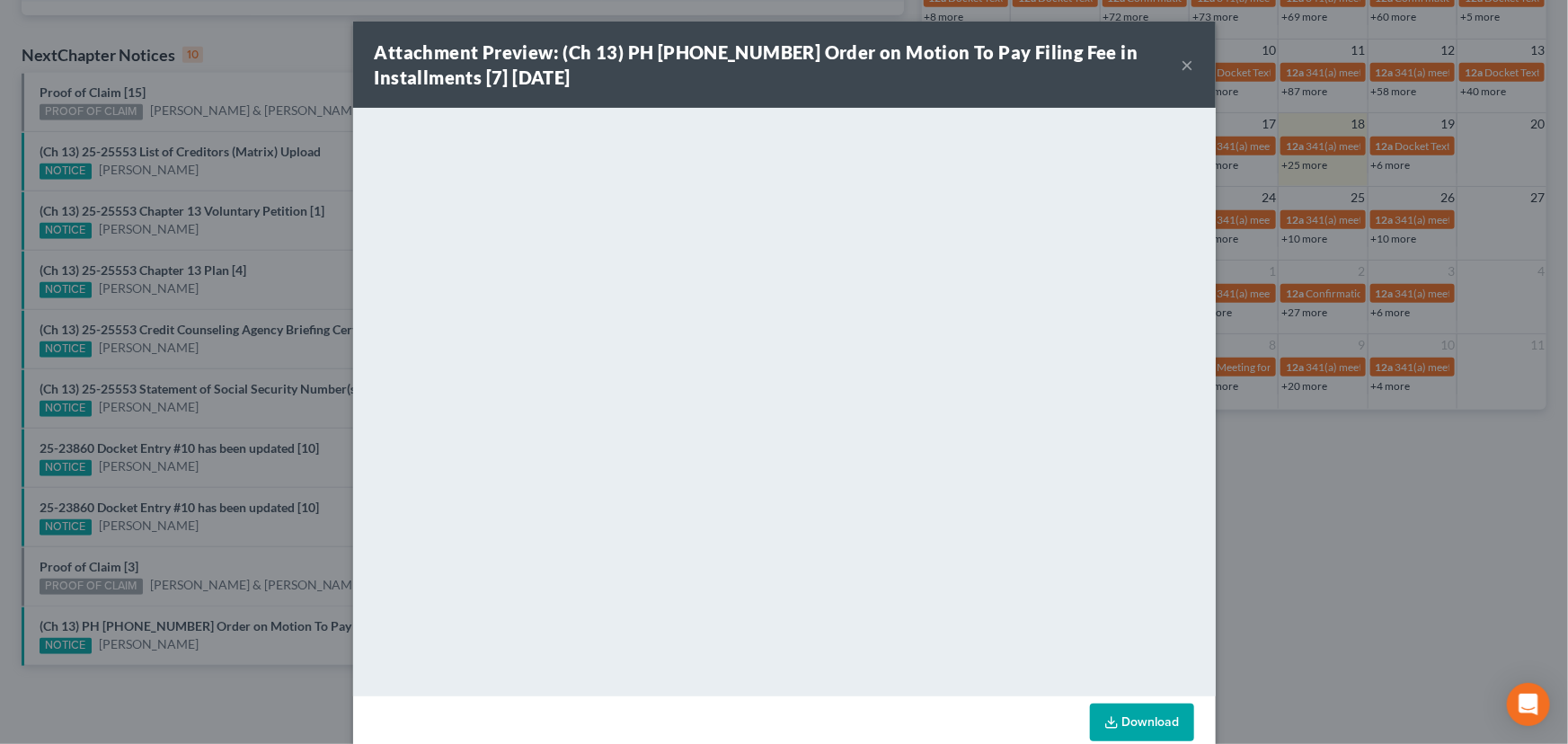
click at [1183, 66] on button "×" at bounding box center [1188, 64] width 13 height 21
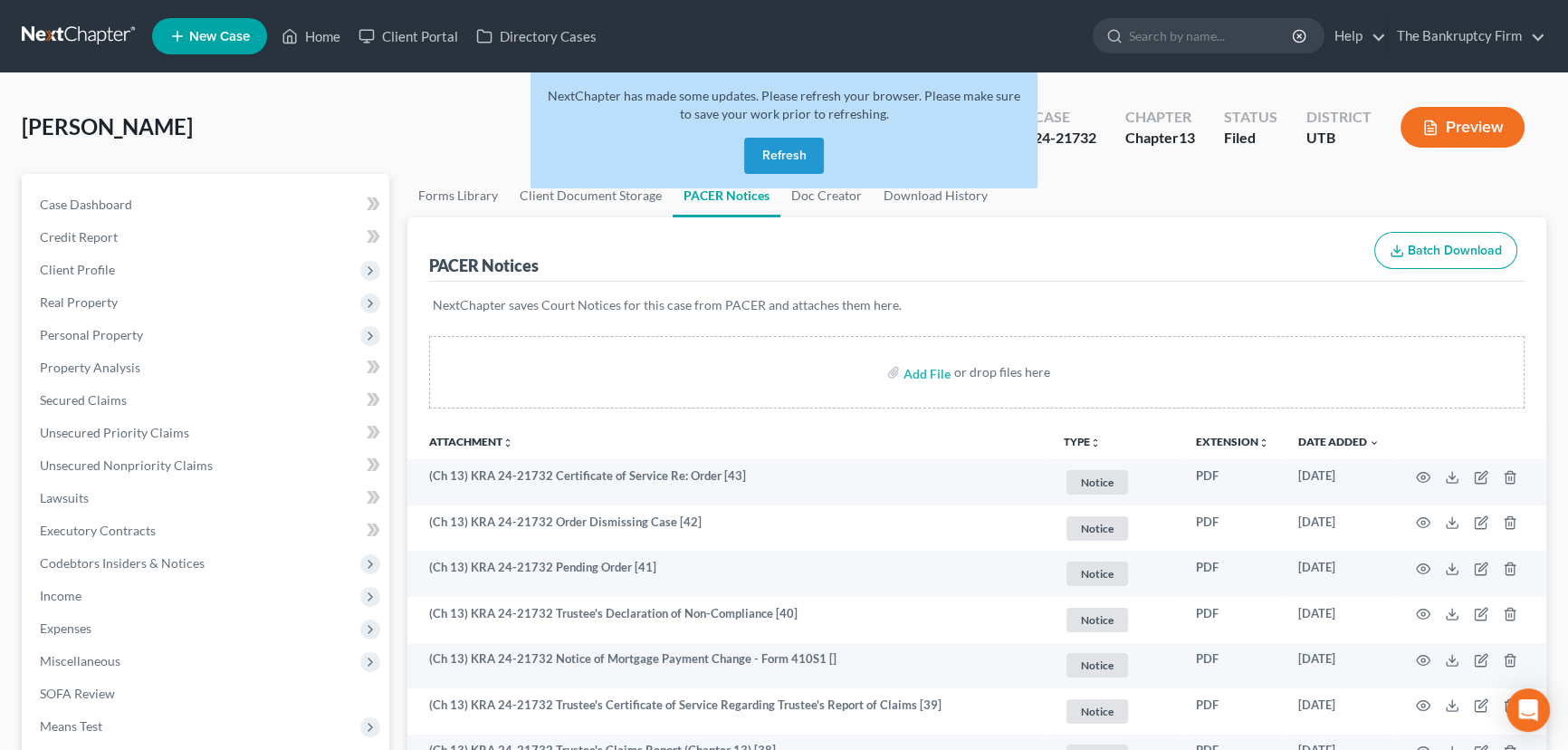
click at [802, 154] on button "Refresh" at bounding box center [784, 155] width 80 height 37
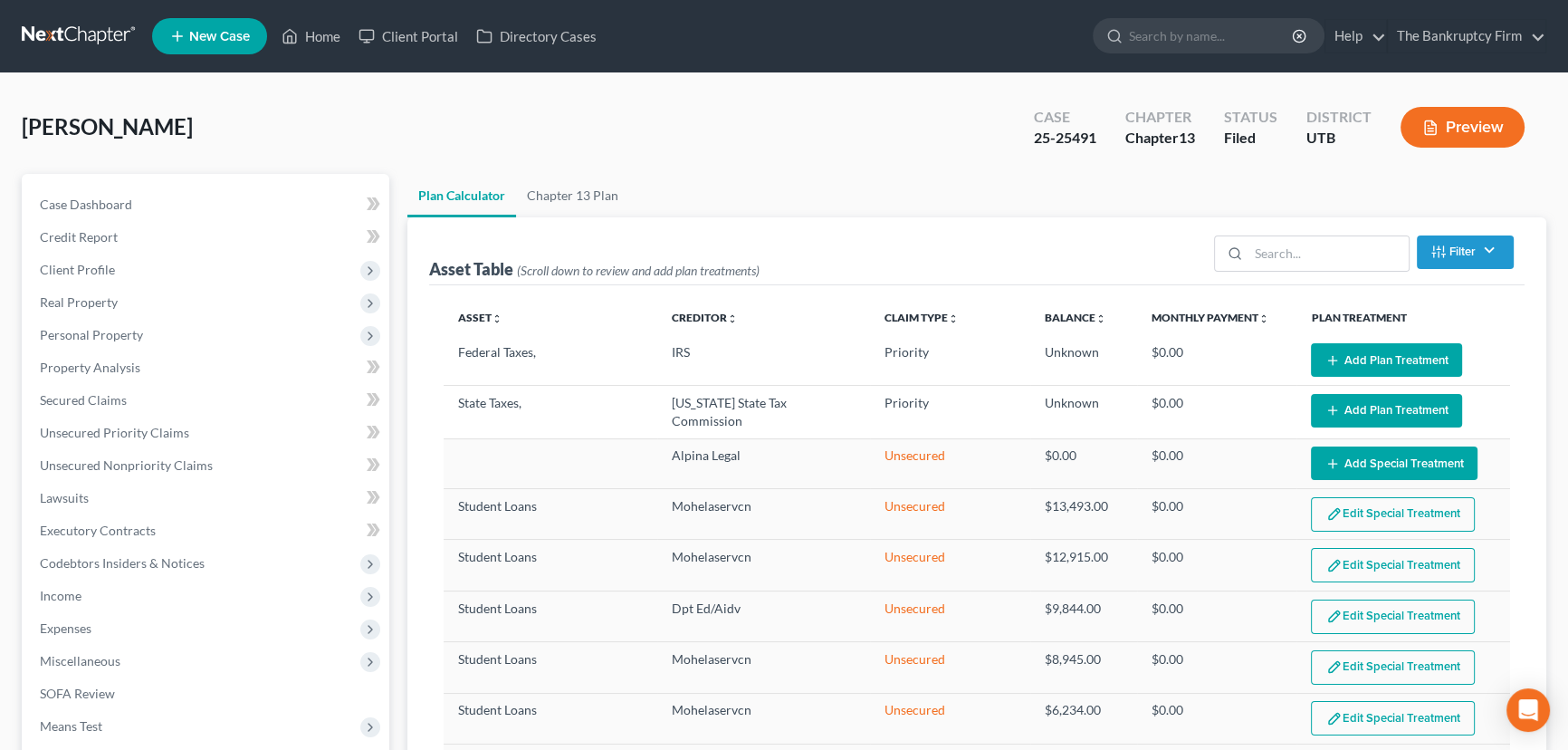
select select "59"
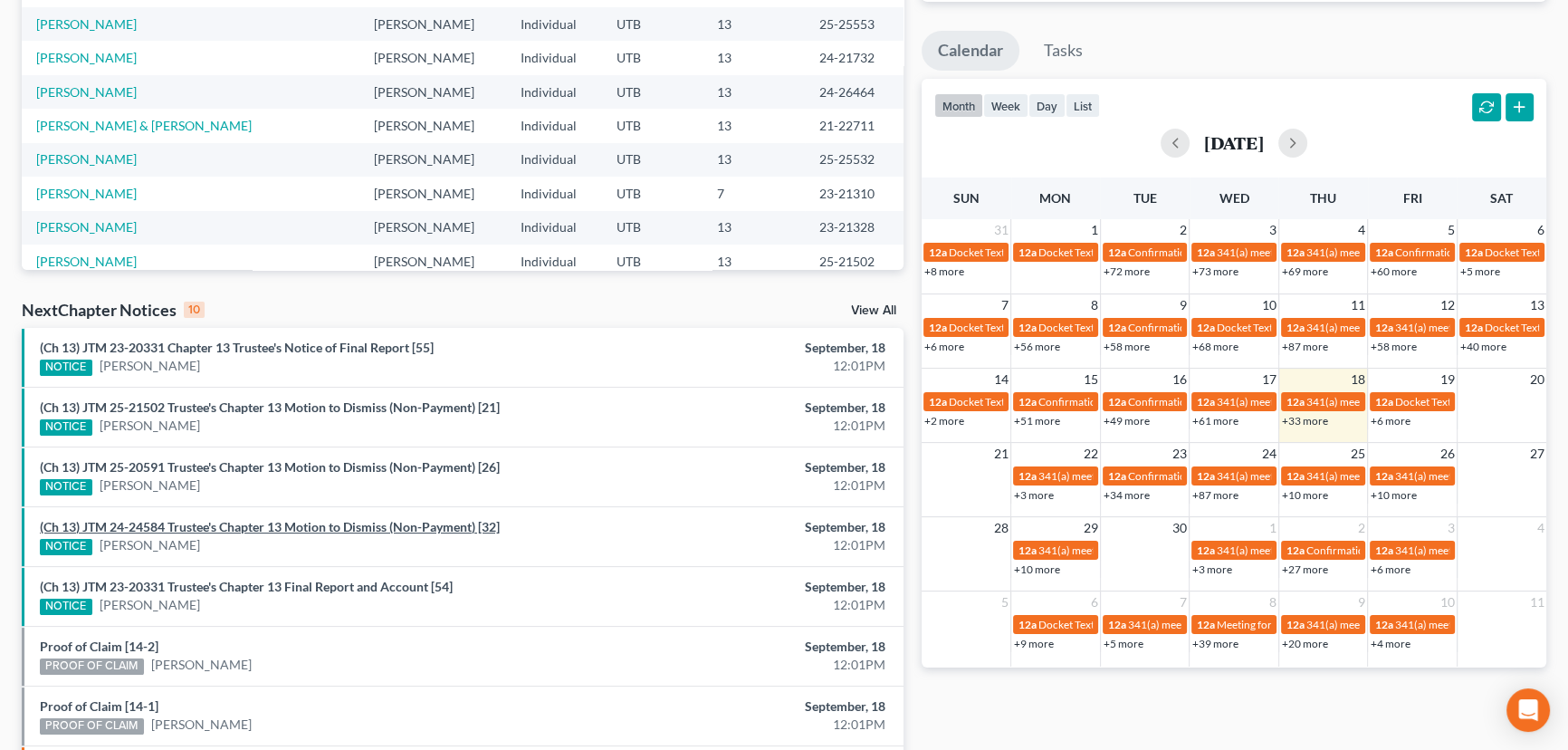
scroll to position [550, 0]
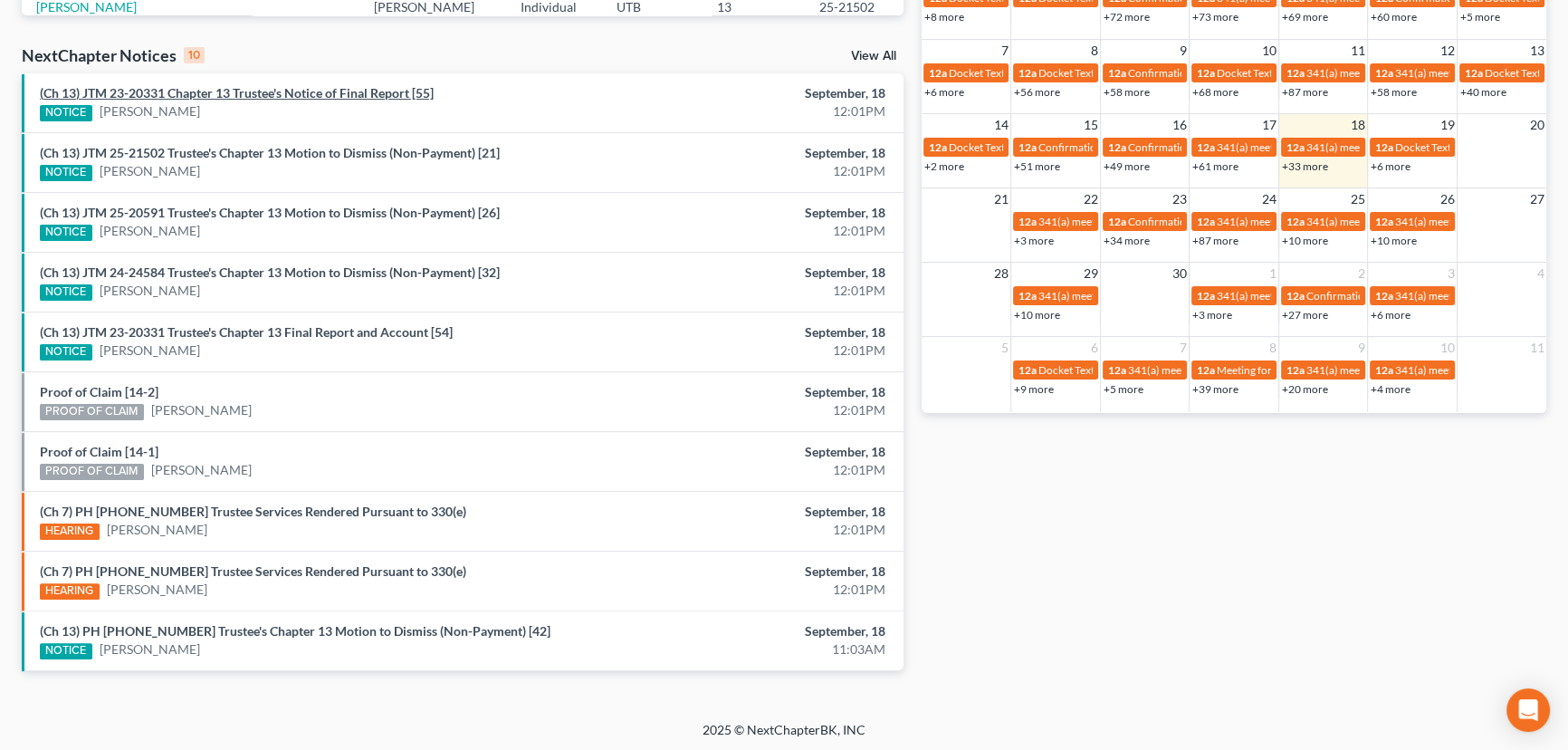
click at [261, 96] on link "(Ch 13) JTM 23-20331 Chapter 13 Trustee's Notice of Final Report [55]" at bounding box center [237, 93] width 394 height 15
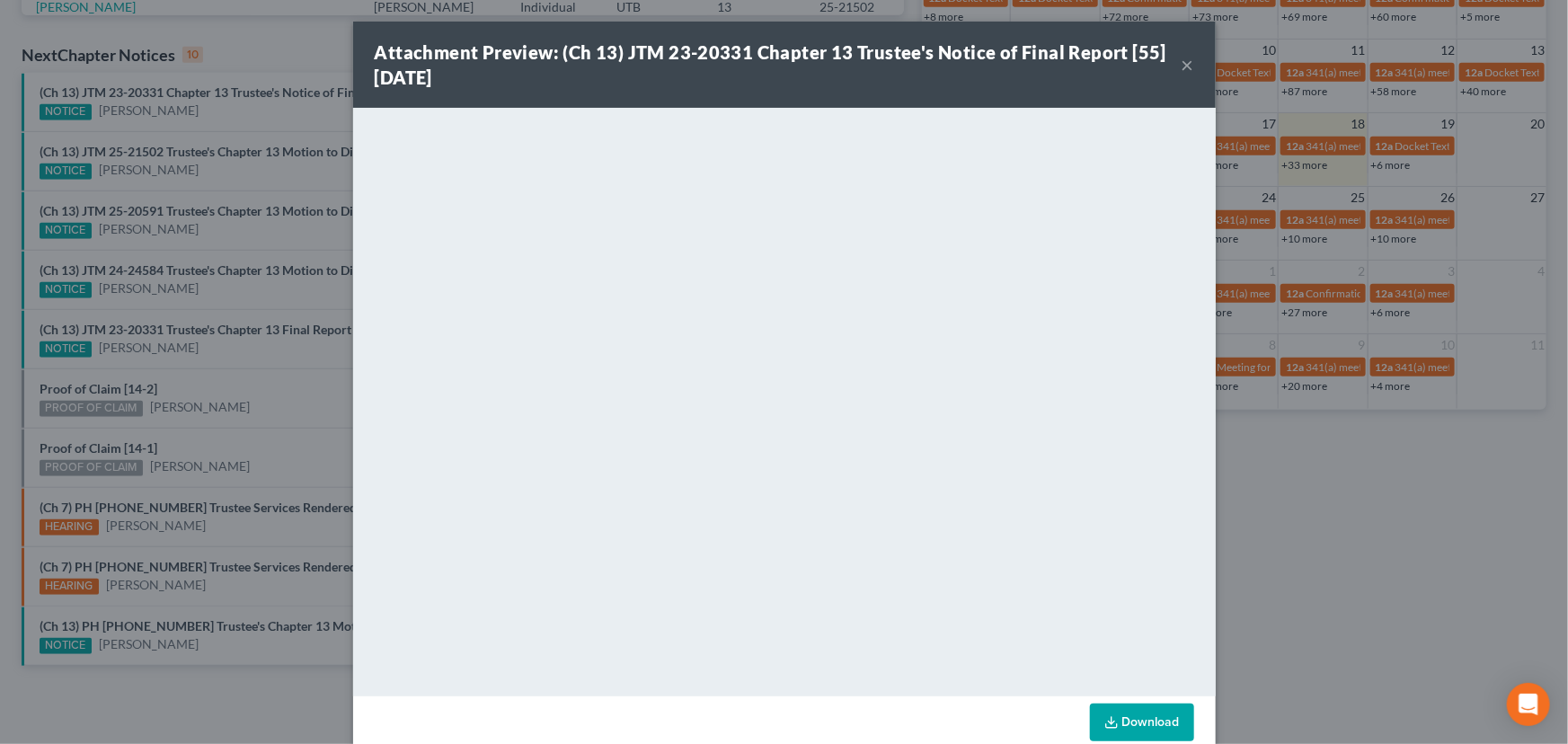
click at [234, 108] on div "Attachment Preview: (Ch 13) JTM 23-20331 Chapter 13 Trustee's Notice of Final R…" at bounding box center [784, 372] width 1568 height 744
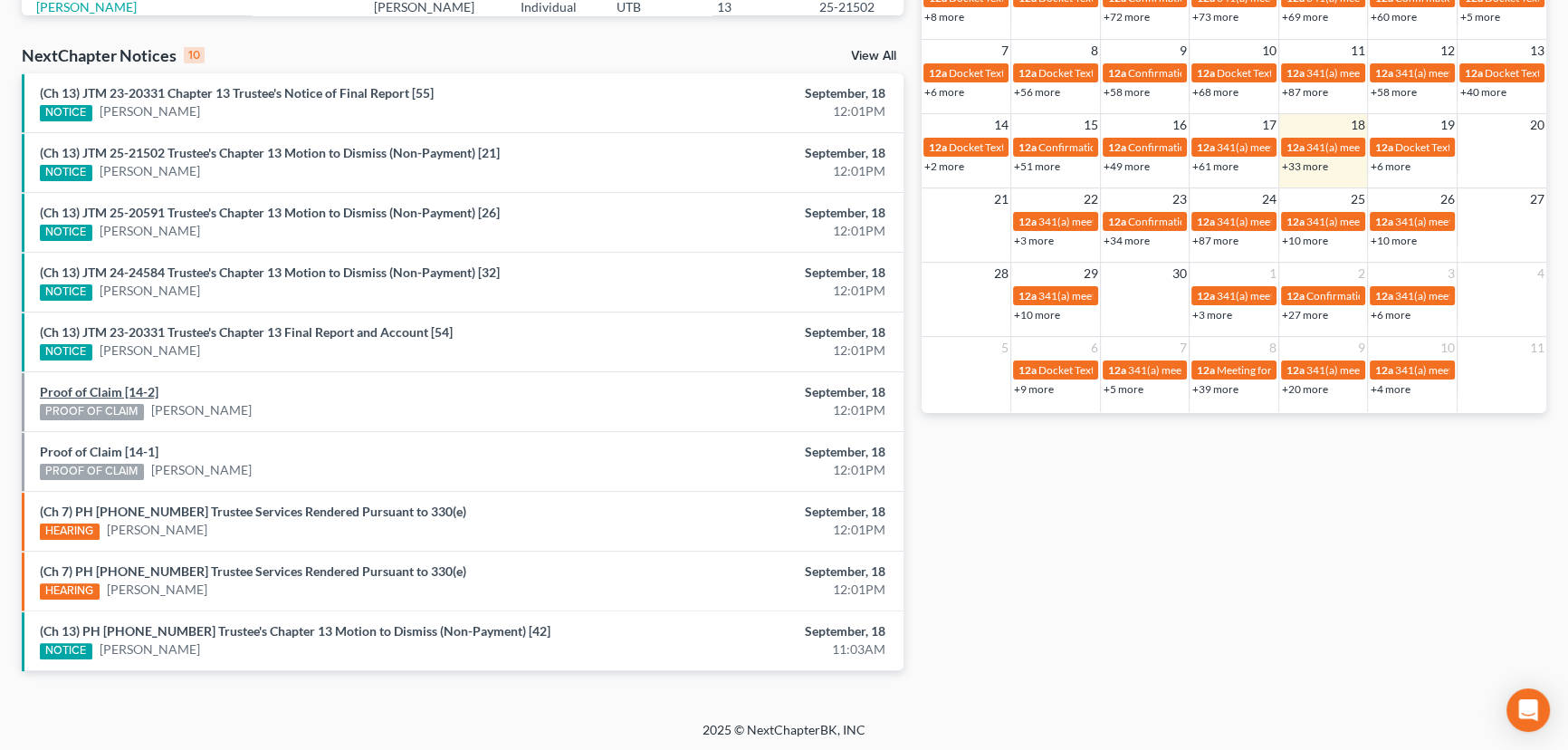
click at [129, 388] on link "Proof of Claim [14-2]" at bounding box center [99, 391] width 119 height 15
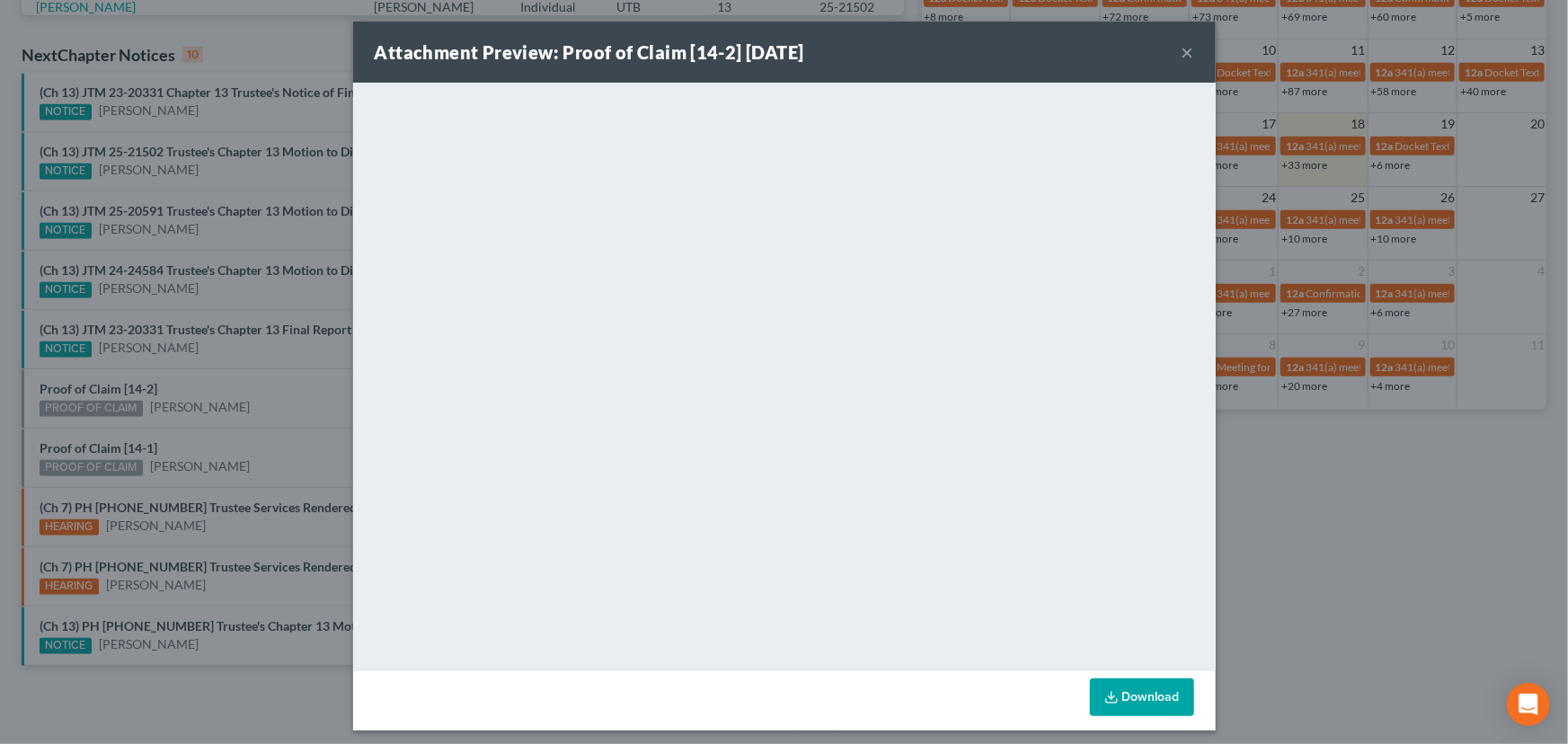
click at [268, 385] on div "Attachment Preview: Proof of Claim [14-2] [DATE] × <object ng-attr-data='[URL][…" at bounding box center [784, 372] width 1568 height 744
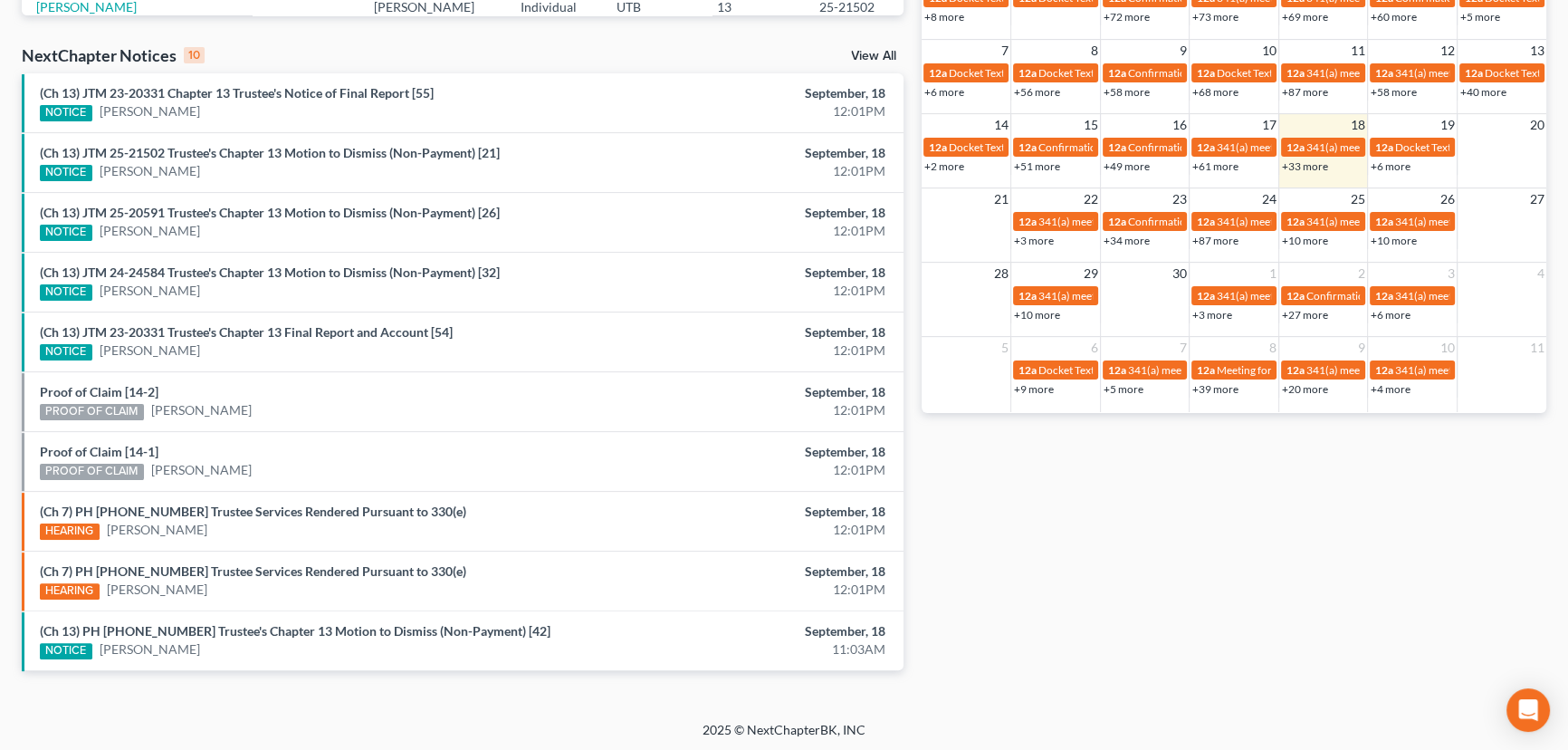
click at [262, 339] on div "(Ch 13) JTM 23-20331 Trustee's Chapter 13 Final Report and Account [54] NOTICE …" at bounding box center [318, 342] width 576 height 37
click at [271, 337] on link "(Ch 13) JTM 23-20331 Trustee's Chapter 13 Final Report and Account [54]" at bounding box center [246, 331] width 413 height 15
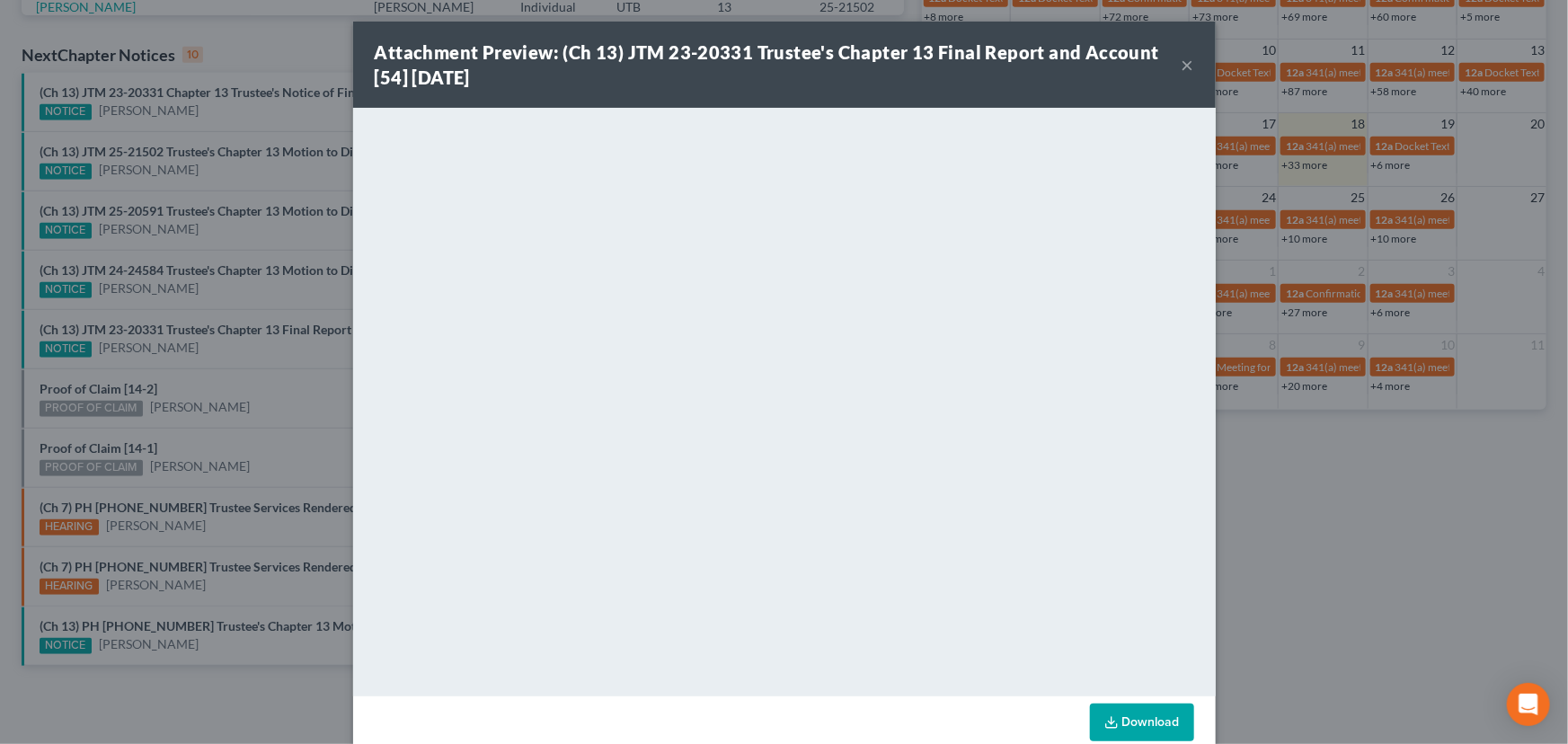
click at [293, 368] on div "Attachment Preview: (Ch 13) JTM 23-20331 Trustee's Chapter 13 Final Report and …" at bounding box center [784, 372] width 1568 height 744
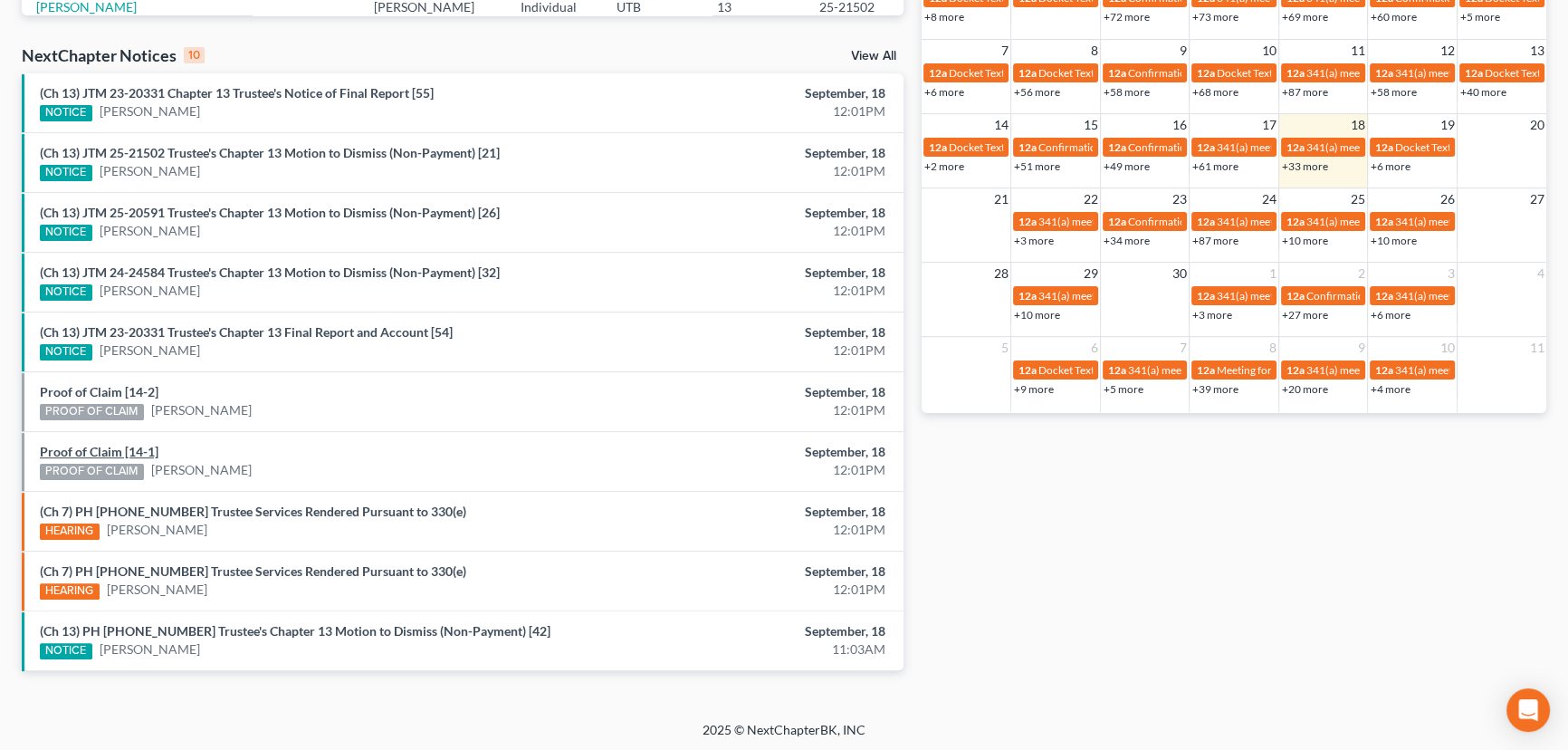
click at [108, 446] on link "Proof of Claim [14-1]" at bounding box center [99, 451] width 119 height 15
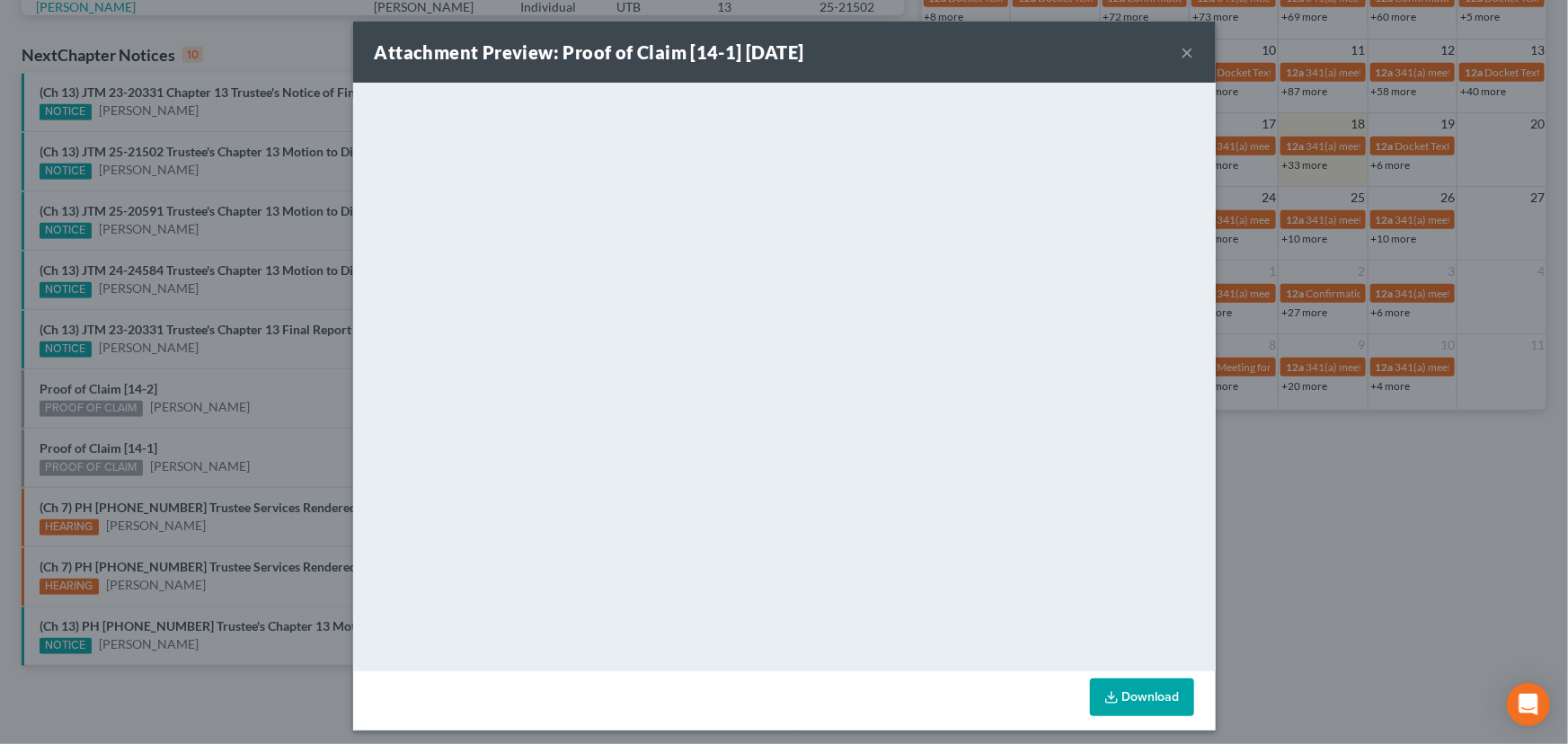
drag, startPoint x: 242, startPoint y: 412, endPoint x: 243, endPoint y: 439, distance: 27.0
click at [242, 412] on div "Attachment Preview: Proof of Claim [14-1] [DATE] × <object ng-attr-data='[URL][…" at bounding box center [784, 372] width 1568 height 744
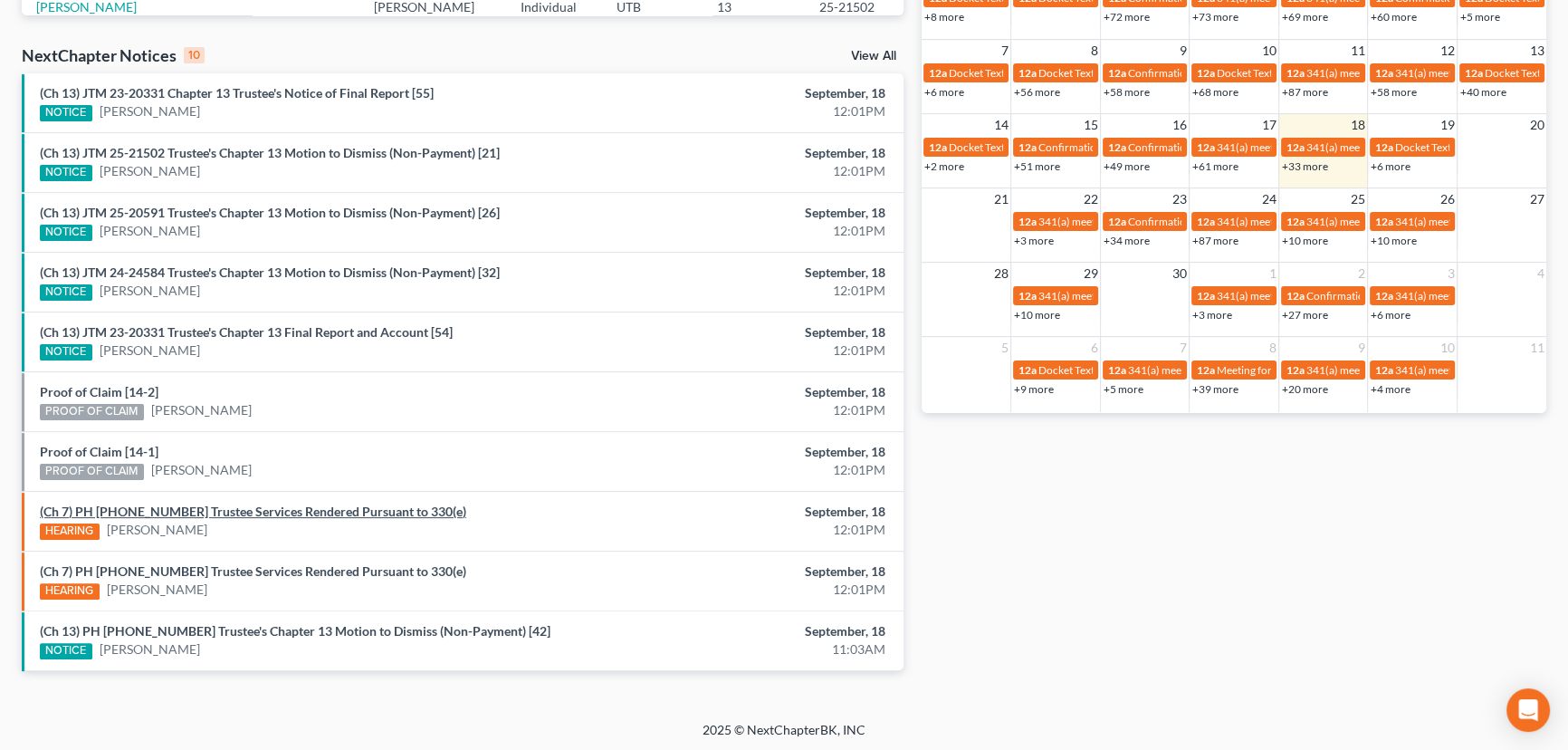
click at [247, 513] on link "(Ch 7) PH [PHONE_NUMBER] Trustee Services Rendered Pursuant to 330(e)" at bounding box center [254, 511] width 427 height 15
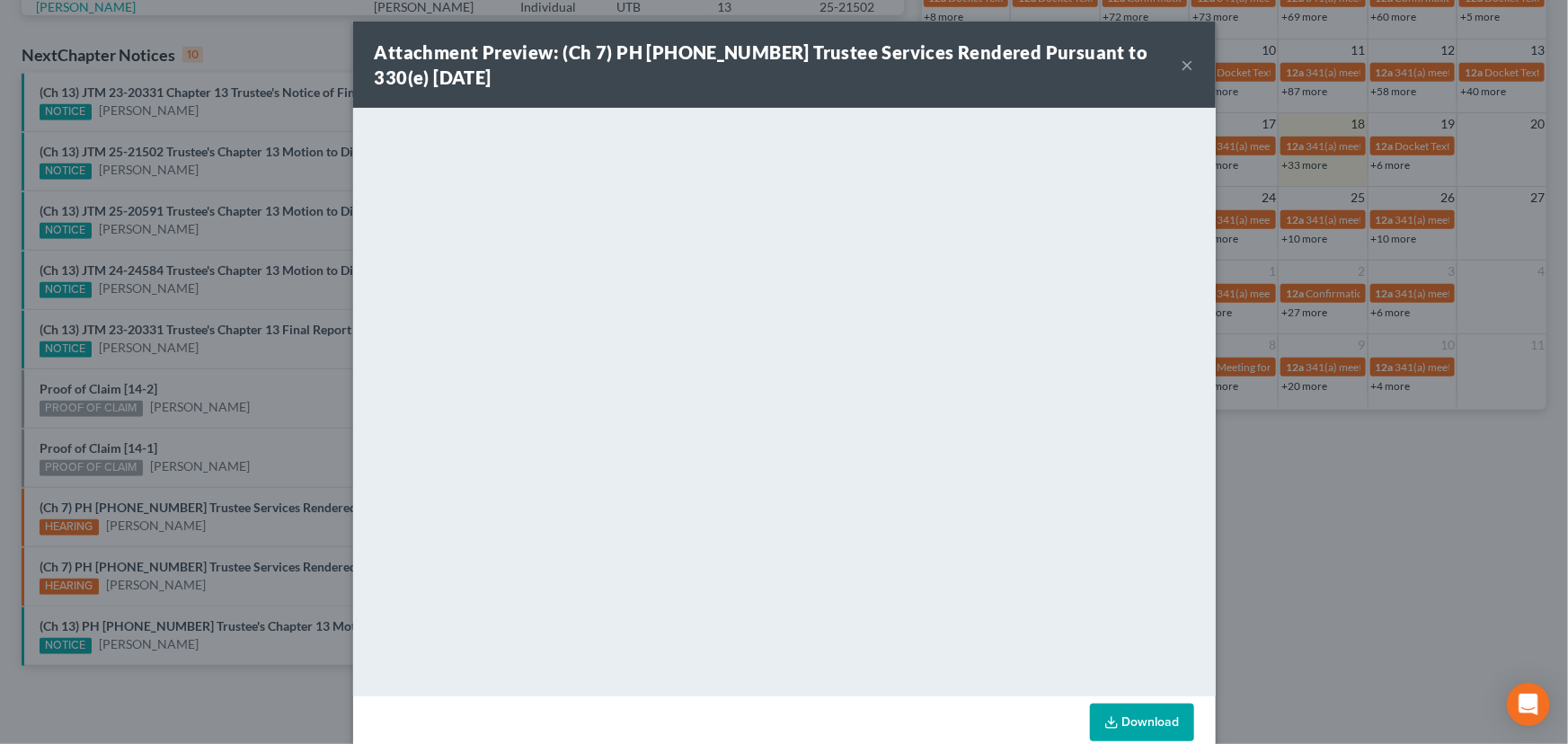
click at [259, 411] on div "Attachment Preview: (Ch 7) PH [PHONE_NUMBER] Trustee Services Rendered Pursuant…" at bounding box center [784, 372] width 1568 height 744
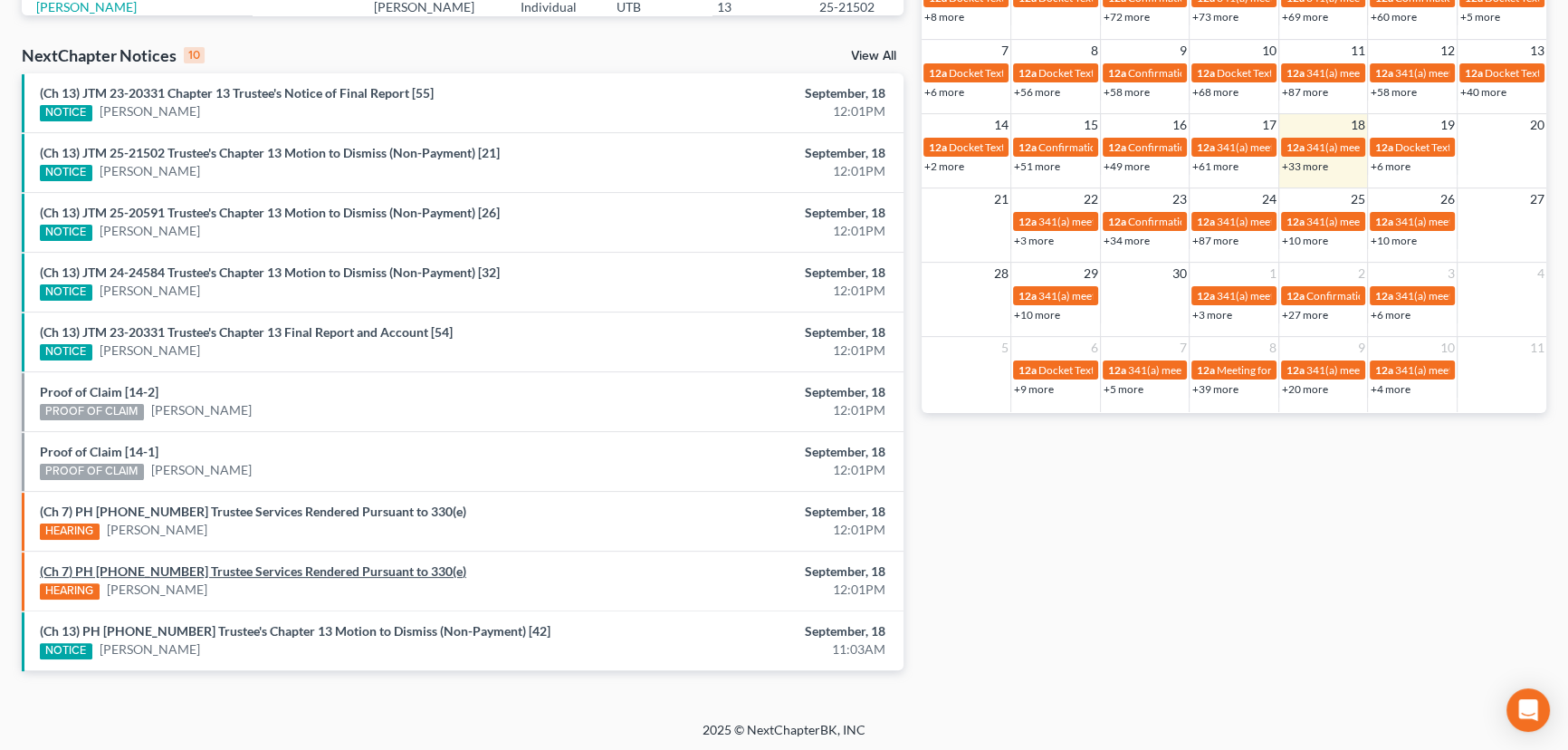
click at [241, 570] on link "(Ch 7) PH [PHONE_NUMBER] Trustee Services Rendered Pursuant to 330(e)" at bounding box center [254, 571] width 427 height 15
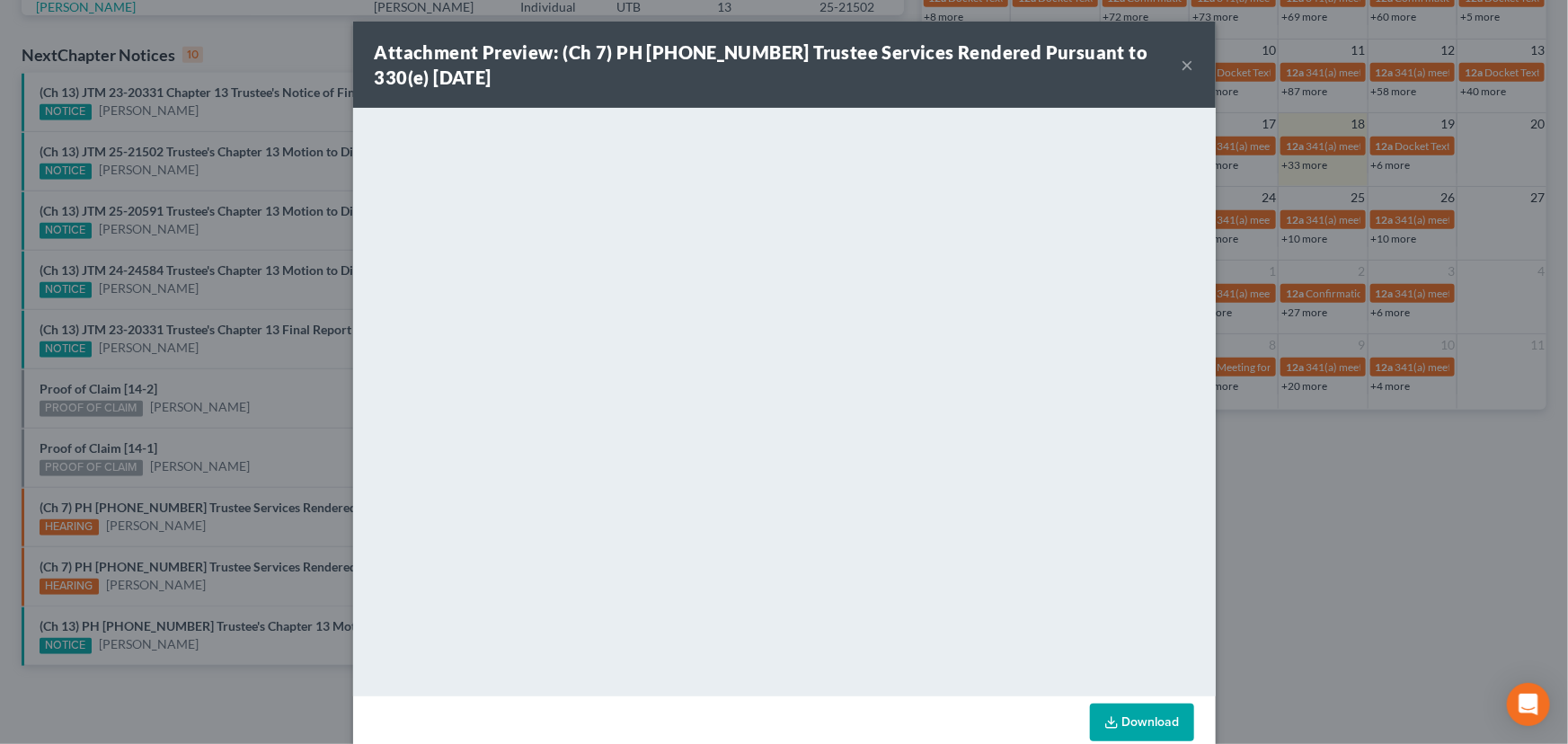
drag, startPoint x: 267, startPoint y: 400, endPoint x: 276, endPoint y: 377, distance: 24.7
click at [267, 397] on div "Attachment Preview: (Ch 7) PH [PHONE_NUMBER] Trustee Services Rendered Pursuant…" at bounding box center [784, 372] width 1568 height 744
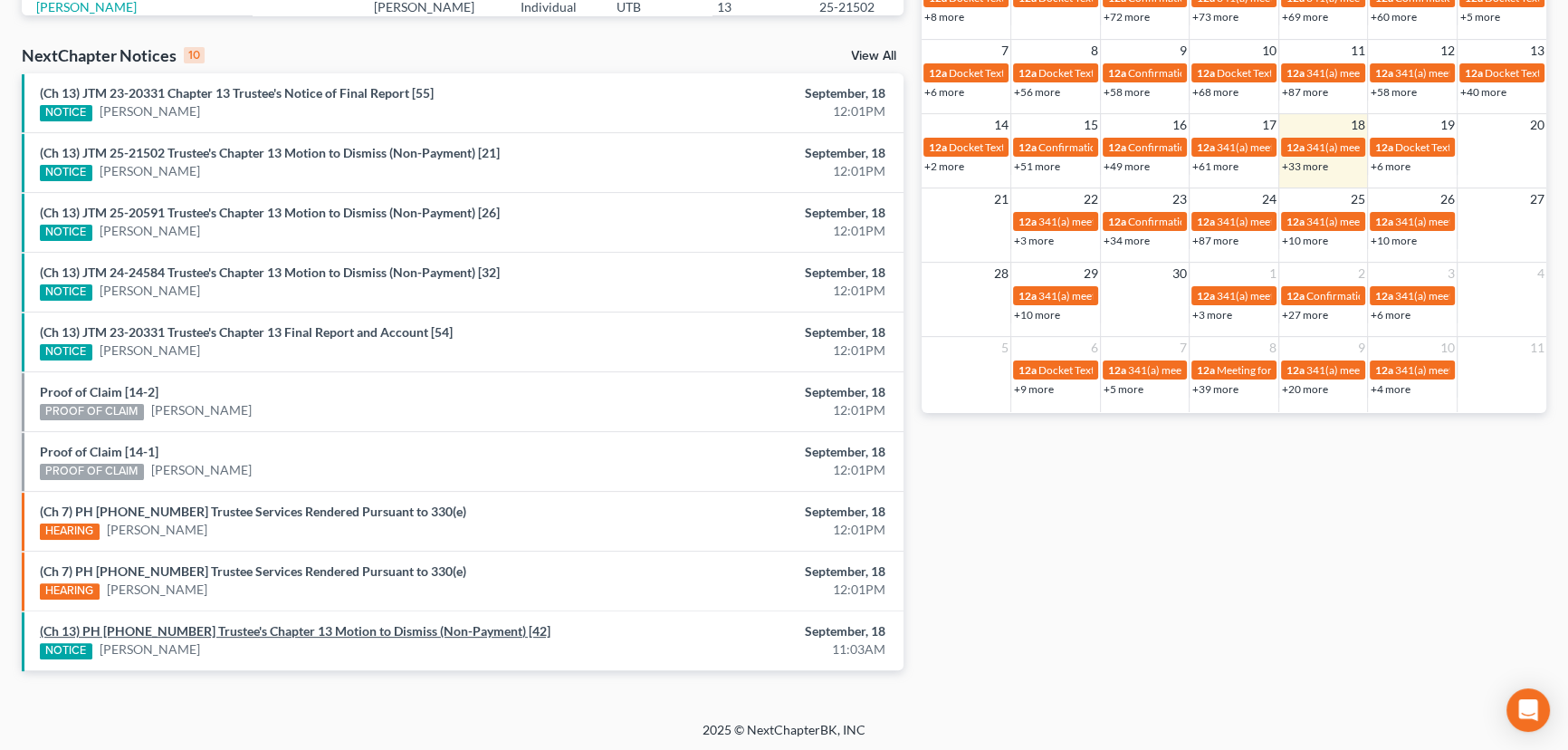
click at [169, 625] on link "(Ch 13) PH [PHONE_NUMBER] Trustee's Chapter 13 Motion to Dismiss (Non-Payment) …" at bounding box center [296, 631] width 511 height 15
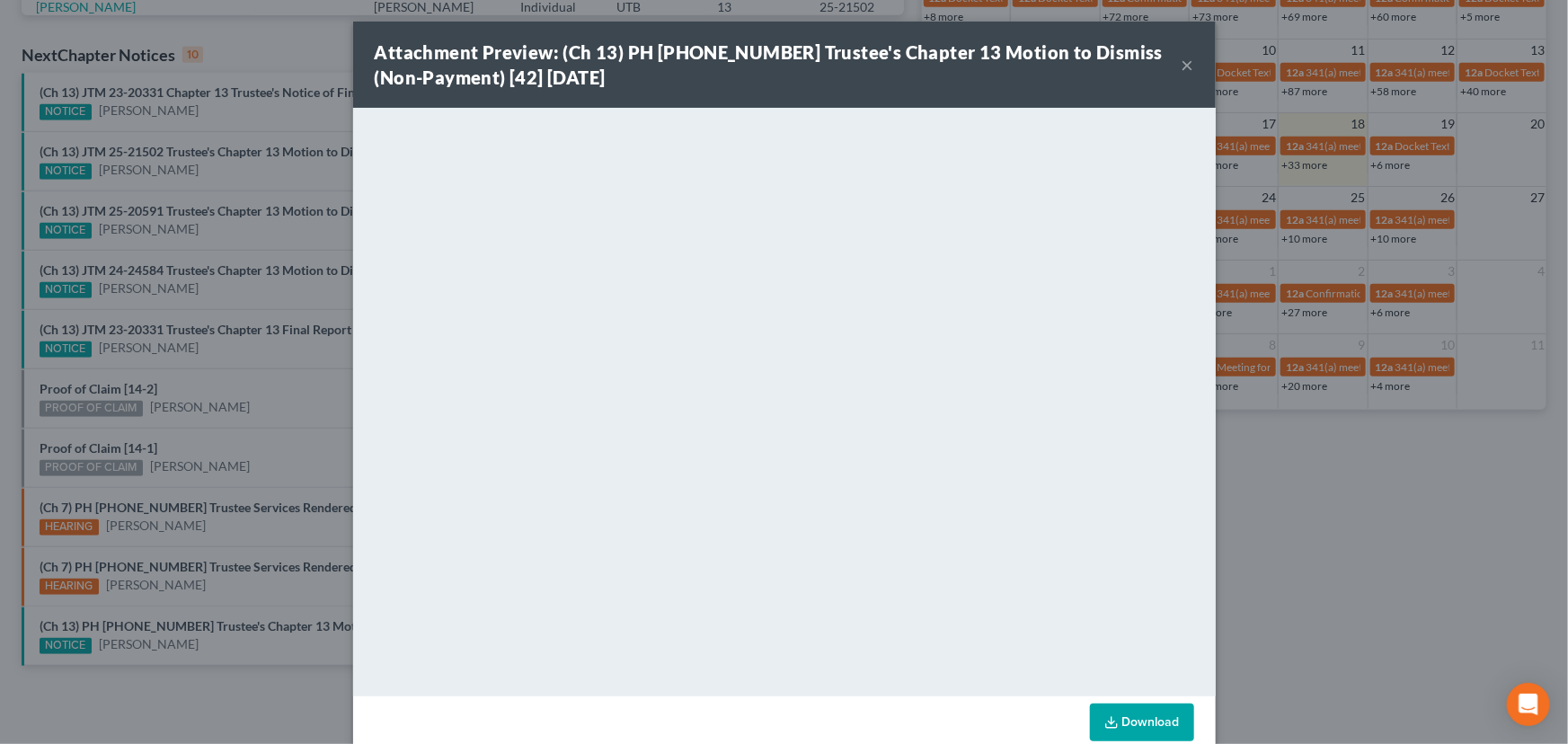
click at [314, 416] on div "Attachment Preview: (Ch 13) PH [PHONE_NUMBER] Trustee's Chapter 13 Motion to Di…" at bounding box center [784, 372] width 1568 height 744
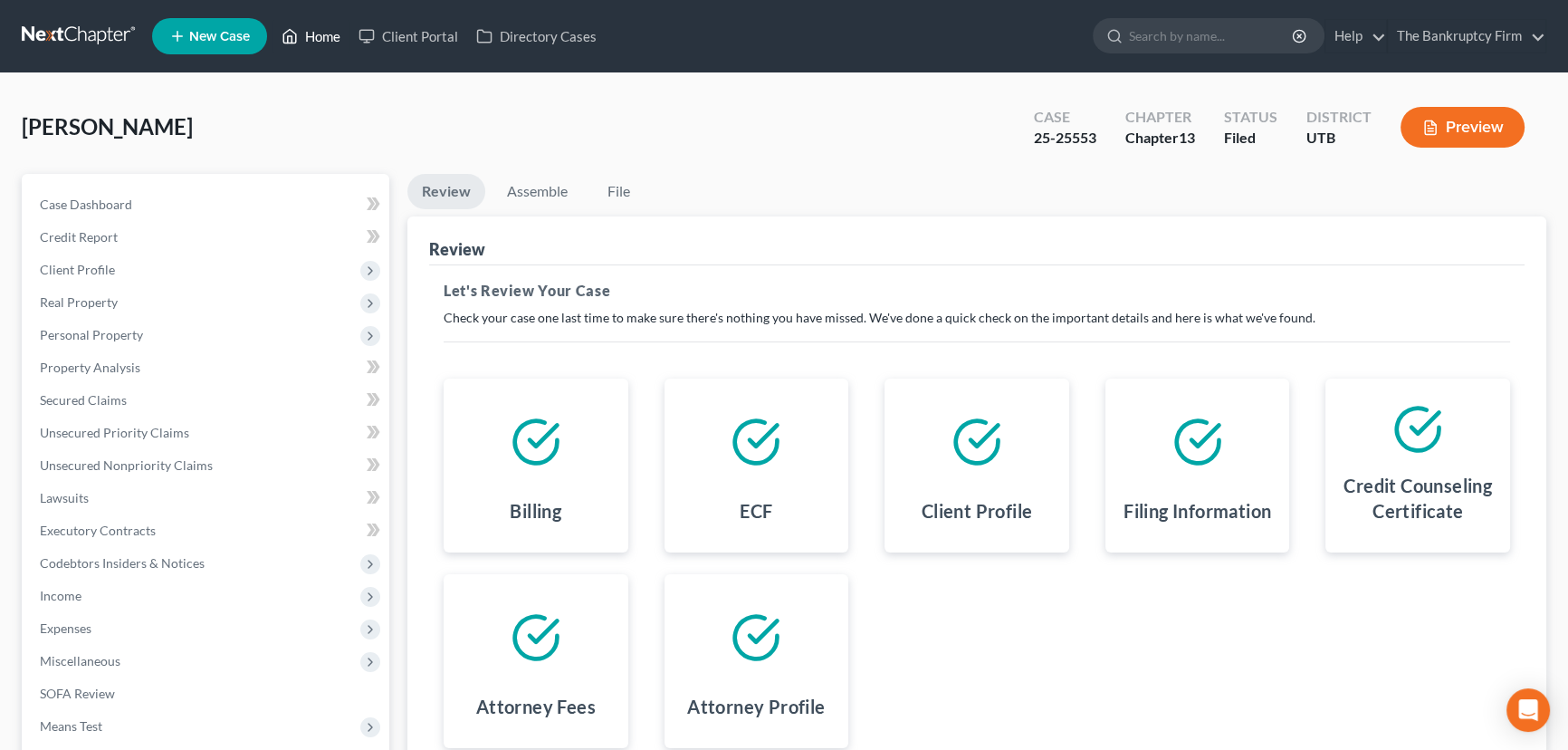
click at [318, 34] on link "Home" at bounding box center [311, 36] width 77 height 33
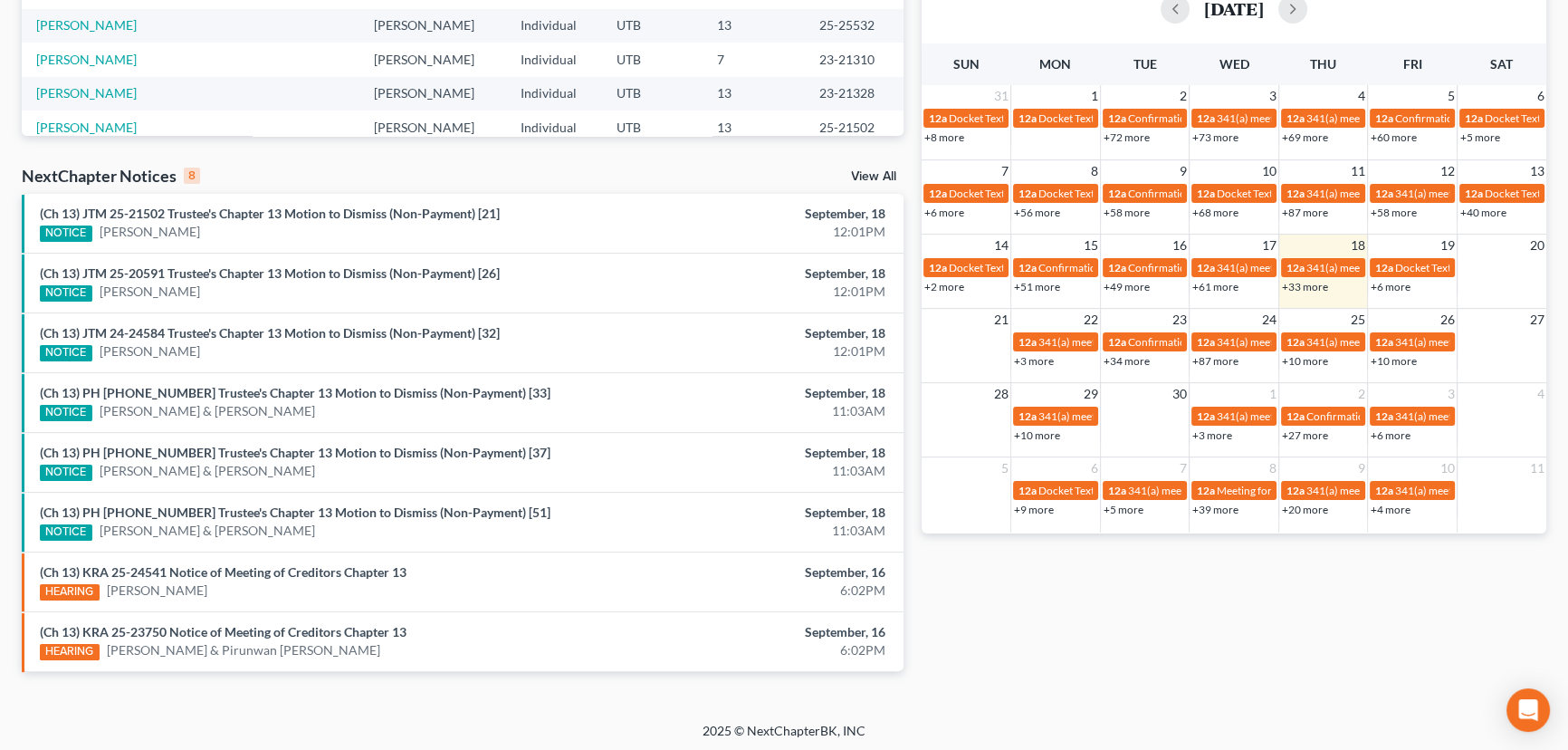
scroll to position [431, 0]
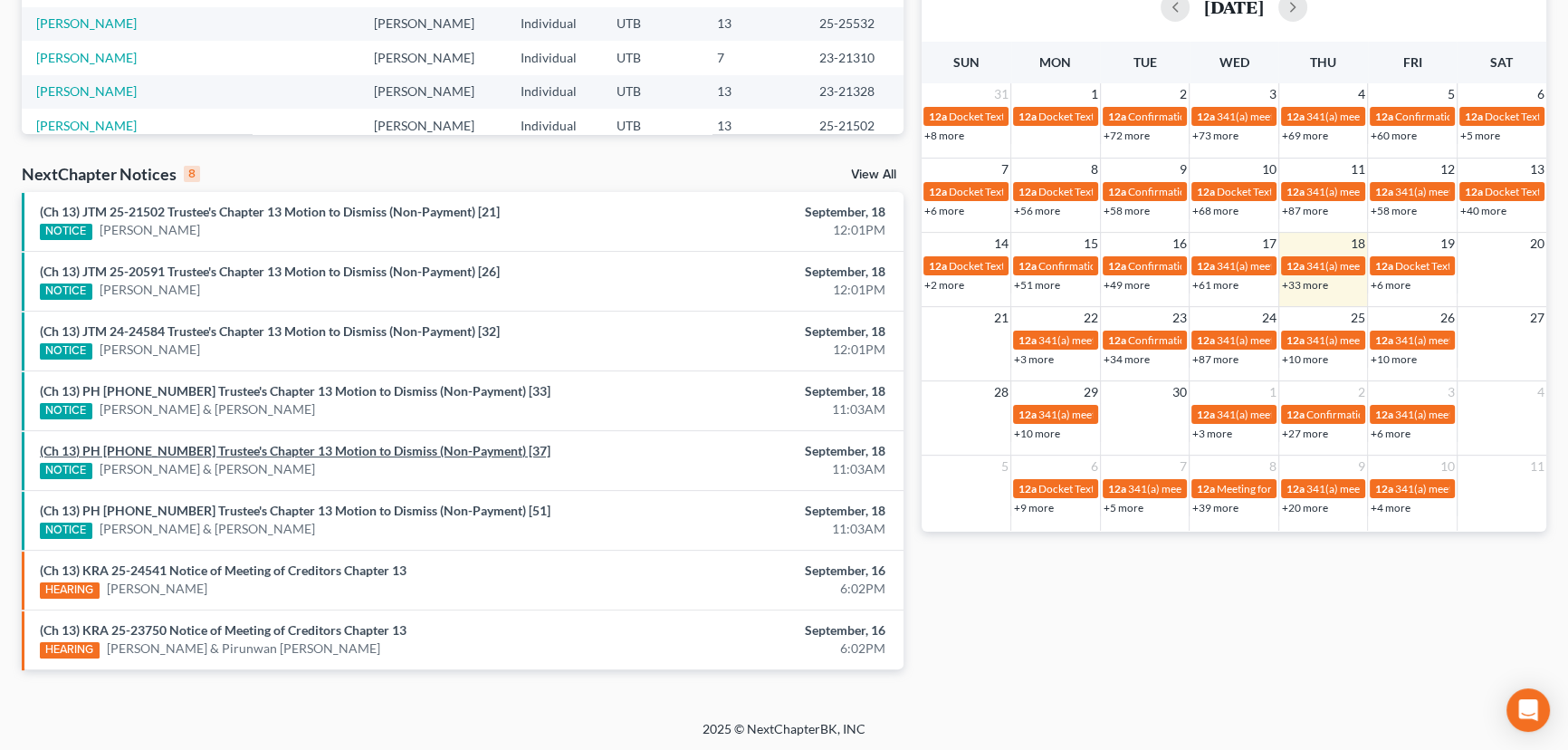
click at [184, 451] on link "(Ch 13) PH [PHONE_NUMBER] Trustee's Chapter 13 Motion to Dismiss (Non-Payment) …" at bounding box center [296, 450] width 511 height 15
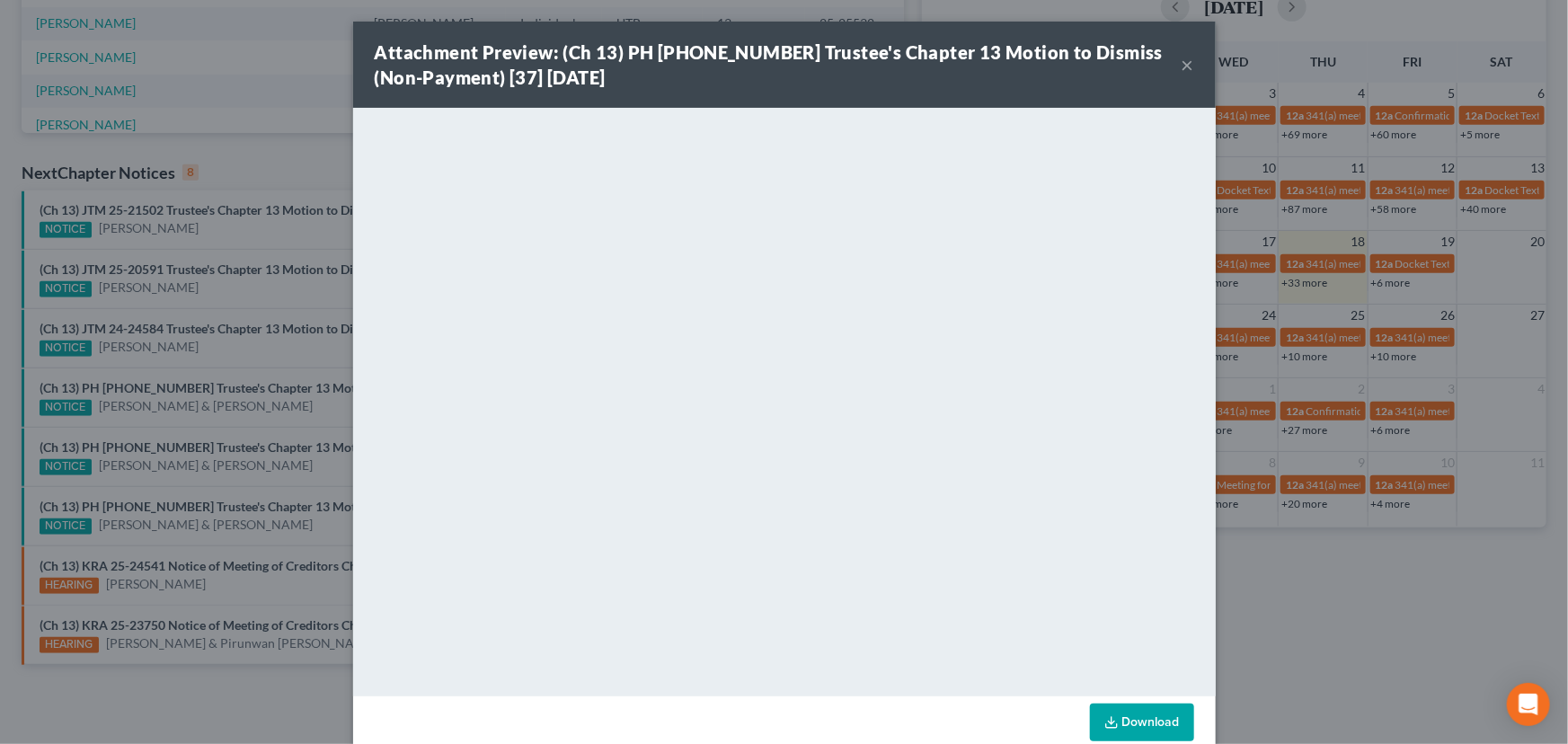
click at [299, 469] on div "Attachment Preview: (Ch 13) PH [PHONE_NUMBER] Trustee's Chapter 13 Motion to Di…" at bounding box center [784, 372] width 1568 height 744
